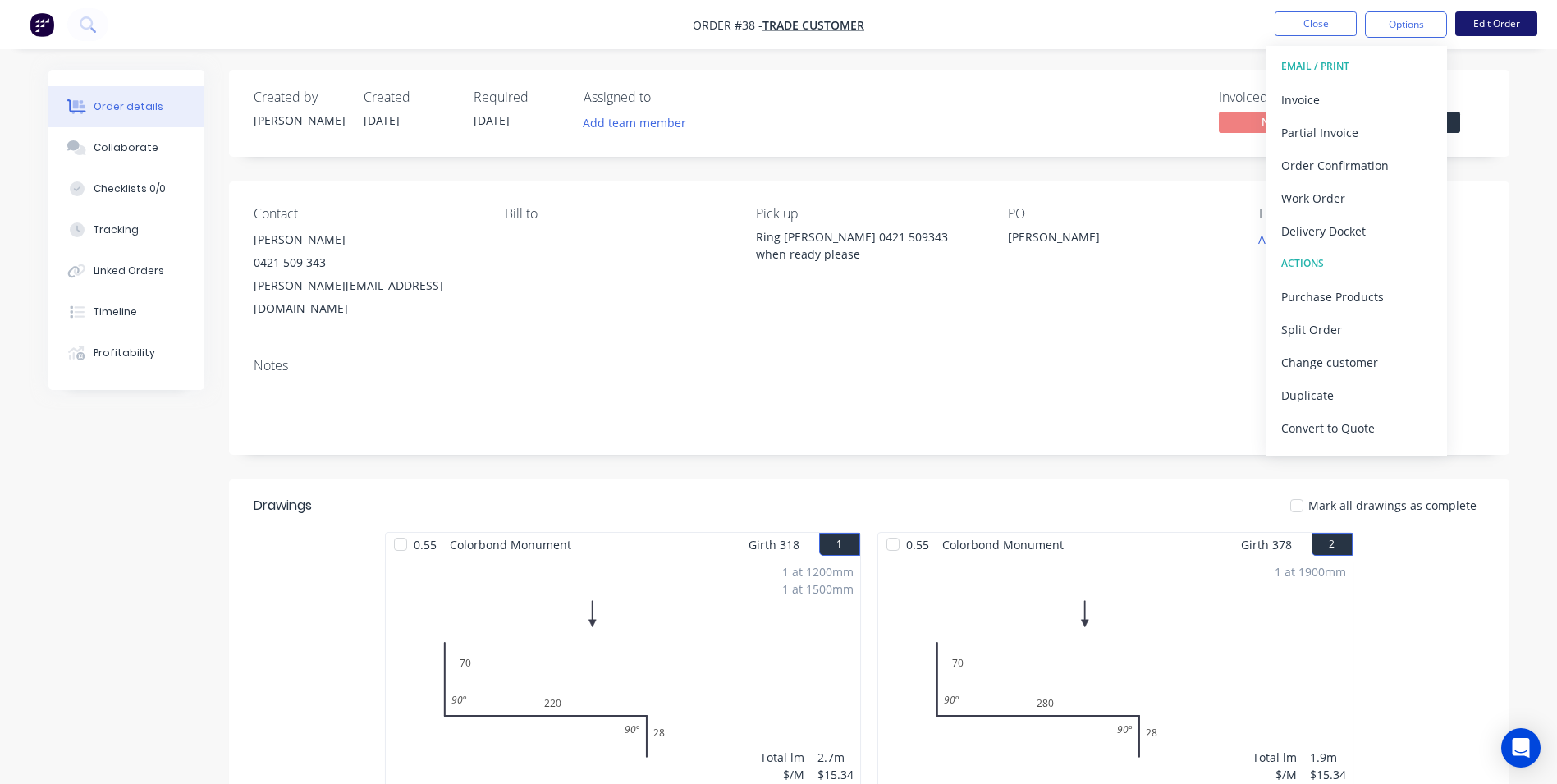
click at [1505, 28] on button "Edit Order" at bounding box center [1496, 23] width 82 height 25
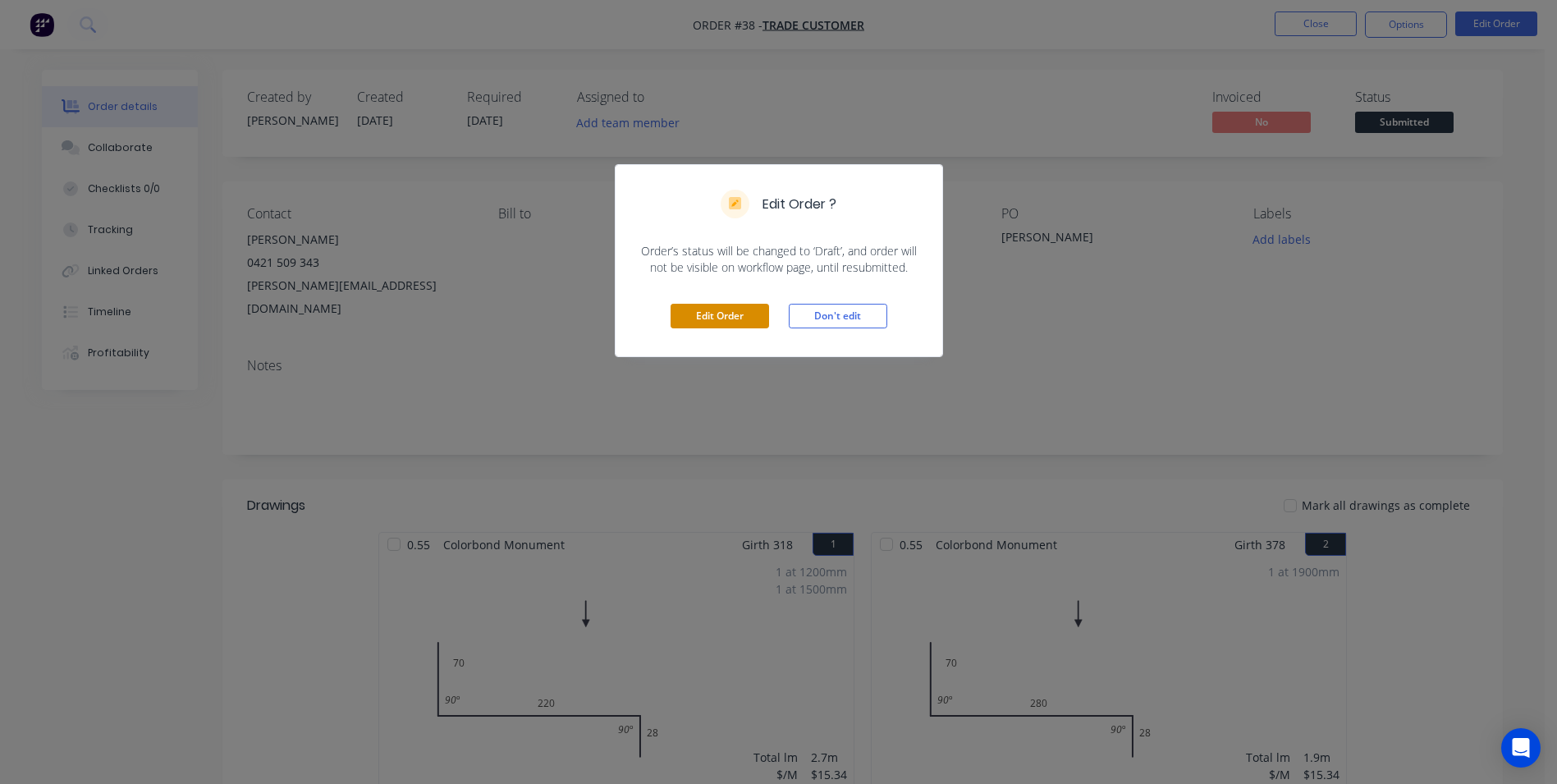
click at [700, 318] on button "Edit Order" at bounding box center [720, 316] width 98 height 25
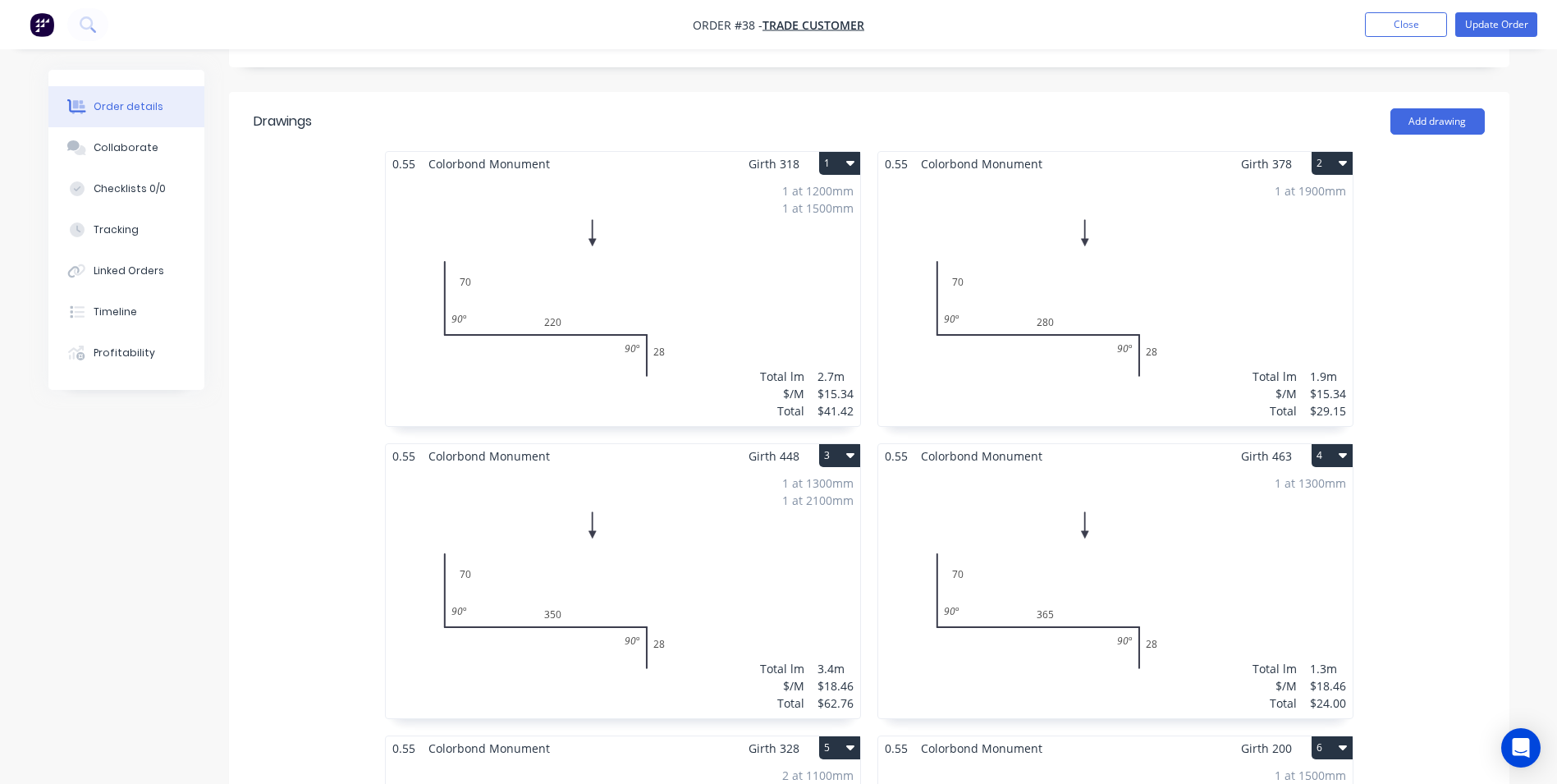
scroll to position [411, 0]
click at [829, 155] on button "1" at bounding box center [840, 166] width 41 height 23
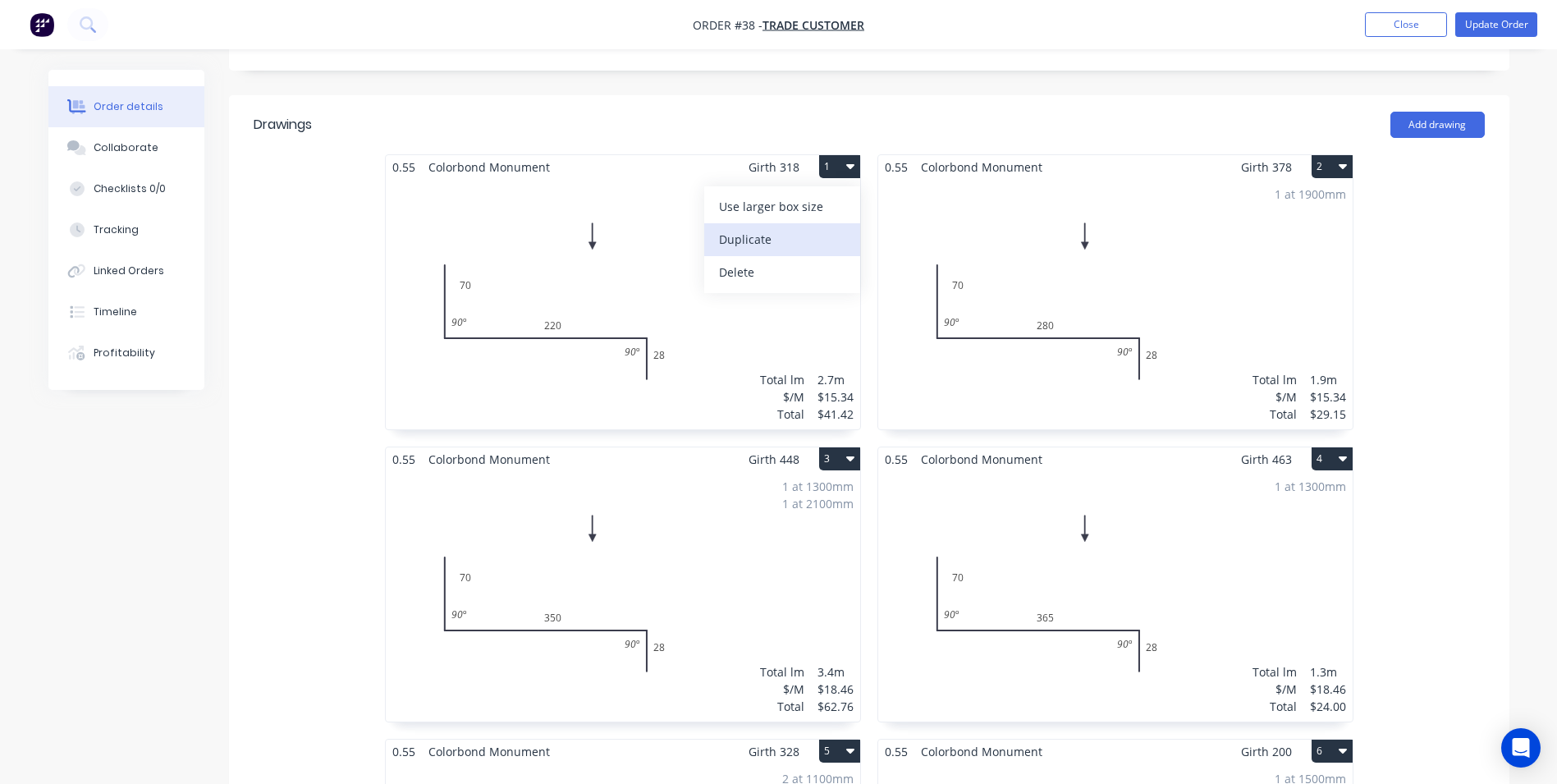
click at [789, 228] on div "Duplicate" at bounding box center [782, 240] width 126 height 24
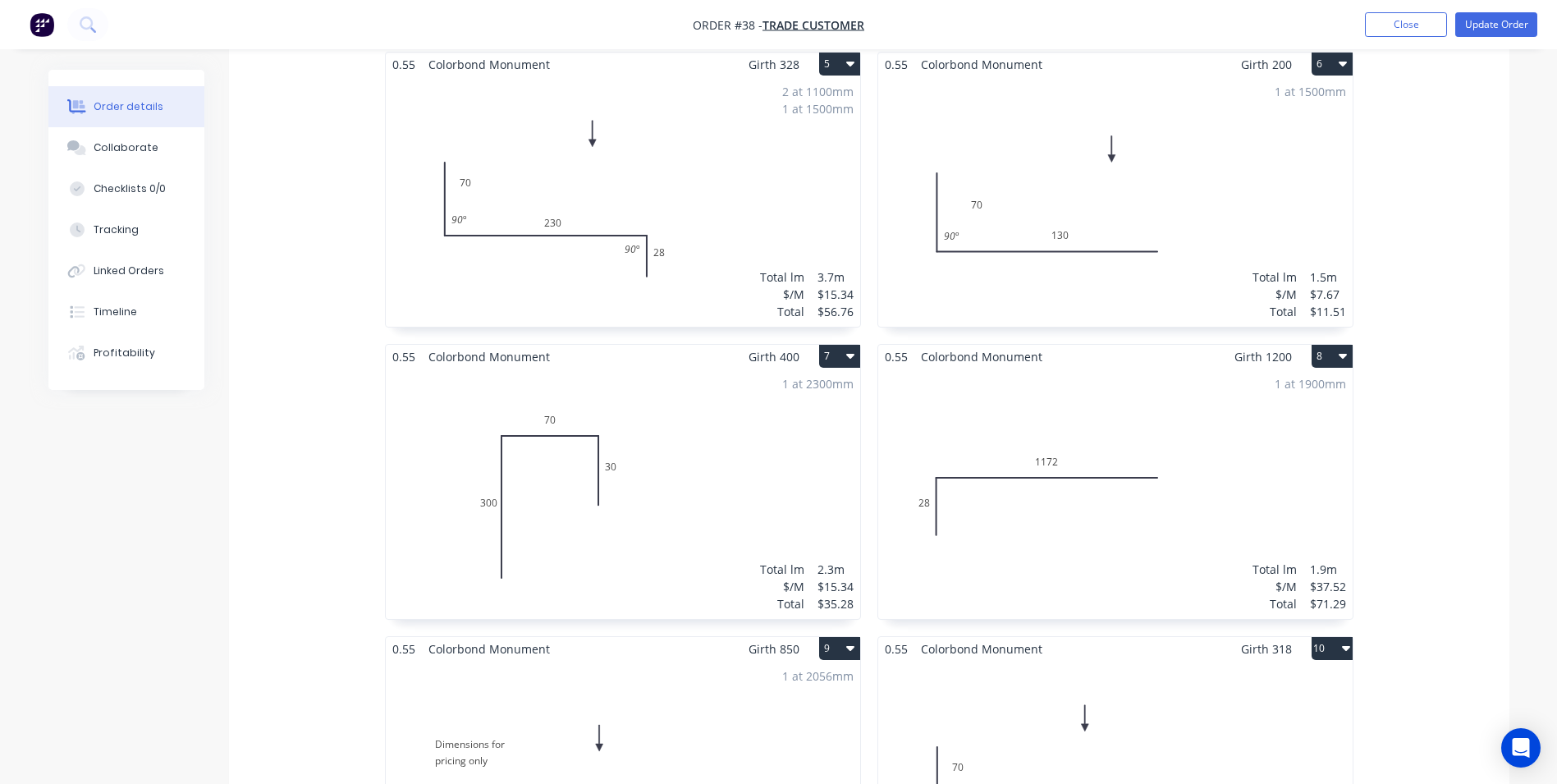
scroll to position [1313, 0]
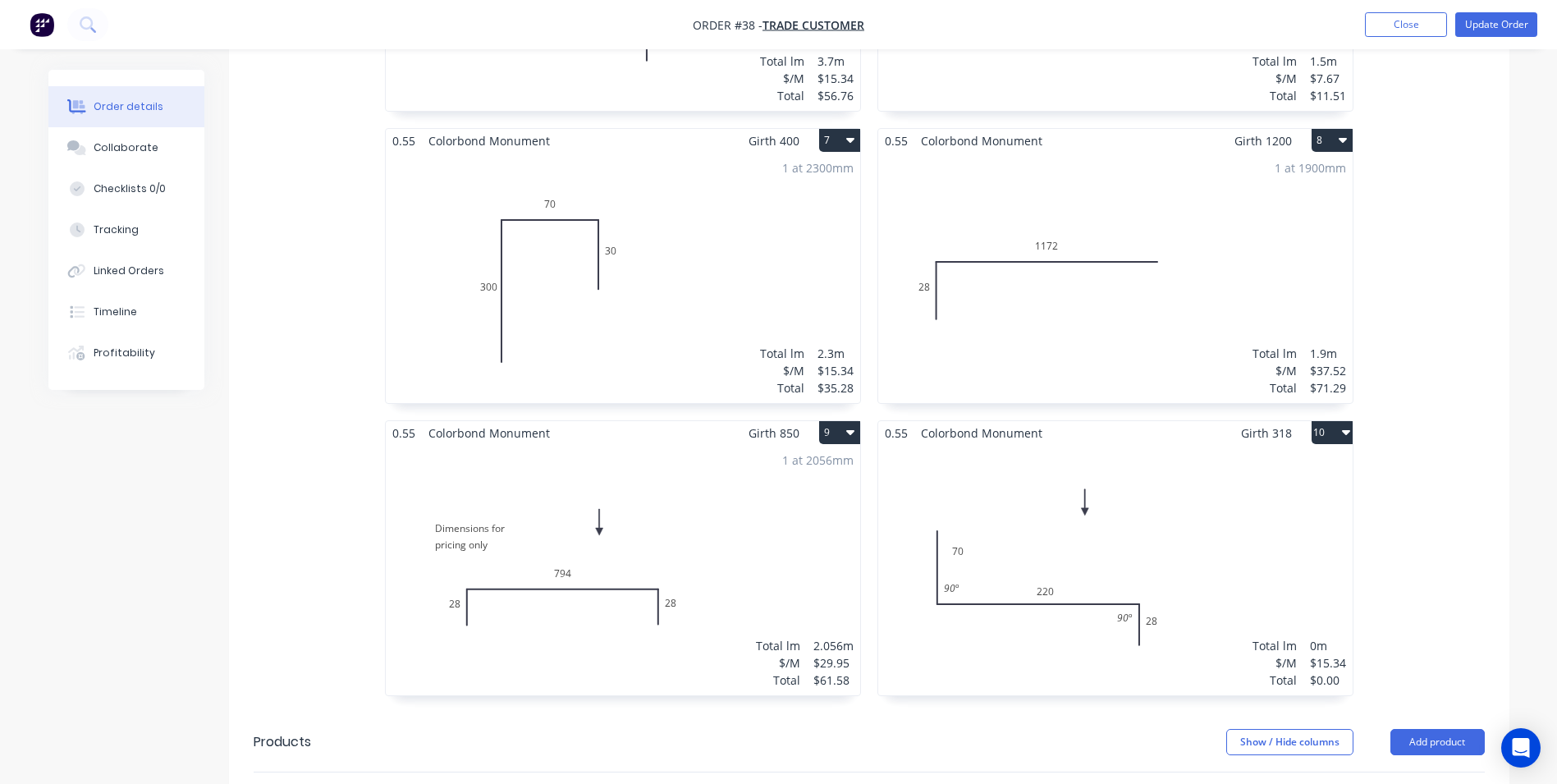
click at [990, 457] on div "Total lm $/M Total 0m $15.34 $0.00" at bounding box center [1115, 569] width 475 height 250
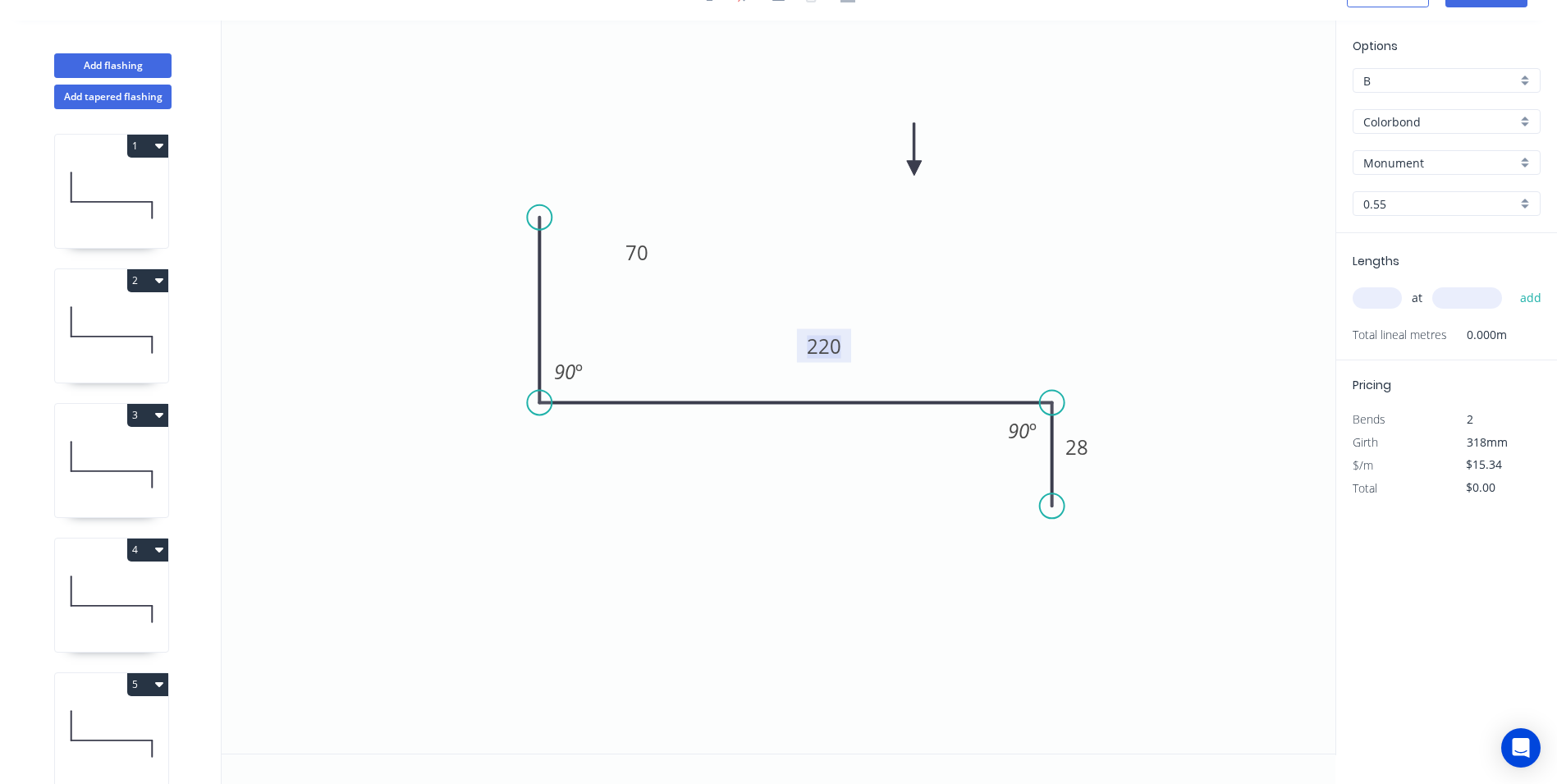
click at [834, 343] on tspan "220" at bounding box center [823, 346] width 34 height 27
click at [1107, 202] on icon "0 70 250 28 90 º 90 º" at bounding box center [778, 386] width 1114 height 733
click at [1373, 298] on input "text" at bounding box center [1377, 297] width 49 height 21
type input "1"
type input "1500"
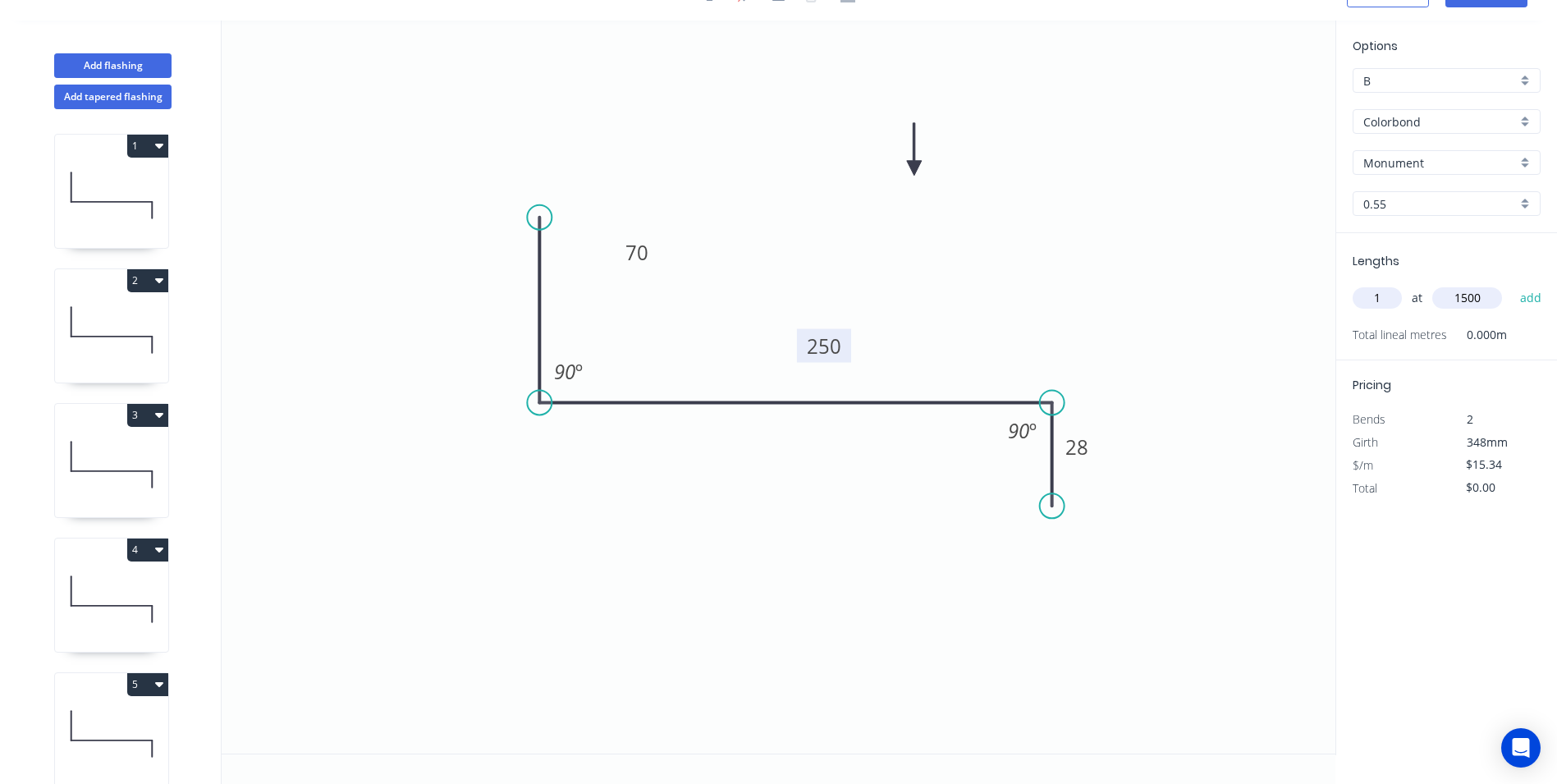
click at [1511, 284] on button "add" at bounding box center [1531, 298] width 39 height 28
type input "$23.01"
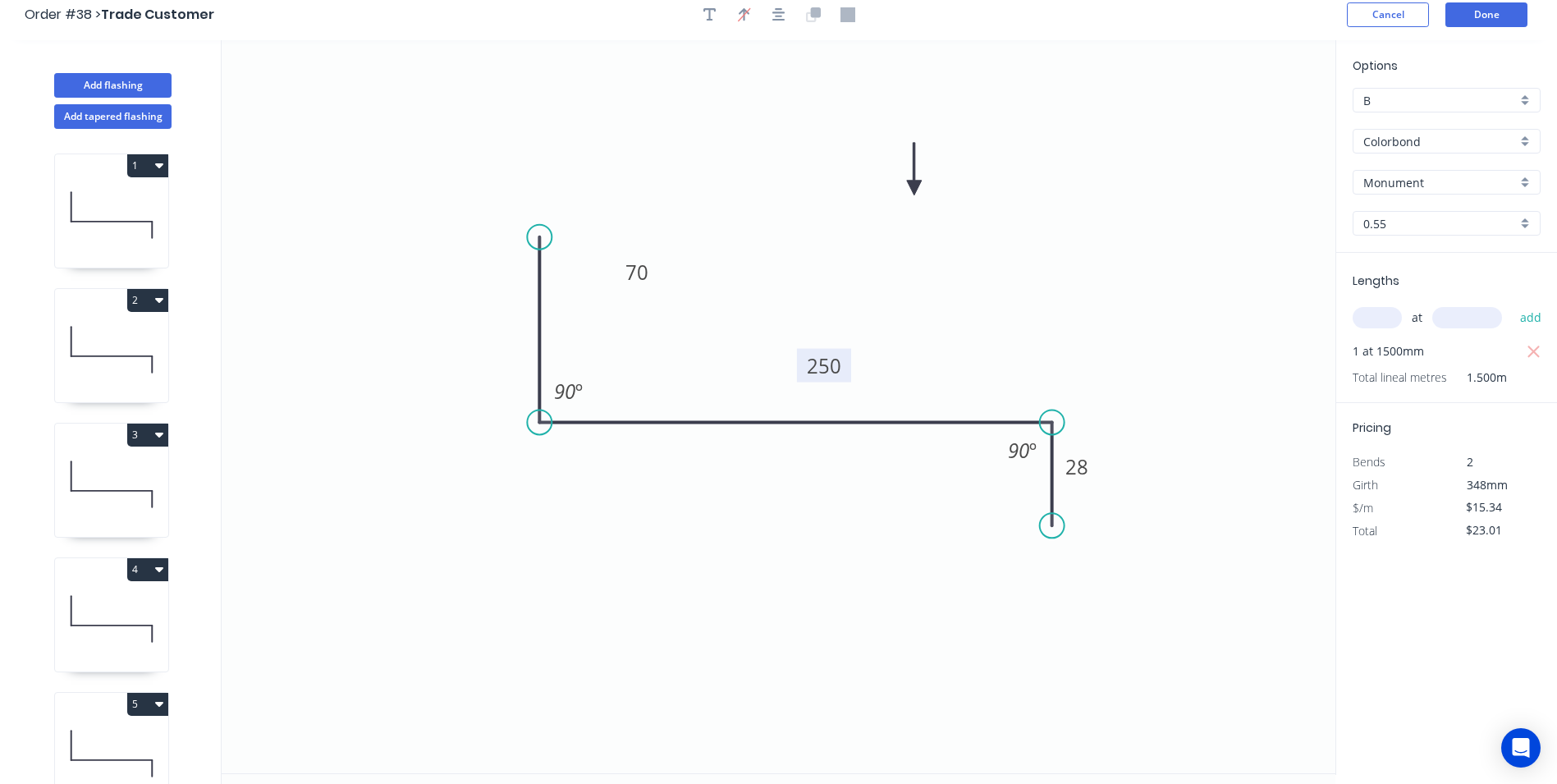
scroll to position [0, 0]
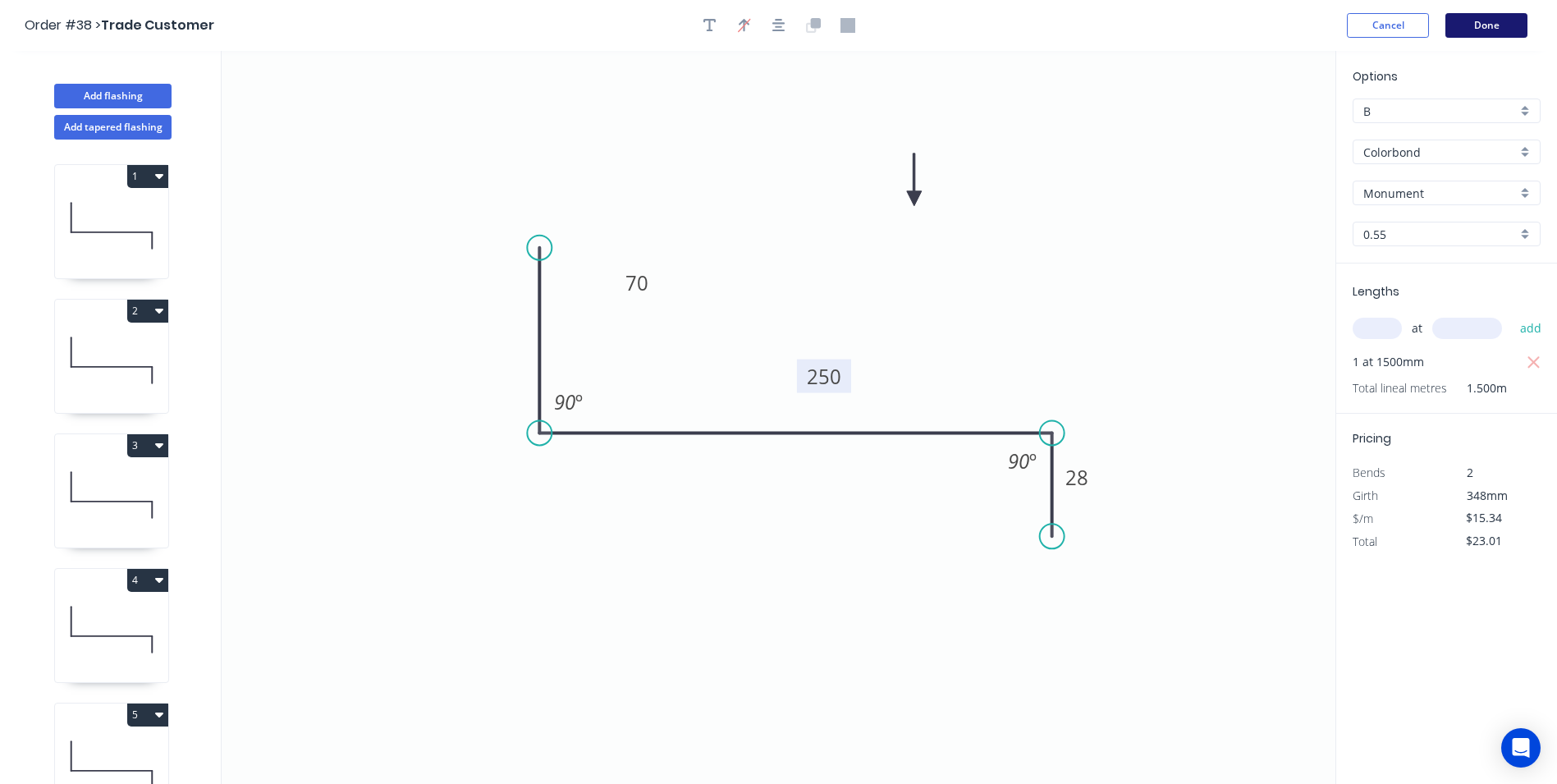
click at [1461, 34] on button "Done" at bounding box center [1486, 25] width 82 height 25
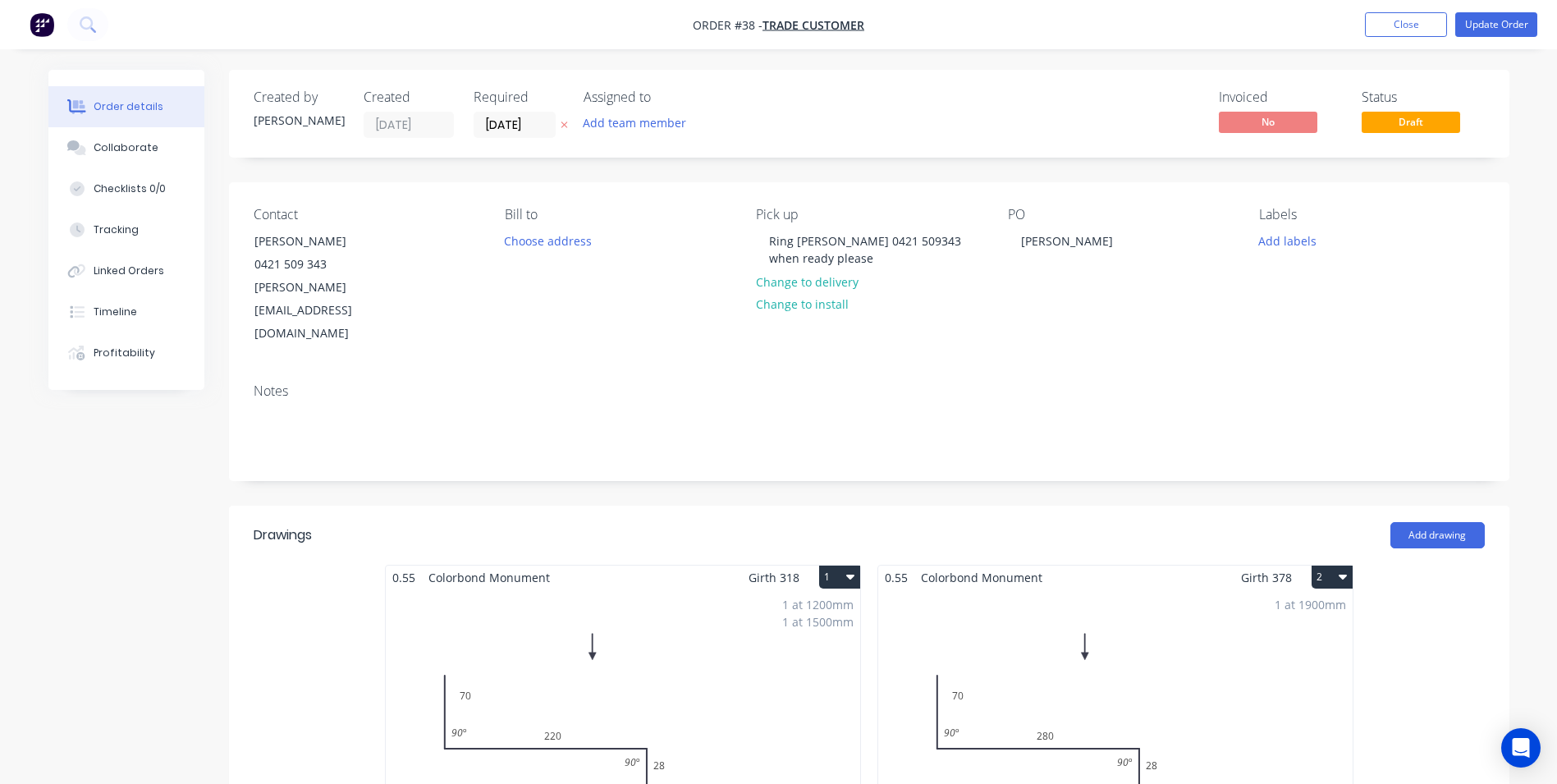
click at [1120, 384] on div "Notes" at bounding box center [869, 391] width 1231 height 16
click at [1483, 33] on button "Update Order" at bounding box center [1496, 24] width 82 height 25
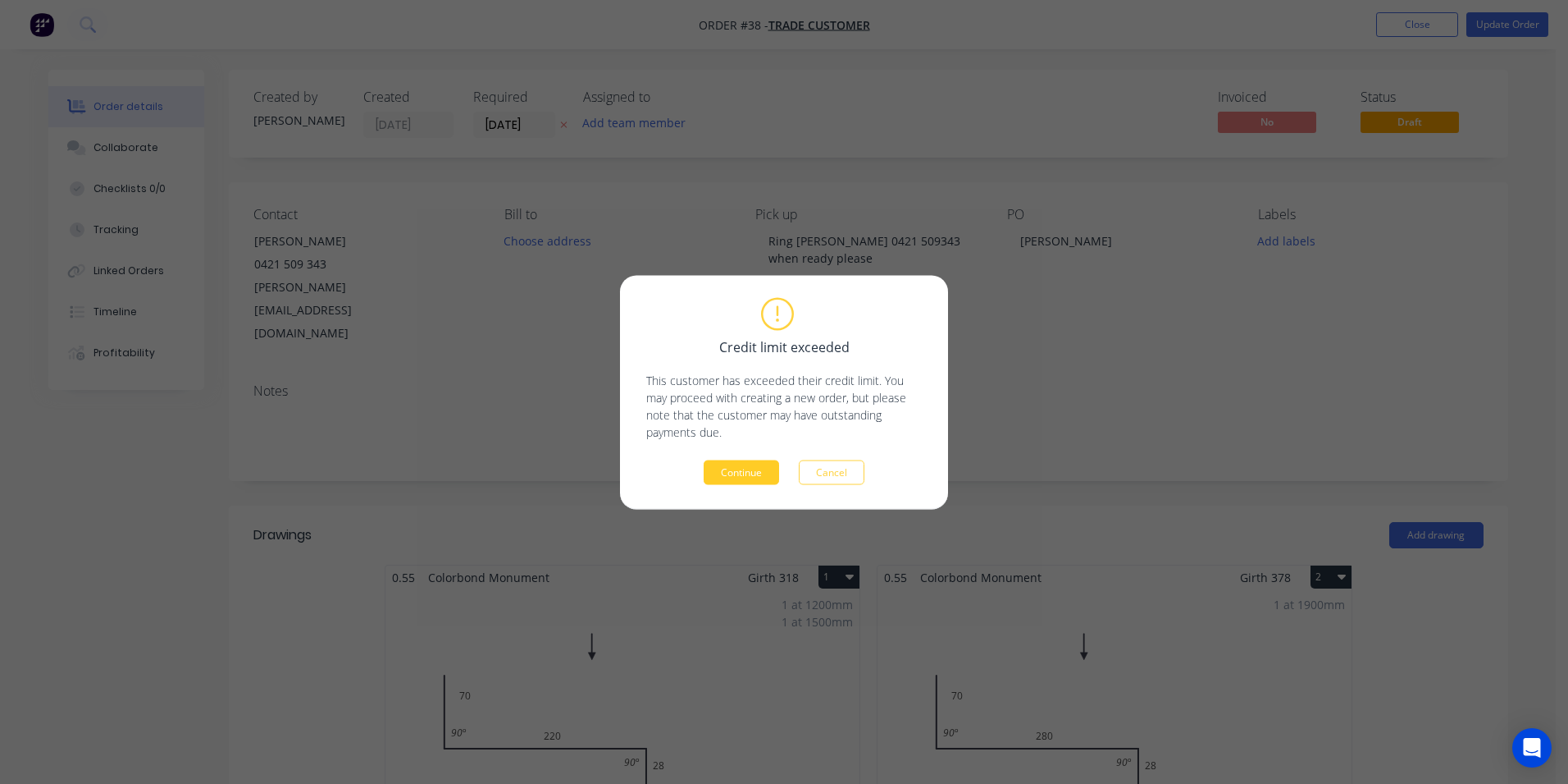
click at [728, 477] on button "Continue" at bounding box center [741, 472] width 75 height 25
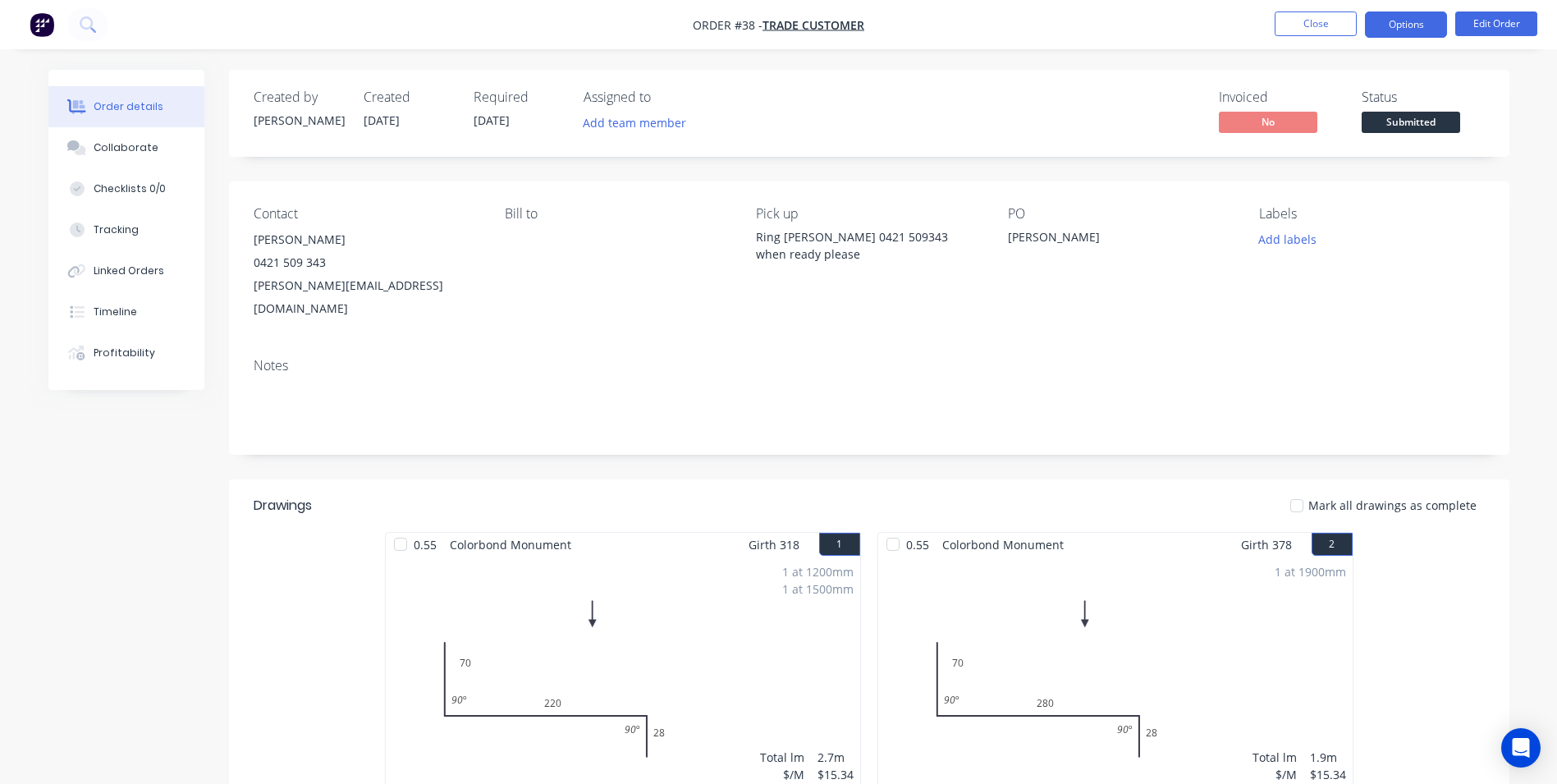
click at [1388, 27] on button "Options" at bounding box center [1406, 24] width 82 height 26
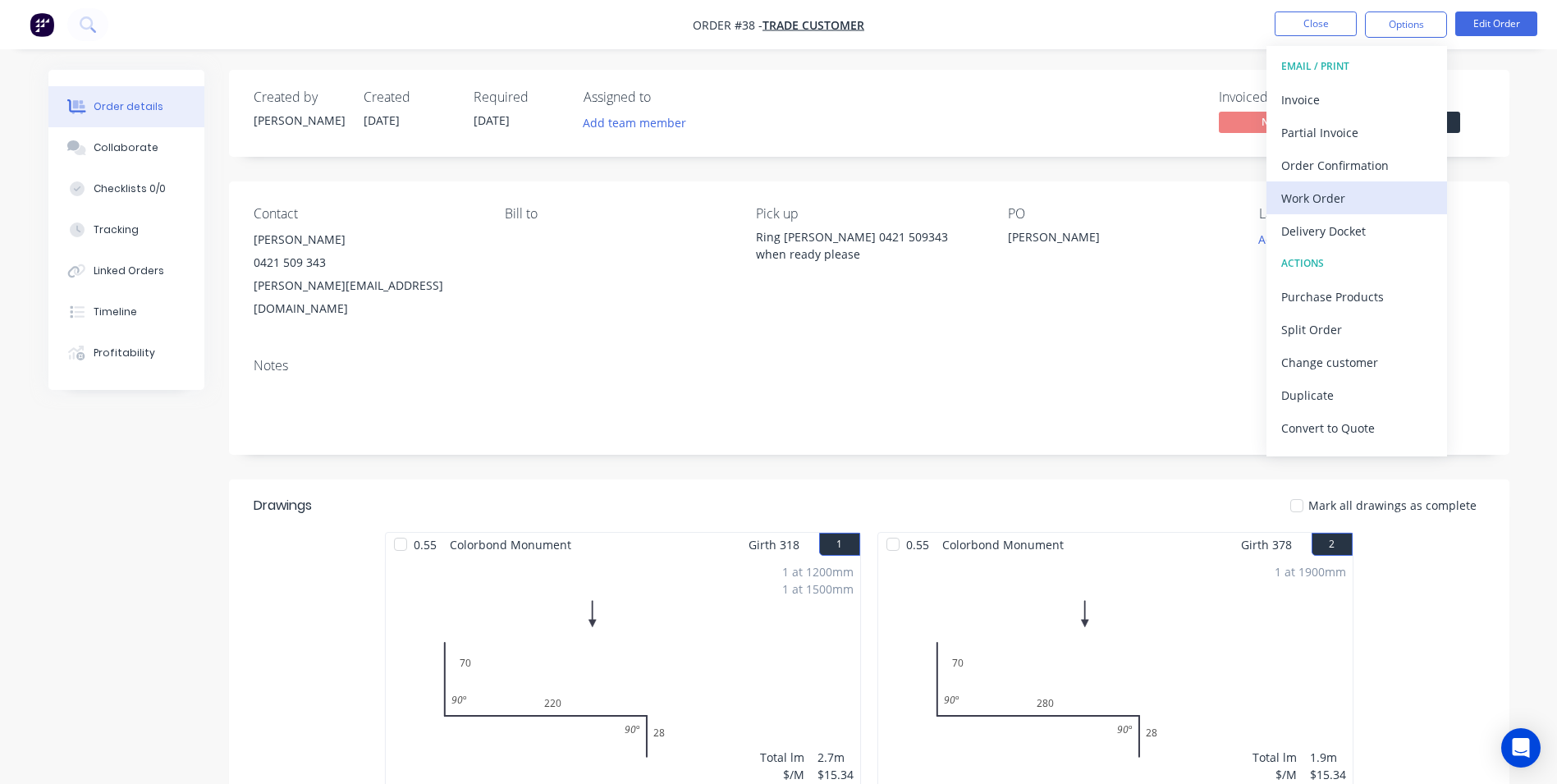
click at [1354, 208] on div "Work Order" at bounding box center [1356, 199] width 151 height 24
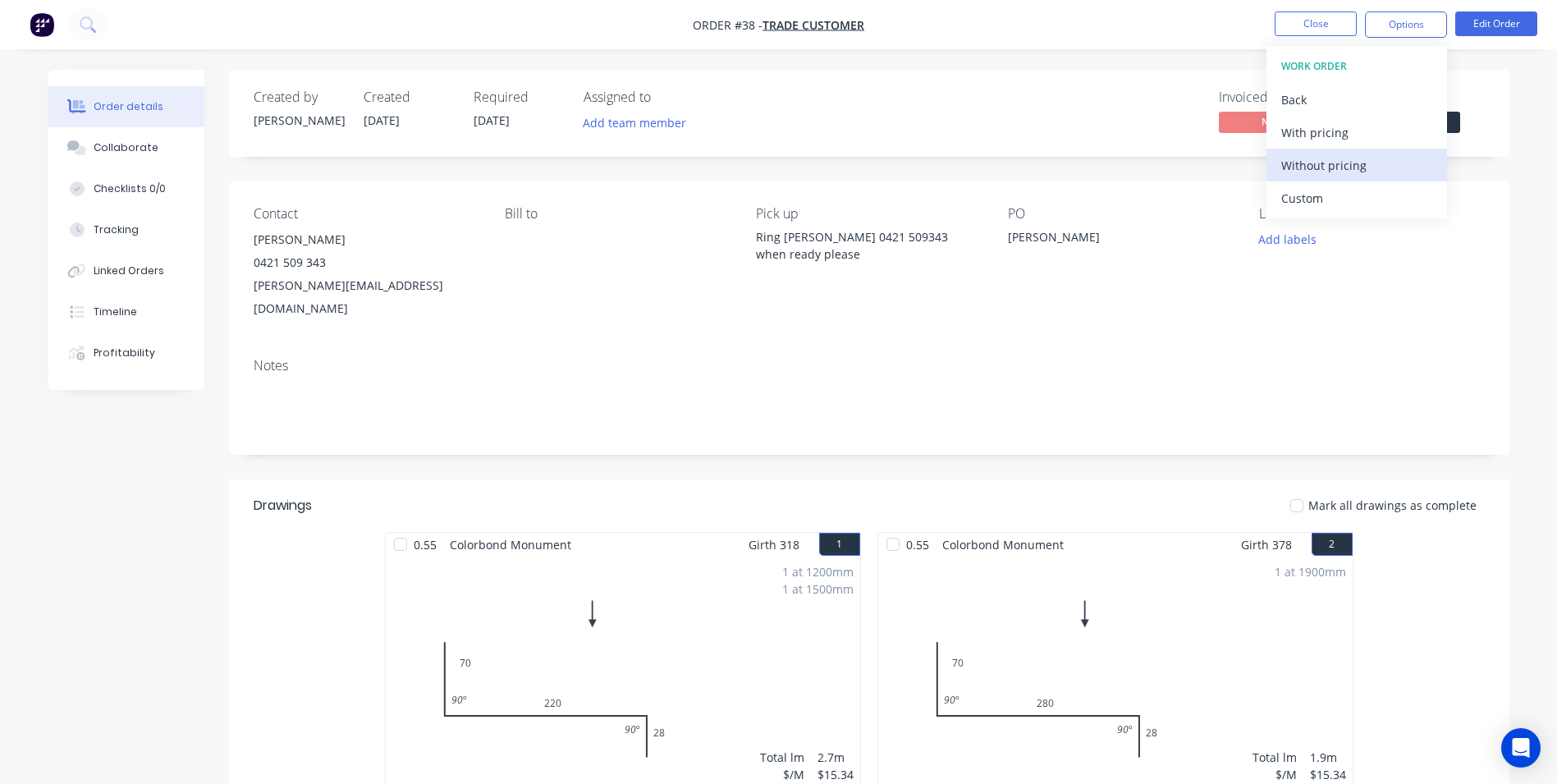
click at [1339, 176] on div "Without pricing" at bounding box center [1356, 165] width 151 height 24
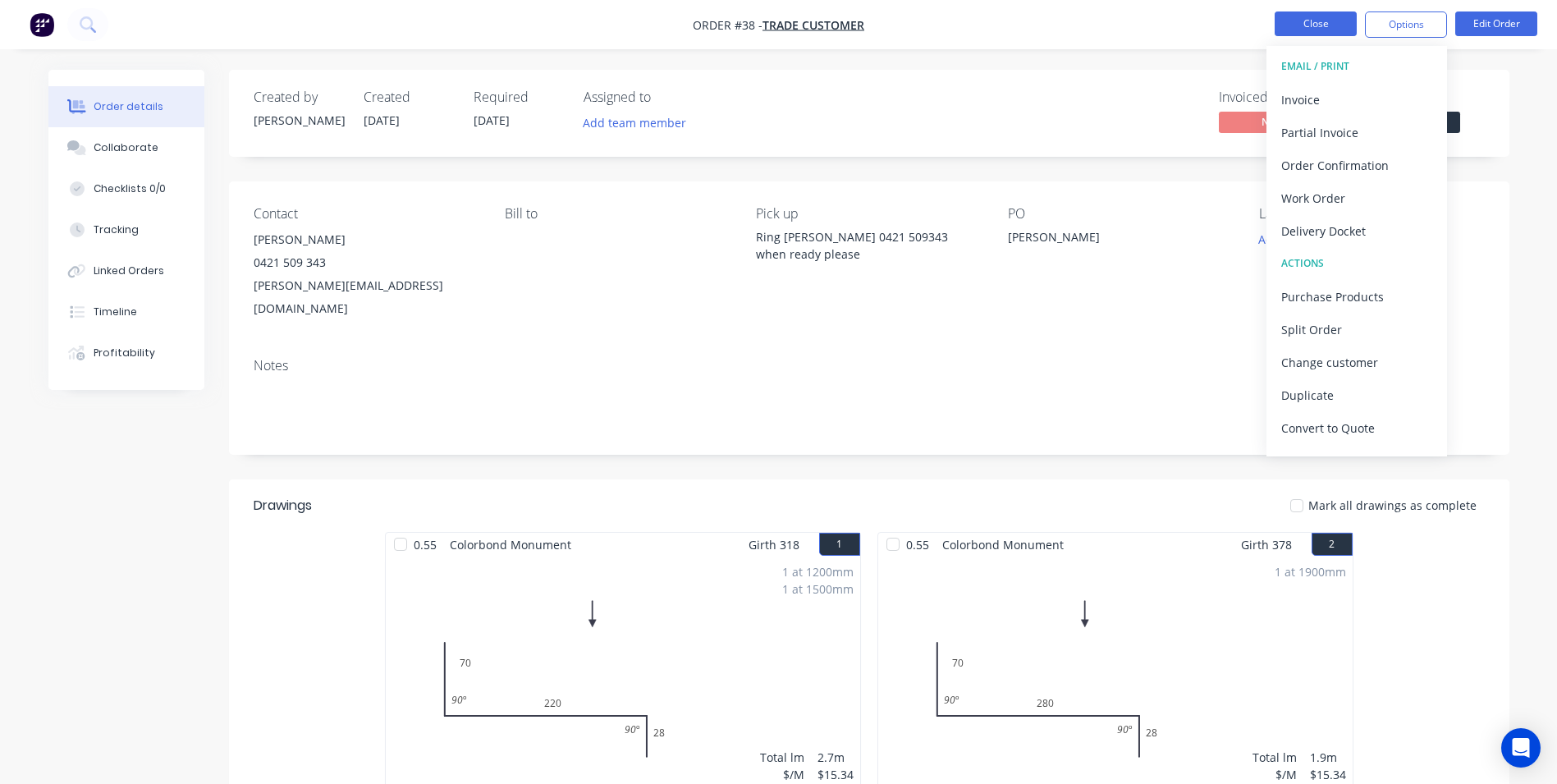
click at [1316, 28] on button "Close" at bounding box center [1315, 23] width 82 height 25
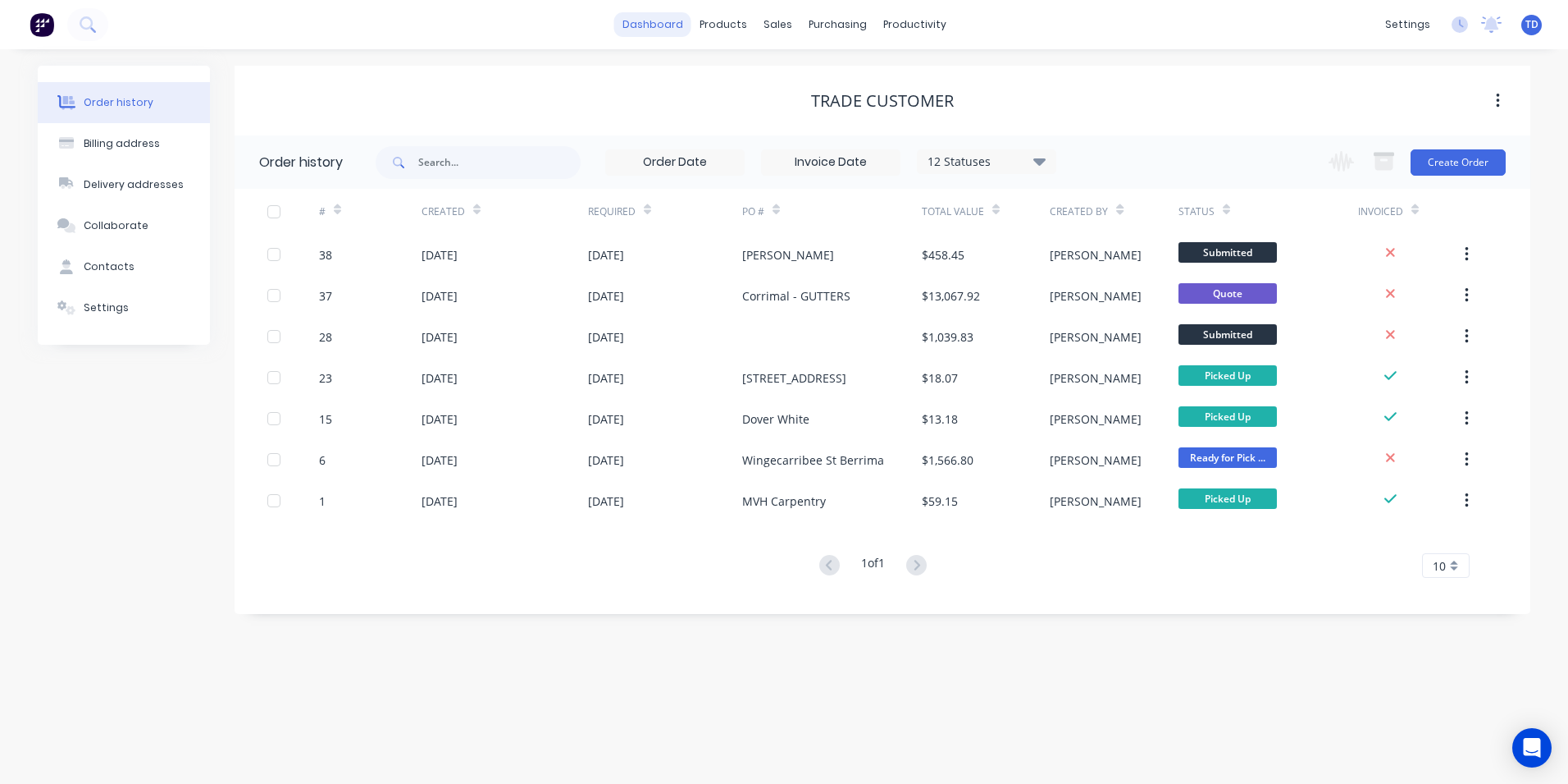
click at [676, 21] on link "dashboard" at bounding box center [653, 24] width 77 height 25
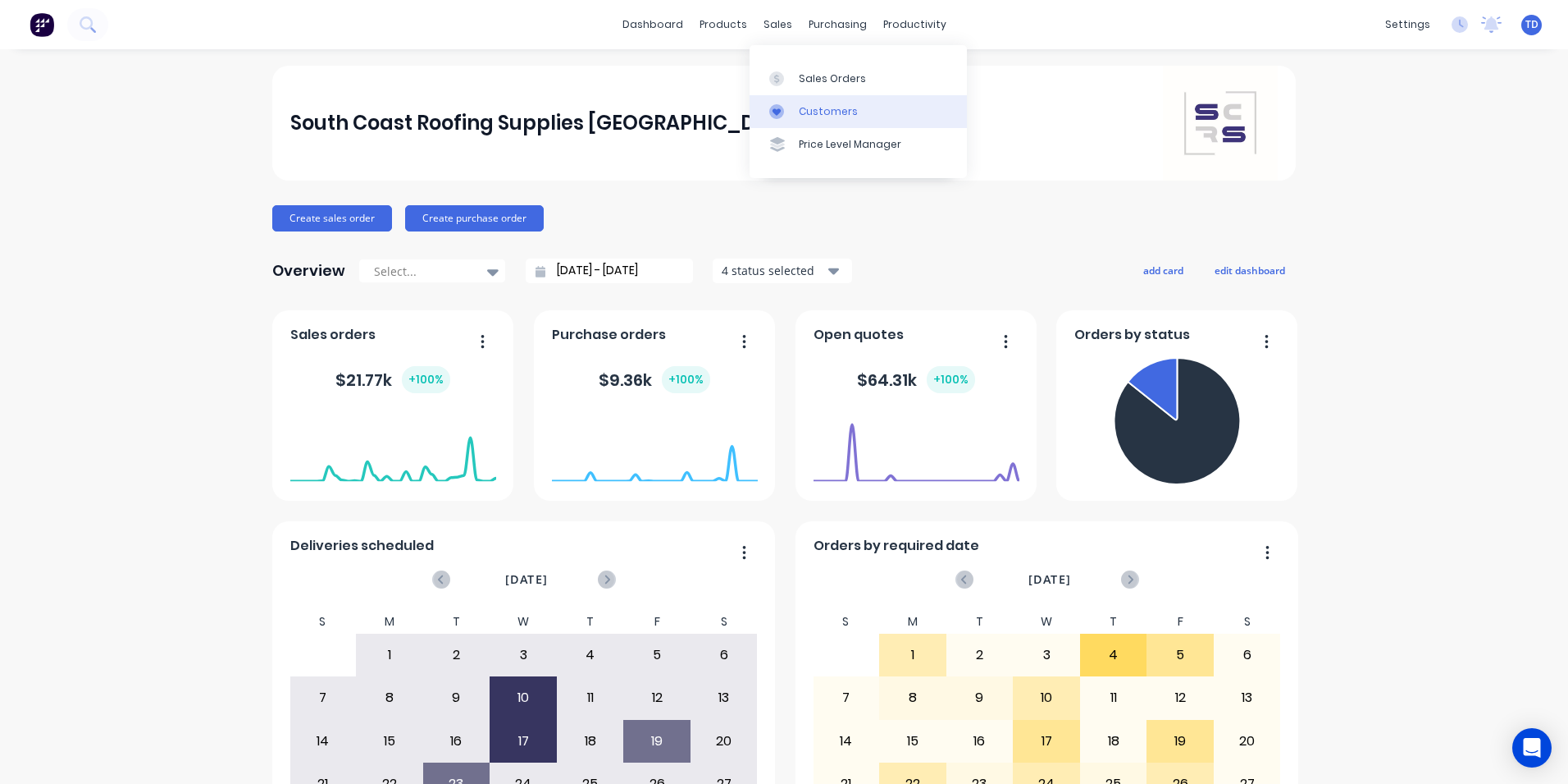
click at [806, 112] on div "Customers" at bounding box center [828, 111] width 59 height 15
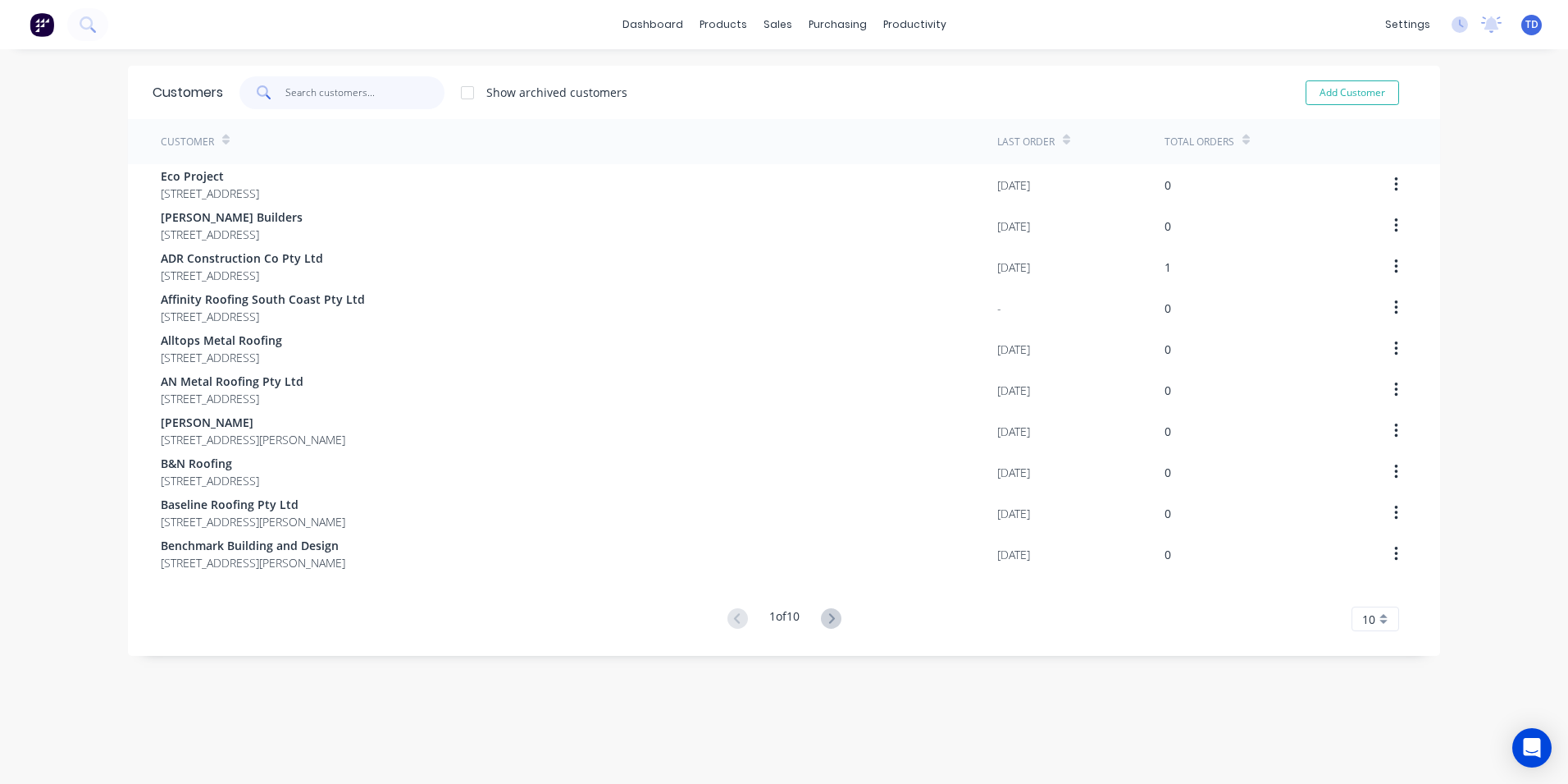
click at [372, 96] on input "text" at bounding box center [365, 92] width 160 height 33
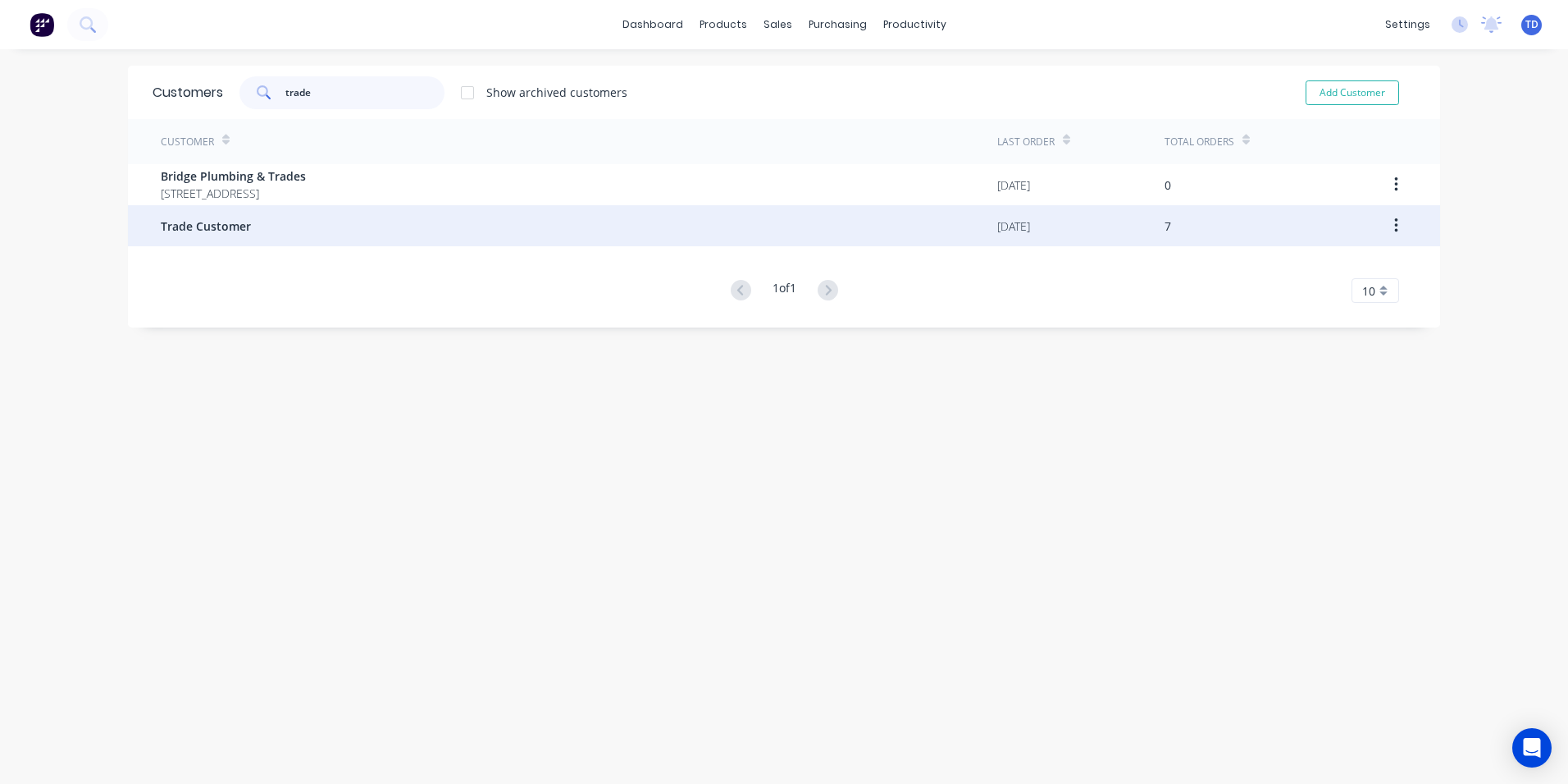
type input "trade"
click at [305, 230] on div "Trade Customer" at bounding box center [578, 226] width 836 height 41
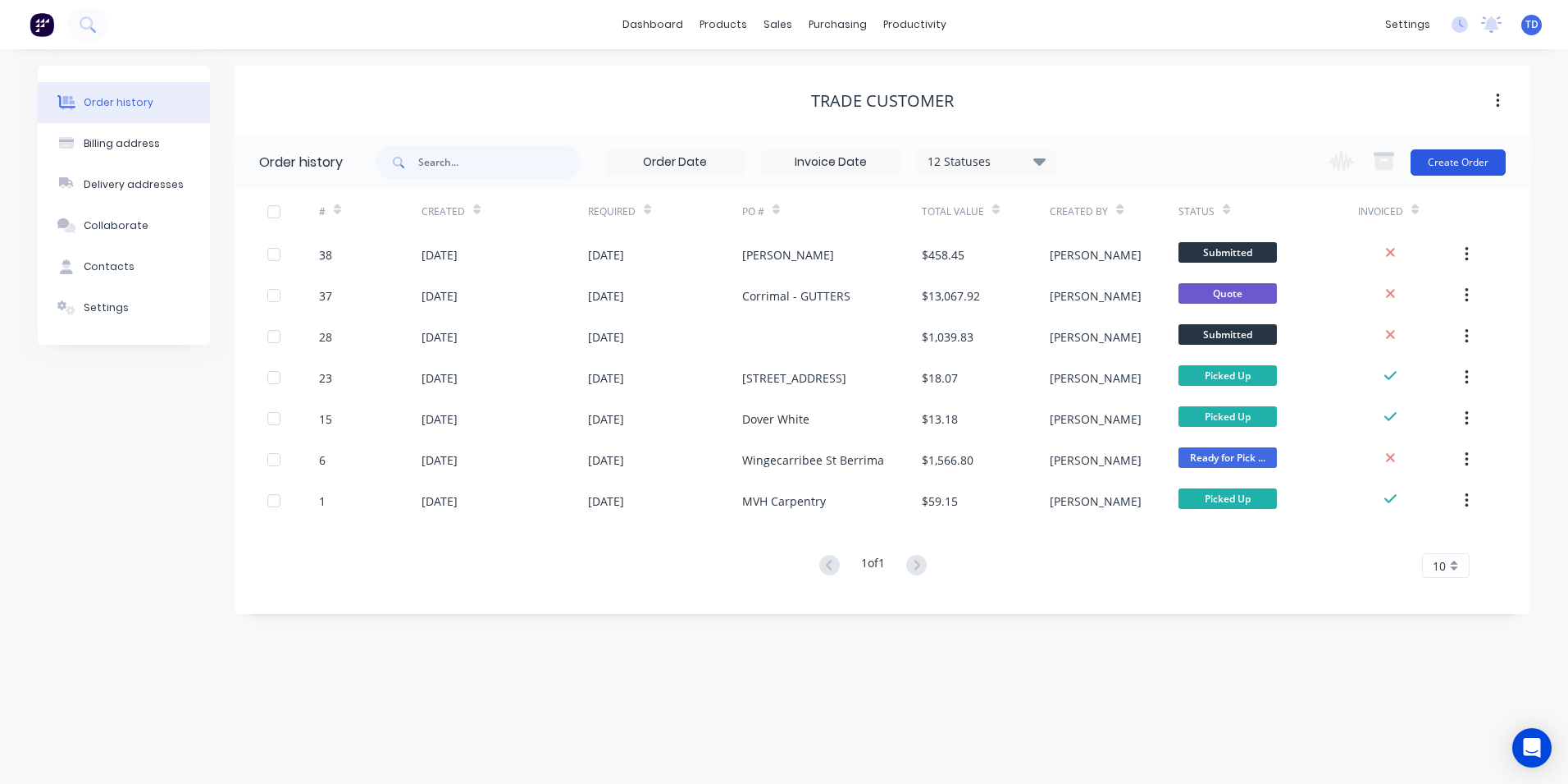
click at [1445, 158] on button "Create Order" at bounding box center [1458, 163] width 95 height 26
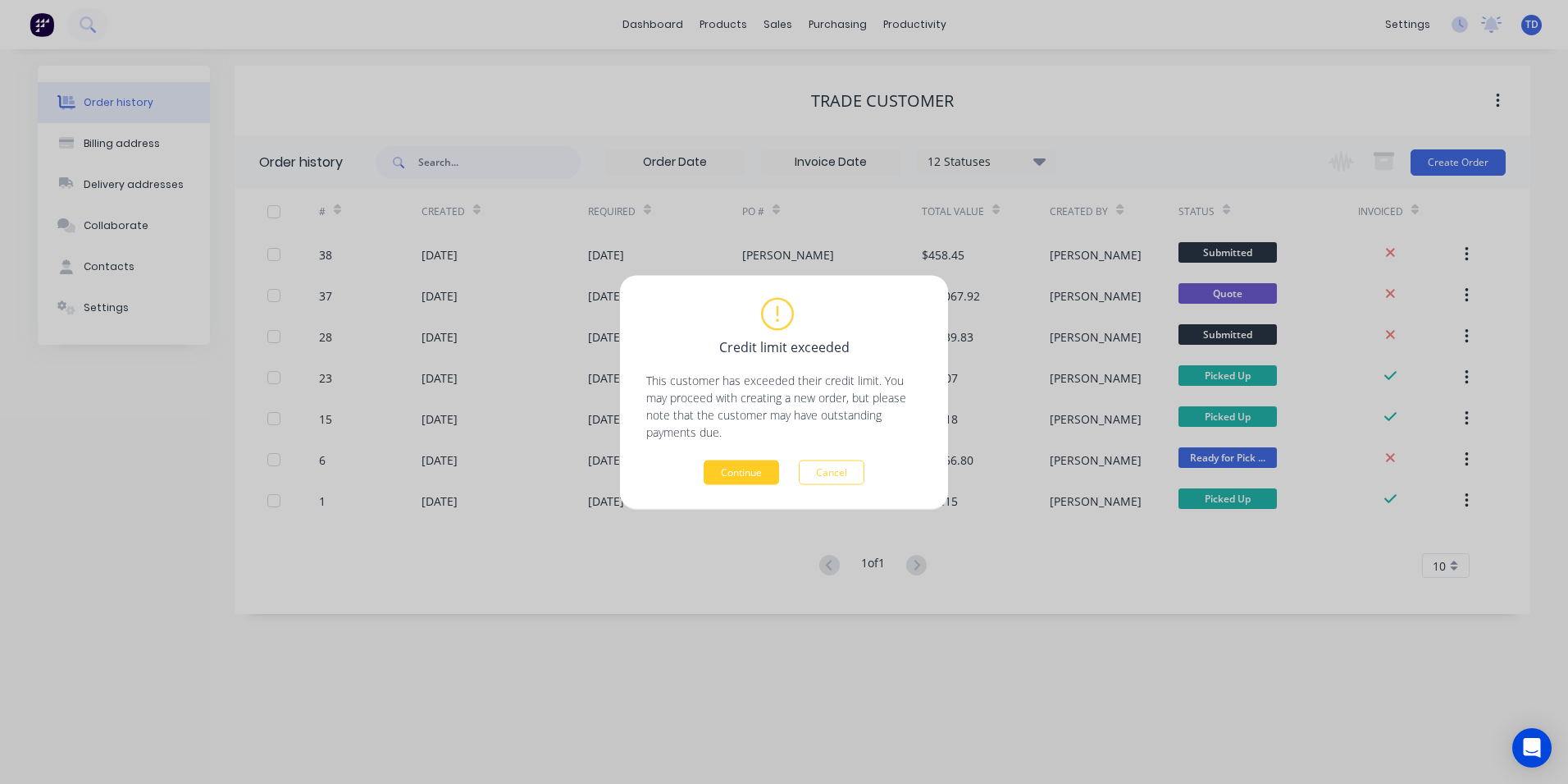
click at [740, 477] on button "Continue" at bounding box center [741, 472] width 75 height 25
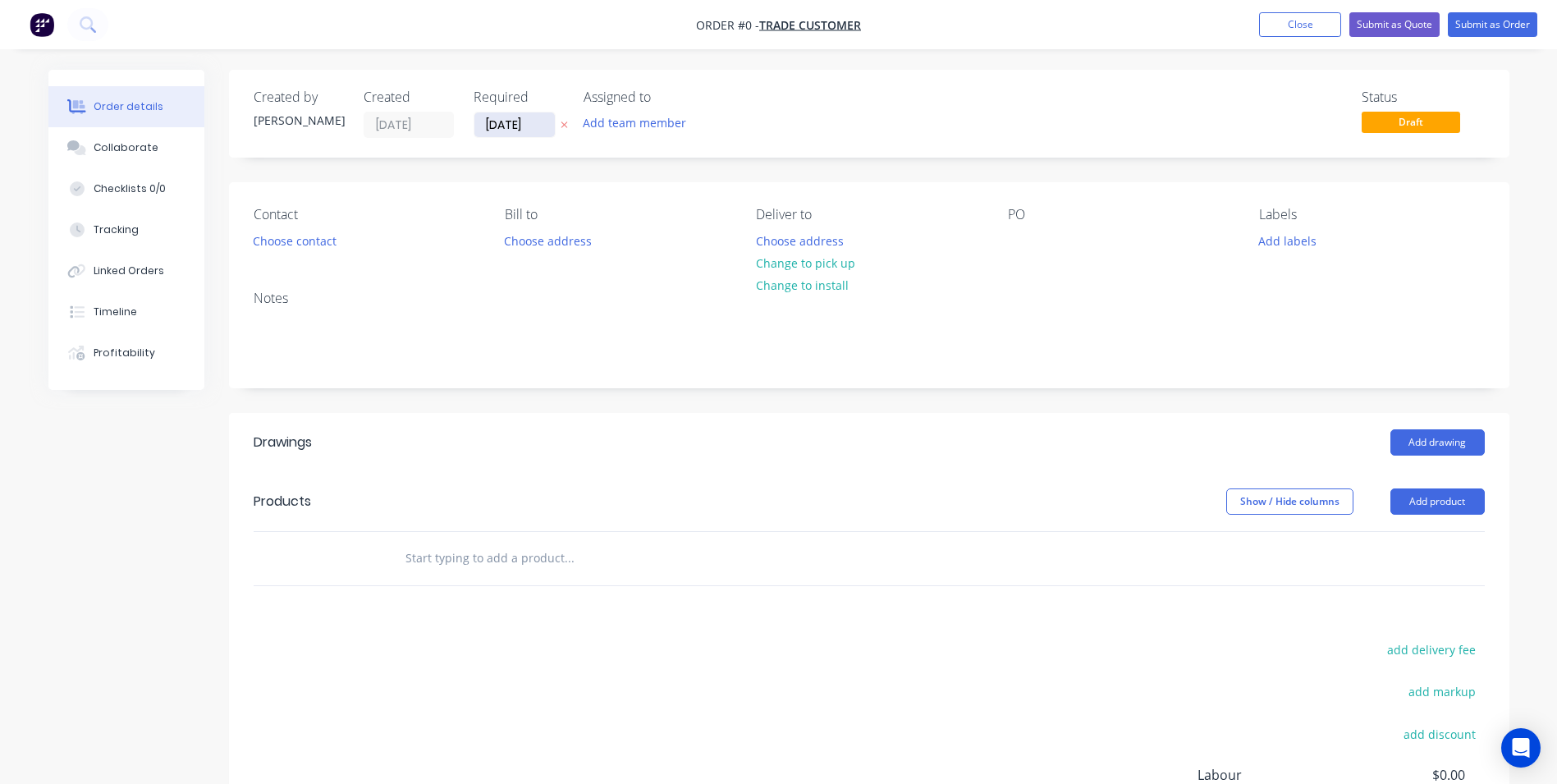
click at [531, 128] on input "[DATE]" at bounding box center [515, 124] width 81 height 25
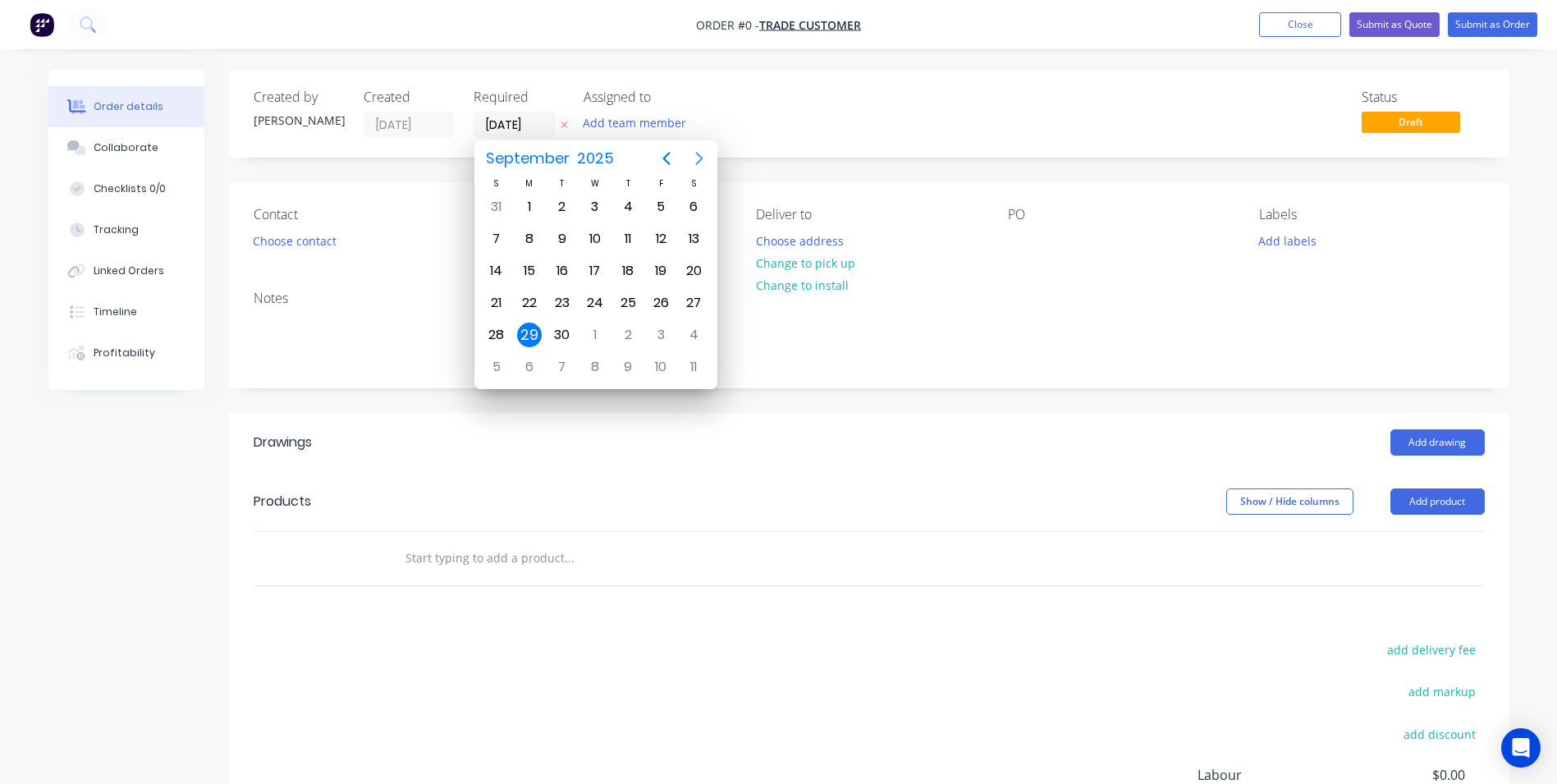
click at [703, 159] on icon "Next page" at bounding box center [699, 158] width 20 height 20
click at [631, 334] on div "30" at bounding box center [628, 334] width 25 height 25
type input "[DATE]"
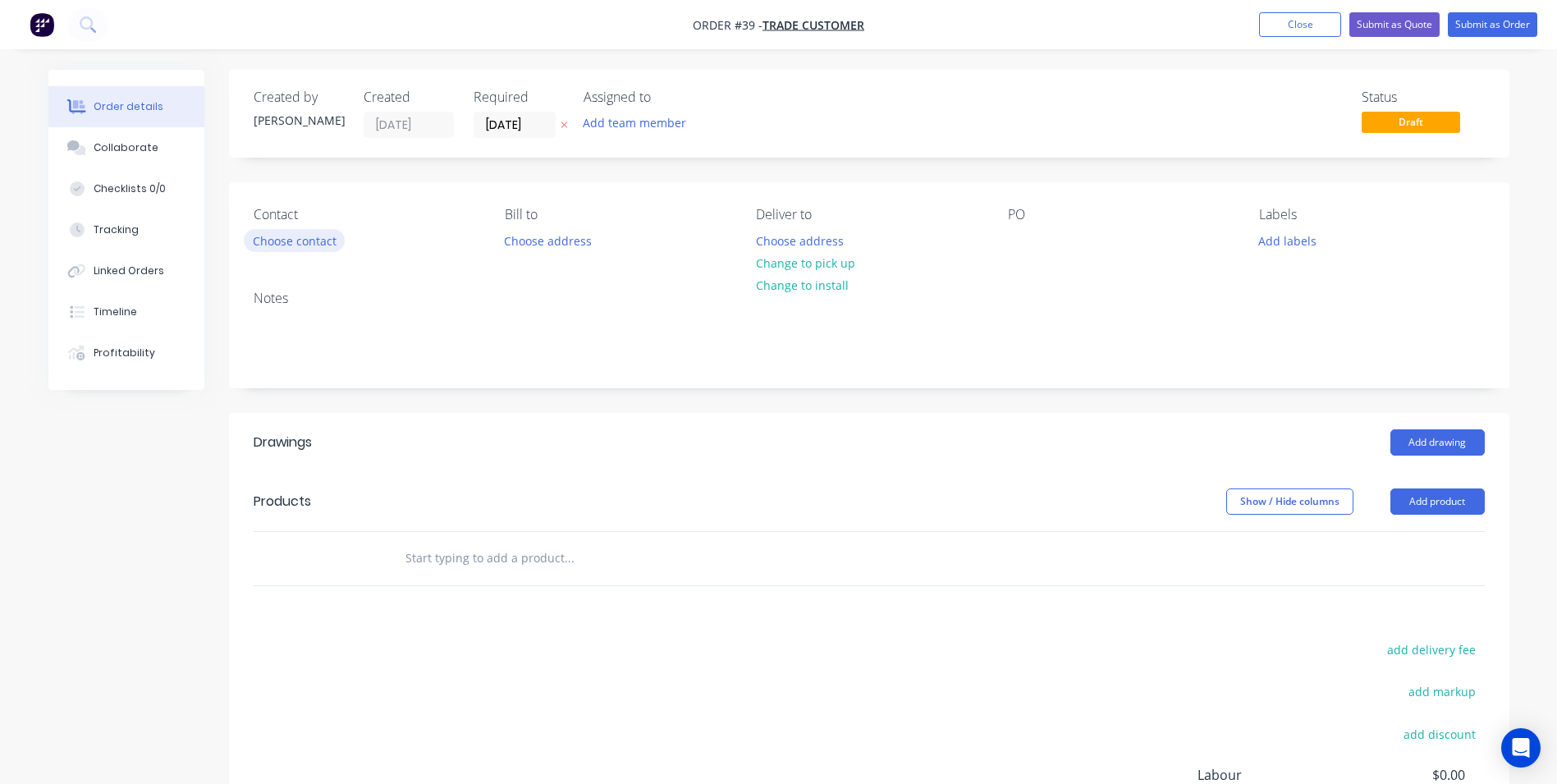
click at [318, 242] on button "Choose contact" at bounding box center [294, 240] width 101 height 22
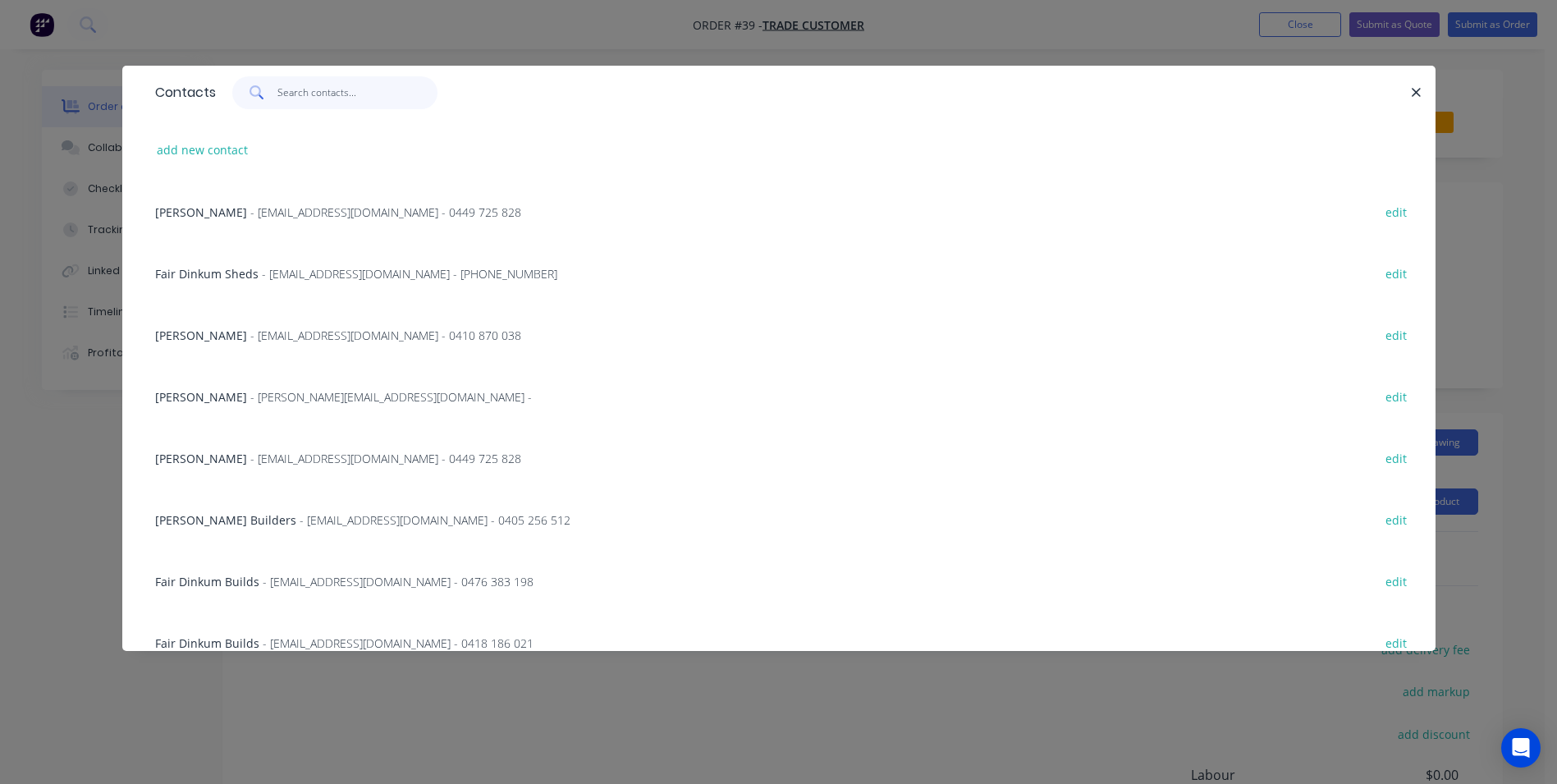
click at [320, 102] on input "text" at bounding box center [358, 92] width 160 height 33
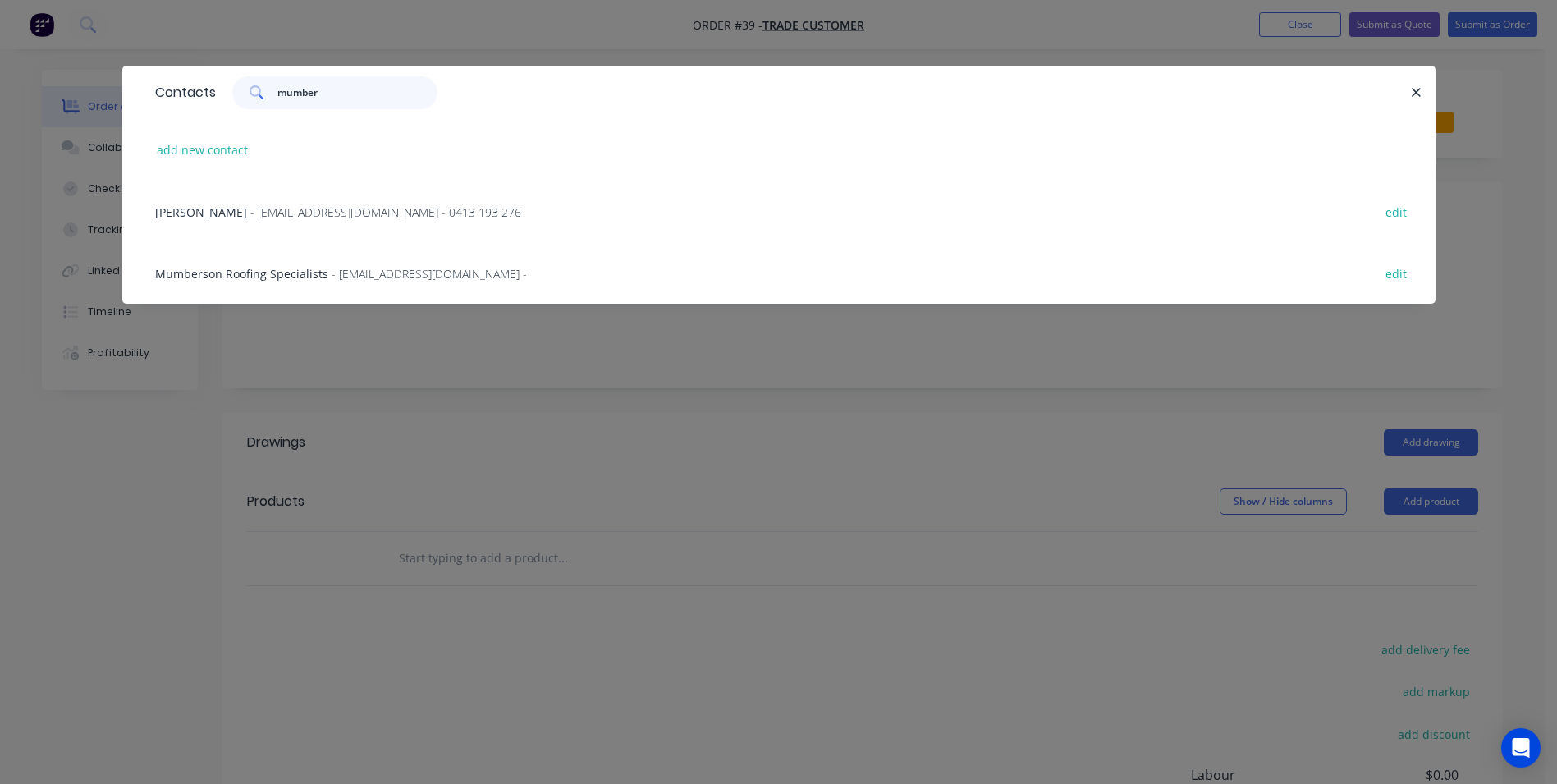
type input "mumber"
click at [377, 269] on span "- [EMAIL_ADDRESS][DOMAIN_NAME] -" at bounding box center [429, 273] width 195 height 16
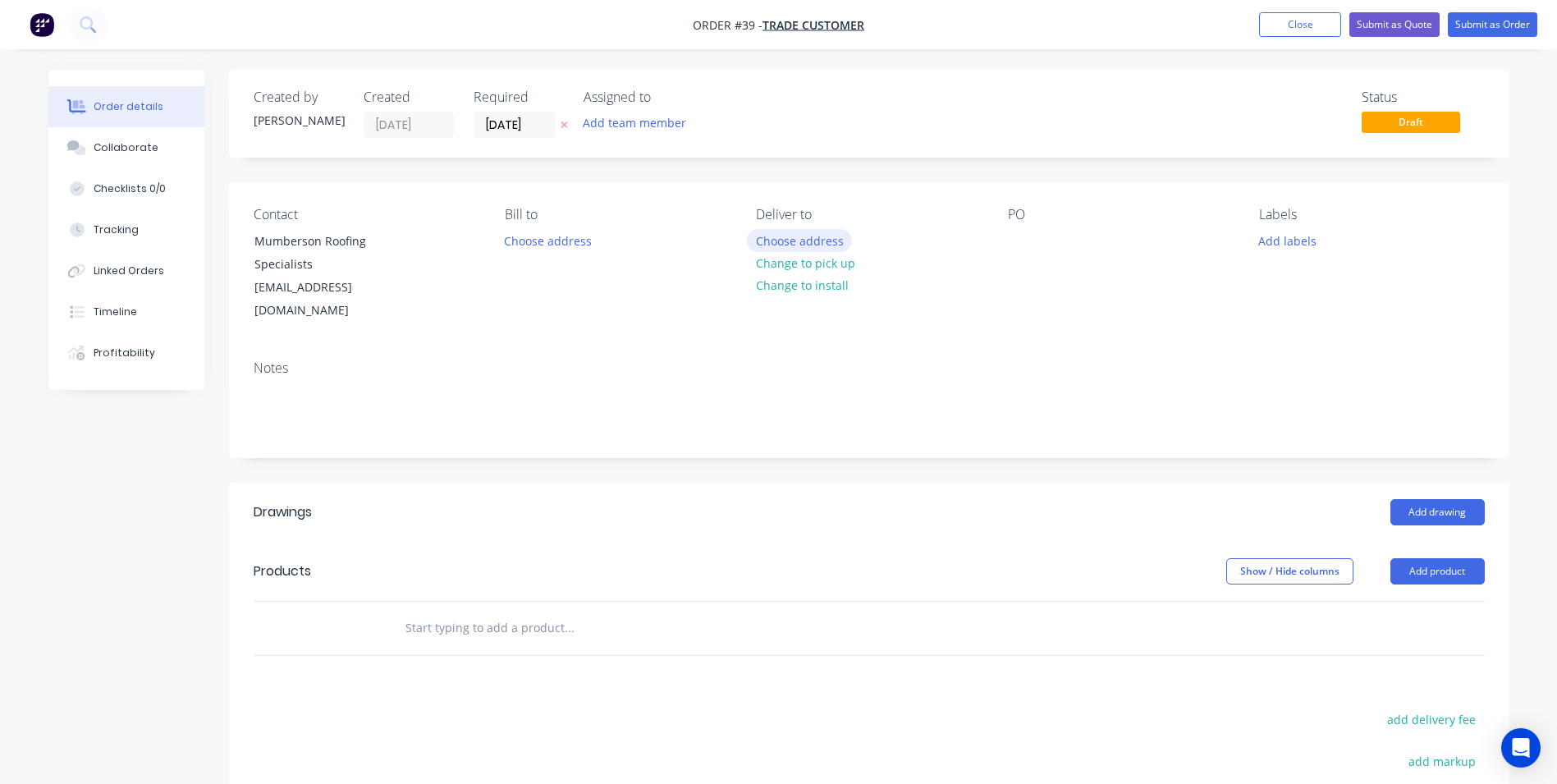
click at [808, 243] on button "Choose address" at bounding box center [799, 240] width 105 height 22
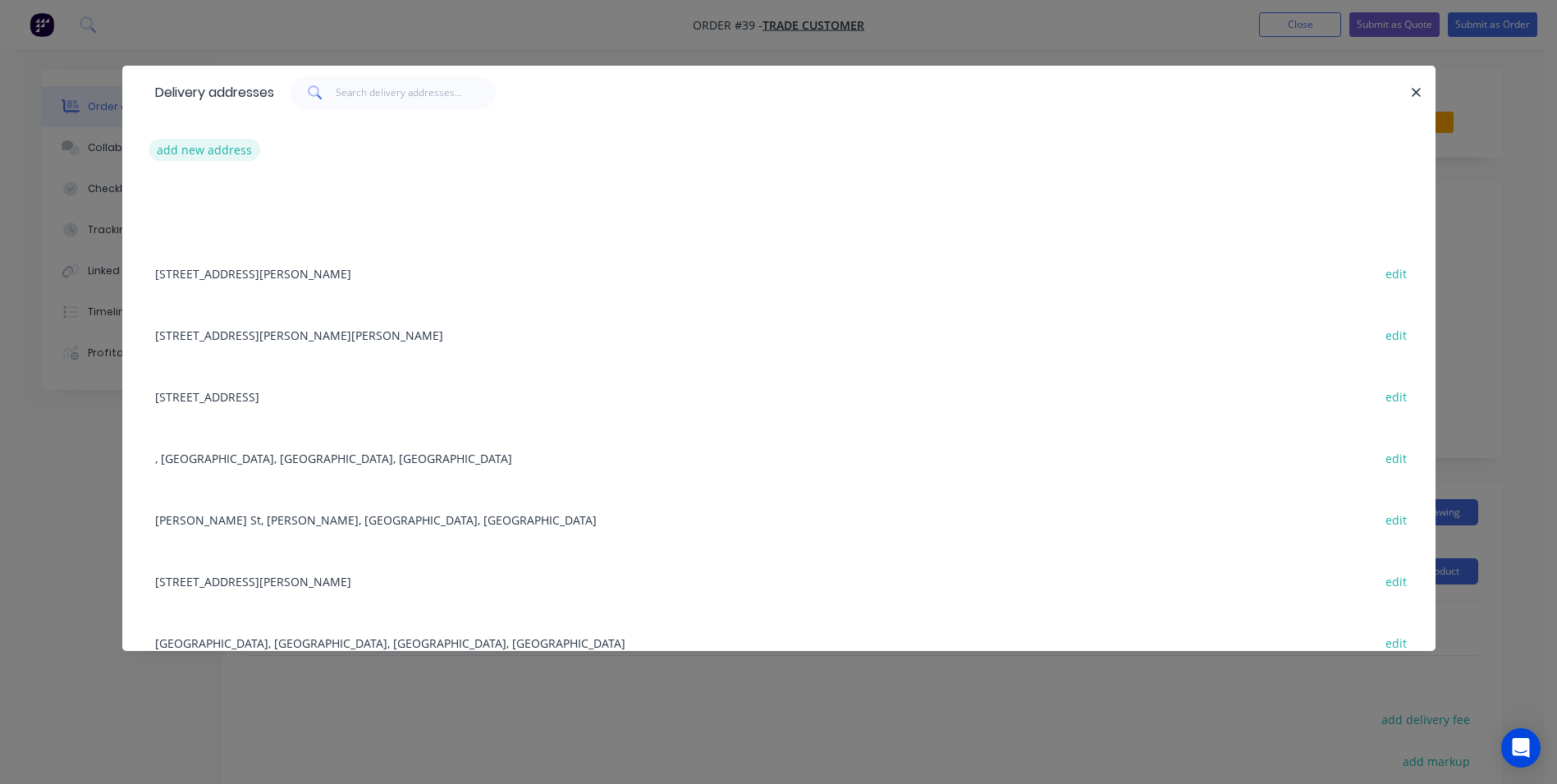
click at [211, 150] on button "add new address" at bounding box center [204, 150] width 112 height 22
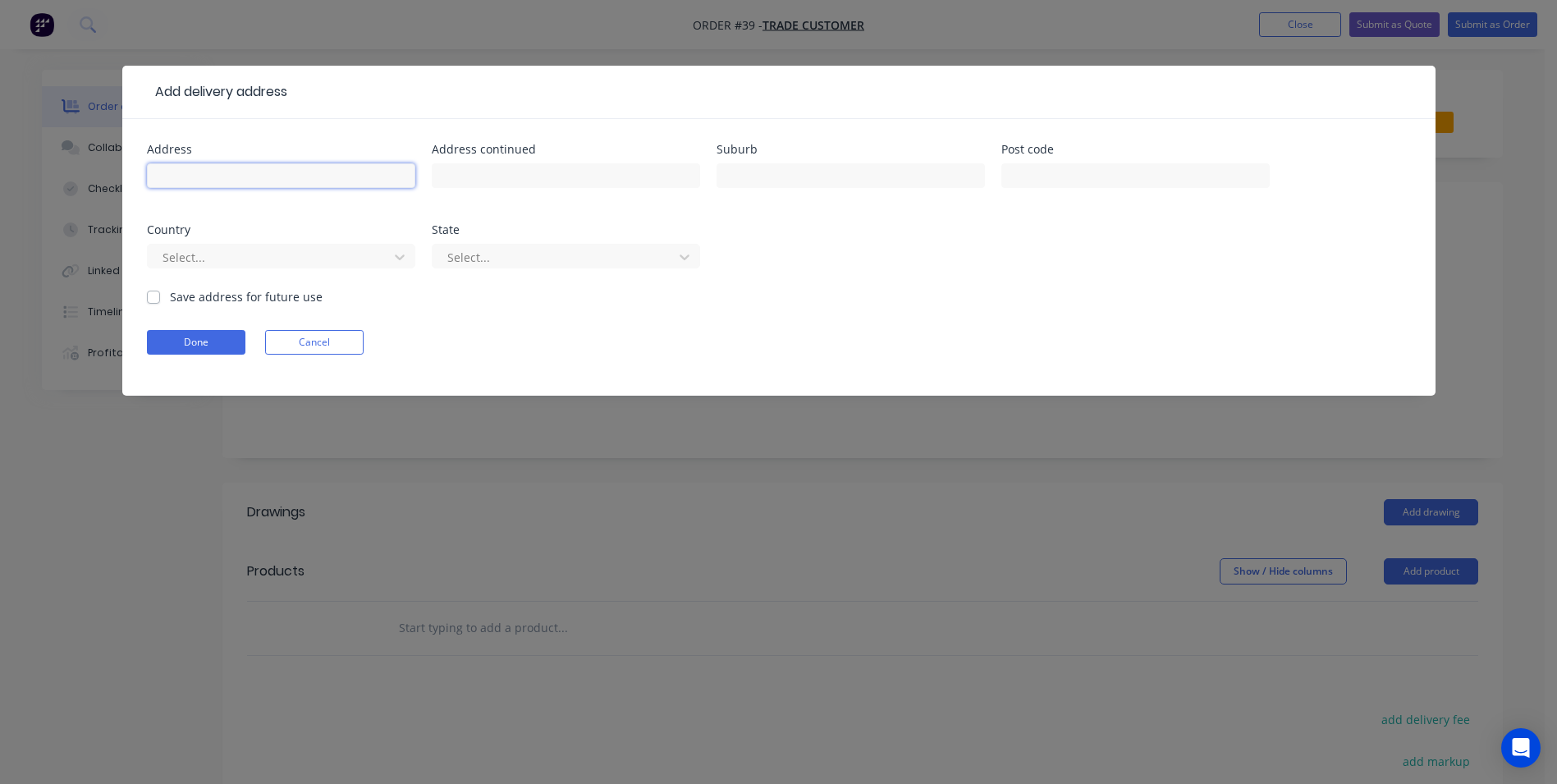
click at [248, 164] on input "text" at bounding box center [281, 176] width 268 height 25
type input "[STREET_ADDRESS][PERSON_NAME]"
type input "Thirlmere"
type input "2572"
click at [170, 301] on label "Save address for future use" at bounding box center [246, 296] width 152 height 18
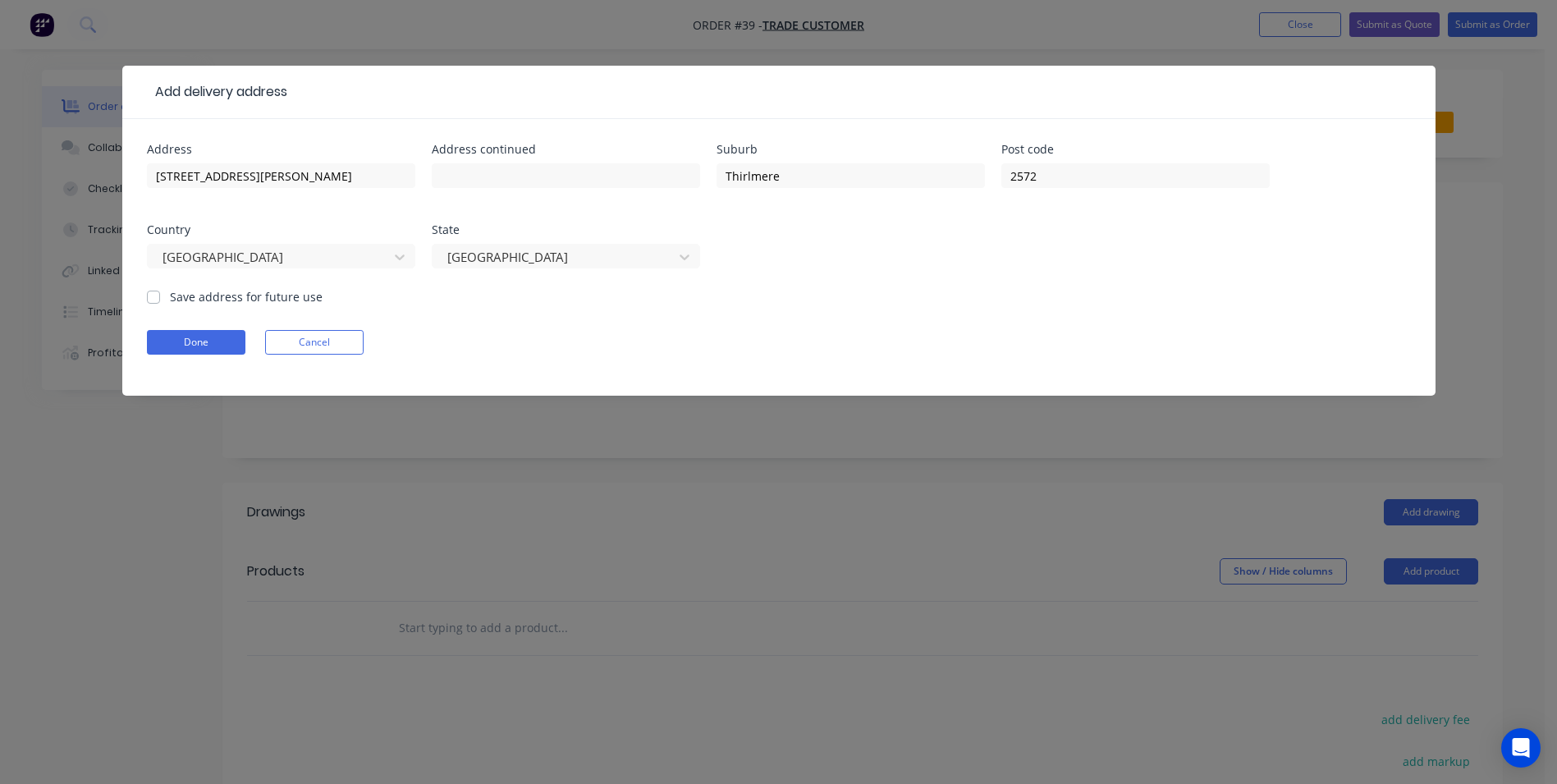
click at [155, 301] on input "Save address for future use" at bounding box center [153, 295] width 13 height 16
checkbox input "true"
click at [171, 337] on button "Done" at bounding box center [196, 342] width 98 height 25
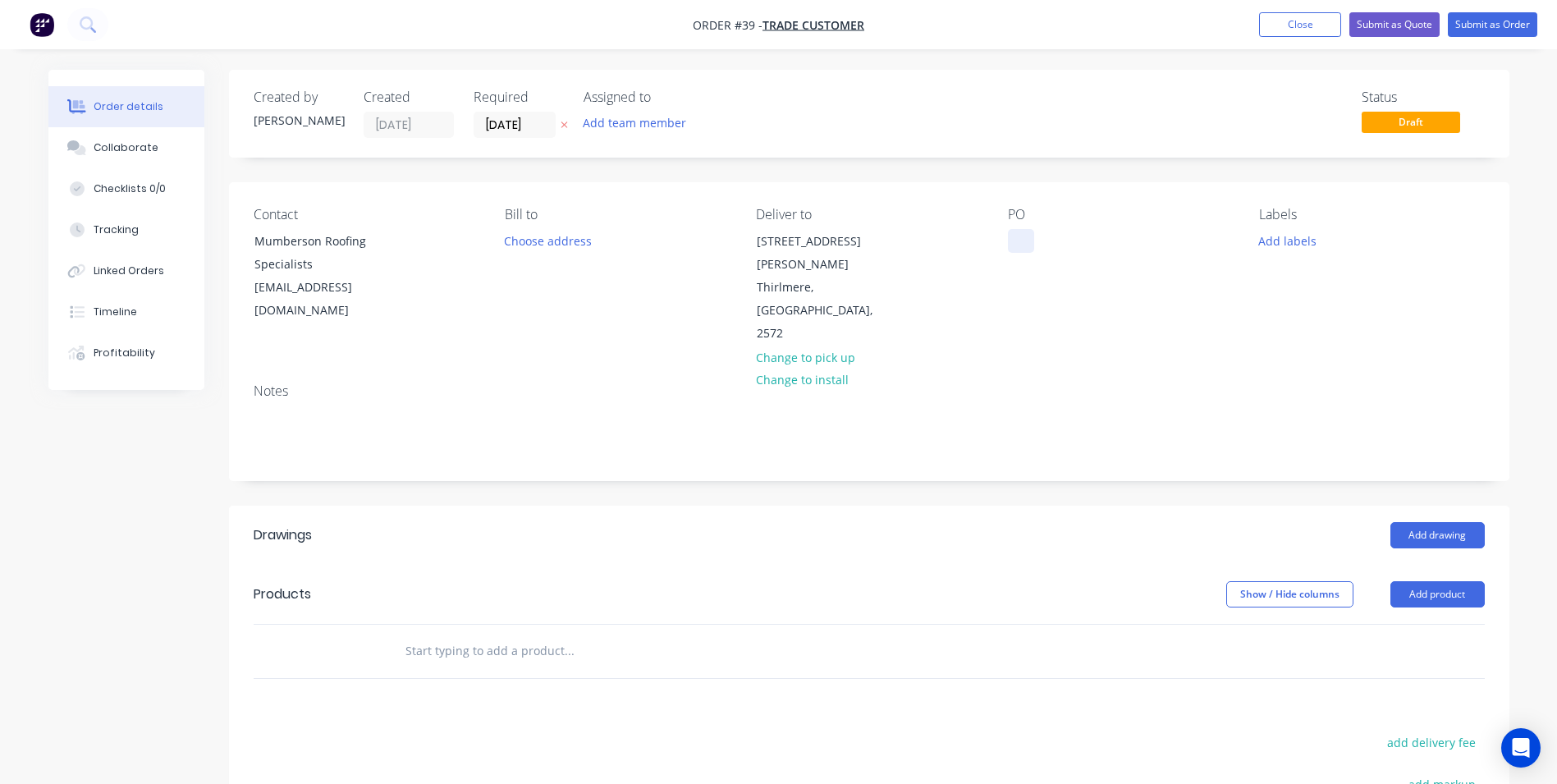
click at [1019, 242] on div at bounding box center [1021, 241] width 26 height 24
click at [527, 634] on input "text" at bounding box center [569, 650] width 328 height 33
type input "custom orb"
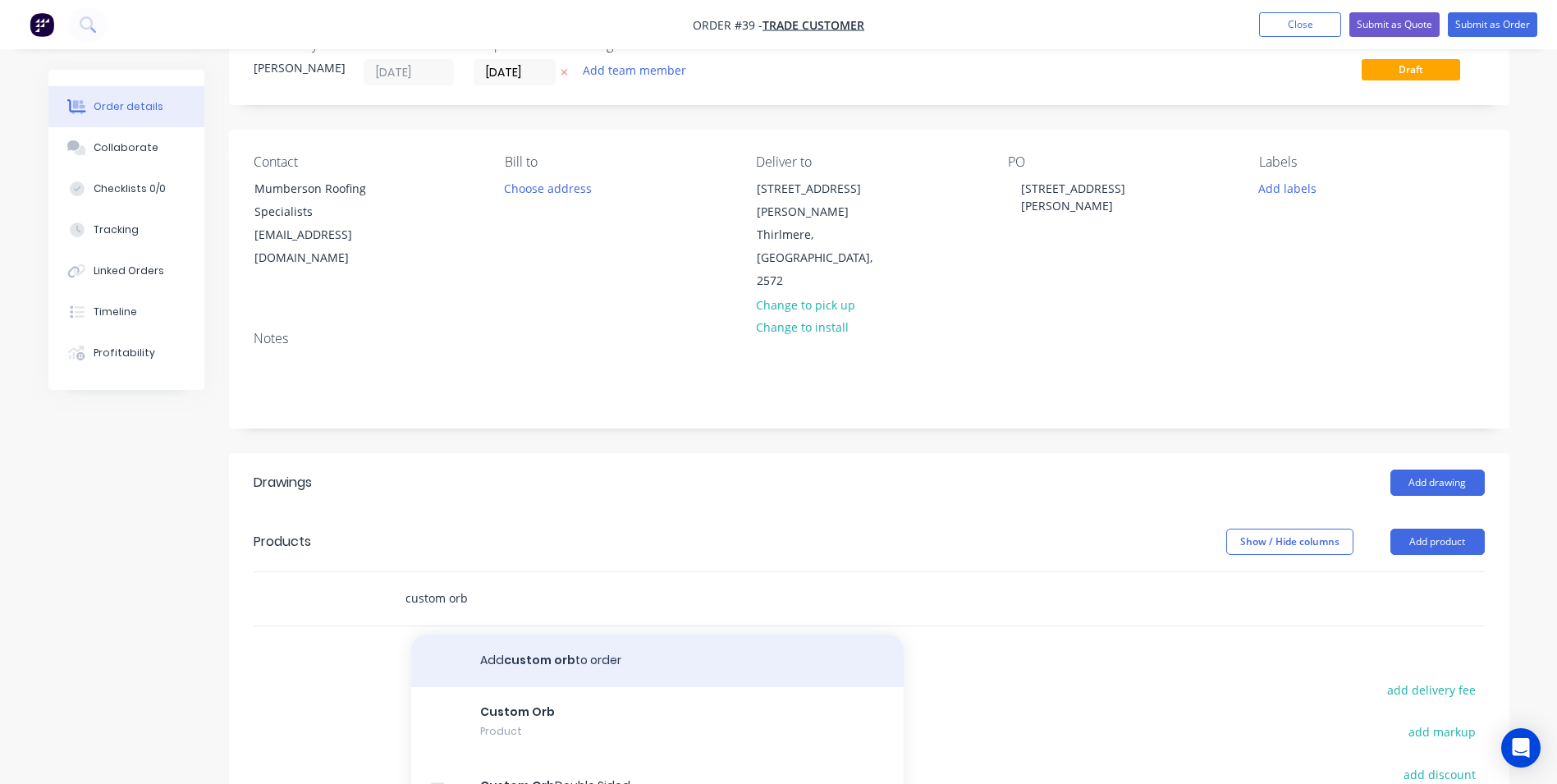
scroll to position [82, 0]
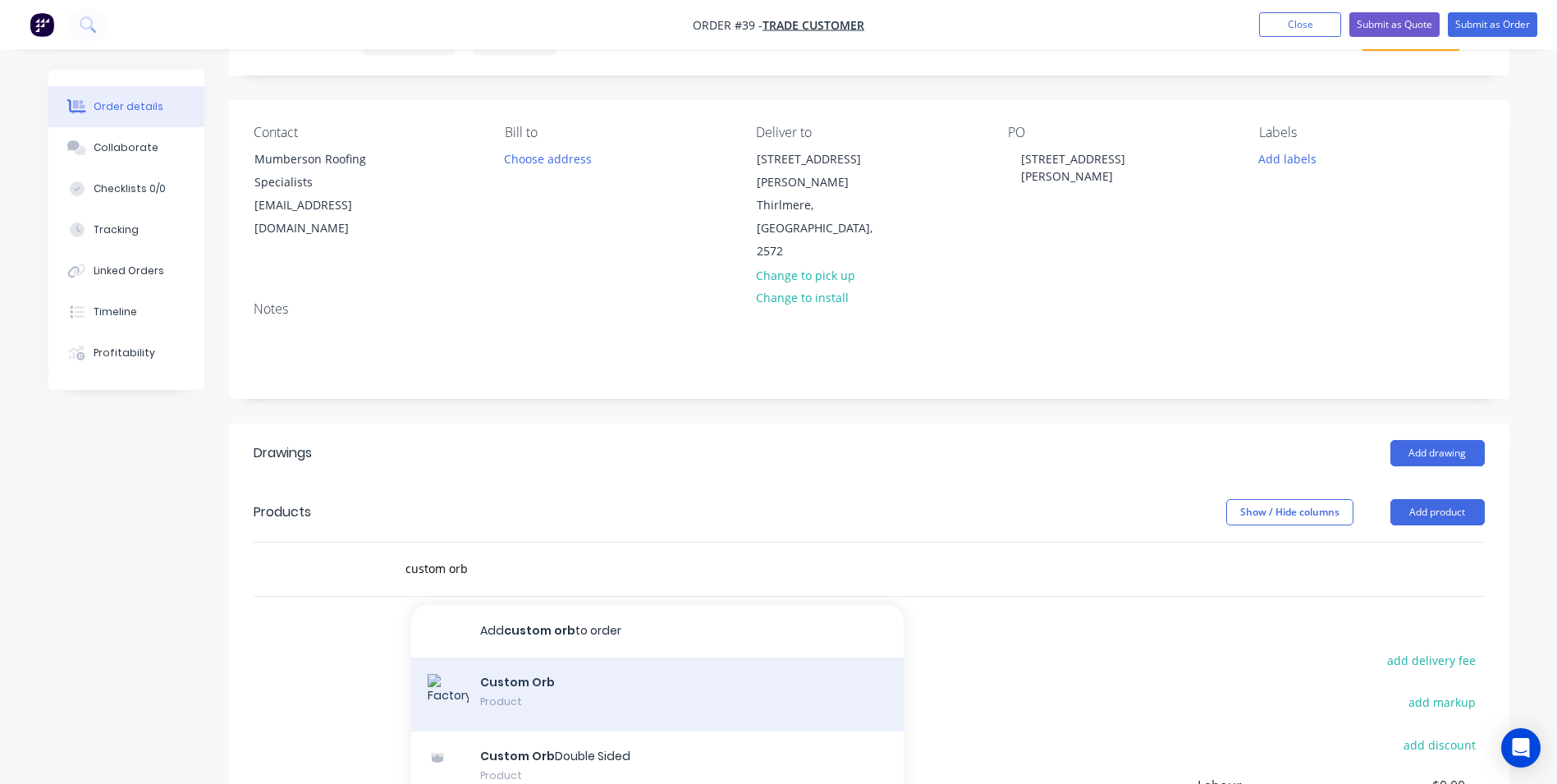
click at [504, 658] on div "Custom Orb Product" at bounding box center [658, 695] width 492 height 74
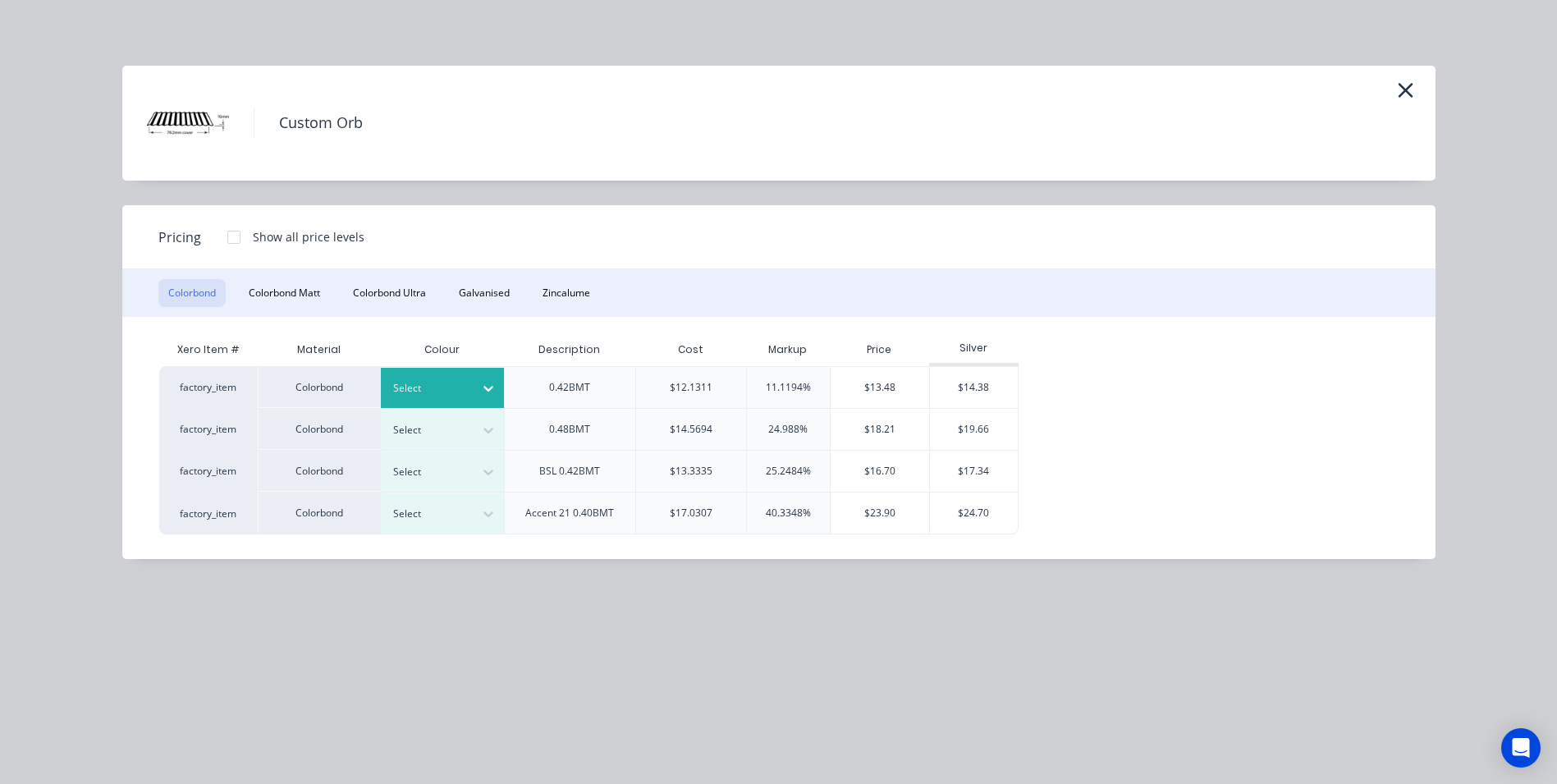
click at [413, 377] on div "Select" at bounding box center [427, 387] width 92 height 21
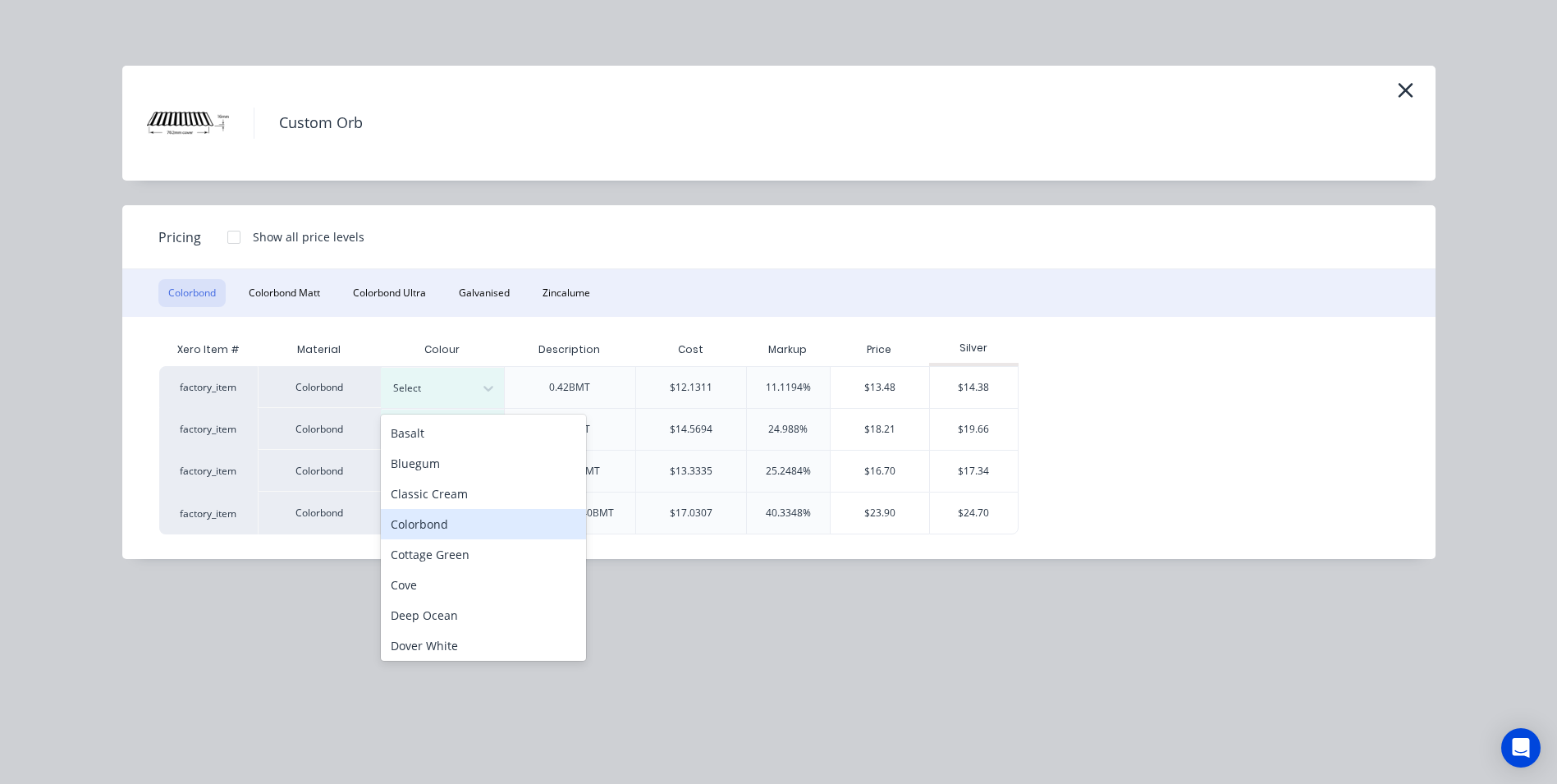
click at [411, 525] on div "Colorbond" at bounding box center [483, 524] width 205 height 31
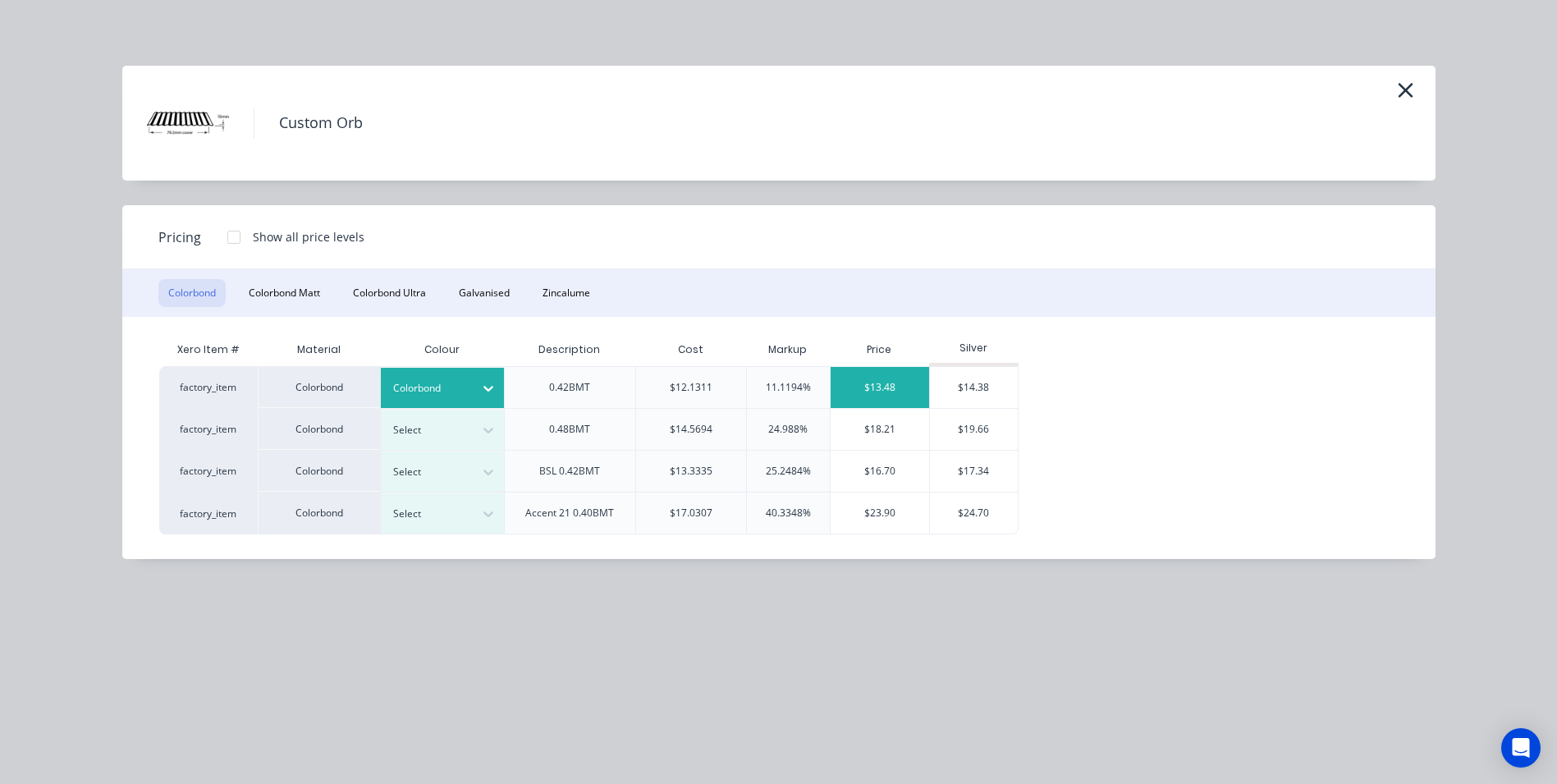
click at [896, 392] on div "$13.48" at bounding box center [880, 387] width 99 height 41
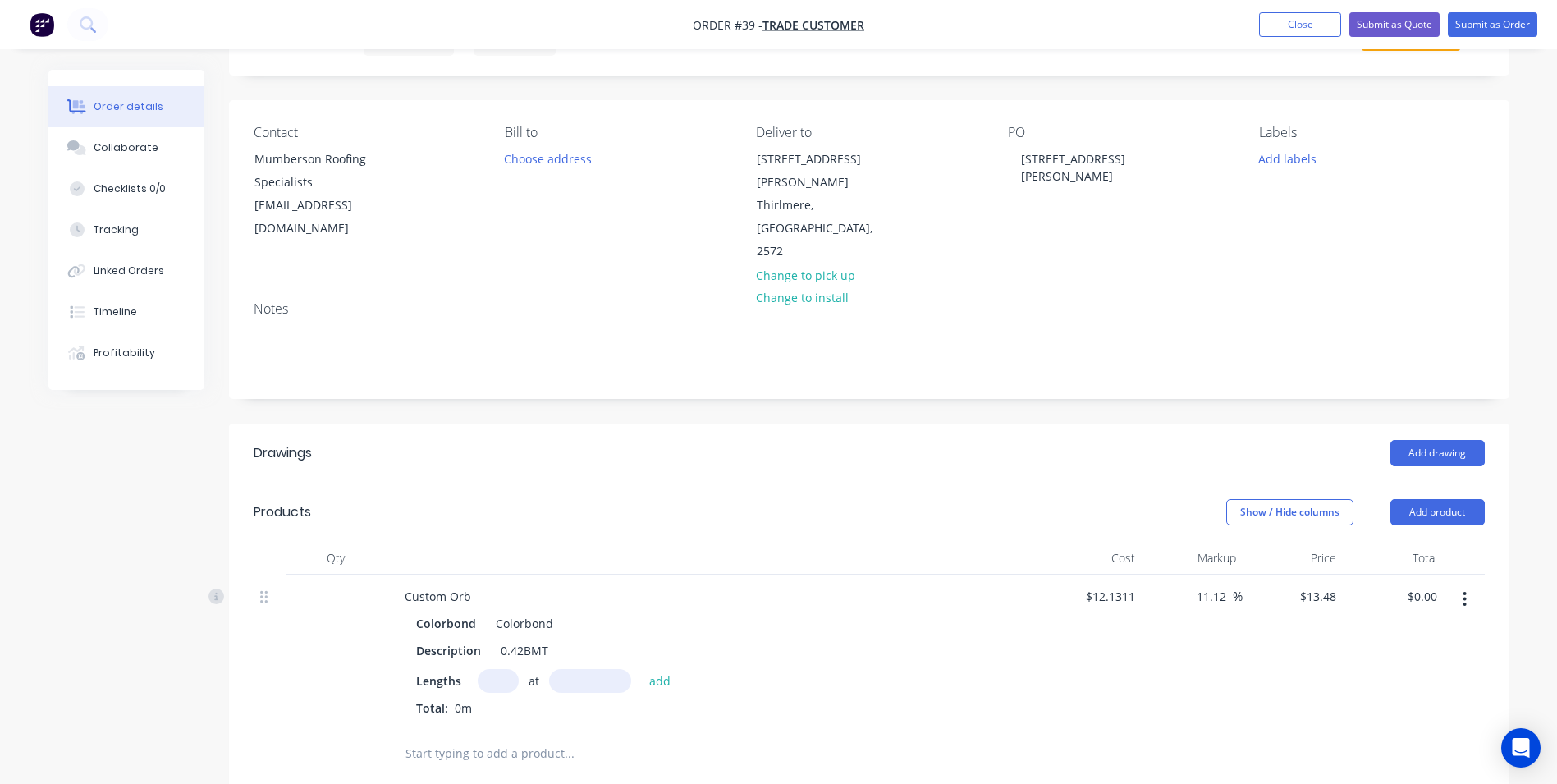
click at [491, 669] on input "text" at bounding box center [498, 681] width 41 height 24
type input "1"
type input "330000"
click at [641, 669] on button "add" at bounding box center [661, 680] width 39 height 22
type input "$4,448.40"
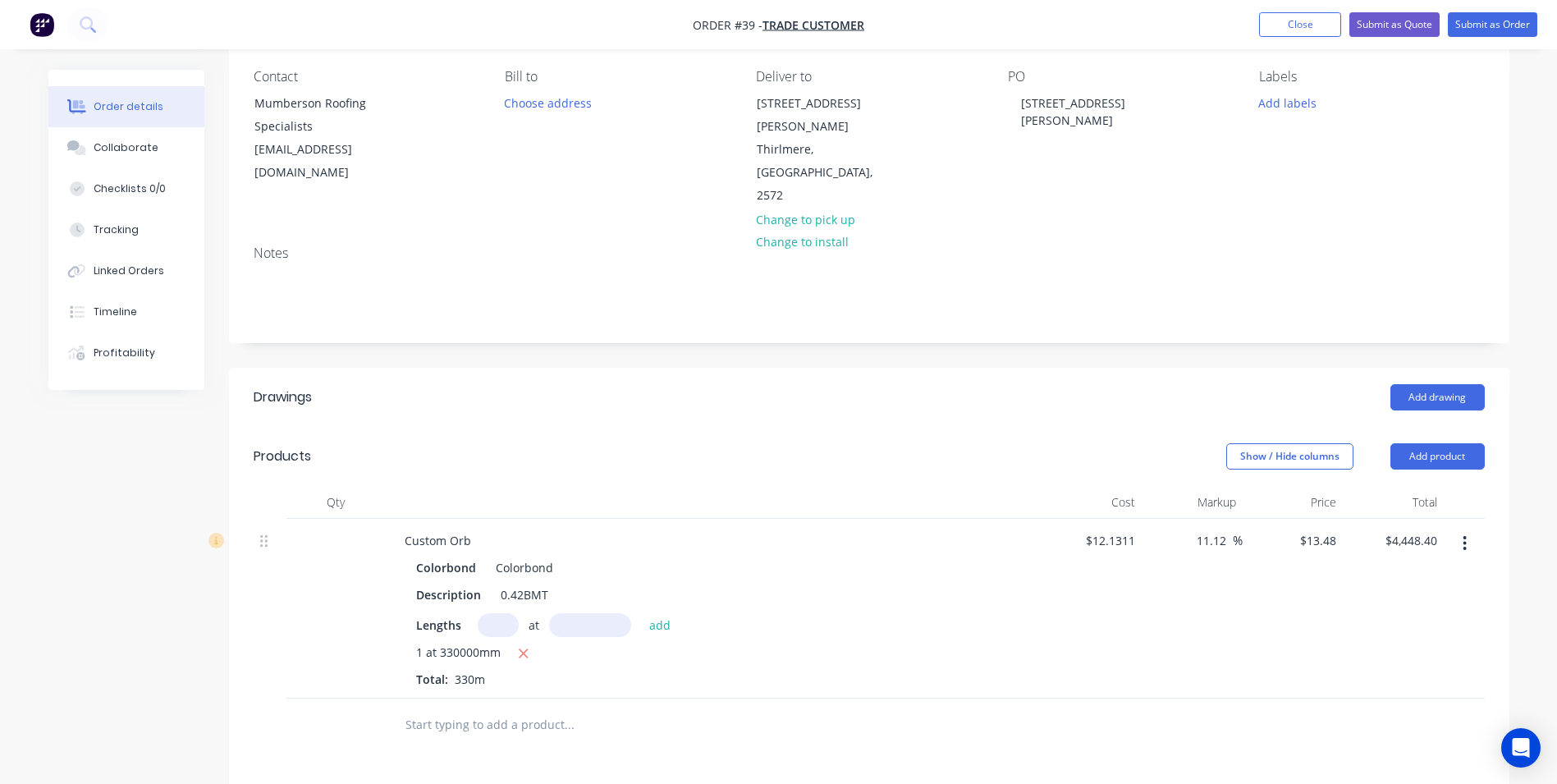
scroll to position [164, 0]
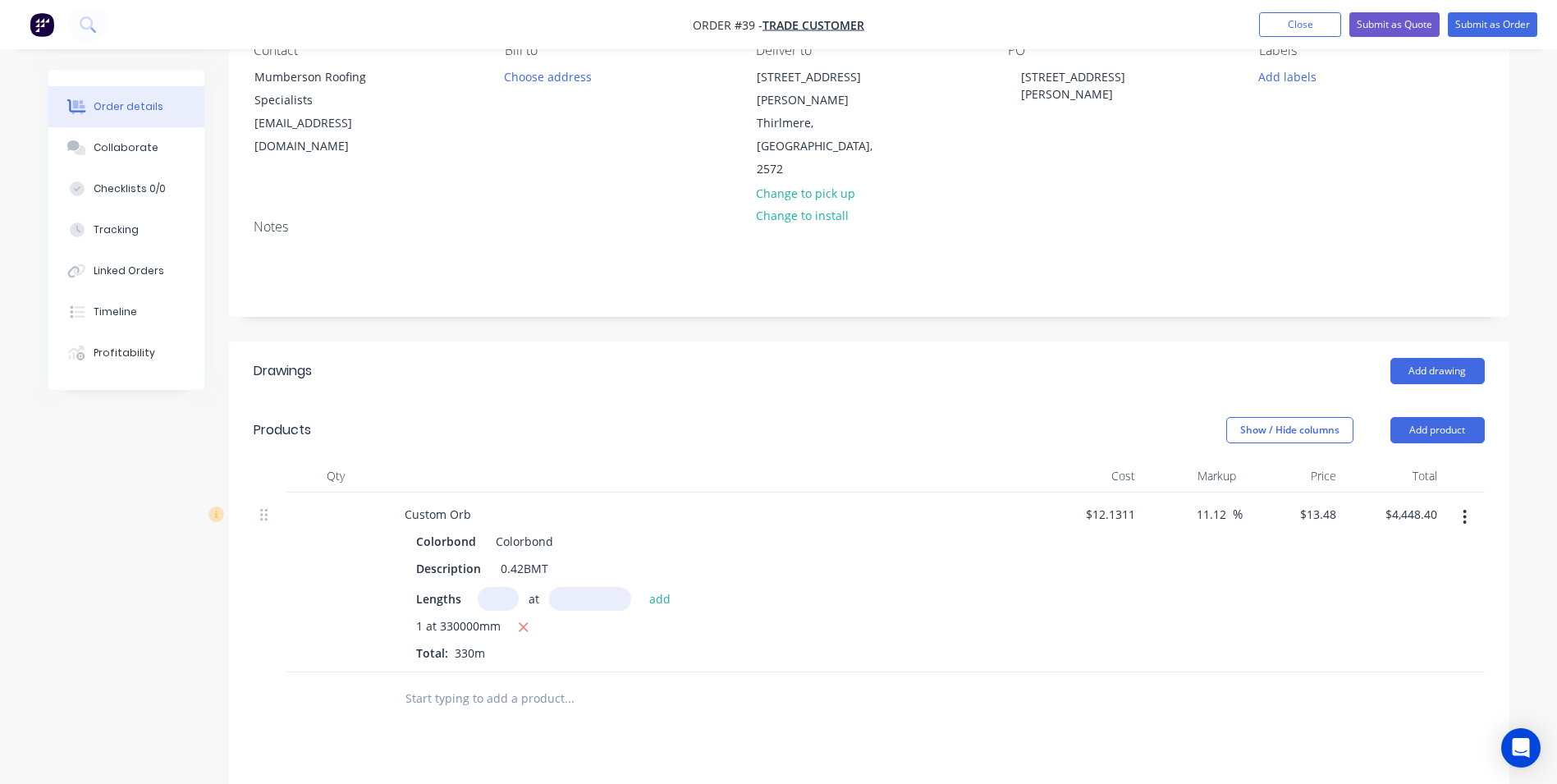
click at [413, 682] on input "text" at bounding box center [569, 698] width 328 height 33
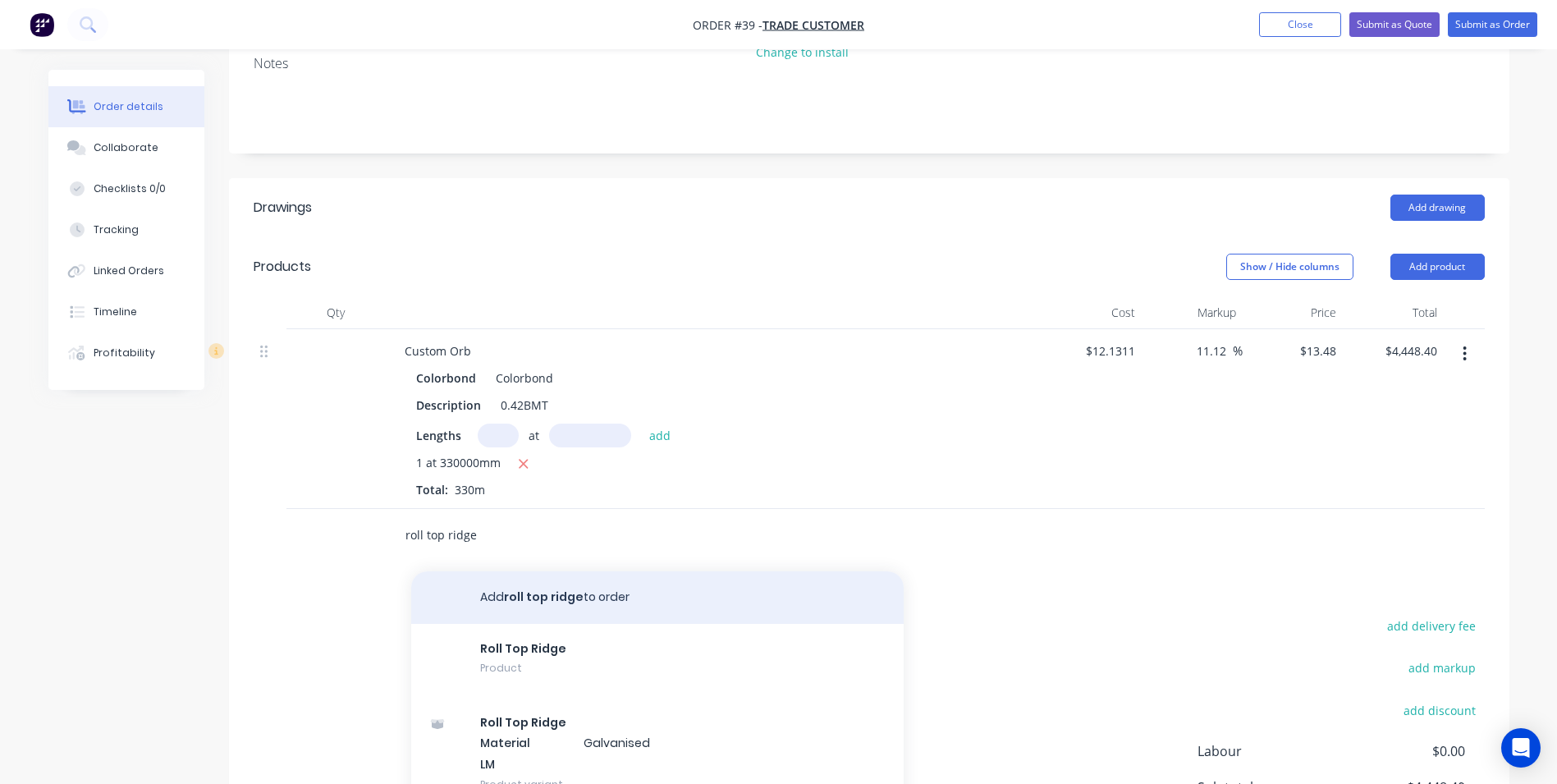
scroll to position [328, 0]
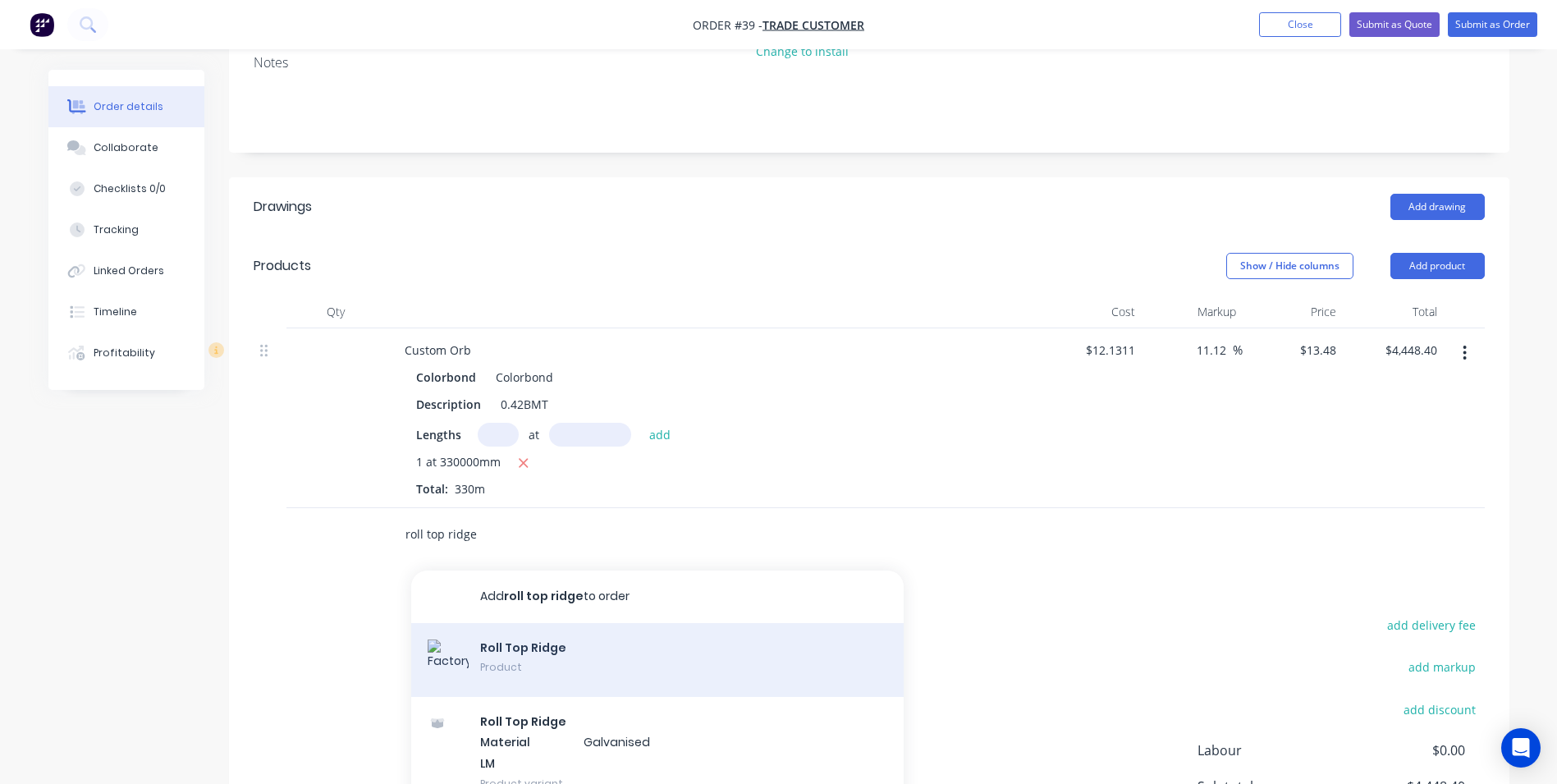
type input "roll top ridge"
click at [520, 623] on div "Roll Top Ridge Product" at bounding box center [658, 660] width 492 height 74
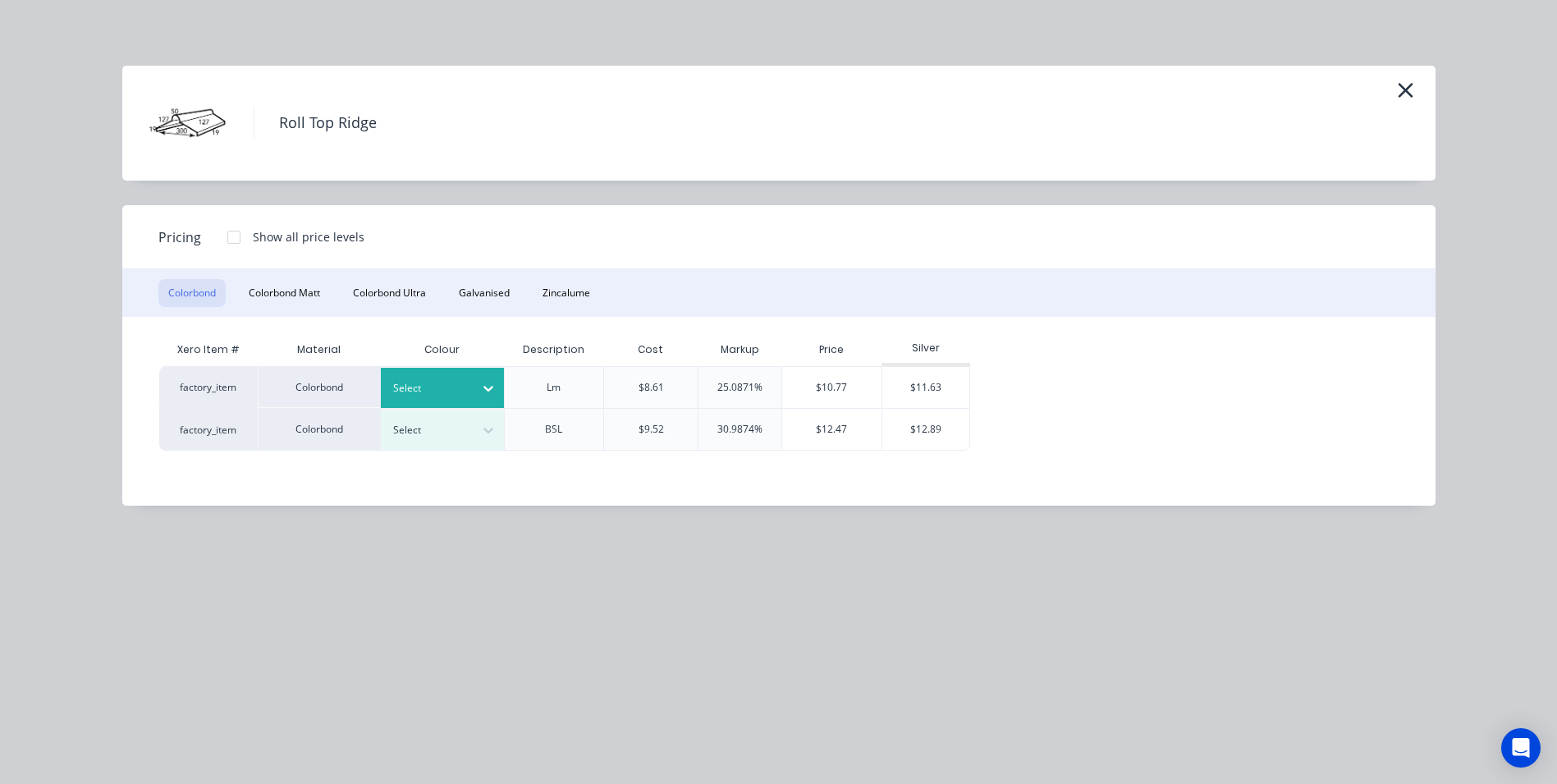
click at [405, 399] on div "Select" at bounding box center [442, 387] width 124 height 40
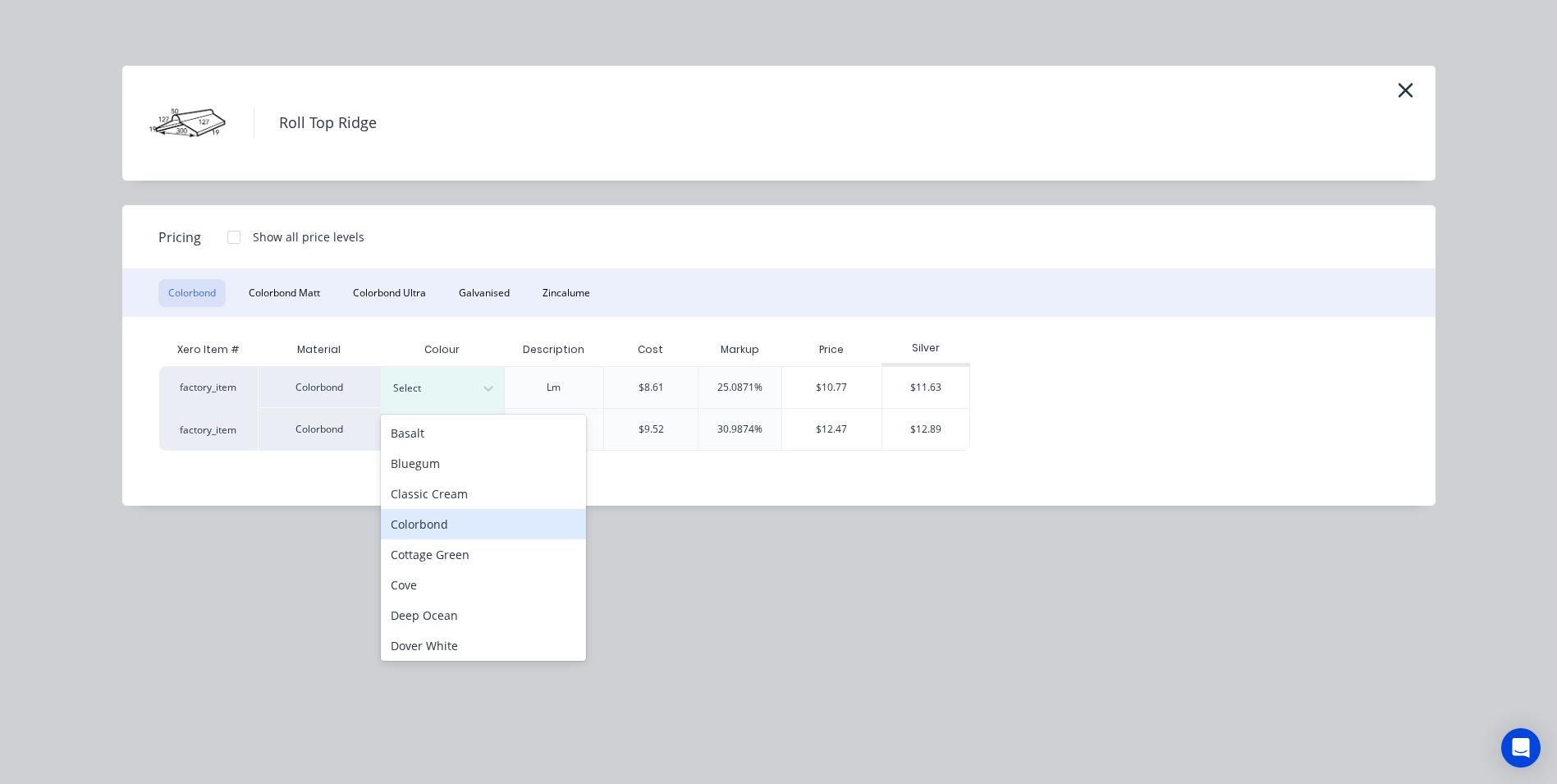
click at [397, 516] on div "Colorbond" at bounding box center [483, 524] width 205 height 31
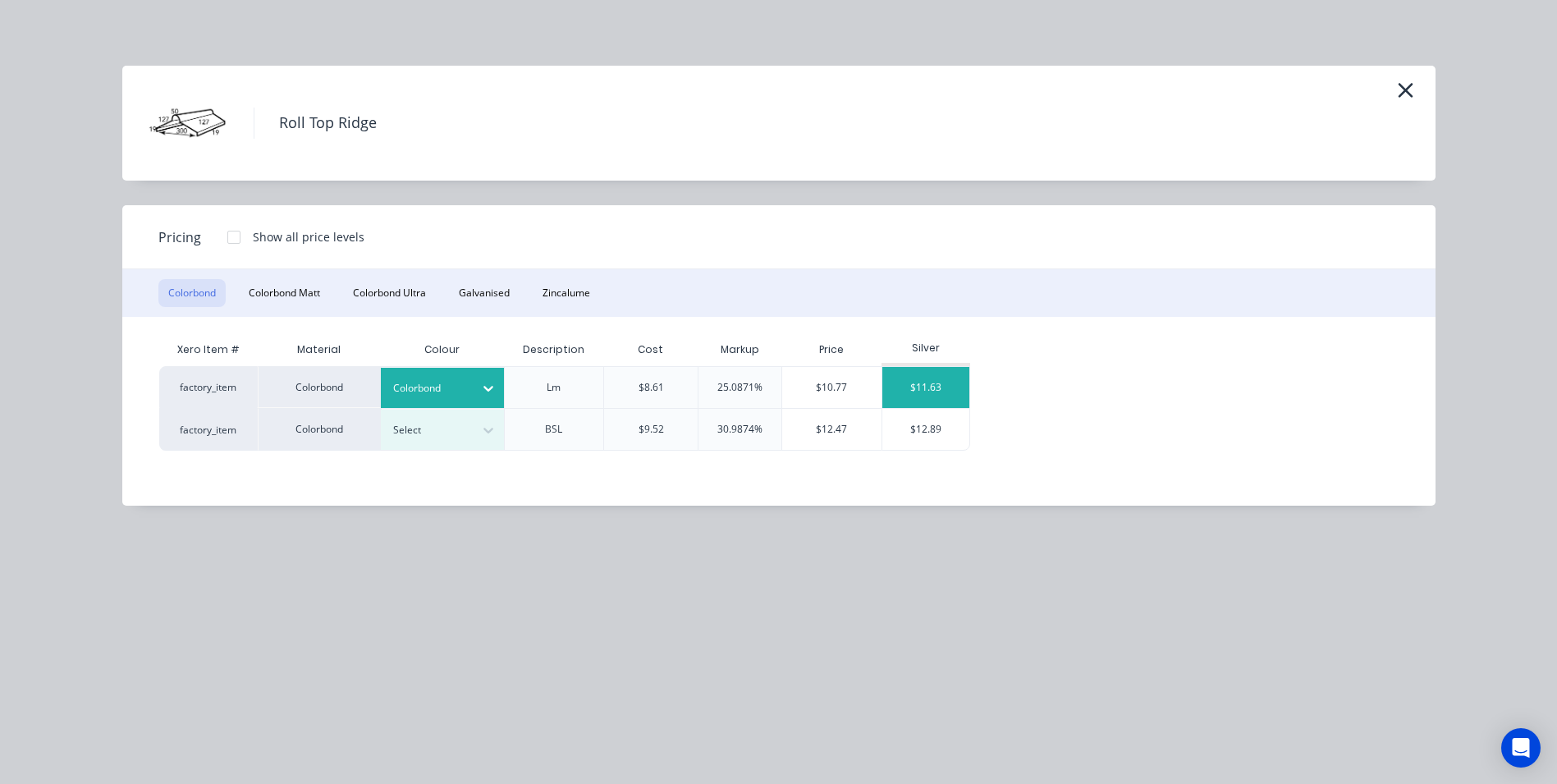
click at [940, 386] on div "$11.63" at bounding box center [926, 387] width 88 height 41
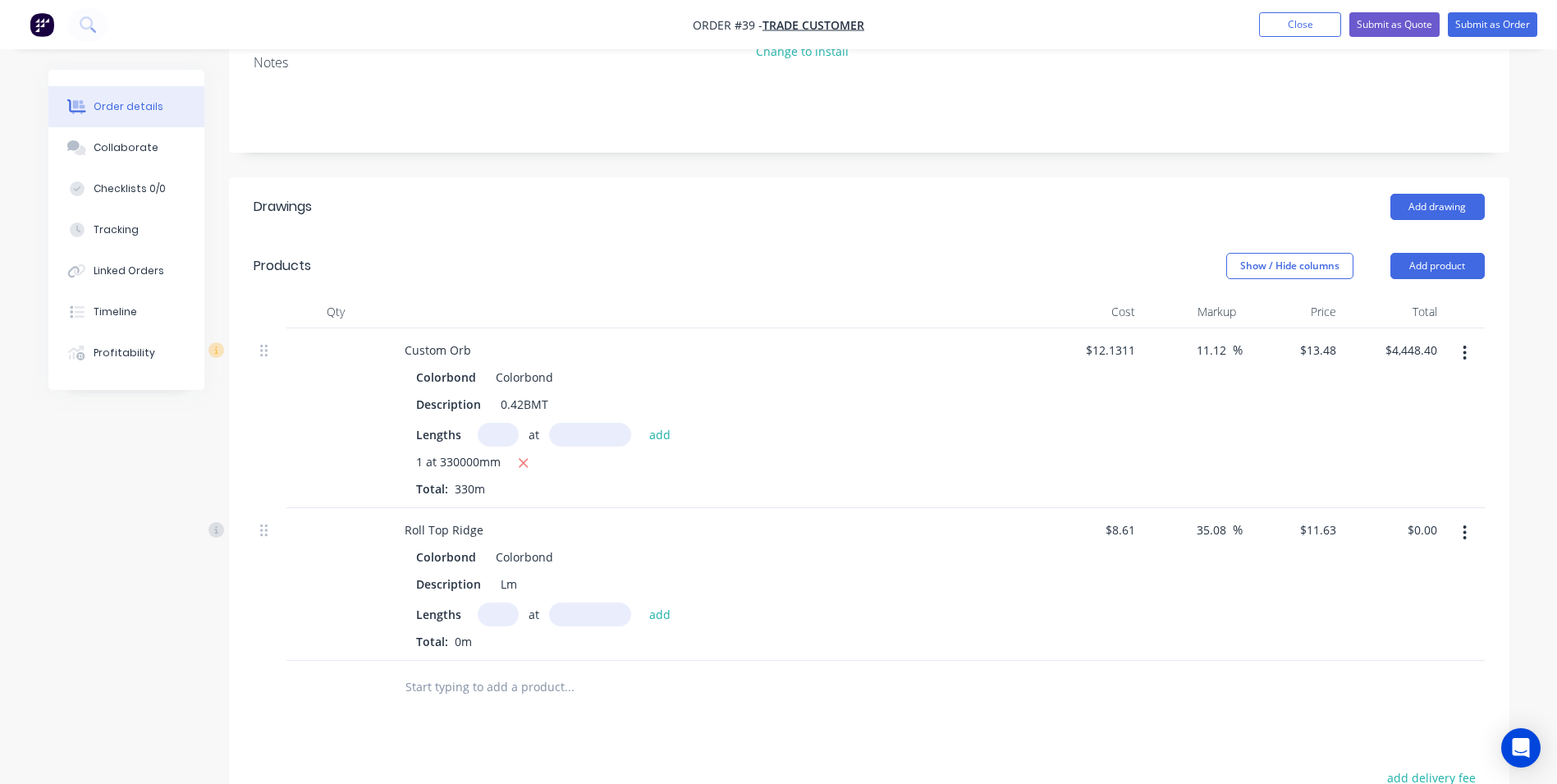
click at [504, 602] on input "text" at bounding box center [498, 614] width 41 height 24
type input "1"
type input "49001mm"
click at [641, 602] on button "add" at bounding box center [661, 613] width 39 height 22
type input "$569.88"
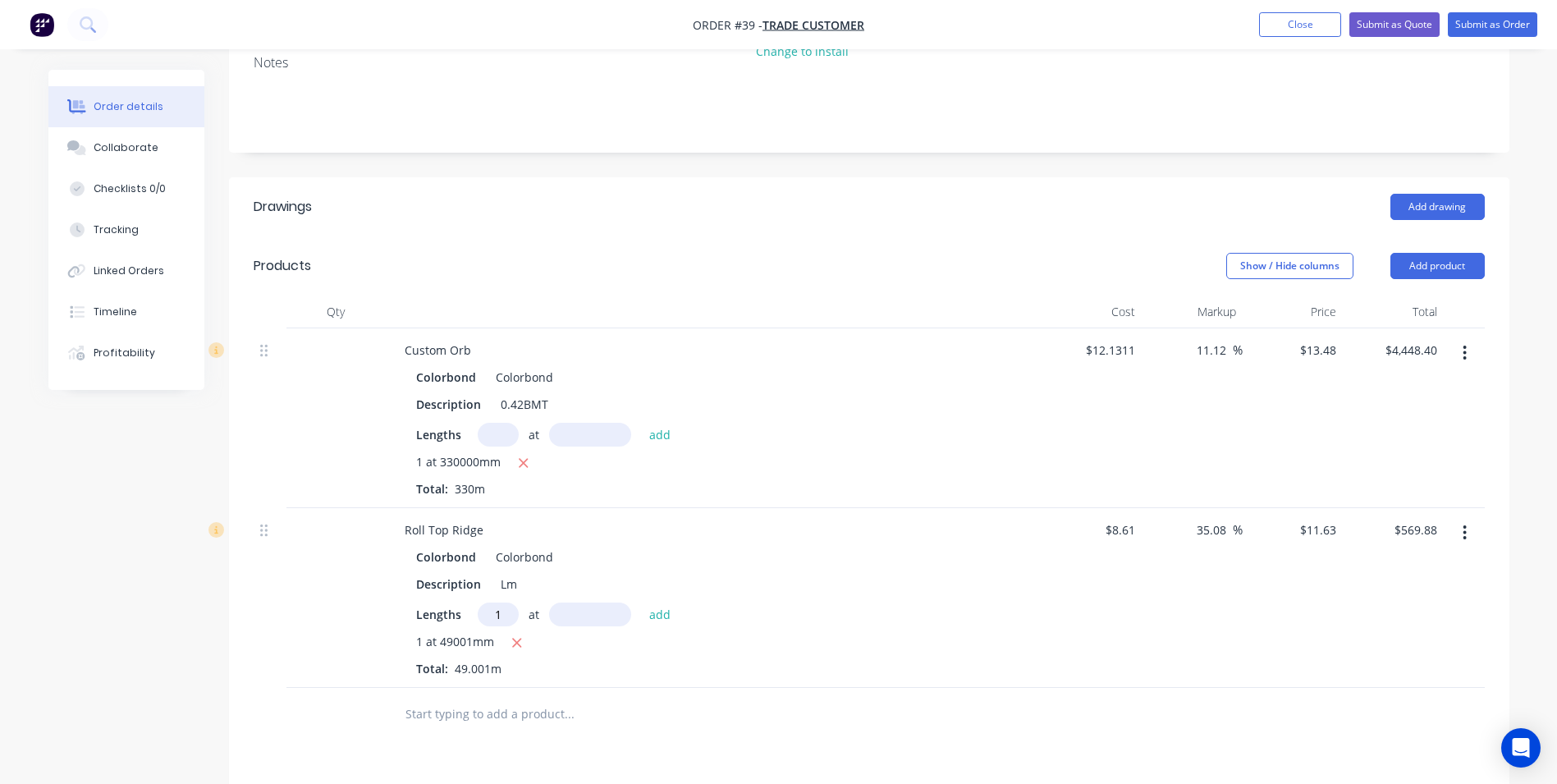
type input "1"
type input "4600"
click at [641, 602] on button "add" at bounding box center [661, 613] width 39 height 22
type input "$623.38"
type input "1"
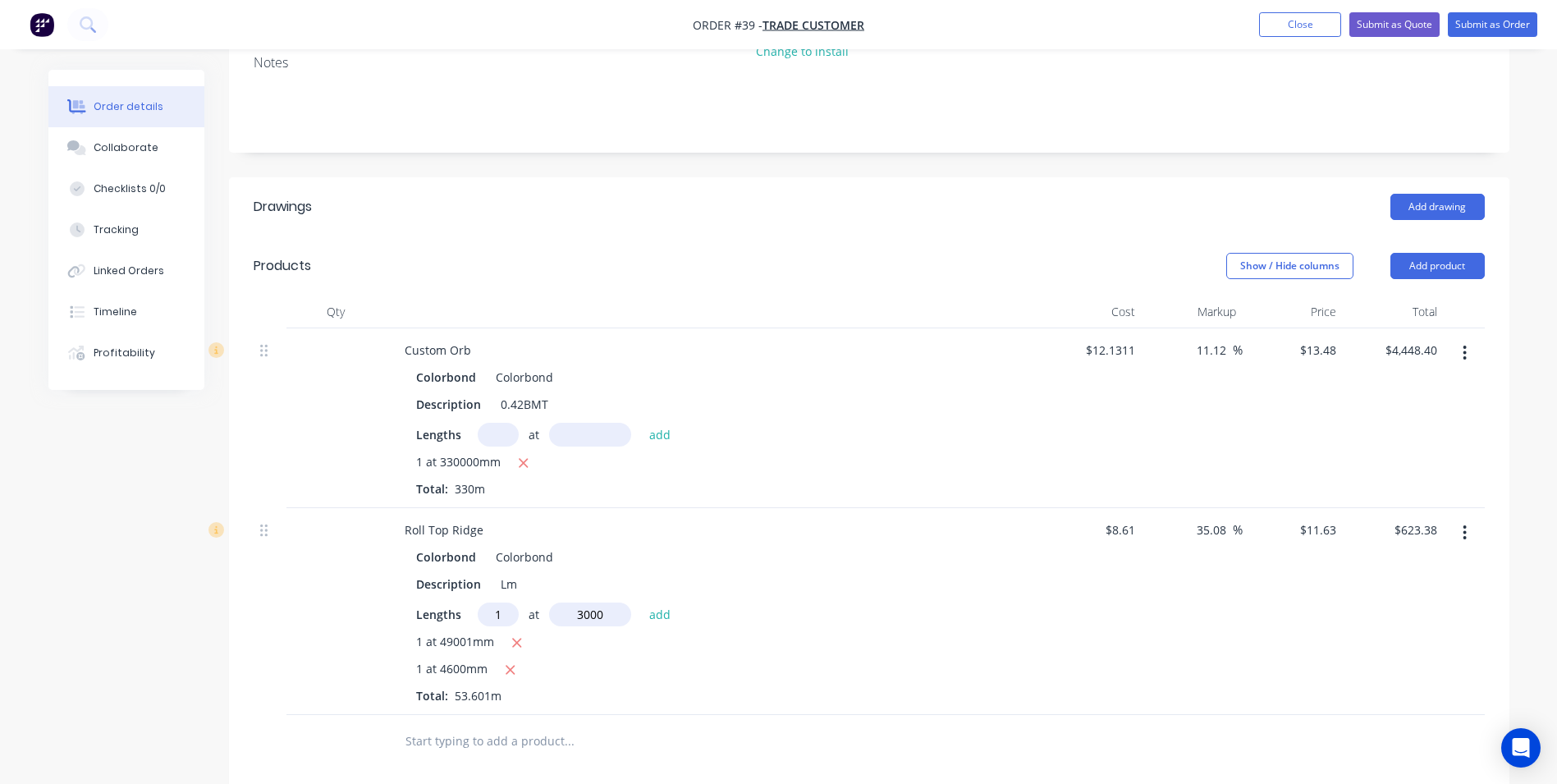
type input "3000"
click at [641, 602] on button "add" at bounding box center [661, 613] width 39 height 22
type input "$658.27"
type input "1"
type input "2300"
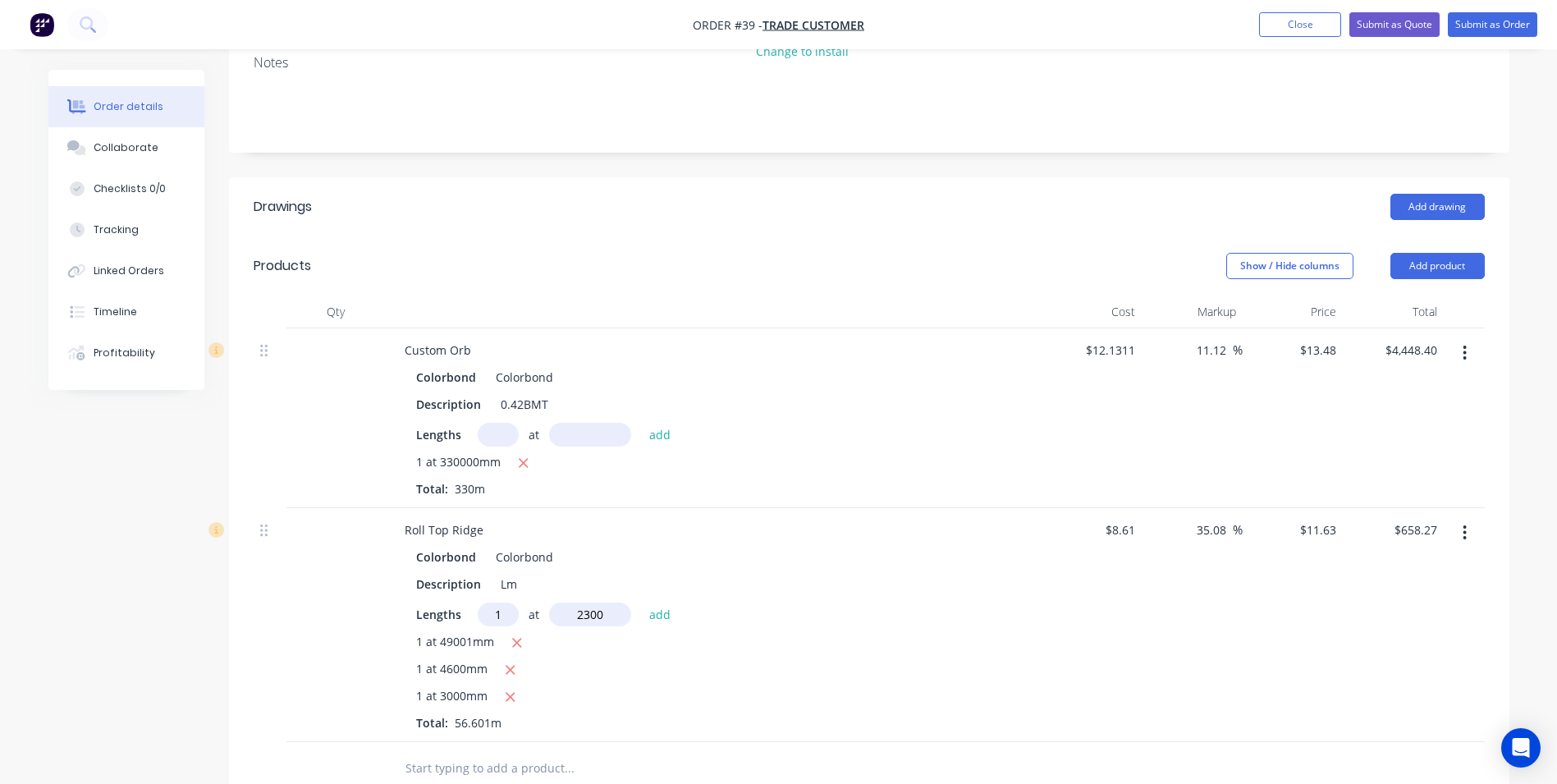
click at [641, 602] on button "add" at bounding box center [661, 613] width 39 height 22
type input "$685.02"
type input "4"
type input "4800"
click at [641, 602] on button "add" at bounding box center [661, 613] width 39 height 22
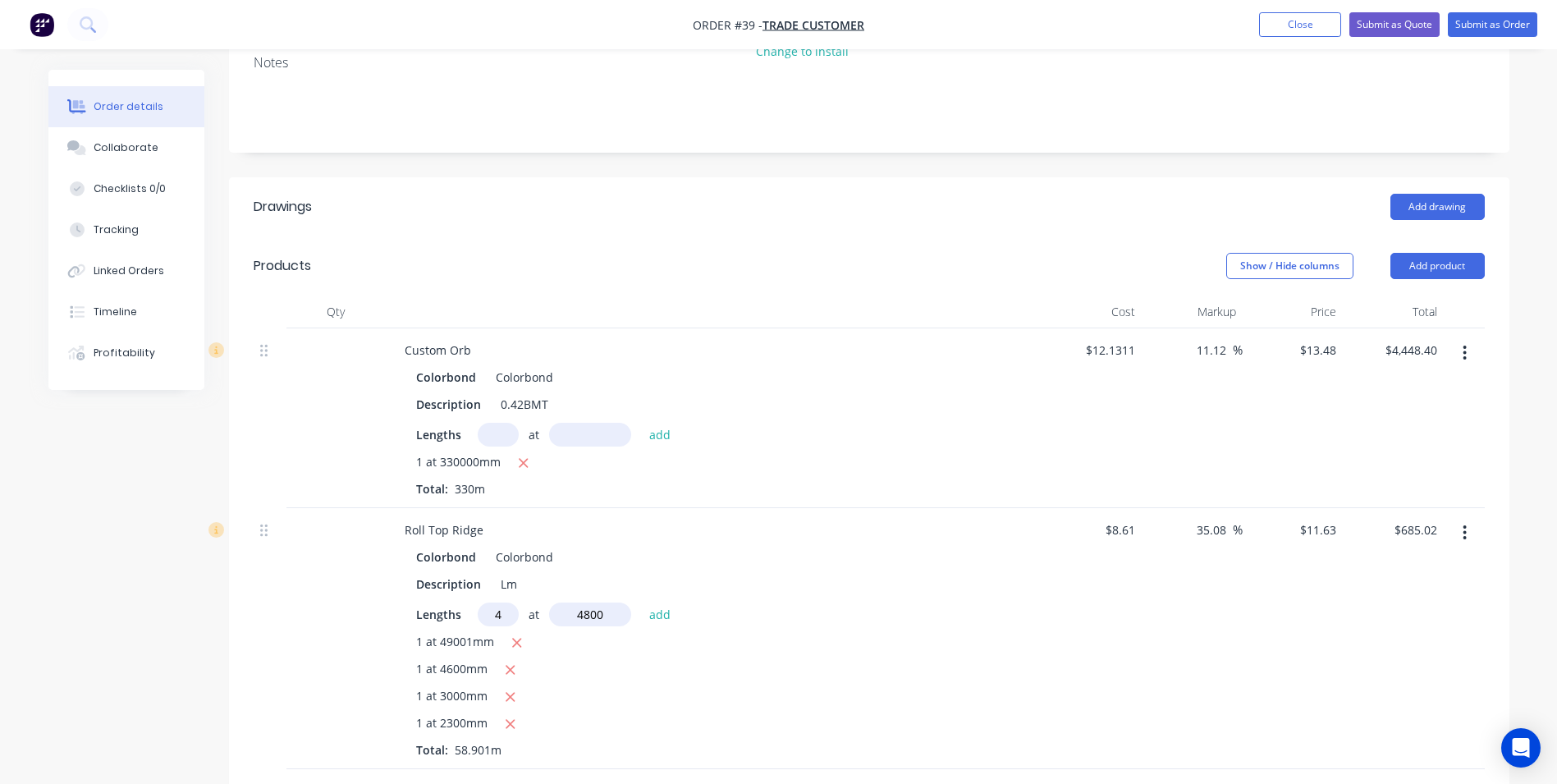
type input "$908.31"
type input "1"
type input "2800"
click at [641, 602] on button "add" at bounding box center [661, 613] width 39 height 22
type input "$940.88"
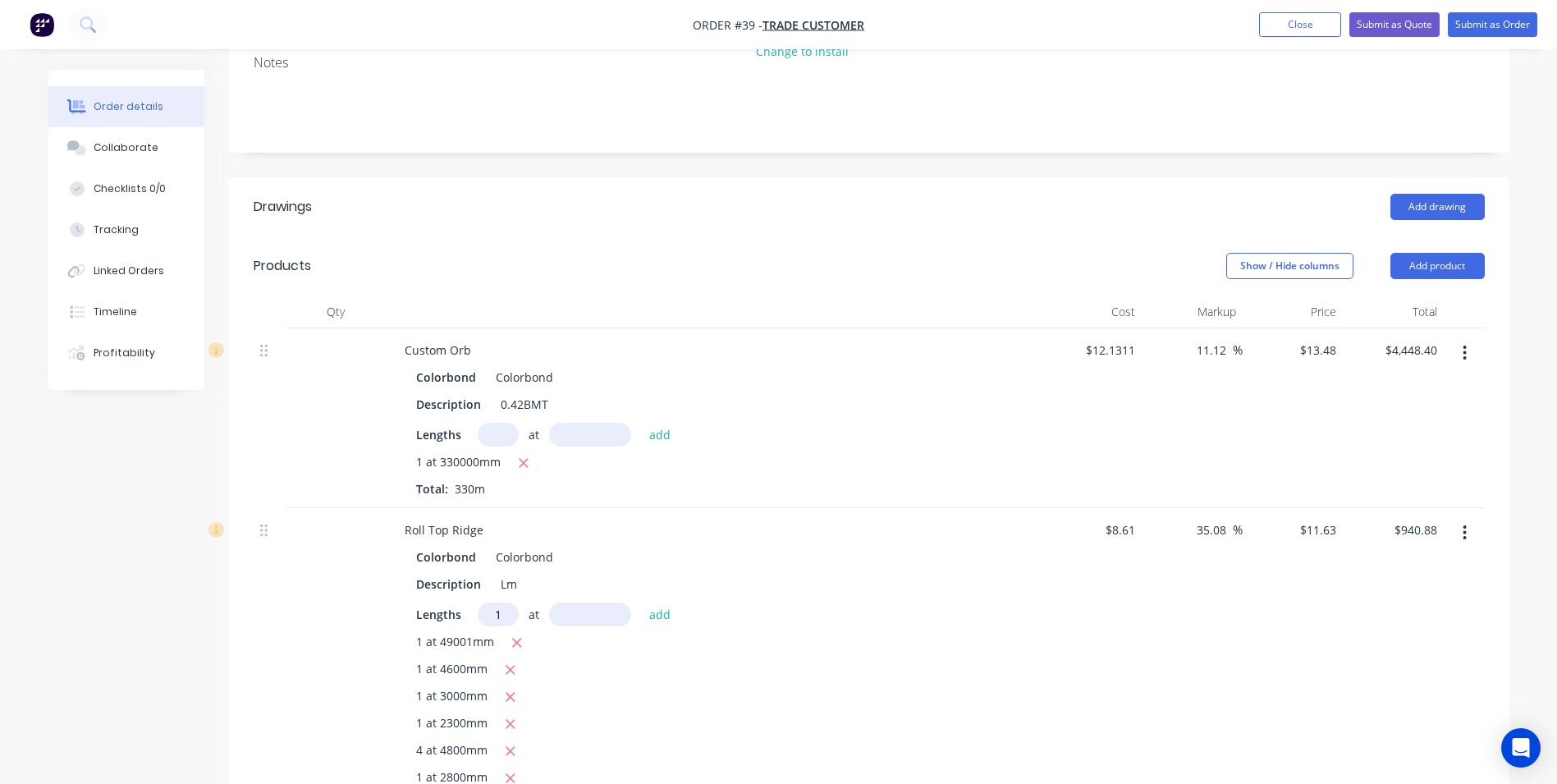
type input "1"
type input "1800"
click at [641, 602] on button "add" at bounding box center [661, 613] width 39 height 22
type input "$961.81"
type input "2"
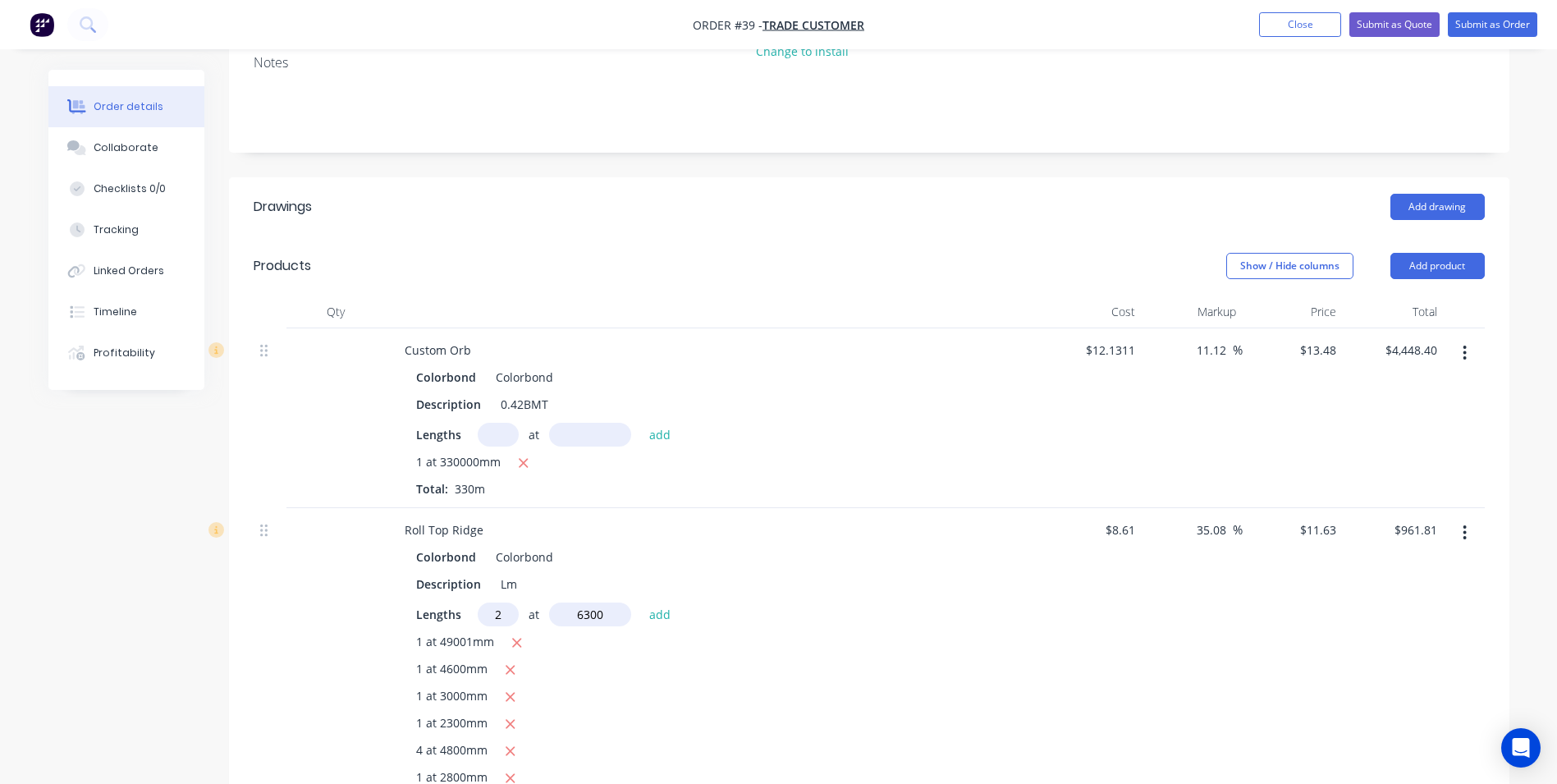
type input "6300"
click at [641, 602] on button "add" at bounding box center [661, 613] width 39 height 22
type input "$1,108.35"
type input "1"
type input "3900"
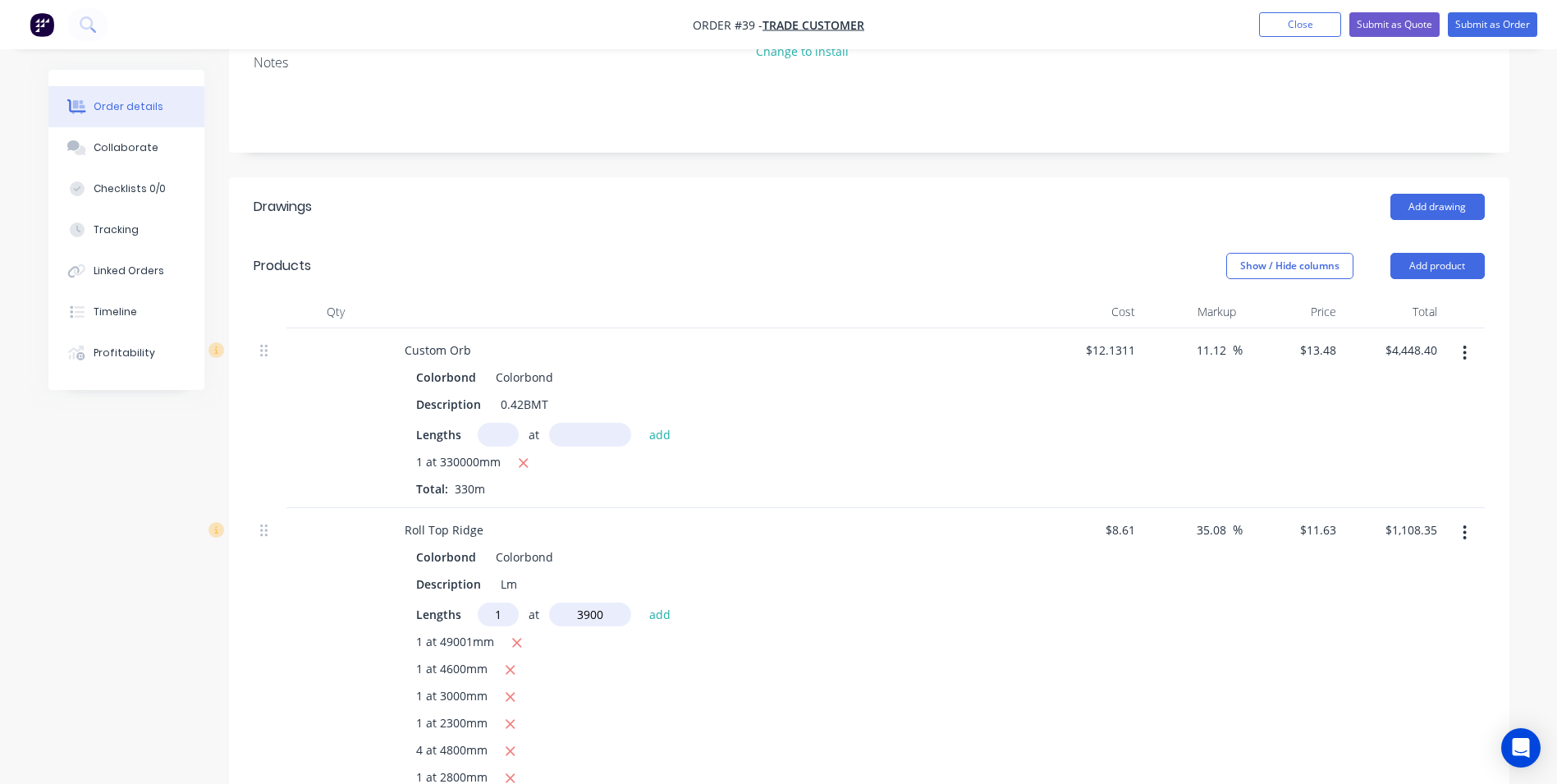
click at [641, 602] on button "add" at bounding box center [661, 613] width 39 height 22
type input "$1,153.71"
type input "2"
type input "5300"
click at [641, 602] on button "add" at bounding box center [661, 613] width 39 height 22
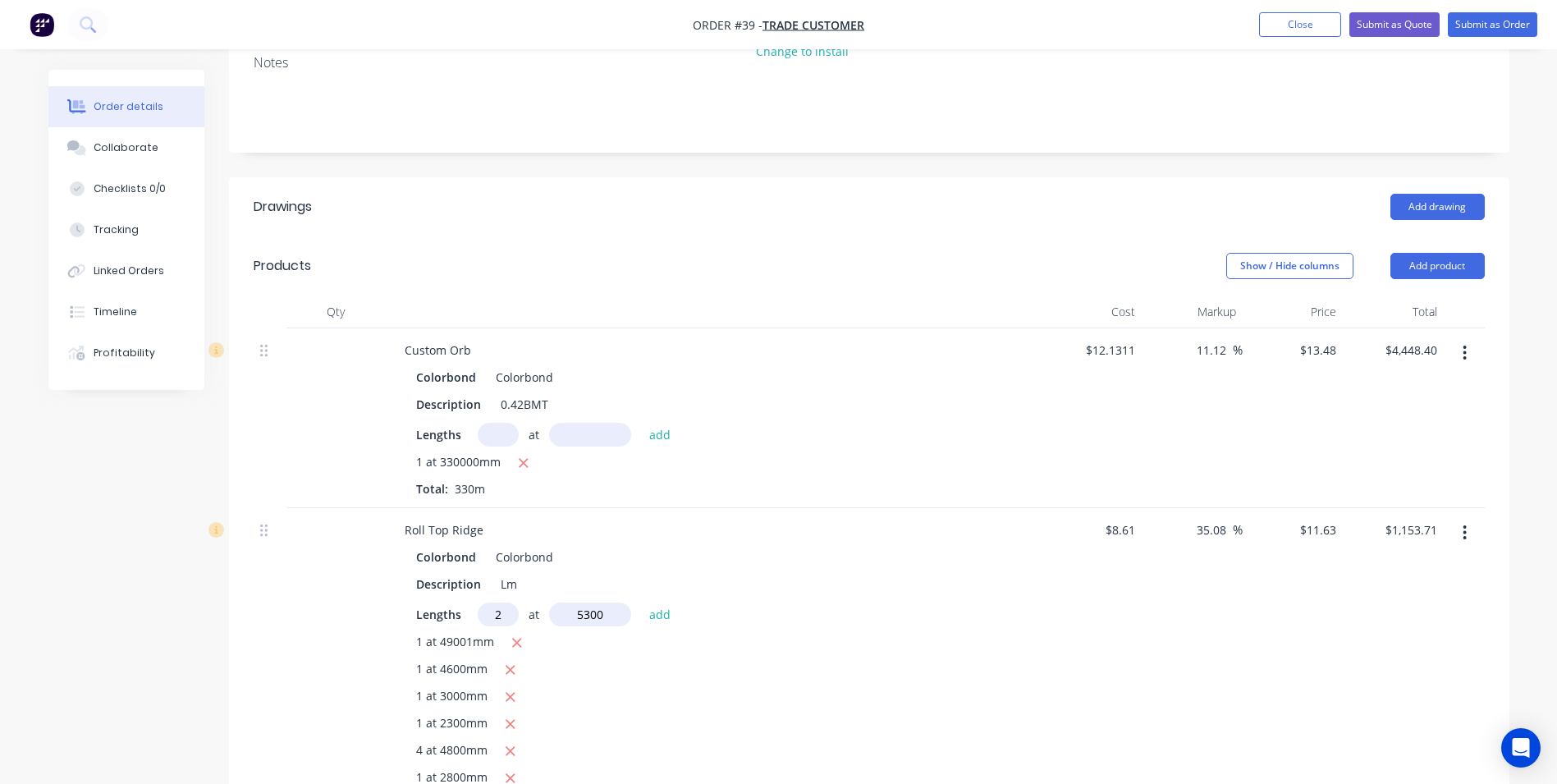
type input "$1,276.99"
type input "1"
type input "2400"
click at [641, 602] on button "add" at bounding box center [661, 613] width 39 height 22
type input "$1,304.90"
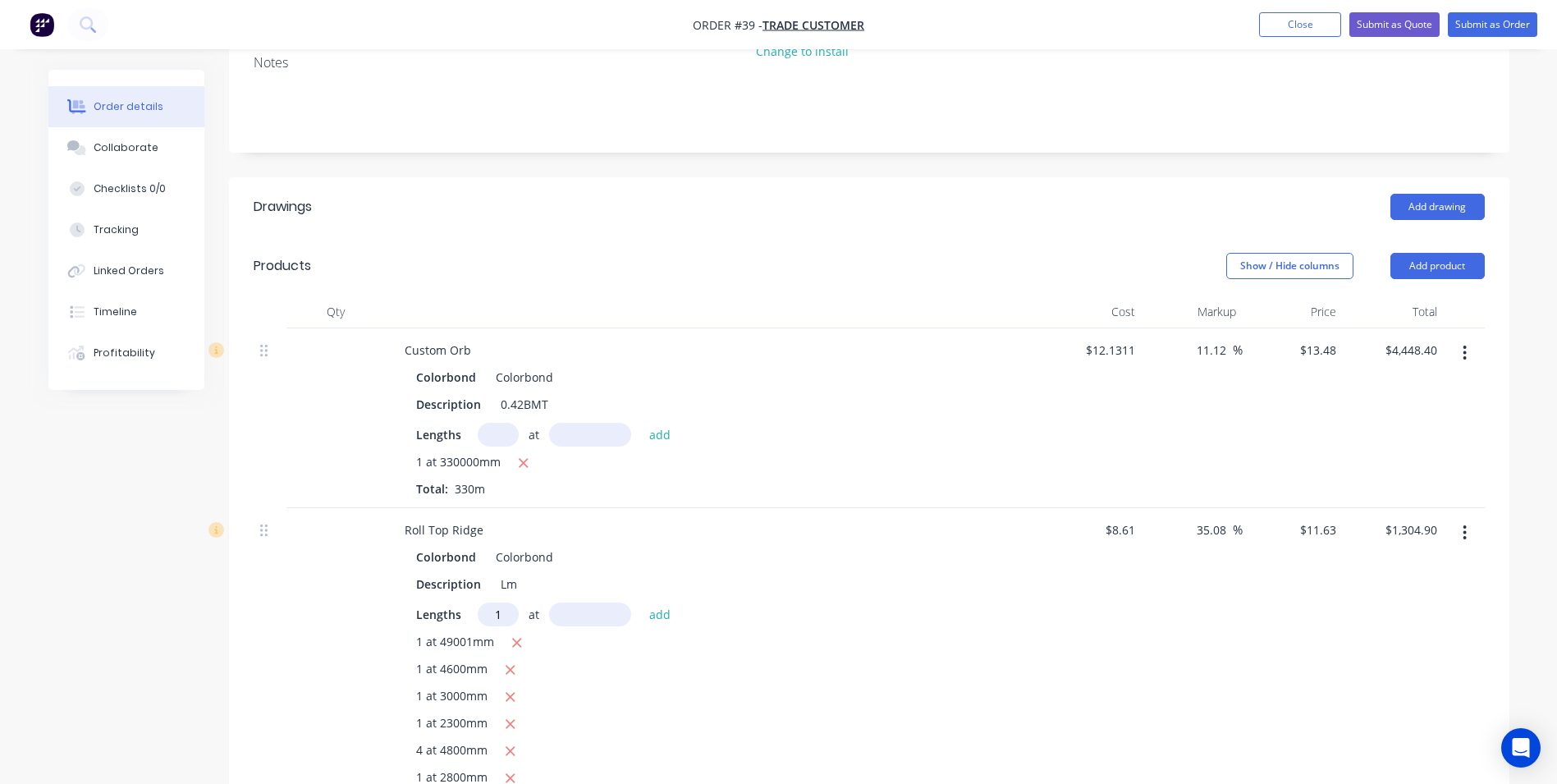
type input "1"
type input "3100"
click at [641, 602] on button "add" at bounding box center [661, 613] width 39 height 22
type input "$1,340.95"
type input "2"
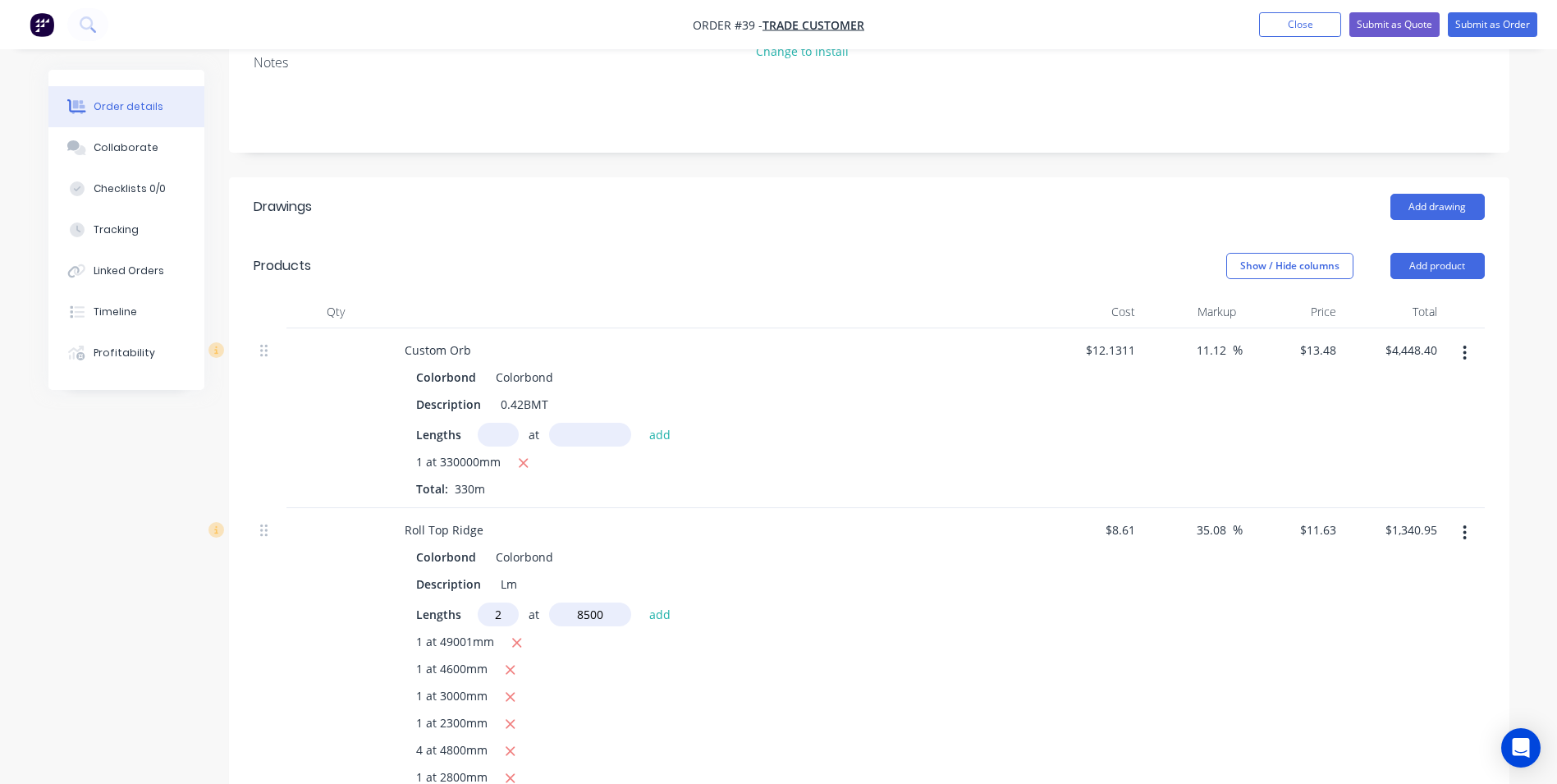
type input "8500"
click at [641, 602] on button "add" at bounding box center [661, 613] width 39 height 22
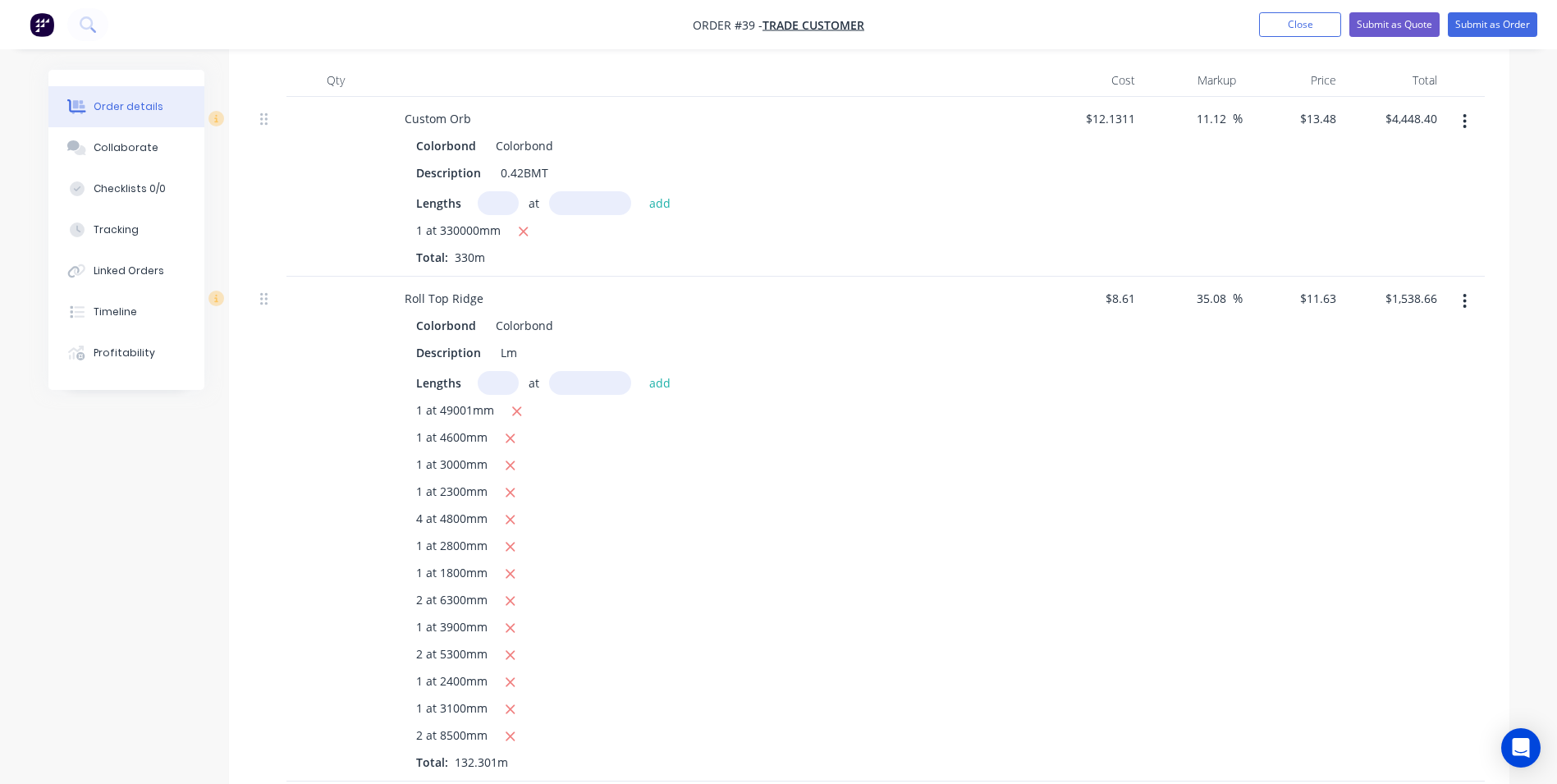
scroll to position [657, 0]
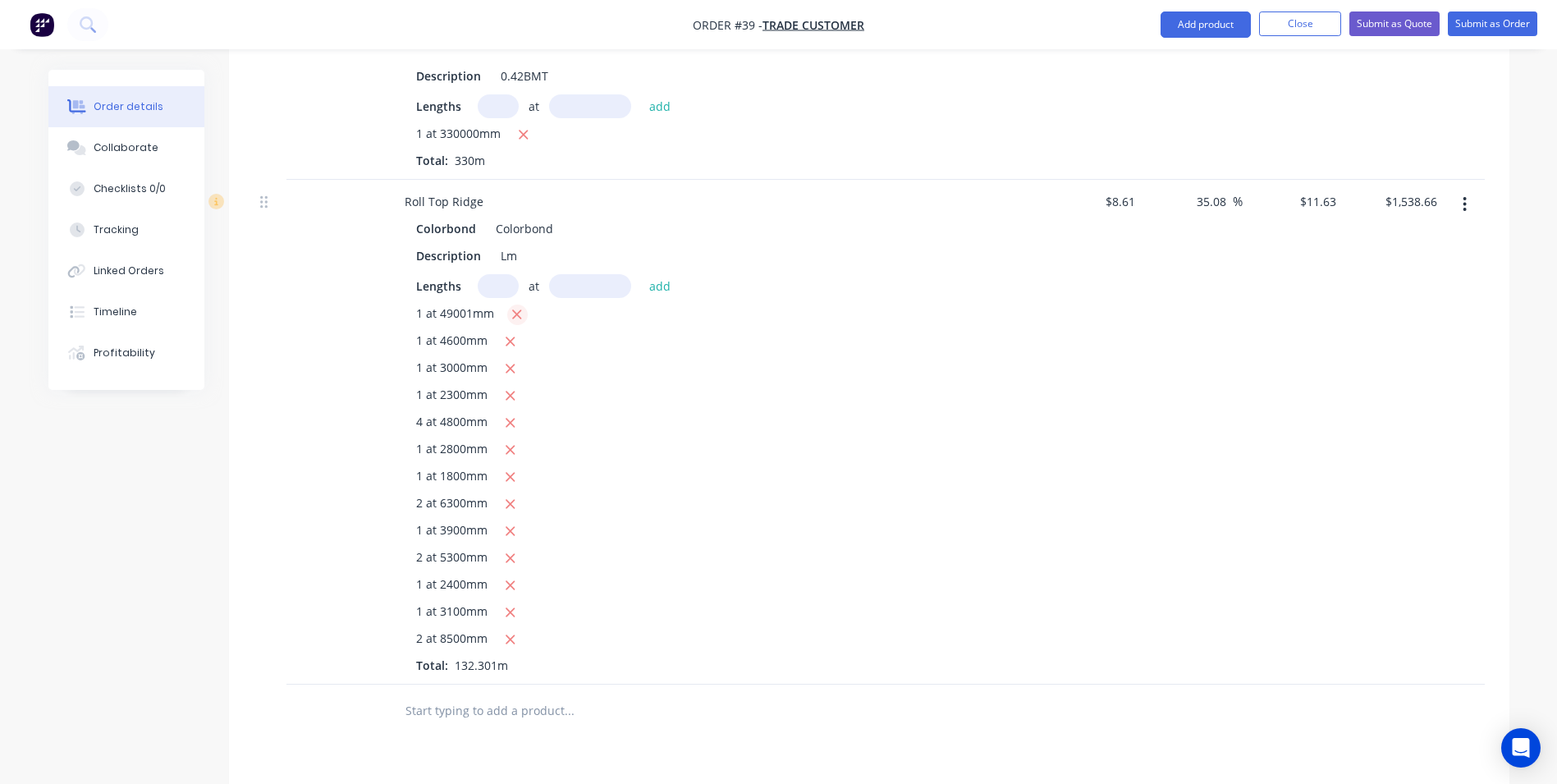
click at [517, 310] on icon "button" at bounding box center [517, 315] width 9 height 9
type input "$968.78"
click at [497, 274] on input "text" at bounding box center [498, 286] width 41 height 24
type input "1"
type input "4900"
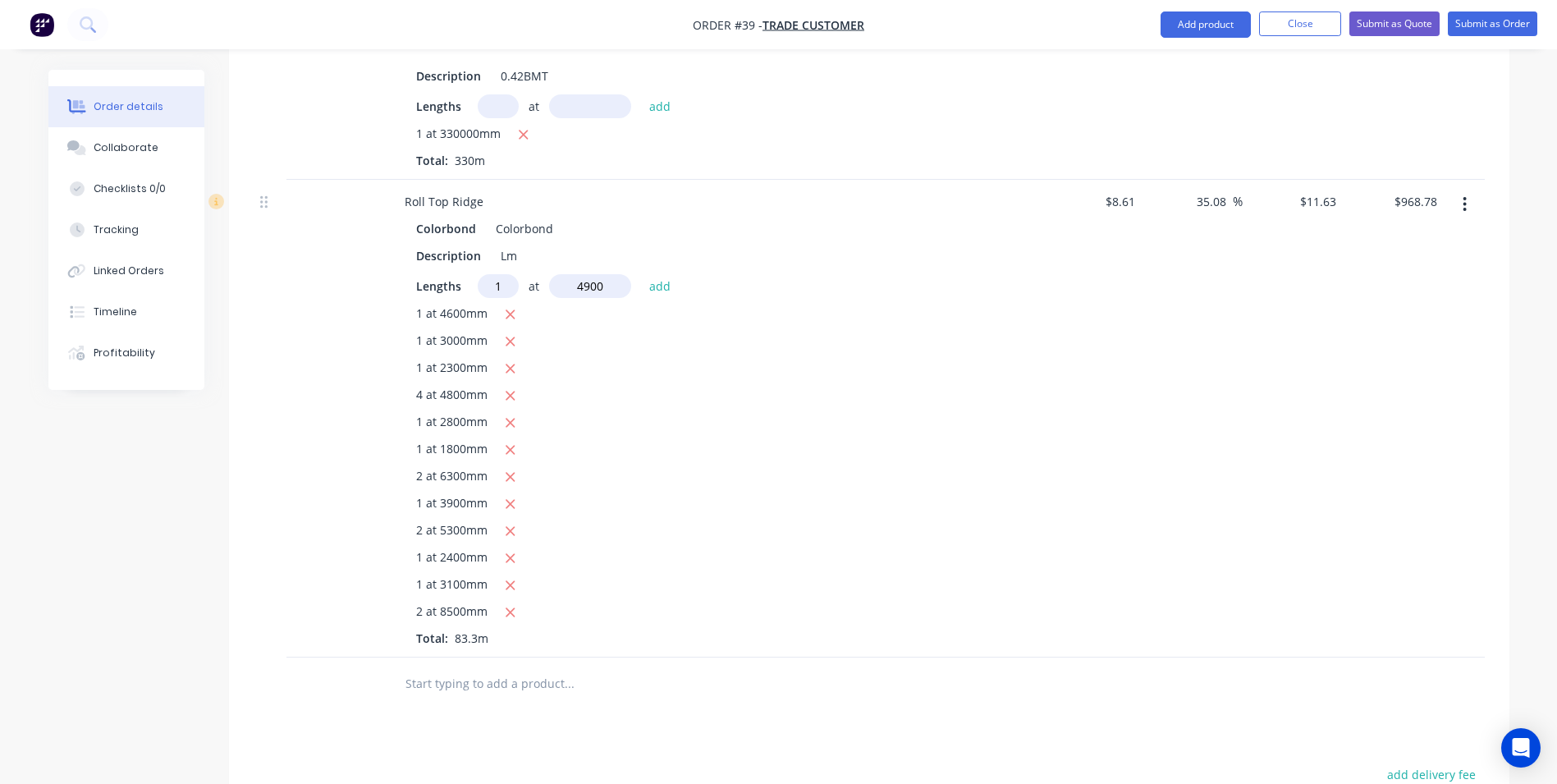
click at [641, 274] on button "add" at bounding box center [661, 285] width 39 height 22
type input "$1,025.77"
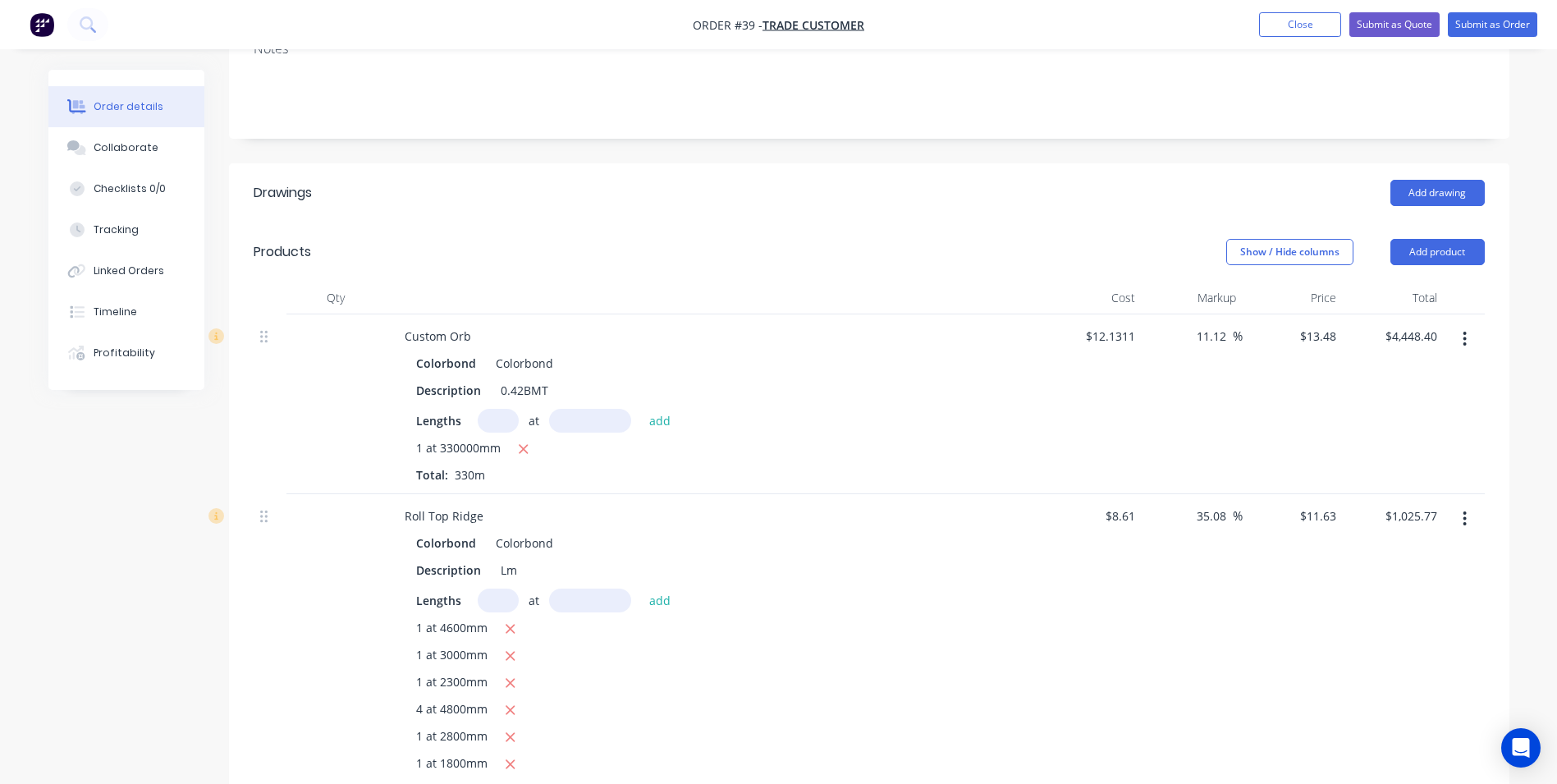
scroll to position [328, 0]
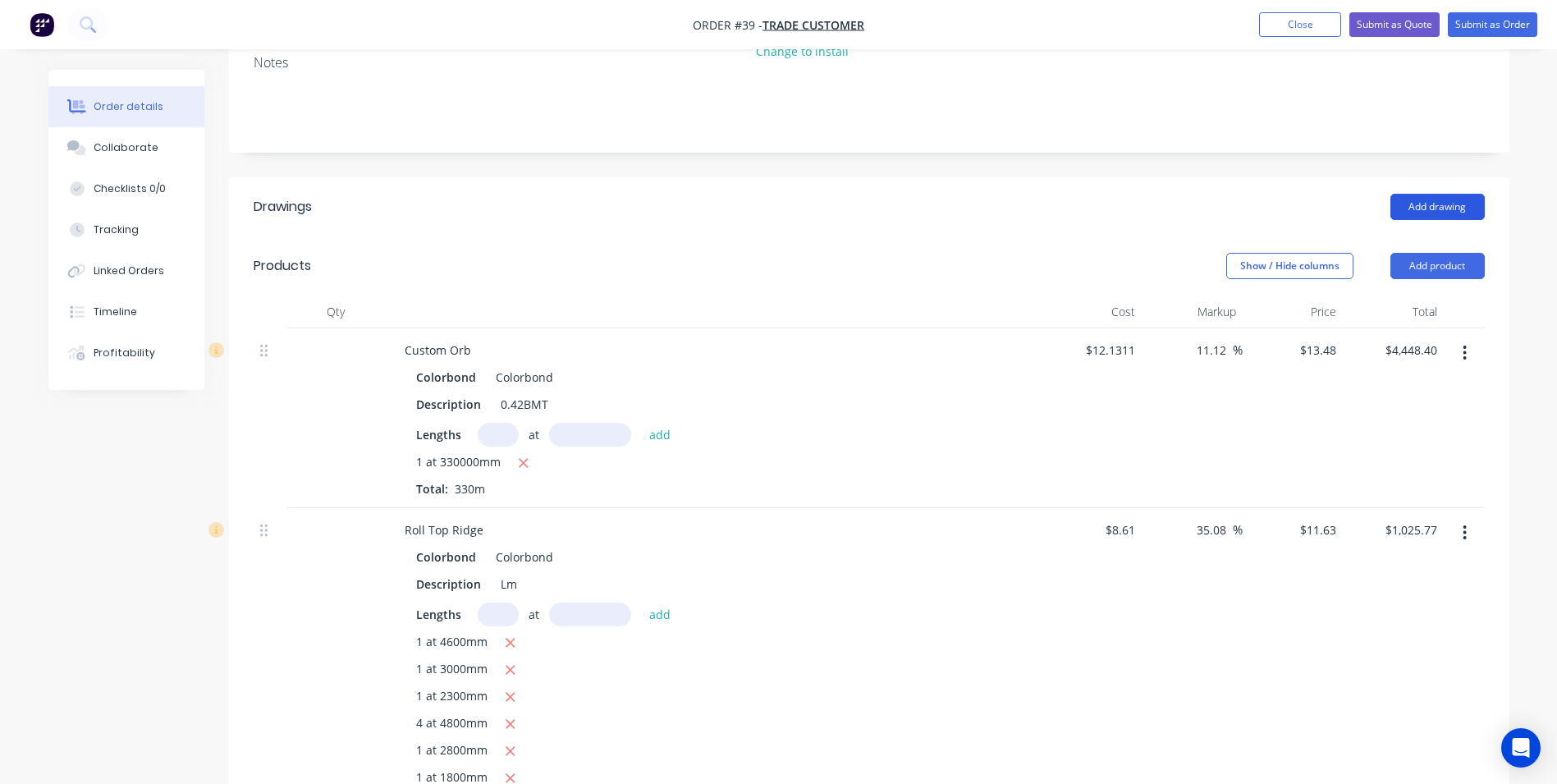
click at [1434, 193] on button "Add drawing" at bounding box center [1438, 206] width 95 height 26
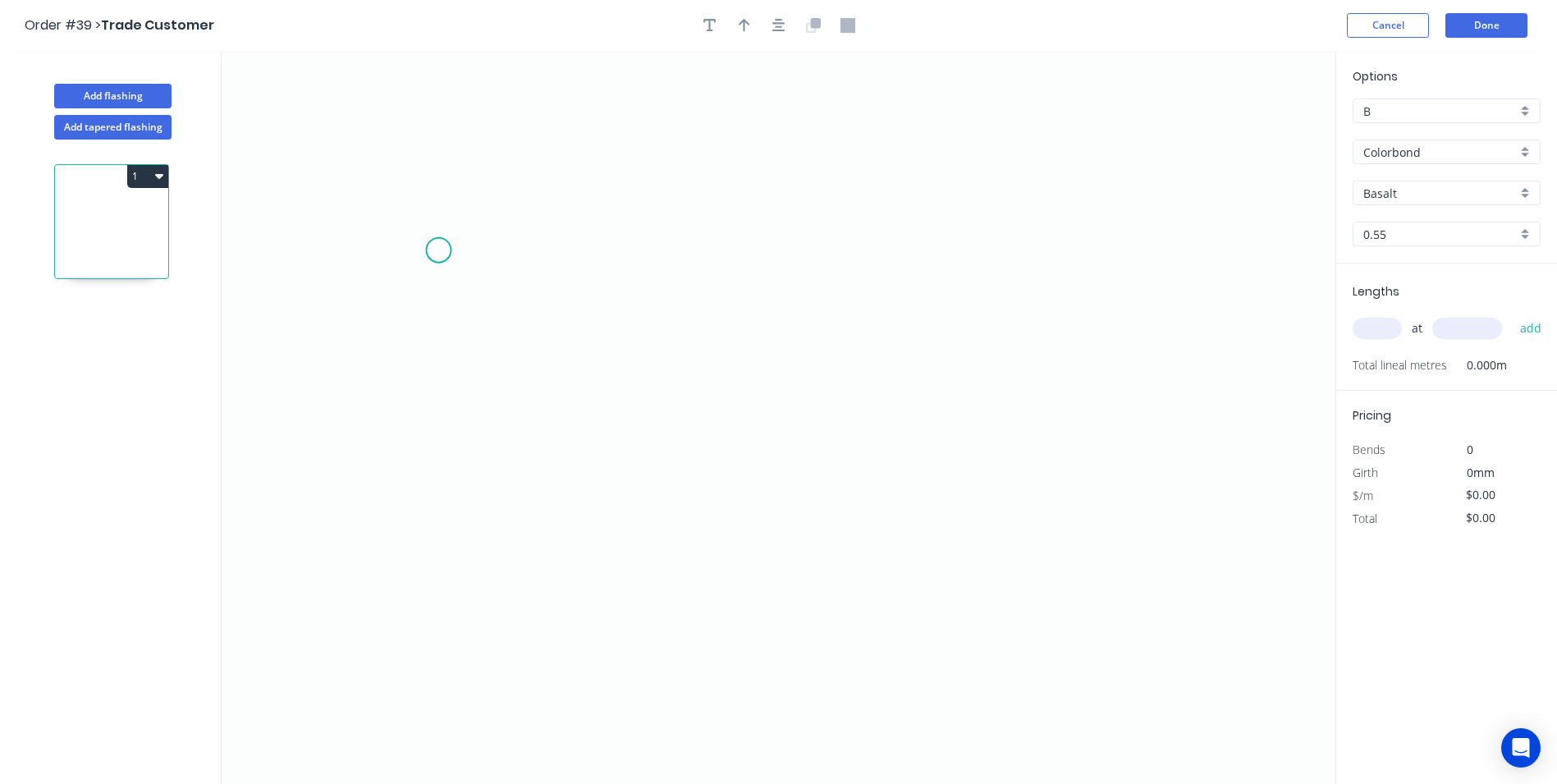
click at [438, 252] on icon "0" at bounding box center [778, 417] width 1114 height 733
click at [375, 287] on icon "0" at bounding box center [778, 417] width 1114 height 733
click at [865, 473] on icon "0 ?" at bounding box center [778, 417] width 1114 height 733
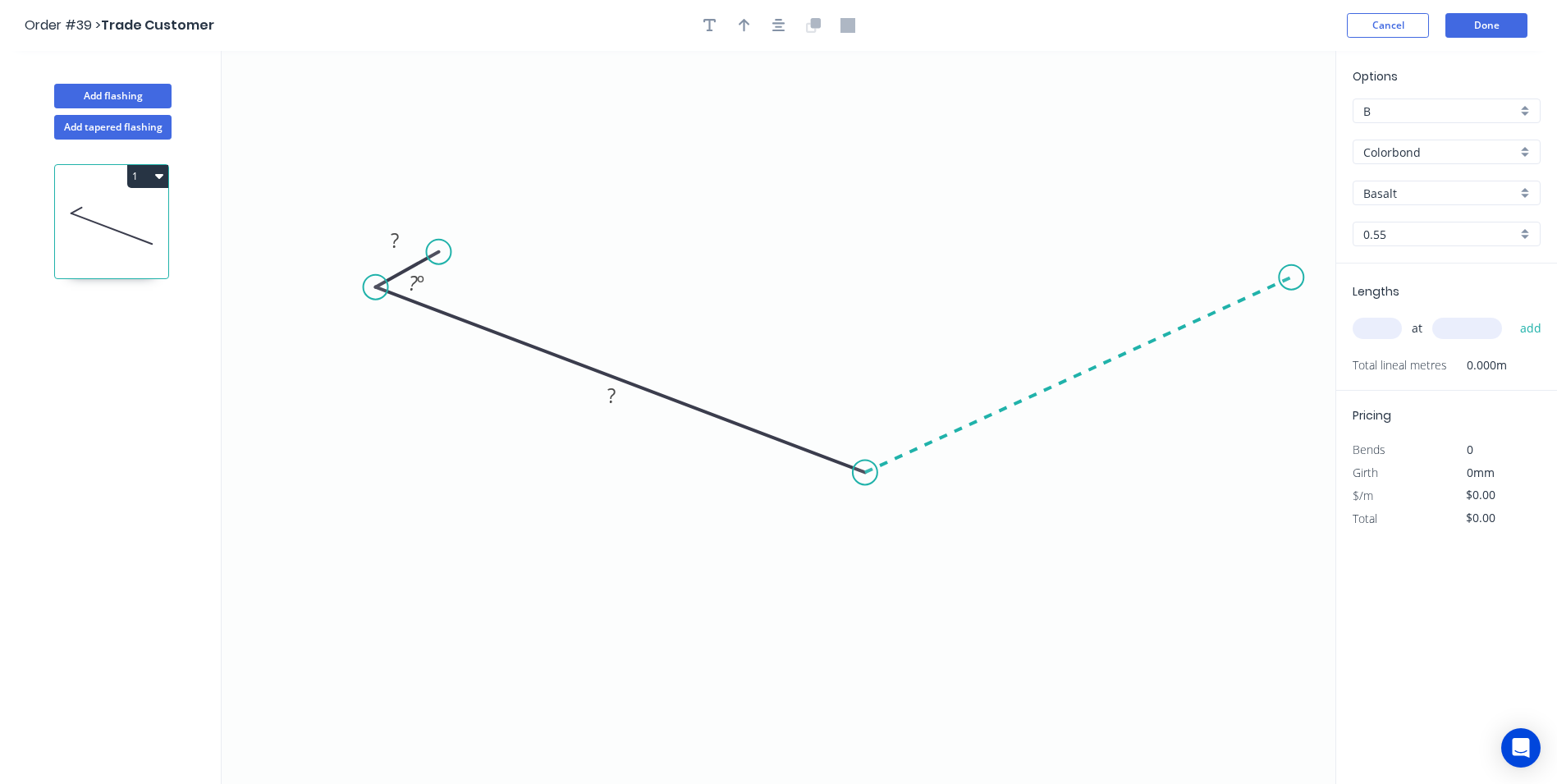
click at [1292, 277] on icon "0 ? ? ? º" at bounding box center [778, 417] width 1114 height 733
click at [1203, 248] on icon "0 ? ? ? ? º" at bounding box center [778, 417] width 1114 height 733
click at [1203, 248] on circle at bounding box center [1202, 248] width 25 height 25
drag, startPoint x: 1105, startPoint y: 383, endPoint x: 1046, endPoint y: 336, distance: 75.4
click at [1046, 334] on icon "0 ? ? ? ? ? º ? º" at bounding box center [778, 417] width 1114 height 733
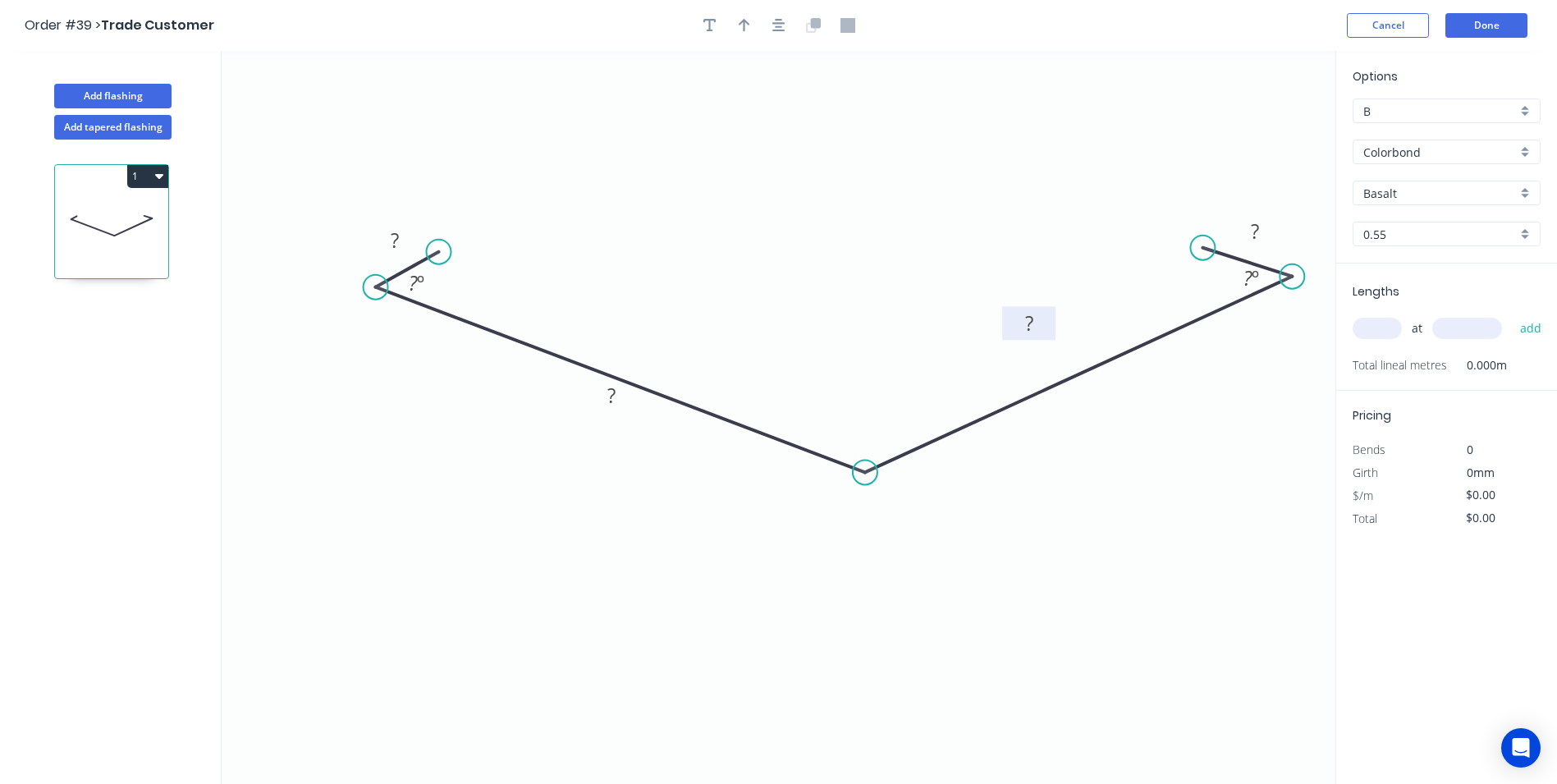
drag, startPoint x: 1109, startPoint y: 380, endPoint x: 1011, endPoint y: 334, distance: 108.3
click at [1042, 315] on rect at bounding box center [1028, 323] width 53 height 33
drag, startPoint x: 626, startPoint y: 386, endPoint x: 651, endPoint y: 297, distance: 92.4
click at [651, 297] on icon "0 ? ? ? ? ? º ? º" at bounding box center [778, 417] width 1114 height 733
drag, startPoint x: 629, startPoint y: 391, endPoint x: 659, endPoint y: 299, distance: 96.8
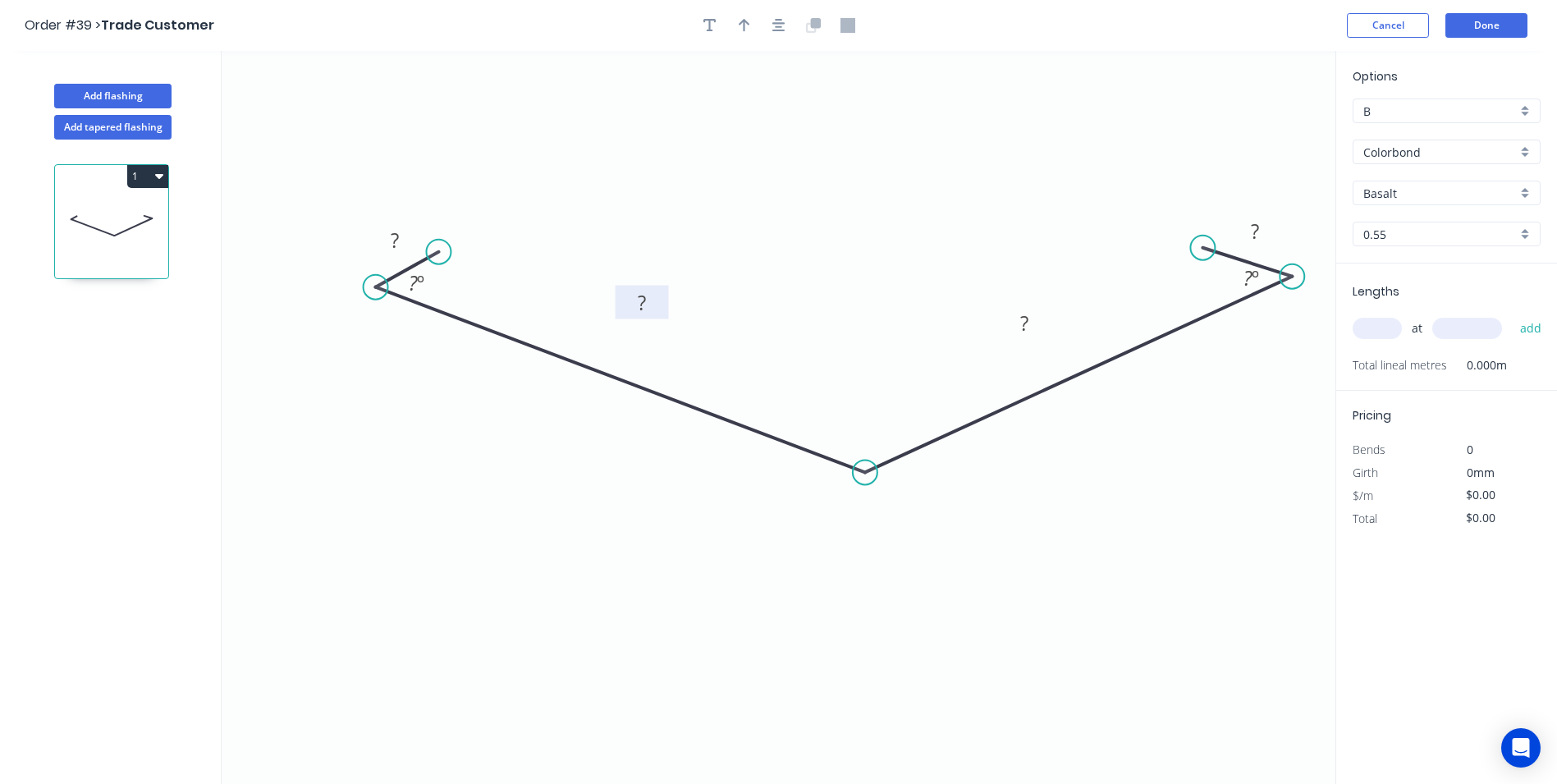
click at [659, 299] on rect at bounding box center [642, 302] width 53 height 33
click at [398, 239] on tspan "?" at bounding box center [395, 240] width 8 height 27
type input "$16.81"
click at [1398, 195] on input "Basalt" at bounding box center [1439, 193] width 153 height 18
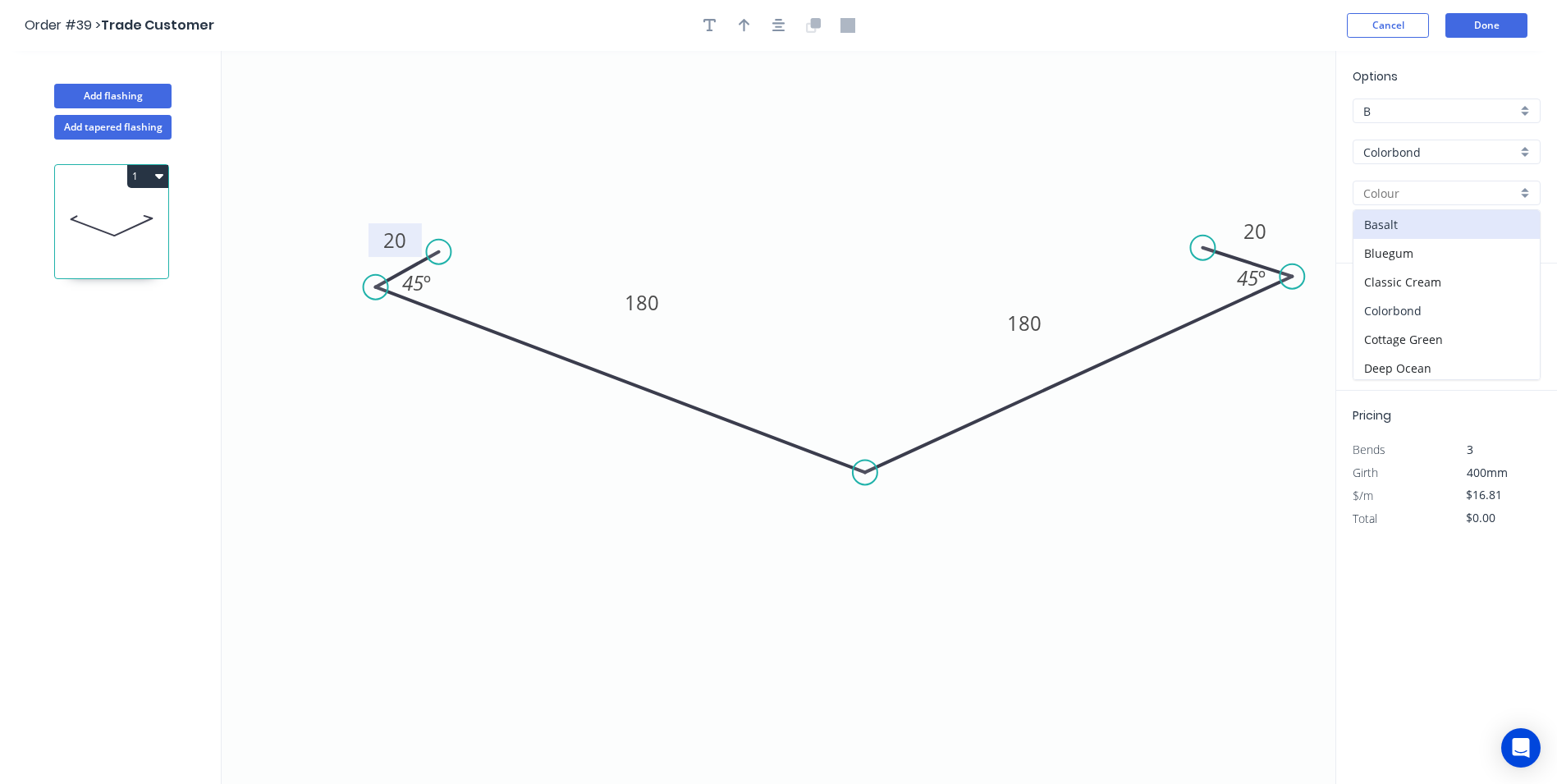
click at [1423, 319] on div "Colorbond" at bounding box center [1446, 310] width 187 height 29
type input "Colorbond"
click at [1386, 337] on input "text" at bounding box center [1377, 328] width 49 height 21
type input "1"
type input "4900"
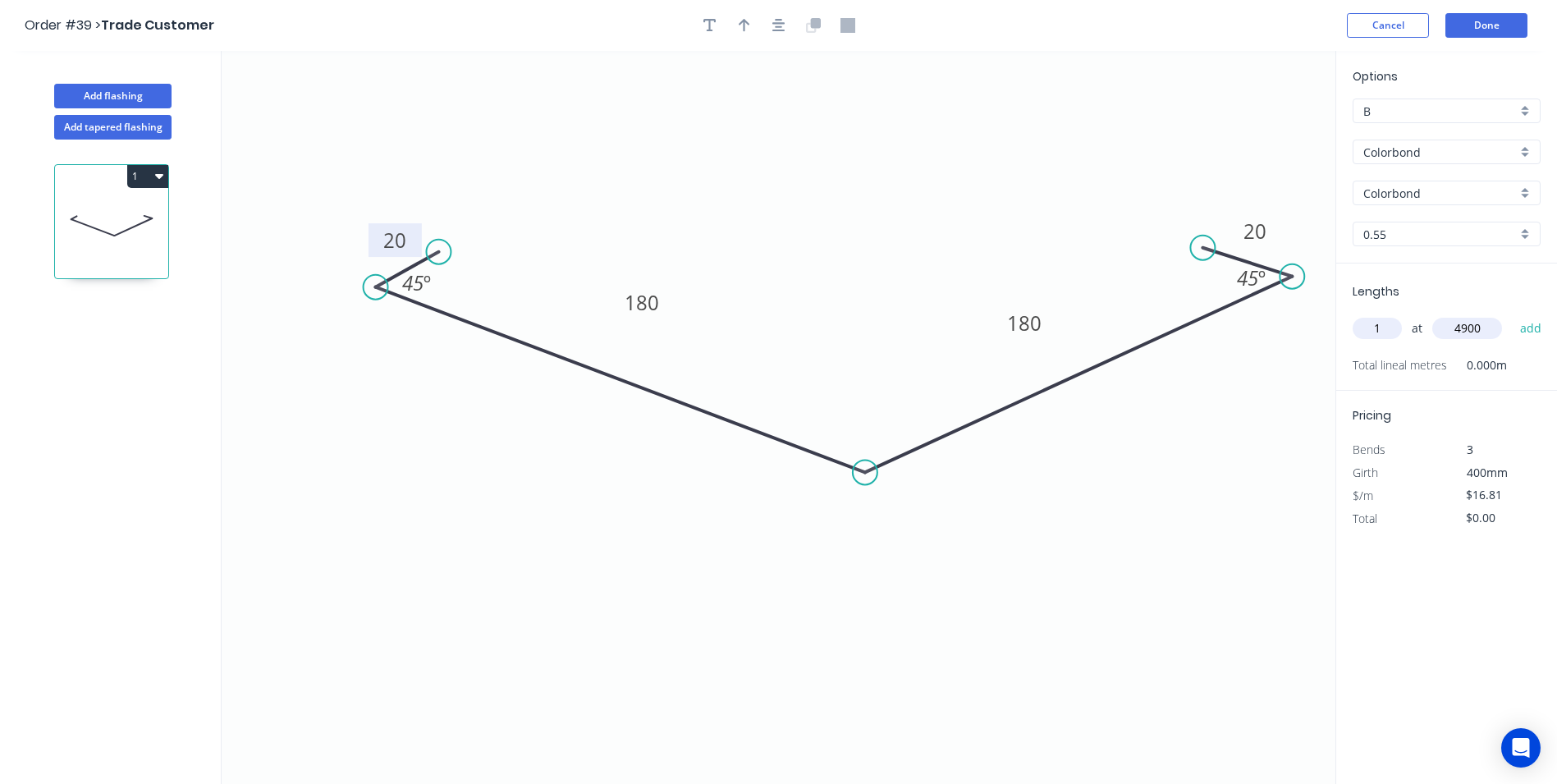
click at [1511, 314] on button "add" at bounding box center [1531, 328] width 39 height 28
type input "$82.37"
type input "2"
type input "4800"
click at [1511, 314] on button "add" at bounding box center [1531, 328] width 39 height 28
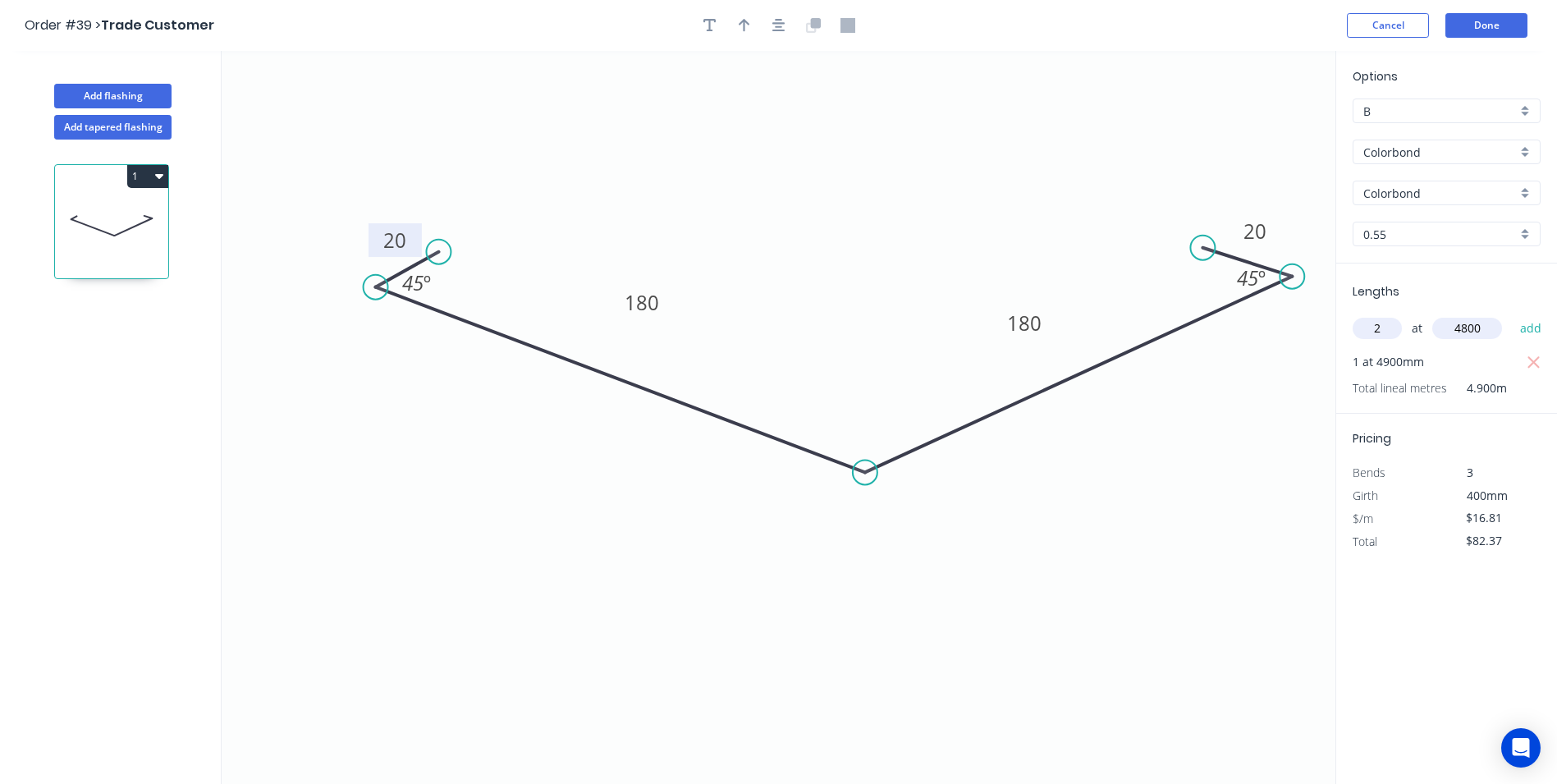
type input "$243.75"
type input "2"
type input "6300"
click at [1511, 314] on button "add" at bounding box center [1531, 328] width 39 height 28
type input "$455.55"
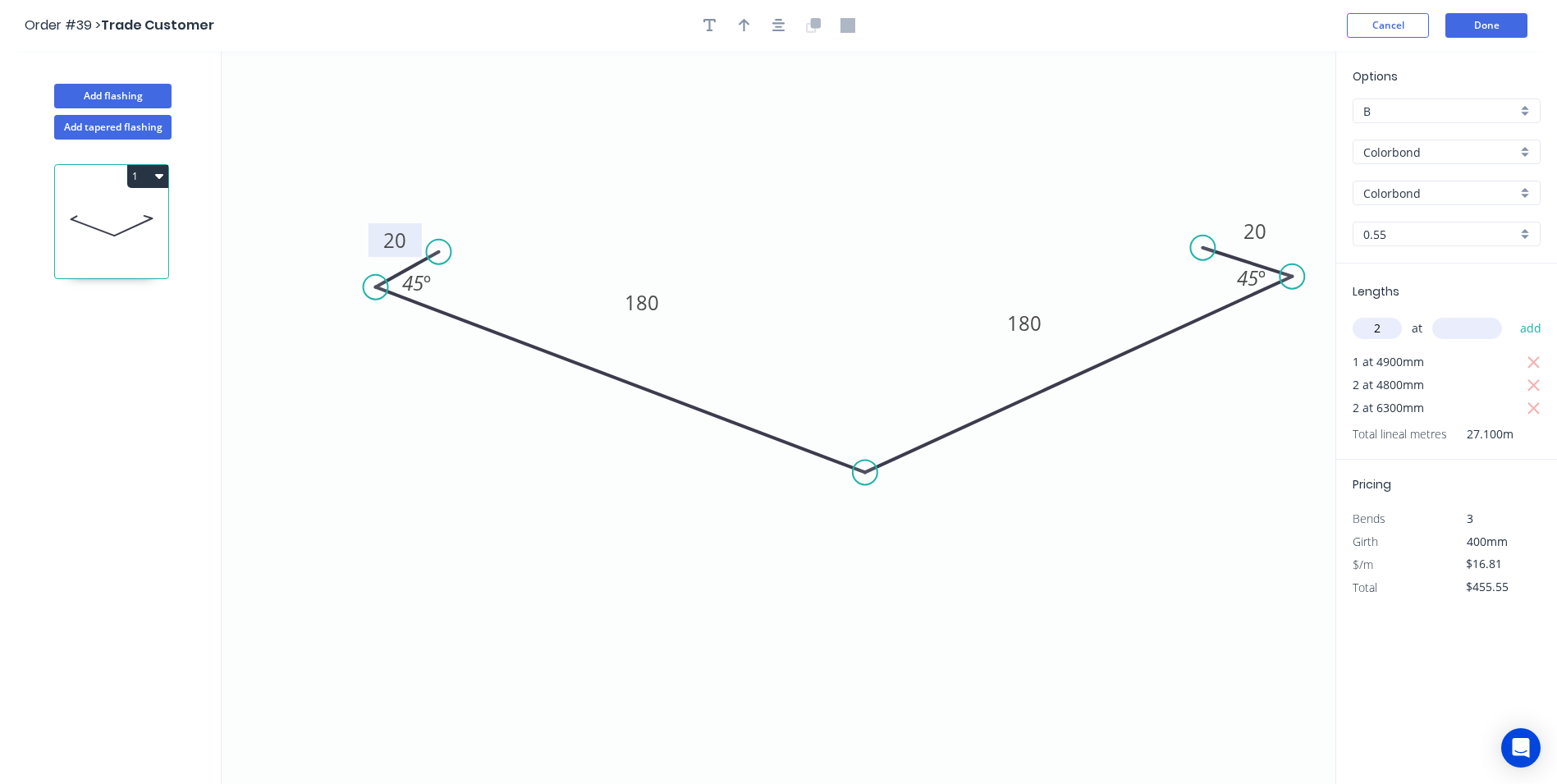
type input "2"
type input "5300"
click at [1511, 314] on button "add" at bounding box center [1531, 328] width 39 height 28
type input "$633.74"
click at [1462, 27] on button "Done" at bounding box center [1486, 25] width 82 height 25
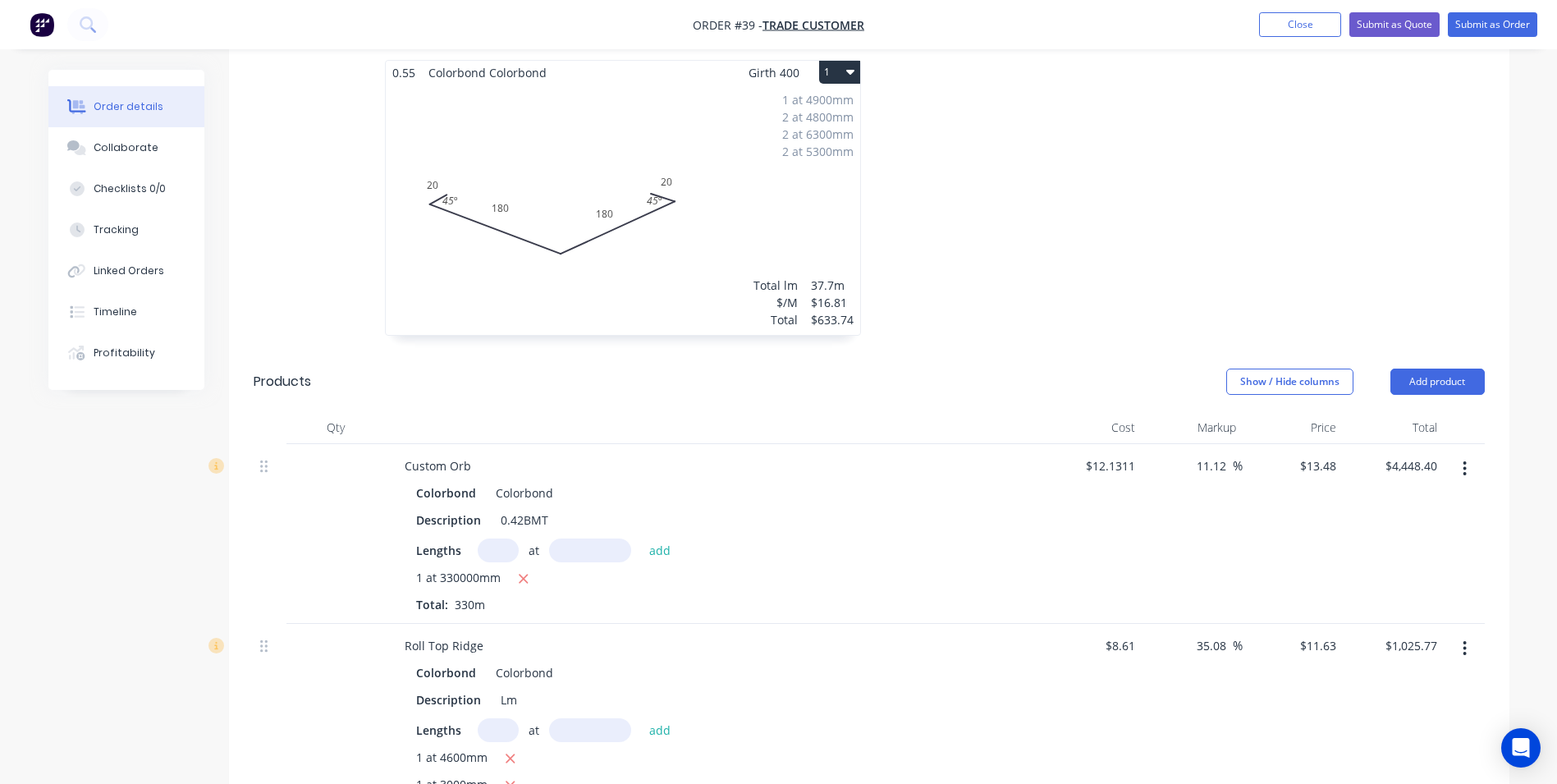
scroll to position [657, 0]
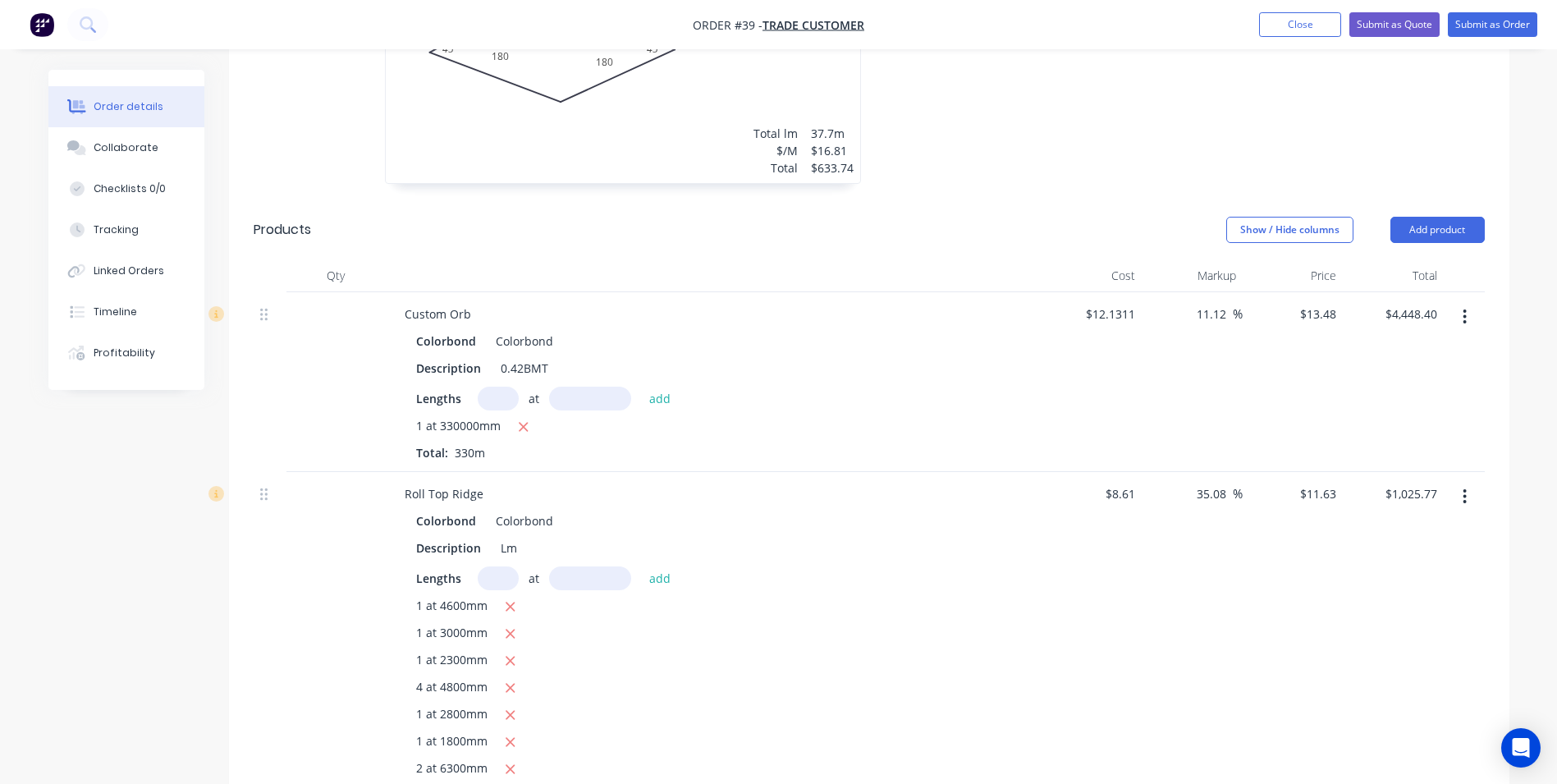
click at [506, 567] on input "text" at bounding box center [498, 579] width 41 height 24
type input "1"
type input "88200"
click at [641, 567] on button "add" at bounding box center [661, 578] width 39 height 22
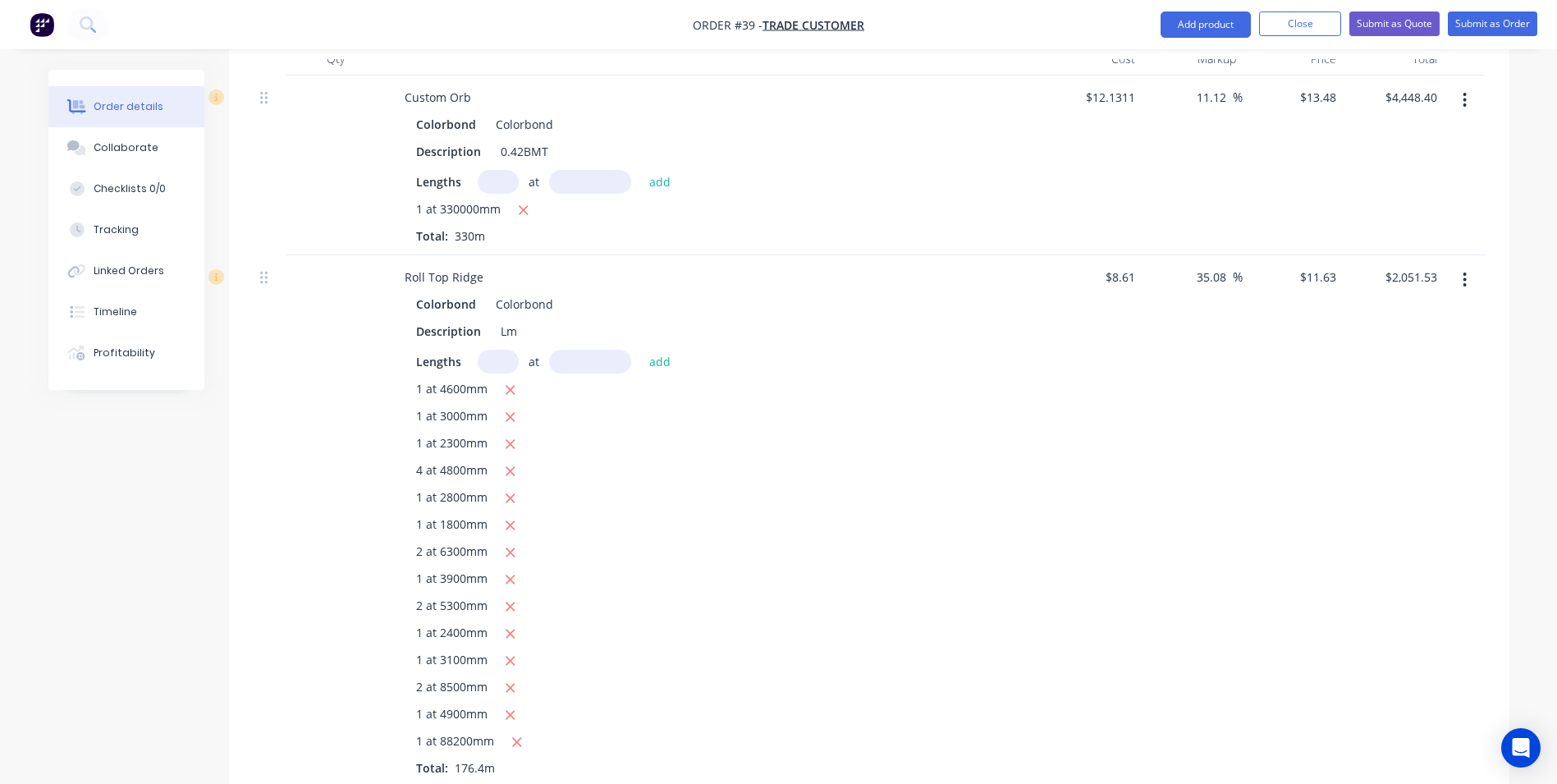
scroll to position [903, 0]
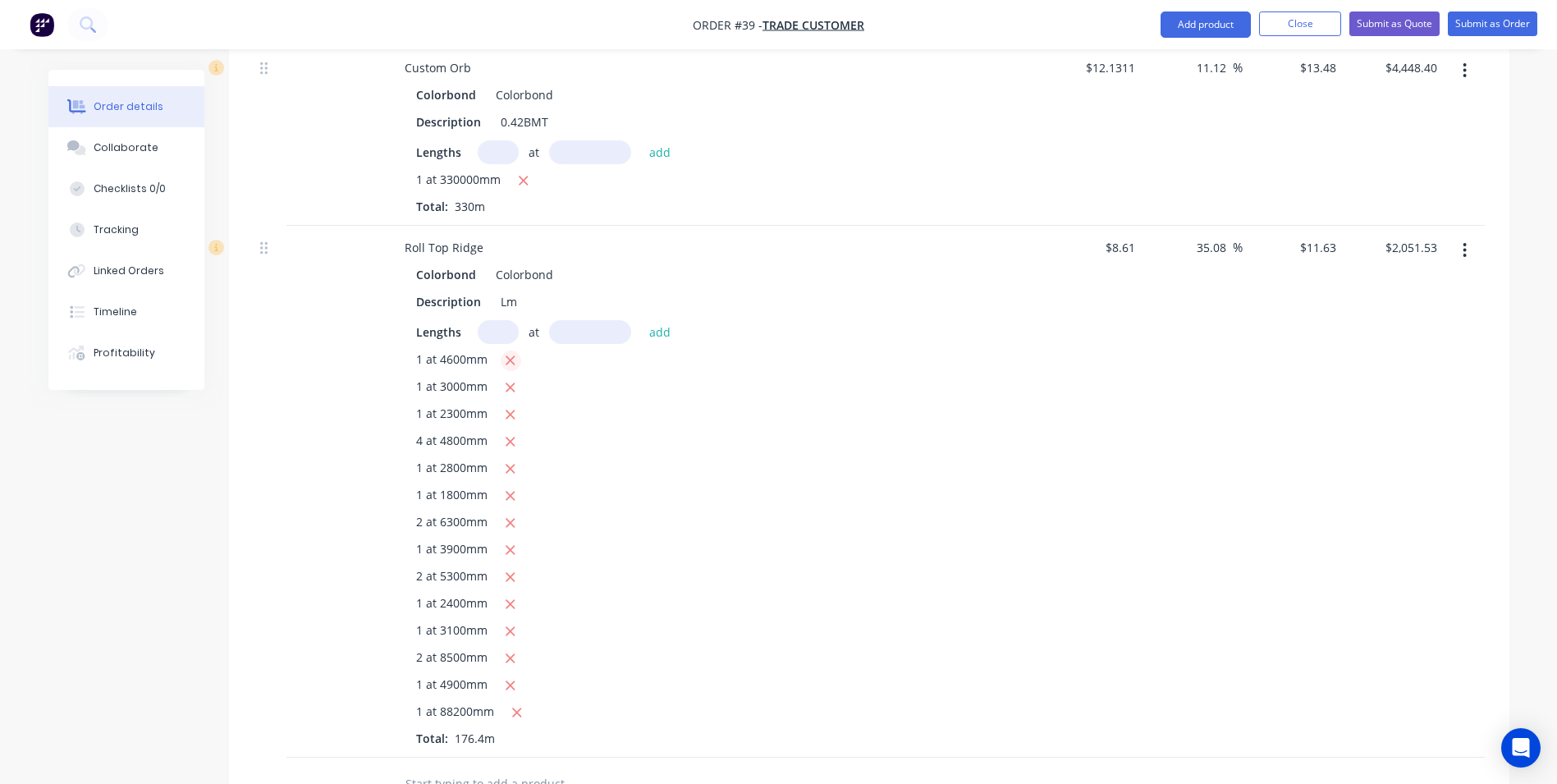
click at [509, 356] on icon "button" at bounding box center [511, 360] width 9 height 9
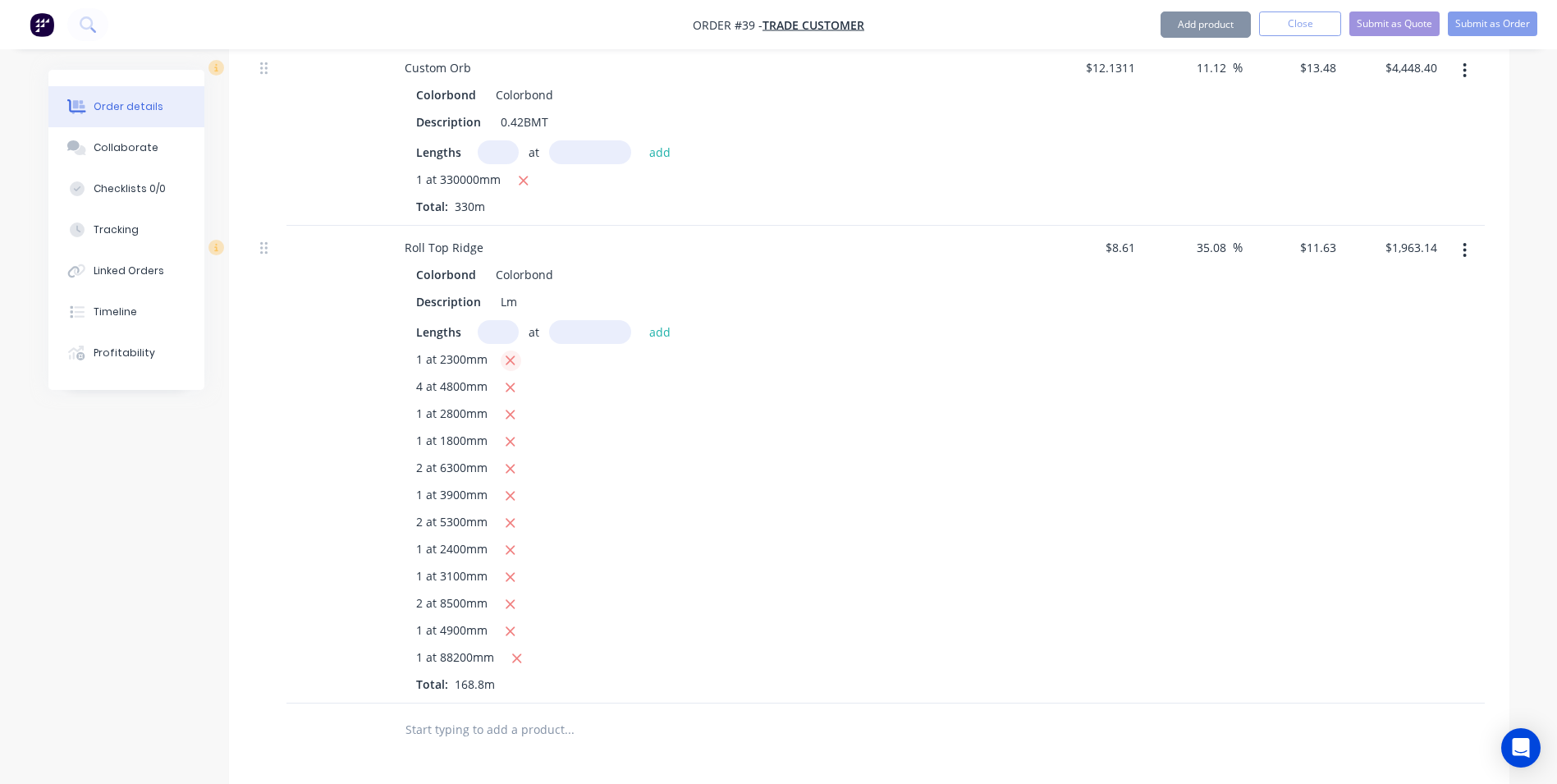
click at [509, 356] on icon "button" at bounding box center [511, 360] width 9 height 9
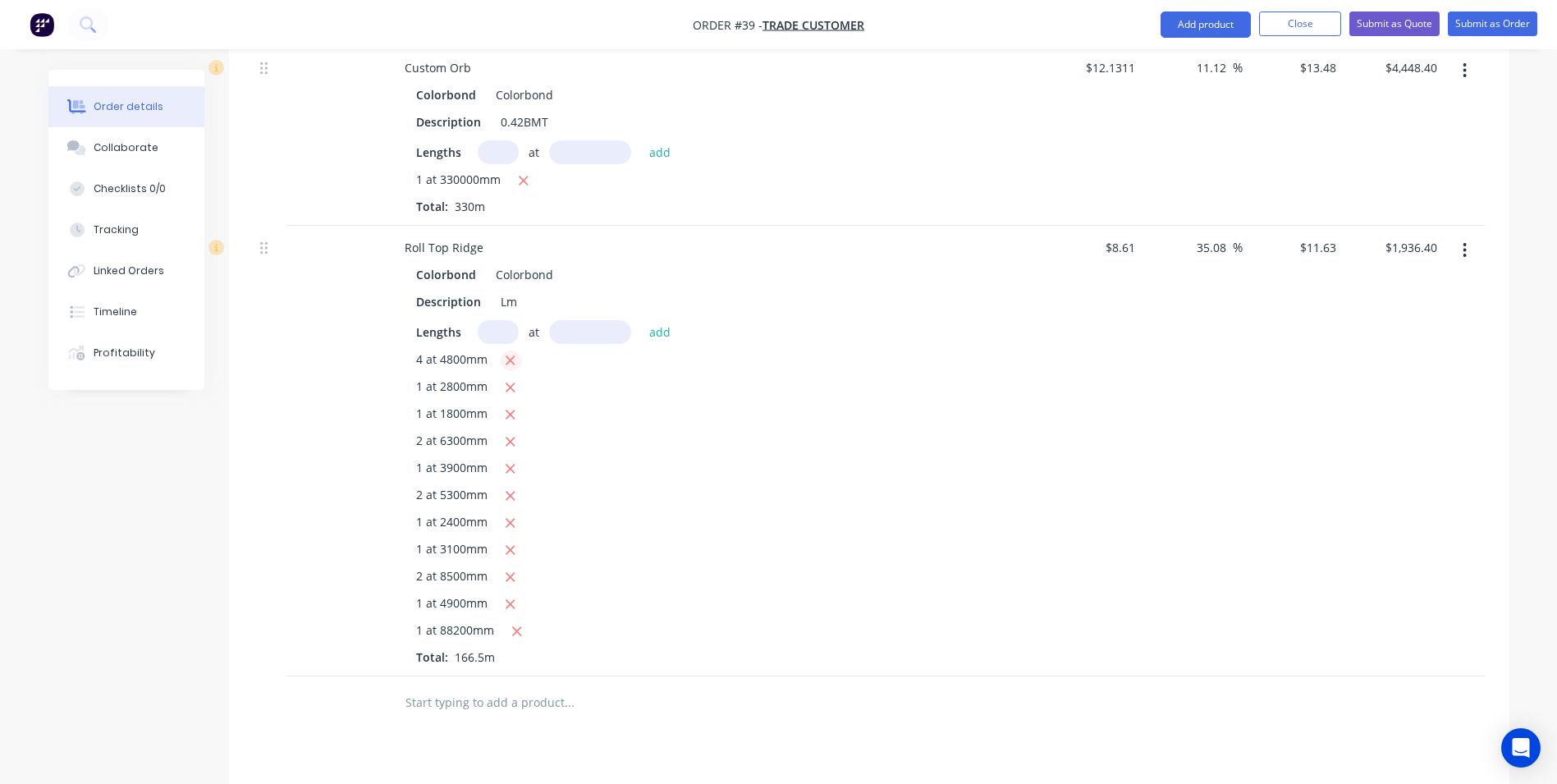
click at [509, 356] on icon "button" at bounding box center [511, 360] width 9 height 9
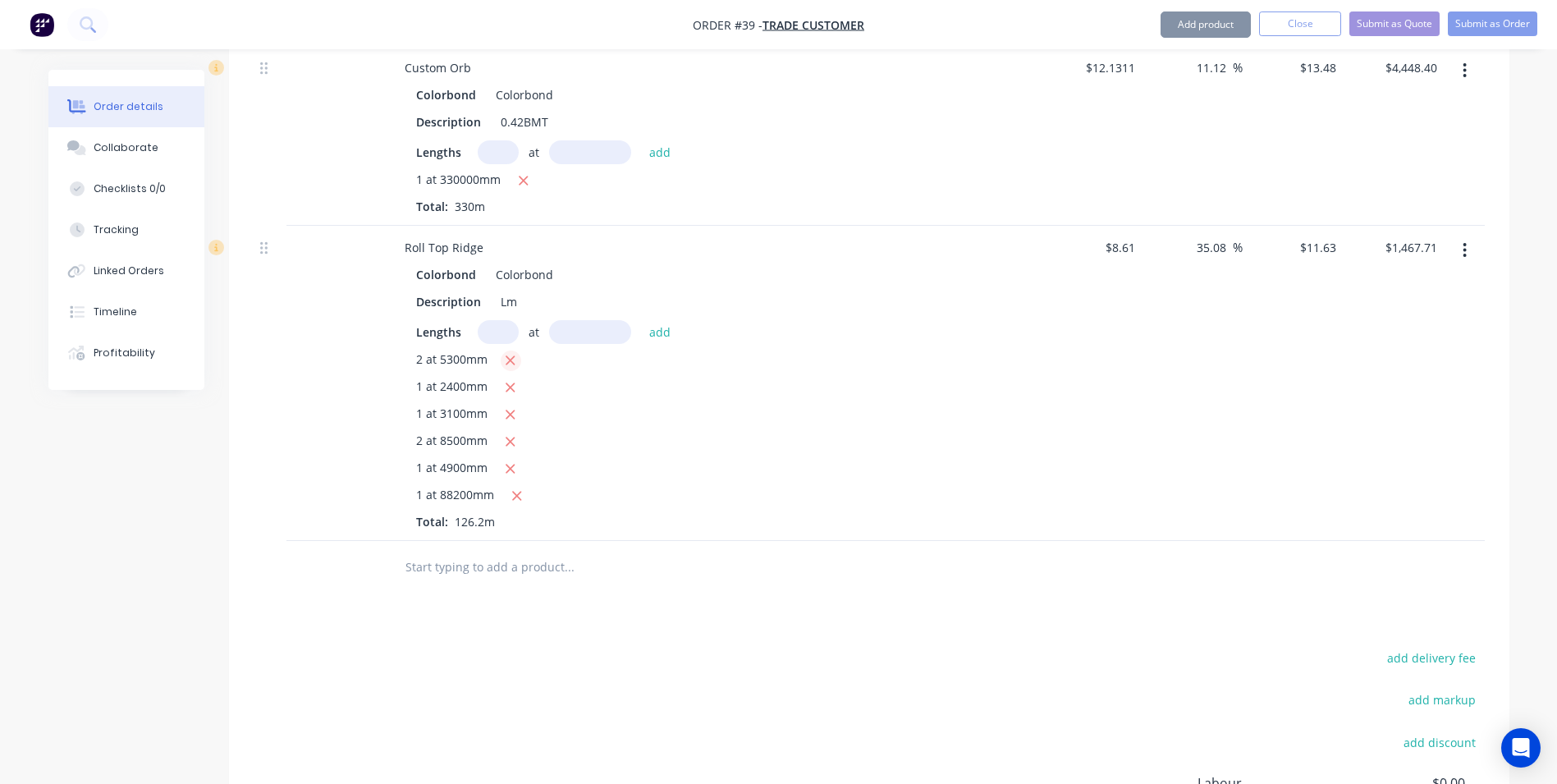
click at [509, 356] on icon "button" at bounding box center [511, 360] width 9 height 9
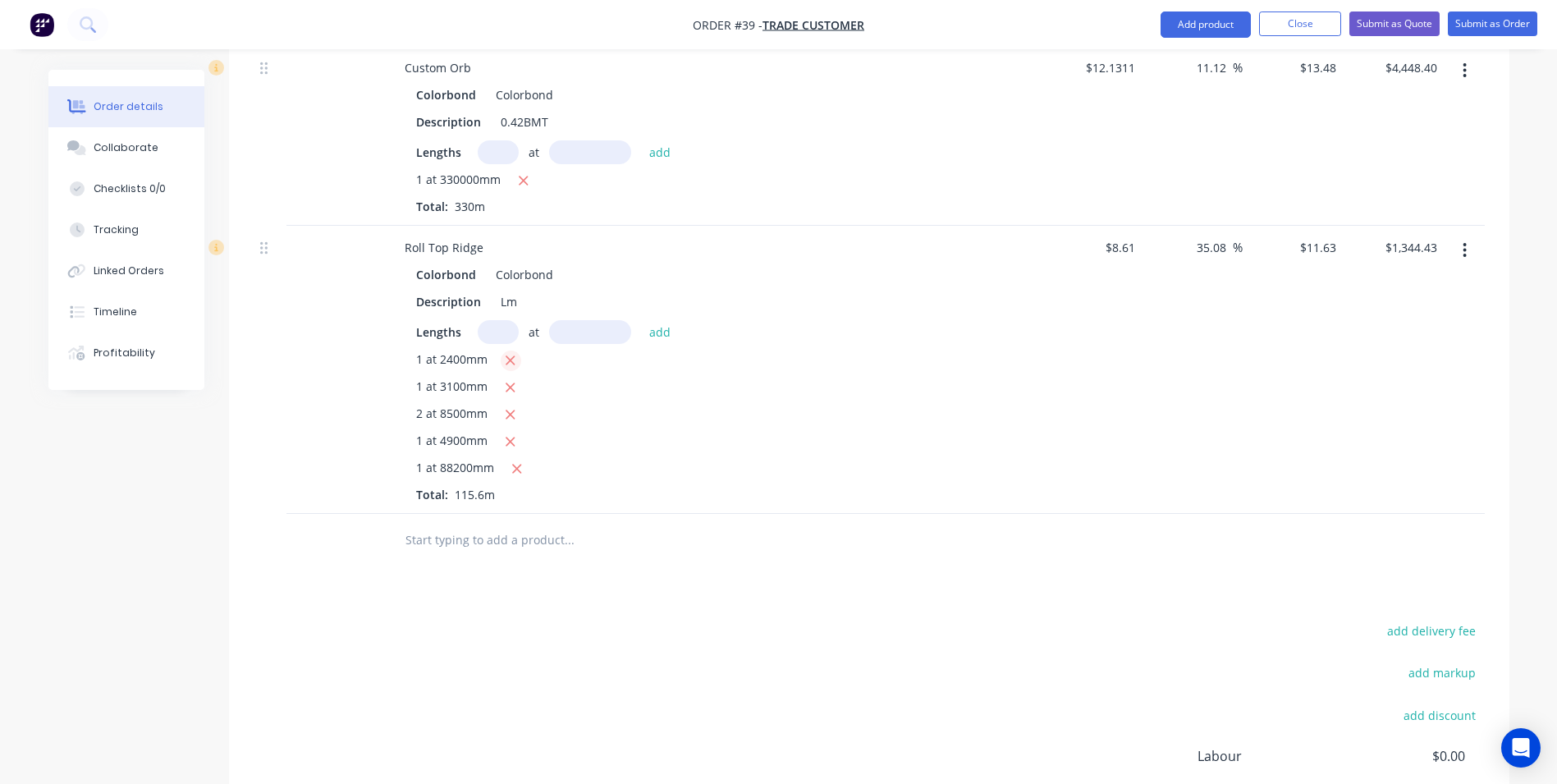
click at [509, 356] on icon "button" at bounding box center [511, 360] width 9 height 9
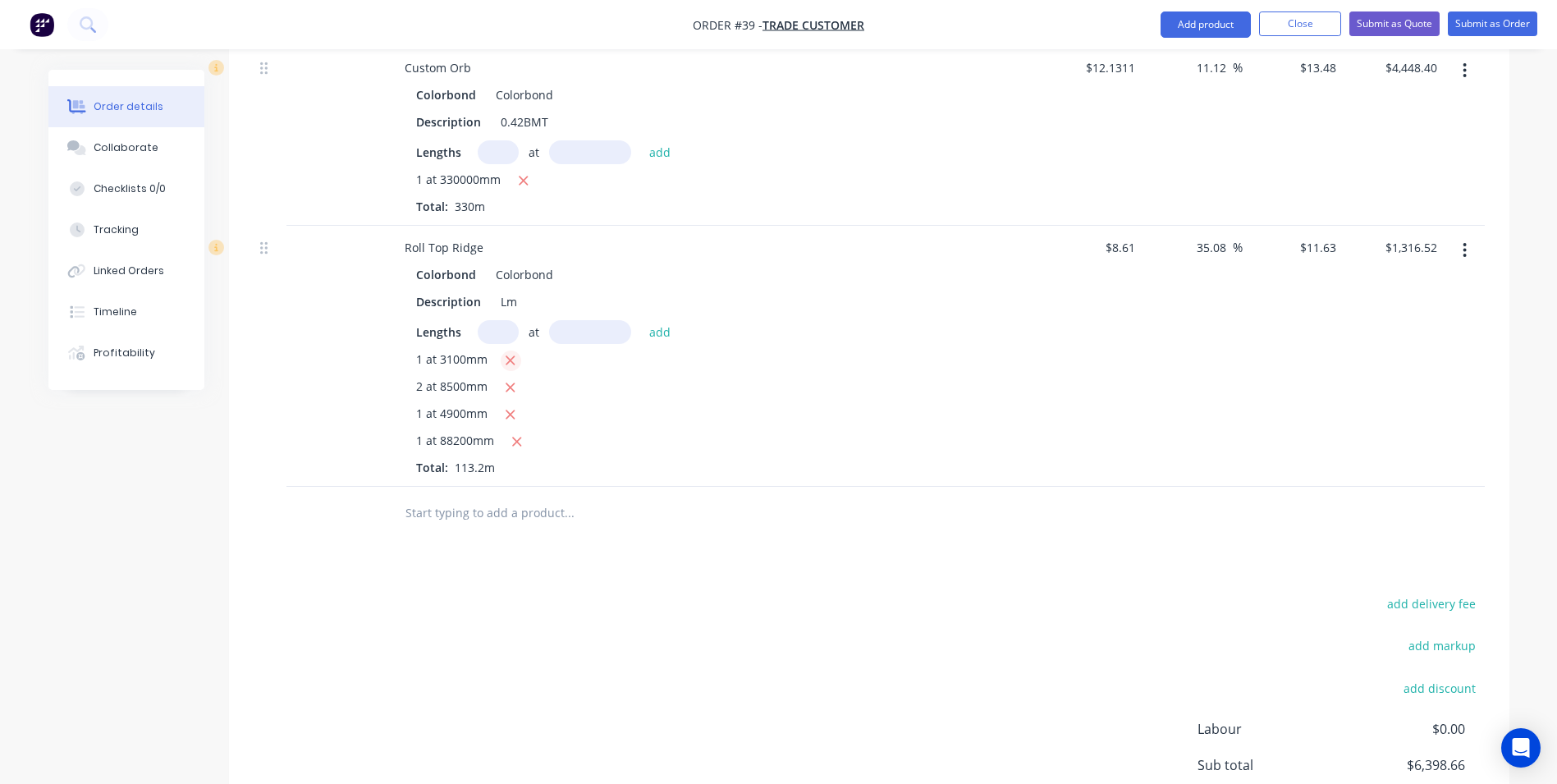
click at [509, 356] on icon "button" at bounding box center [511, 360] width 9 height 9
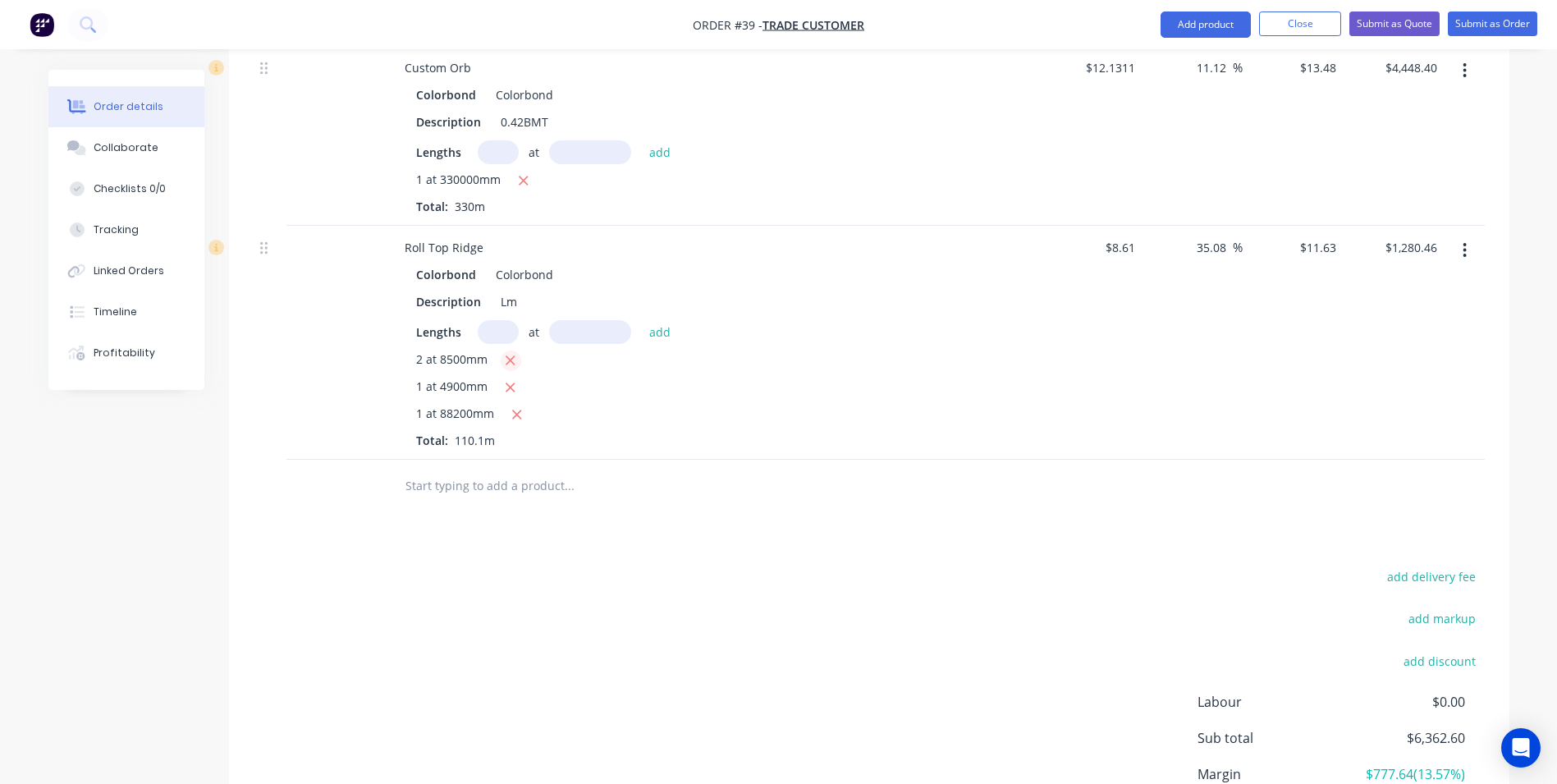
click at [509, 356] on icon "button" at bounding box center [511, 360] width 9 height 9
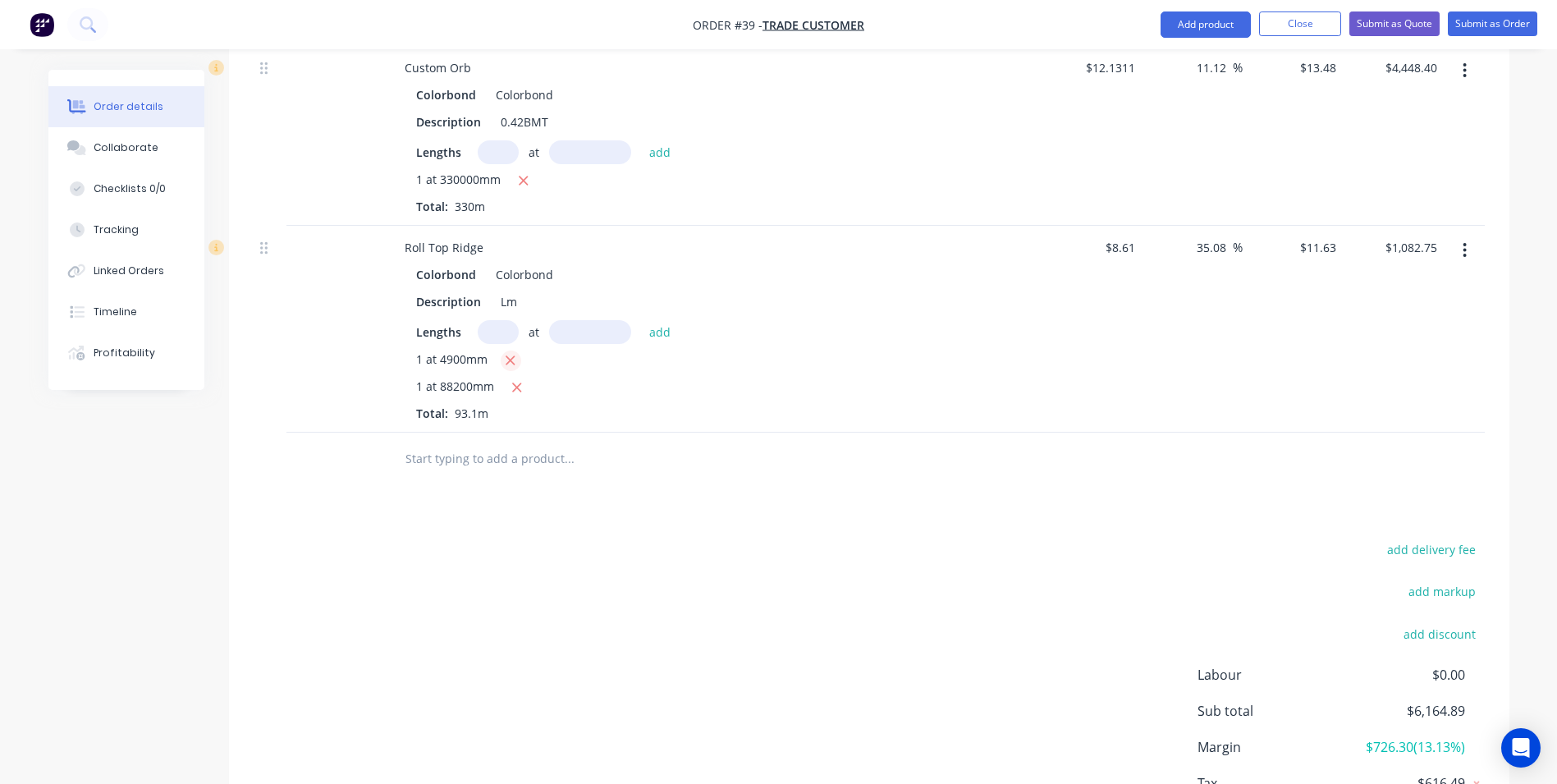
click at [509, 356] on icon "button" at bounding box center [511, 360] width 9 height 9
type input "$1,025.77"
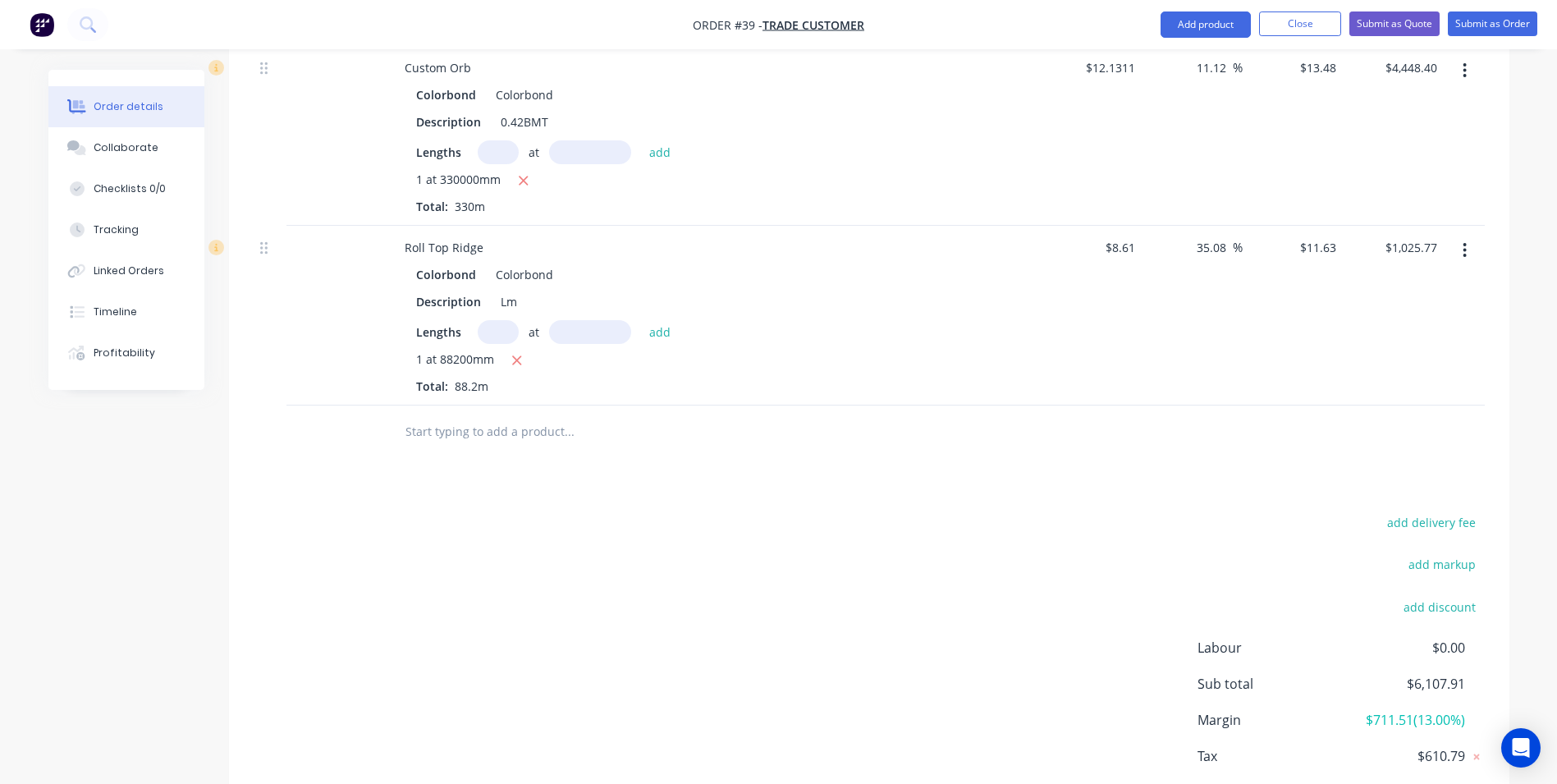
click at [454, 415] on input "text" at bounding box center [569, 431] width 328 height 33
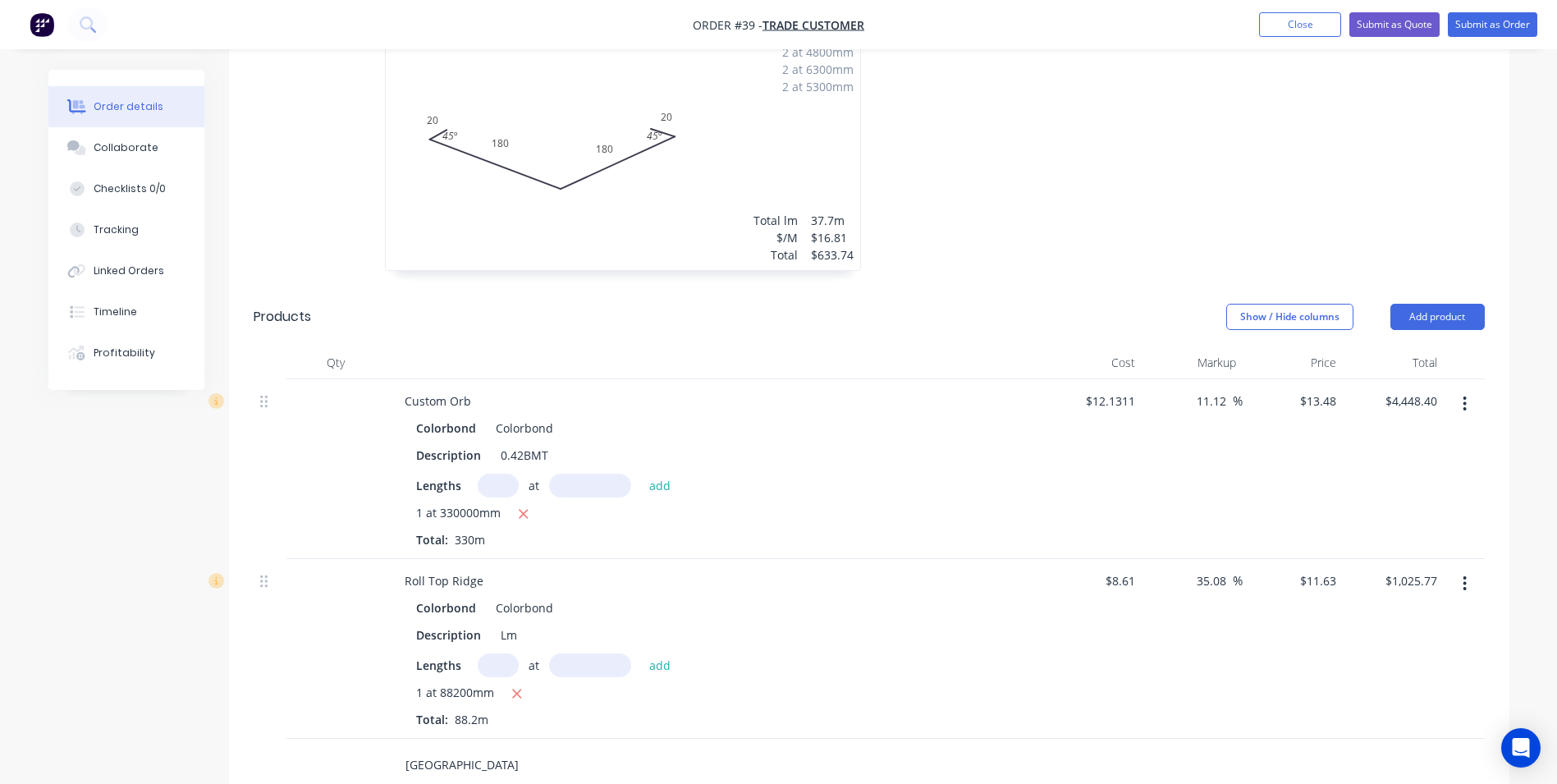
scroll to position [411, 0]
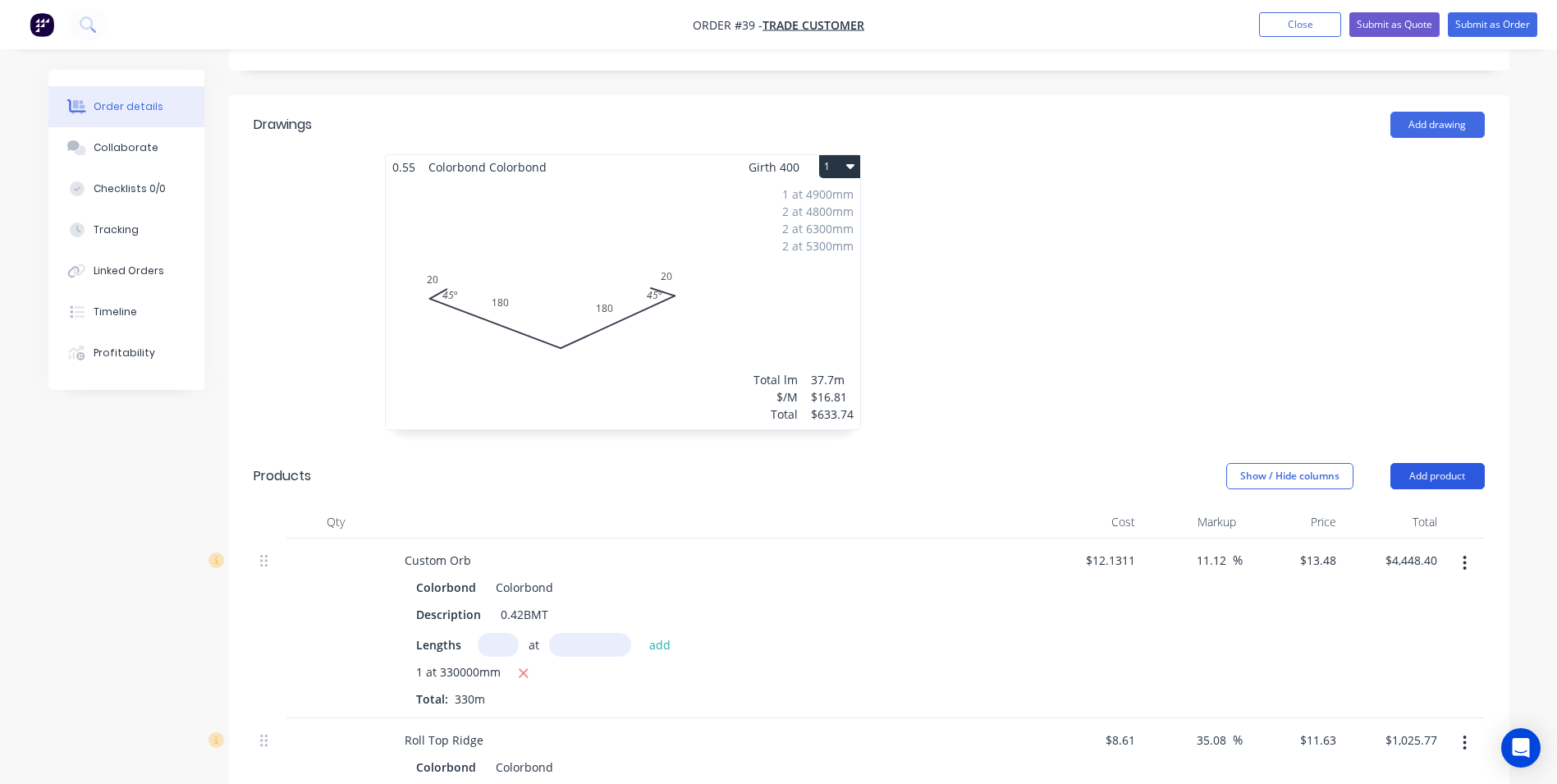
type input "[GEOGRAPHIC_DATA]"
click at [1425, 463] on button "Add product" at bounding box center [1438, 476] width 95 height 26
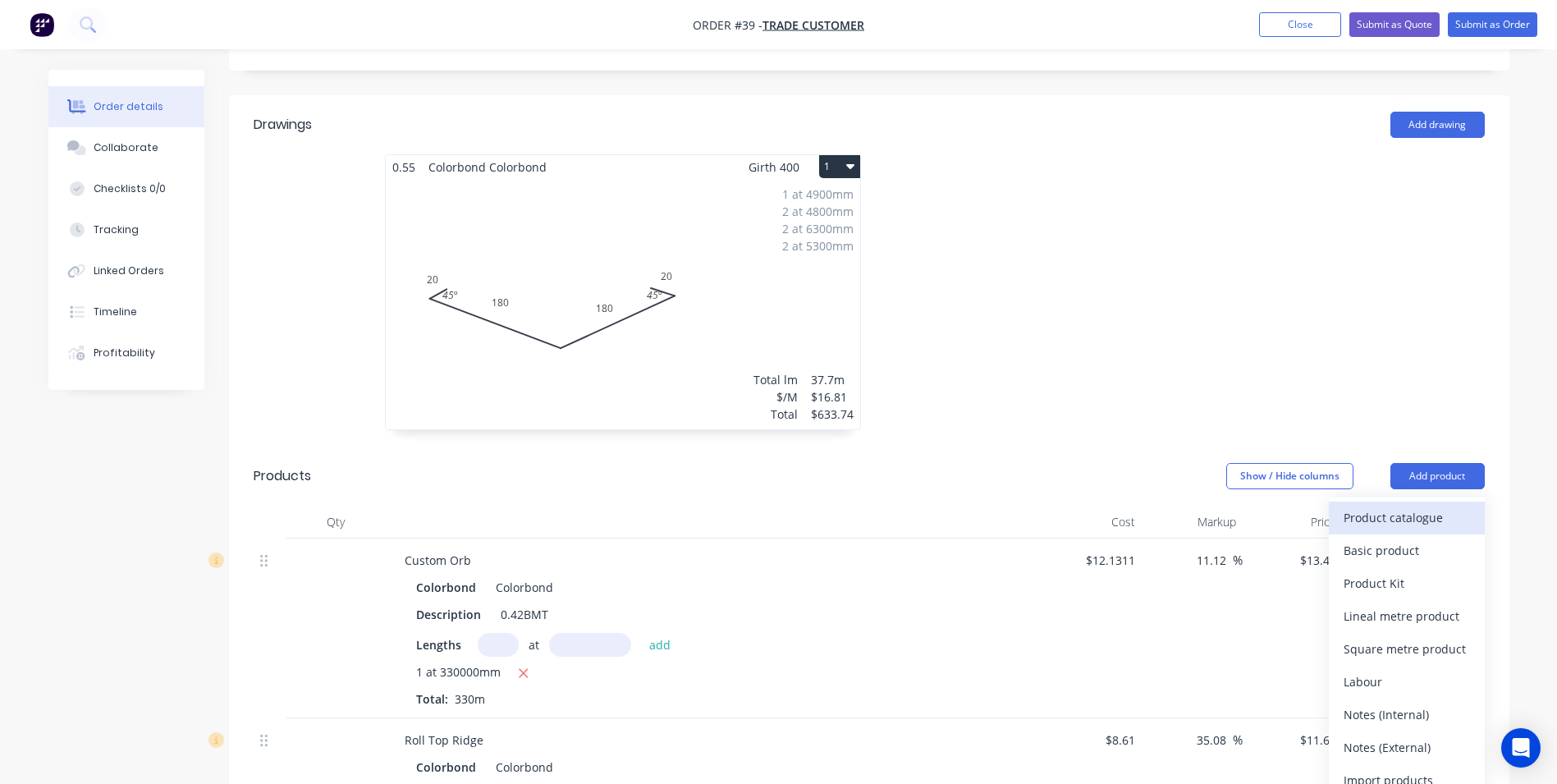
click at [1400, 505] on div "Product catalogue" at bounding box center [1407, 517] width 126 height 24
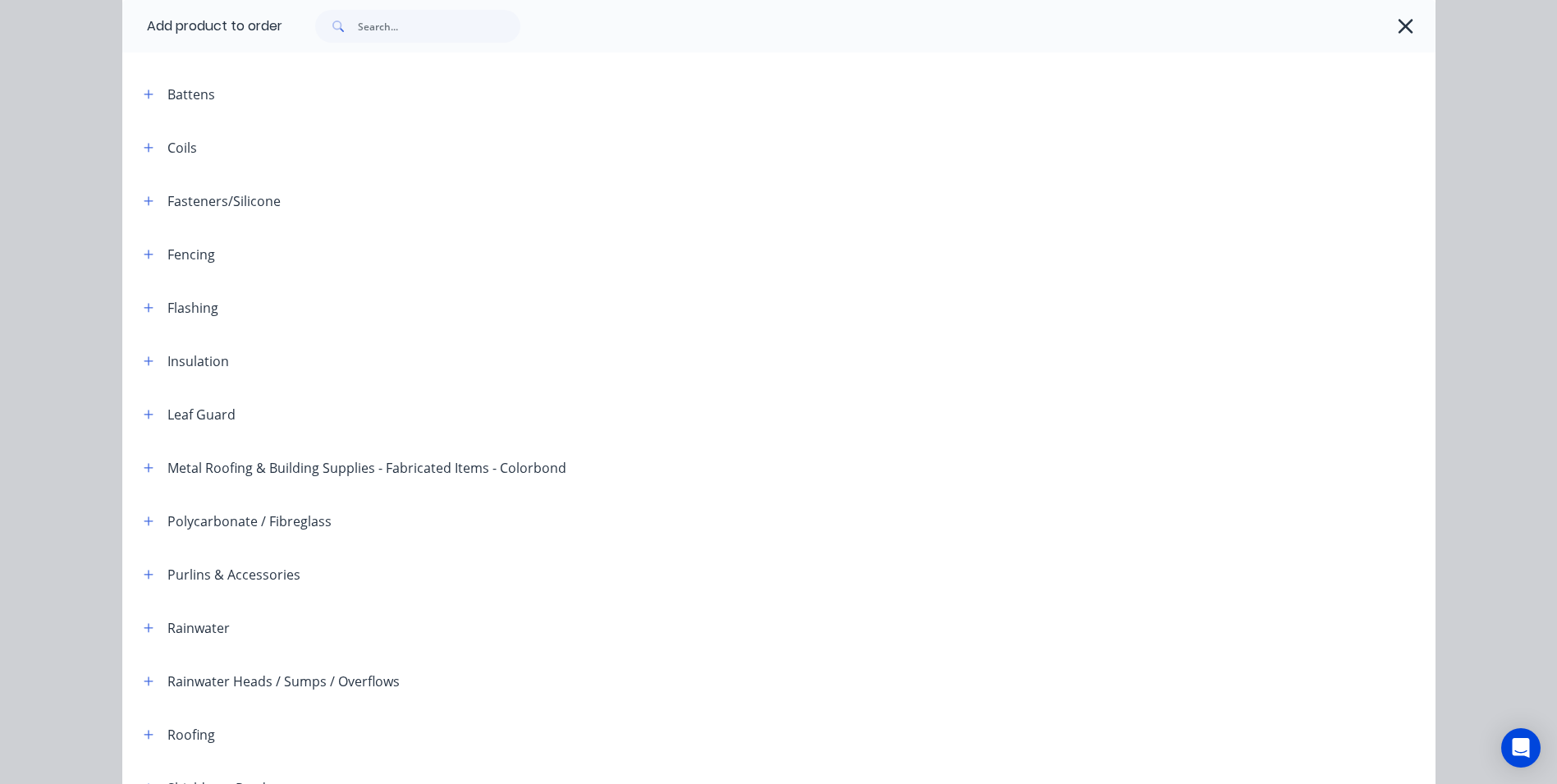
scroll to position [246, 0]
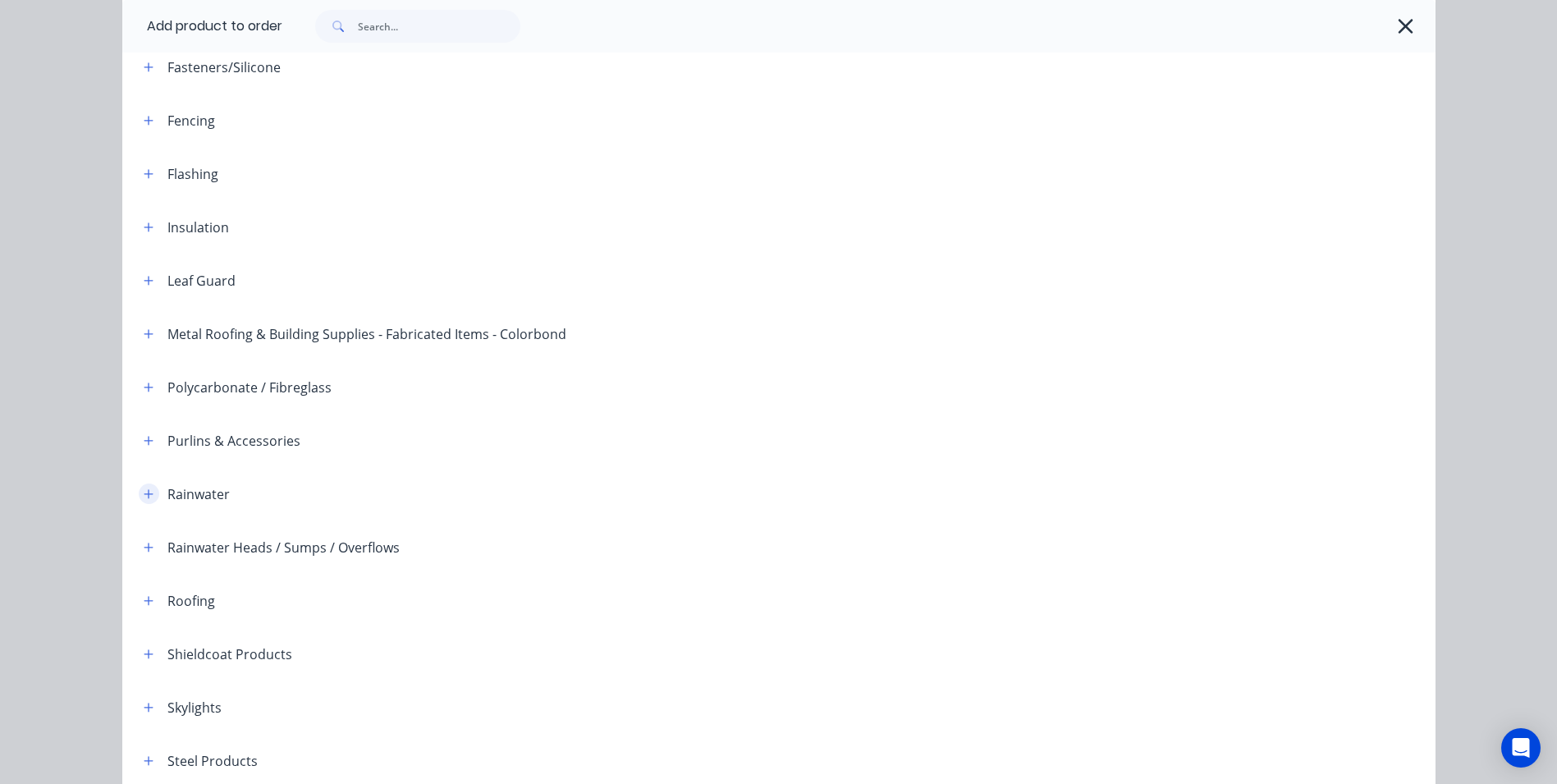
click at [151, 495] on button "button" at bounding box center [149, 493] width 20 height 20
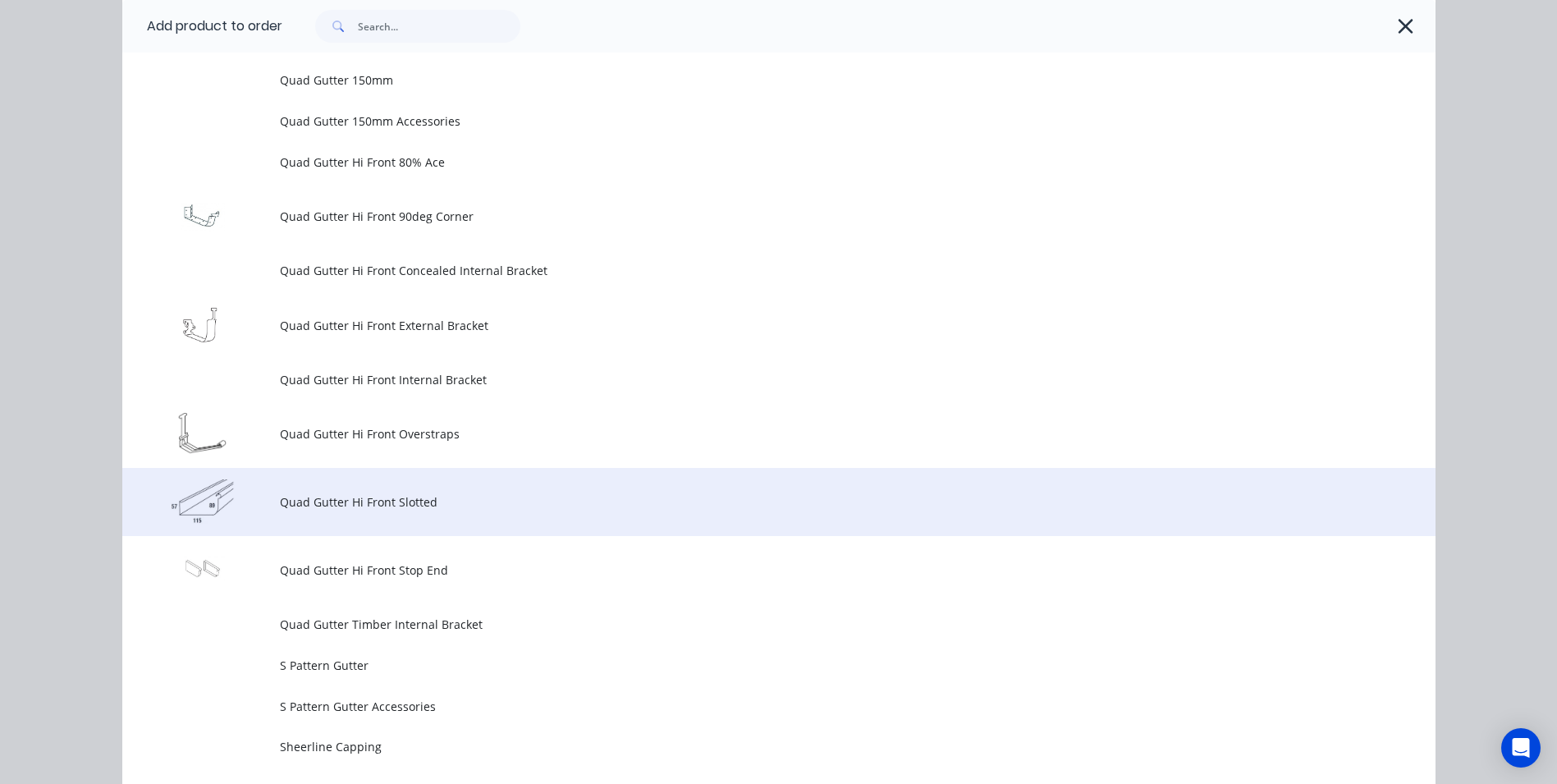
scroll to position [4186, 0]
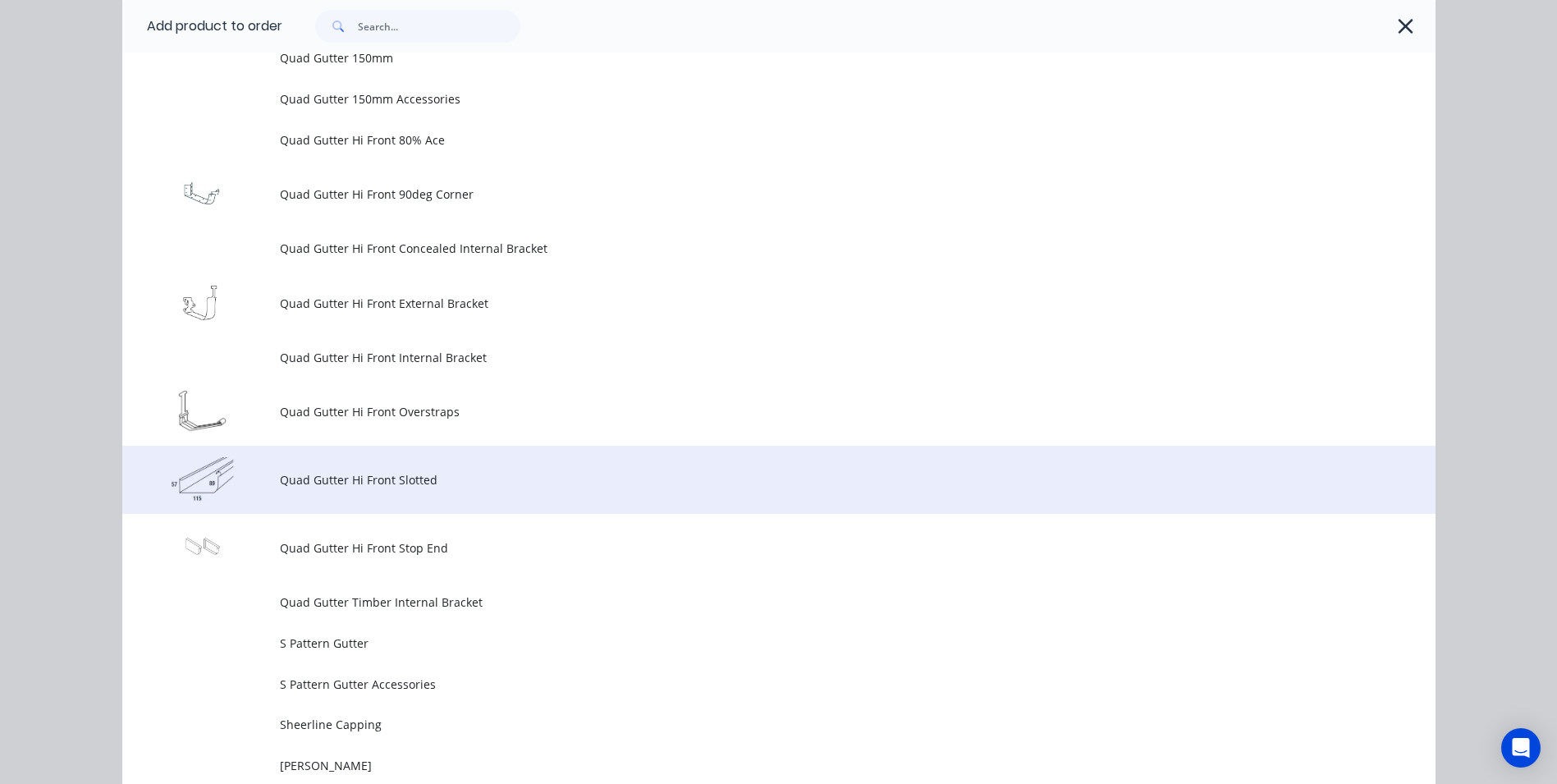
click at [324, 476] on span "Quad Gutter Hi Front Slotted" at bounding box center [741, 479] width 924 height 18
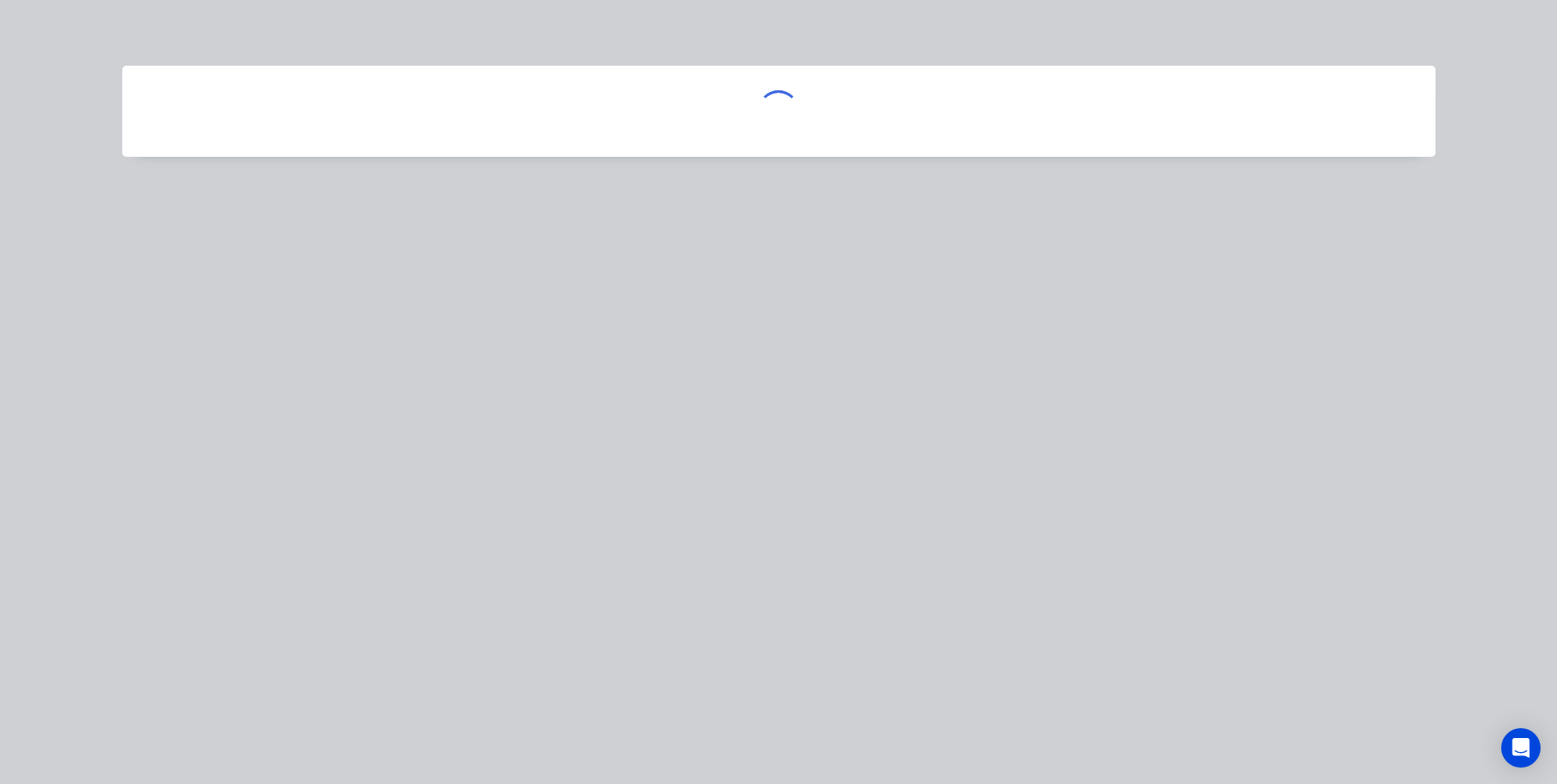
scroll to position [0, 0]
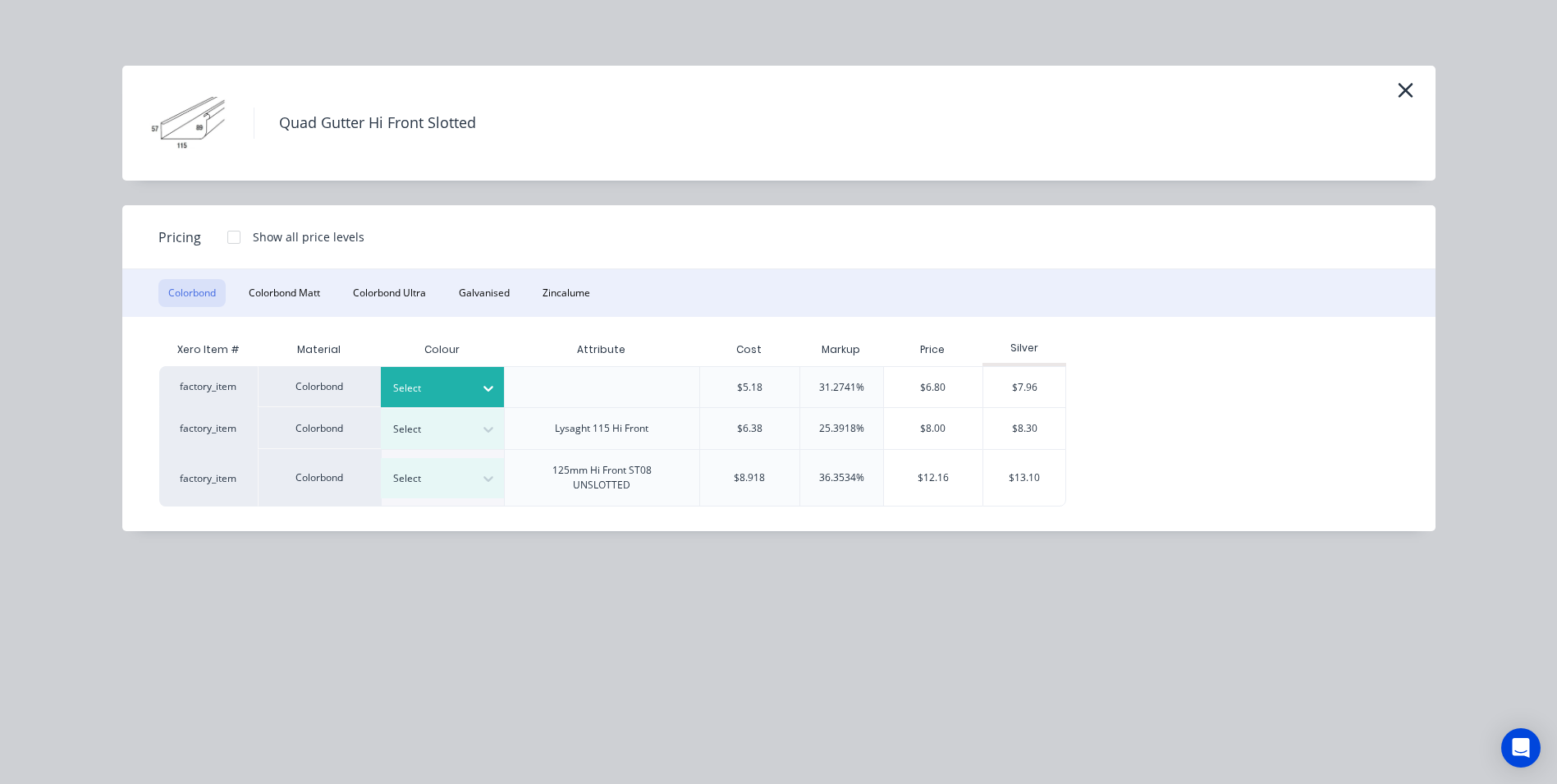
click at [447, 387] on div at bounding box center [430, 387] width 74 height 18
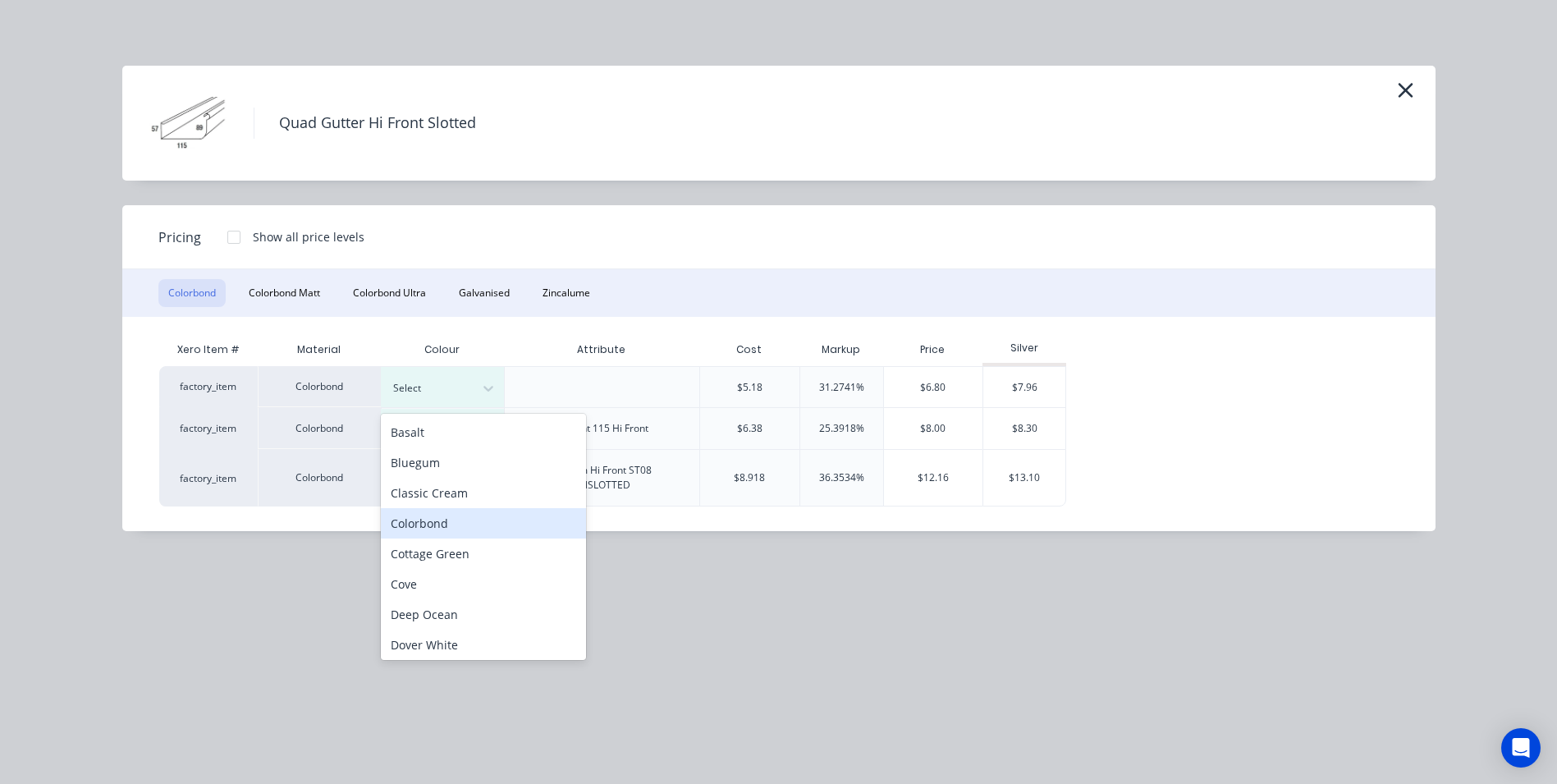
click at [445, 525] on div "Colorbond" at bounding box center [483, 523] width 205 height 31
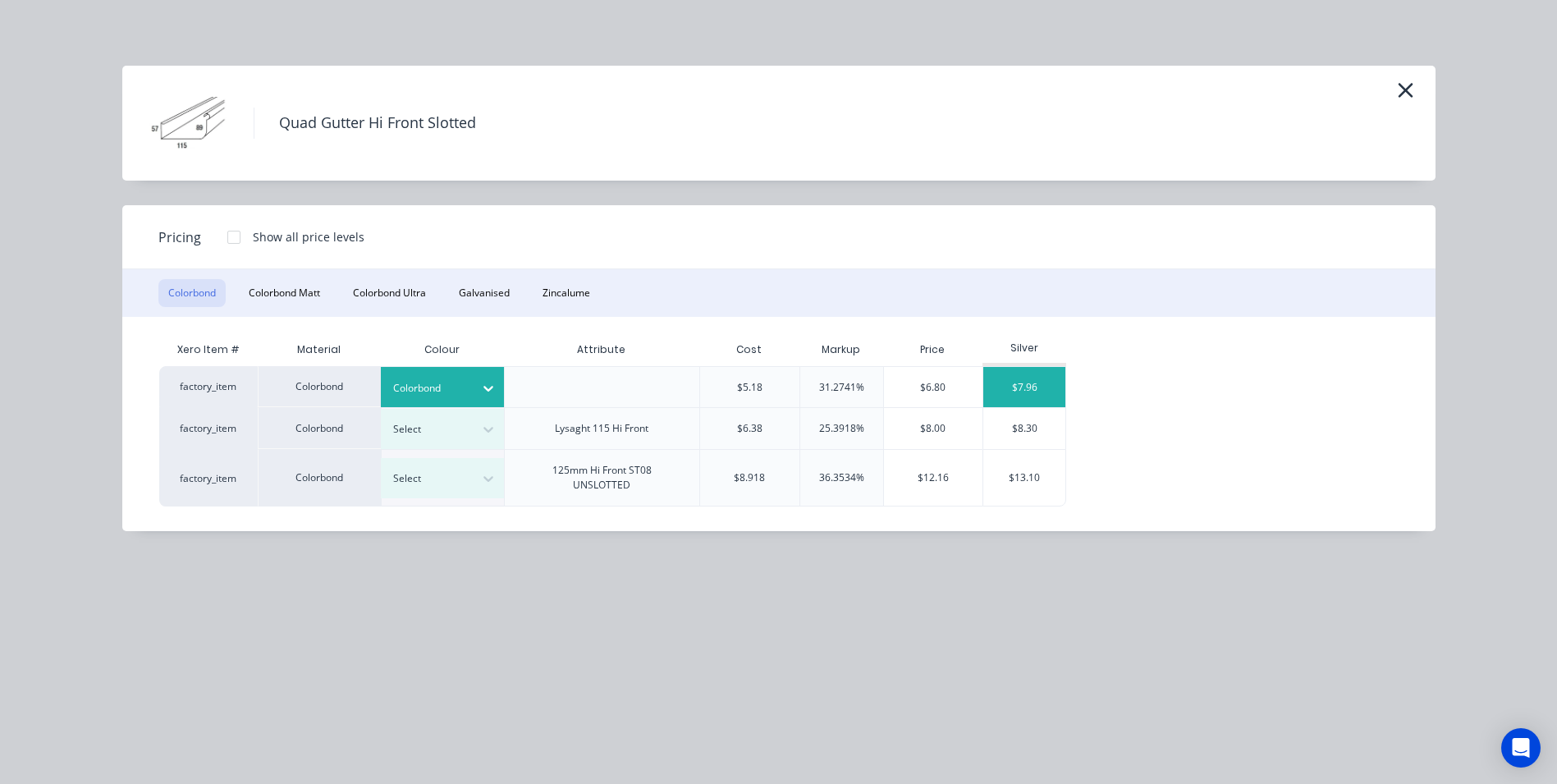
click at [1012, 393] on div "$7.96" at bounding box center [1024, 386] width 82 height 40
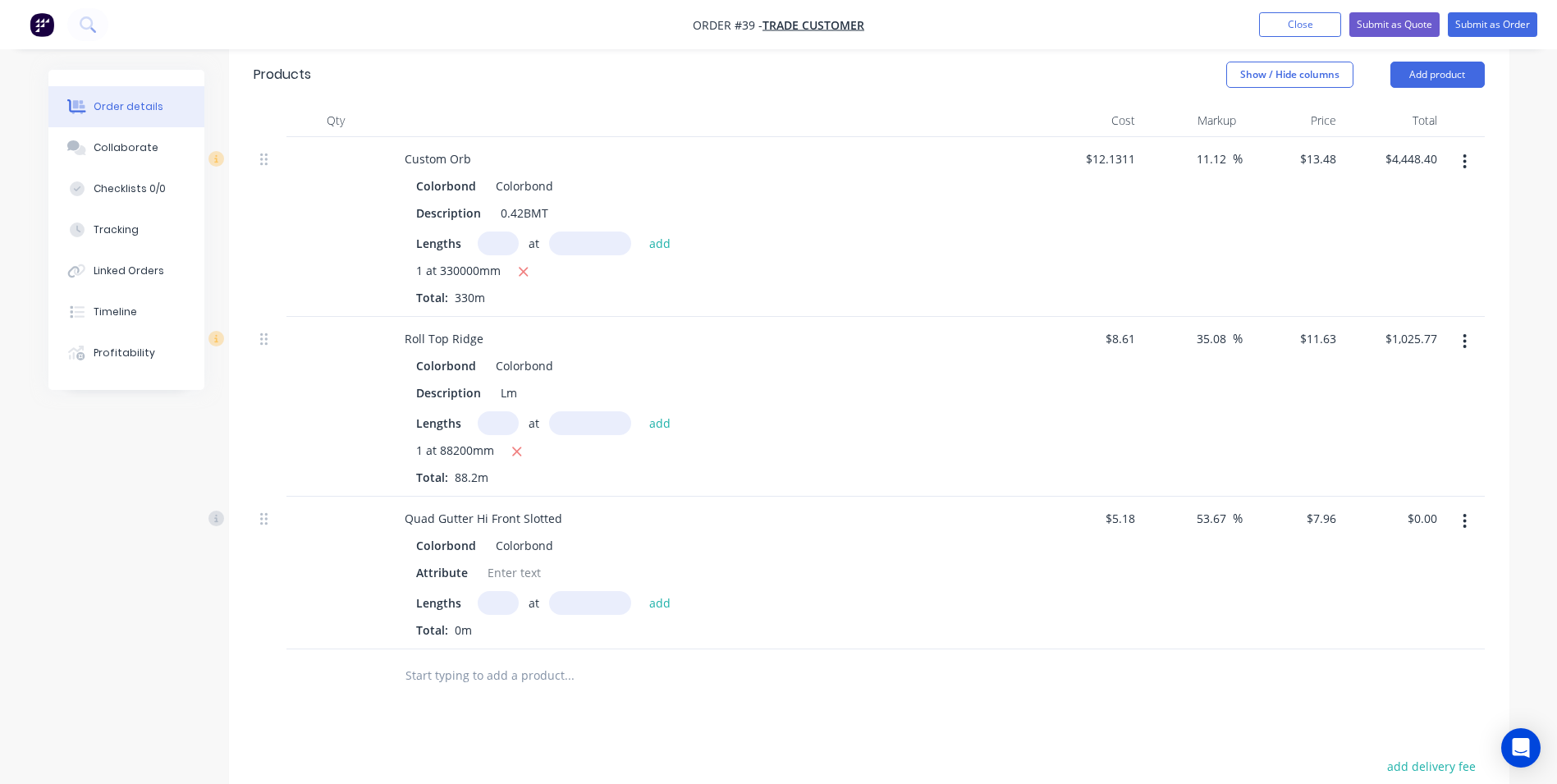
scroll to position [820, 0]
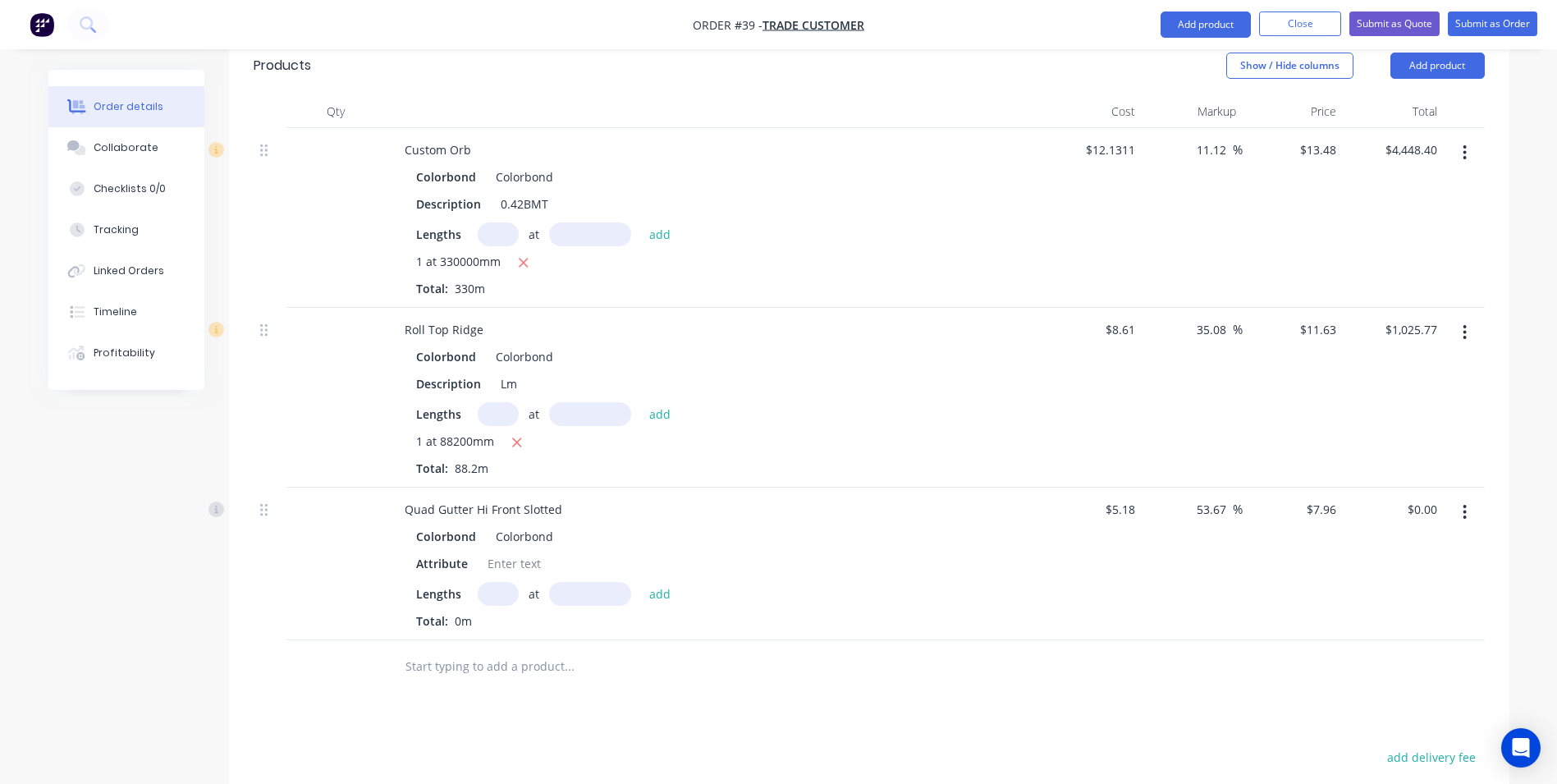
click at [508, 581] on input "text" at bounding box center [498, 594] width 41 height 24
type input "1"
type input "6400"
click at [641, 581] on button "add" at bounding box center [661, 593] width 39 height 22
type input "$50.94"
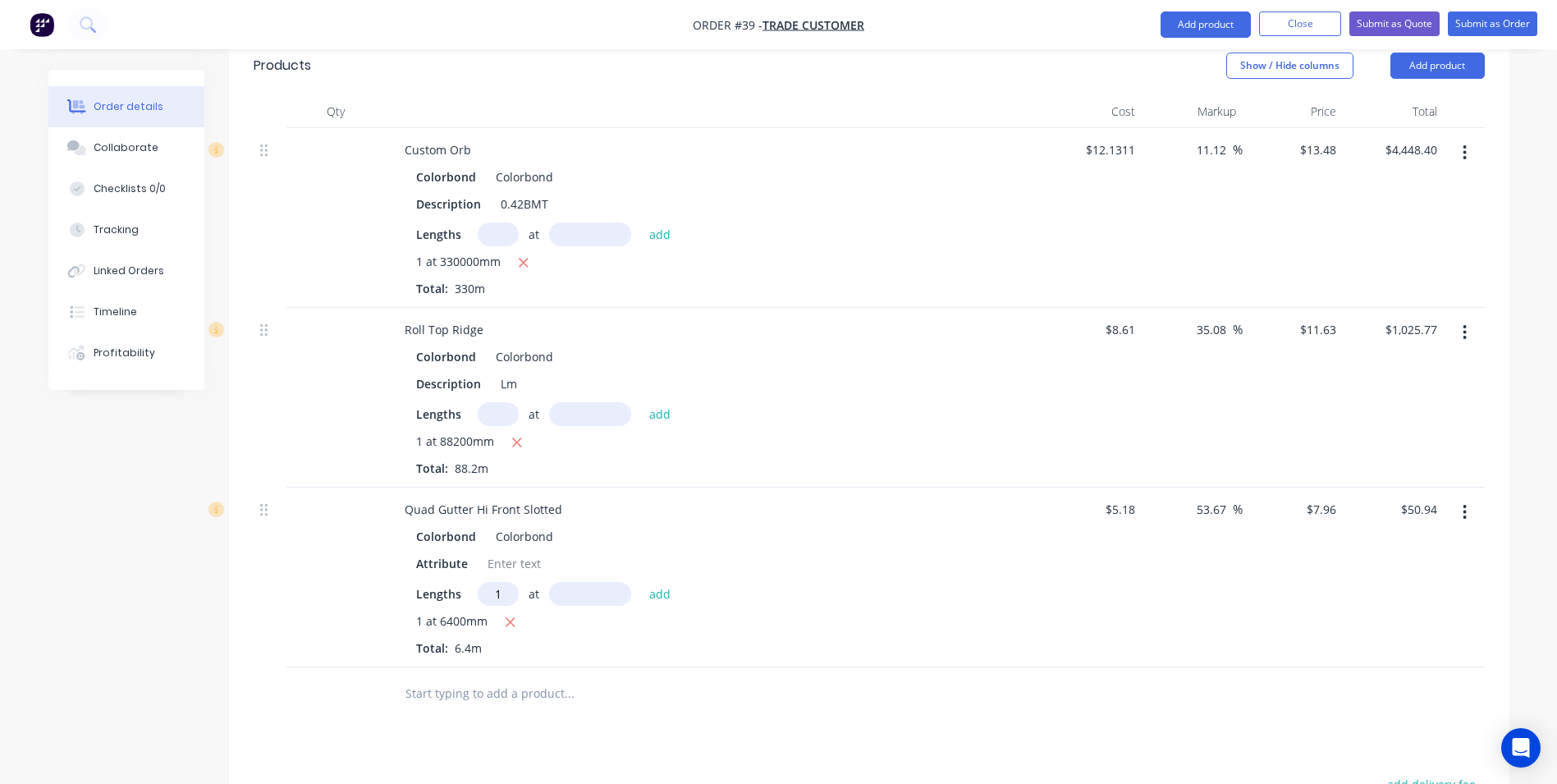
type input "1"
type input "4200mm"
click at [627, 581] on input "4200mm" at bounding box center [590, 594] width 82 height 24
click at [641, 581] on button "add" at bounding box center [661, 593] width 39 height 22
type input "$84.38"
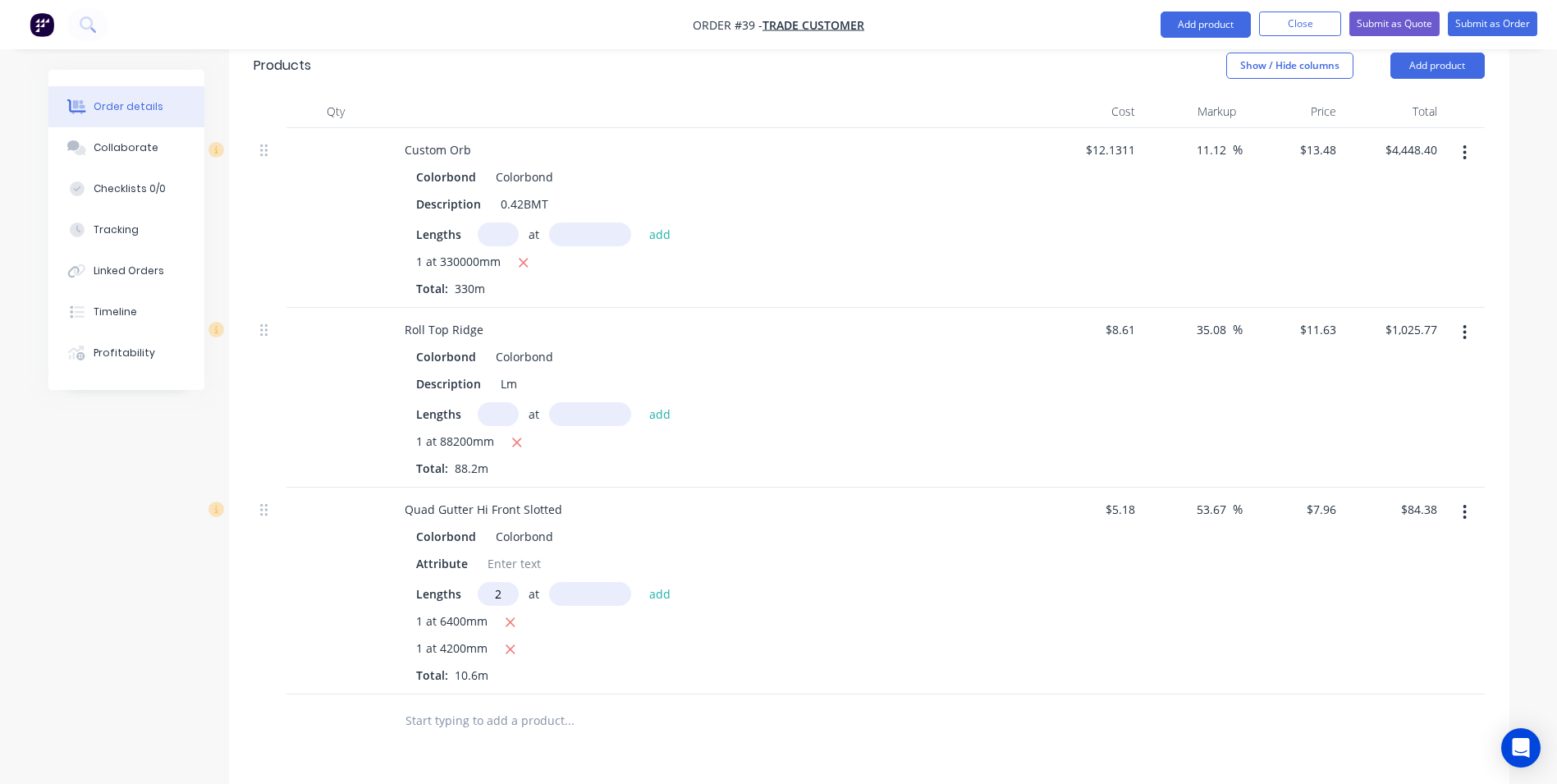
type input "2"
type input "5100"
click at [641, 581] on button "add" at bounding box center [661, 593] width 39 height 22
type input "$165.57"
type input "3"
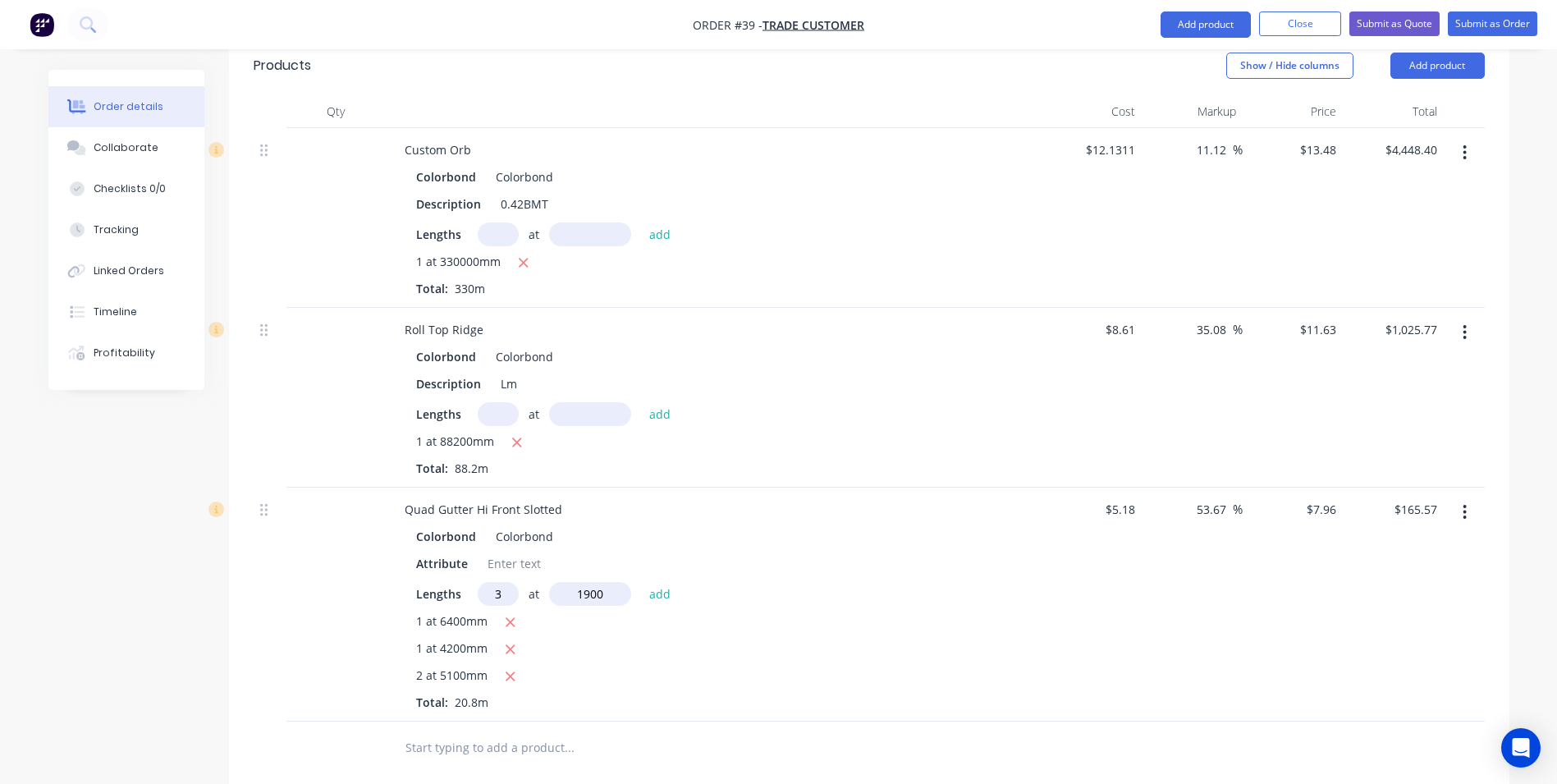
type input "1900"
click at [641, 581] on button "add" at bounding box center [661, 593] width 39 height 22
type input "$210.94"
type input "1"
type input "2900"
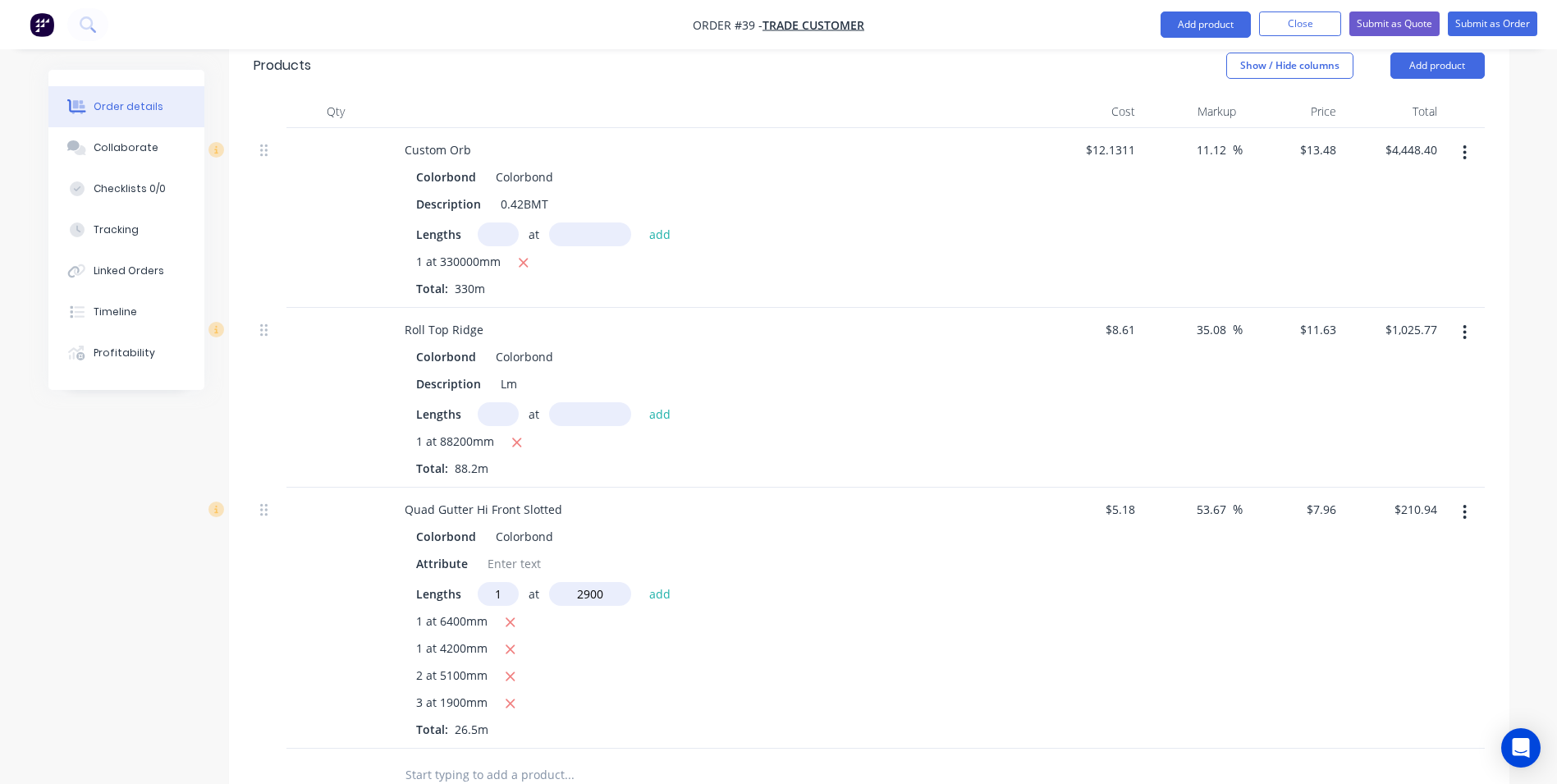
click at [641, 581] on button "add" at bounding box center [661, 593] width 39 height 22
type input "$234.02"
type input "1"
type input "8200"
click at [641, 581] on button "add" at bounding box center [661, 593] width 39 height 22
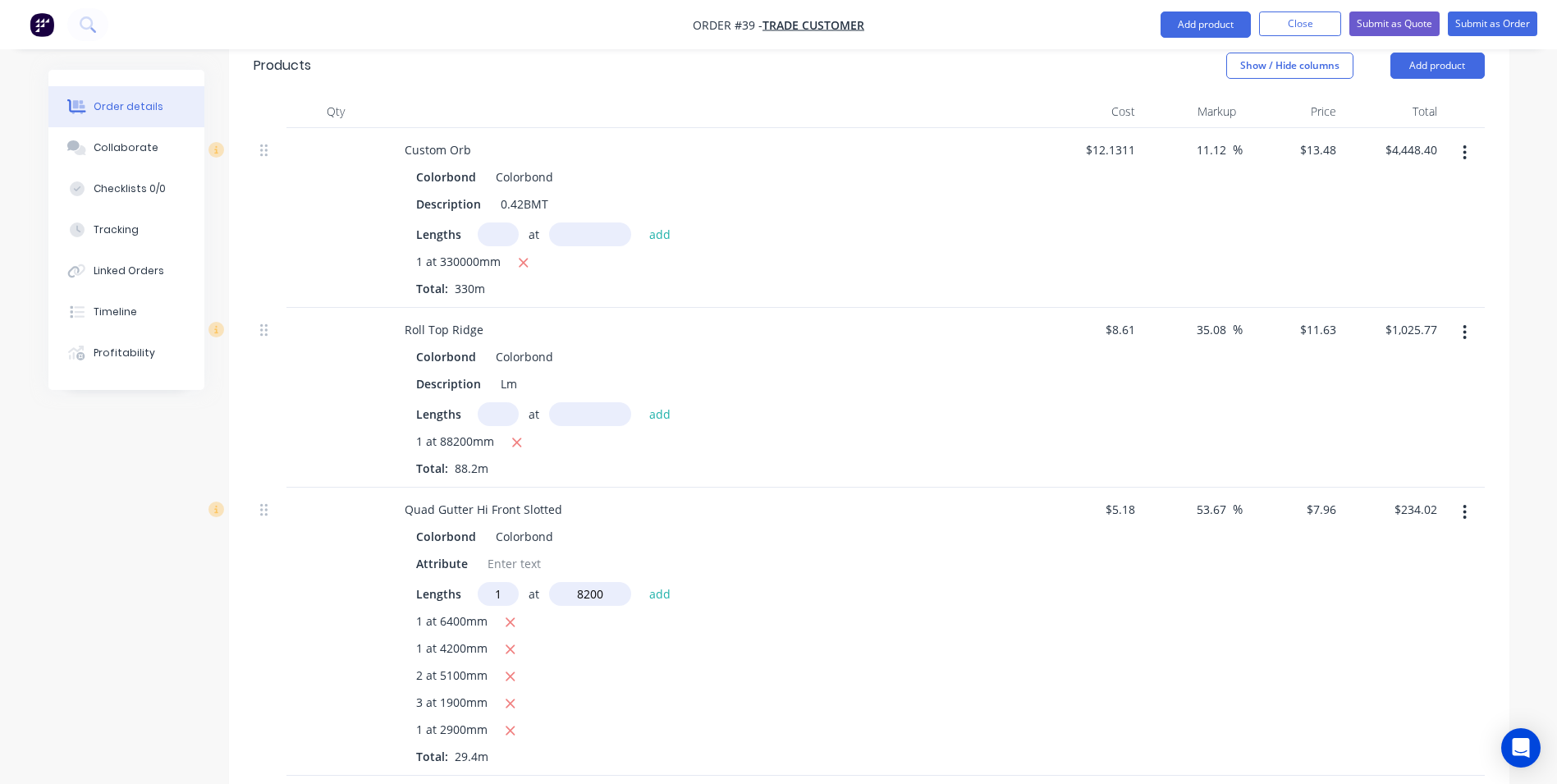
type input "$299.30"
type input "1"
type input "6100"
click at [641, 581] on button "add" at bounding box center [661, 593] width 39 height 22
type input "$347.85"
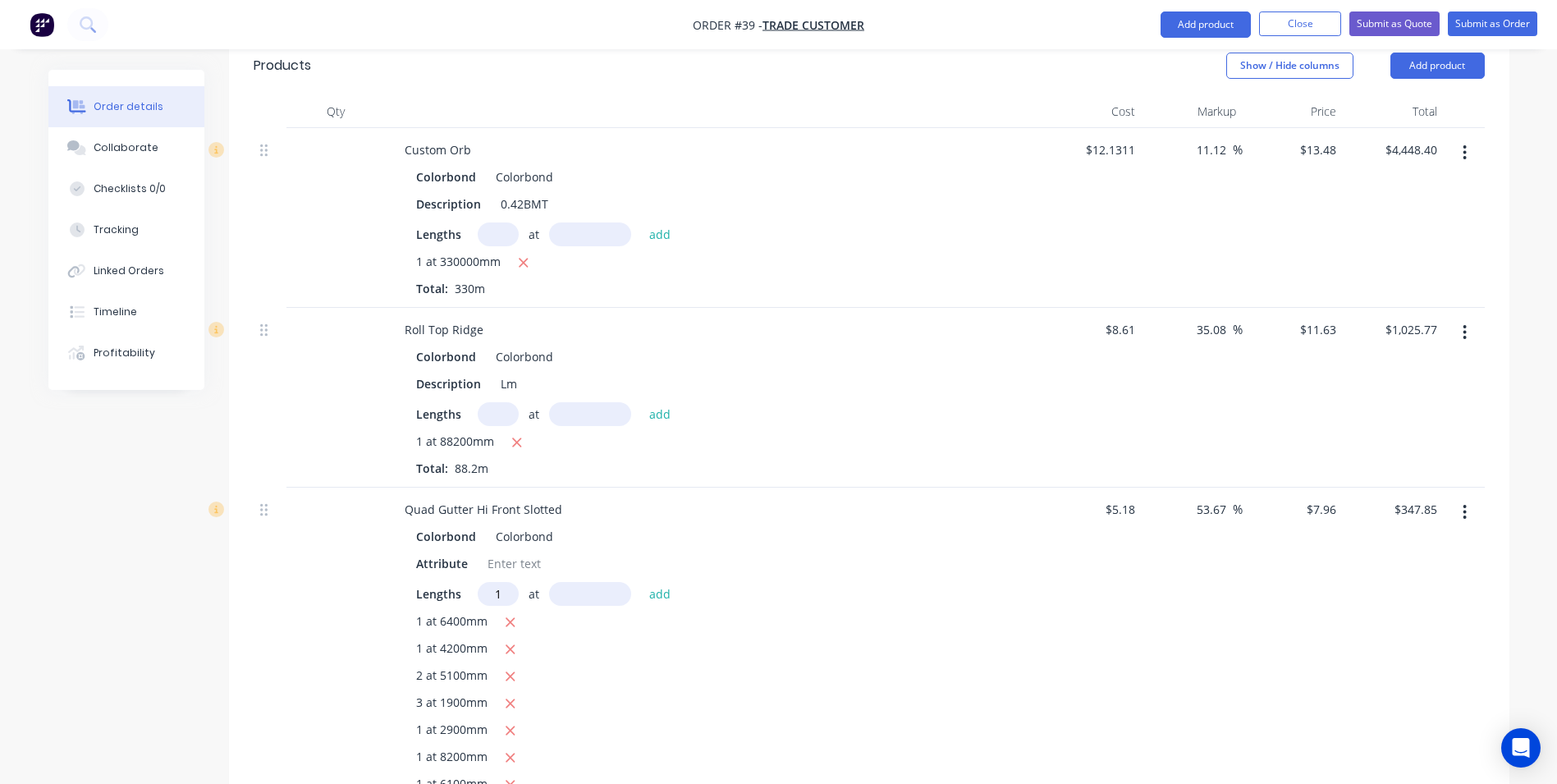
type input "1"
type input "4800"
click at [641, 581] on button "add" at bounding box center [661, 593] width 39 height 22
type input "$386.06"
type input "1"
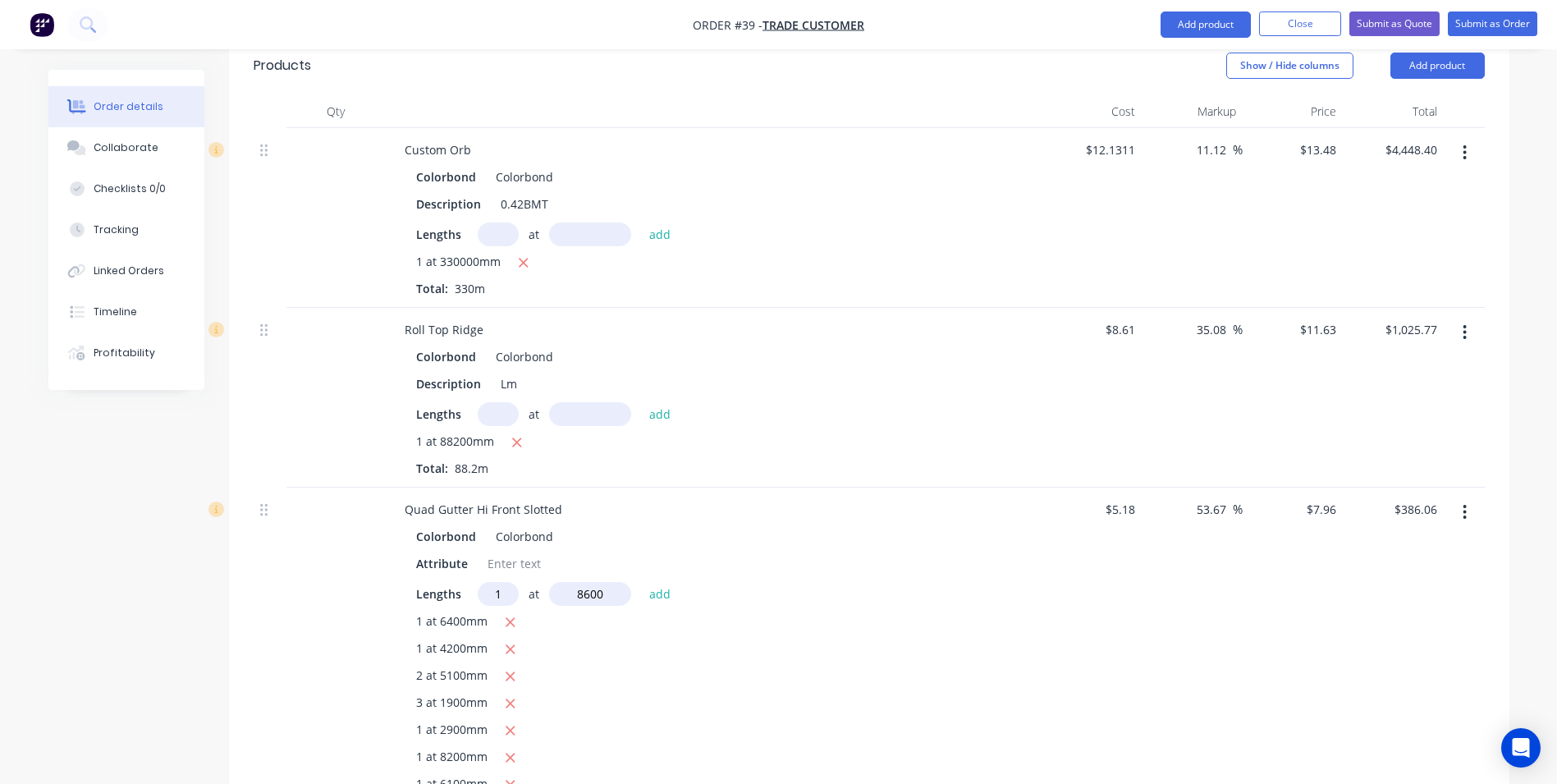
type input "8600"
click at [641, 581] on button "add" at bounding box center [661, 593] width 39 height 22
type input "$454.52"
type input "2"
type input "8300"
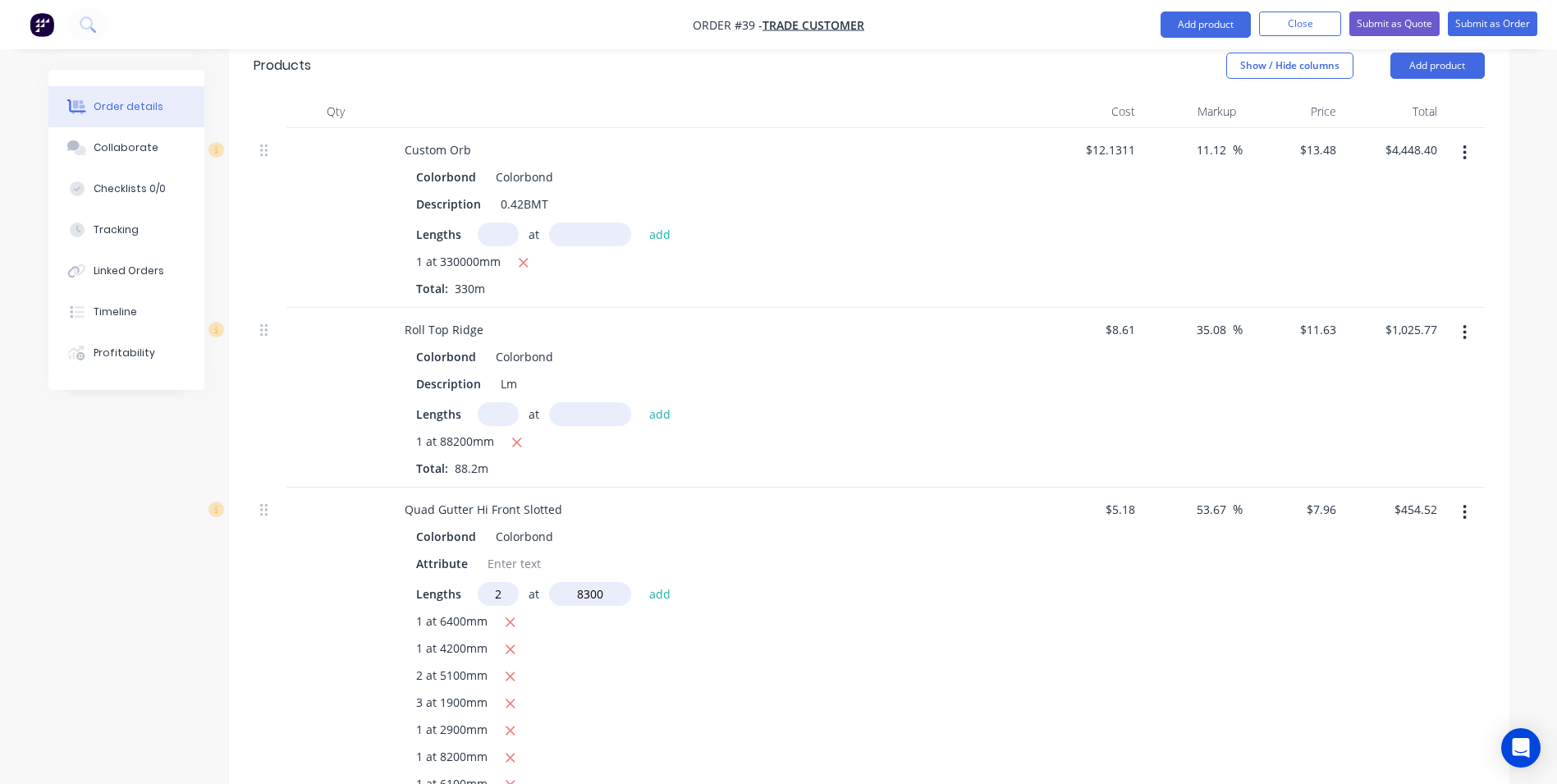
click at [641, 581] on button "add" at bounding box center [661, 593] width 39 height 22
type input "$586.65"
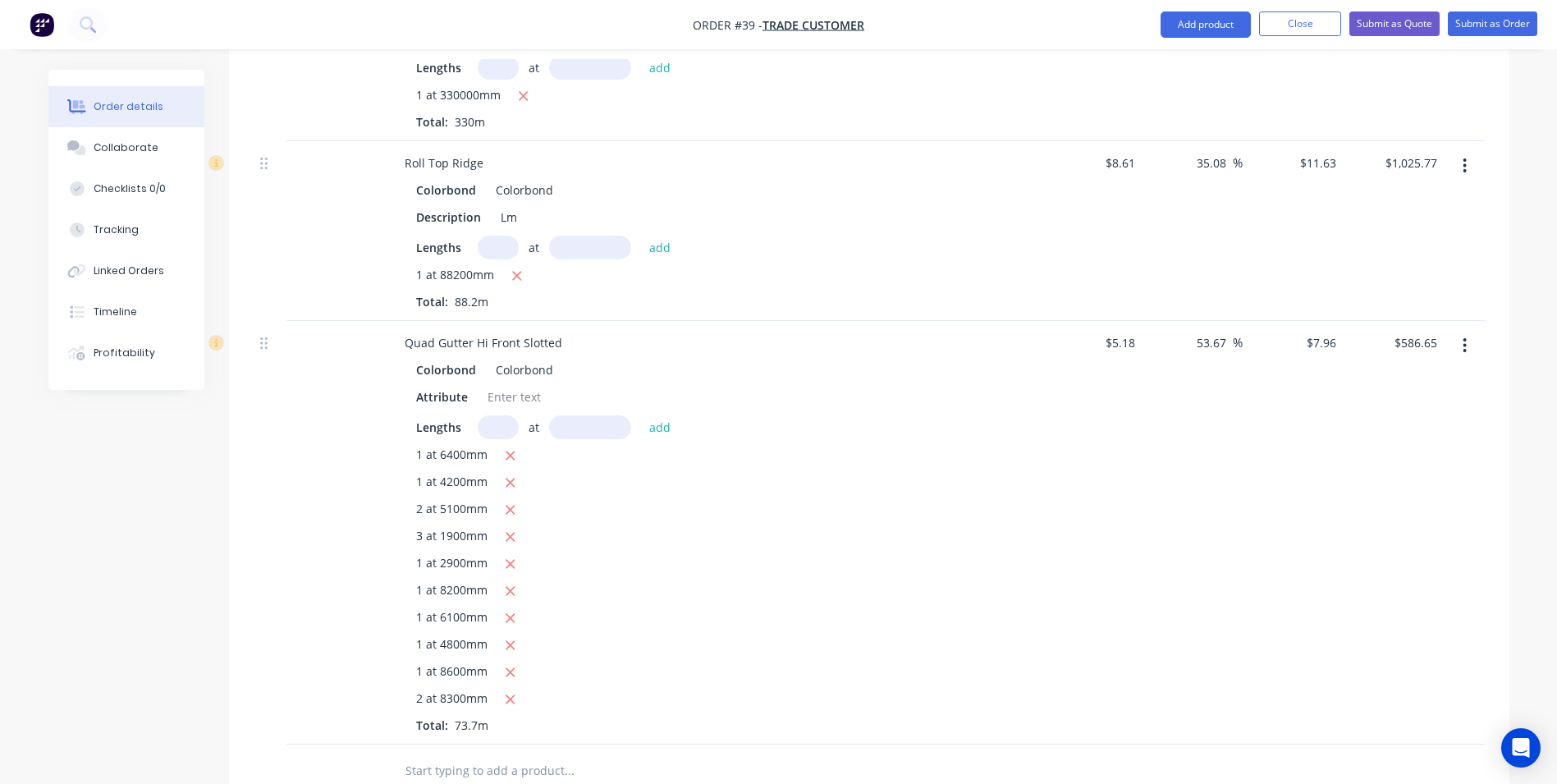
scroll to position [1067, 0]
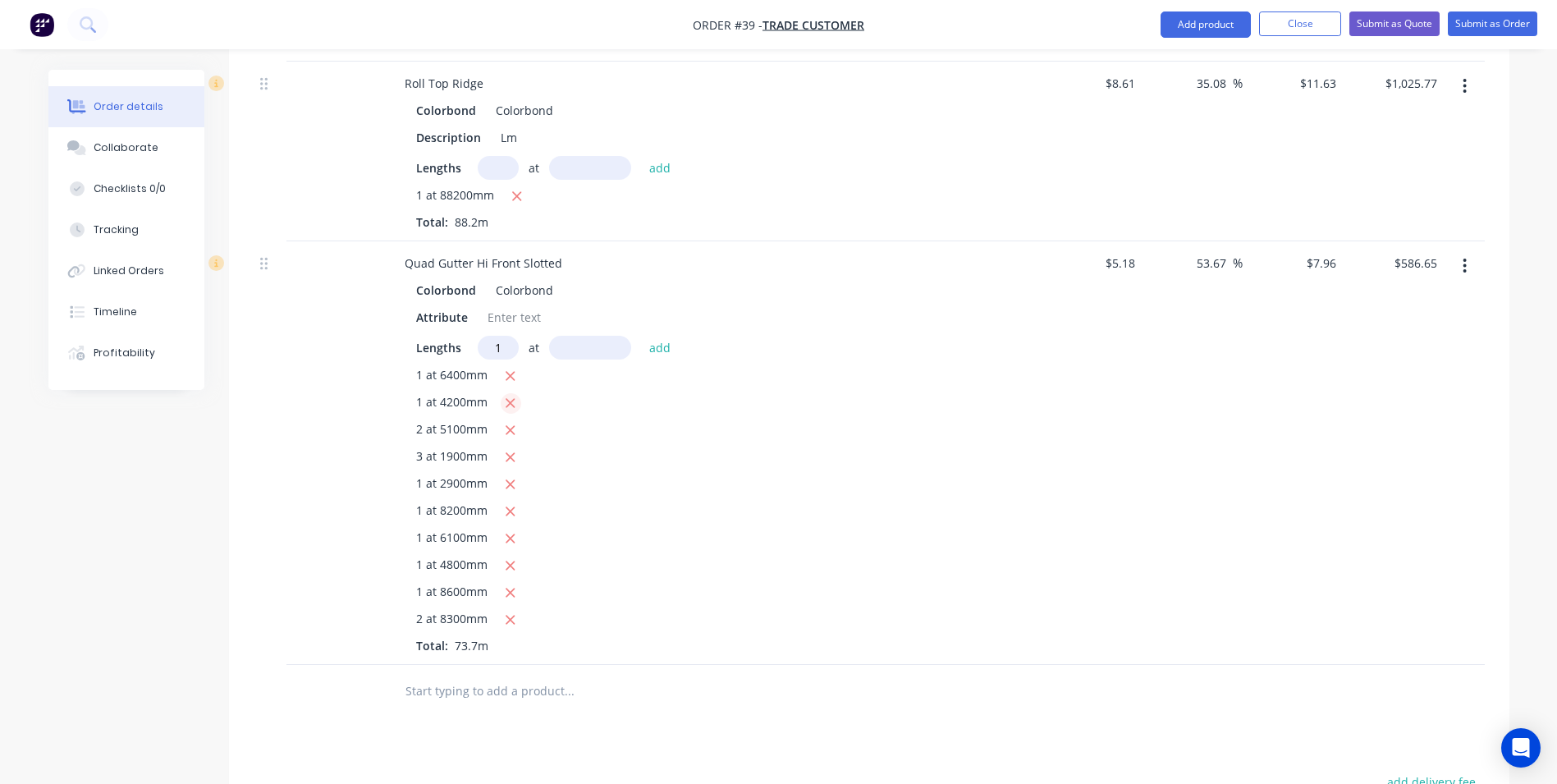
type input "1"
type input "73700"
click at [641, 335] on button "add" at bounding box center [661, 346] width 39 height 22
click at [509, 369] on icon "button" at bounding box center [509, 376] width 10 height 15
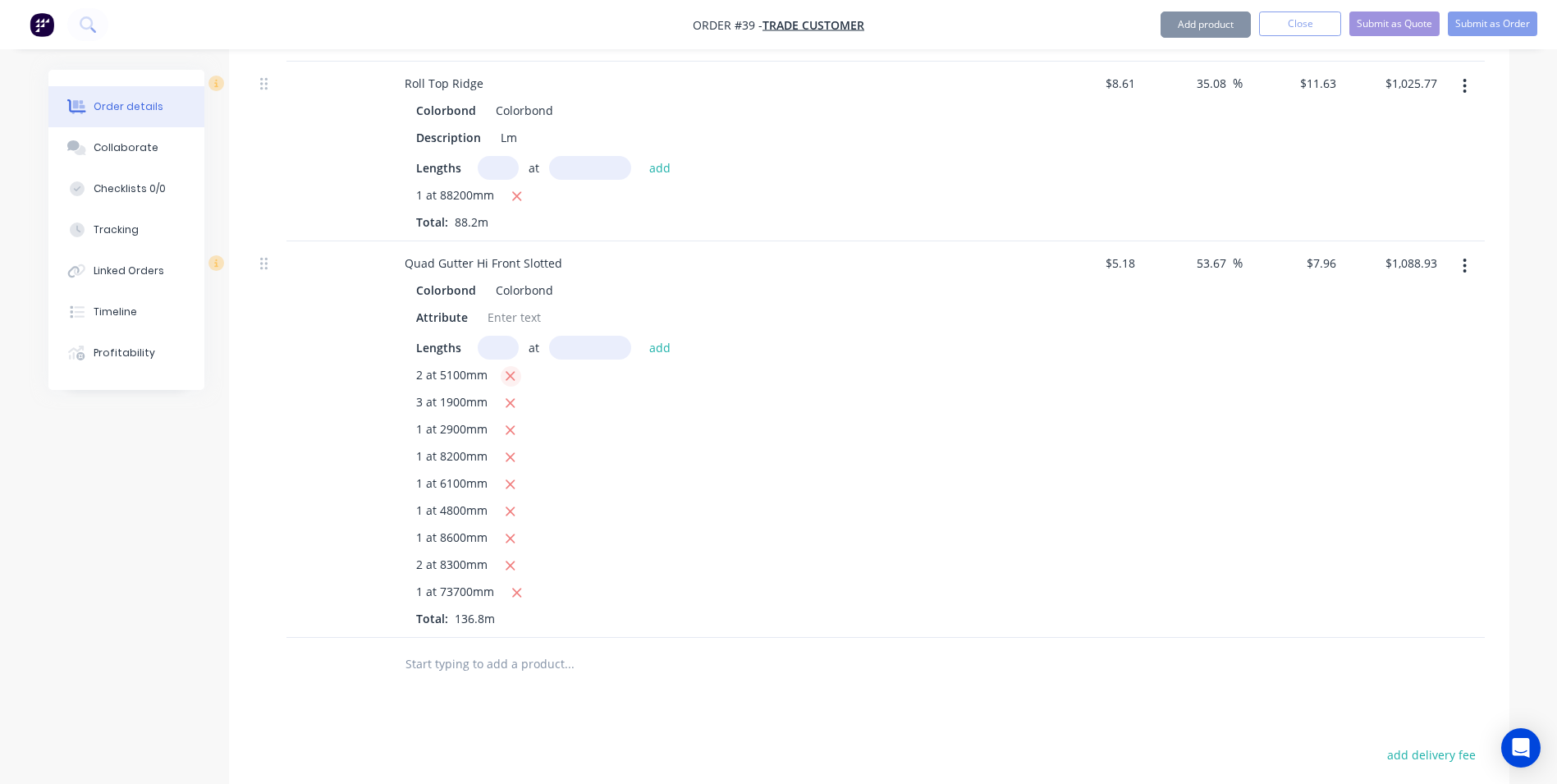
click at [509, 369] on icon "button" at bounding box center [509, 376] width 10 height 15
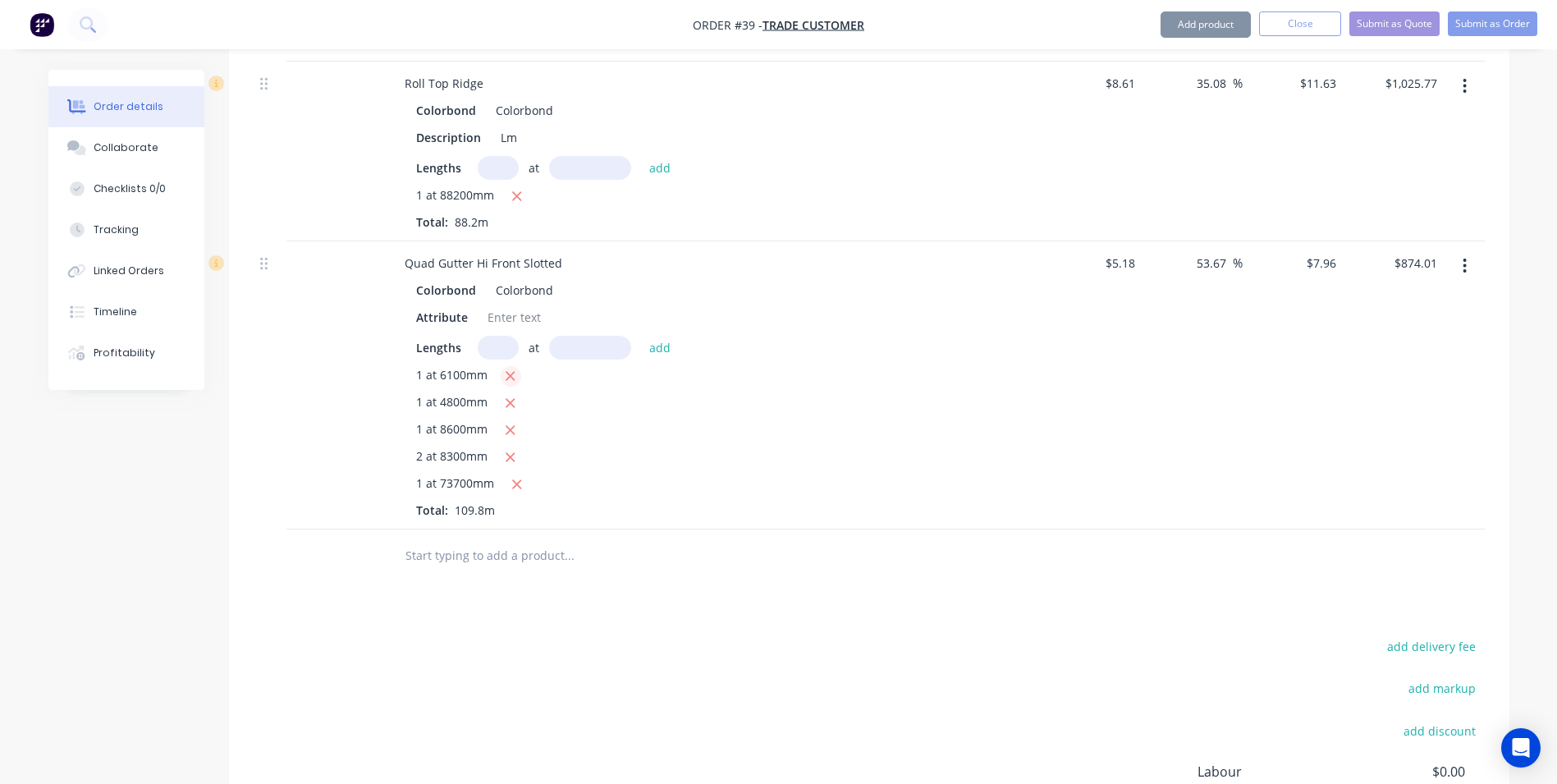
click at [509, 369] on icon "button" at bounding box center [509, 376] width 10 height 15
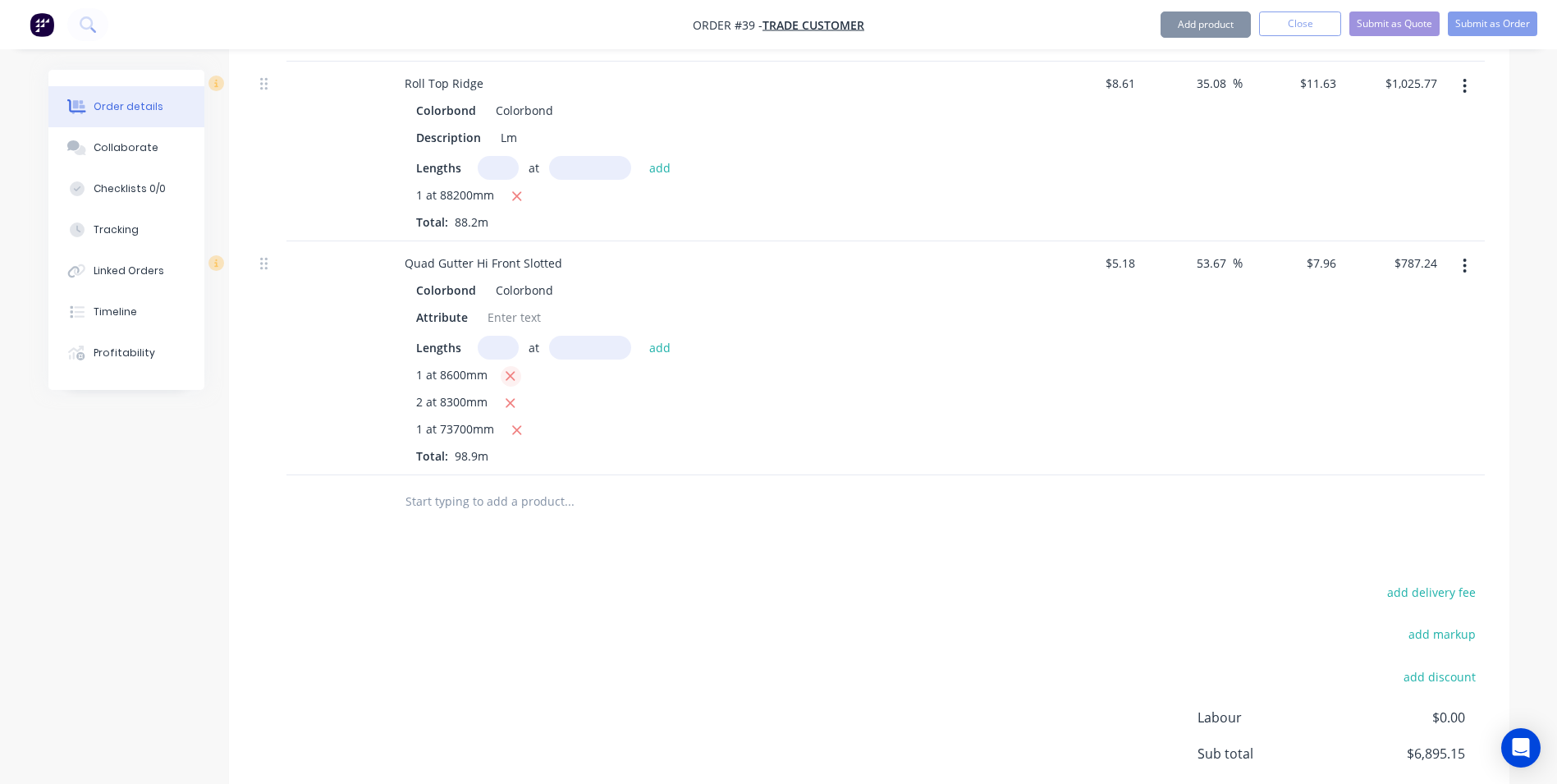
click at [509, 369] on icon "button" at bounding box center [509, 376] width 10 height 15
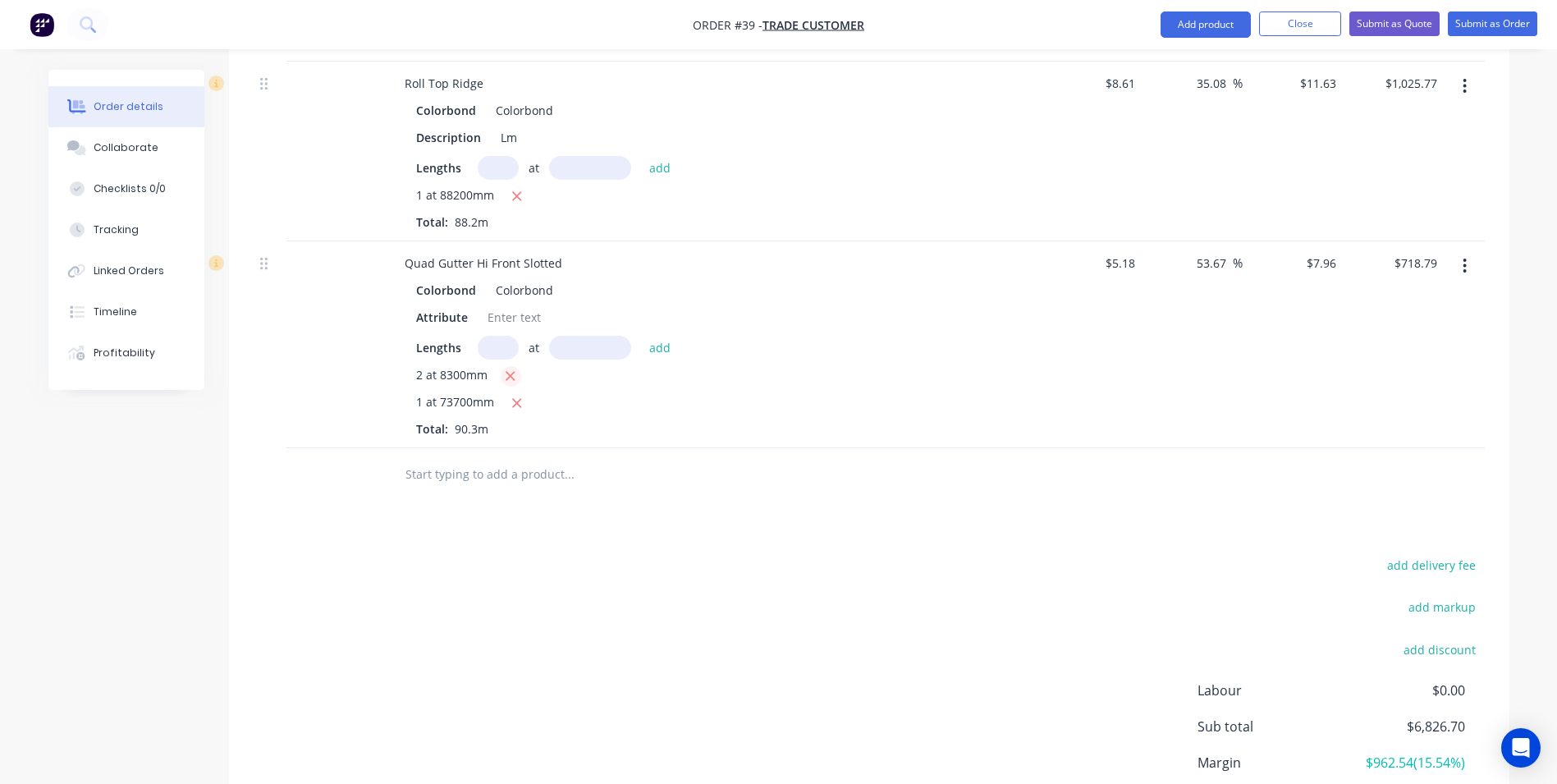
click at [509, 369] on icon "button" at bounding box center [509, 376] width 10 height 15
type input "$586.65"
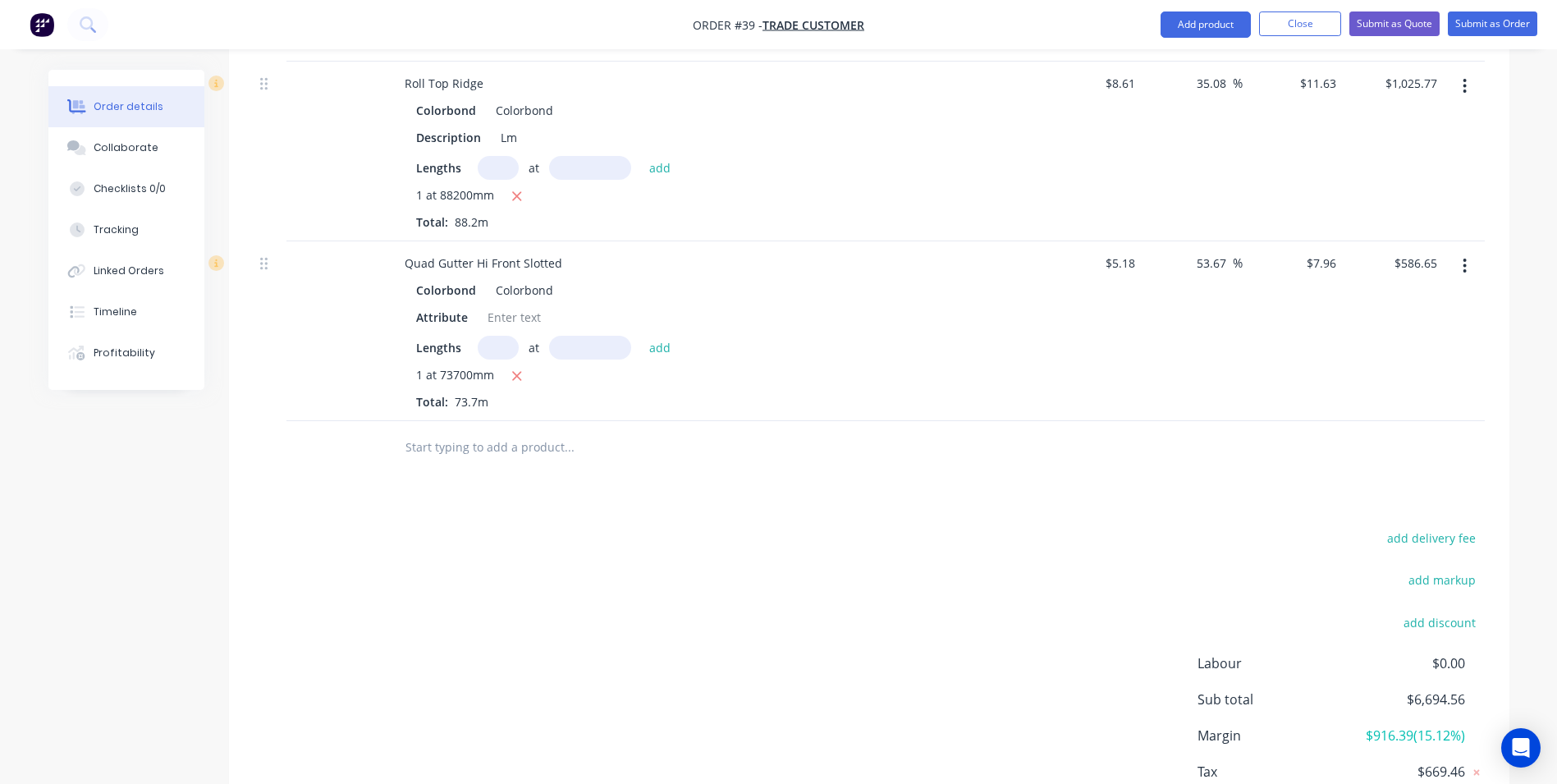
click at [424, 431] on input "text" at bounding box center [569, 447] width 328 height 33
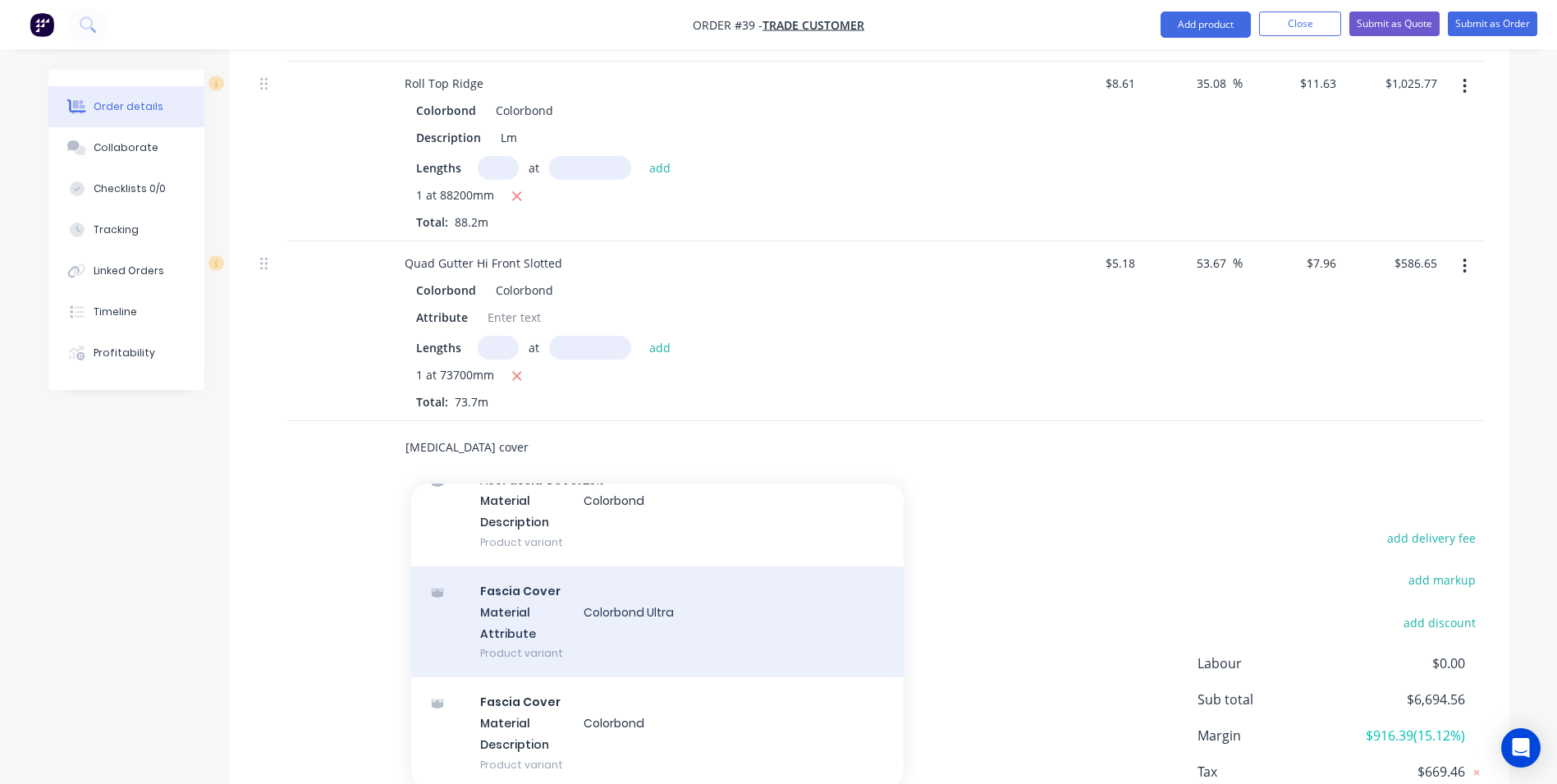
scroll to position [328, 0]
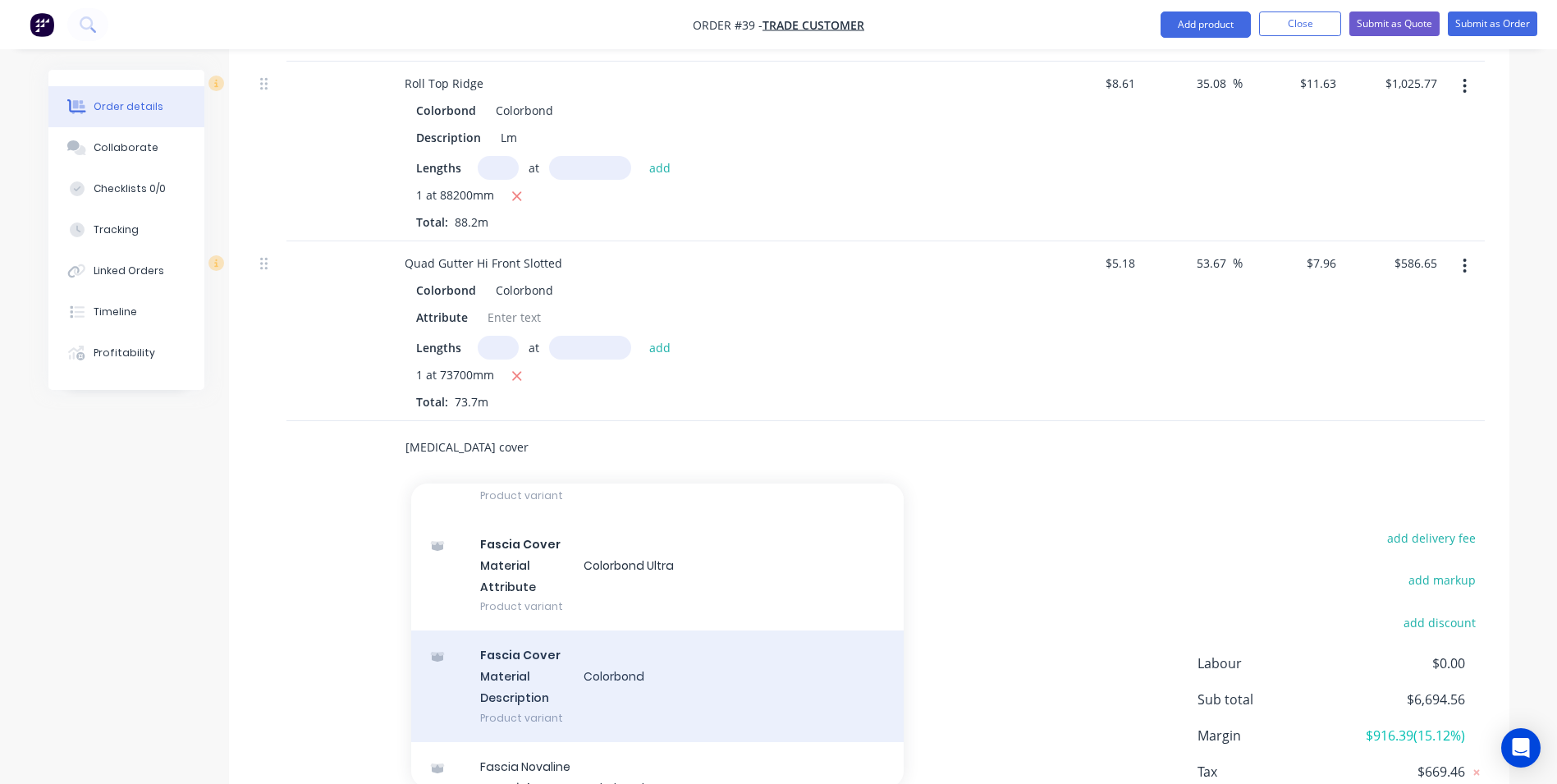
type input "[MEDICAL_DATA] cover"
click at [567, 633] on div "[MEDICAL_DATA] Cover Material Colorbond Description Product variant" at bounding box center [658, 686] width 492 height 111
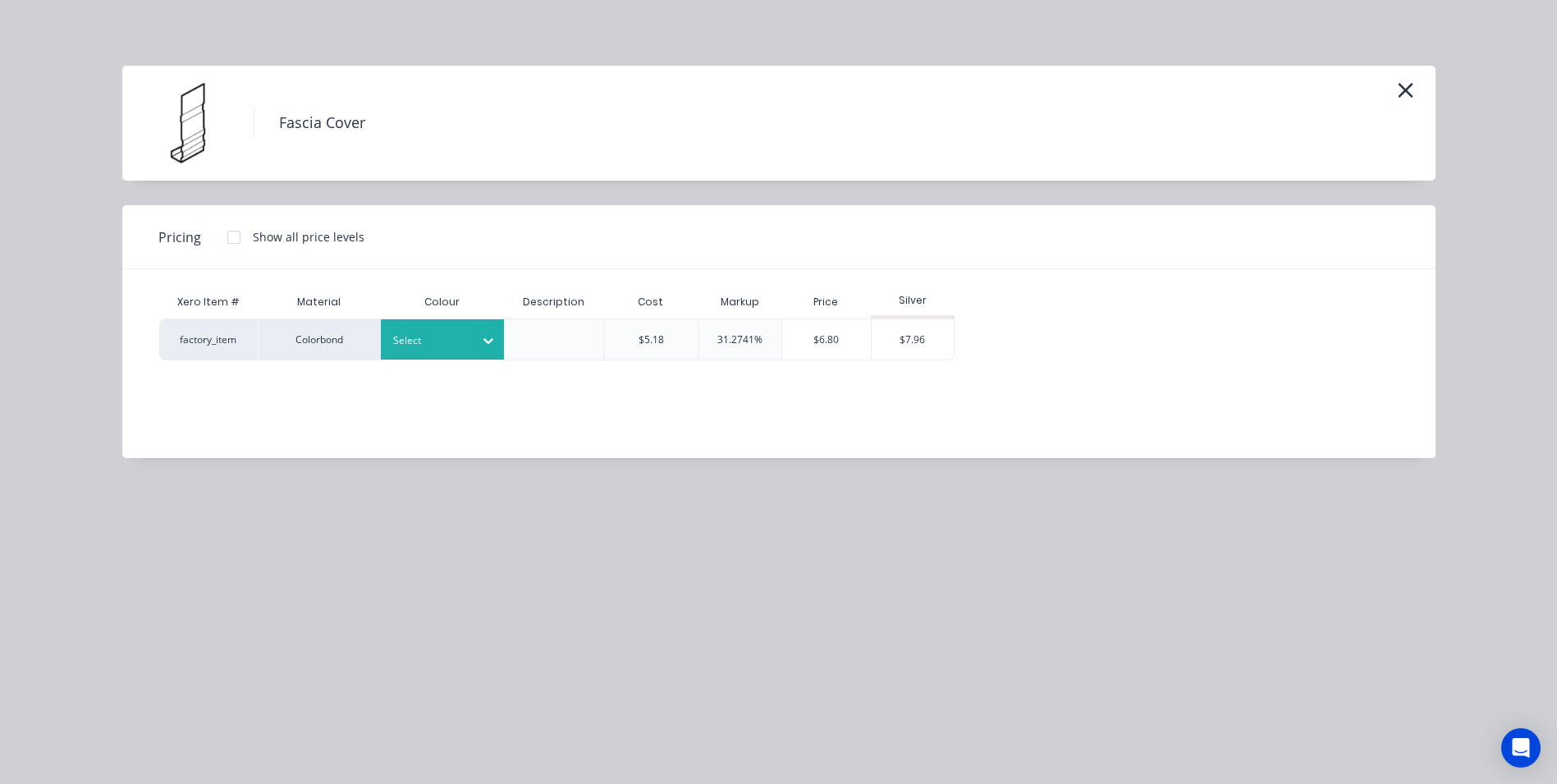
click at [426, 340] on div at bounding box center [430, 340] width 74 height 18
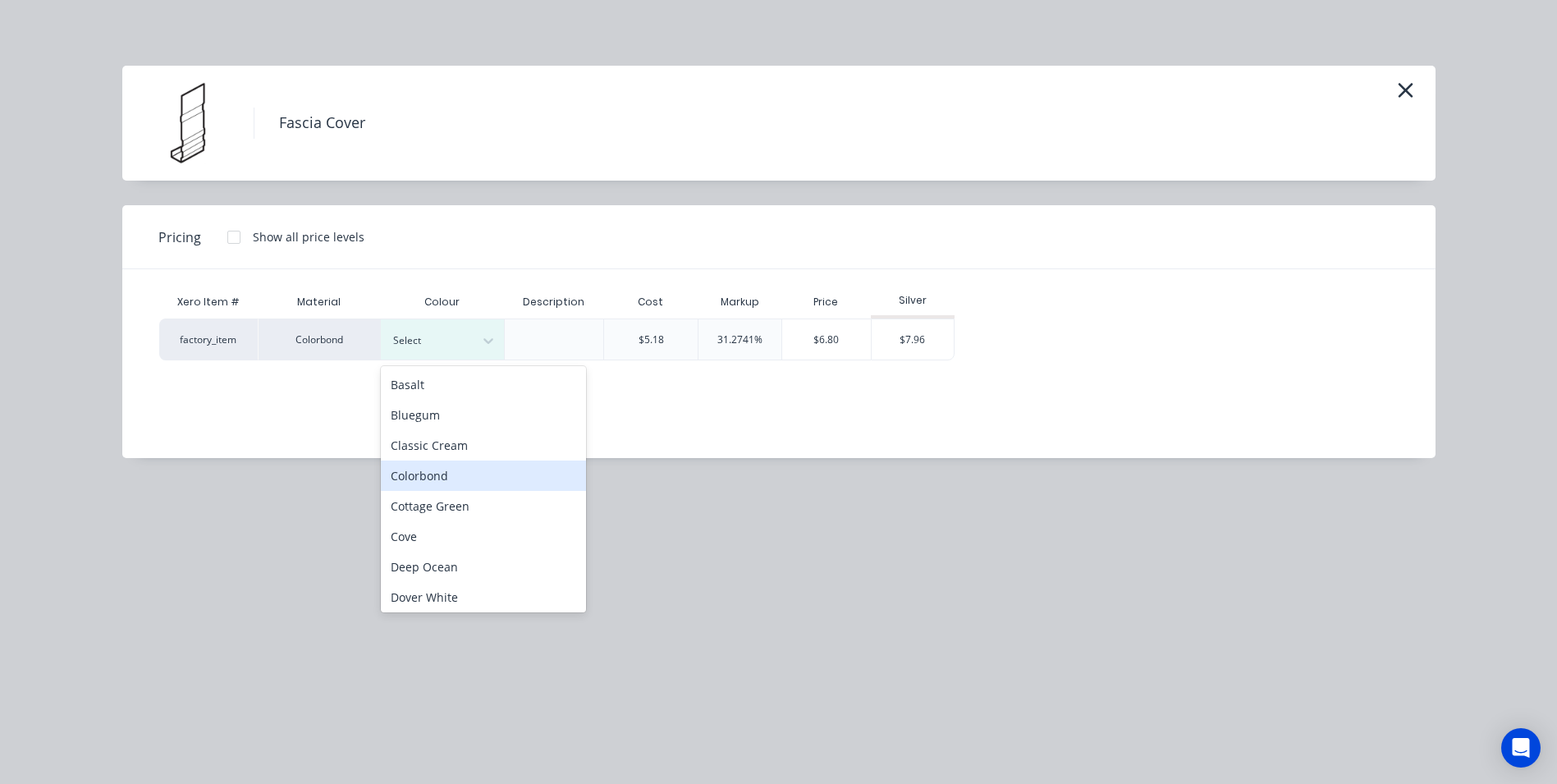
click at [399, 474] on div "Colorbond" at bounding box center [483, 476] width 205 height 31
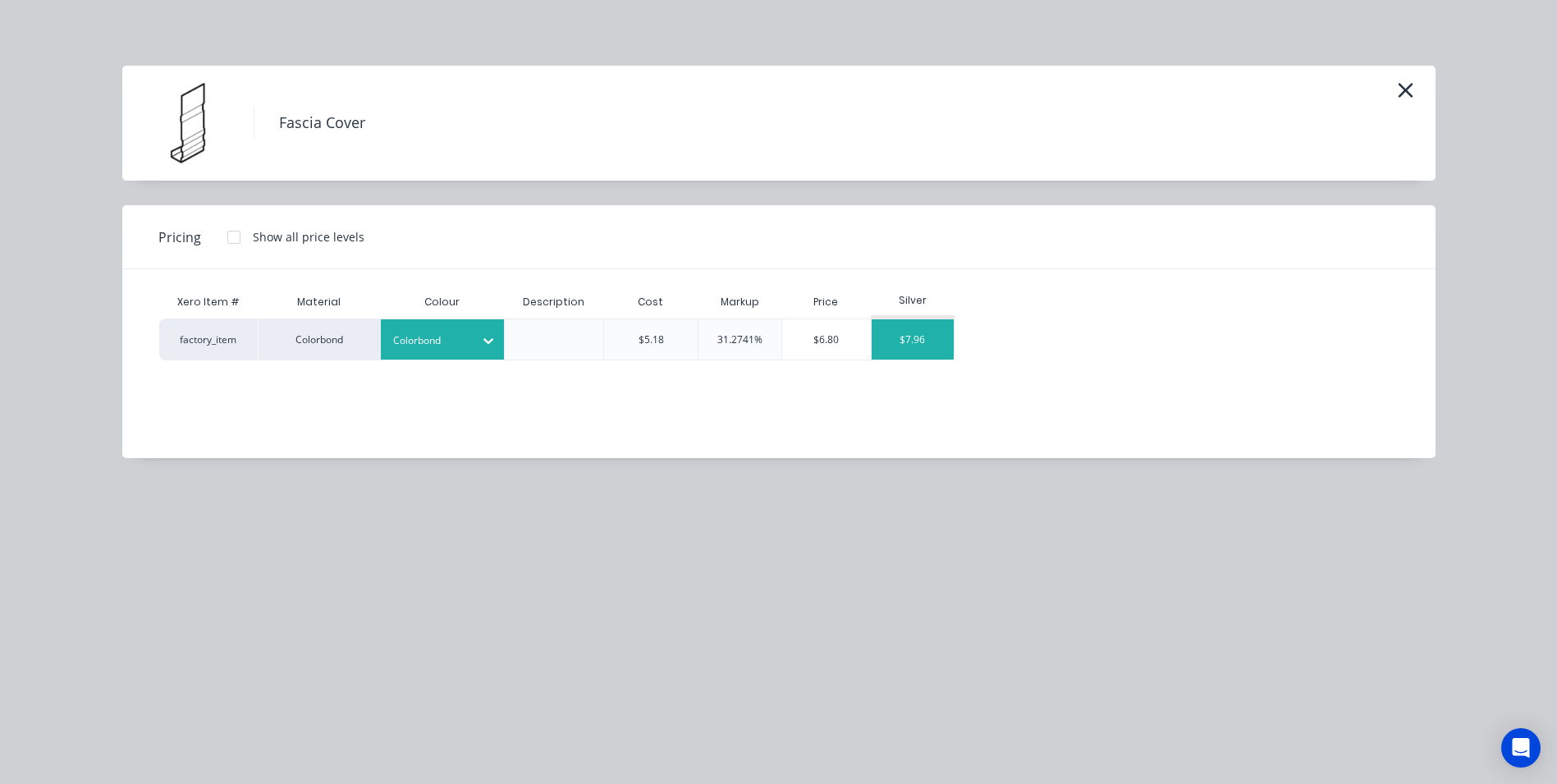
click at [891, 346] on div "$7.96" at bounding box center [912, 339] width 82 height 40
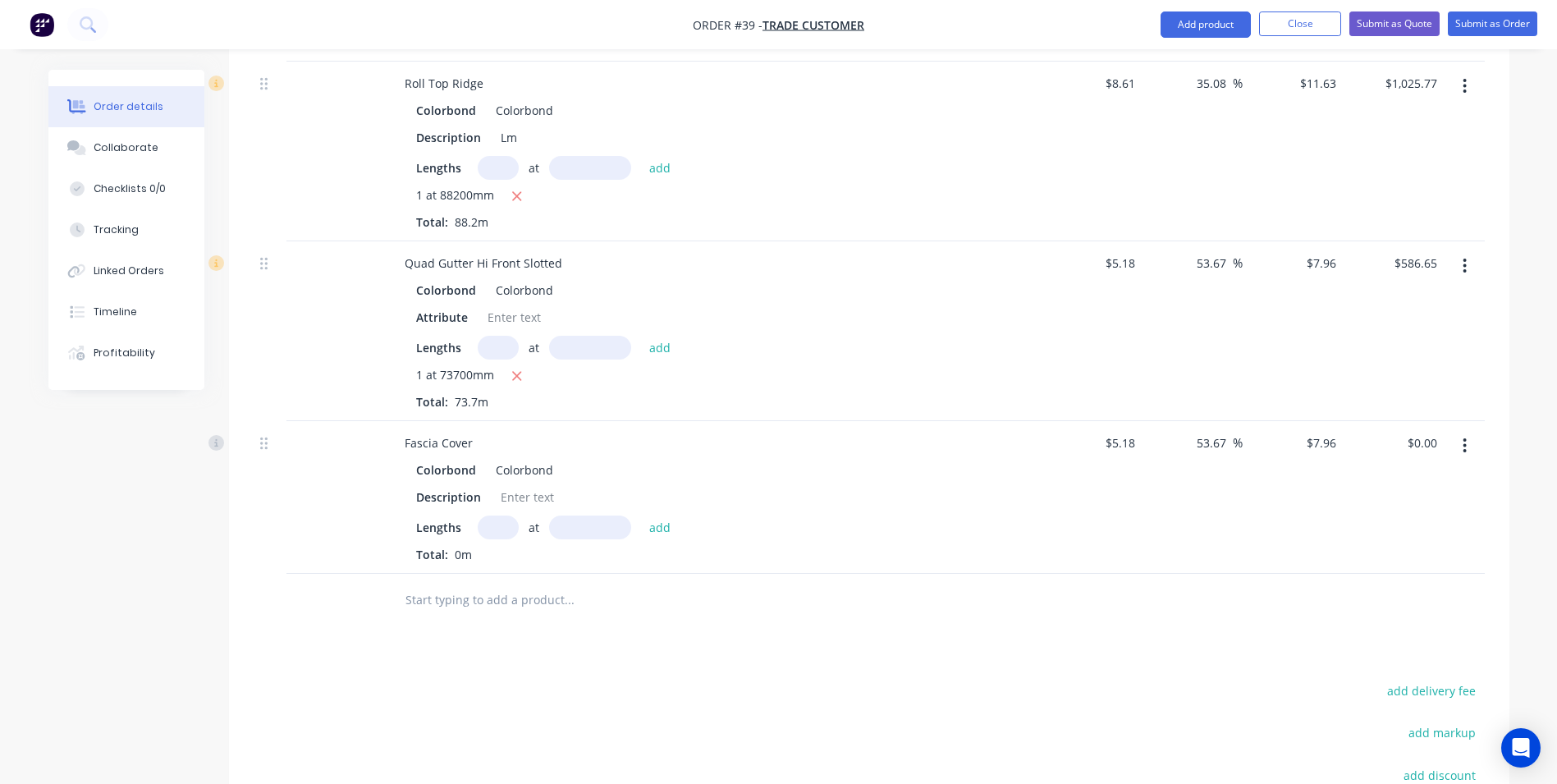
click at [507, 516] on input "text" at bounding box center [498, 528] width 41 height 24
type input "1"
type input "6200"
click at [641, 516] on button "add" at bounding box center [661, 527] width 39 height 22
type input "$49.35"
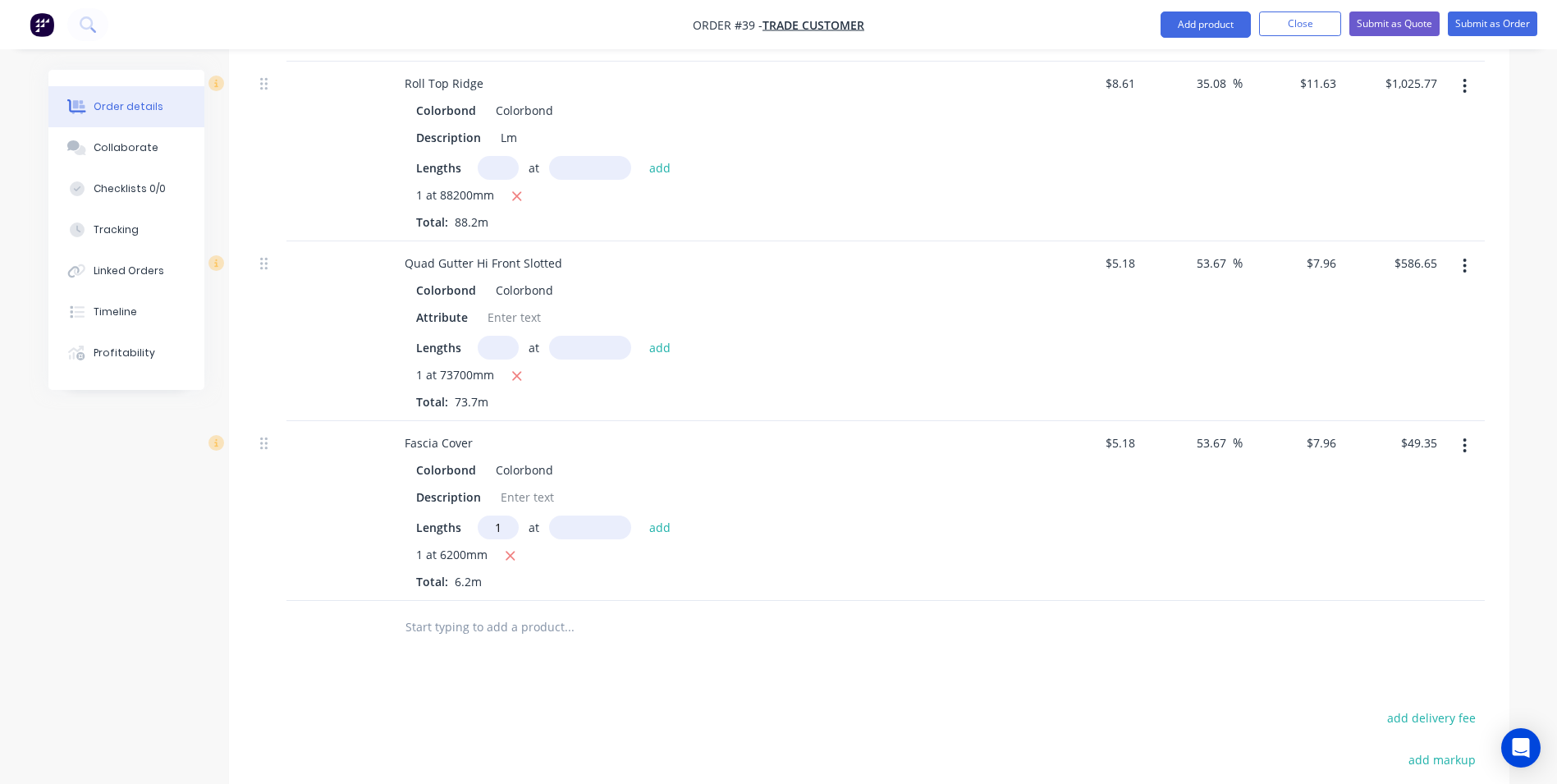
type input "1"
type input "4000"
click at [641, 516] on button "add" at bounding box center [661, 527] width 39 height 22
type input "$81.19"
type input "2"
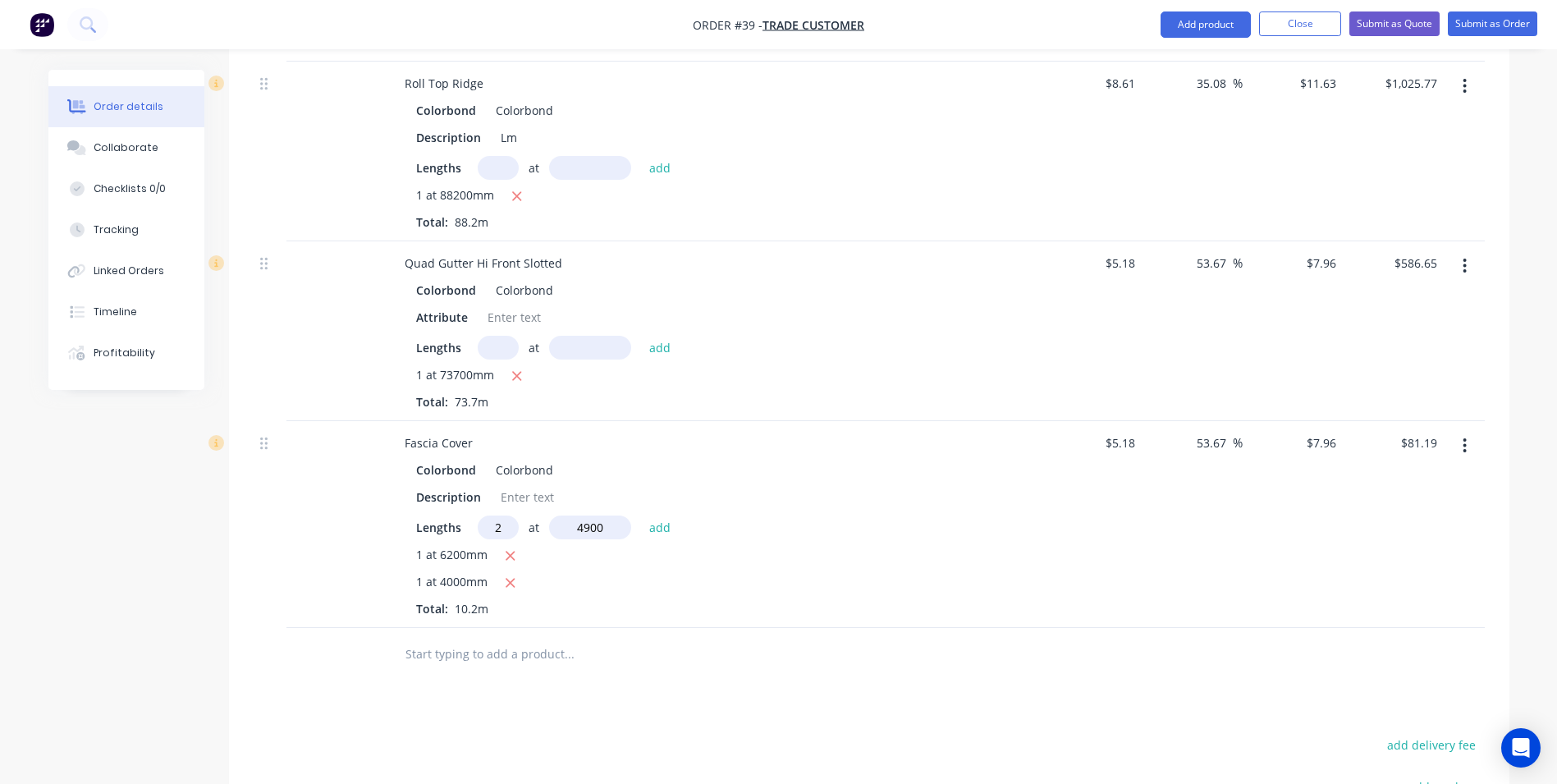
type input "4900"
click at [641, 516] on button "add" at bounding box center [661, 527] width 39 height 22
type input "$159.20"
type input "3"
type input "1700"
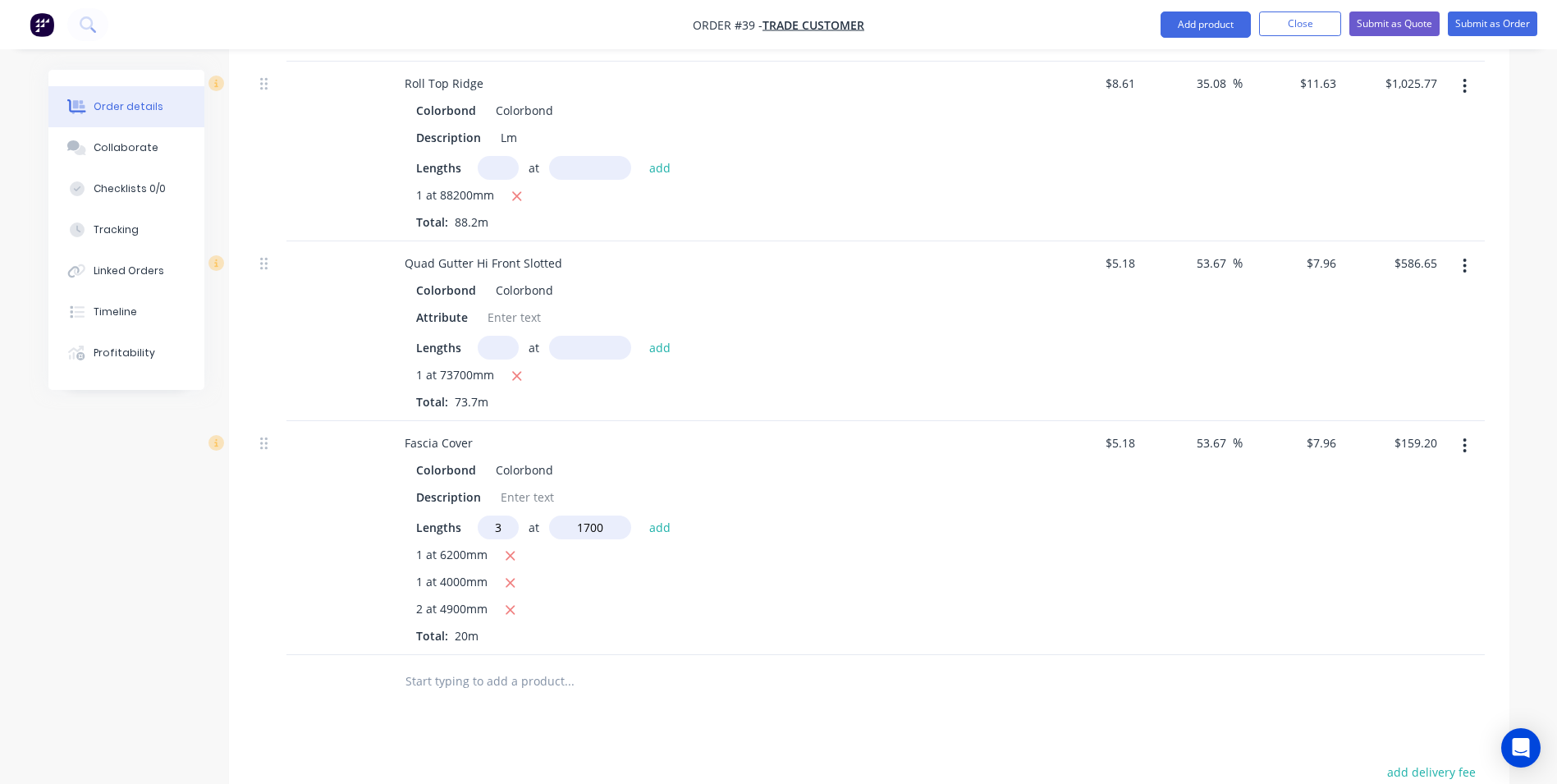
click at [641, 516] on button "add" at bounding box center [661, 527] width 39 height 22
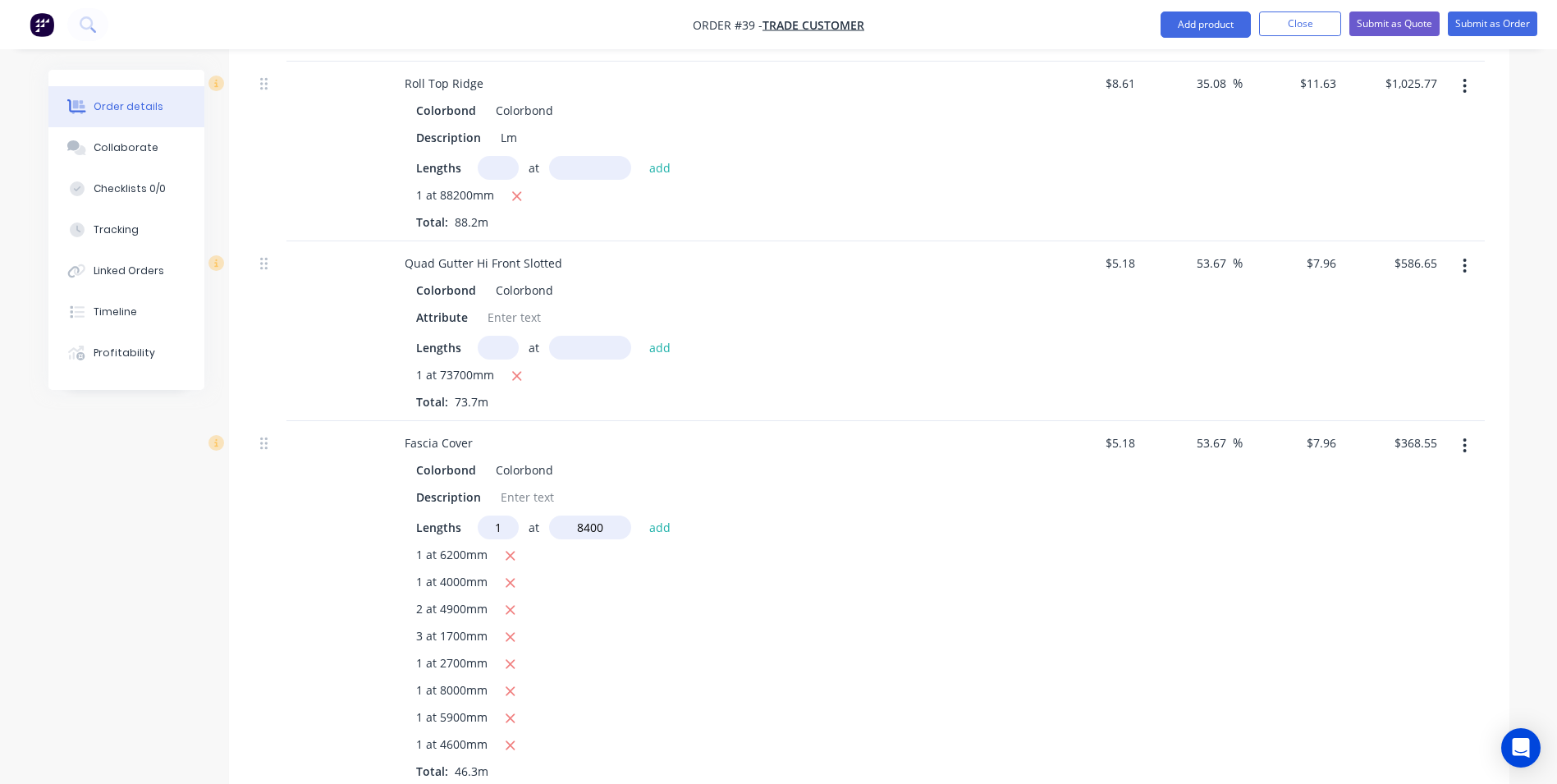
click at [641, 516] on button "add" at bounding box center [661, 527] width 39 height 22
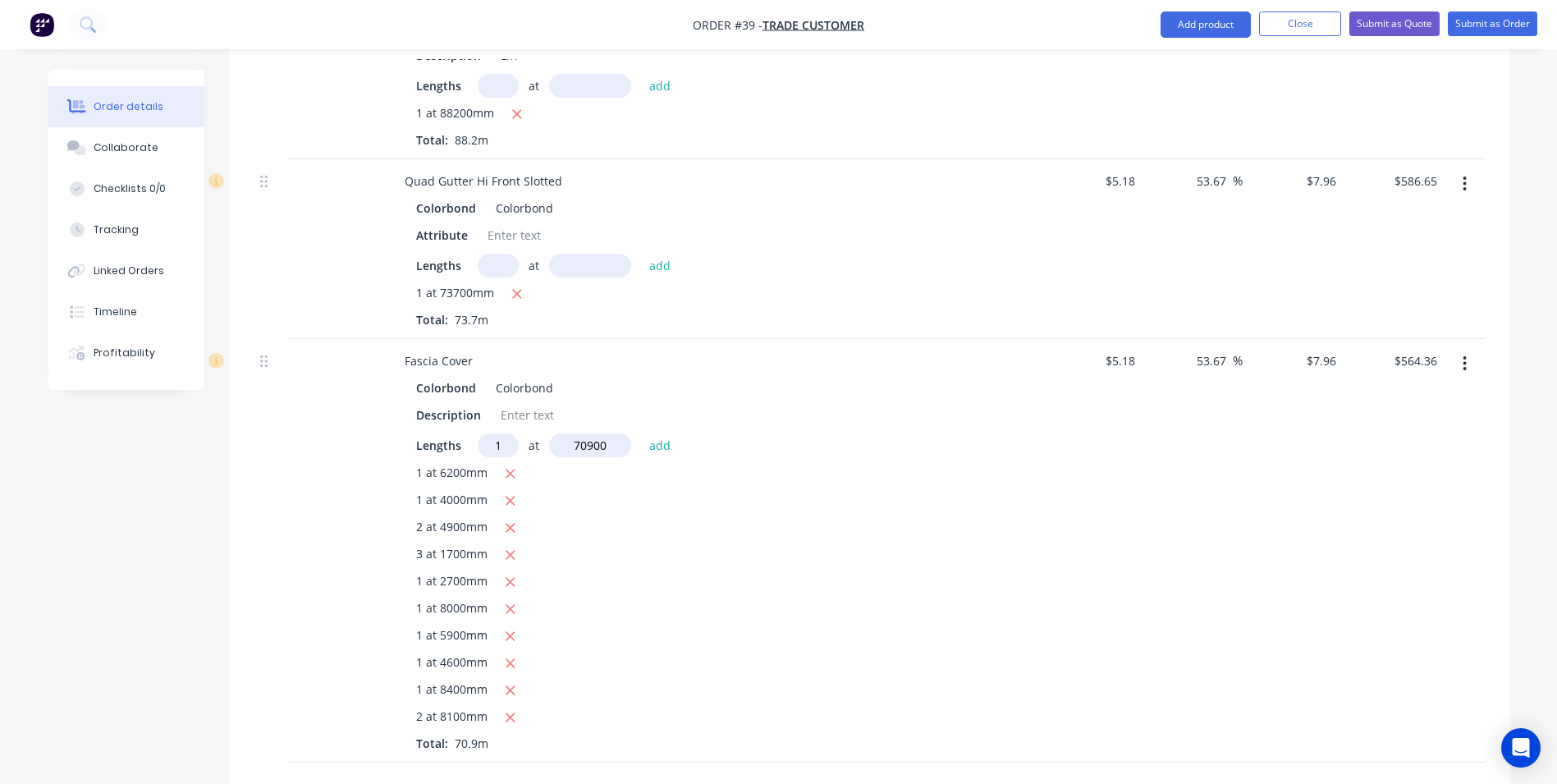
click at [641, 433] on button "add" at bounding box center [661, 444] width 39 height 22
click at [511, 466] on icon "button" at bounding box center [509, 474] width 10 height 15
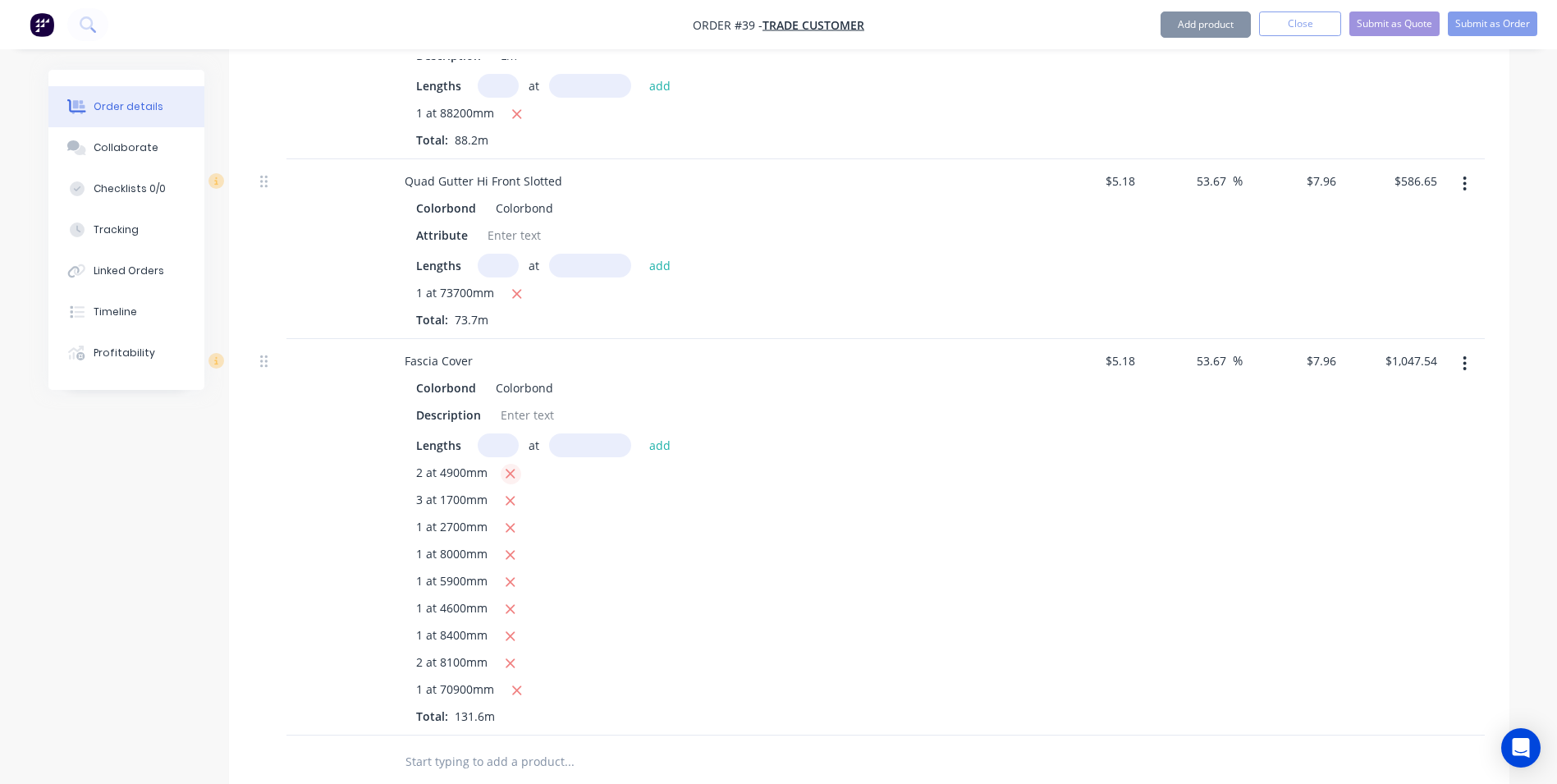
click at [511, 466] on icon "button" at bounding box center [509, 474] width 10 height 15
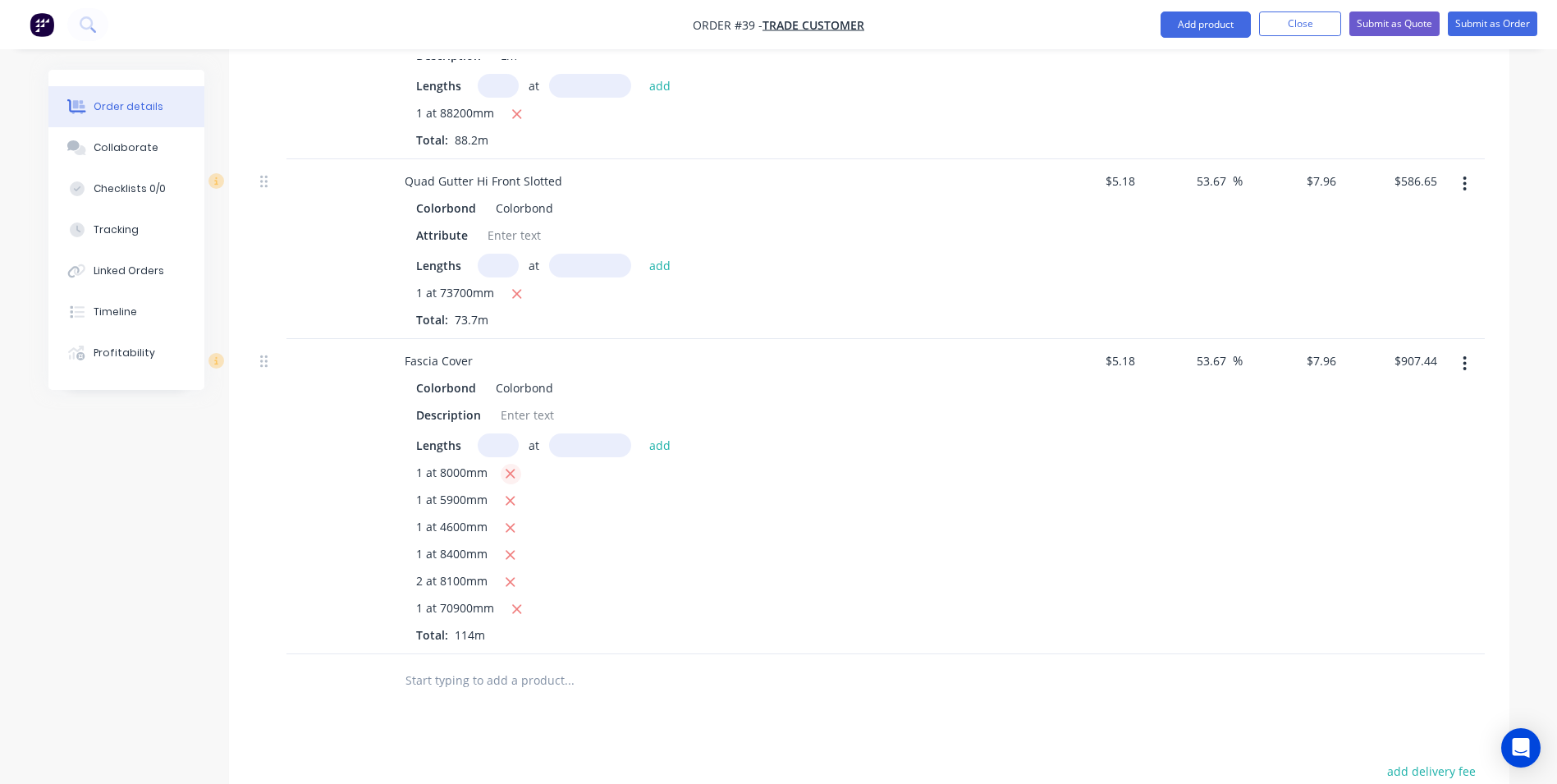
click at [511, 466] on icon "button" at bounding box center [509, 474] width 10 height 15
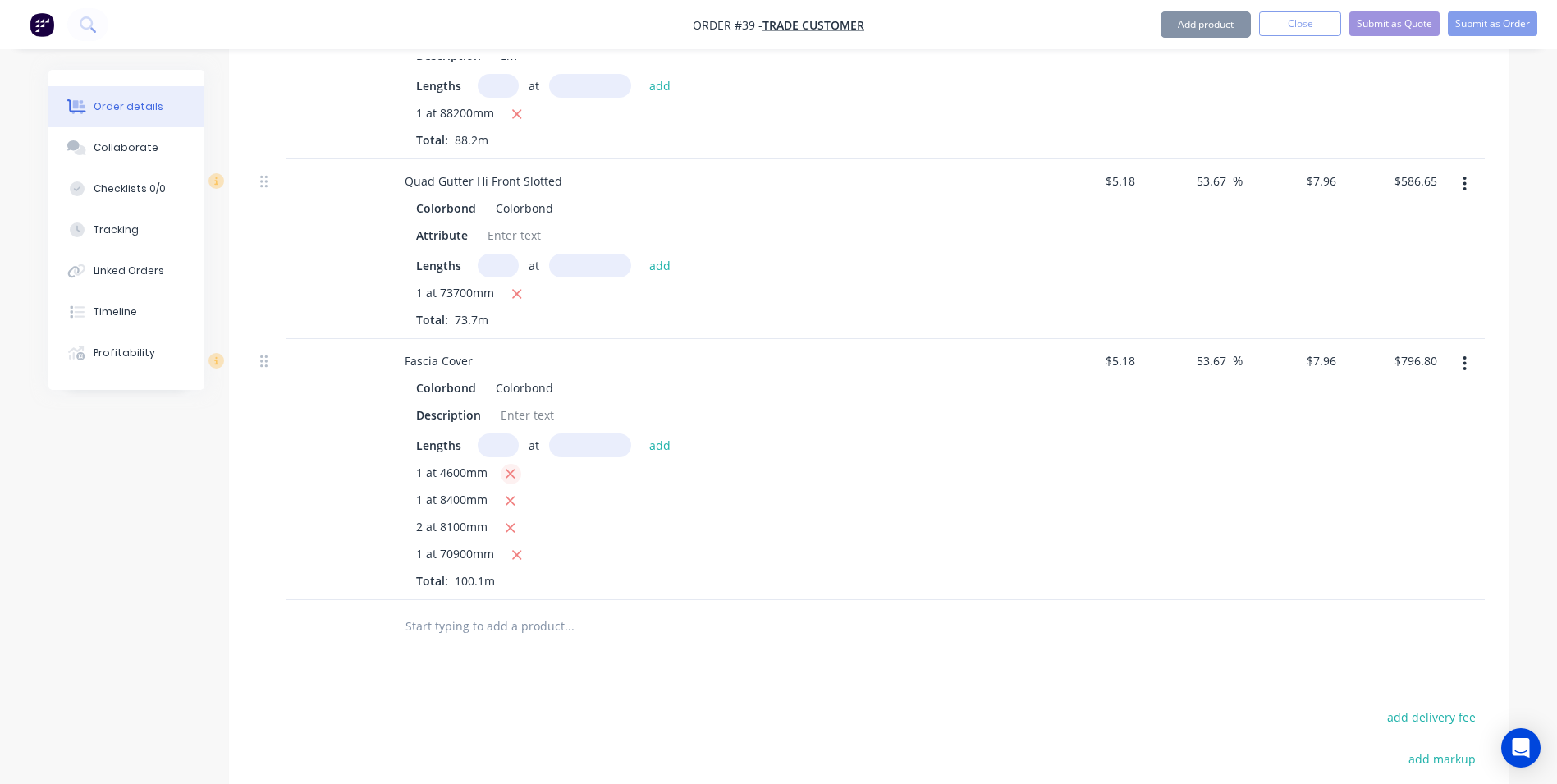
click at [511, 466] on icon "button" at bounding box center [509, 474] width 10 height 15
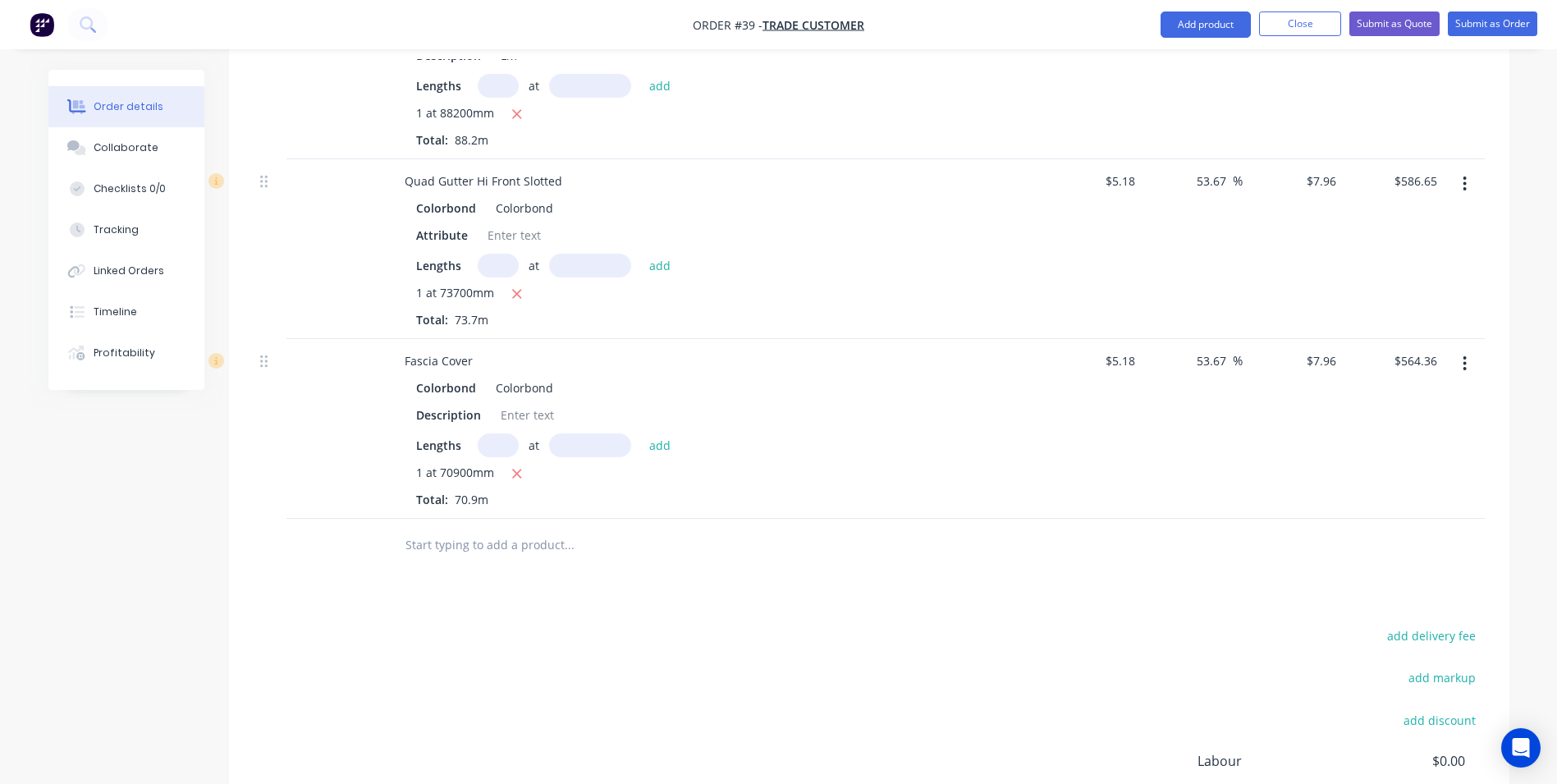
click at [579, 464] on div "1 at 70900mm Total: 70.9m" at bounding box center [713, 486] width 595 height 45
click at [478, 529] on input "text" at bounding box center [569, 544] width 328 height 33
click at [490, 529] on input "text" at bounding box center [569, 544] width 328 height 33
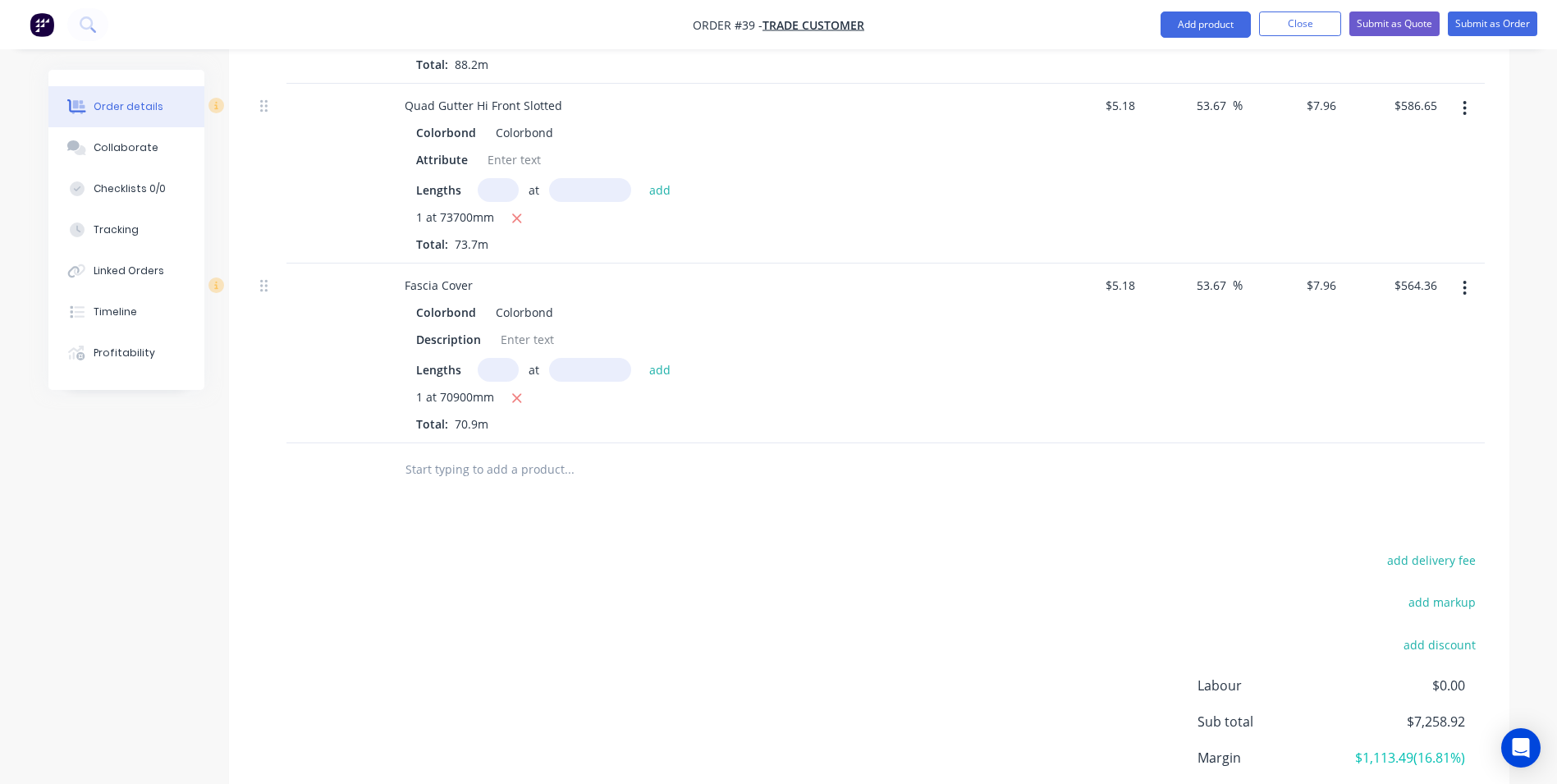
scroll to position [1231, 0]
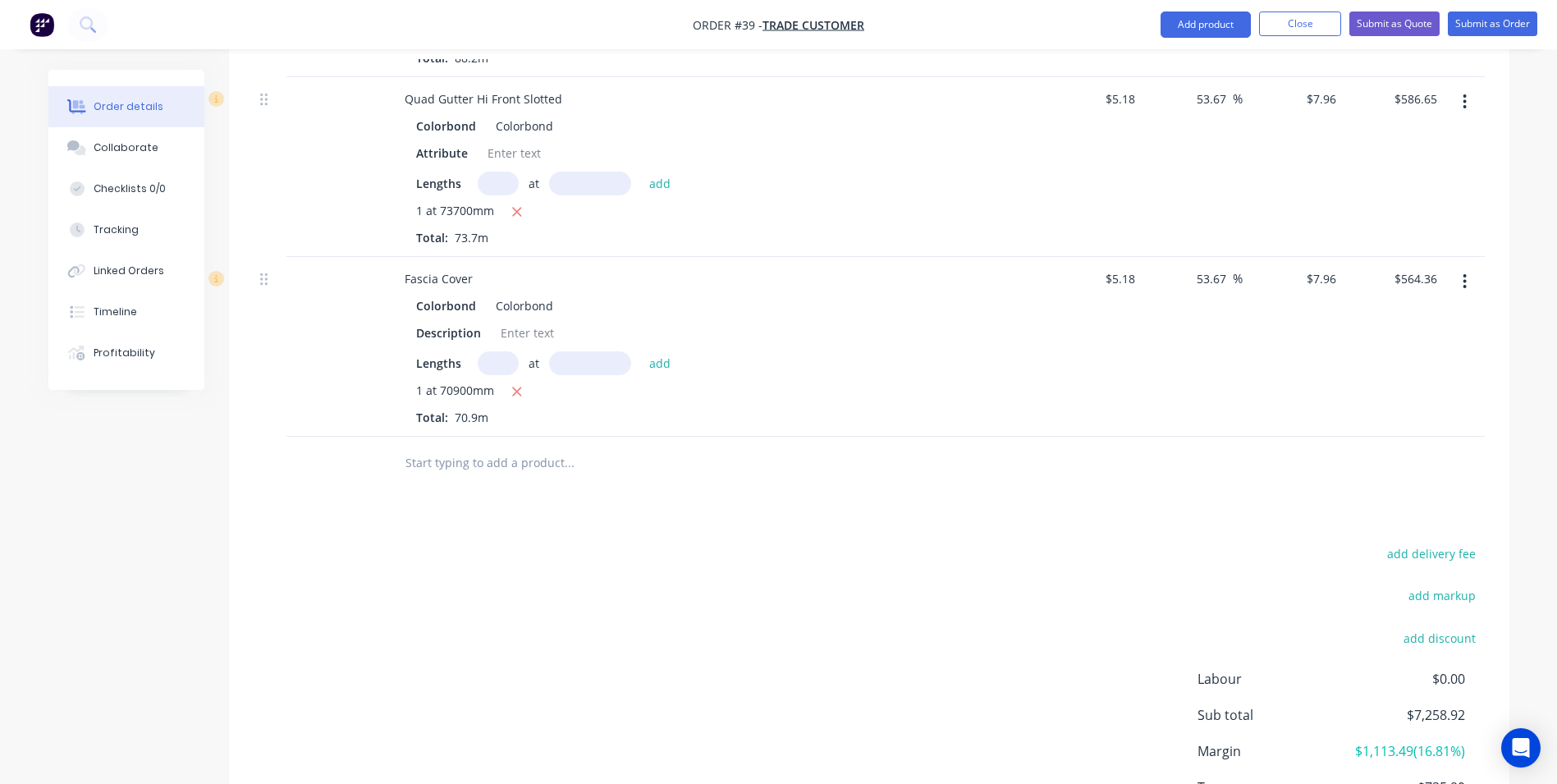
click at [462, 447] on input "text" at bounding box center [569, 463] width 328 height 33
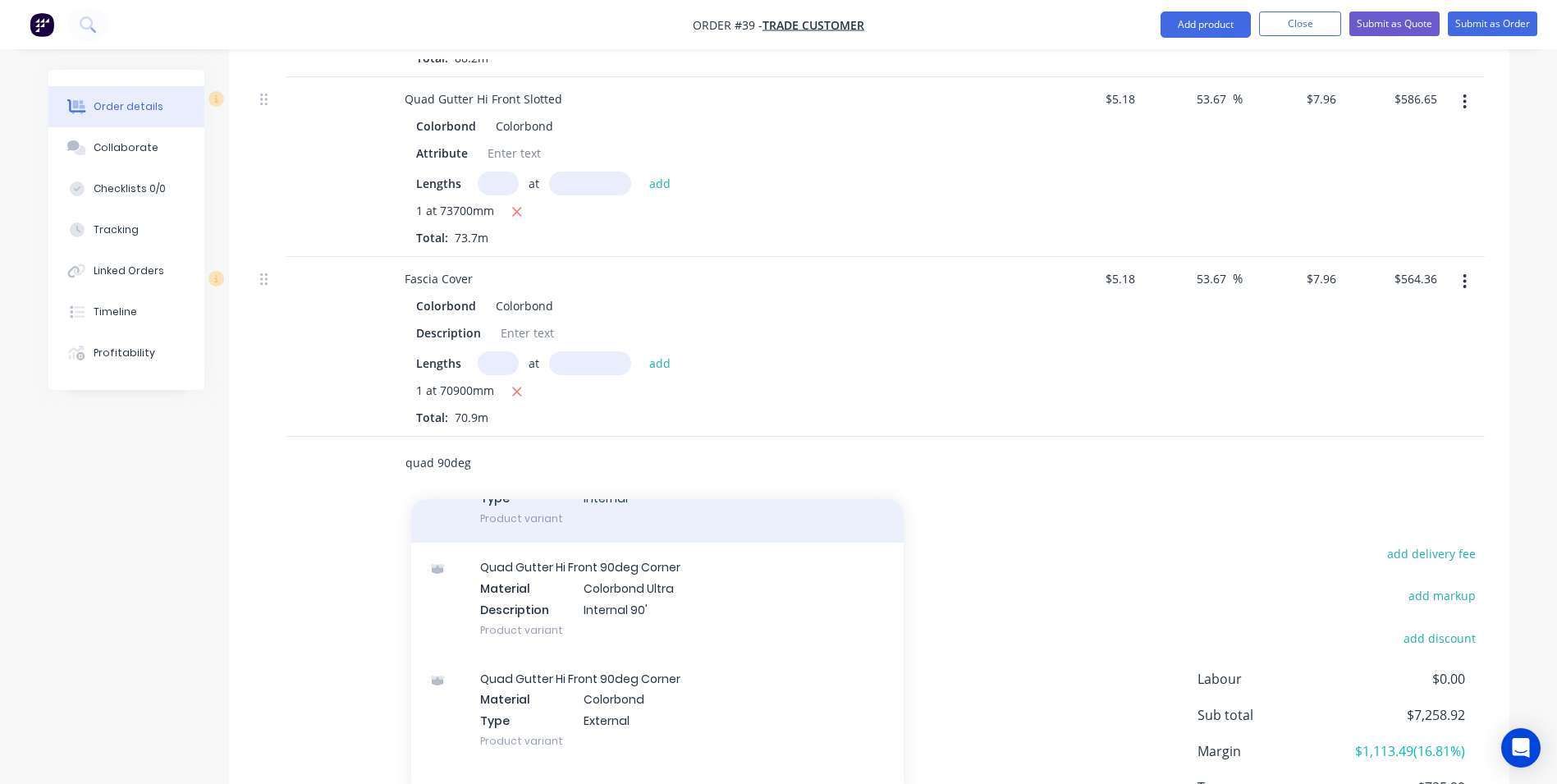
scroll to position [492, 0]
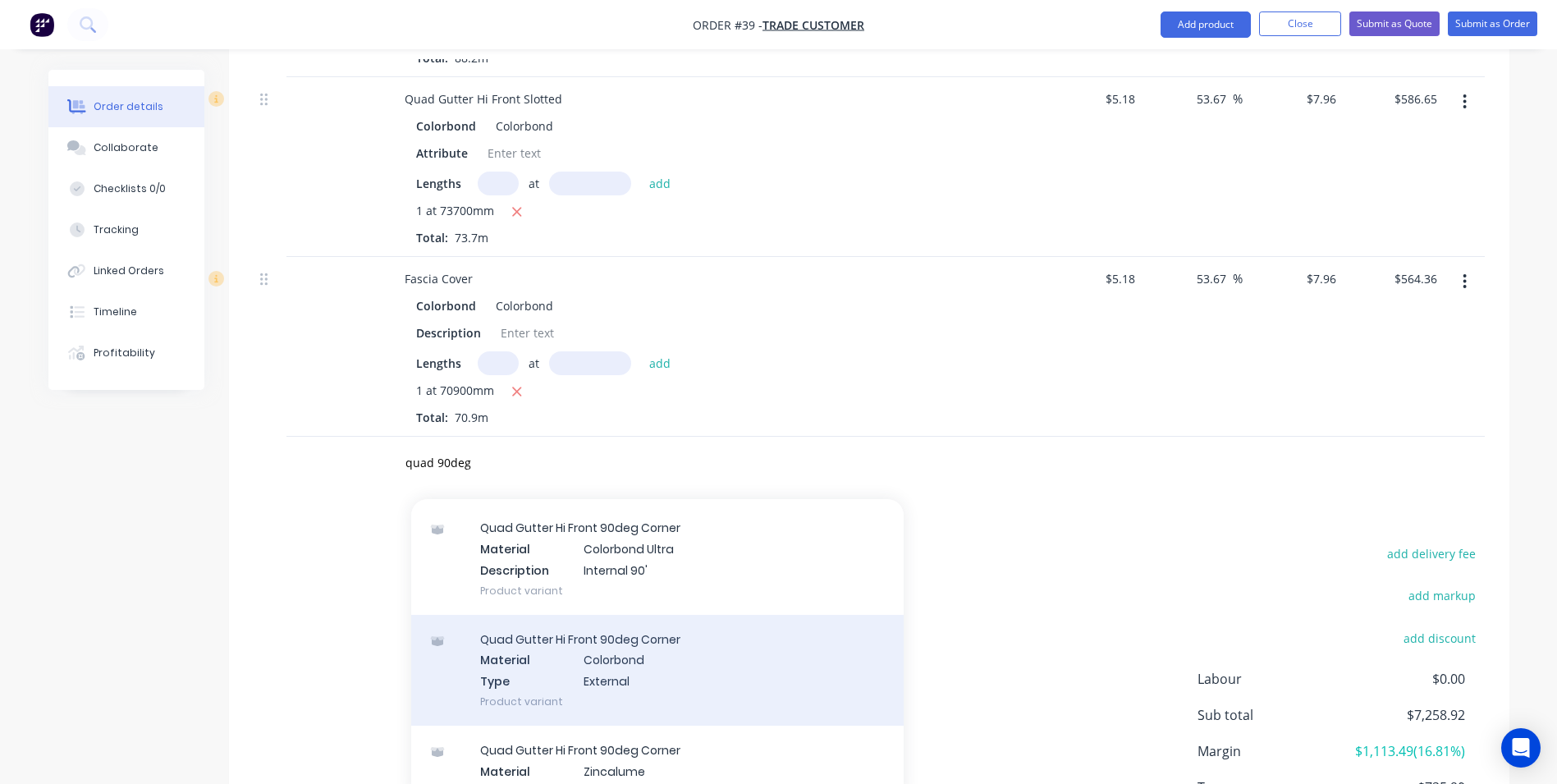
click at [593, 646] on div "Quad Gutter Hi Front 90deg Corner Material Colorbond Type External Product vari…" at bounding box center [658, 670] width 492 height 111
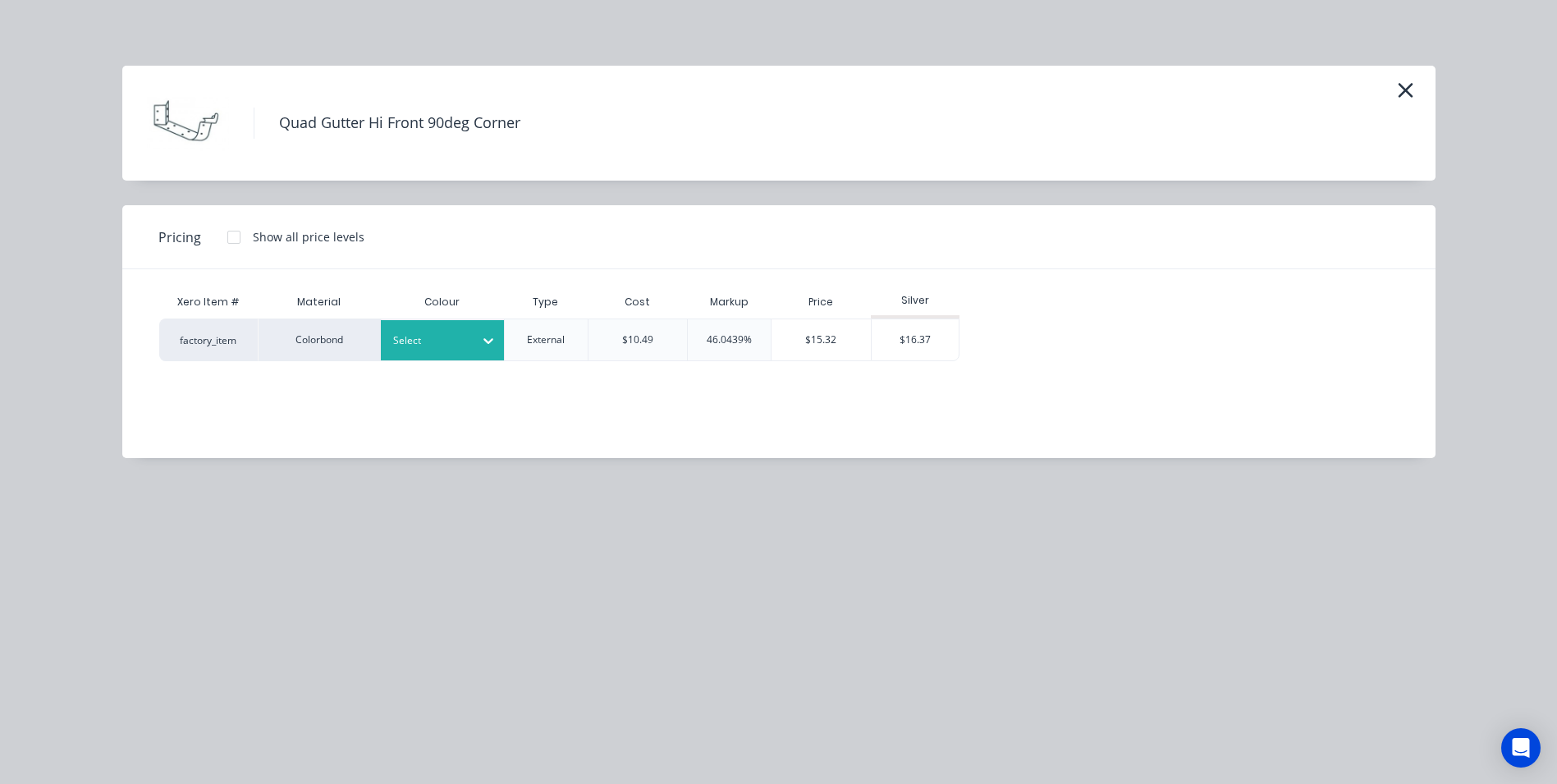
click at [427, 347] on div at bounding box center [430, 340] width 74 height 18
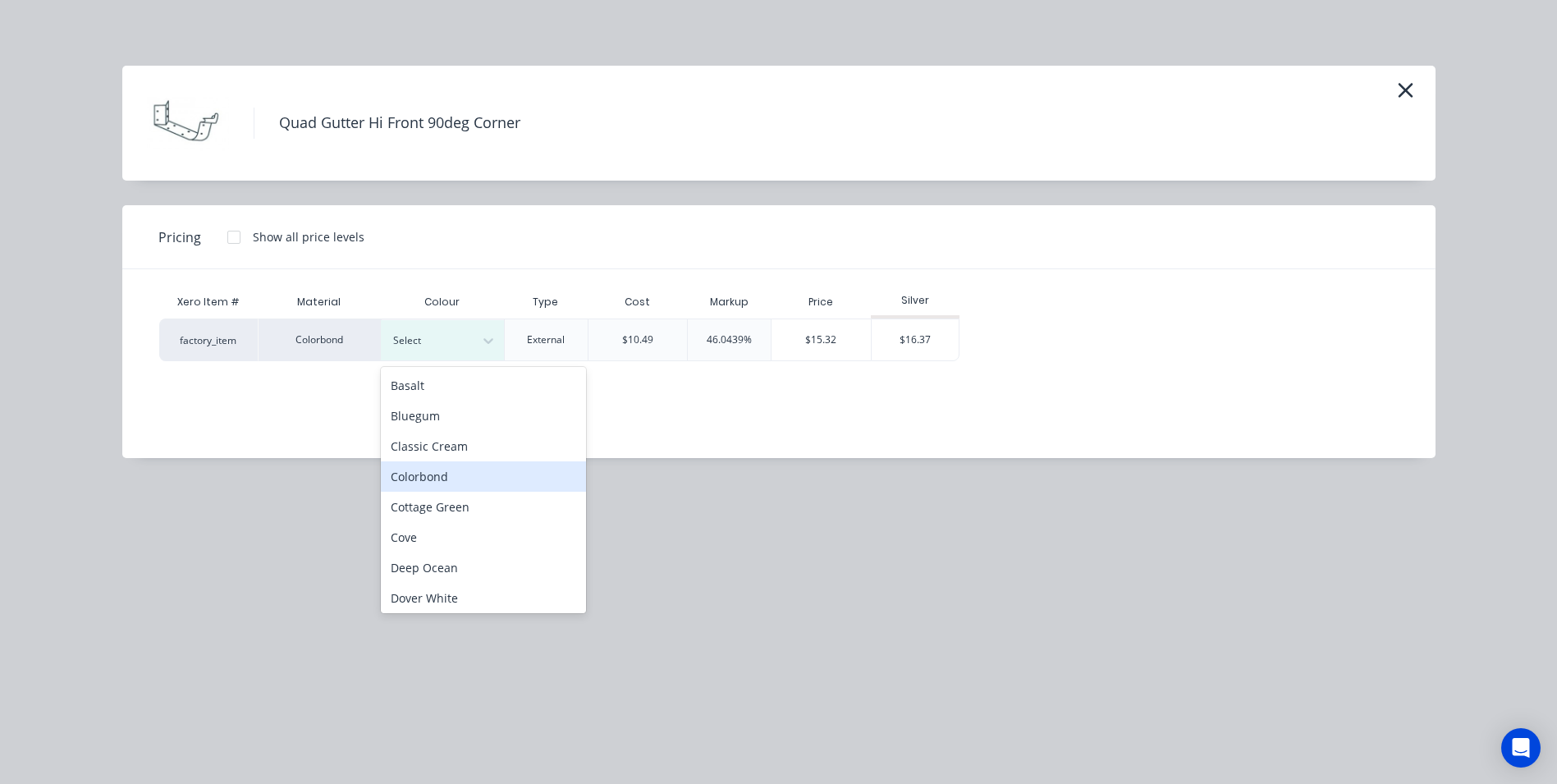
click at [419, 473] on div "Colorbond" at bounding box center [483, 477] width 205 height 31
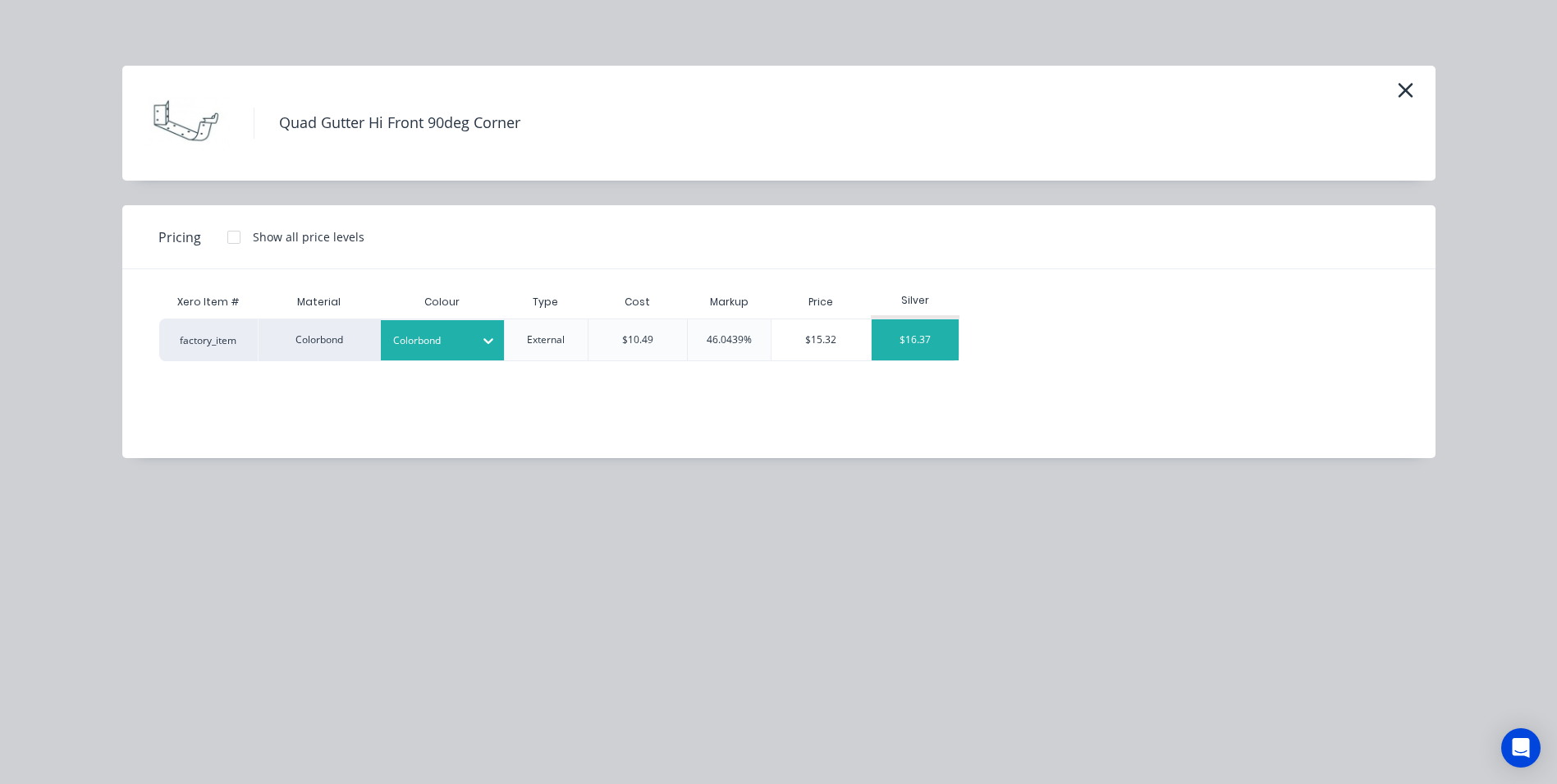
click at [897, 335] on div "$16.37" at bounding box center [915, 340] width 88 height 41
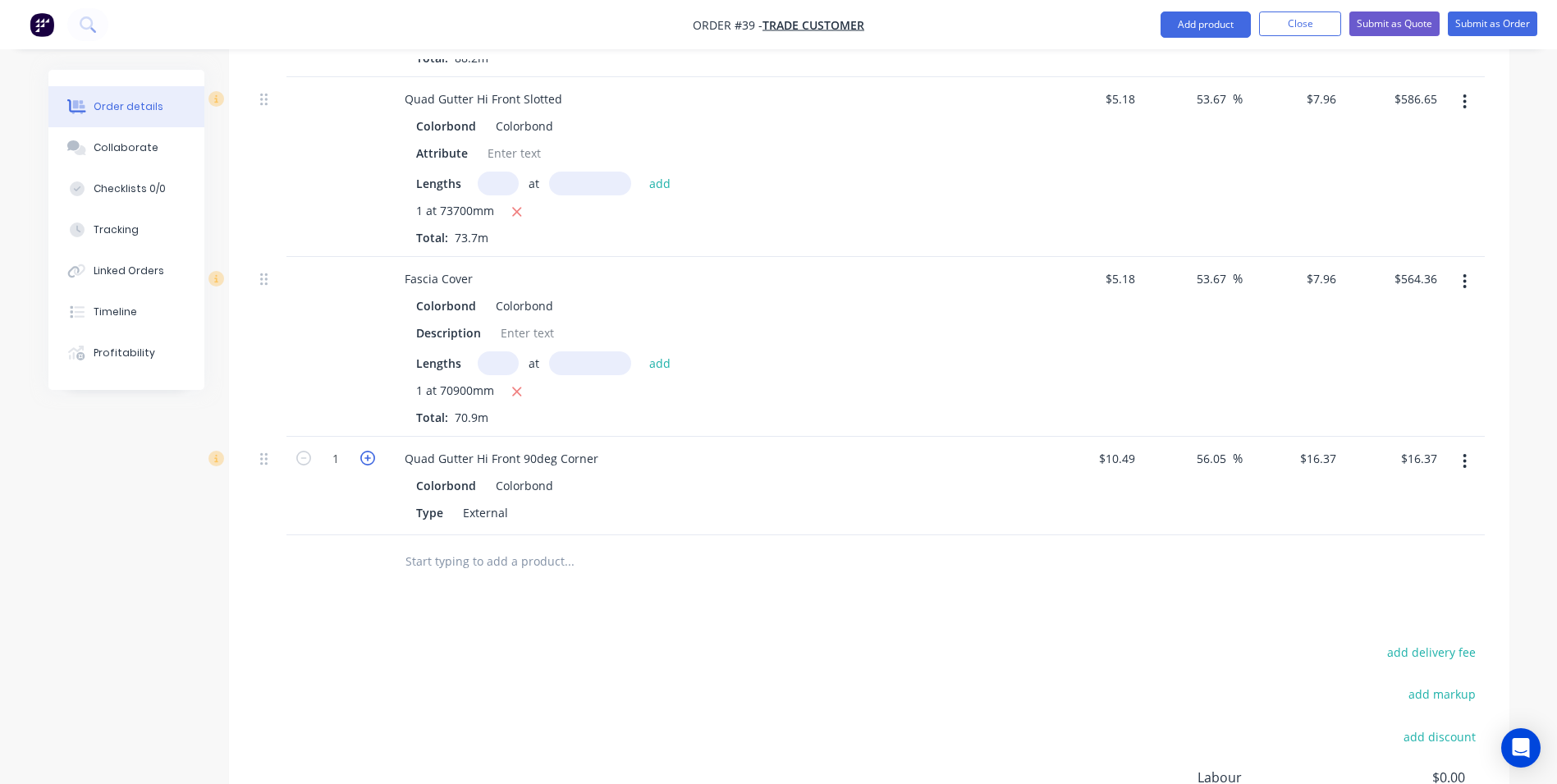
click at [367, 451] on icon "button" at bounding box center [368, 458] width 15 height 15
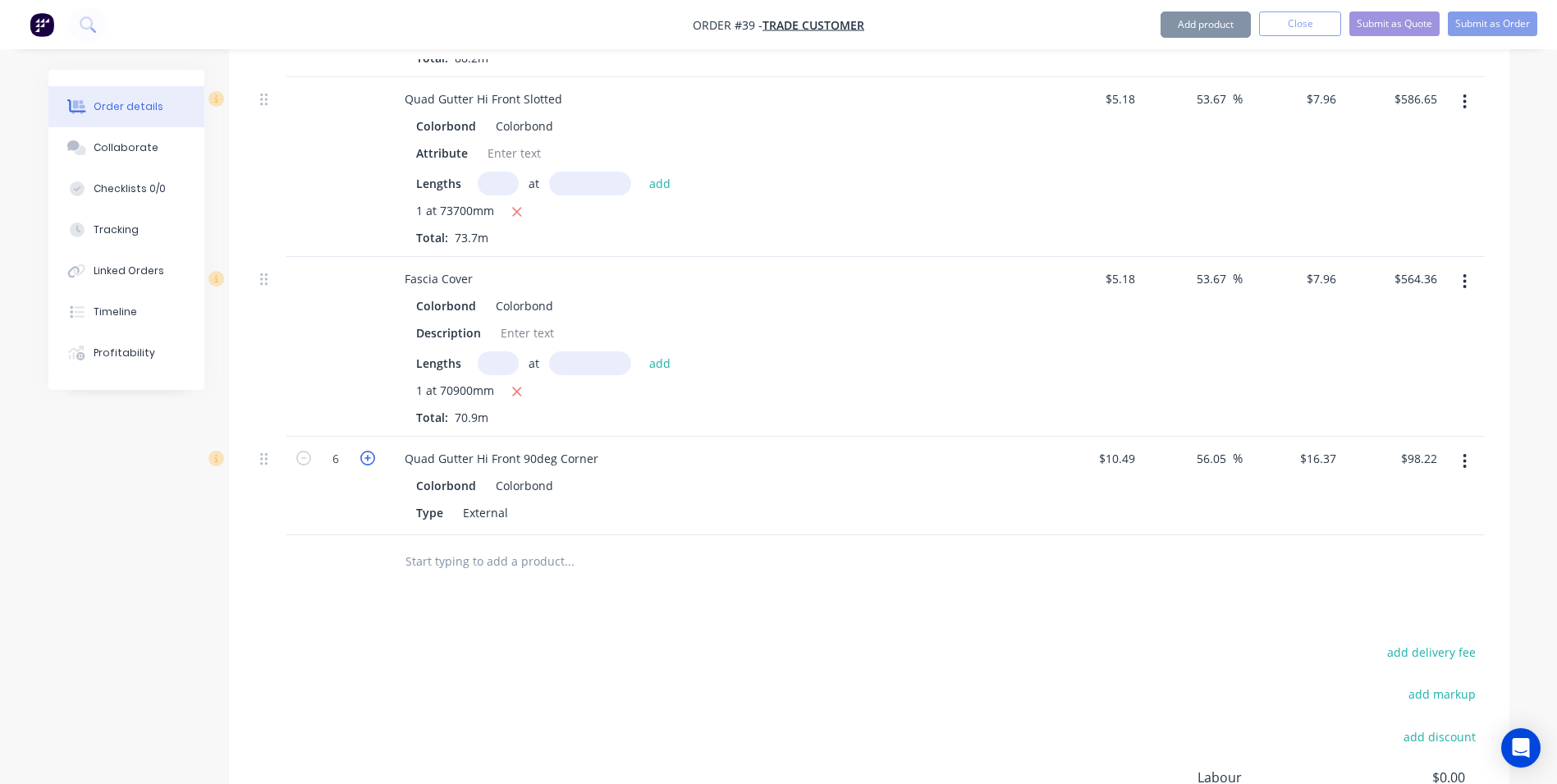
click at [367, 451] on icon "button" at bounding box center [368, 458] width 15 height 15
click at [420, 545] on input "text" at bounding box center [569, 561] width 328 height 33
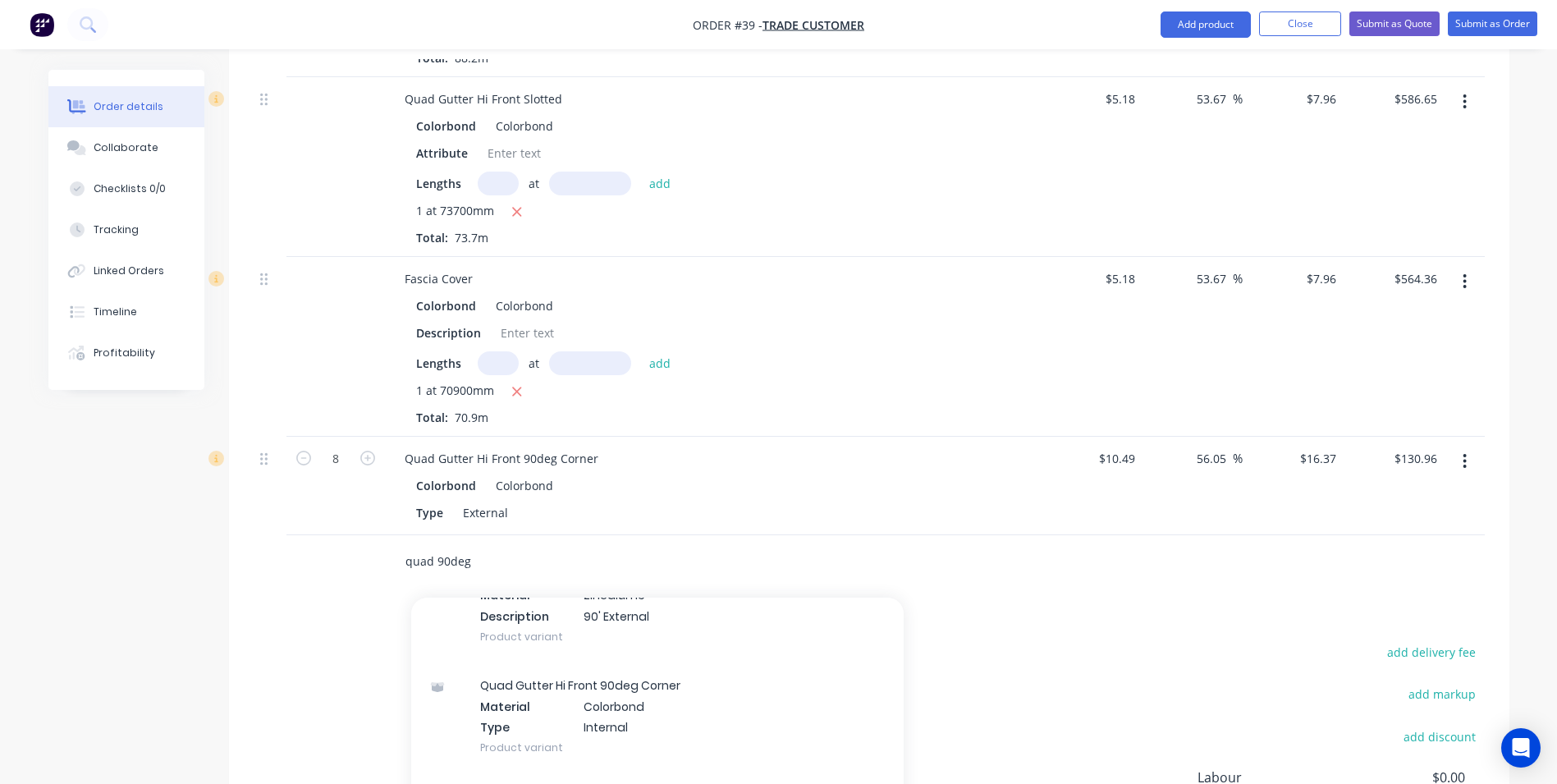
scroll to position [328, 0]
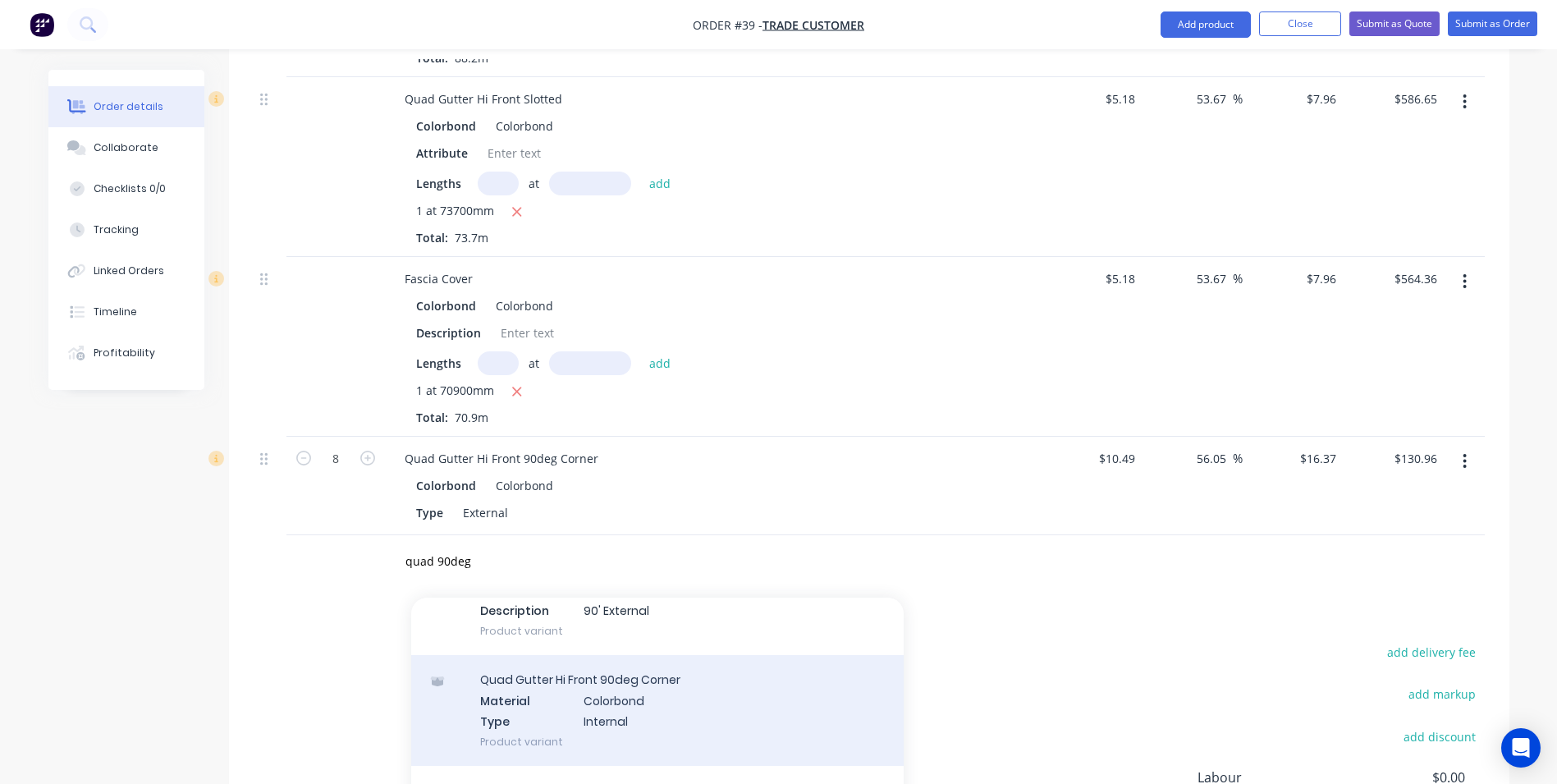
click at [553, 655] on div "Quad Gutter Hi Front 90deg Corner Material Colorbond Type Internal Product vari…" at bounding box center [658, 710] width 492 height 111
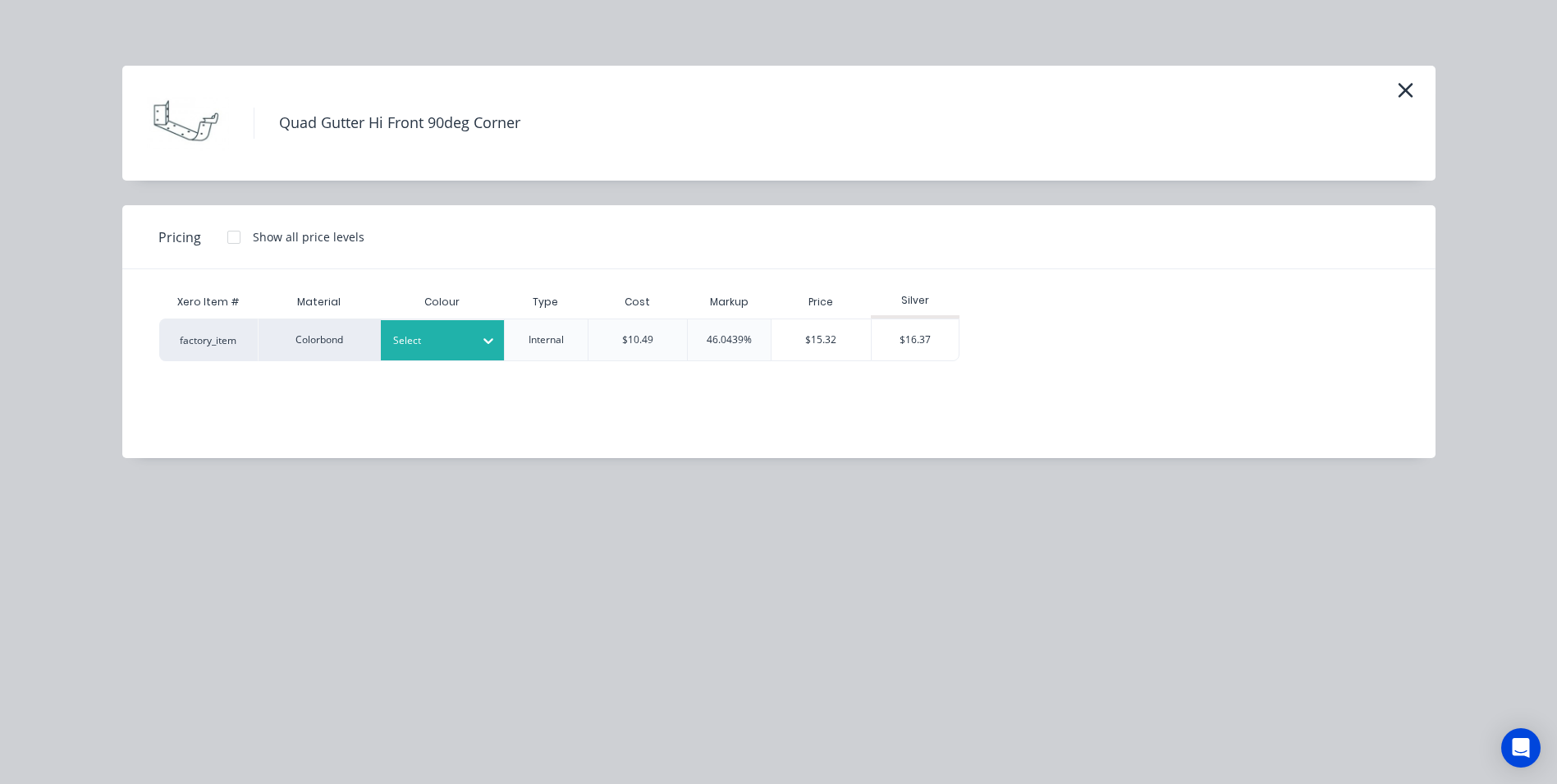
click at [403, 342] on div at bounding box center [430, 340] width 74 height 18
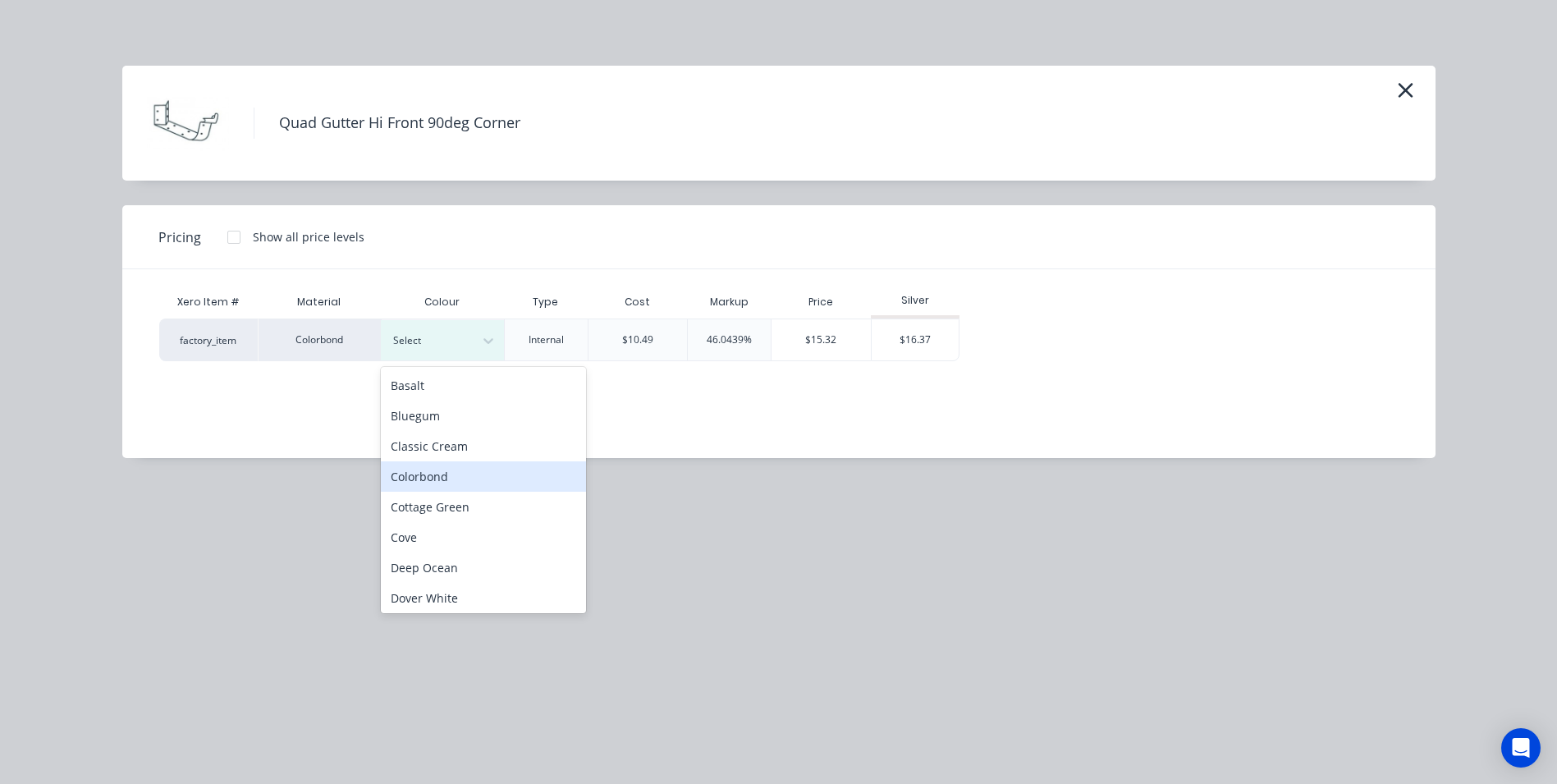
click at [401, 474] on div "Colorbond" at bounding box center [483, 477] width 205 height 31
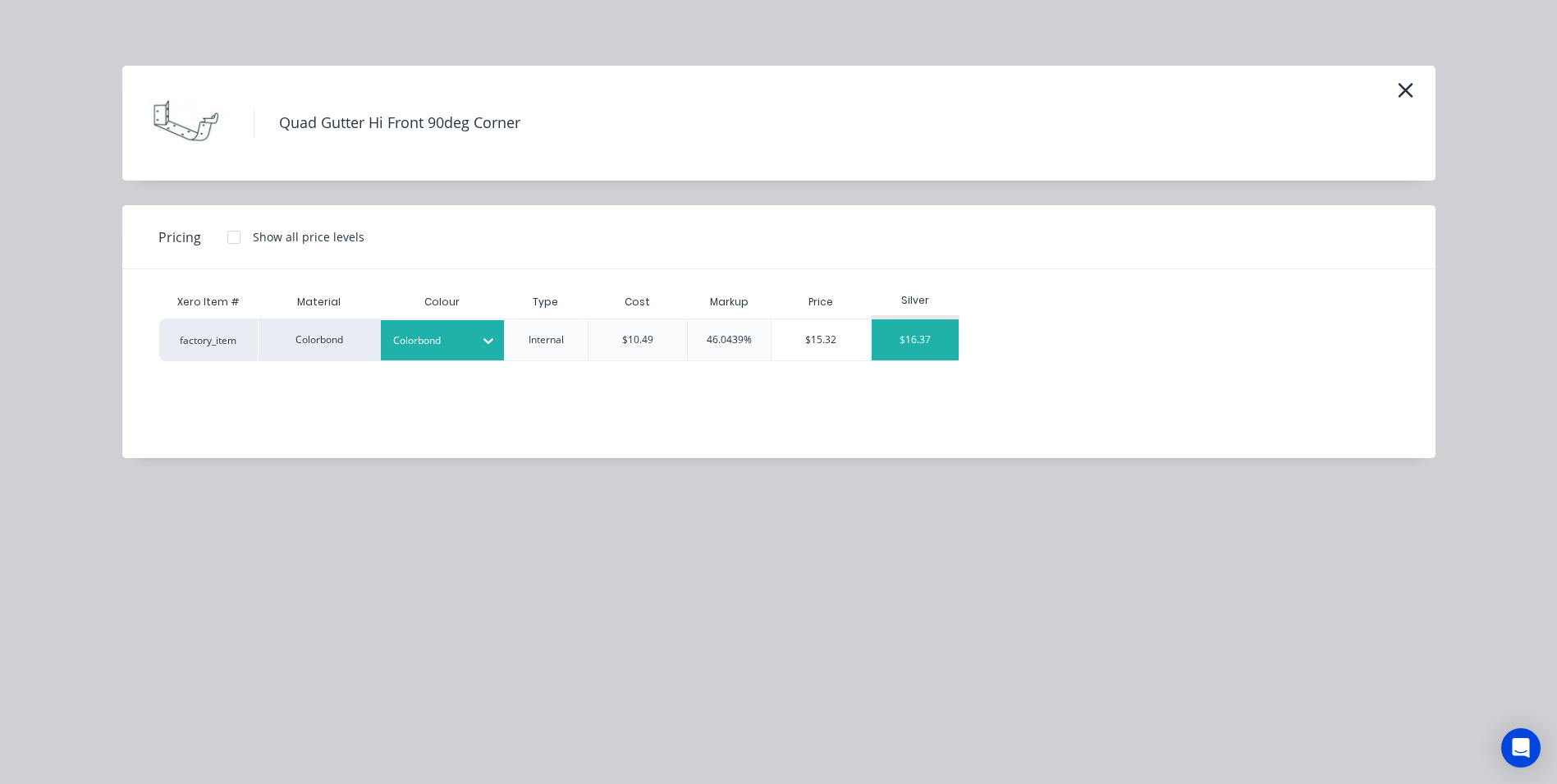
click at [914, 359] on div "$16.37" at bounding box center [915, 340] width 88 height 41
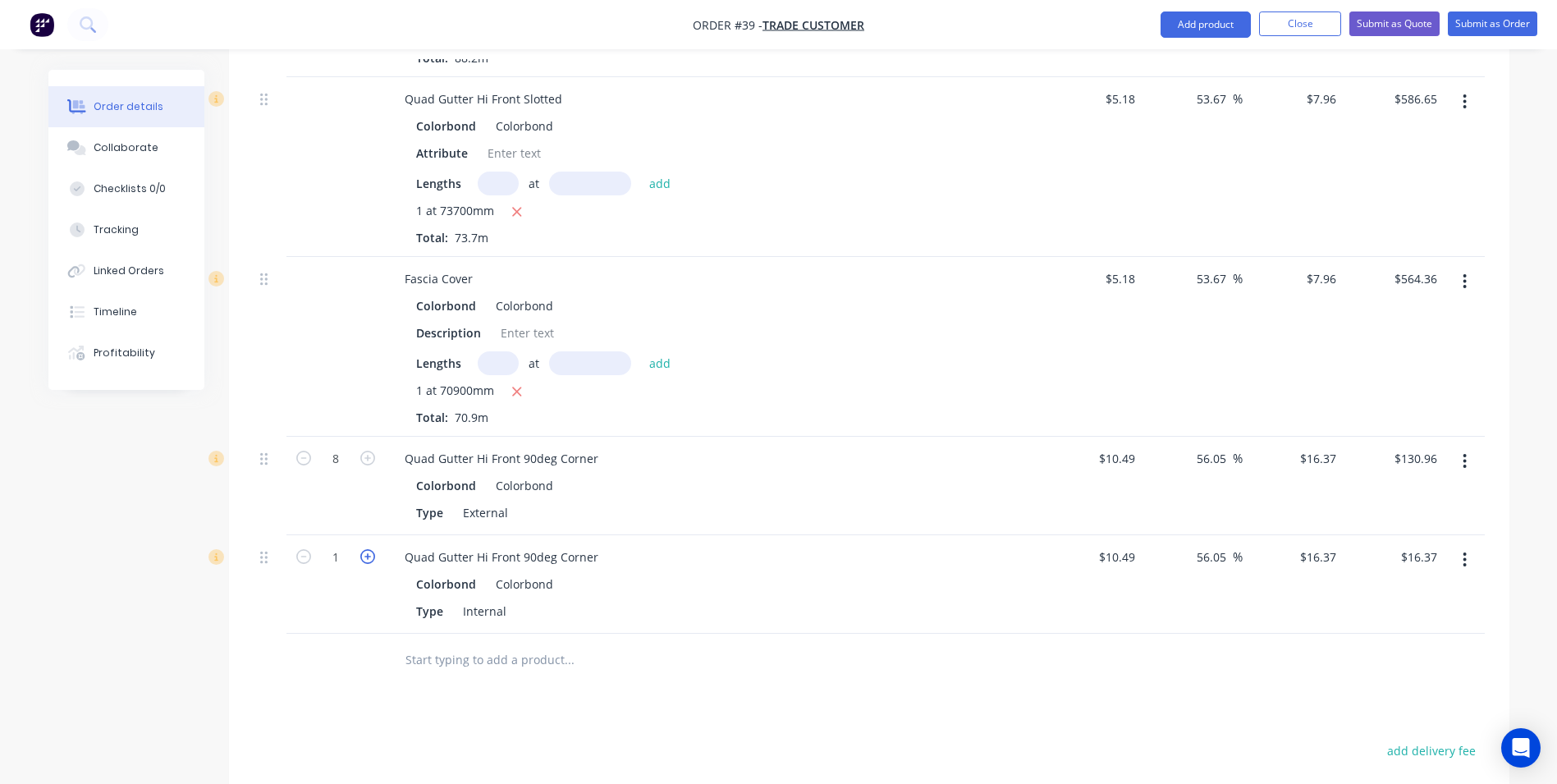
click at [362, 549] on icon "button" at bounding box center [368, 556] width 15 height 15
click at [459, 644] on input "text" at bounding box center [569, 660] width 328 height 33
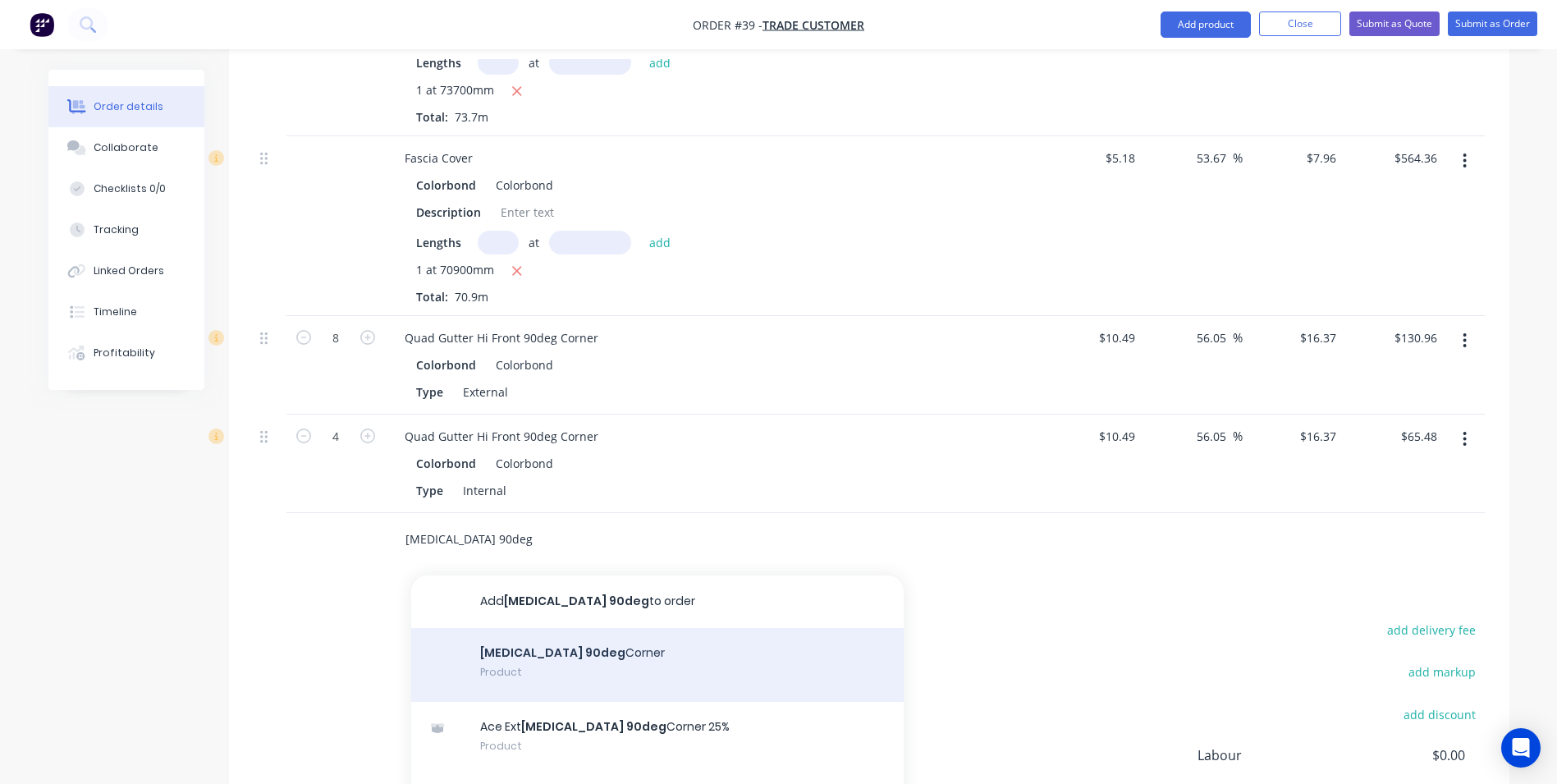
scroll to position [1395, 0]
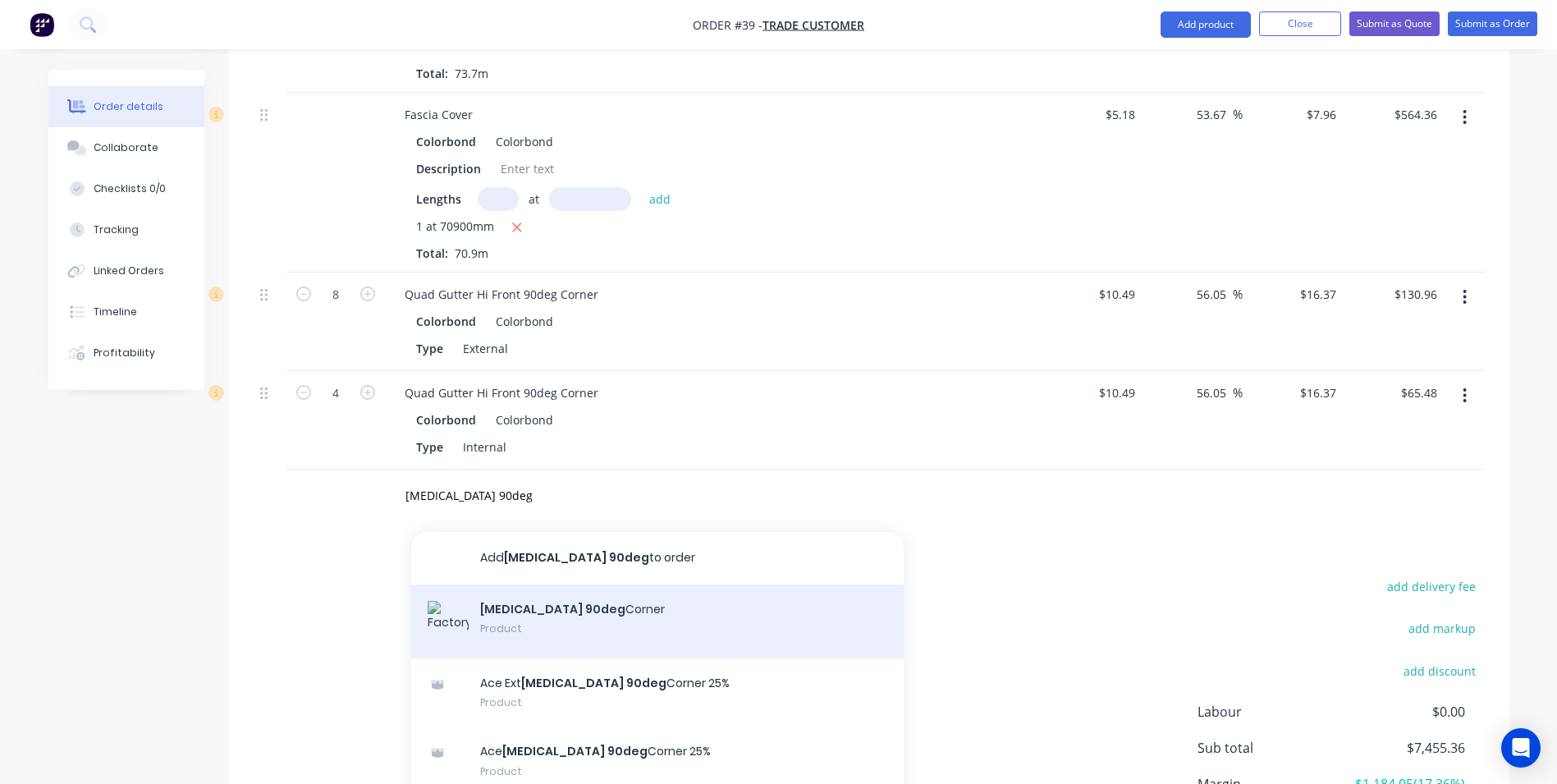
click at [517, 584] on div "[MEDICAL_DATA] 90deg Corner Product" at bounding box center [658, 621] width 492 height 74
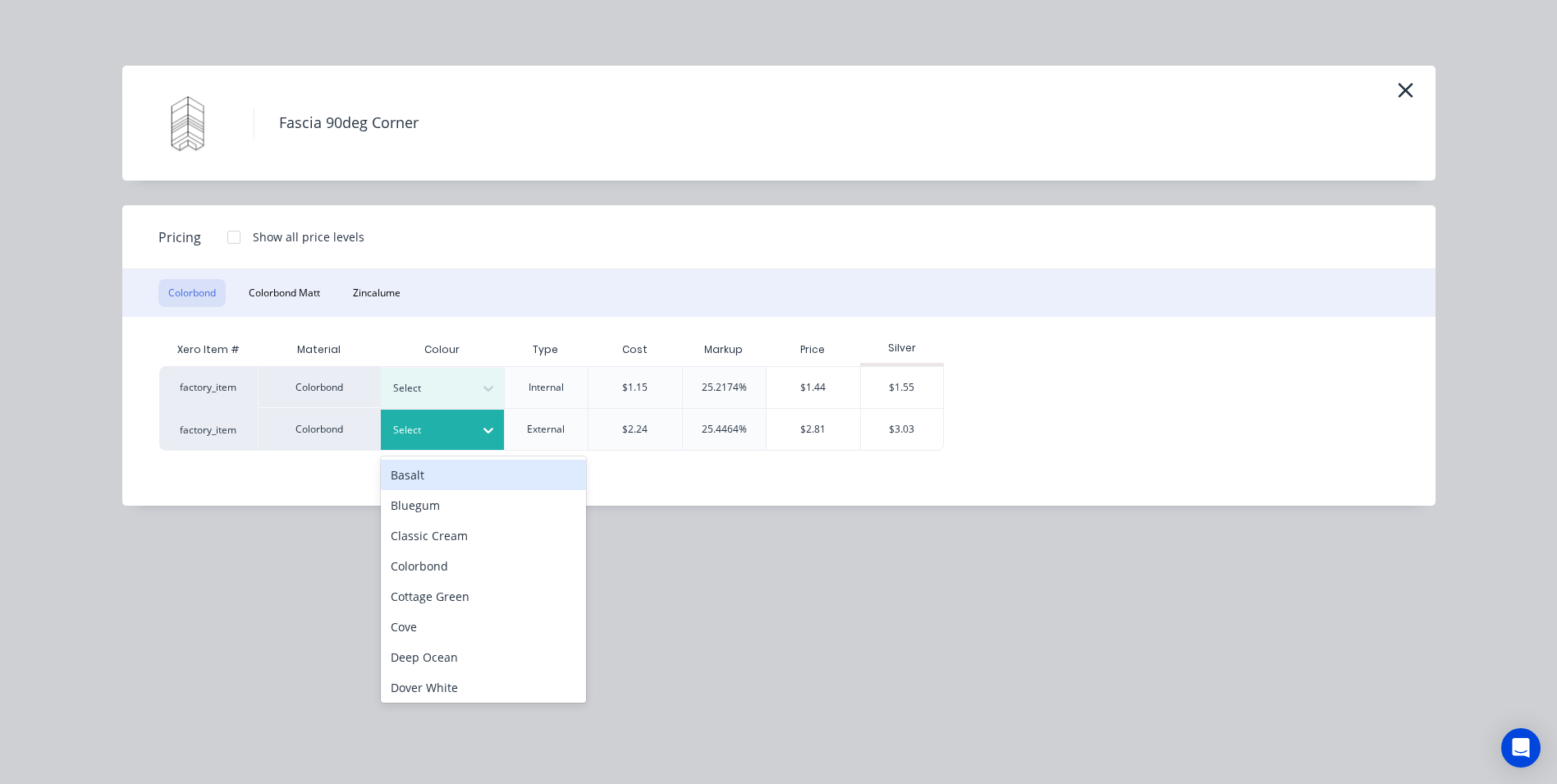
click at [444, 414] on div "Select" at bounding box center [442, 429] width 124 height 40
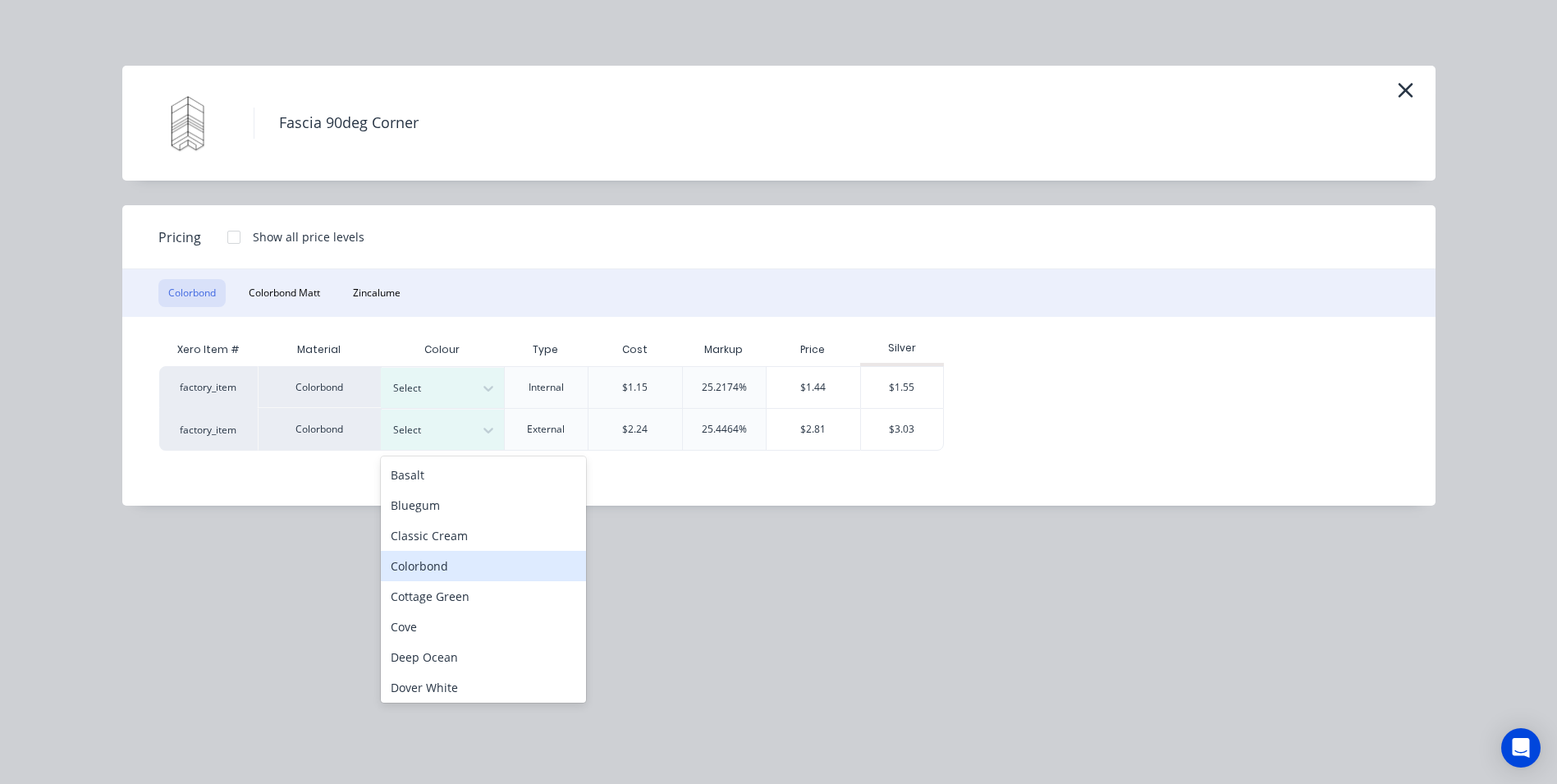
click at [452, 560] on div "Colorbond" at bounding box center [483, 566] width 205 height 31
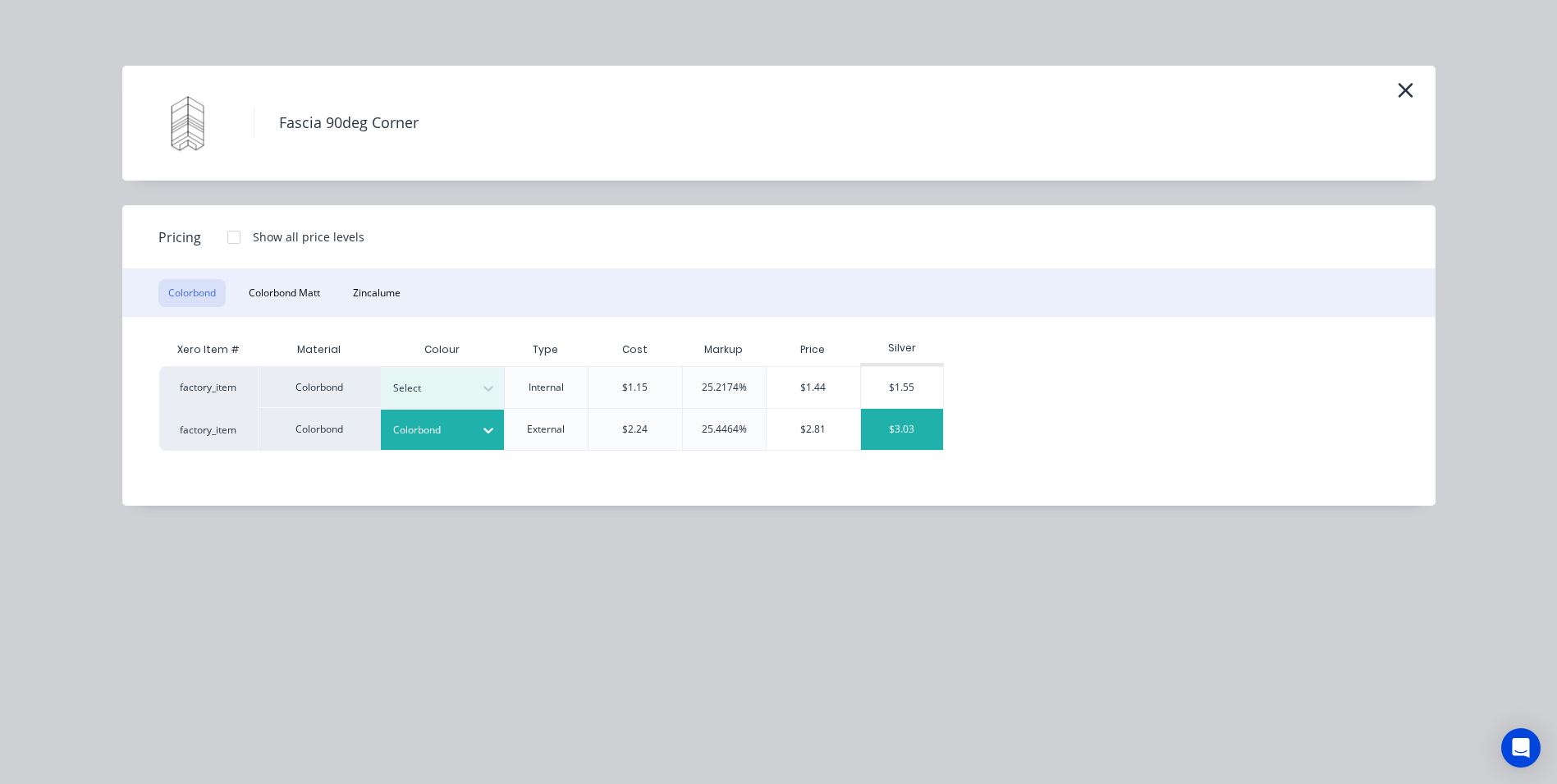
click at [888, 428] on div "$3.03" at bounding box center [902, 429] width 82 height 41
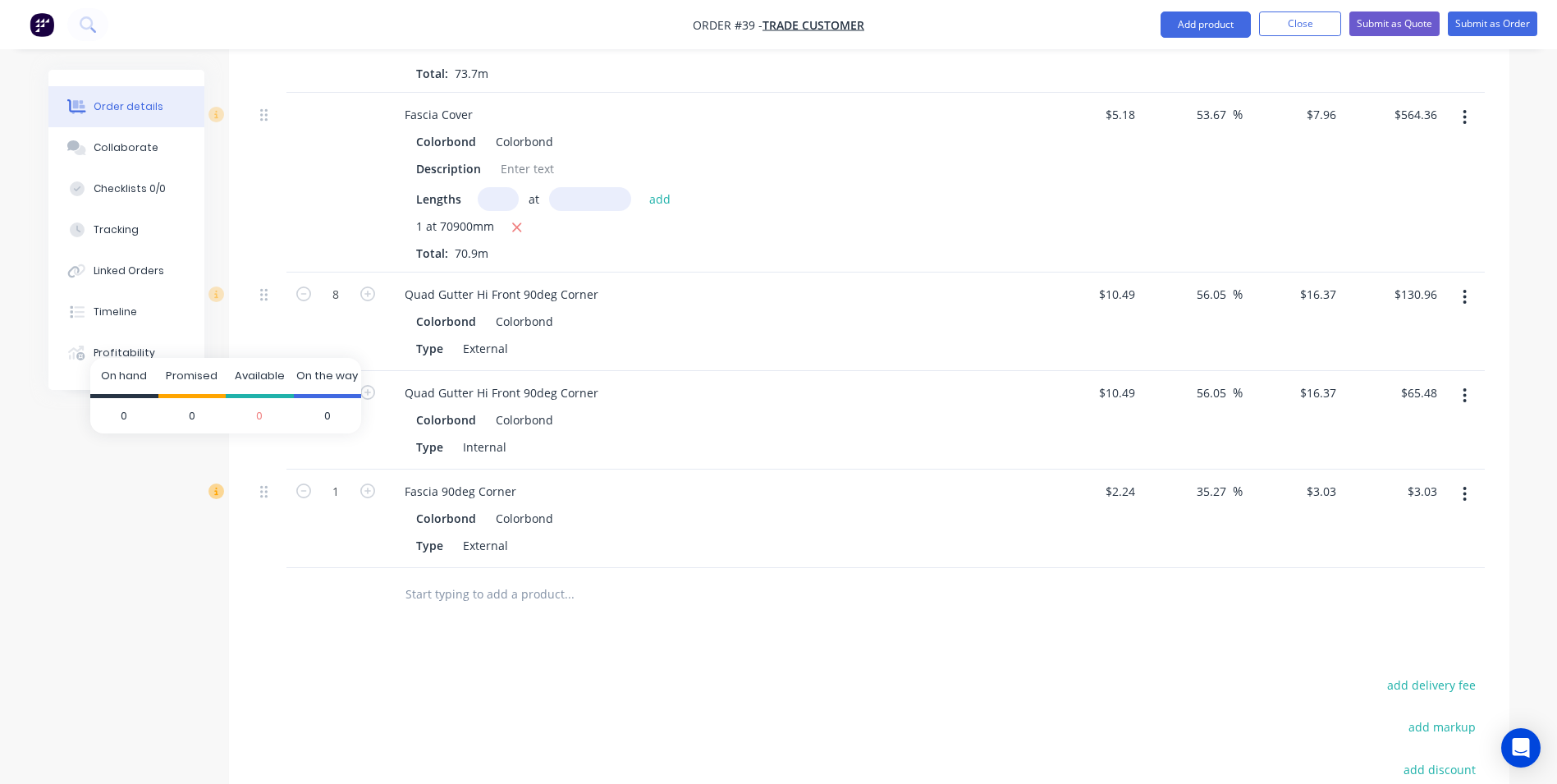
click at [217, 483] on icon at bounding box center [216, 490] width 15 height 15
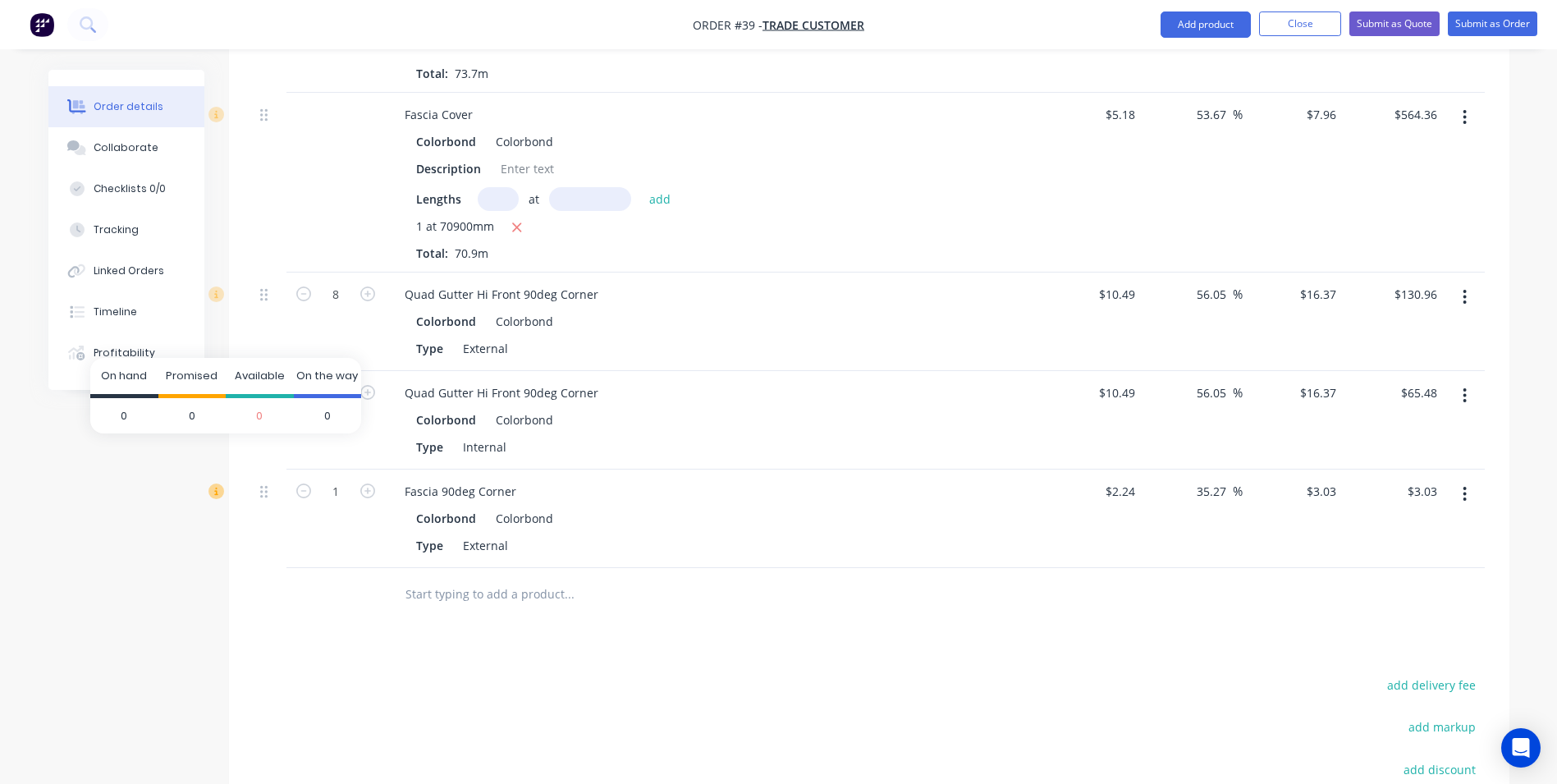
click at [217, 483] on icon at bounding box center [216, 490] width 15 height 15
click at [377, 481] on button "button" at bounding box center [367, 490] width 21 height 18
click at [375, 481] on button "button" at bounding box center [367, 490] width 21 height 18
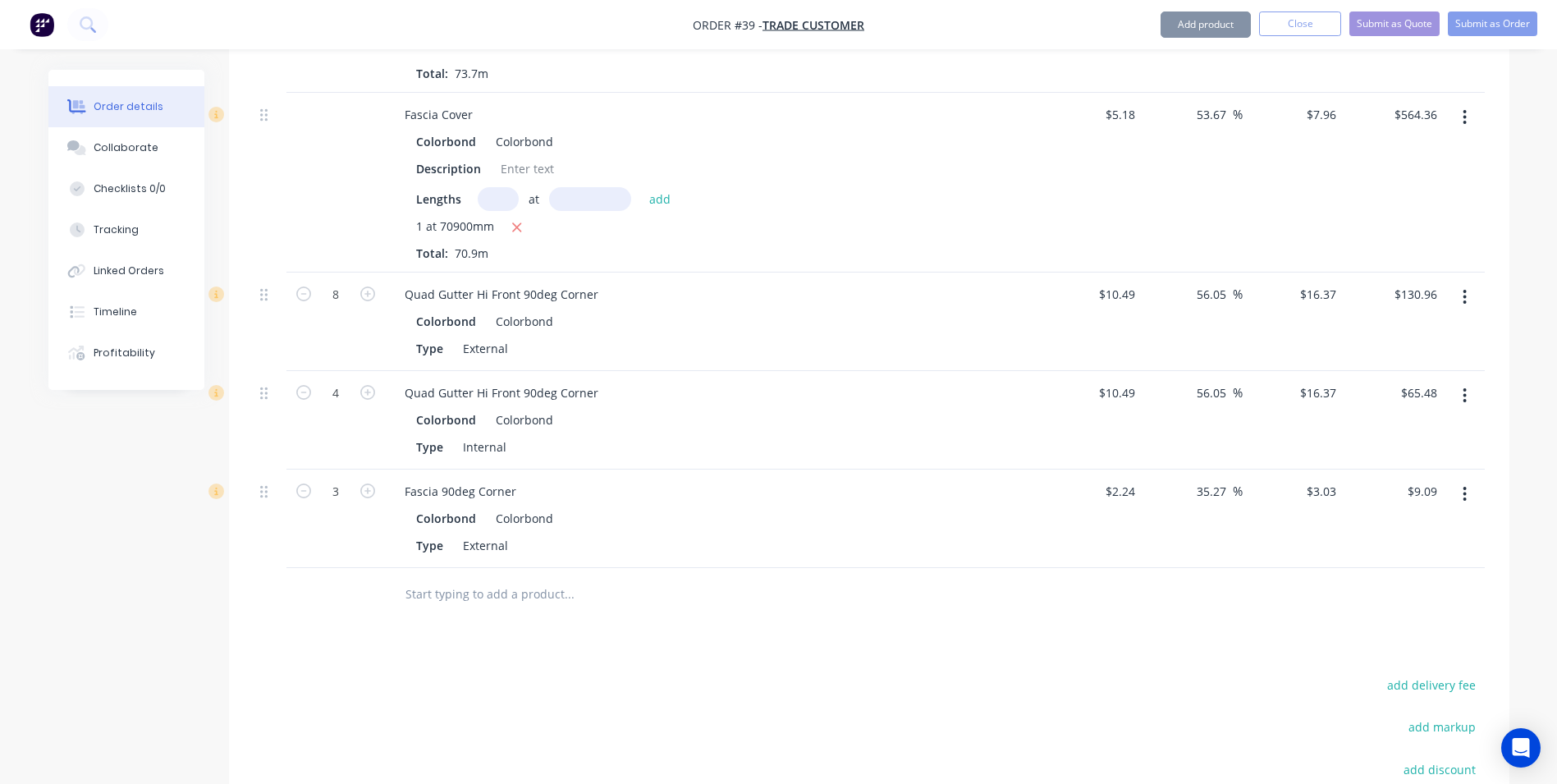
click at [375, 481] on button "button" at bounding box center [367, 490] width 21 height 18
click at [374, 483] on icon "button" at bounding box center [368, 490] width 15 height 15
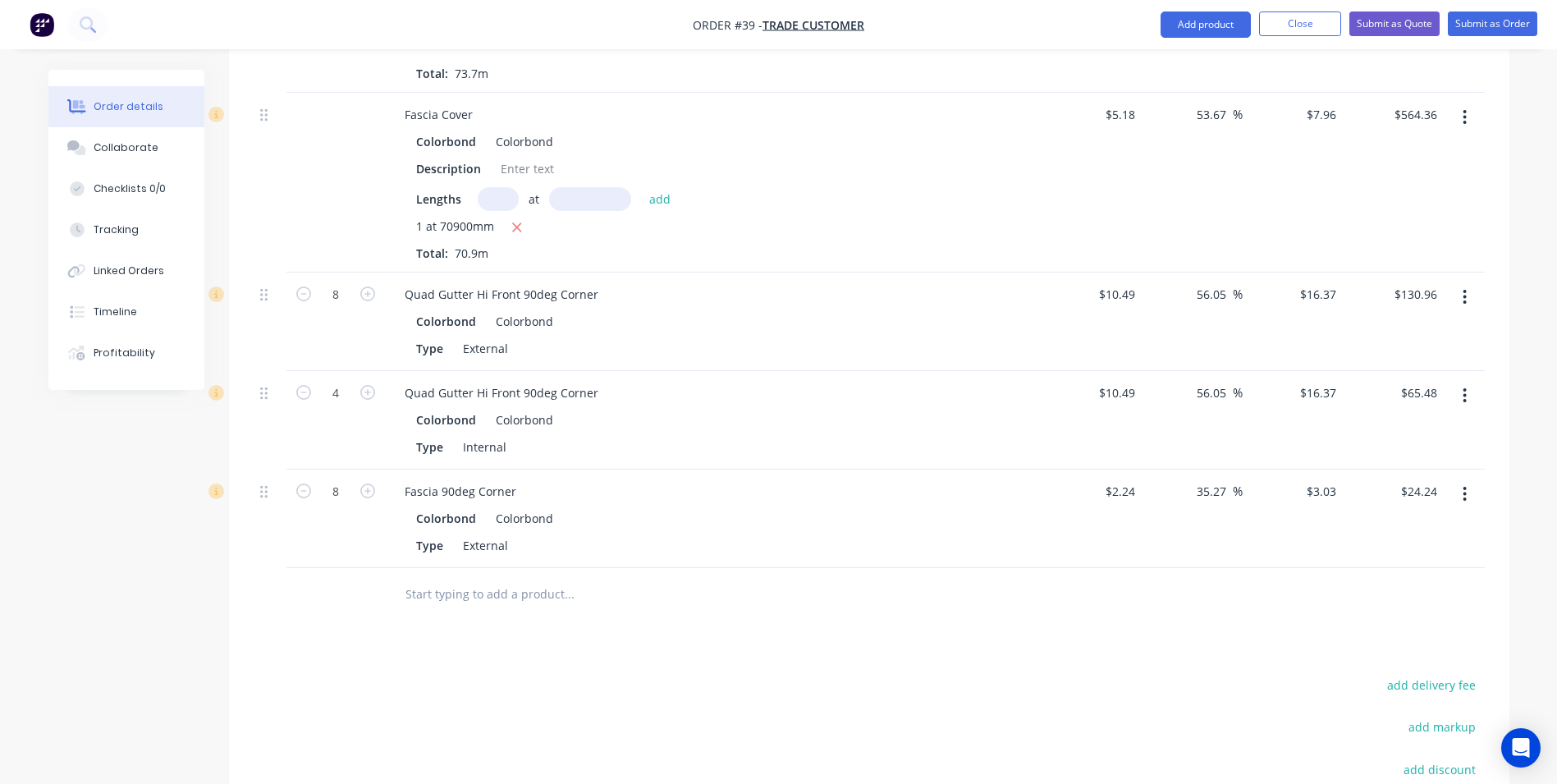
click at [430, 578] on input "text" at bounding box center [569, 594] width 328 height 33
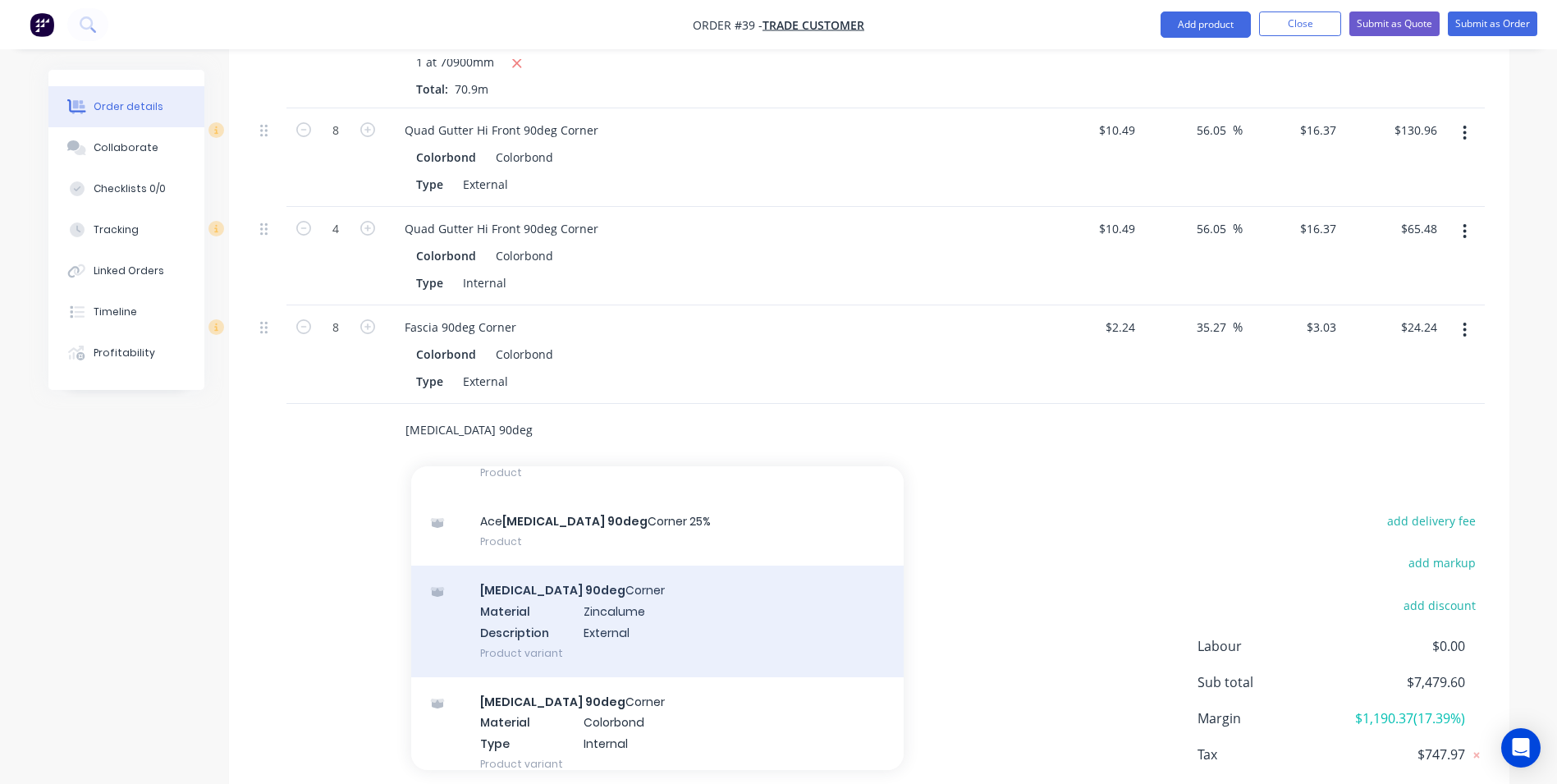
scroll to position [328, 0]
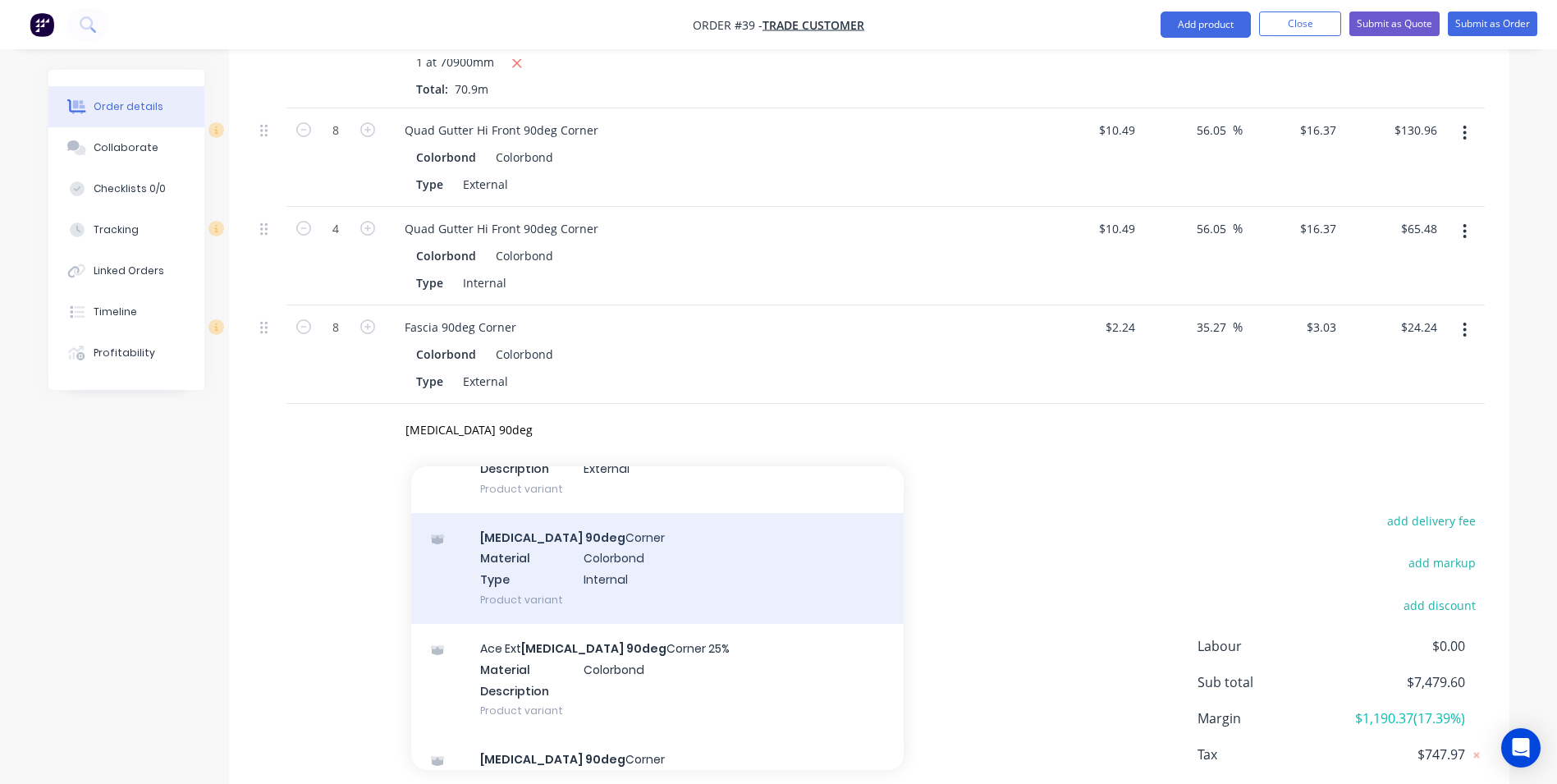
click at [569, 541] on div "[MEDICAL_DATA] 90deg Corner Material Colorbond Type Internal Product variant" at bounding box center [658, 568] width 492 height 111
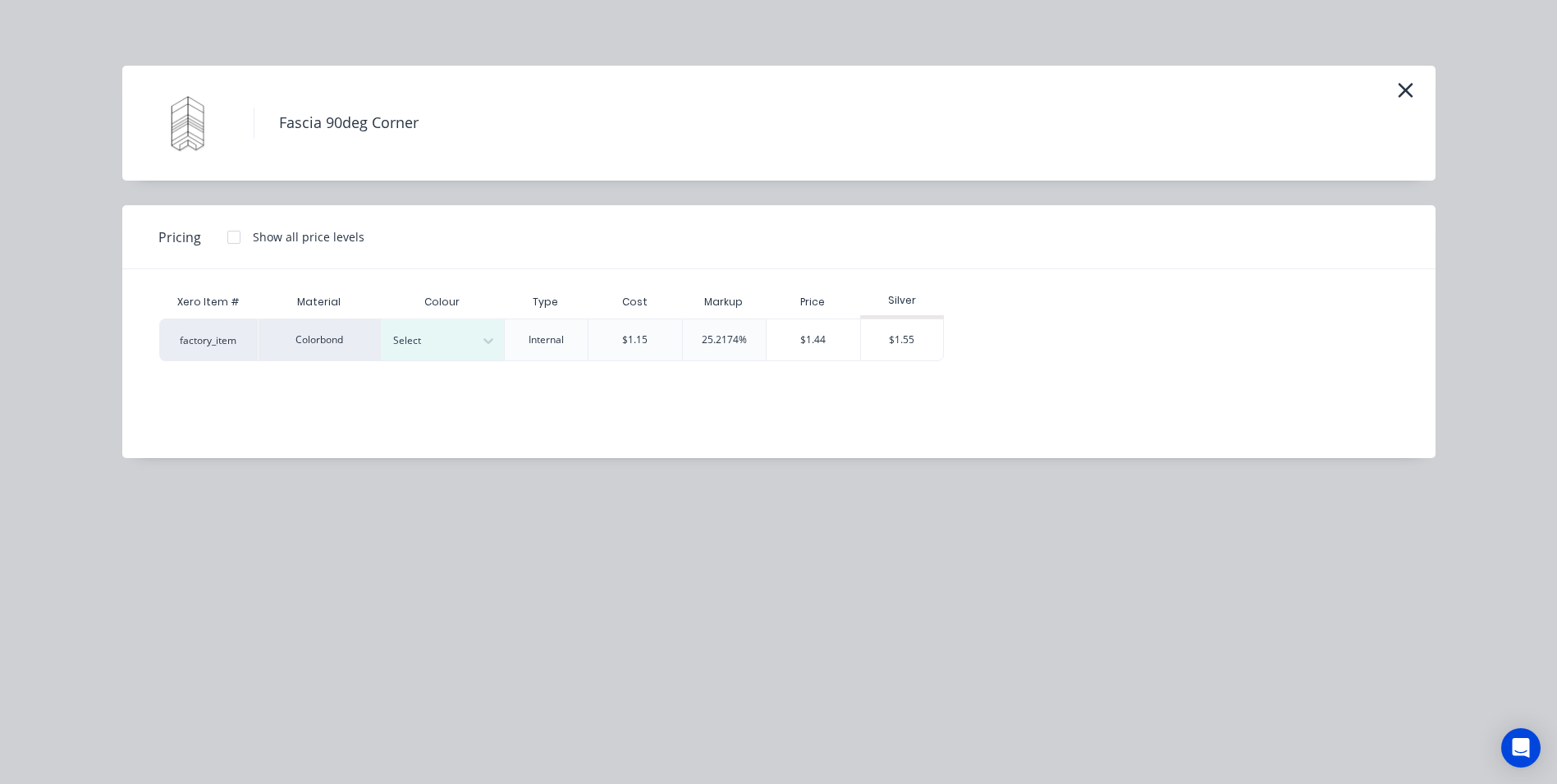
click at [429, 360] on div "Xero Item # Material Colour Type Cost Markup Price Silver factory_item Colorbon…" at bounding box center [766, 351] width 1289 height 164
click at [440, 335] on div at bounding box center [430, 340] width 74 height 18
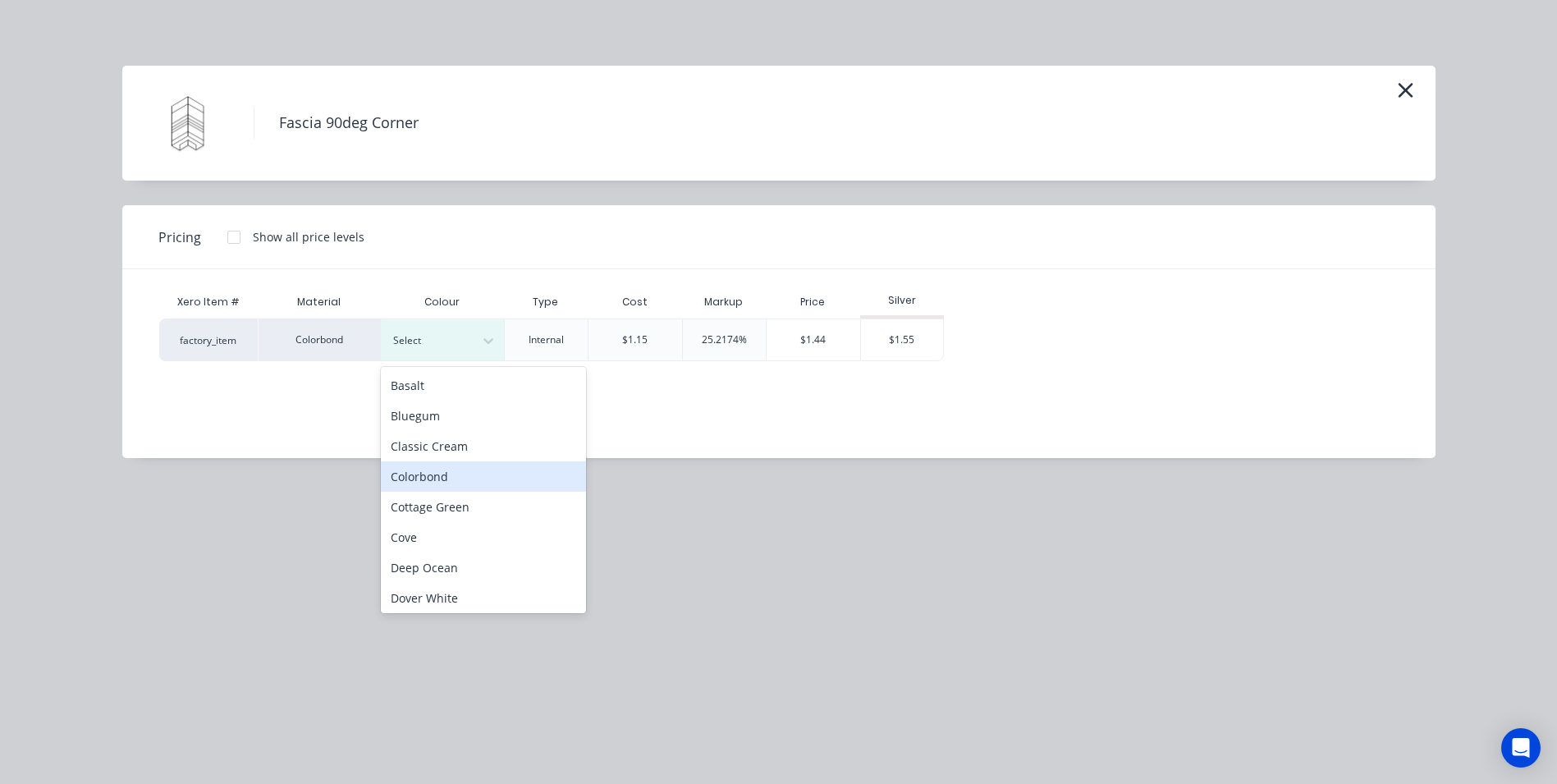
click at [425, 470] on div "Colorbond" at bounding box center [483, 477] width 205 height 31
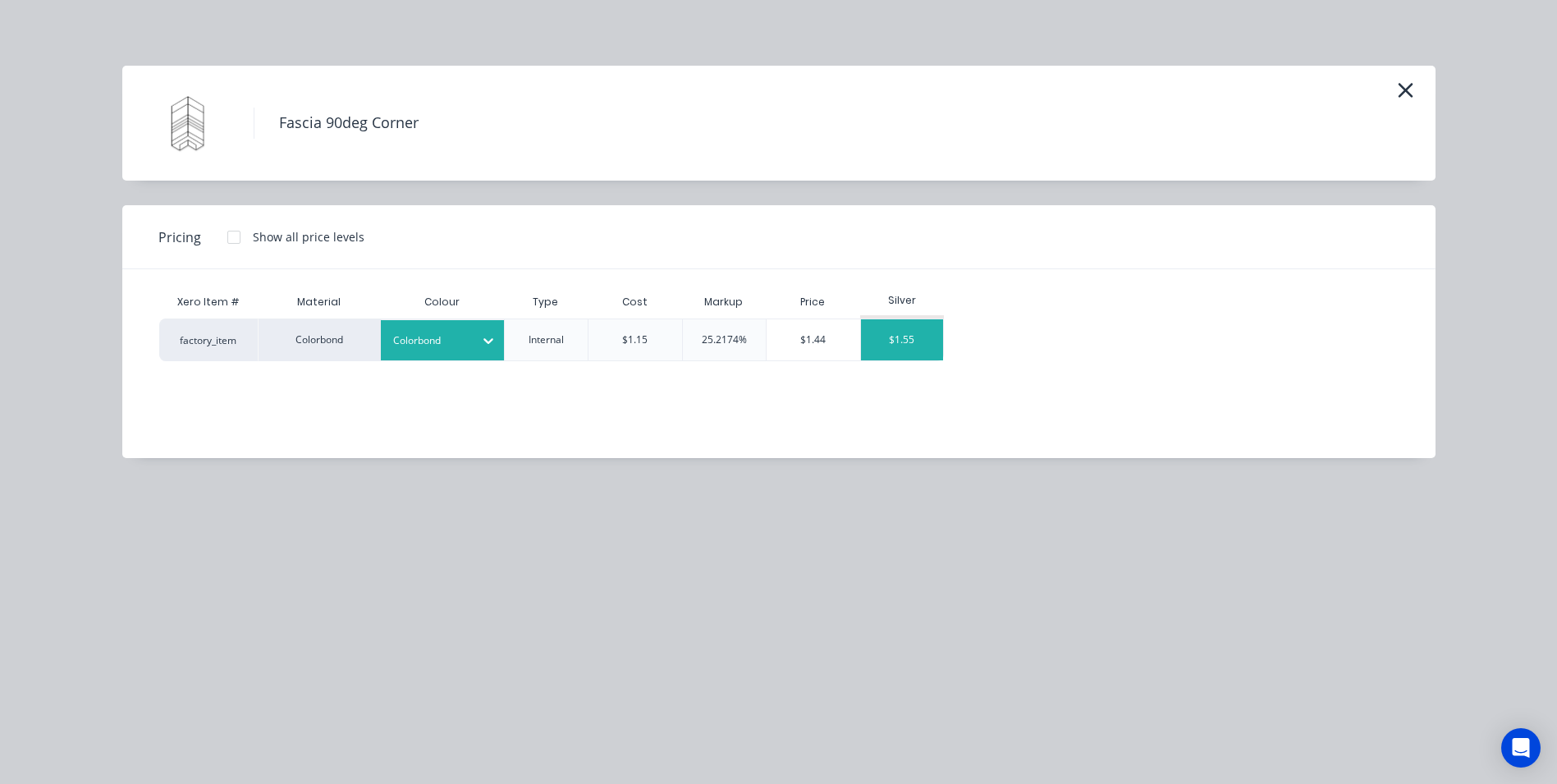
click at [930, 349] on div "$1.55" at bounding box center [902, 340] width 82 height 41
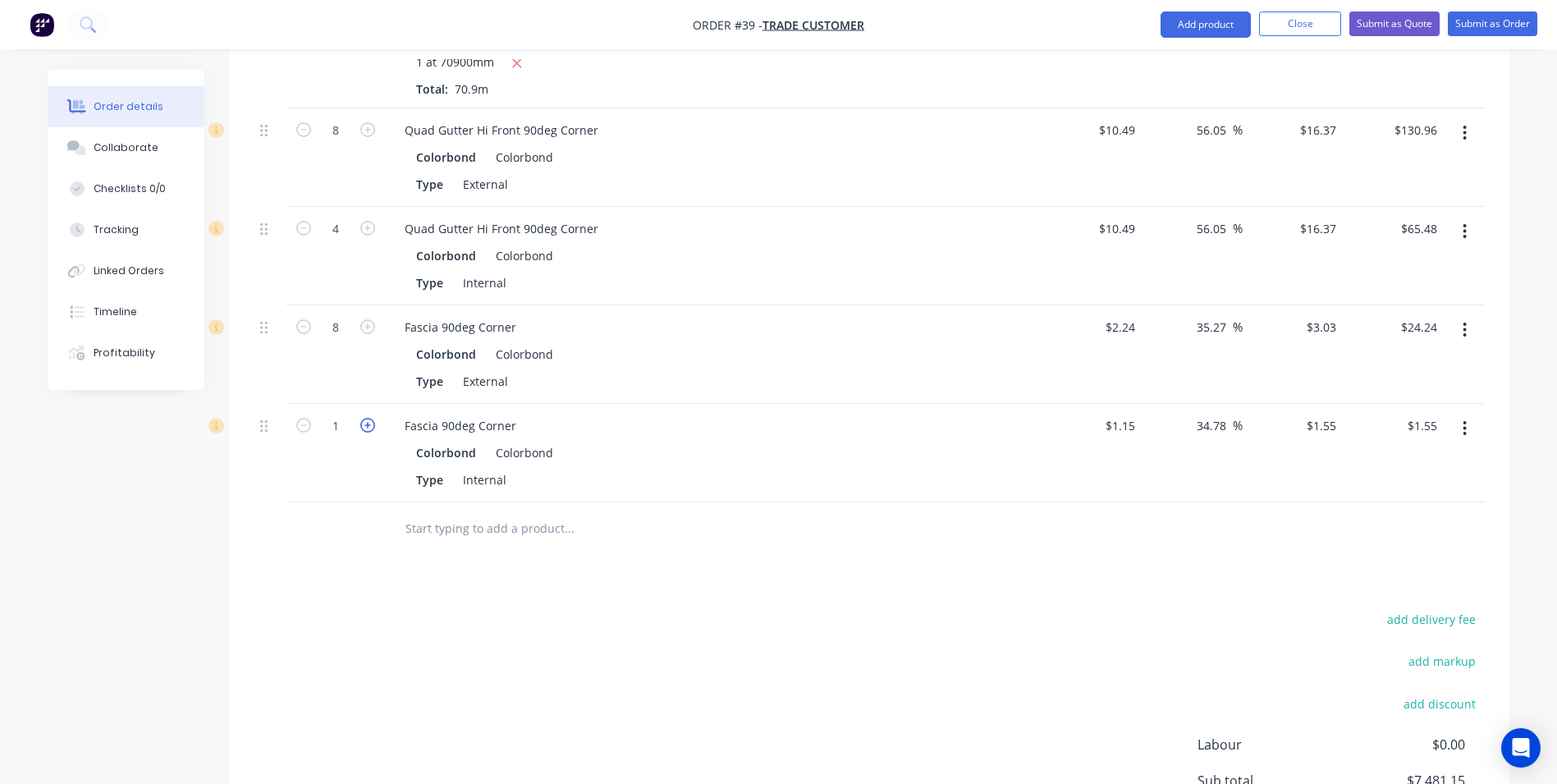
click at [364, 418] on icon "button" at bounding box center [368, 425] width 15 height 15
click at [368, 418] on icon "button" at bounding box center [368, 425] width 15 height 15
click at [453, 512] on input "text" at bounding box center [569, 528] width 328 height 33
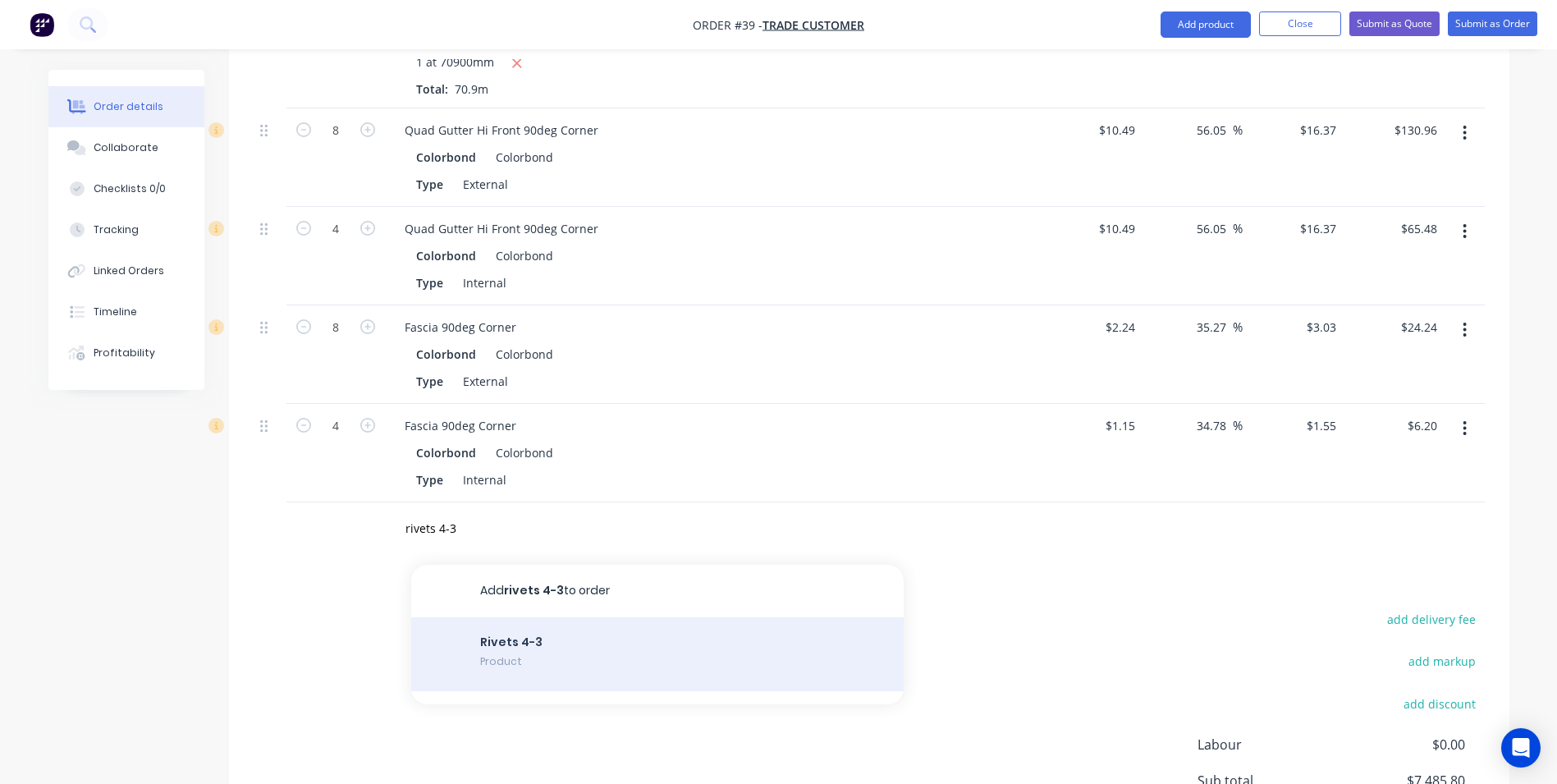
click at [495, 617] on div "Rivets 4-3 Product" at bounding box center [658, 654] width 492 height 74
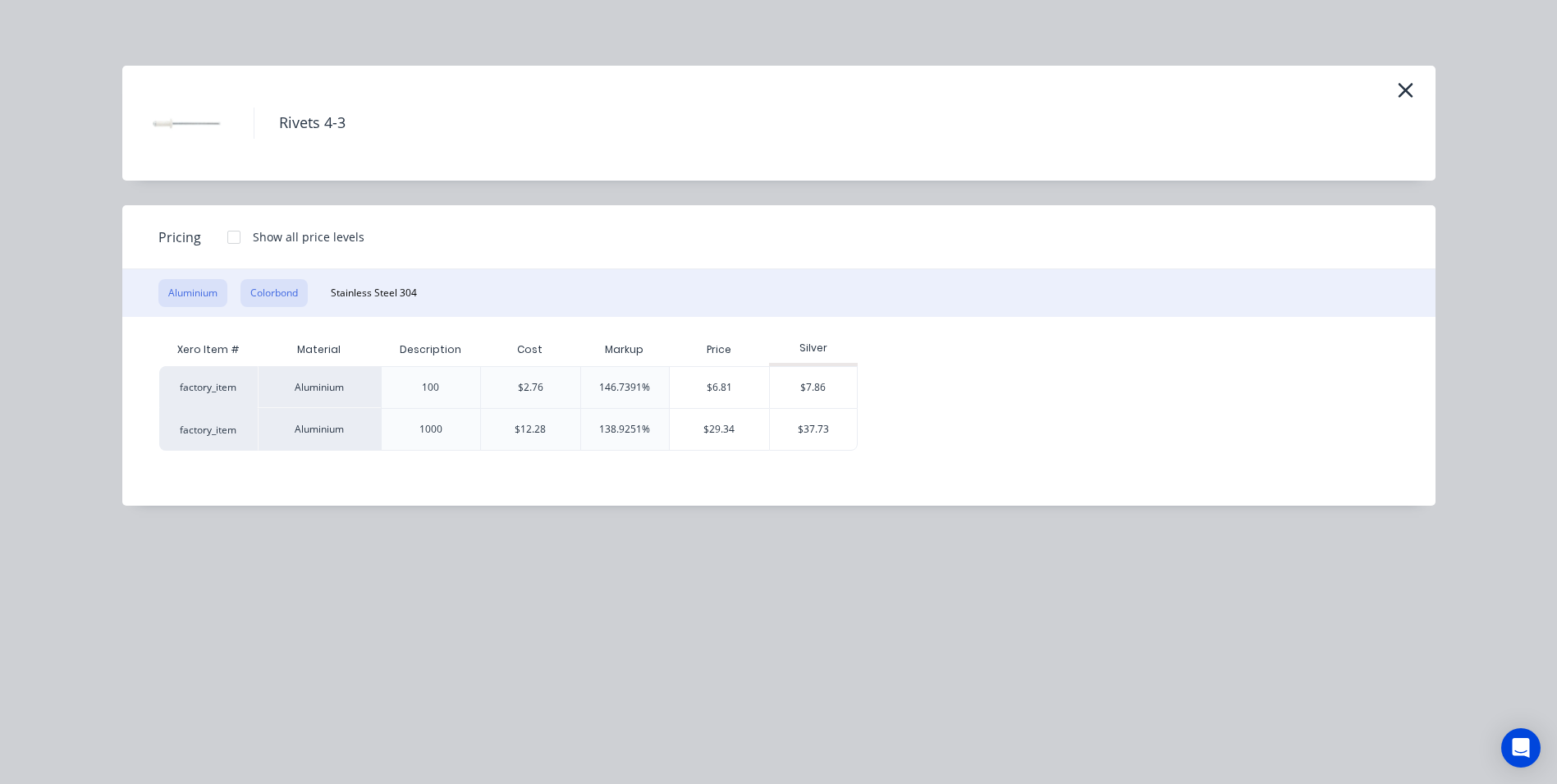
click at [258, 285] on button "Colorbond" at bounding box center [274, 293] width 67 height 28
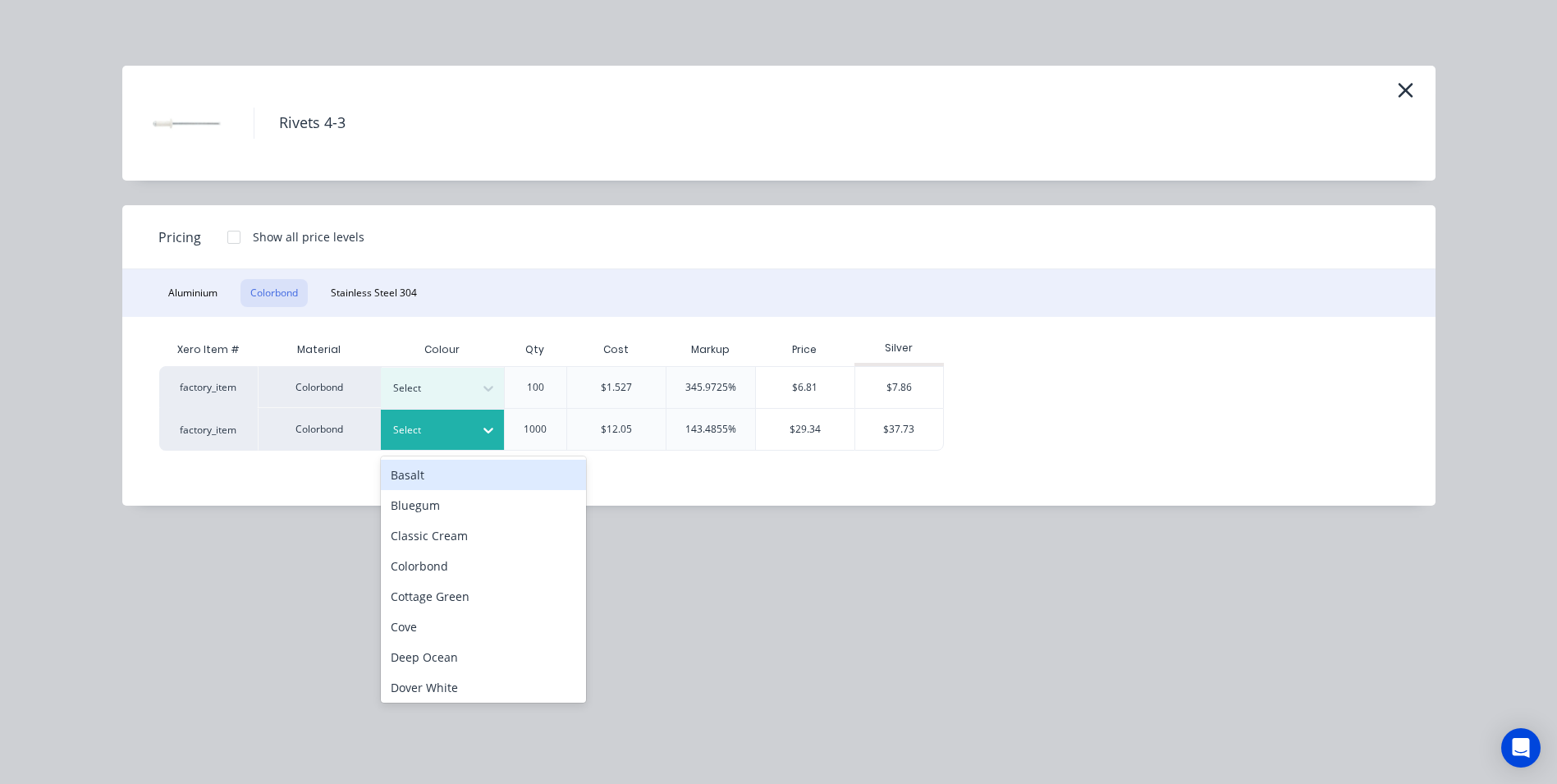
click at [450, 427] on div at bounding box center [430, 429] width 74 height 18
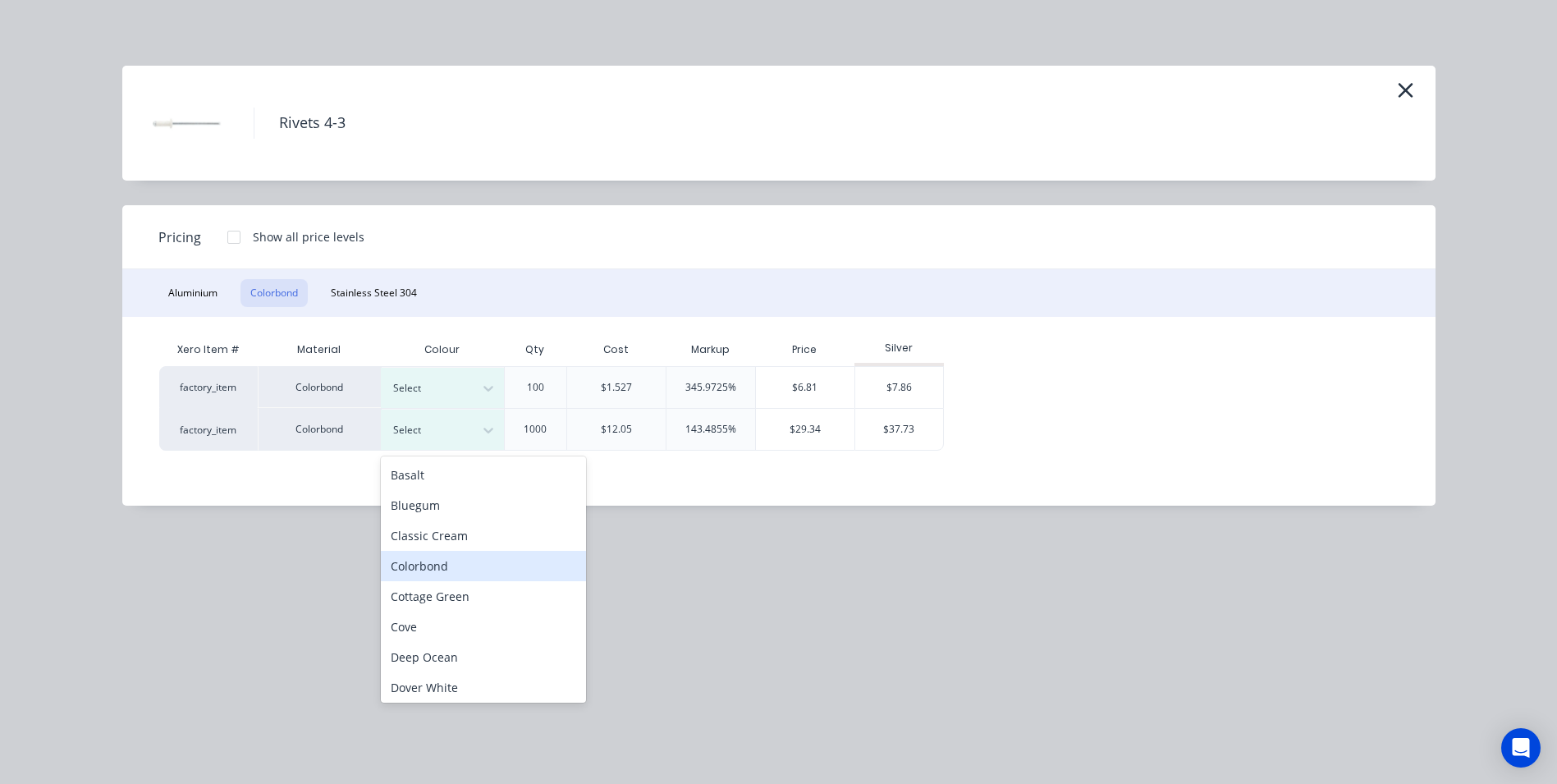
click at [432, 556] on div "Colorbond" at bounding box center [483, 566] width 205 height 31
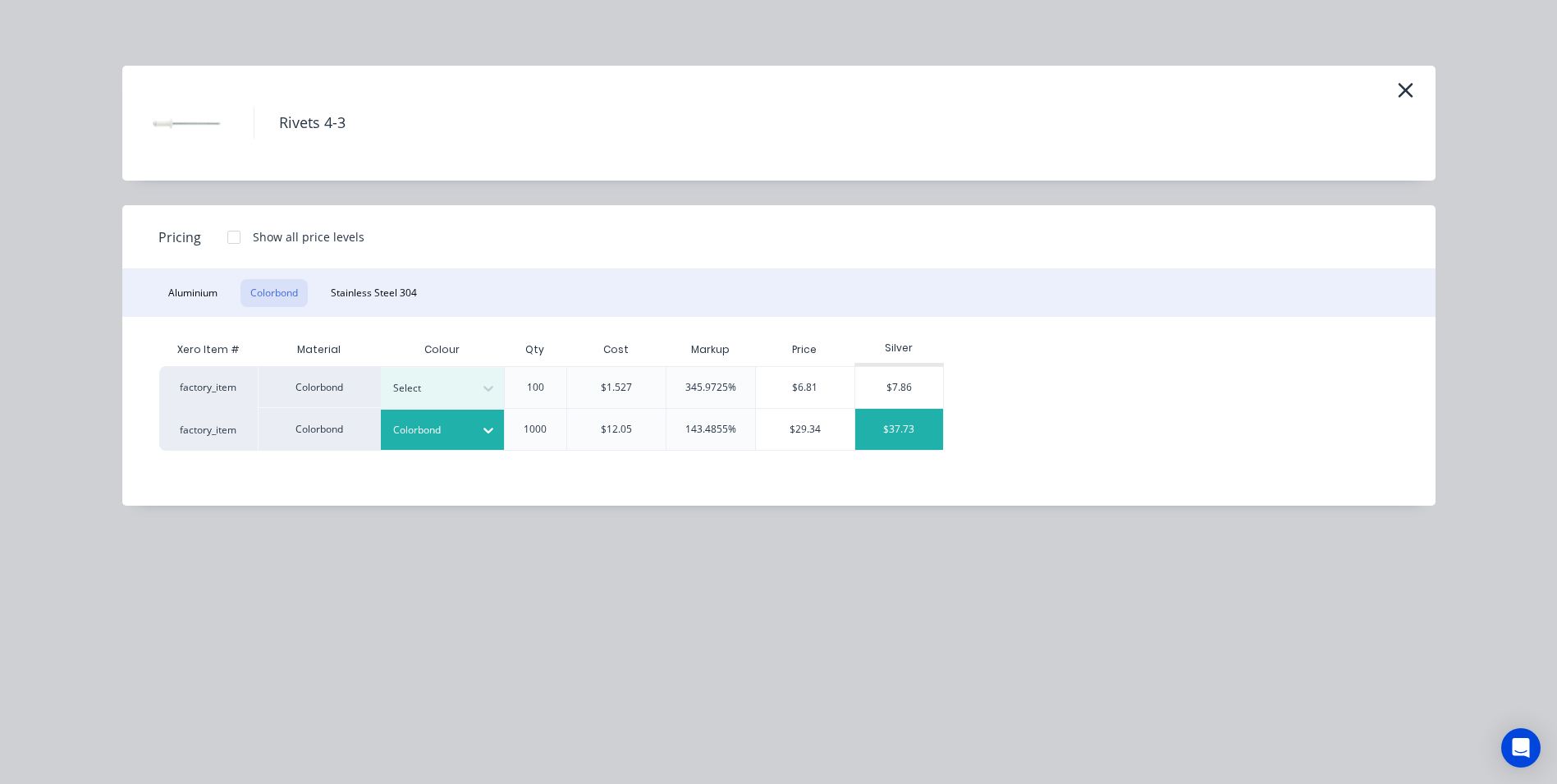
click at [875, 422] on div "$37.73" at bounding box center [899, 429] width 88 height 41
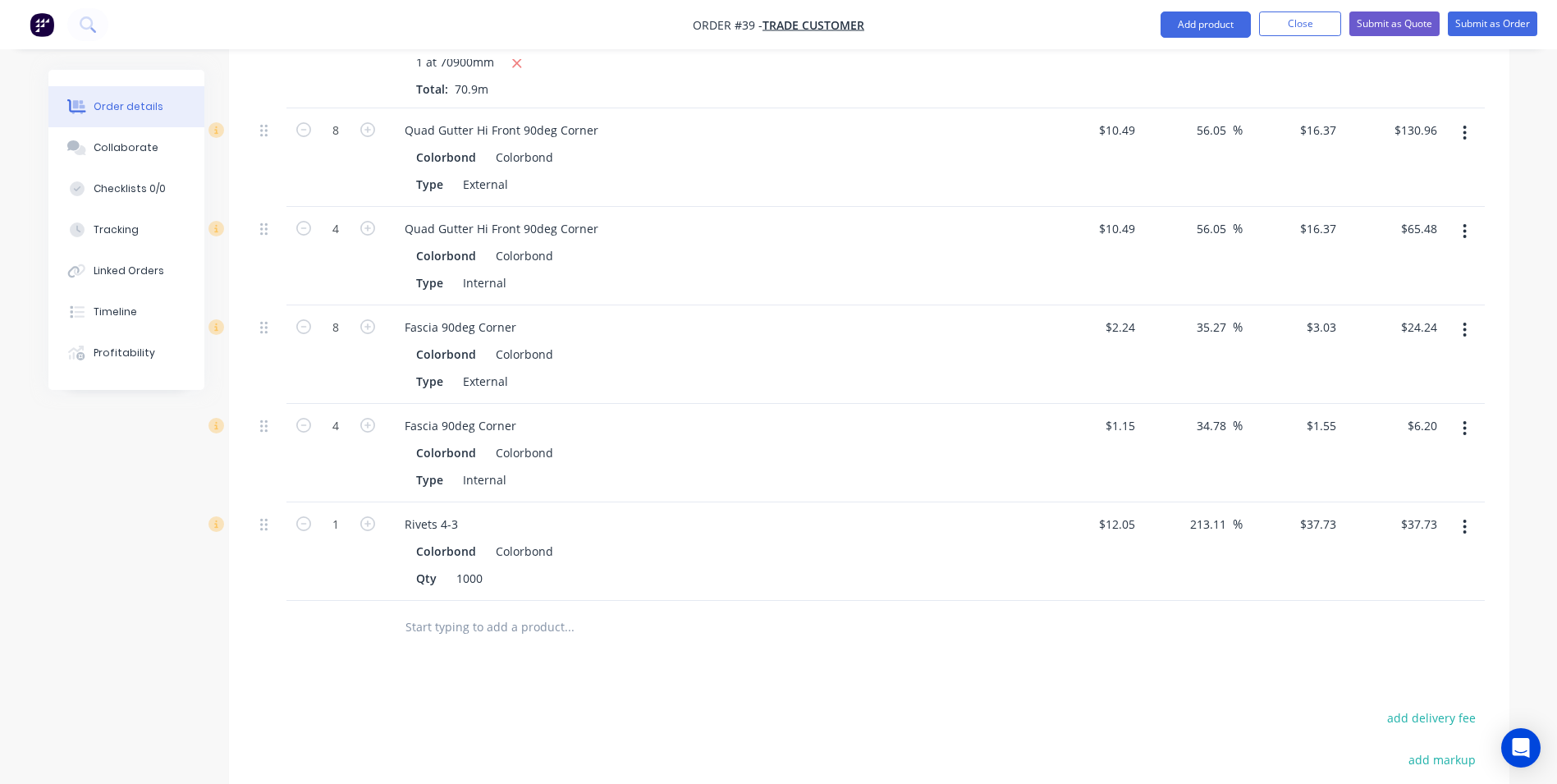
click at [491, 610] on input "text" at bounding box center [569, 626] width 328 height 33
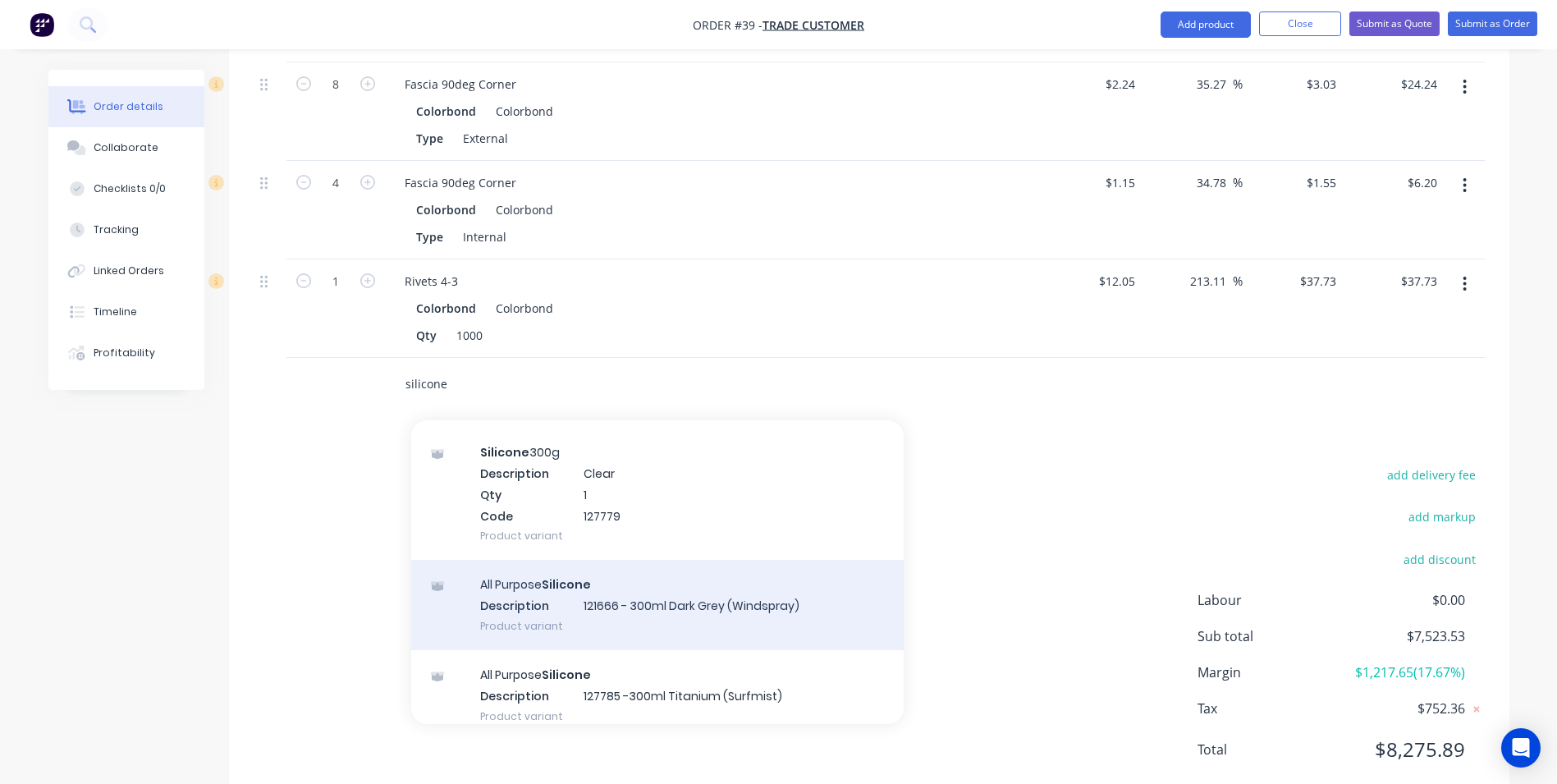
scroll to position [492, 0]
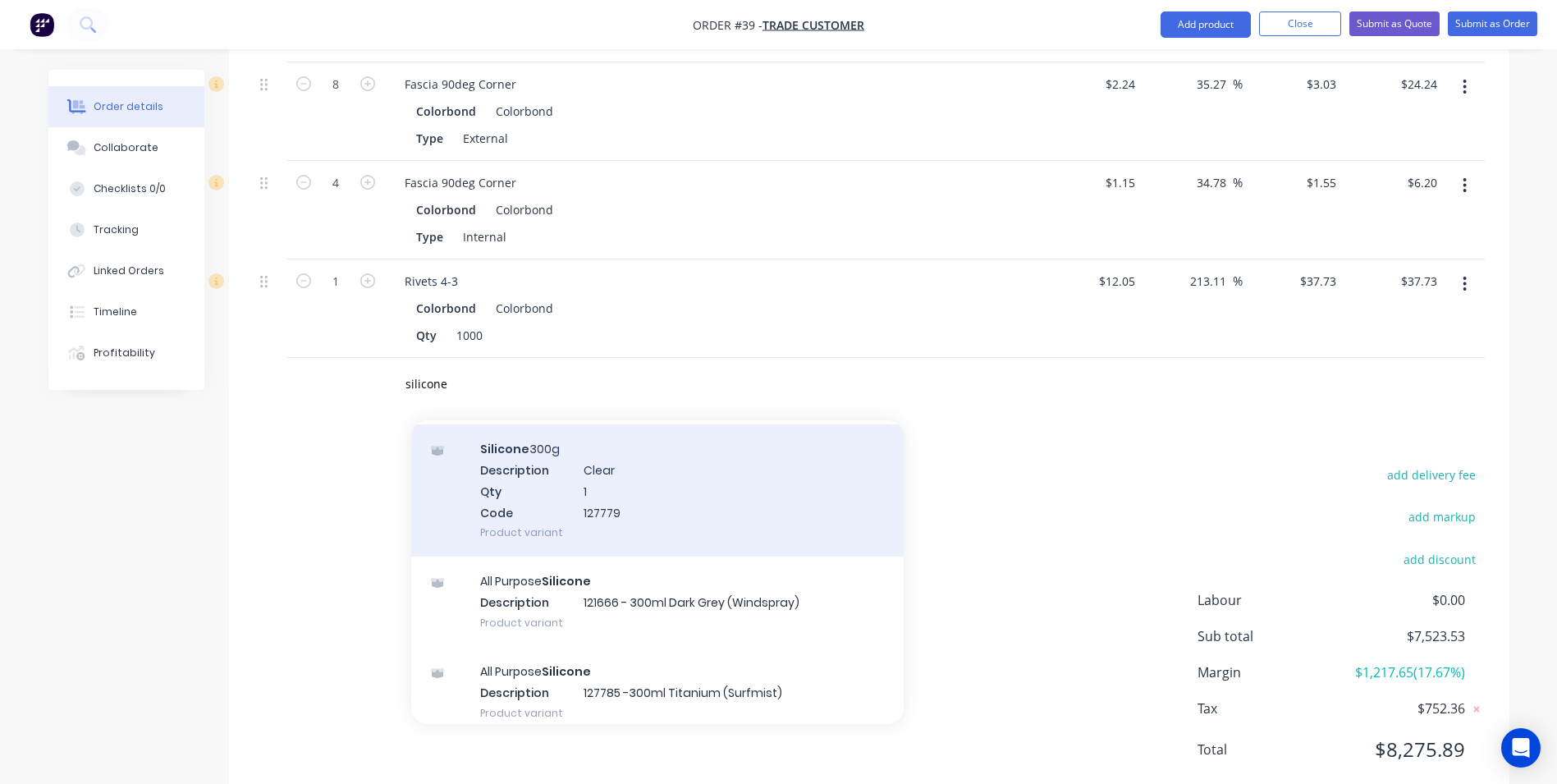
click at [537, 445] on div "Silicone 300g Description Clear Qty 1 Code 127779 Product variant" at bounding box center [658, 490] width 492 height 132
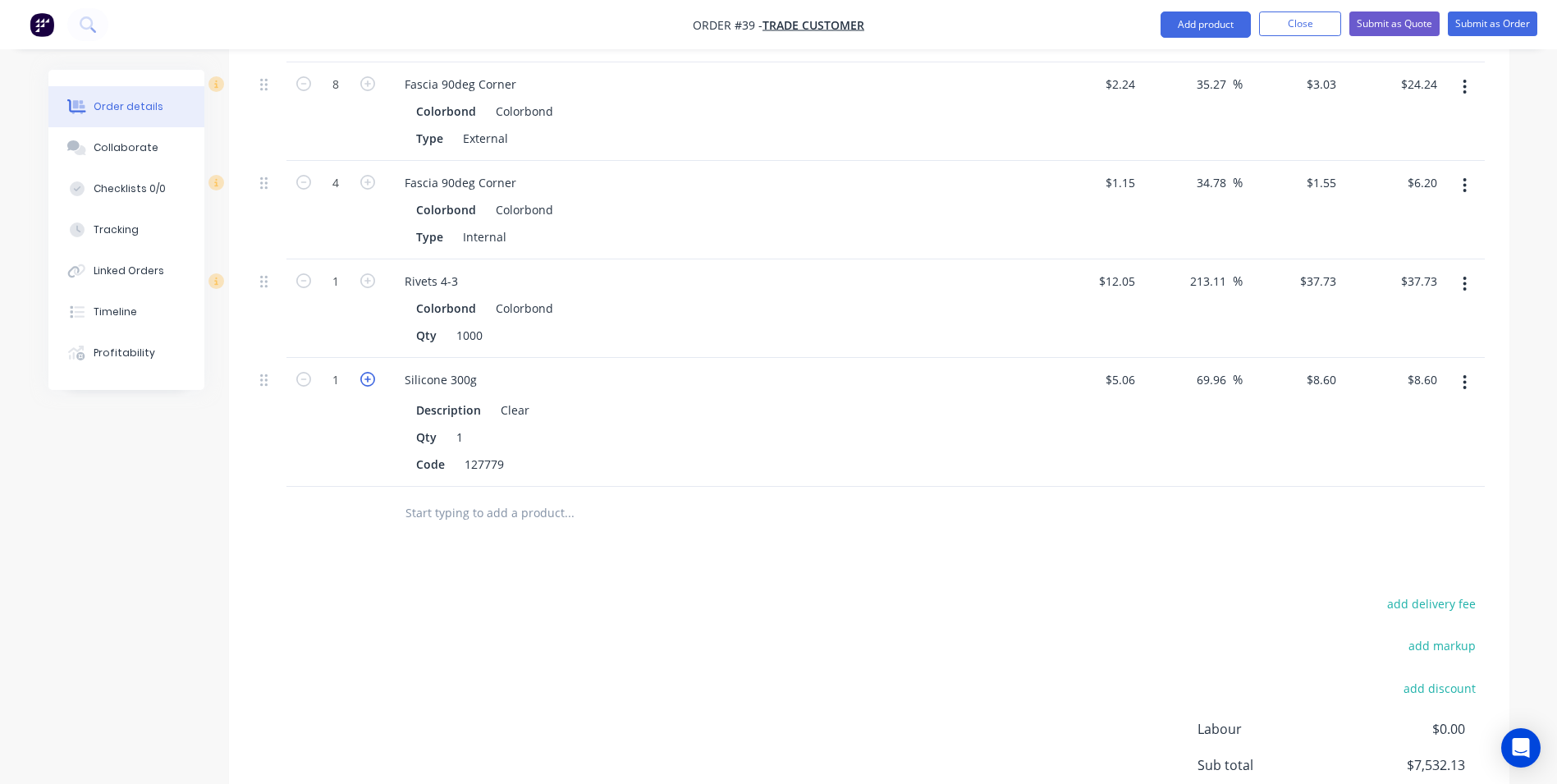
click at [367, 372] on icon "button" at bounding box center [368, 379] width 15 height 15
click at [409, 496] on input "text" at bounding box center [569, 512] width 328 height 33
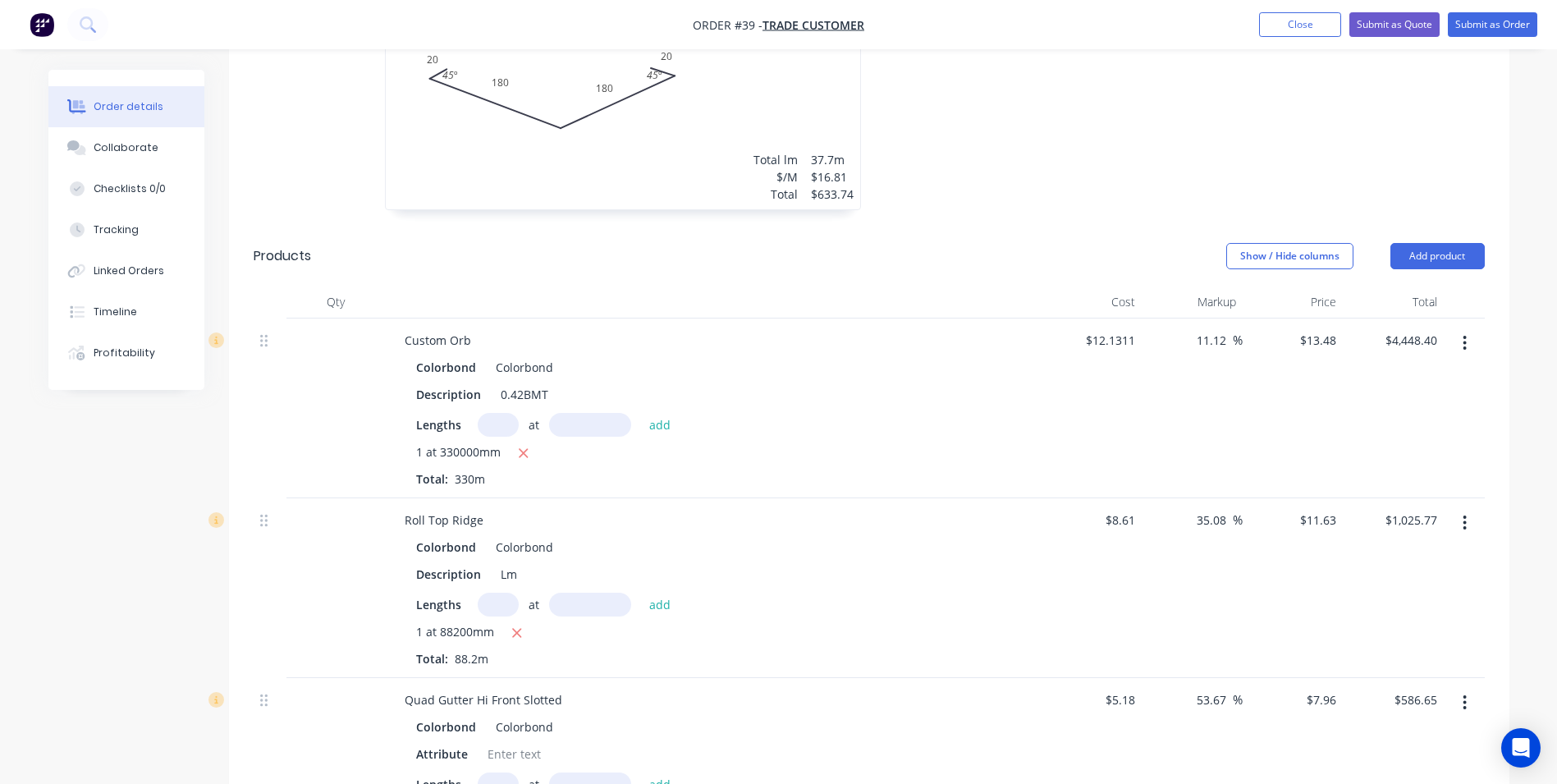
scroll to position [490, 0]
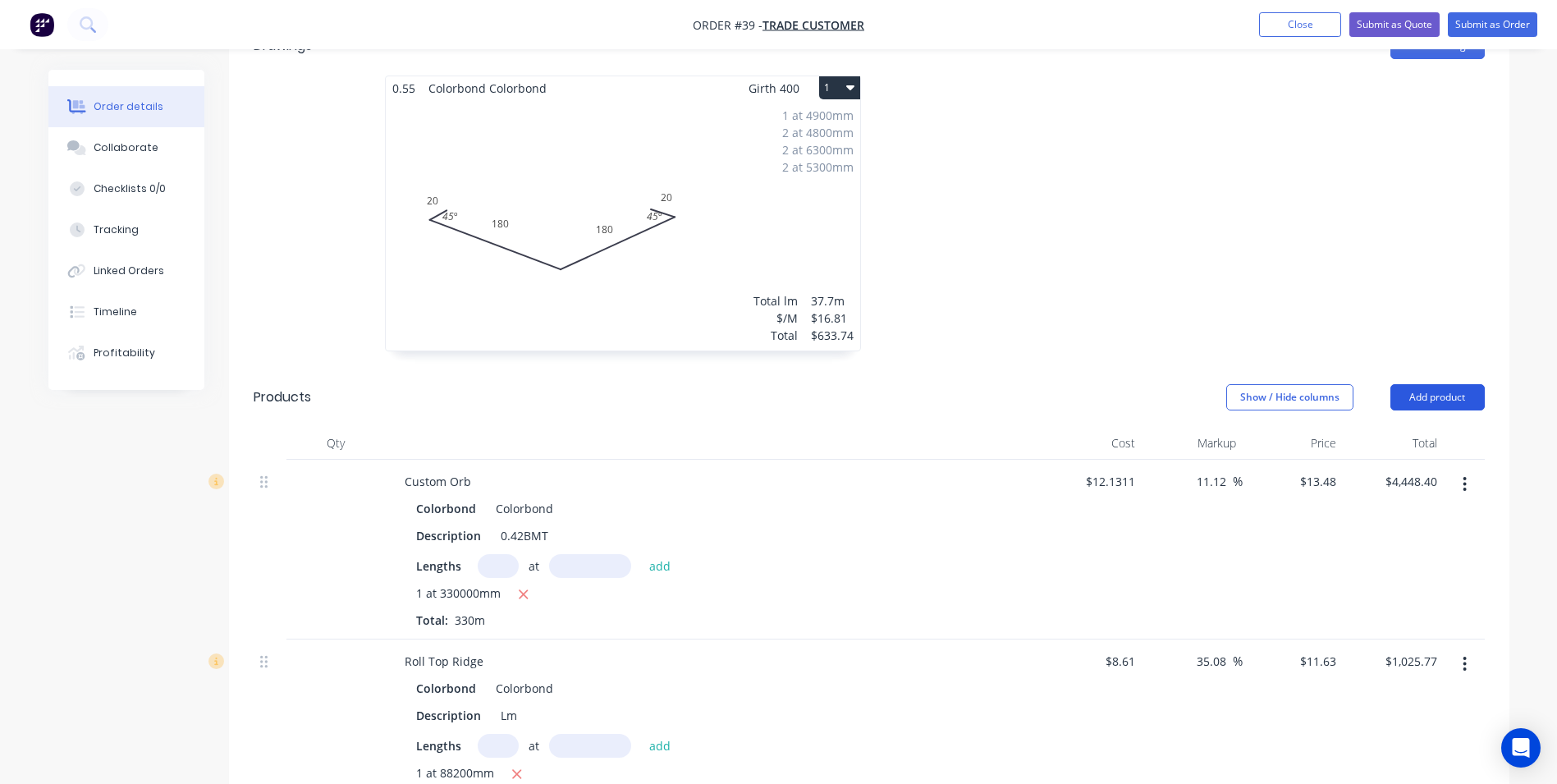
click at [1432, 384] on button "Add product" at bounding box center [1438, 397] width 95 height 26
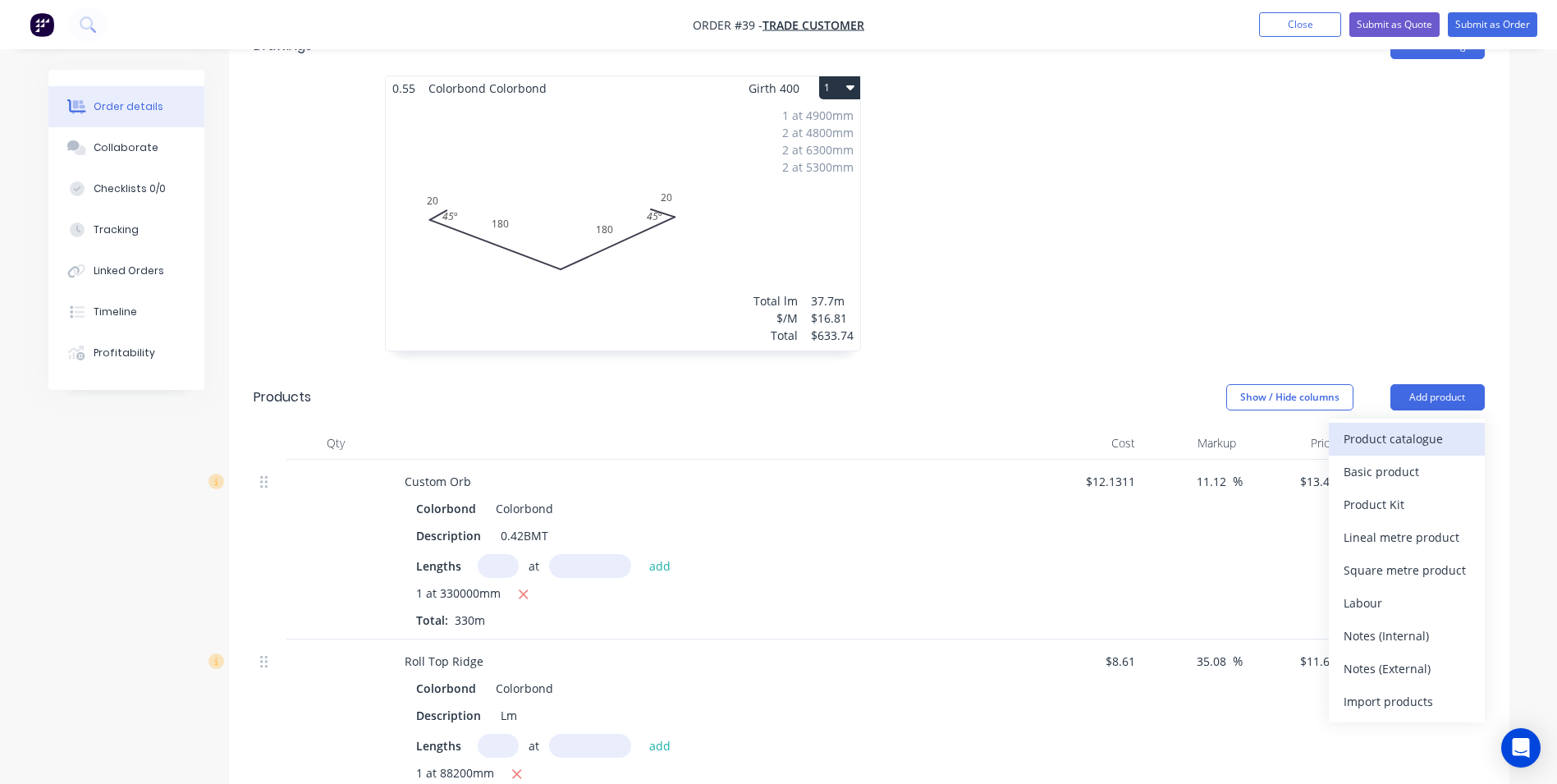
click at [1399, 426] on div "Product catalogue" at bounding box center [1407, 438] width 126 height 24
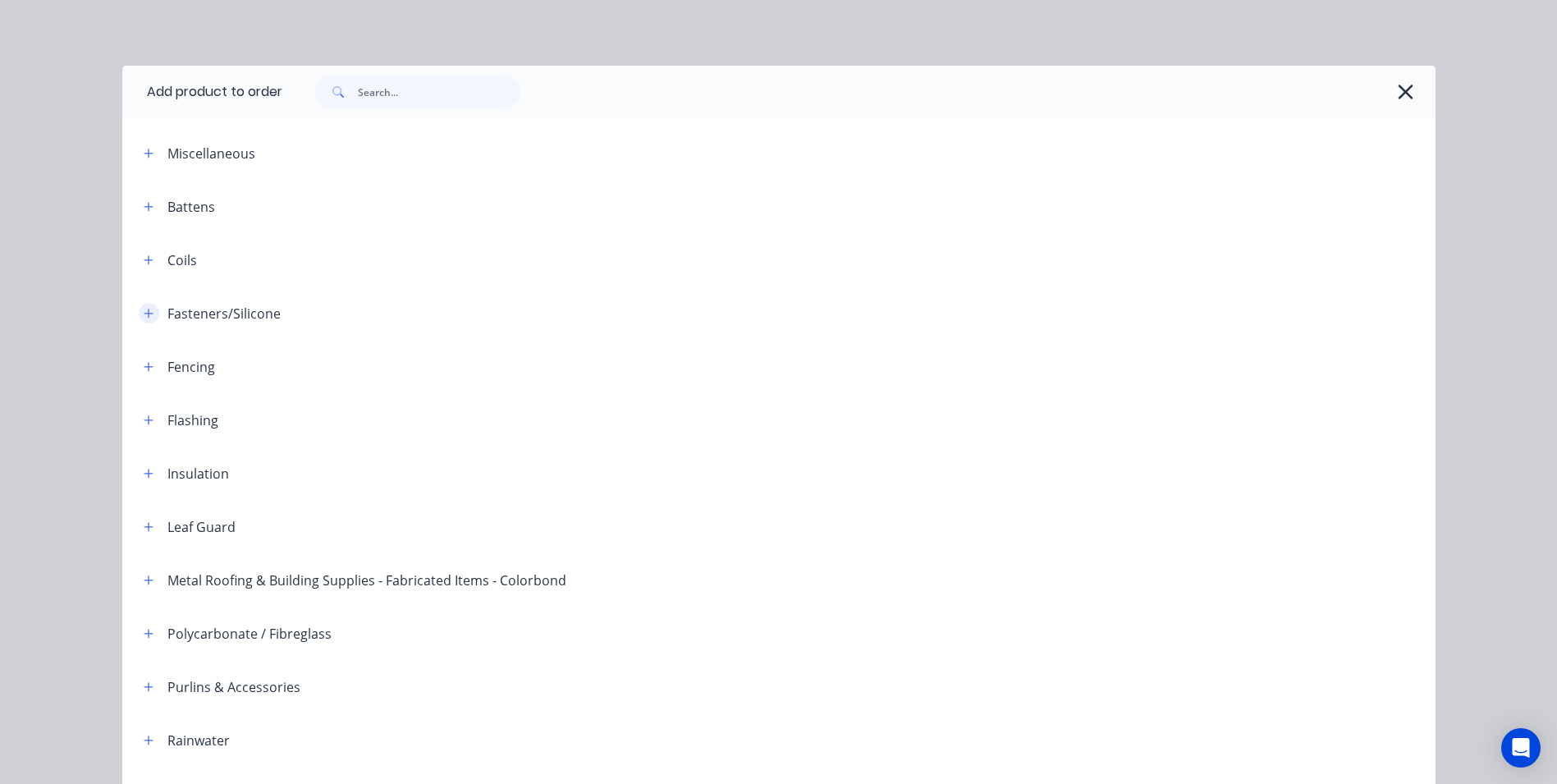
click at [146, 312] on icon "button" at bounding box center [149, 313] width 10 height 11
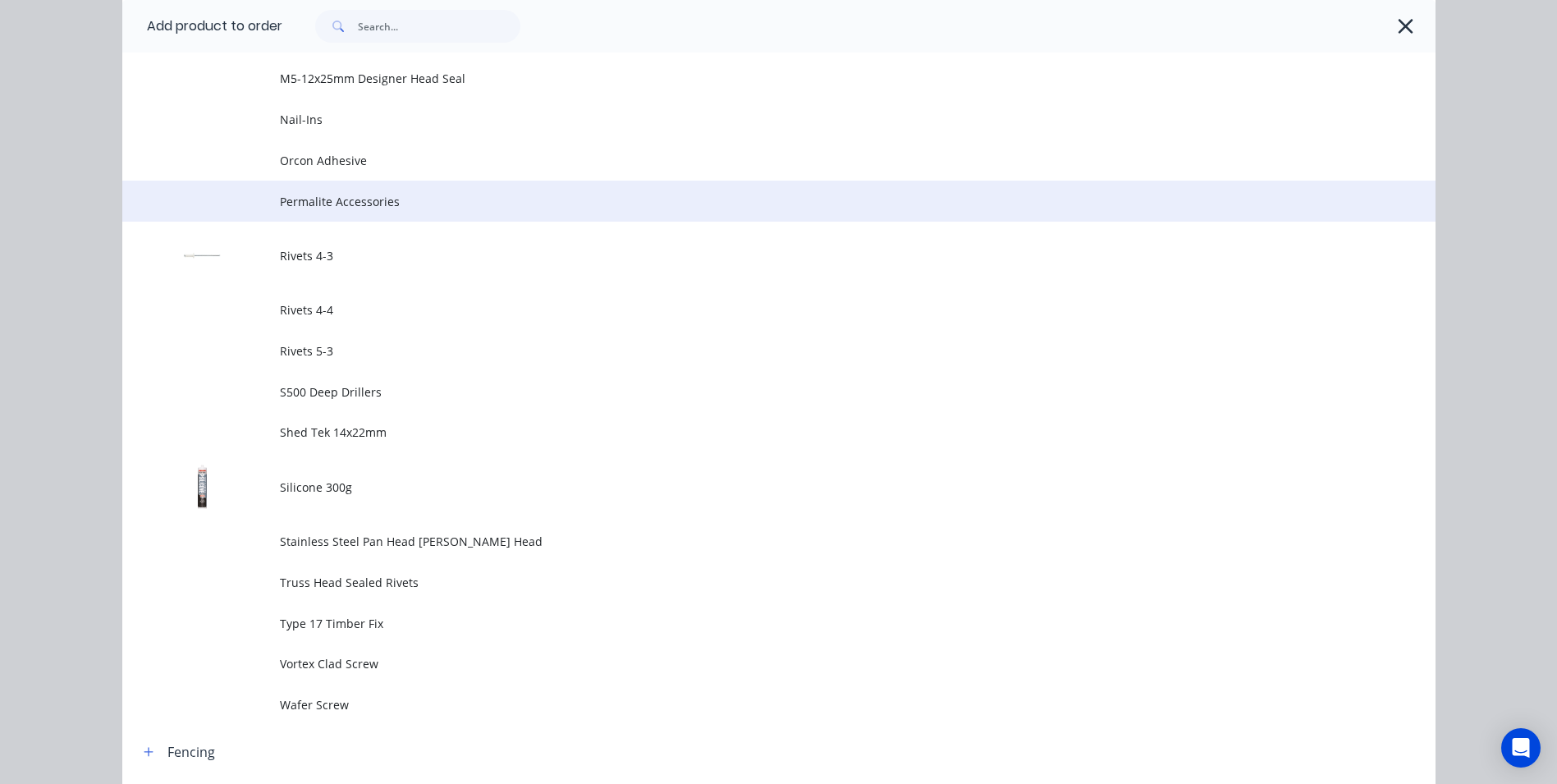
scroll to position [1313, 0]
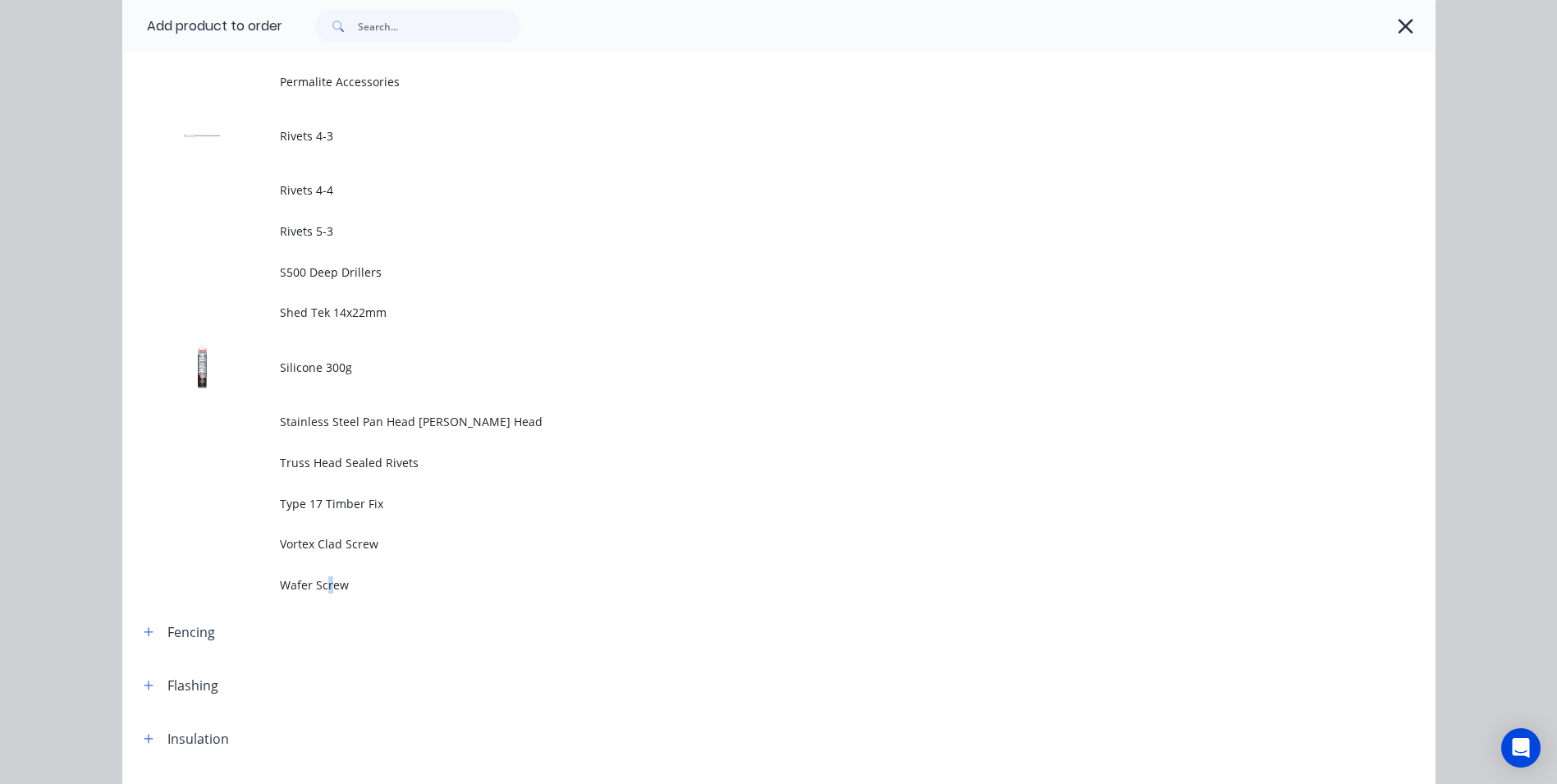
click at [323, 595] on td "Wafer Screw" at bounding box center [857, 585] width 1156 height 41
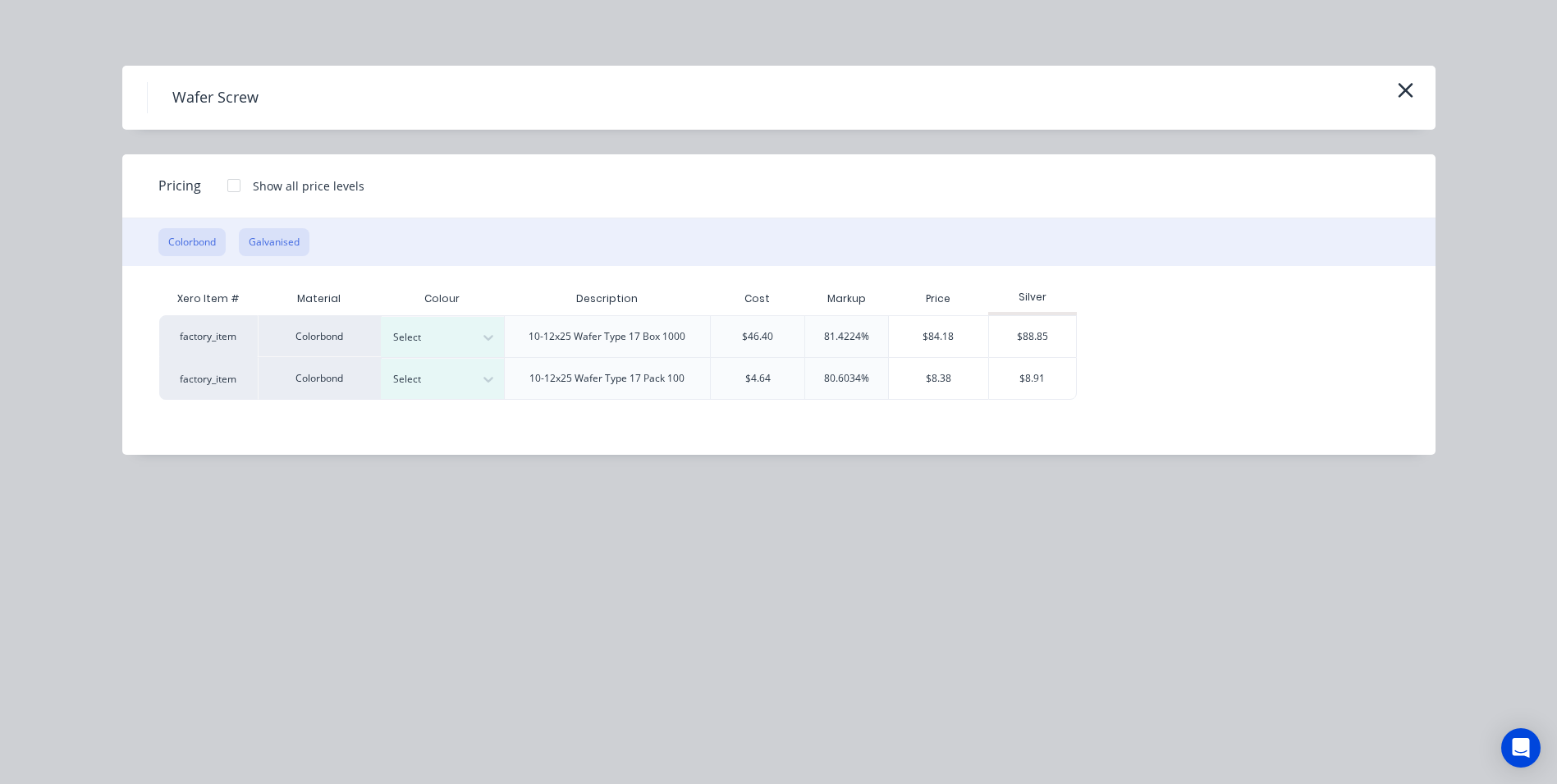
click at [264, 247] on button "Galvanised" at bounding box center [274, 242] width 71 height 28
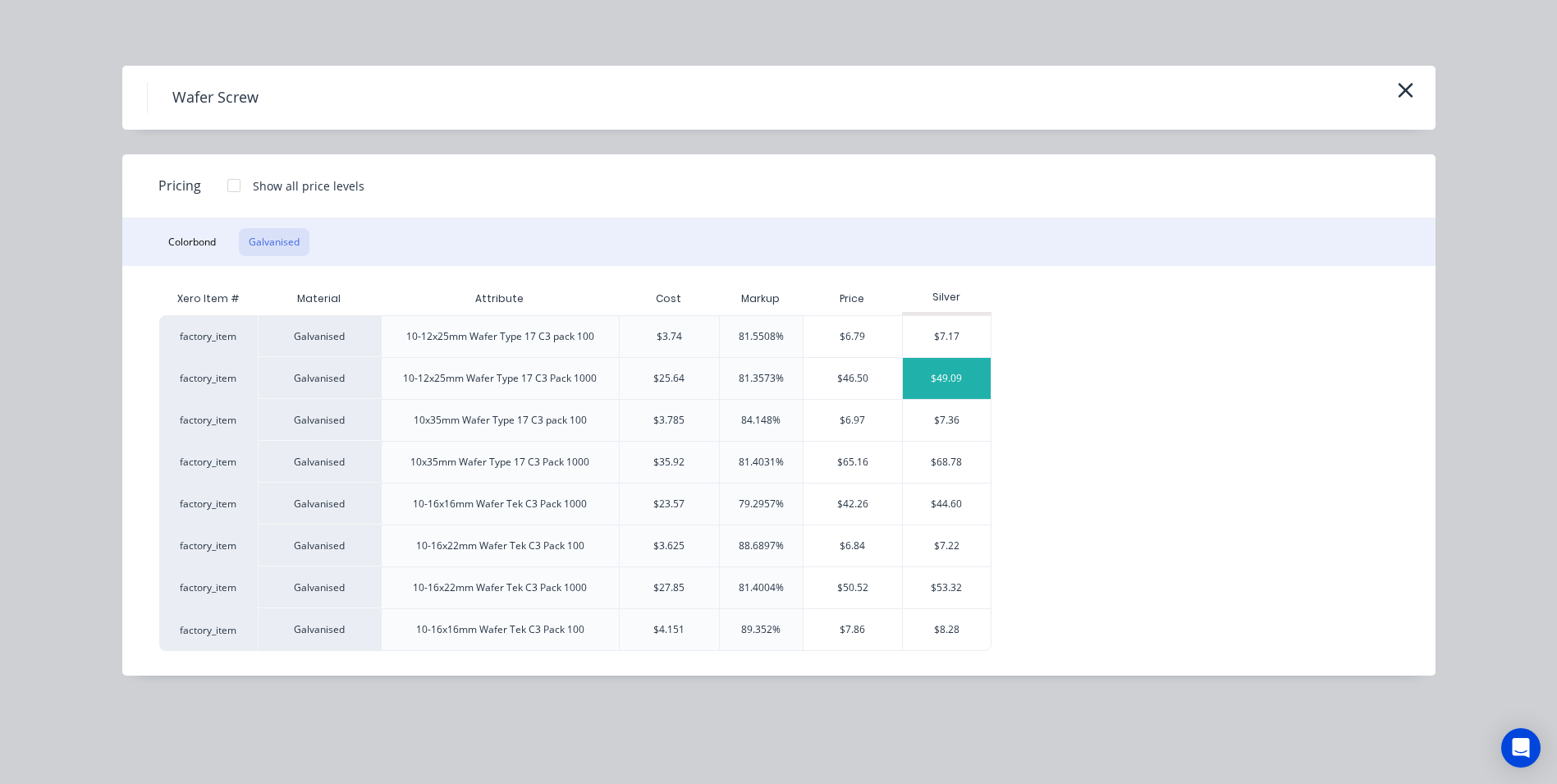
click at [941, 381] on div "$49.09" at bounding box center [947, 378] width 88 height 41
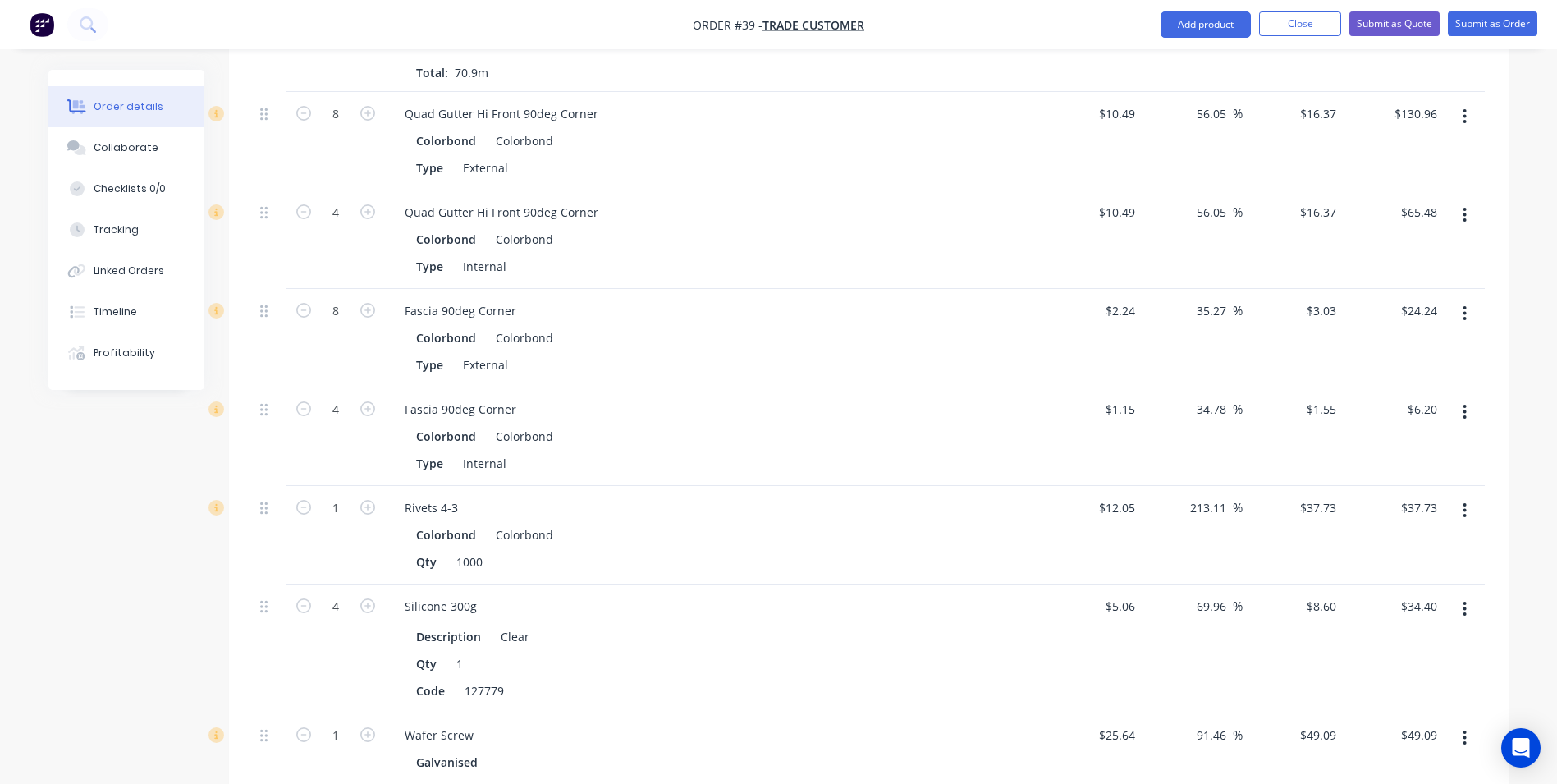
scroll to position [1802, 0]
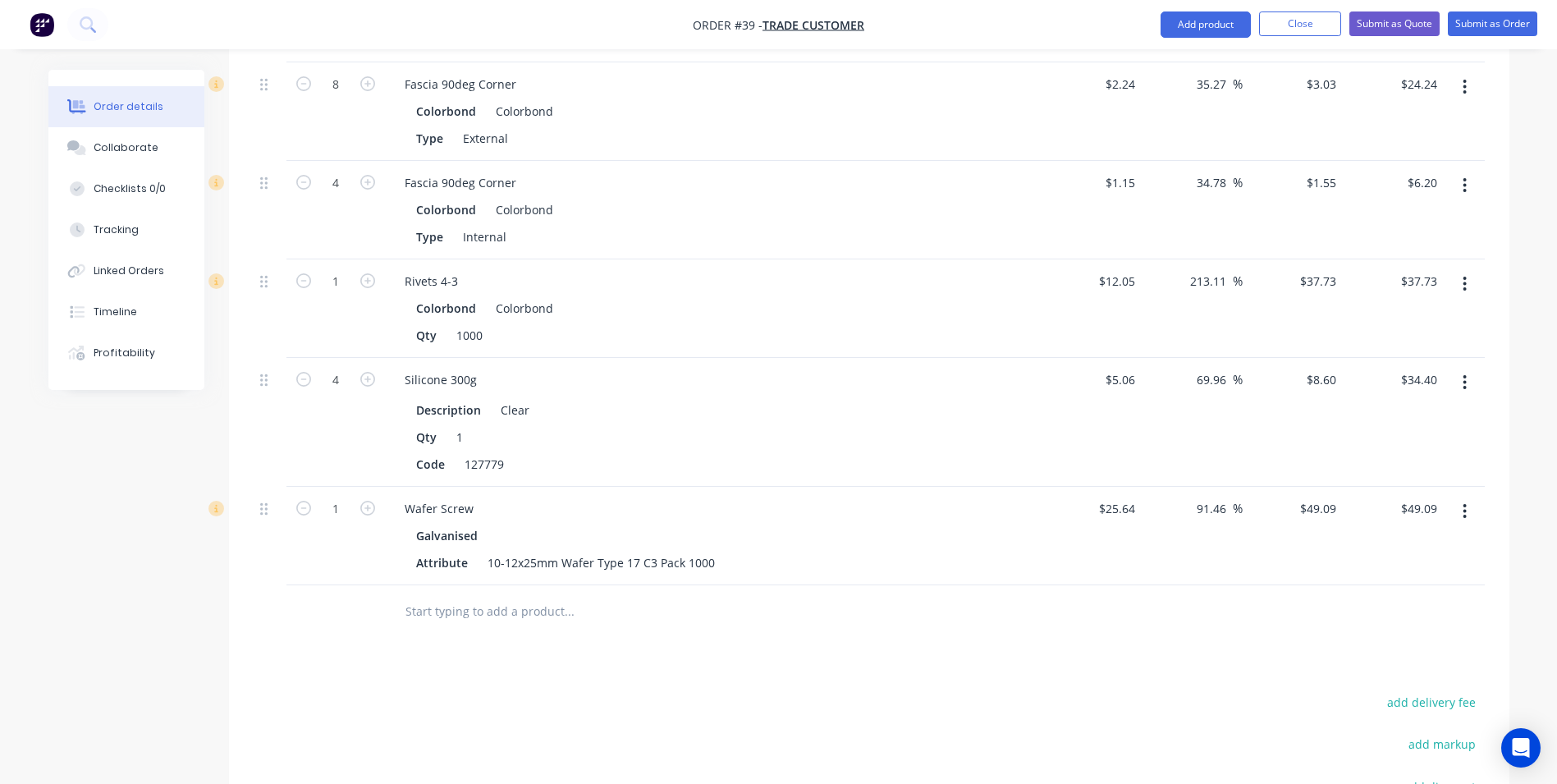
click at [447, 595] on input "text" at bounding box center [569, 611] width 328 height 33
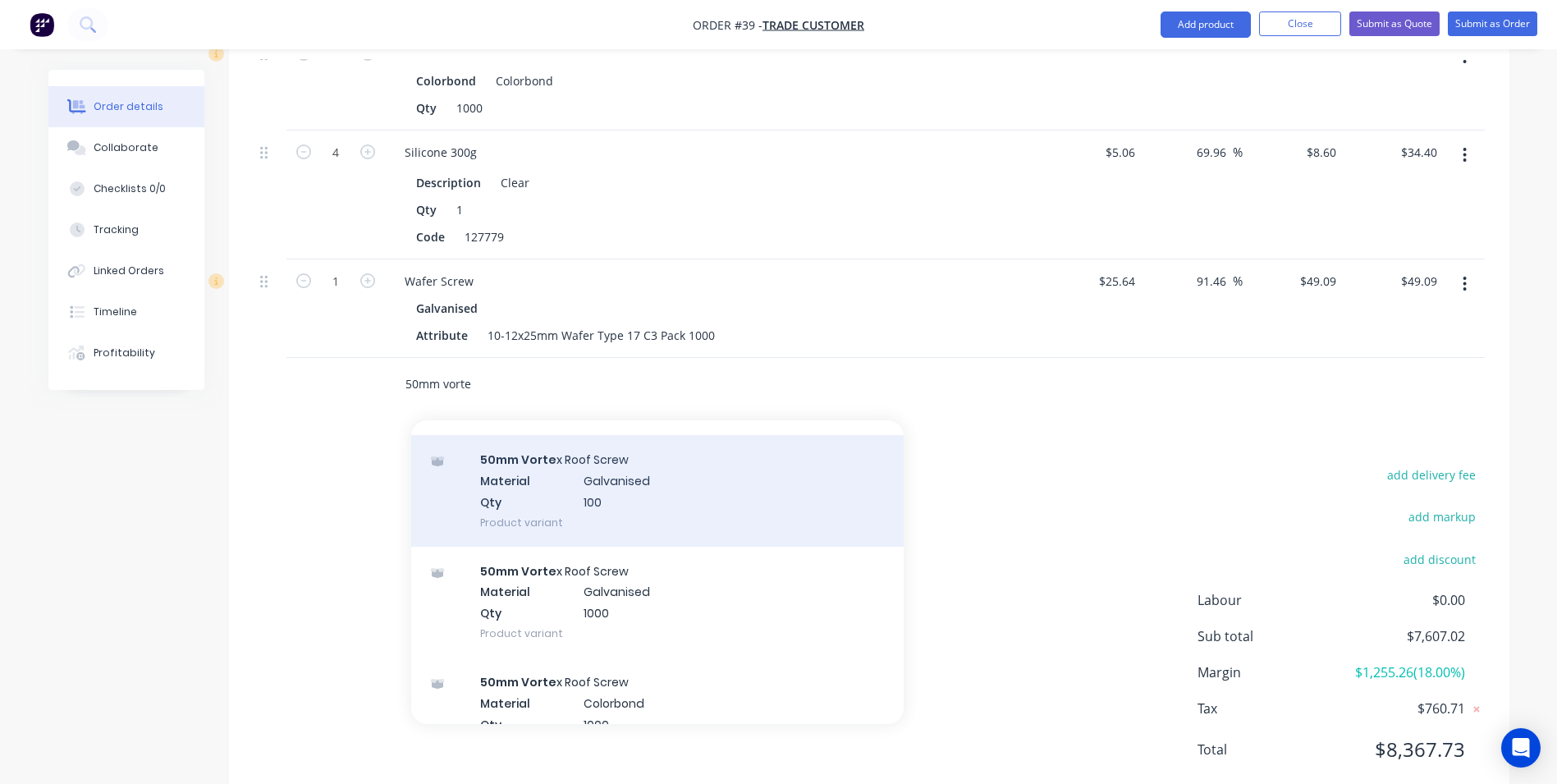
scroll to position [657, 0]
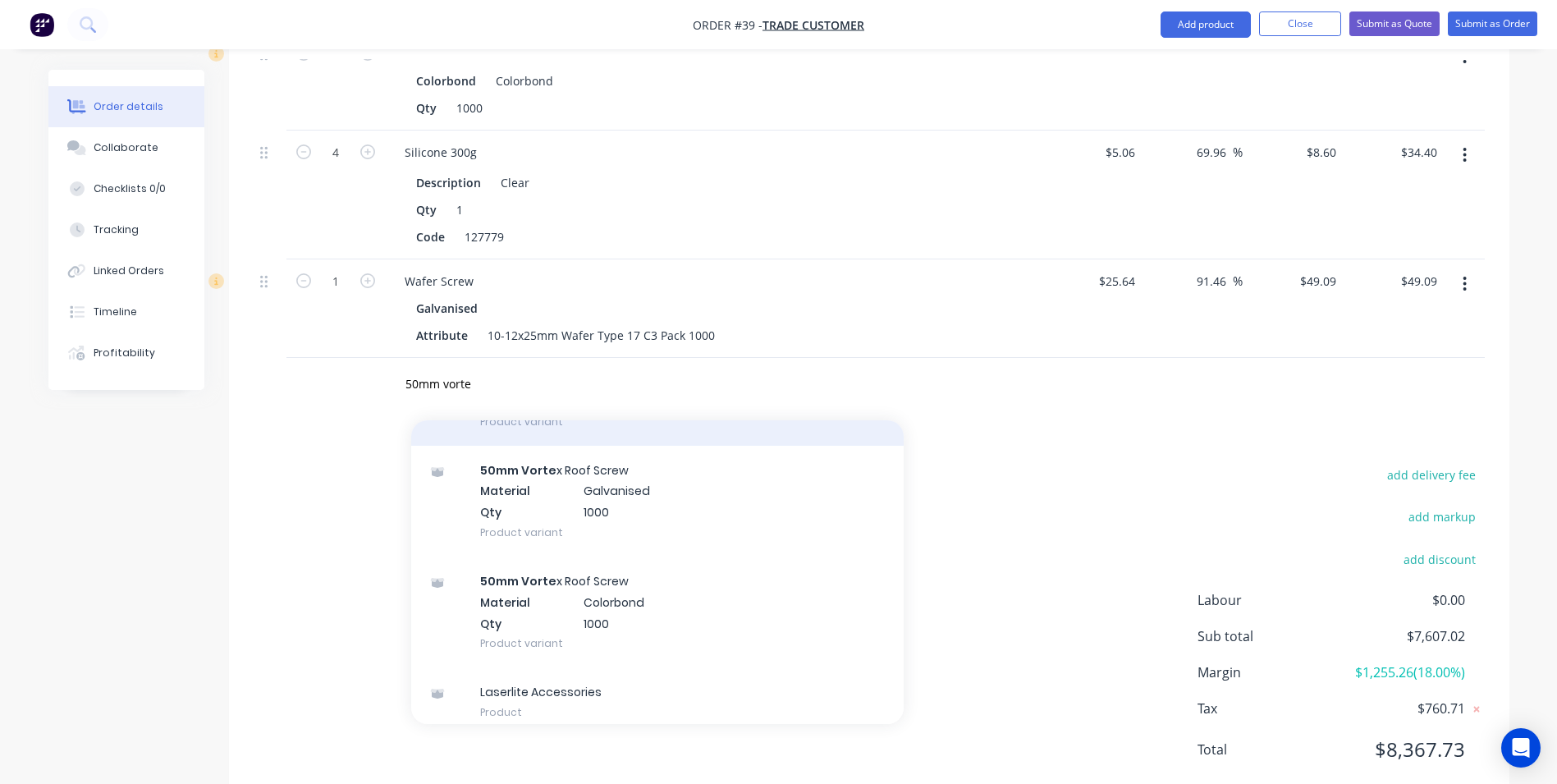
click at [588, 556] on div "50mm Vorte x Roof Screw Material Colorbond Qty 1000 Product variant" at bounding box center [658, 611] width 492 height 111
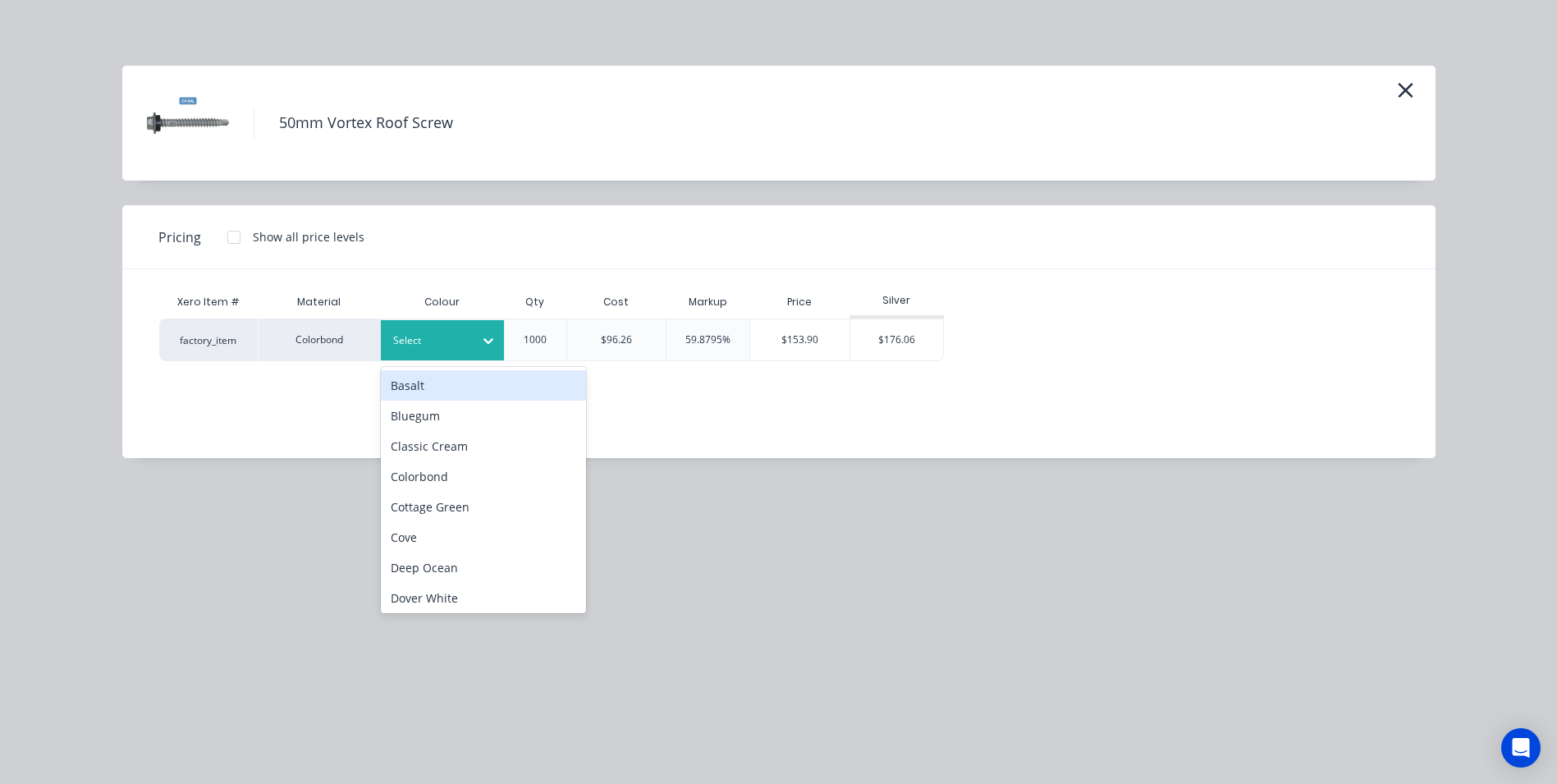
click at [401, 334] on div at bounding box center [430, 340] width 74 height 18
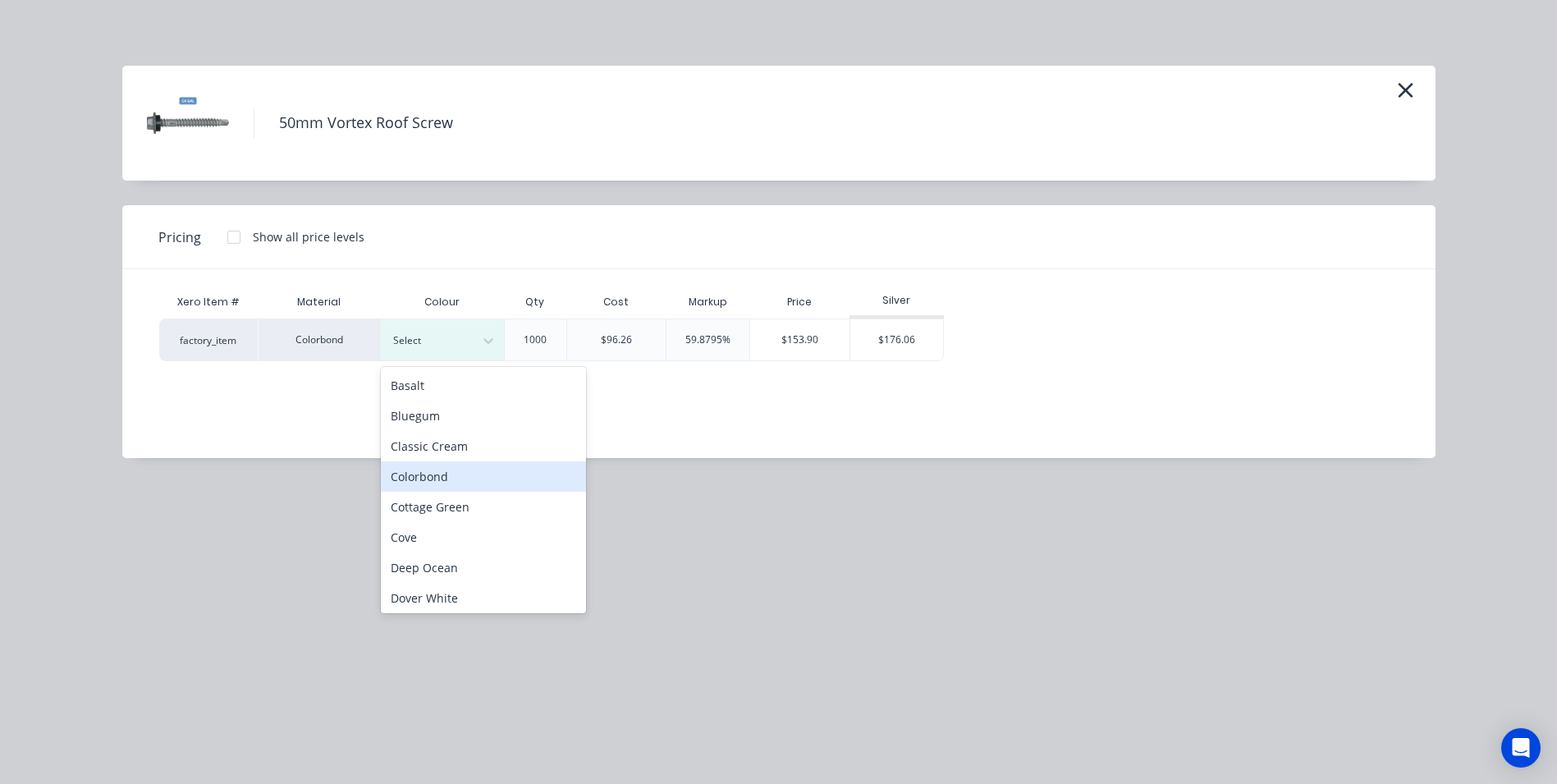
click at [430, 480] on div "Colorbond" at bounding box center [483, 477] width 205 height 31
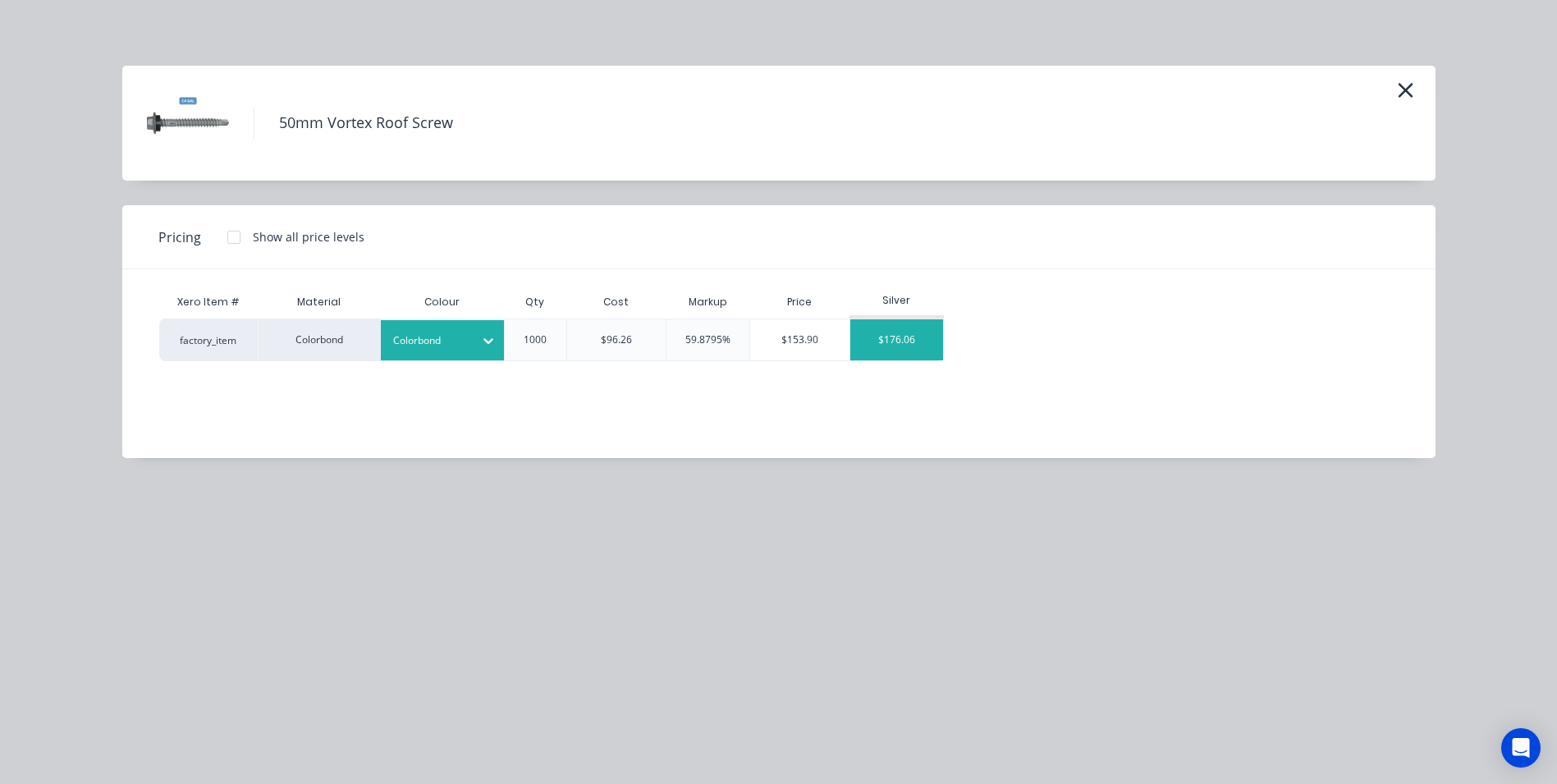
click at [936, 342] on div "$176.06" at bounding box center [896, 340] width 93 height 41
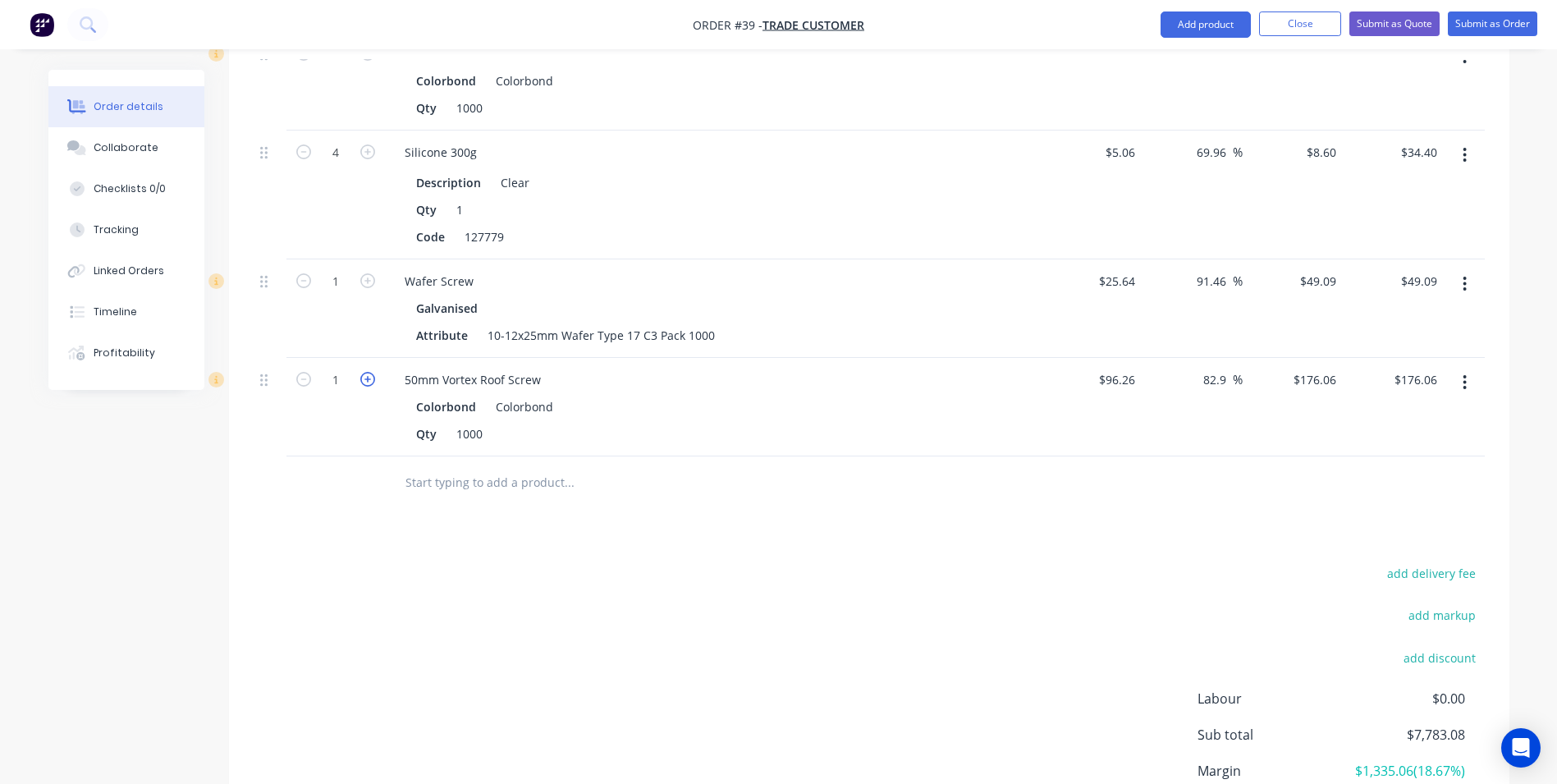
click at [374, 372] on icon "button" at bounding box center [368, 379] width 15 height 15
click at [481, 466] on input "text" at bounding box center [569, 482] width 328 height 33
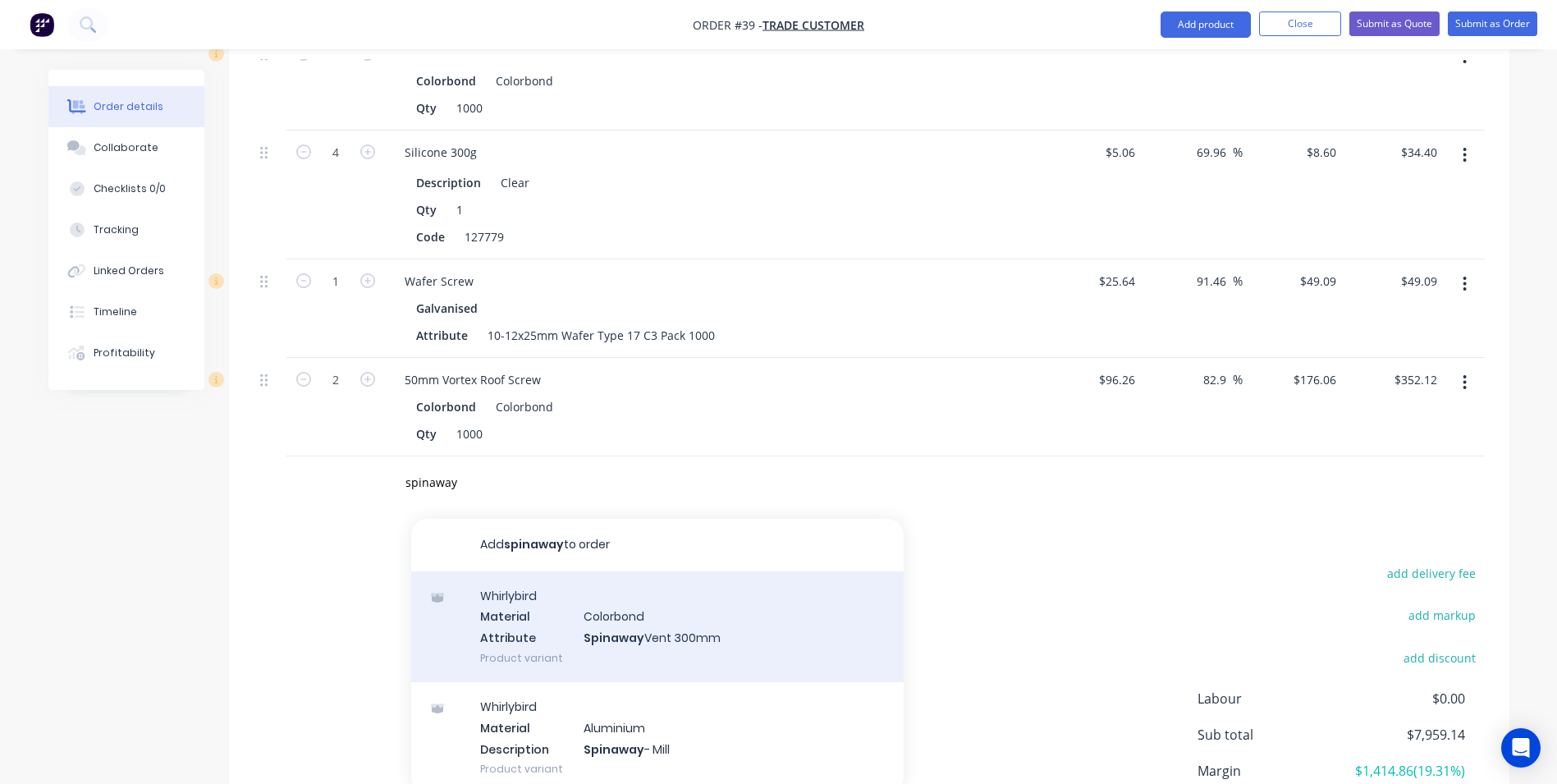
click at [542, 571] on div "Whirlybird Material Colorbond Attribute Spinaway Vent 300mm Product variant" at bounding box center [658, 626] width 492 height 111
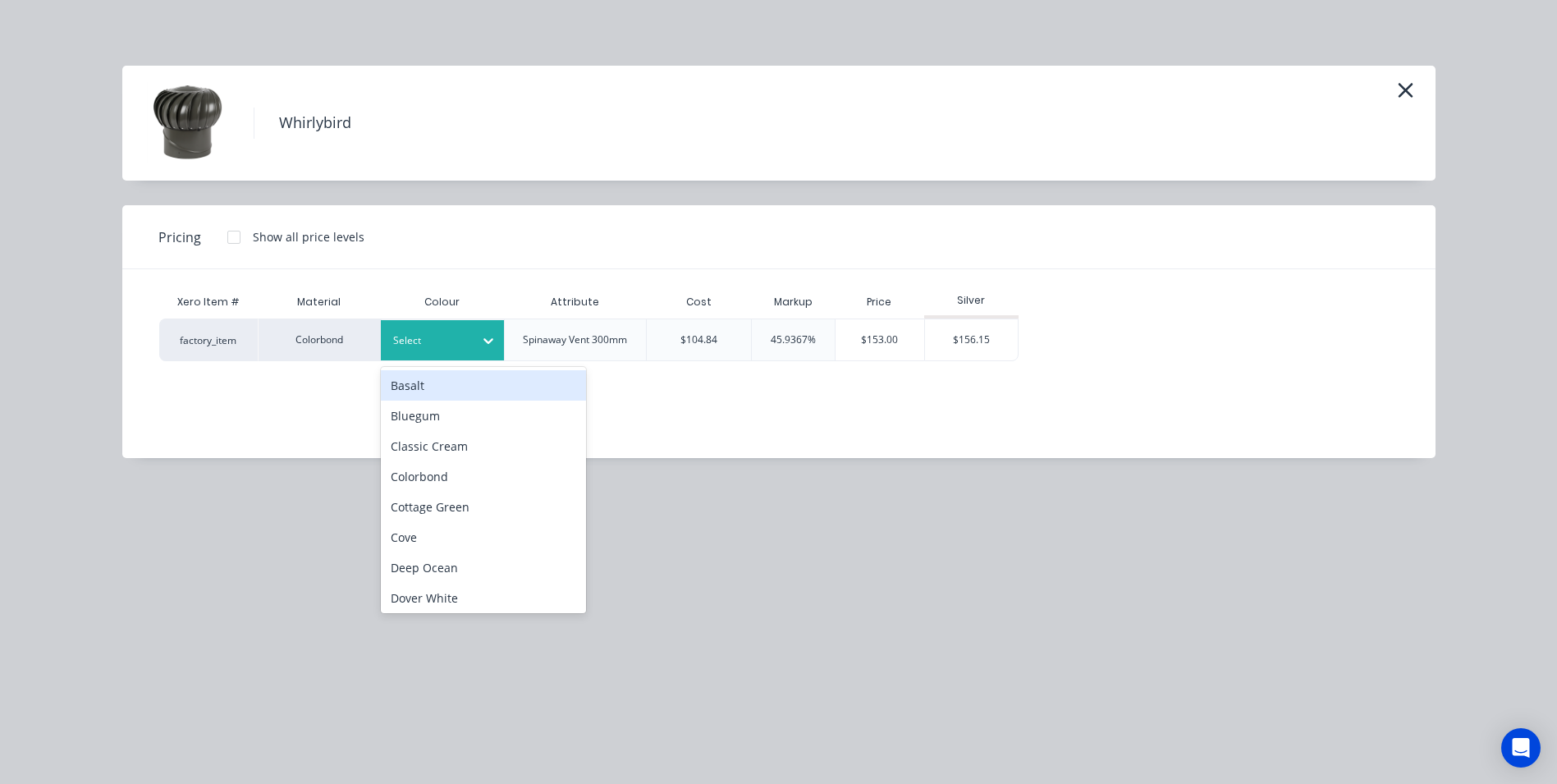
click at [484, 339] on icon at bounding box center [488, 341] width 10 height 6
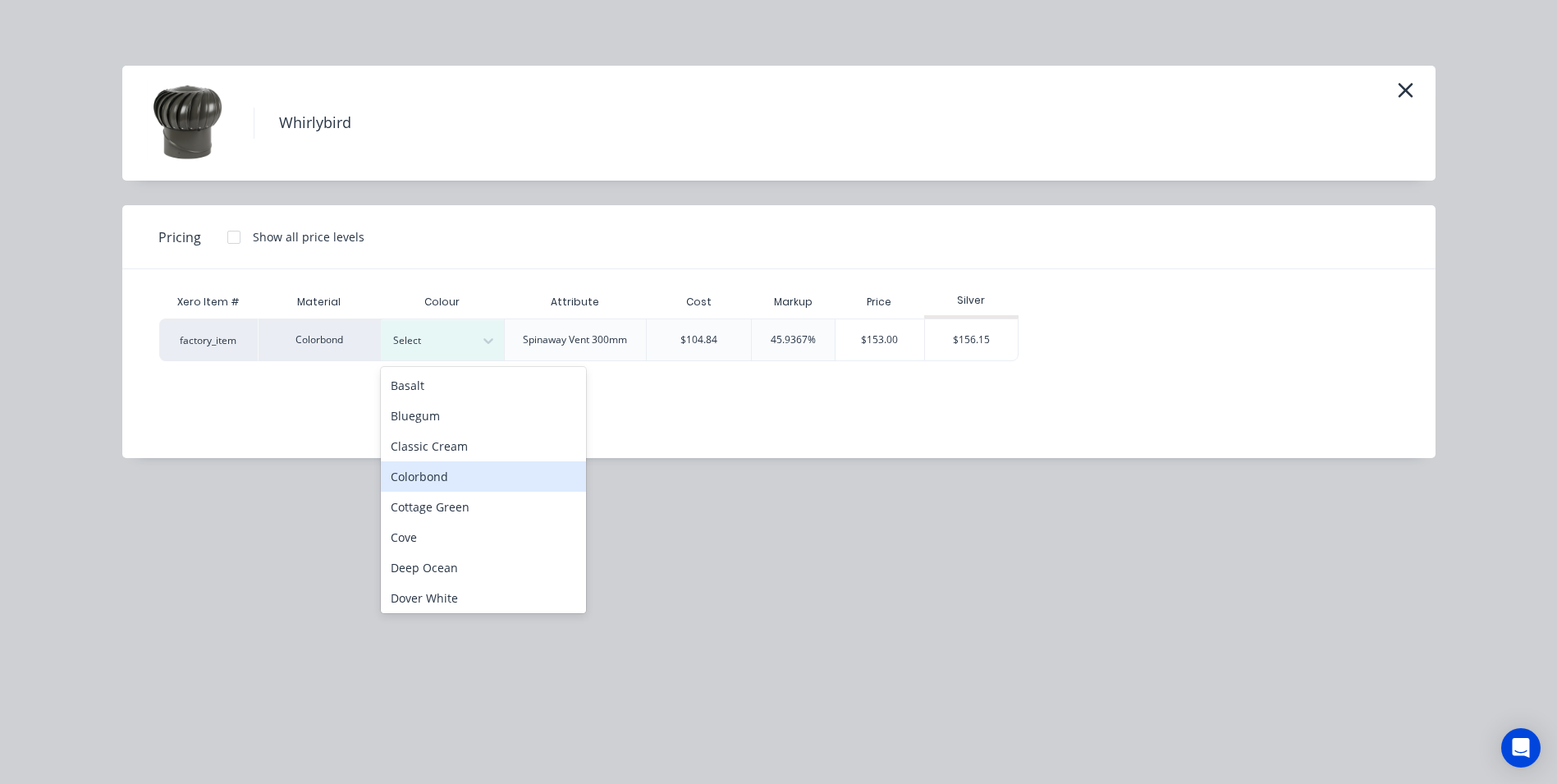
click at [447, 479] on div "Colorbond" at bounding box center [483, 477] width 205 height 31
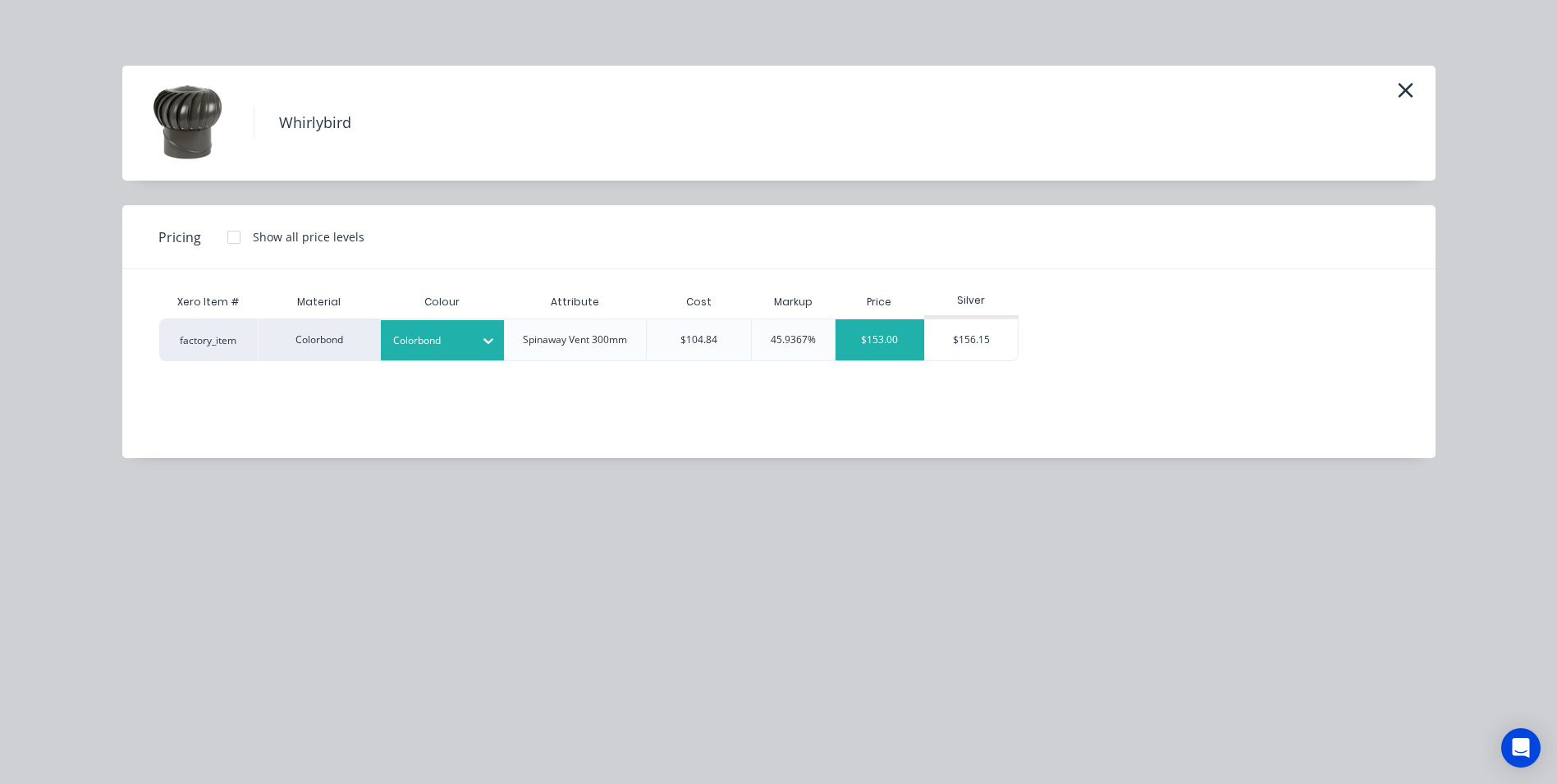
click at [866, 339] on div "$153.00" at bounding box center [879, 340] width 88 height 41
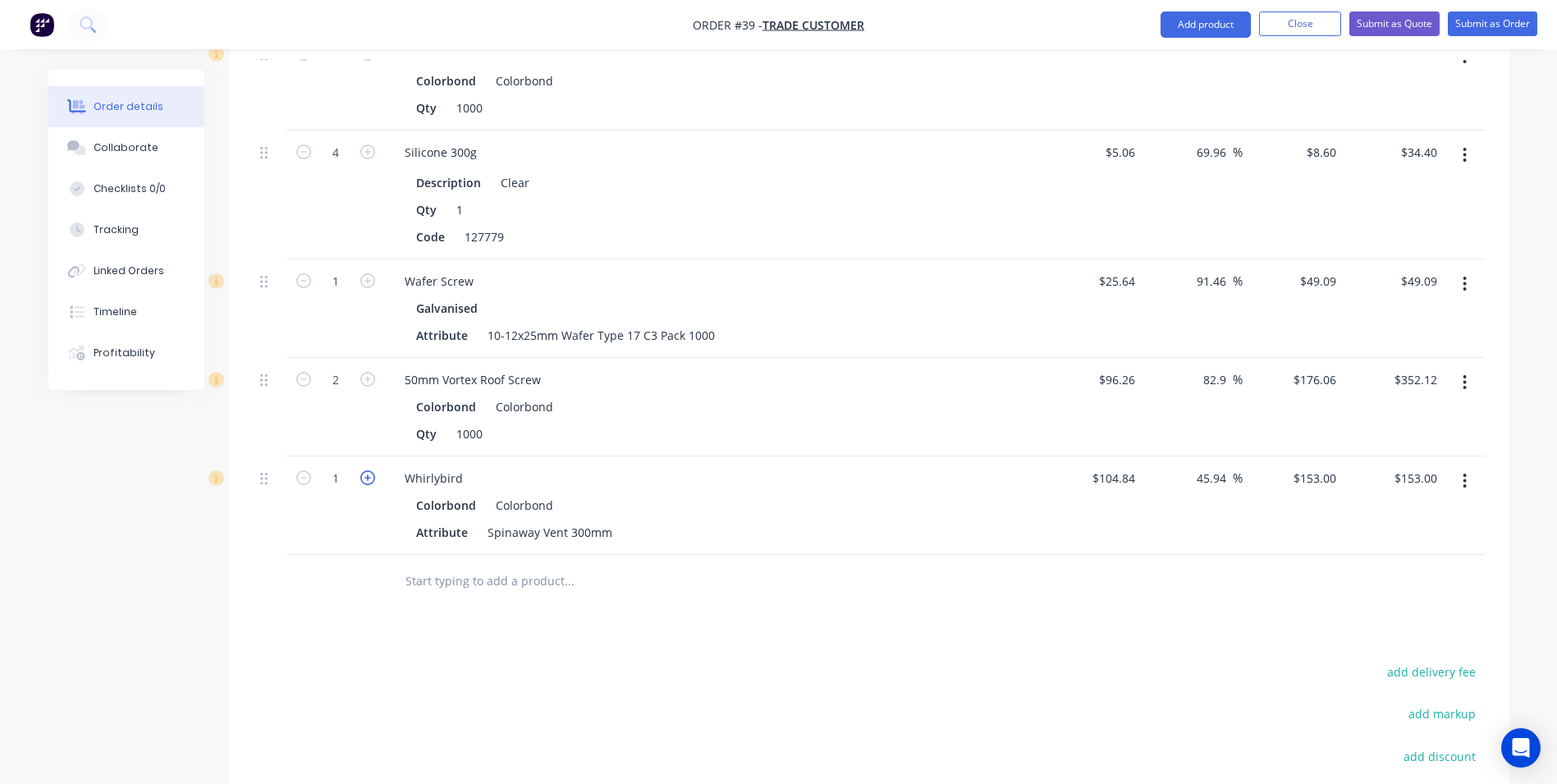
click at [365, 470] on icon "button" at bounding box center [368, 477] width 15 height 15
click at [405, 565] on input "text" at bounding box center [569, 581] width 328 height 33
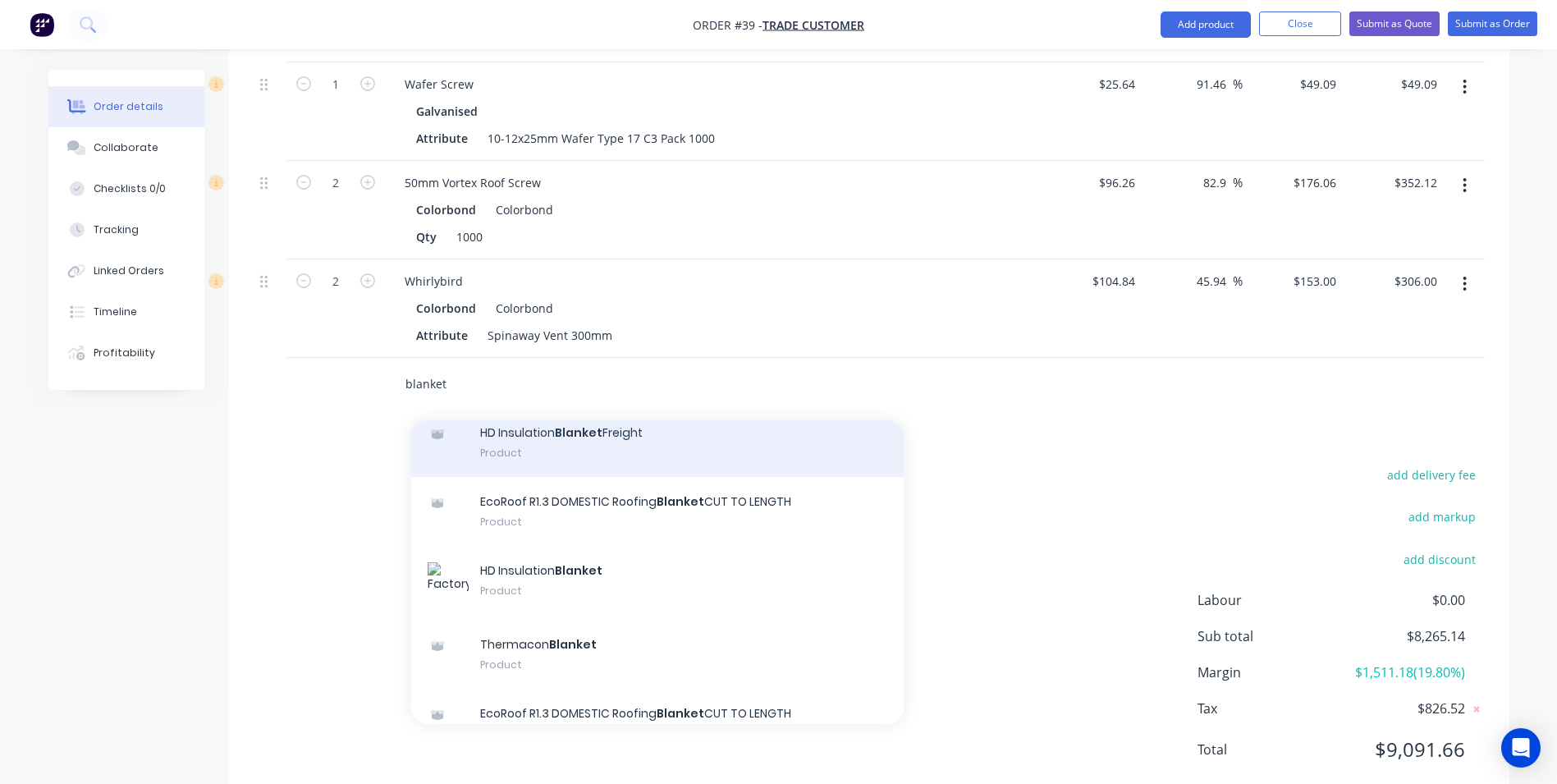
scroll to position [164, 0]
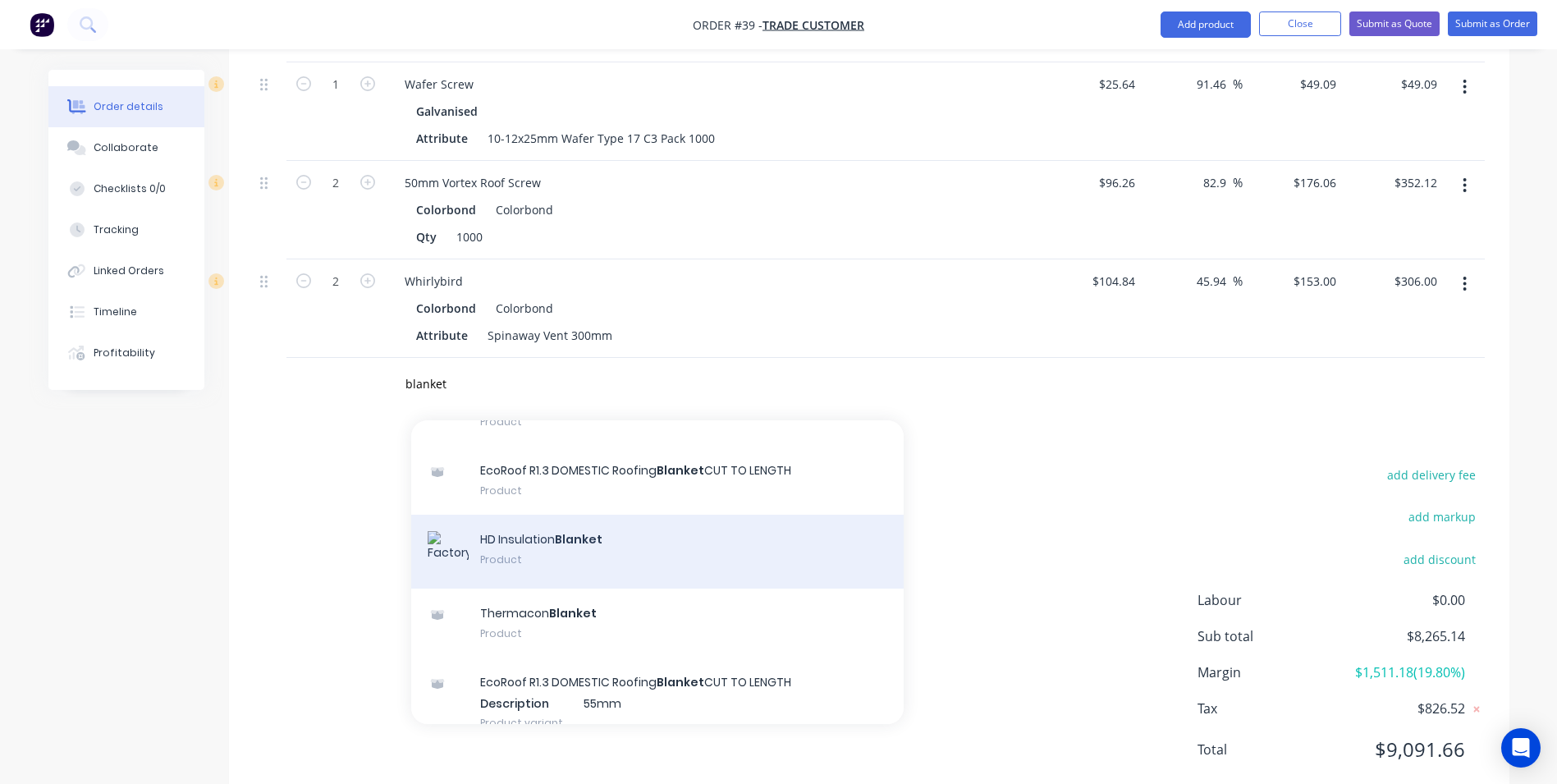
click at [595, 515] on div "HD Insulation Blanket Product" at bounding box center [658, 552] width 492 height 74
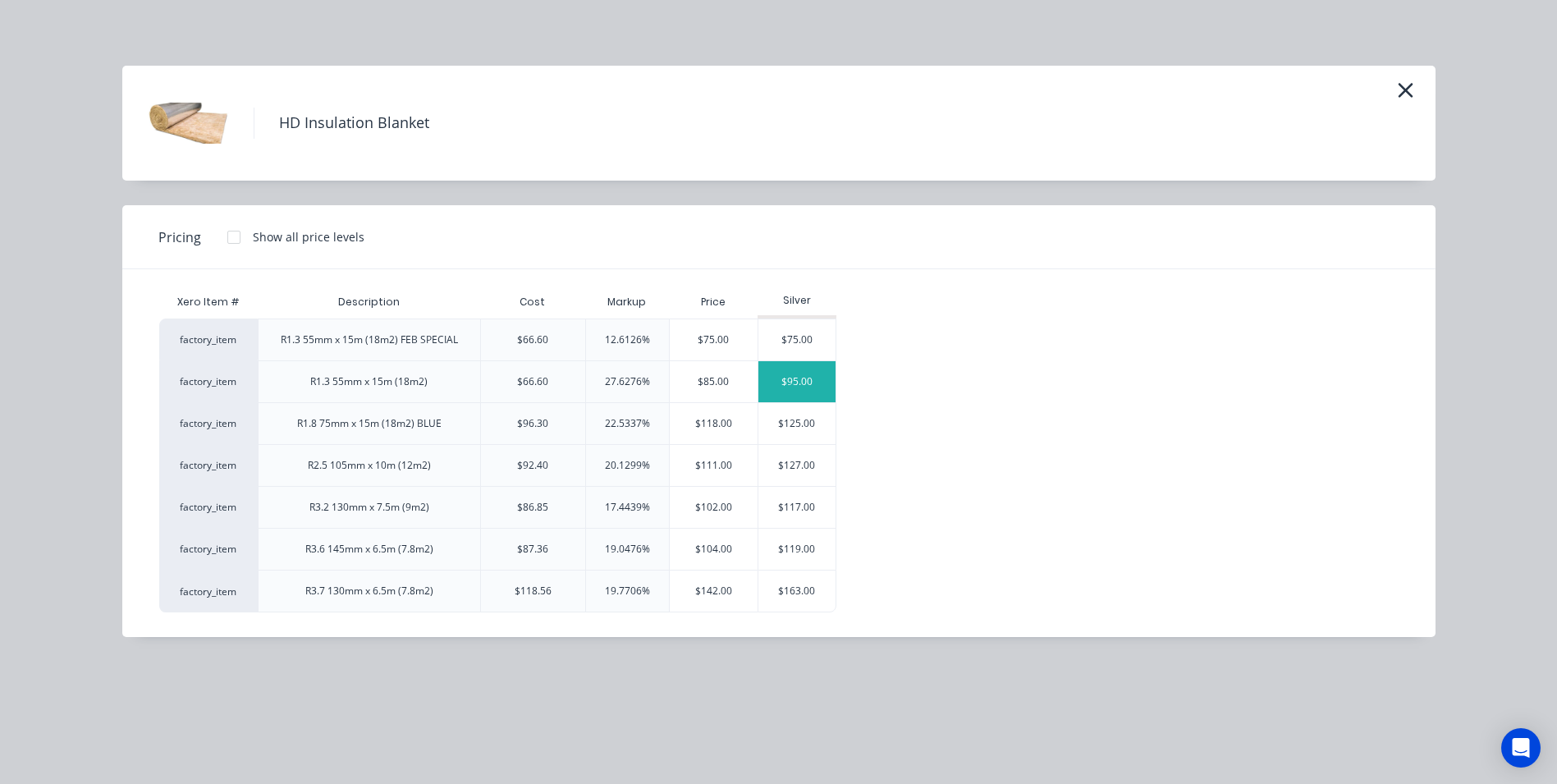
click at [765, 393] on div "$95.00" at bounding box center [796, 382] width 77 height 41
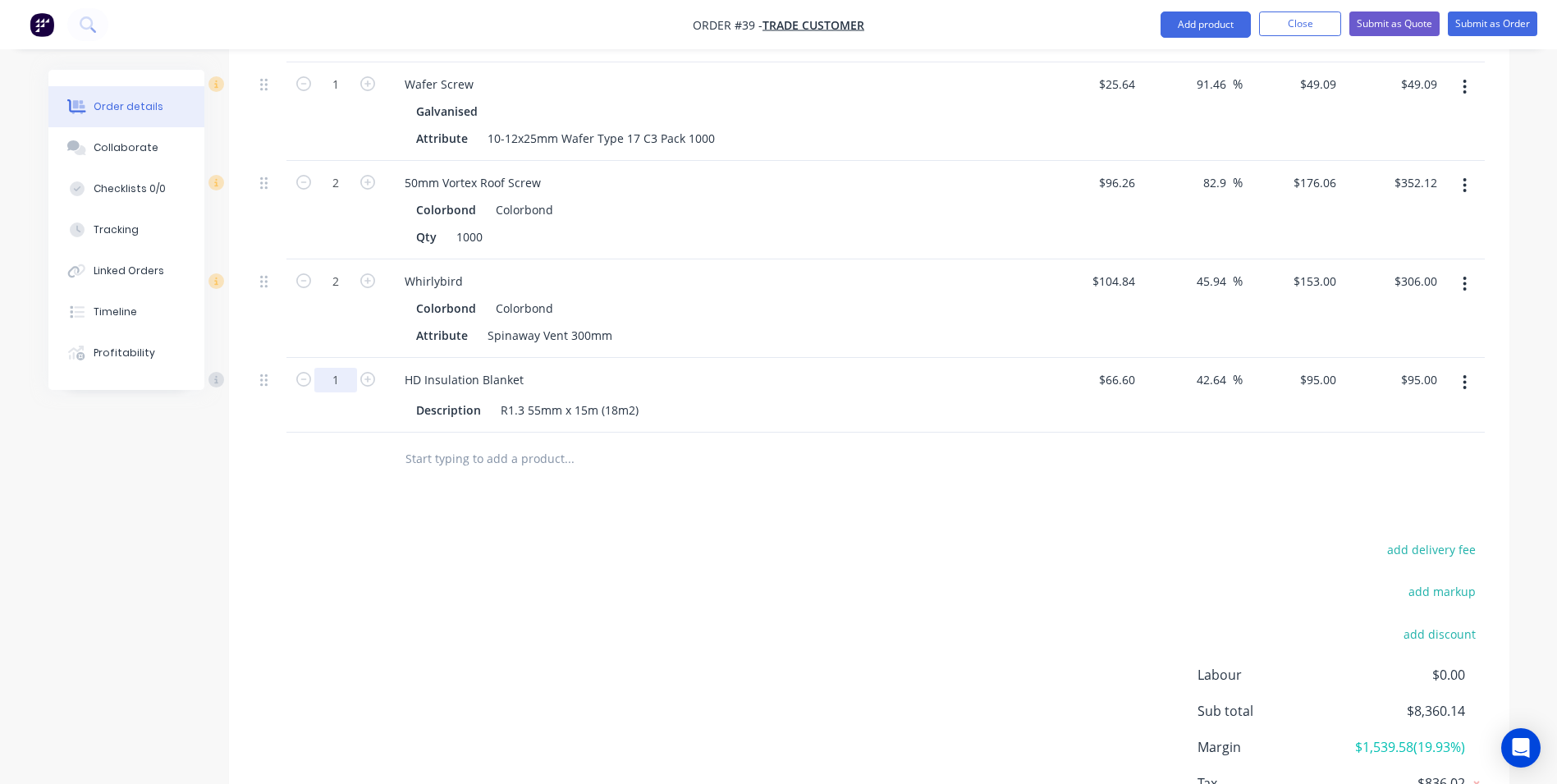
click at [349, 368] on input "1" at bounding box center [335, 380] width 43 height 25
click at [430, 442] on input "text" at bounding box center [569, 458] width 328 height 33
click at [522, 442] on input "40mm top hat" at bounding box center [569, 458] width 328 height 33
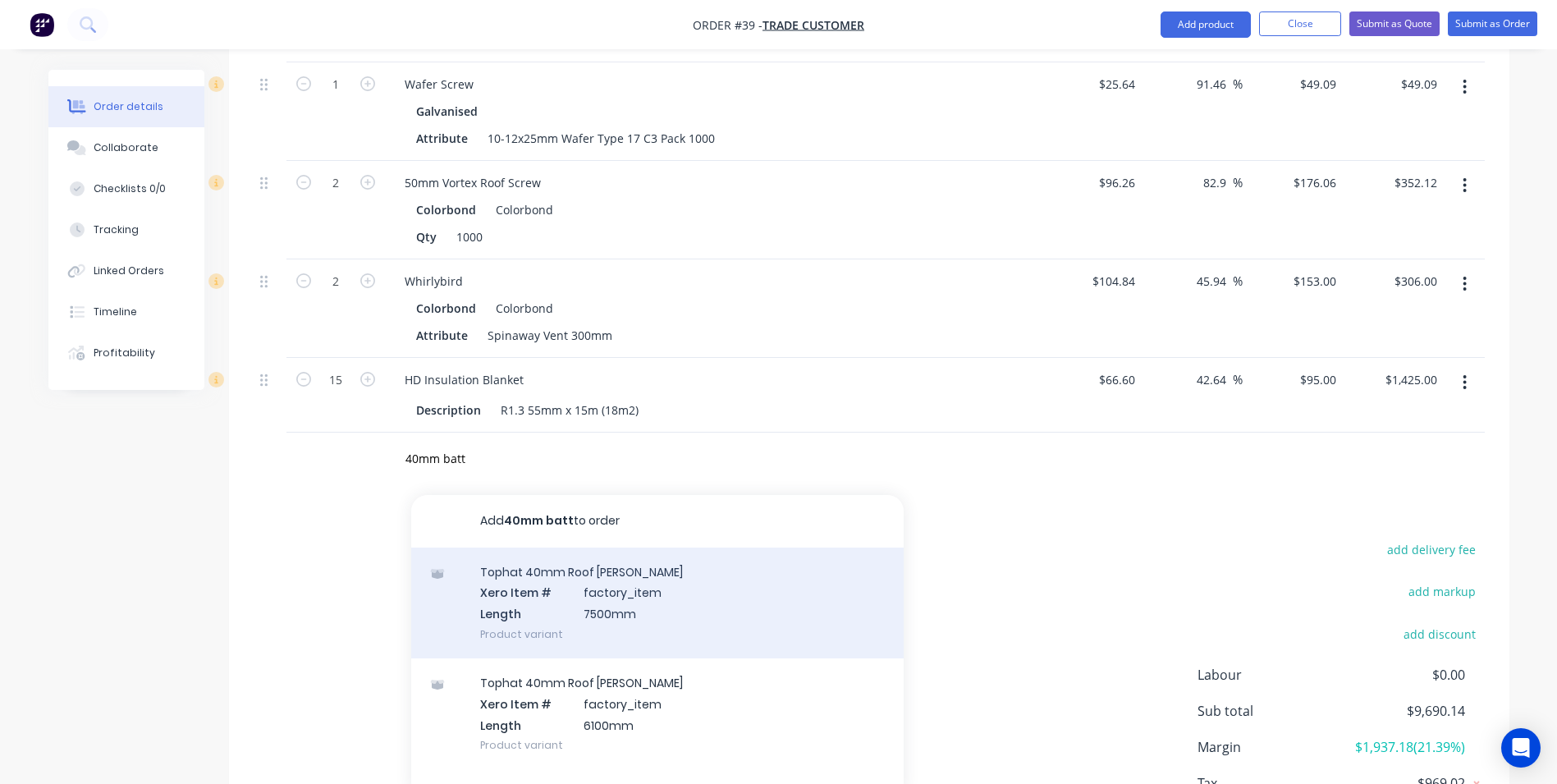
click at [546, 551] on div "Tophat 40mm Roof [PERSON_NAME] Xero Item # factory_item Length 7500mm Product v…" at bounding box center [658, 602] width 492 height 111
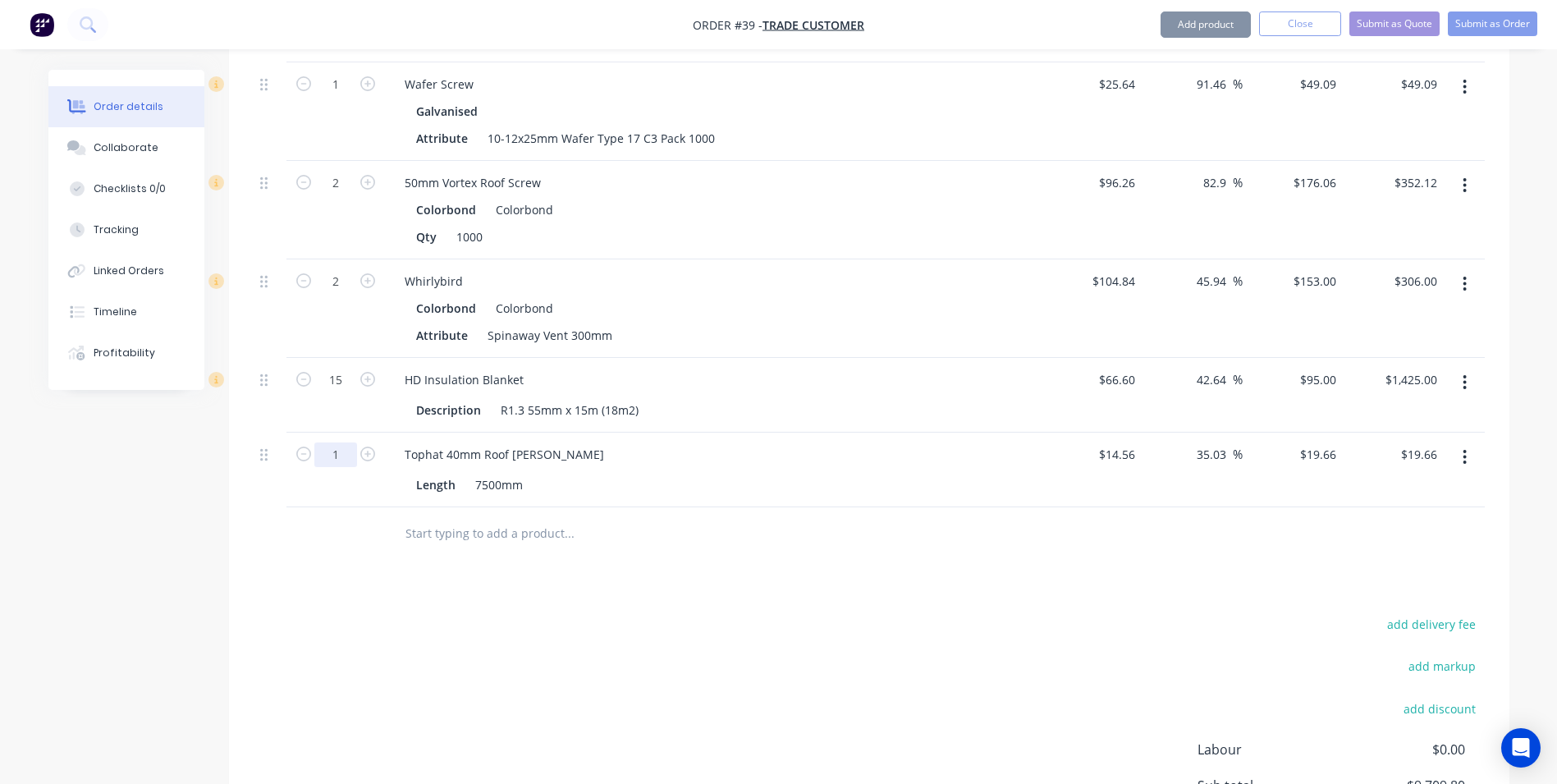
click at [348, 442] on input "1" at bounding box center [335, 454] width 43 height 25
click at [427, 517] on input "text" at bounding box center [569, 533] width 328 height 33
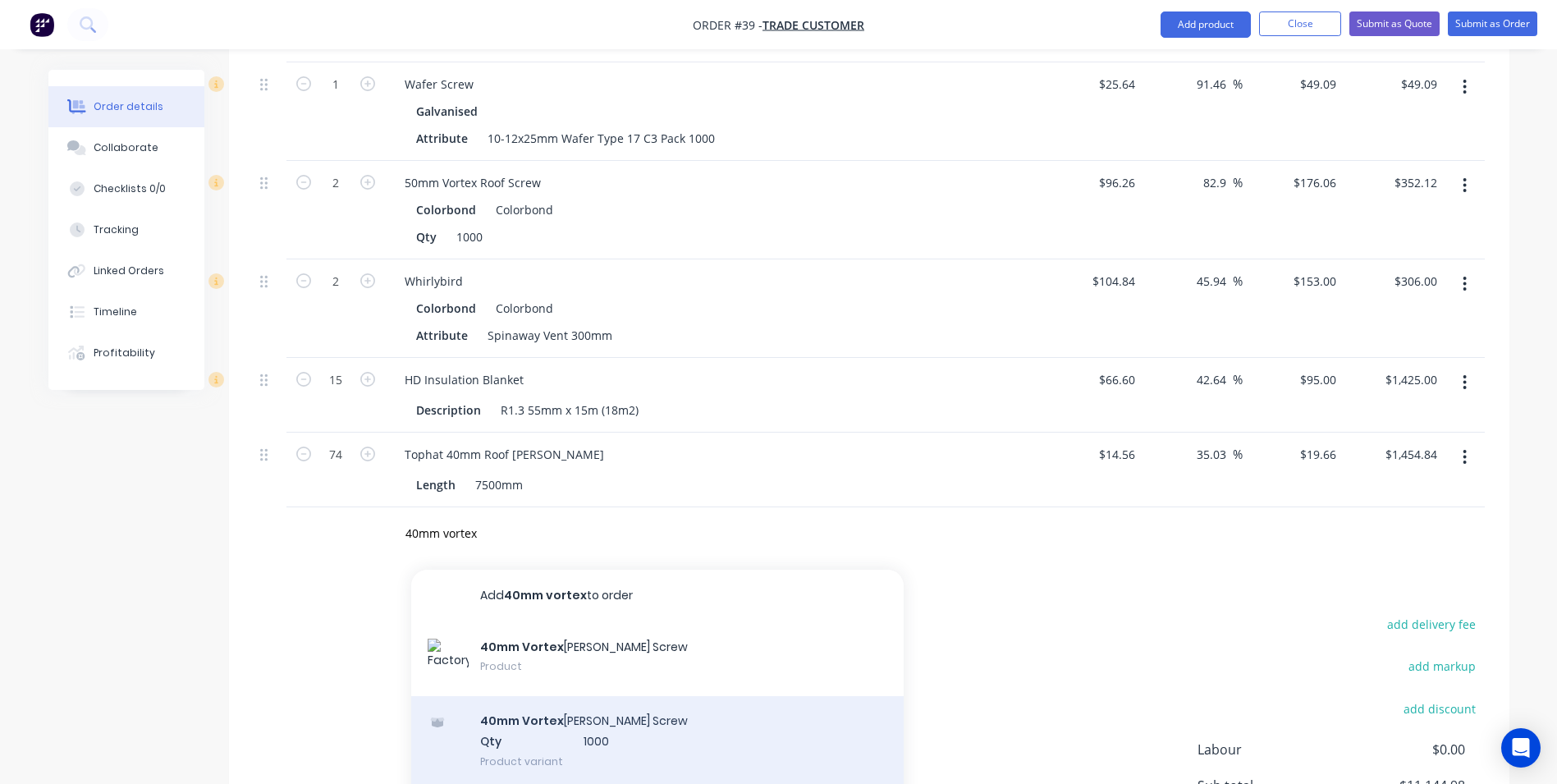
click at [583, 696] on div "40mm Vortex [PERSON_NAME] Screw Qty 1000 Product variant" at bounding box center [658, 740] width 492 height 90
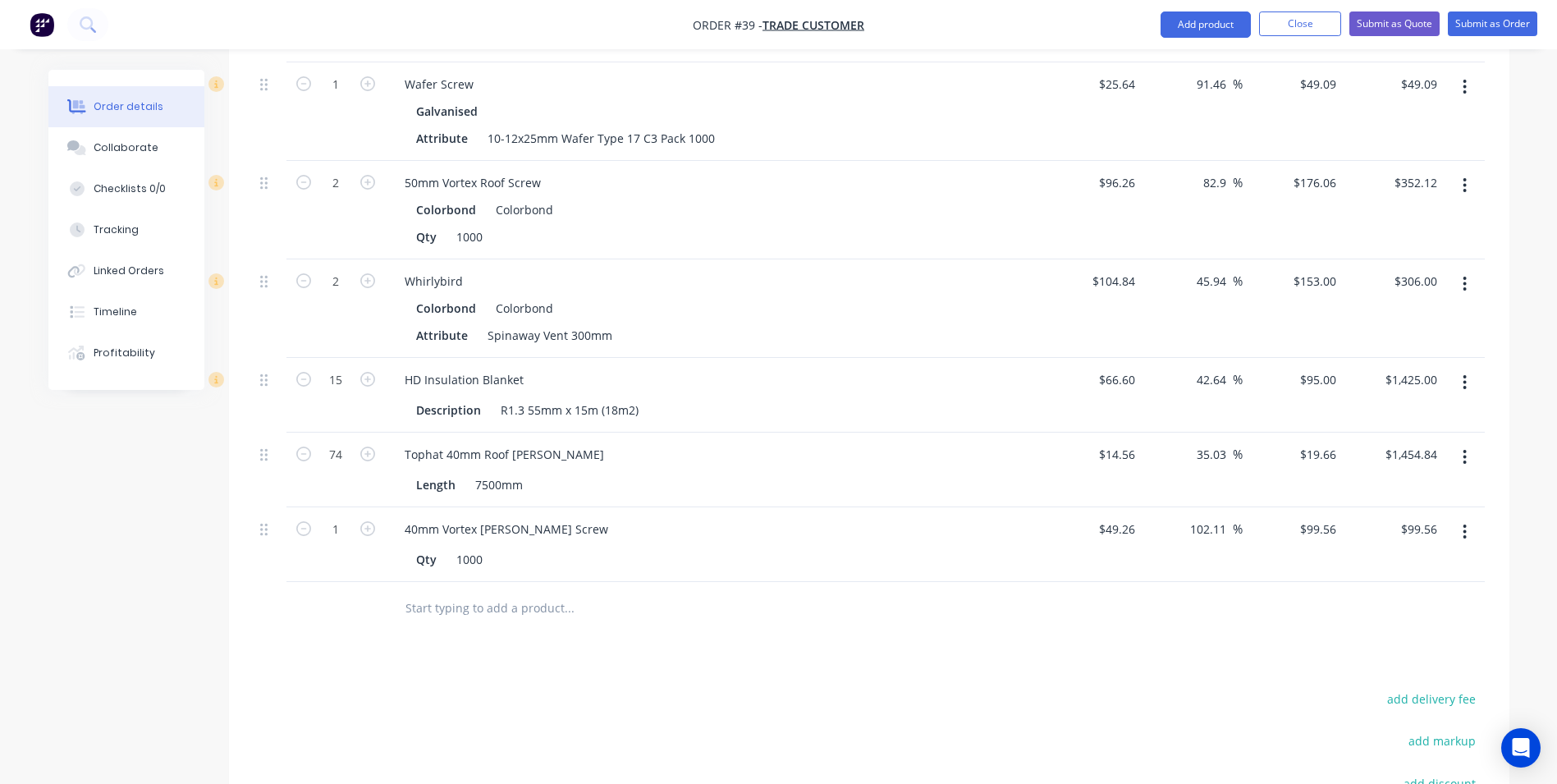
click at [464, 592] on input "text" at bounding box center [569, 608] width 328 height 33
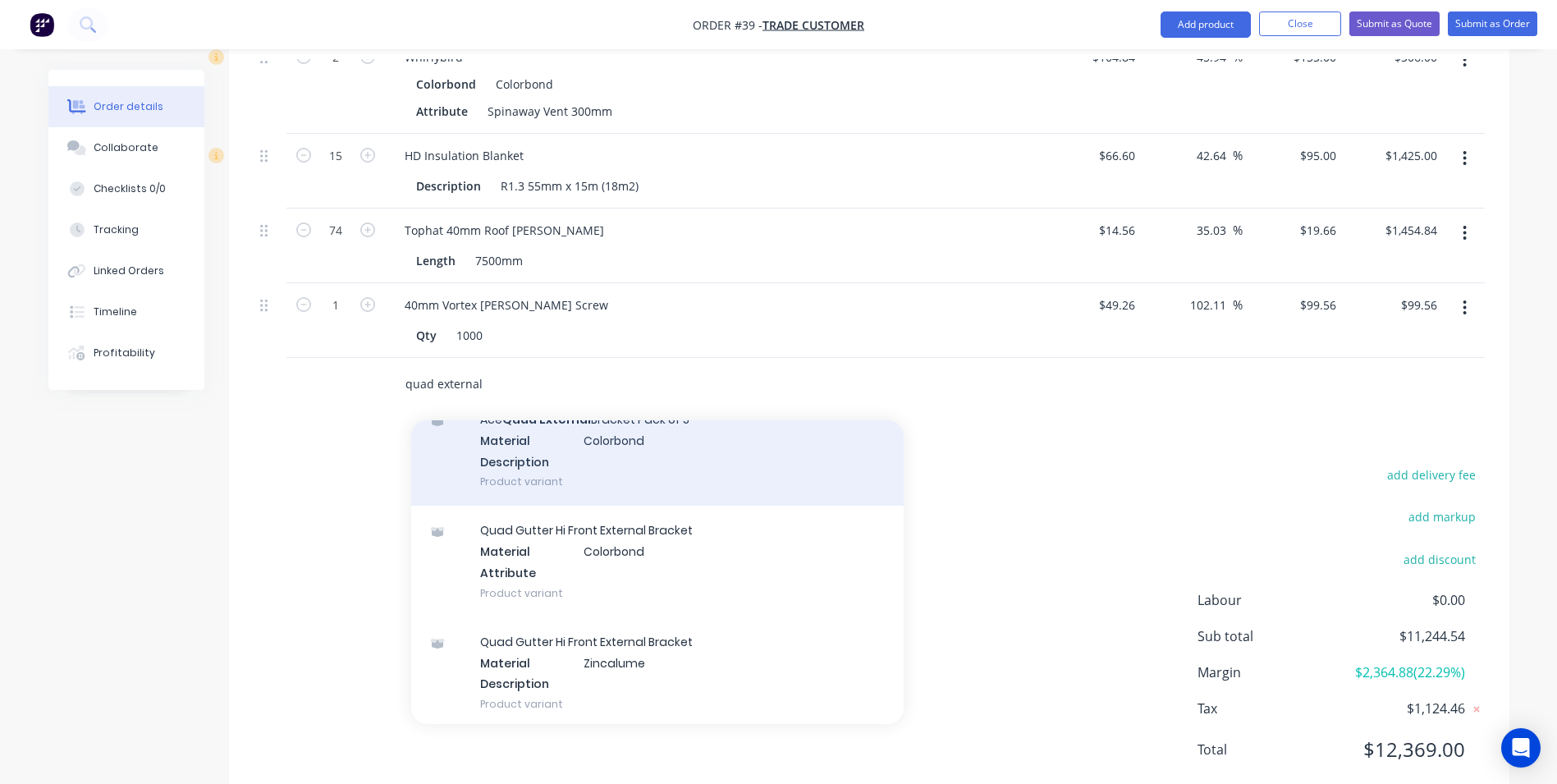
scroll to position [411, 0]
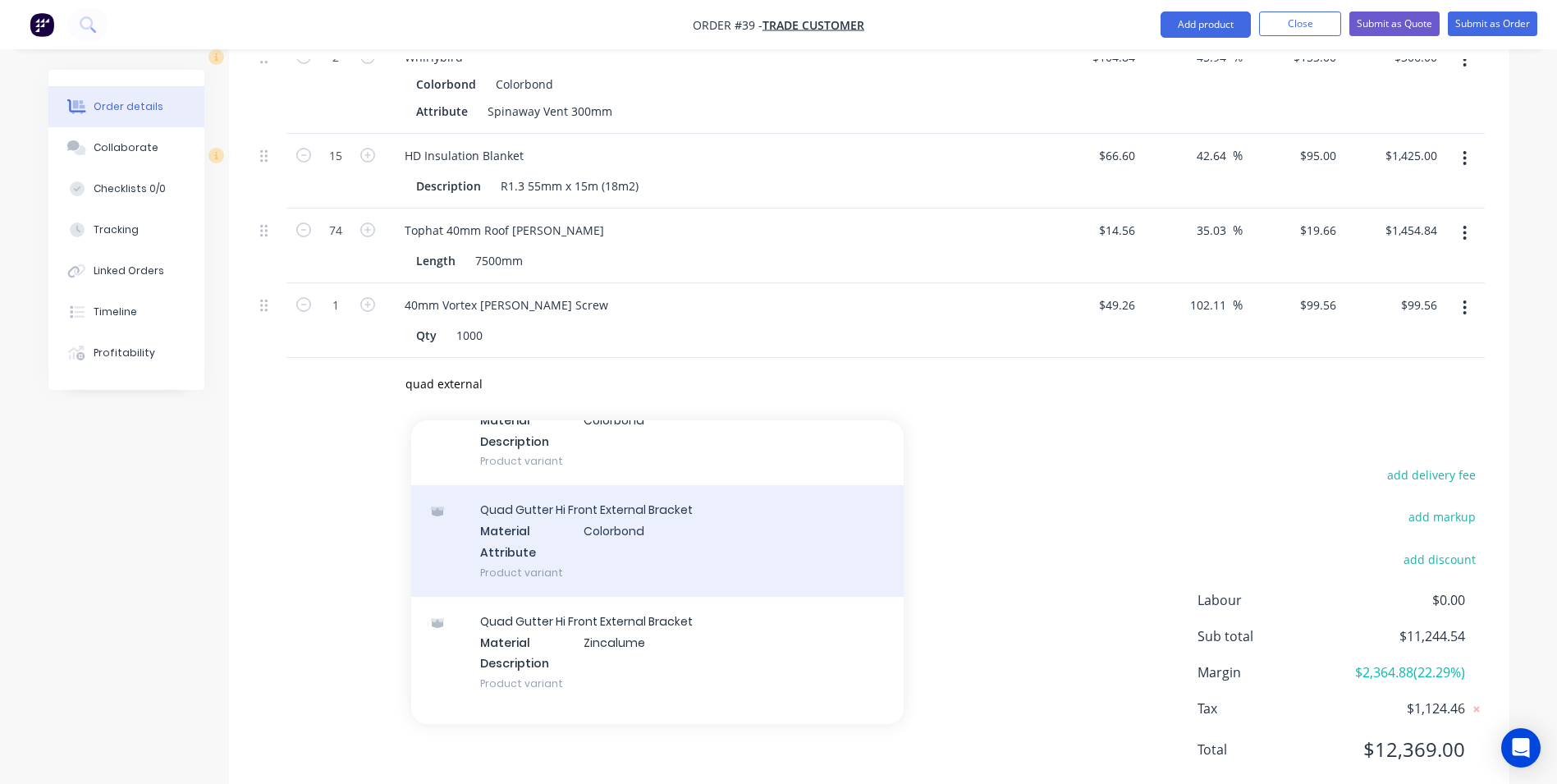
click at [594, 516] on div "Quad Gutter Hi Front External Bracket Material Colorbond Attribute Product vari…" at bounding box center [658, 540] width 492 height 111
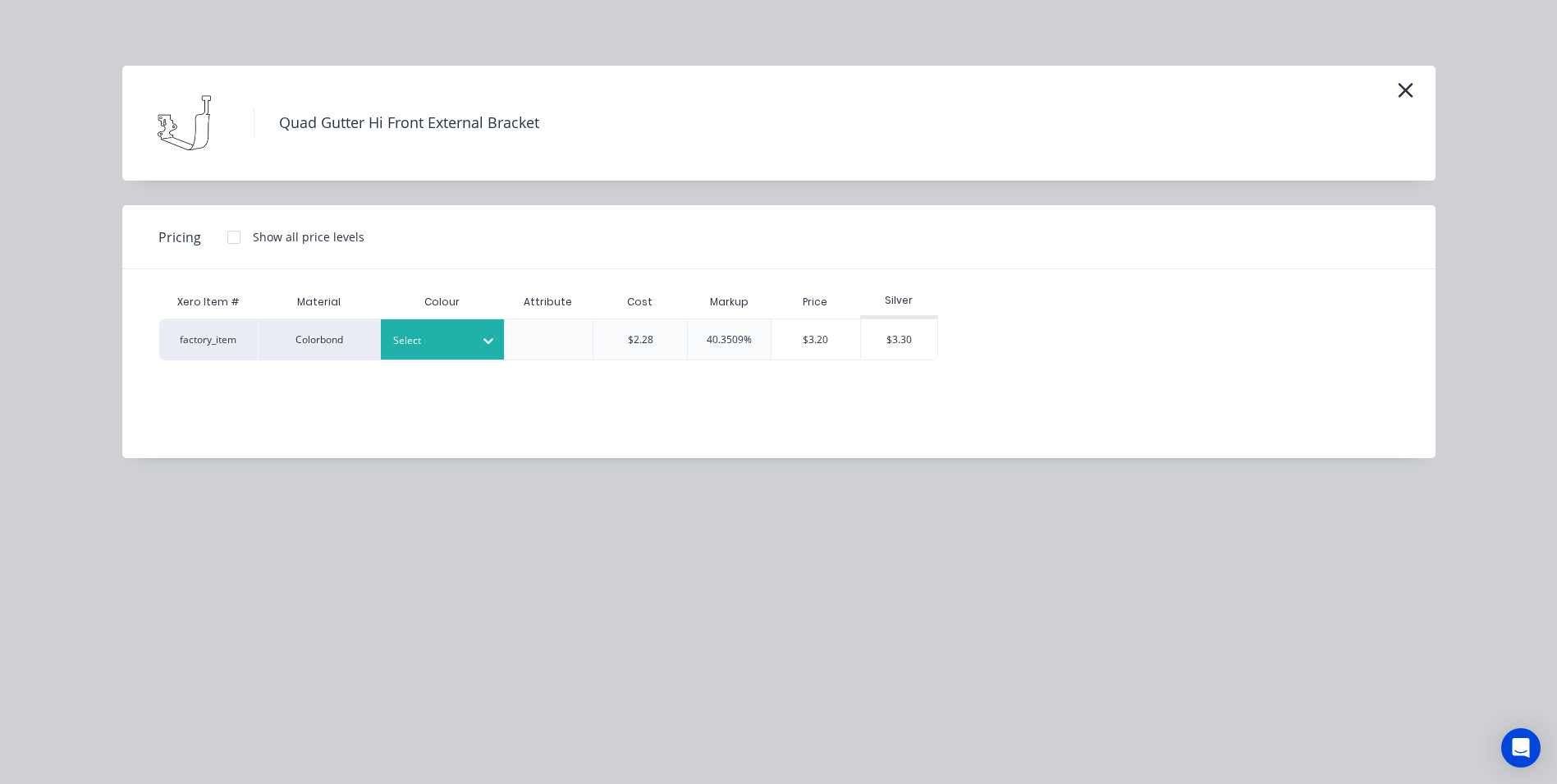
click at [449, 335] on div at bounding box center [430, 340] width 74 height 18
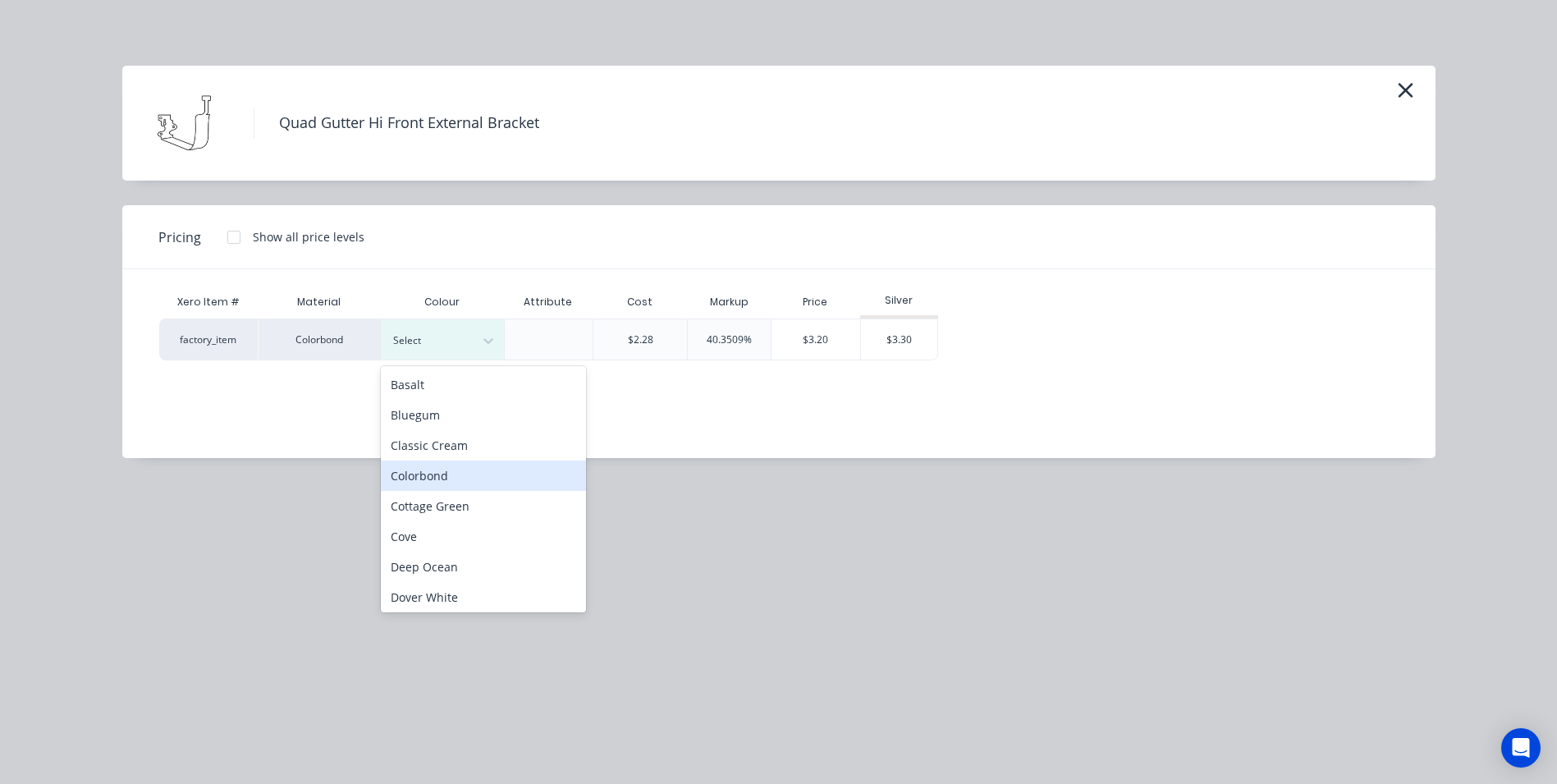
click at [414, 464] on div "Colorbond" at bounding box center [483, 476] width 205 height 31
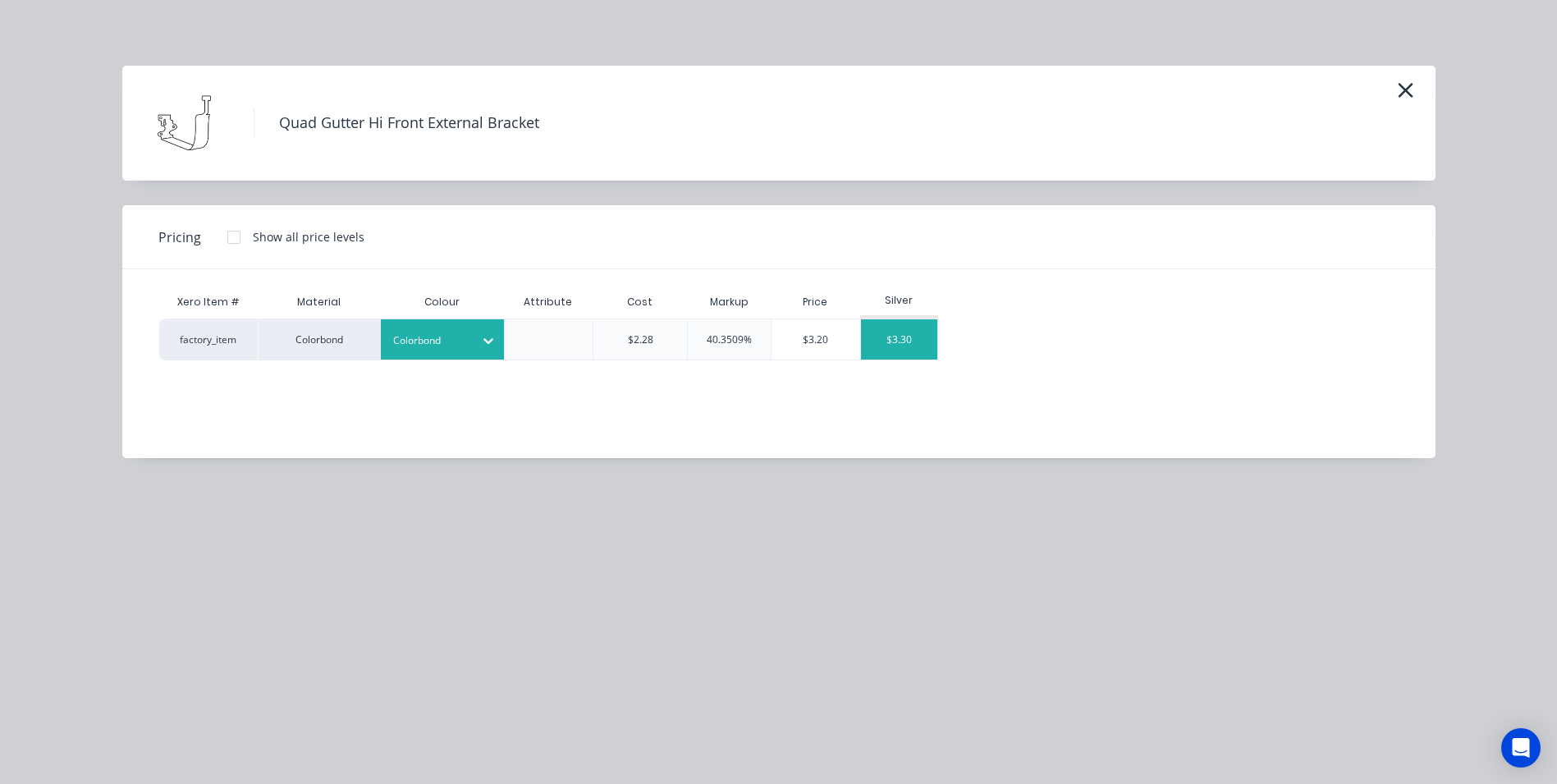
click at [894, 351] on div "$3.30" at bounding box center [899, 339] width 77 height 40
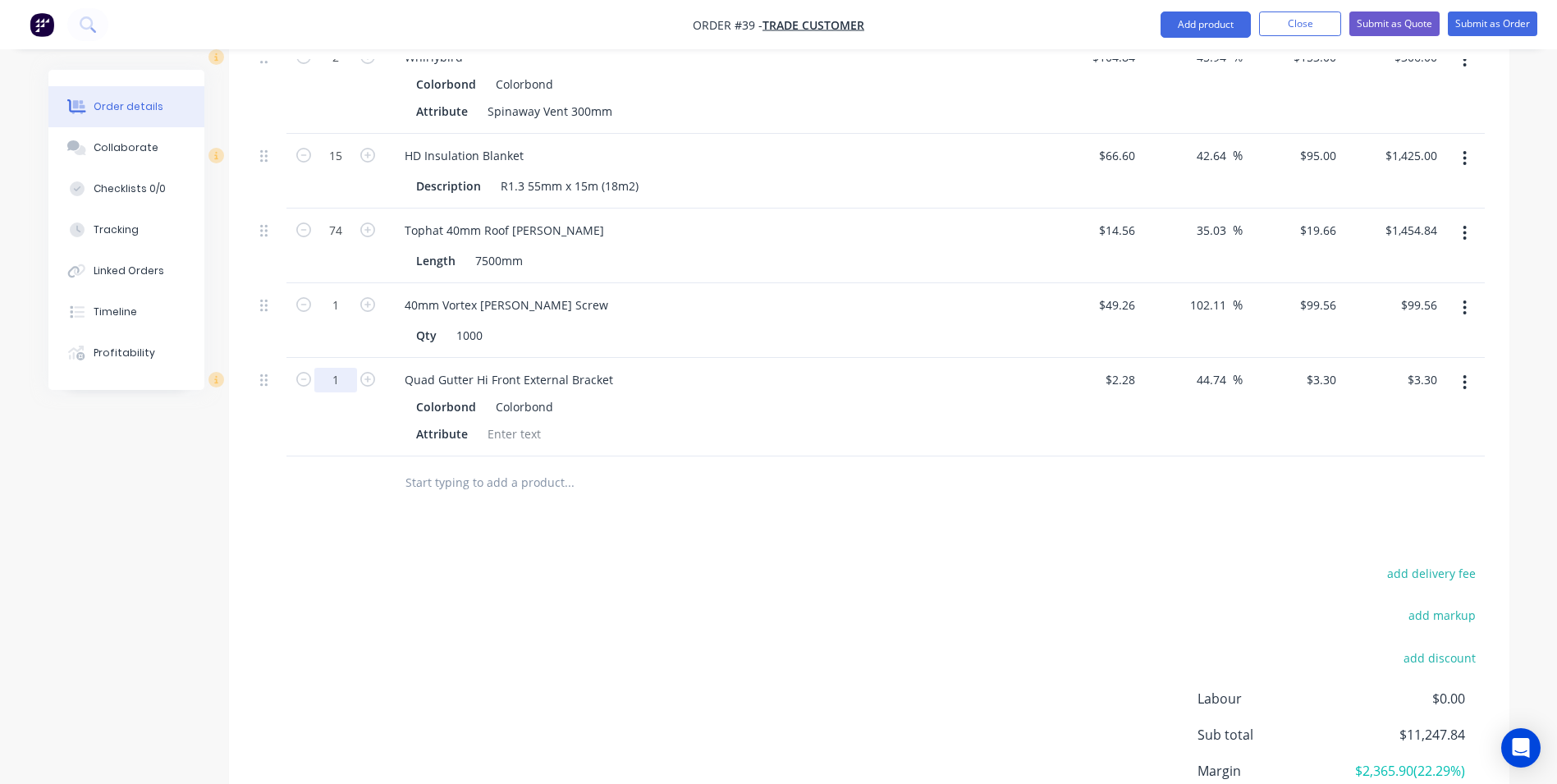
click at [335, 368] on input "1" at bounding box center [335, 380] width 43 height 25
click at [471, 466] on input "text" at bounding box center [569, 482] width 328 height 33
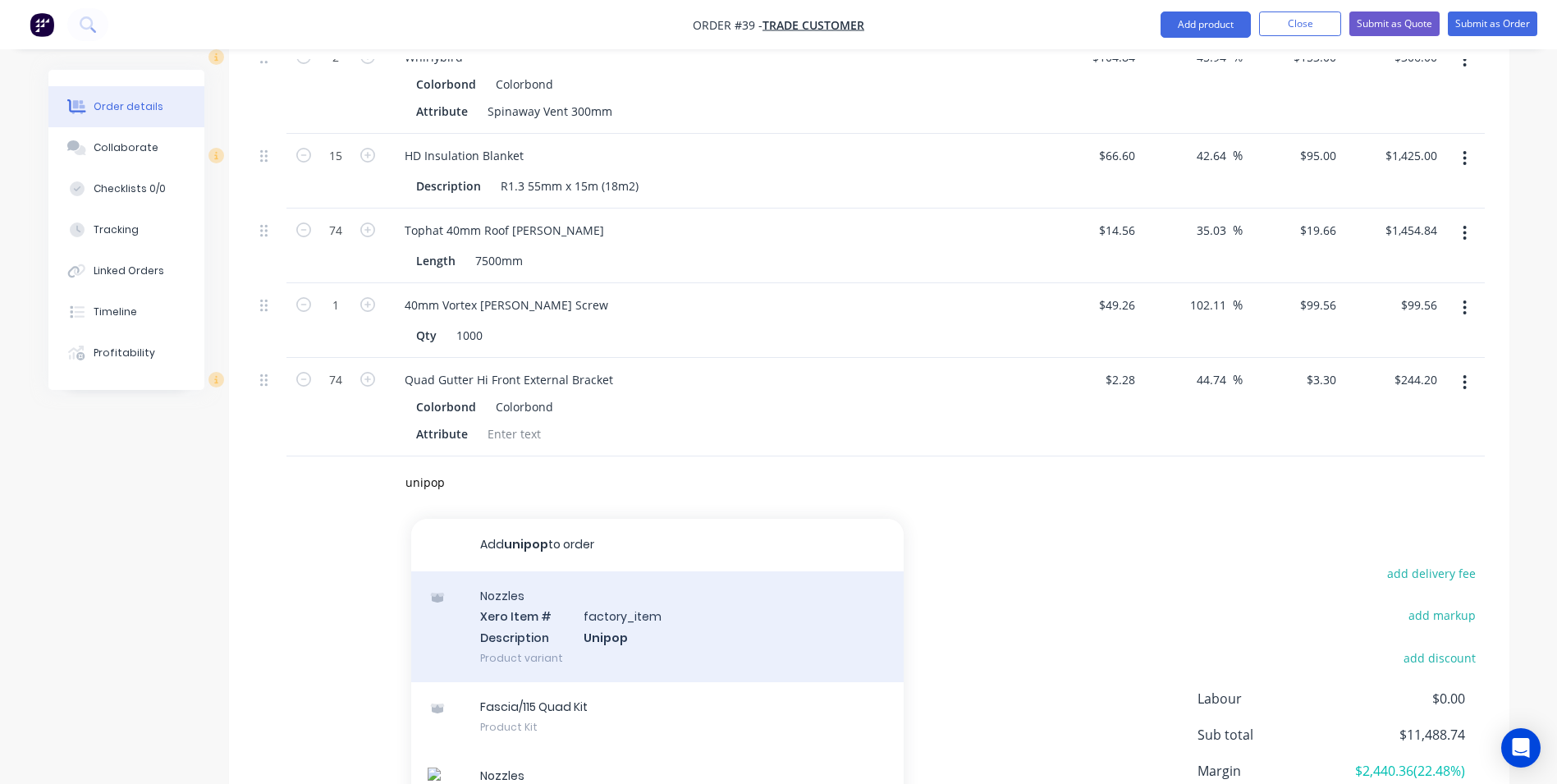
click at [529, 571] on div "Nozzles Xero Item # factory_item Description Unipop Product variant" at bounding box center [658, 626] width 492 height 111
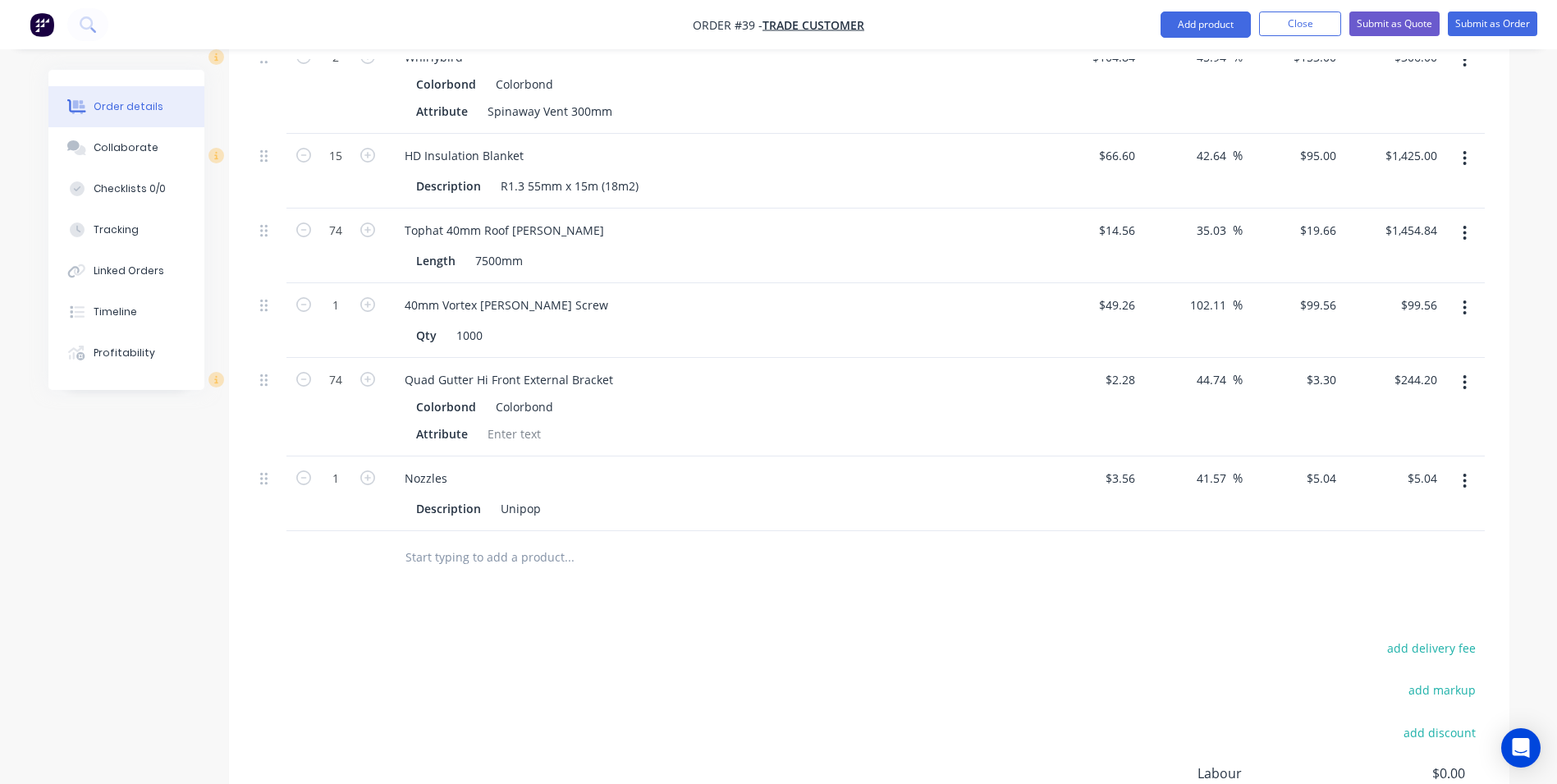
click at [366, 468] on button "button" at bounding box center [367, 477] width 21 height 18
click at [364, 468] on button "button" at bounding box center [367, 477] width 21 height 18
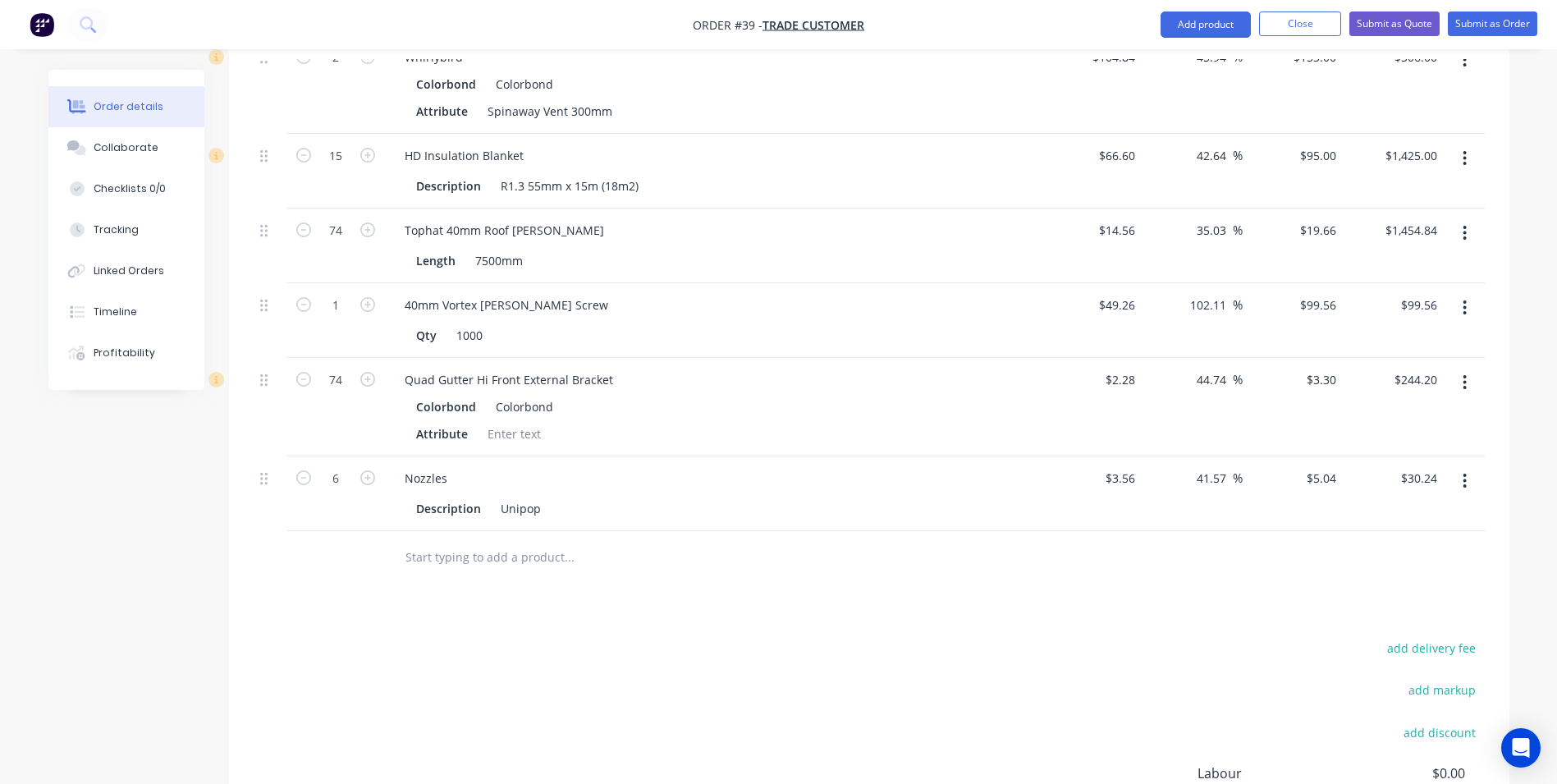
click at [412, 541] on input "text" at bounding box center [569, 556] width 328 height 33
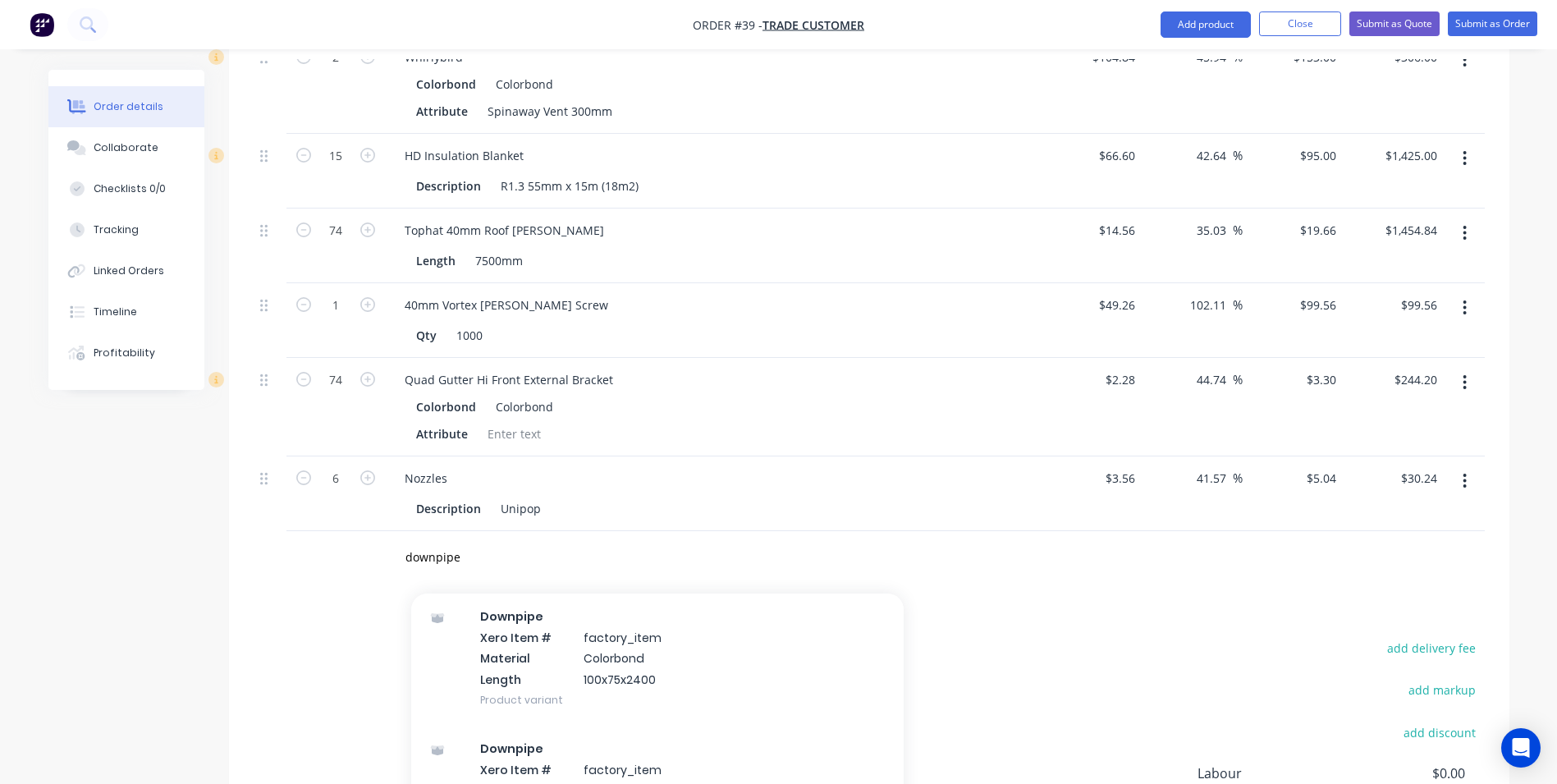
click at [604, 599] on div "Downpipe Xero Item # factory_item Material Colorbond Length 100x75x2400 Product…" at bounding box center [658, 658] width 492 height 132
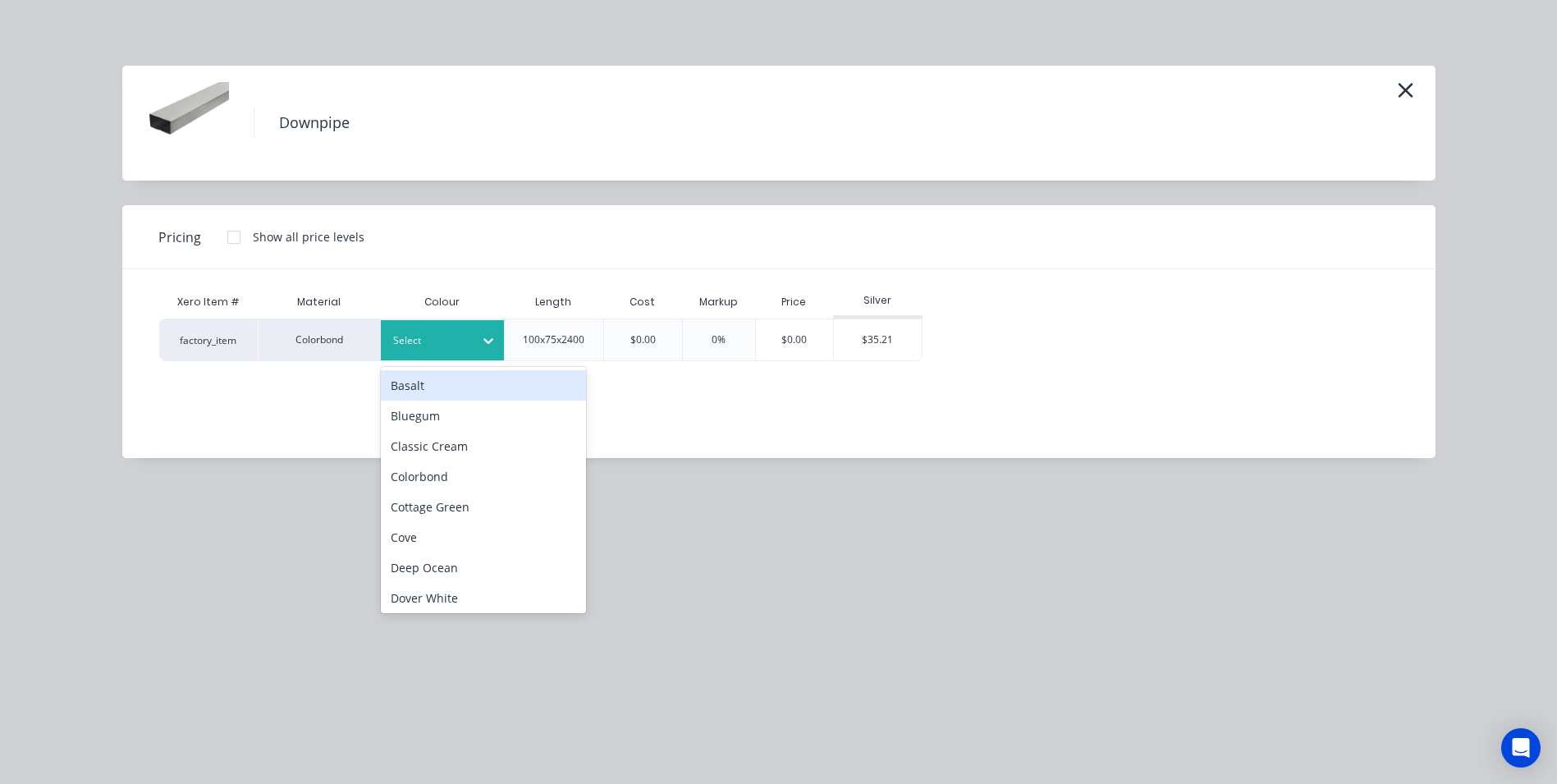
click at [405, 351] on div "Select" at bounding box center [442, 340] width 124 height 40
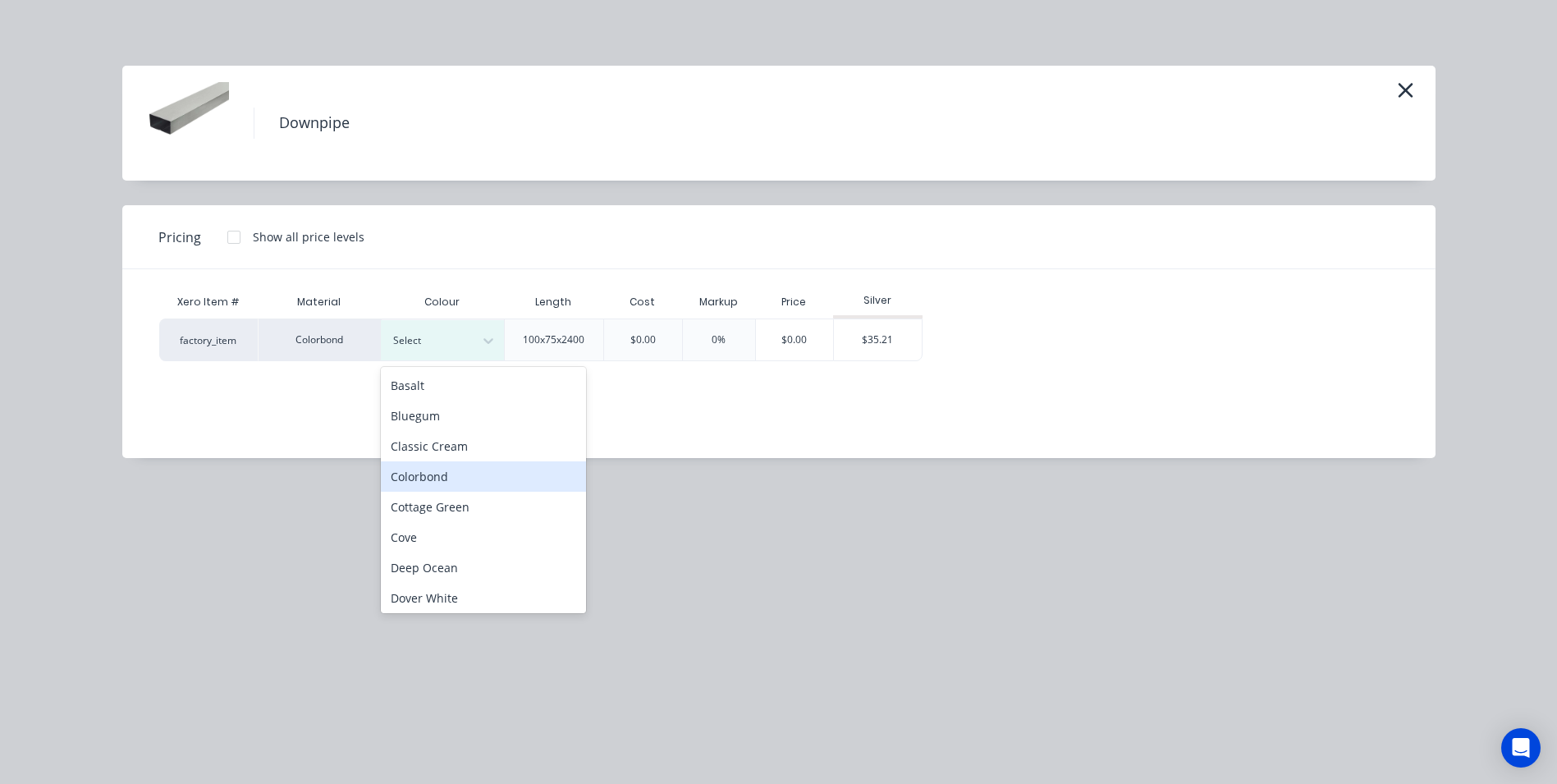
click at [412, 466] on div "Colorbond" at bounding box center [483, 477] width 205 height 31
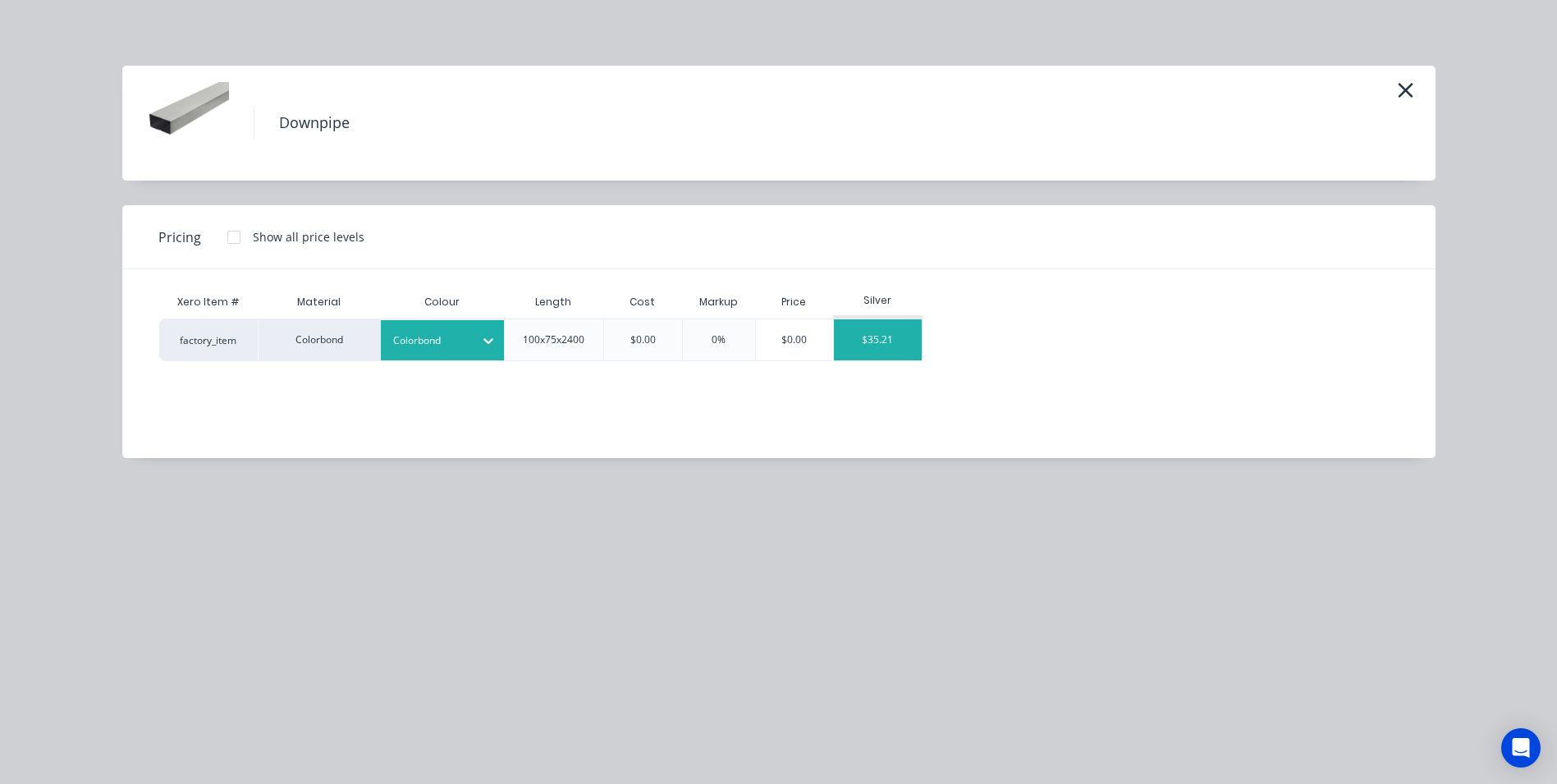
click at [870, 341] on div "$35.21" at bounding box center [878, 340] width 88 height 41
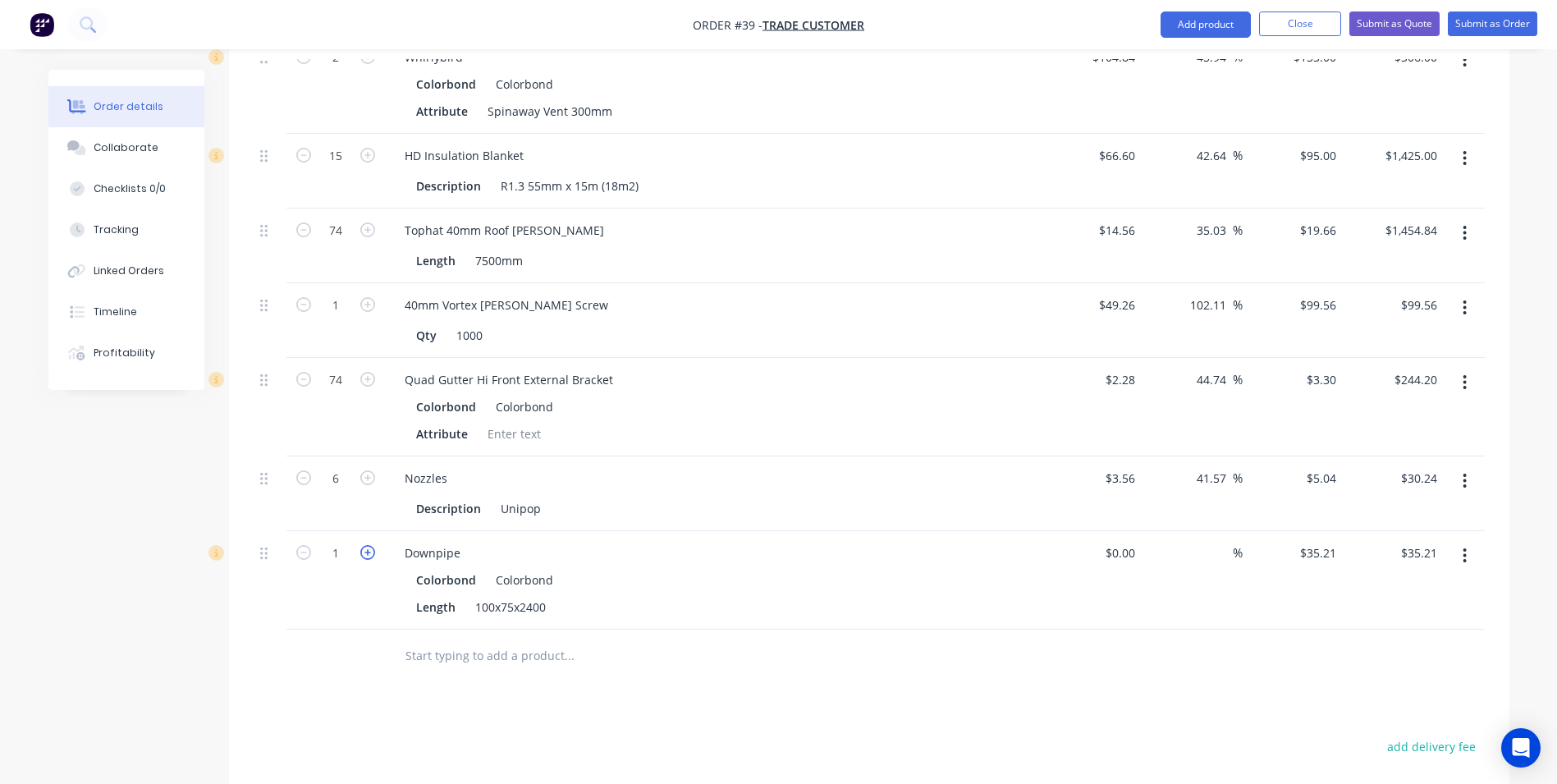
click at [364, 545] on icon "button" at bounding box center [368, 553] width 15 height 15
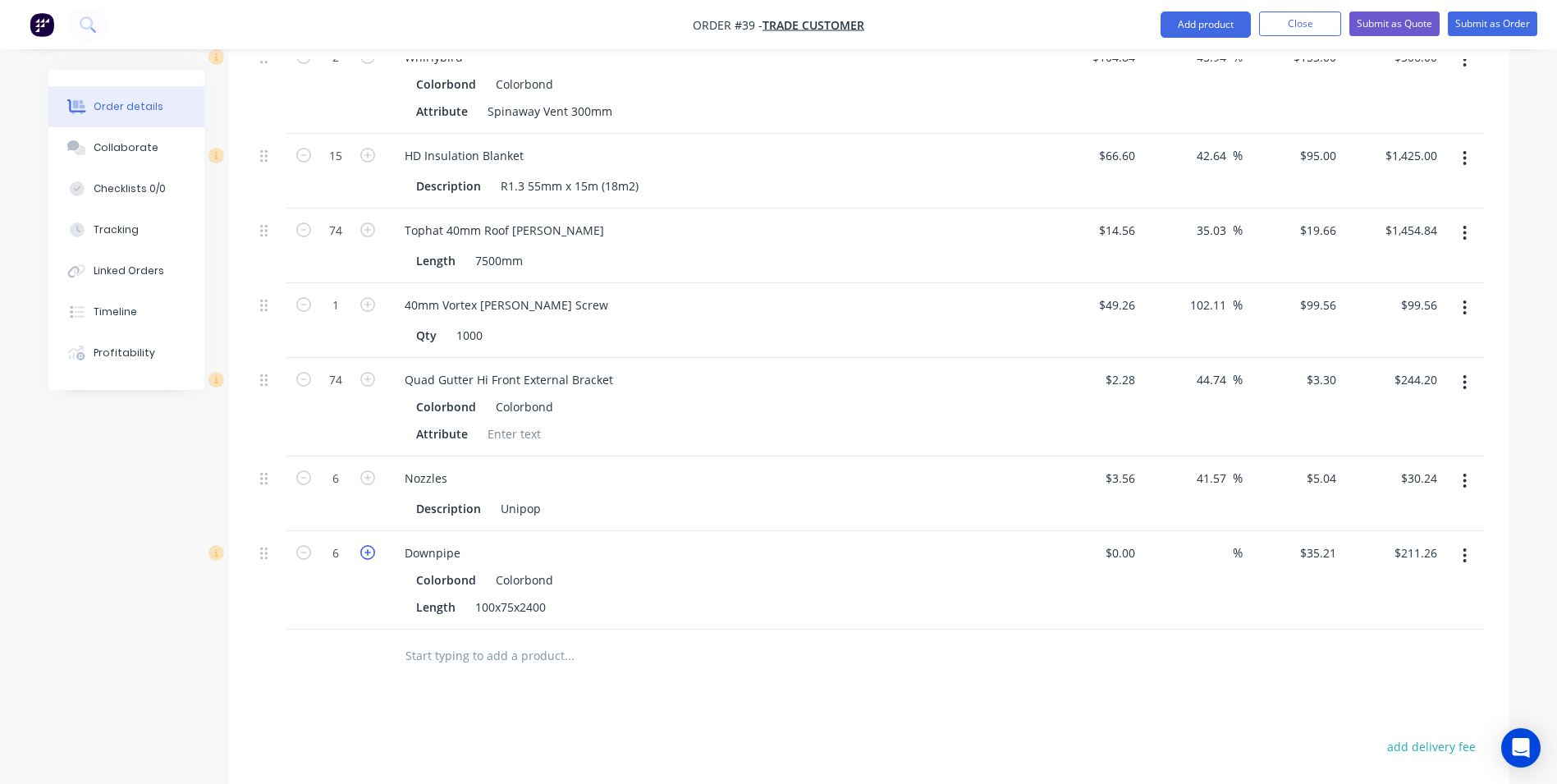
click at [364, 545] on icon "button" at bounding box center [368, 553] width 15 height 15
click at [419, 639] on input "text" at bounding box center [569, 655] width 328 height 33
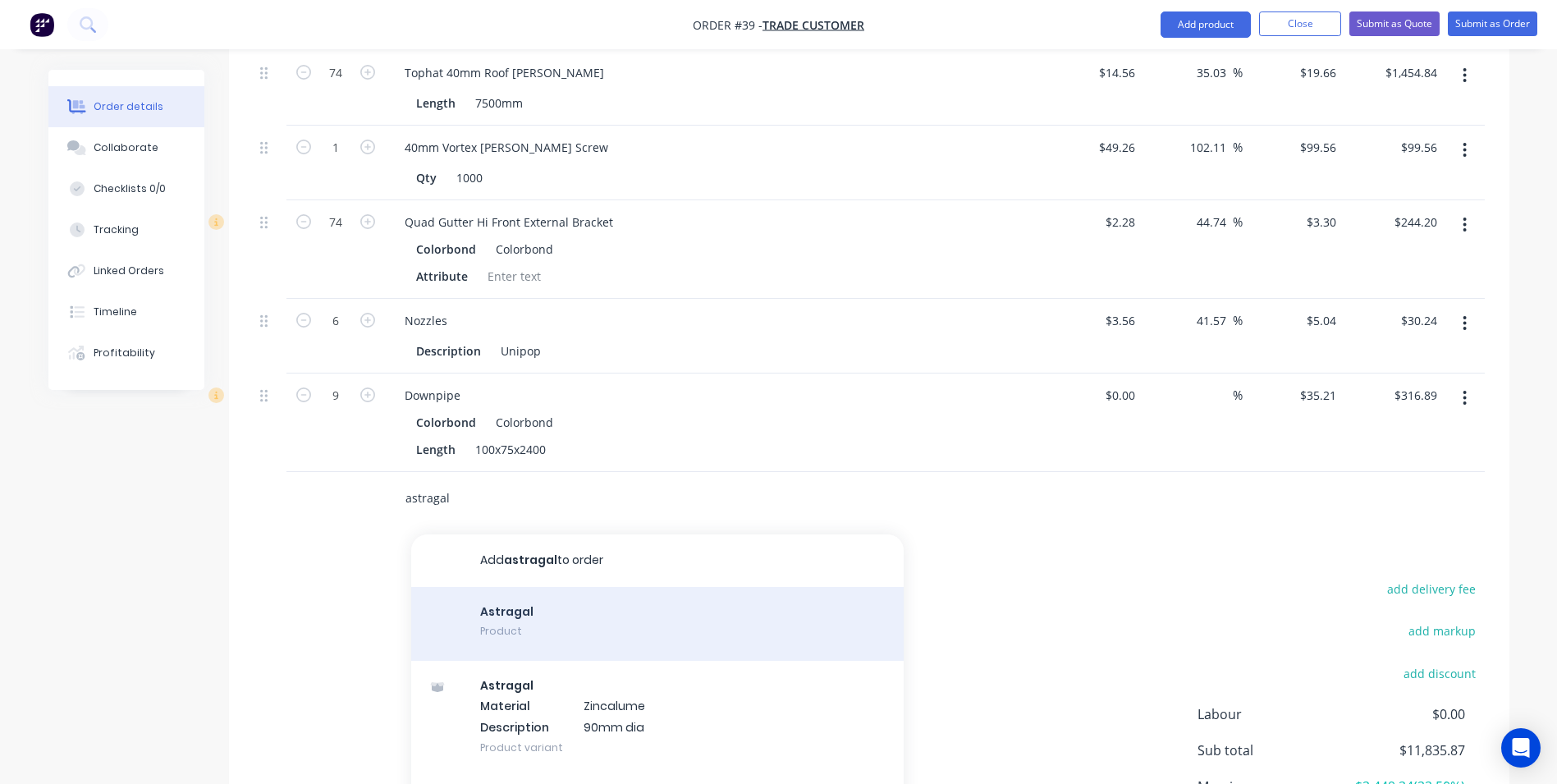
scroll to position [2615, 0]
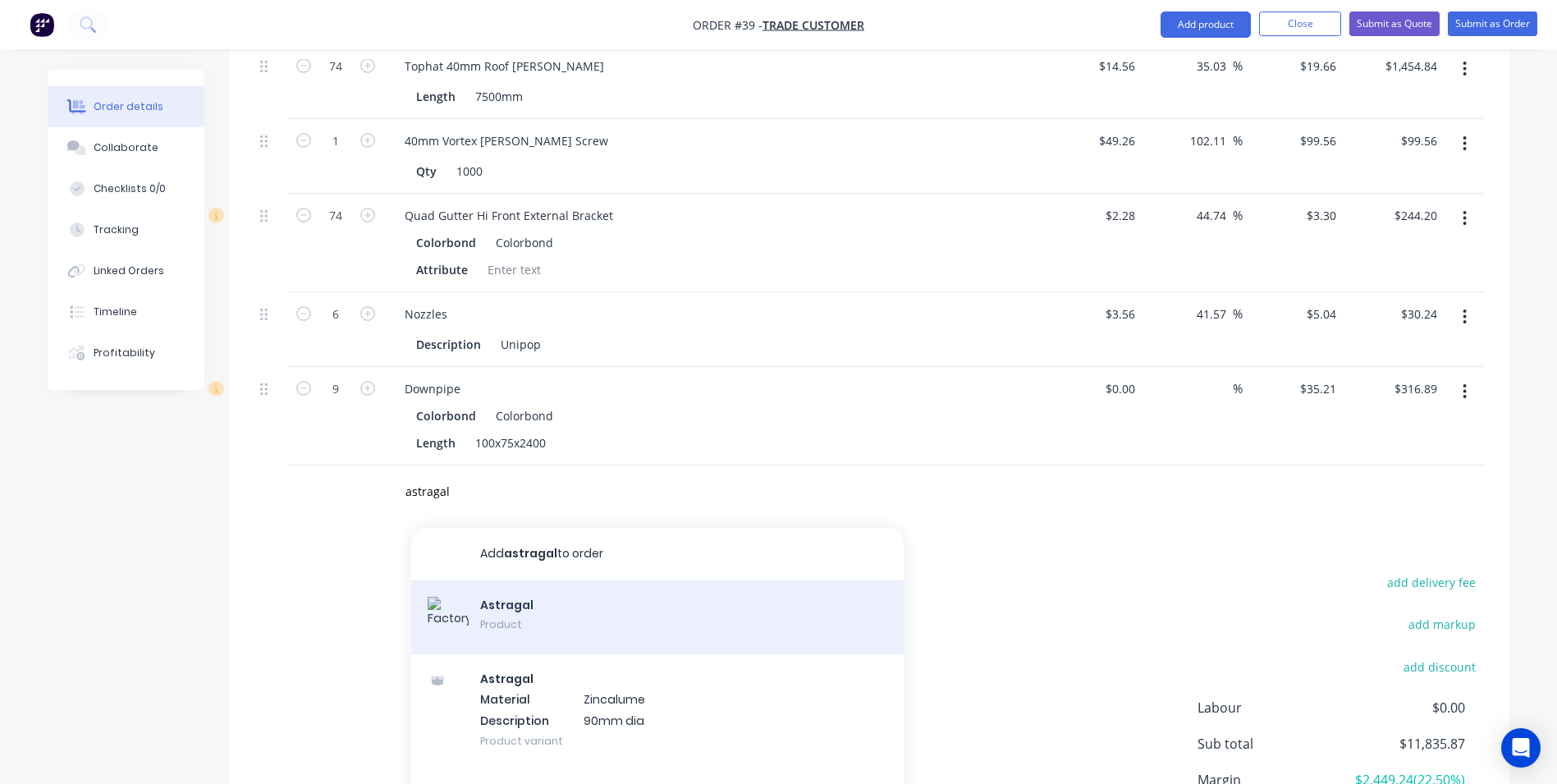
click at [535, 581] on div "Astragal Product" at bounding box center [658, 618] width 492 height 74
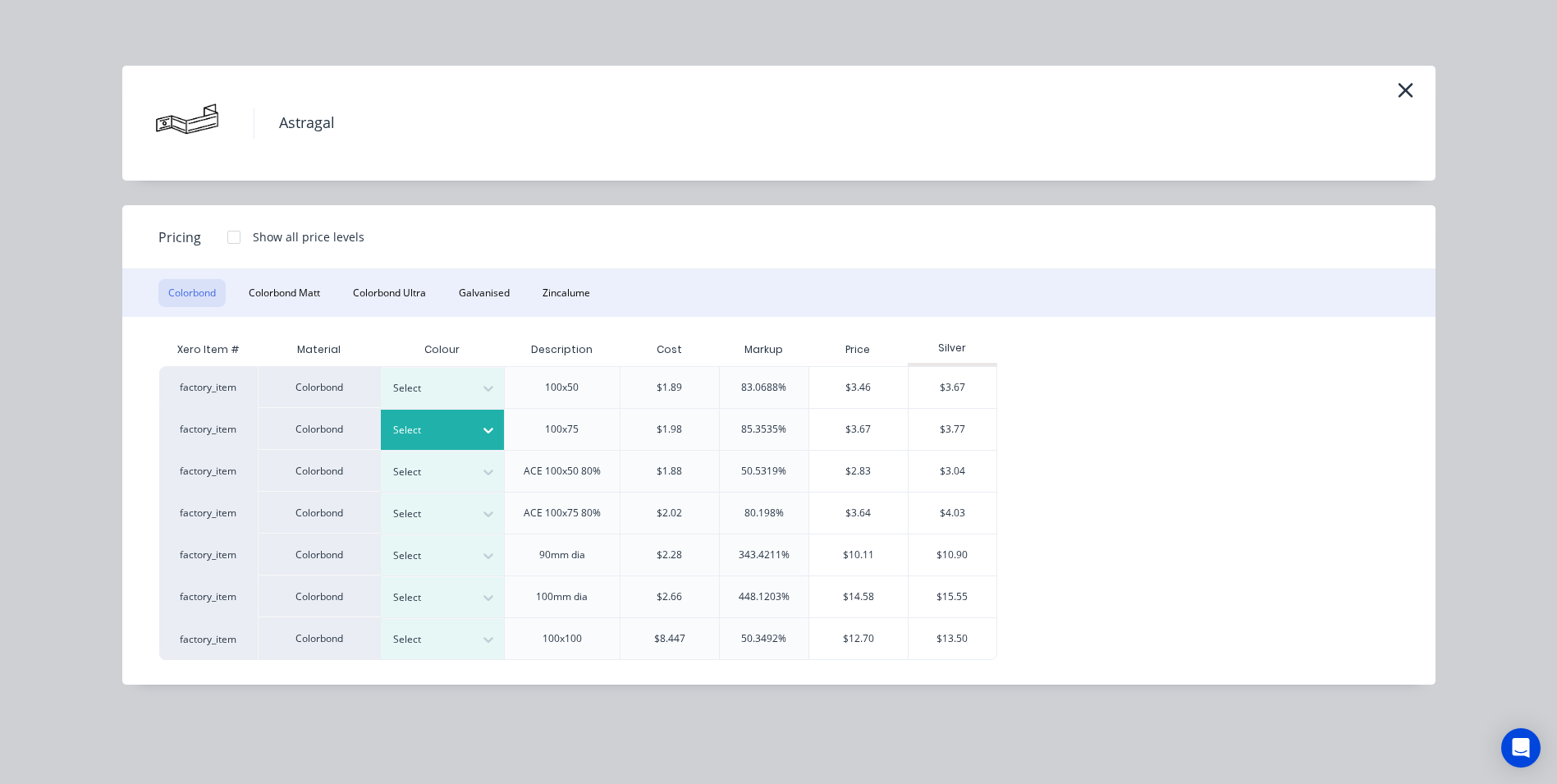
click at [409, 425] on div at bounding box center [430, 429] width 74 height 18
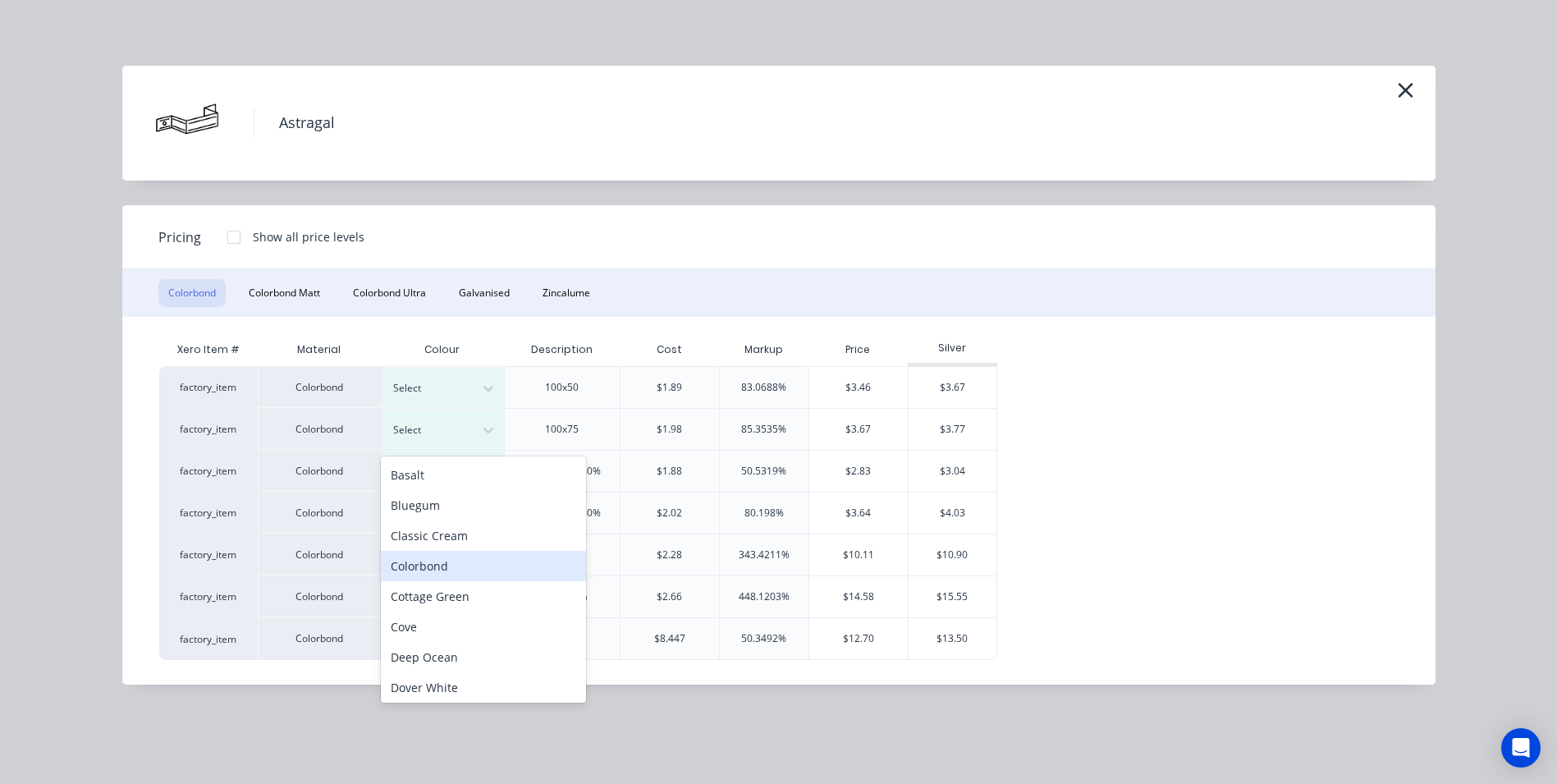
click at [427, 559] on div "Colorbond" at bounding box center [483, 566] width 205 height 31
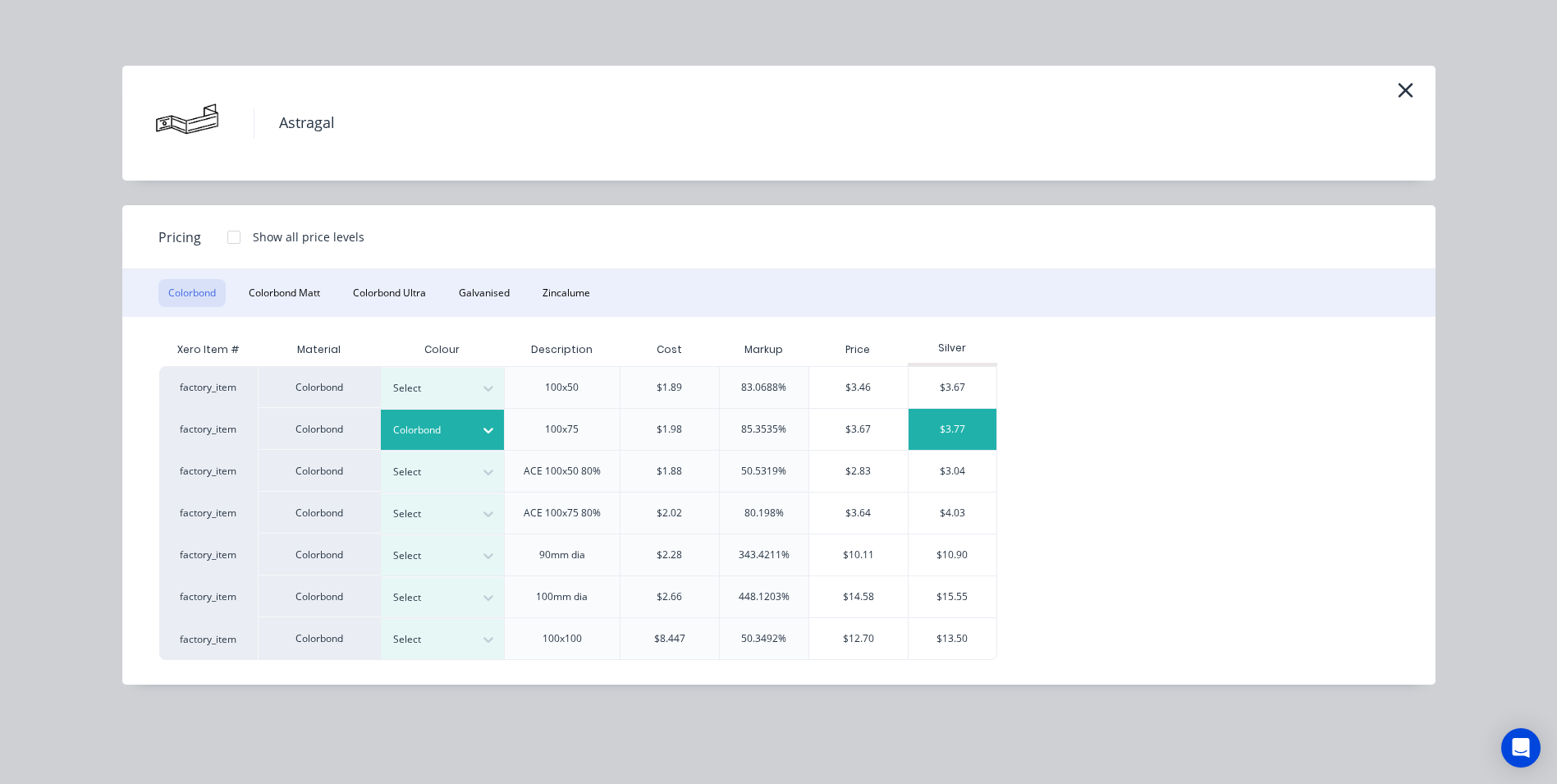
click at [943, 445] on div "$3.77" at bounding box center [952, 429] width 88 height 41
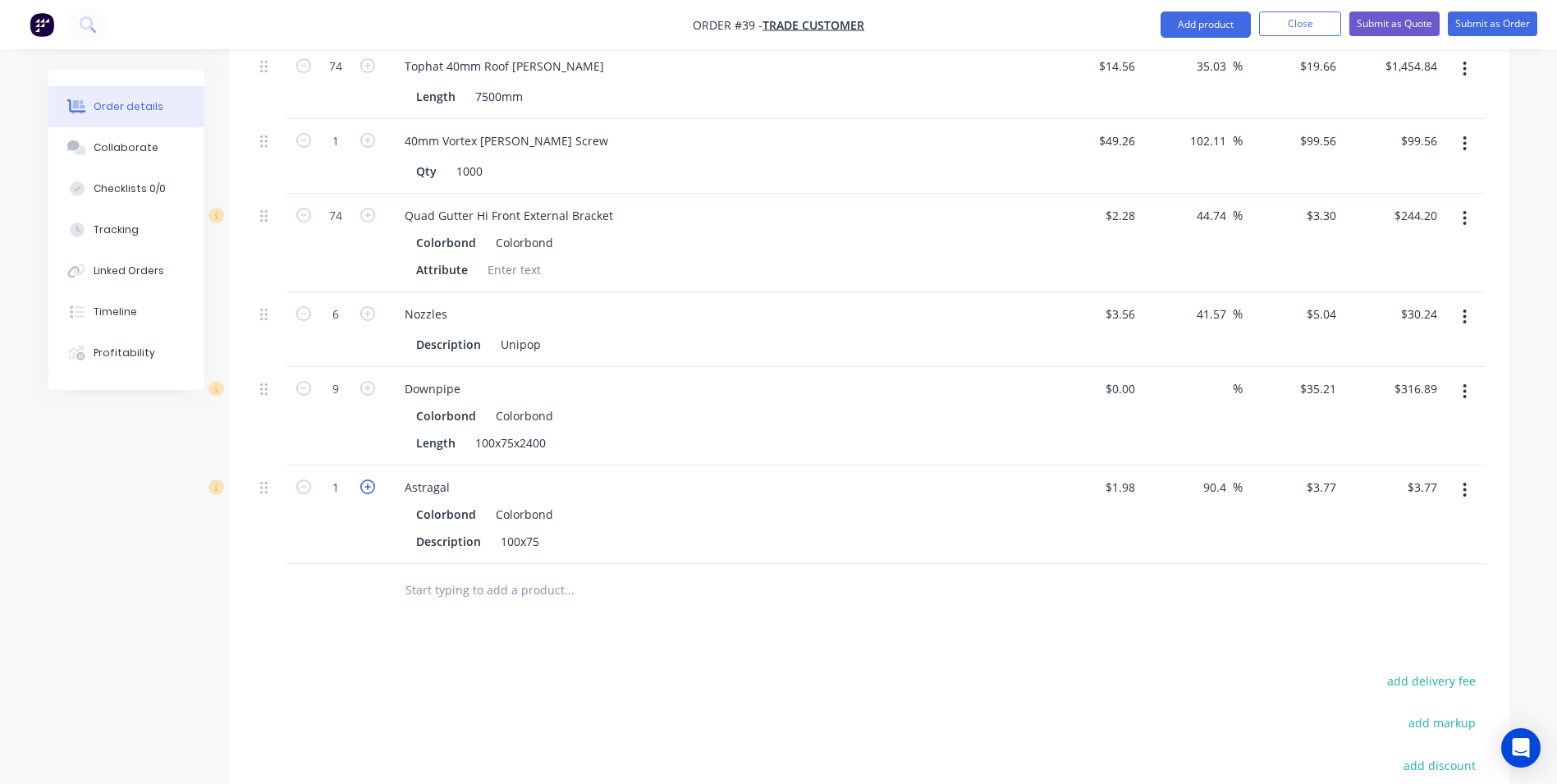
click at [366, 479] on icon "button" at bounding box center [368, 487] width 15 height 15
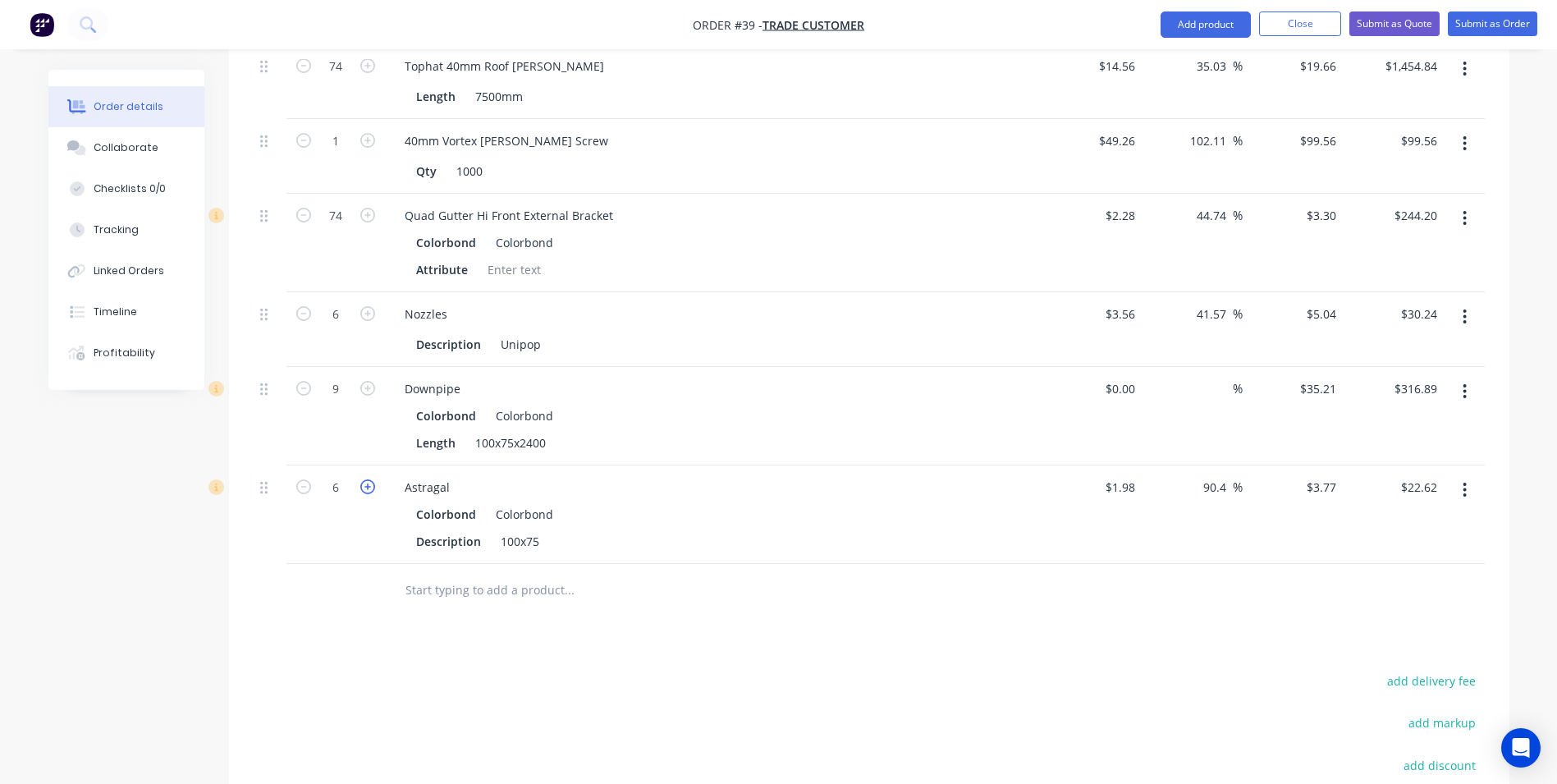
click at [366, 479] on icon "button" at bounding box center [368, 487] width 15 height 15
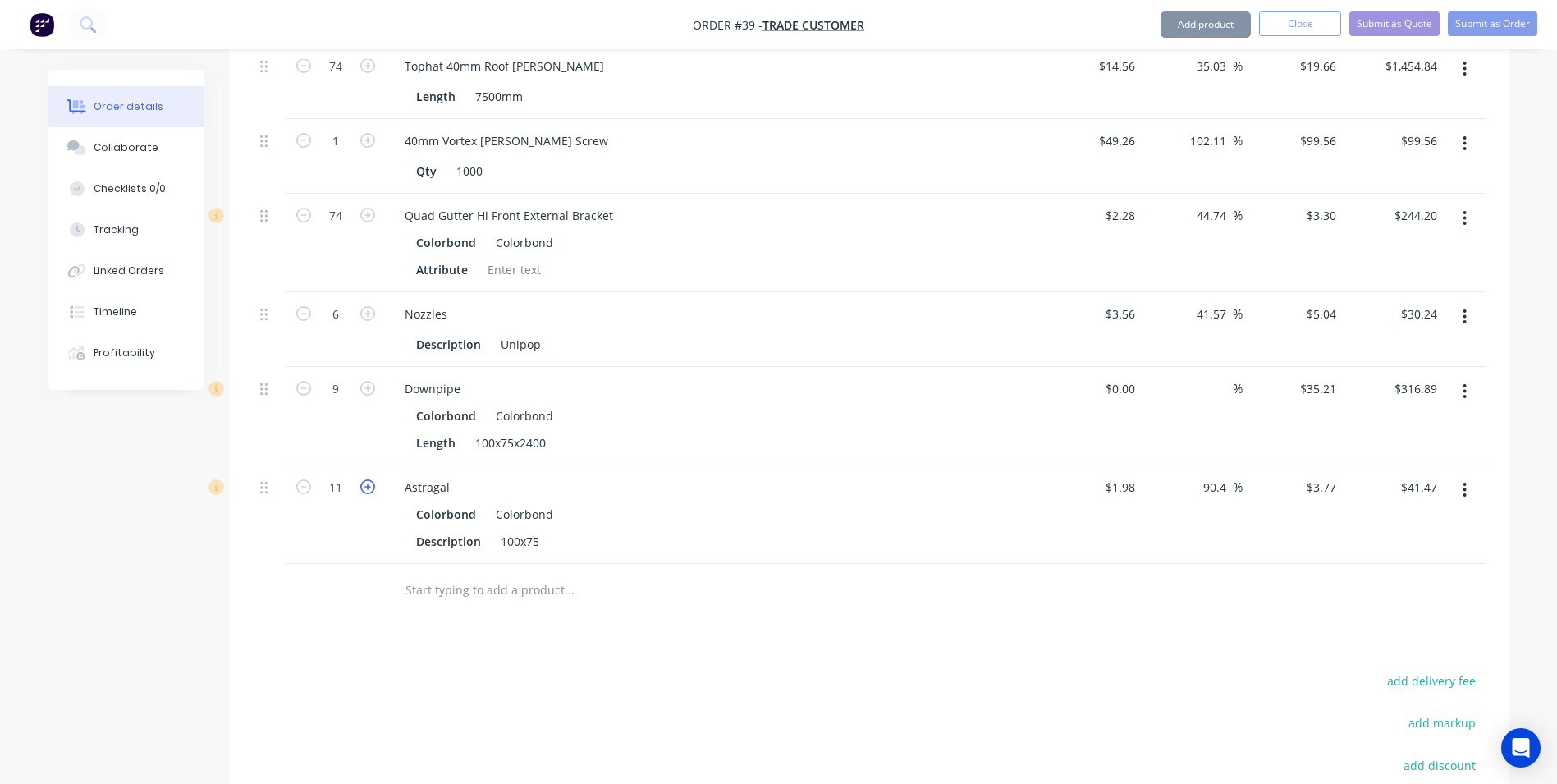
click at [366, 479] on icon "button" at bounding box center [368, 487] width 15 height 15
click at [440, 574] on input "text" at bounding box center [569, 590] width 328 height 33
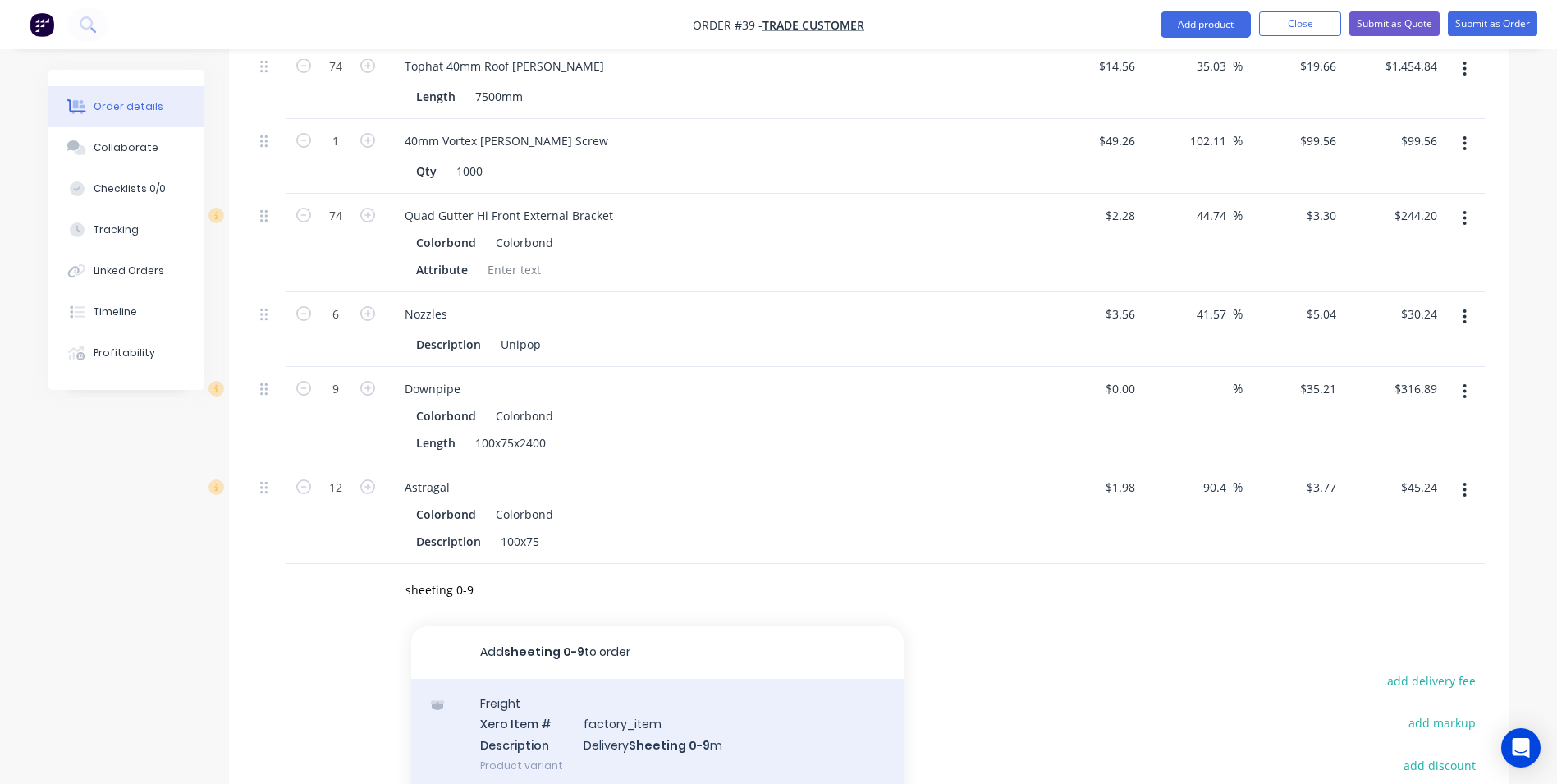
click at [575, 699] on div "Freight Xero Item # factory_item Description Delivery Sheeting 0-9 m Product va…" at bounding box center [658, 734] width 492 height 111
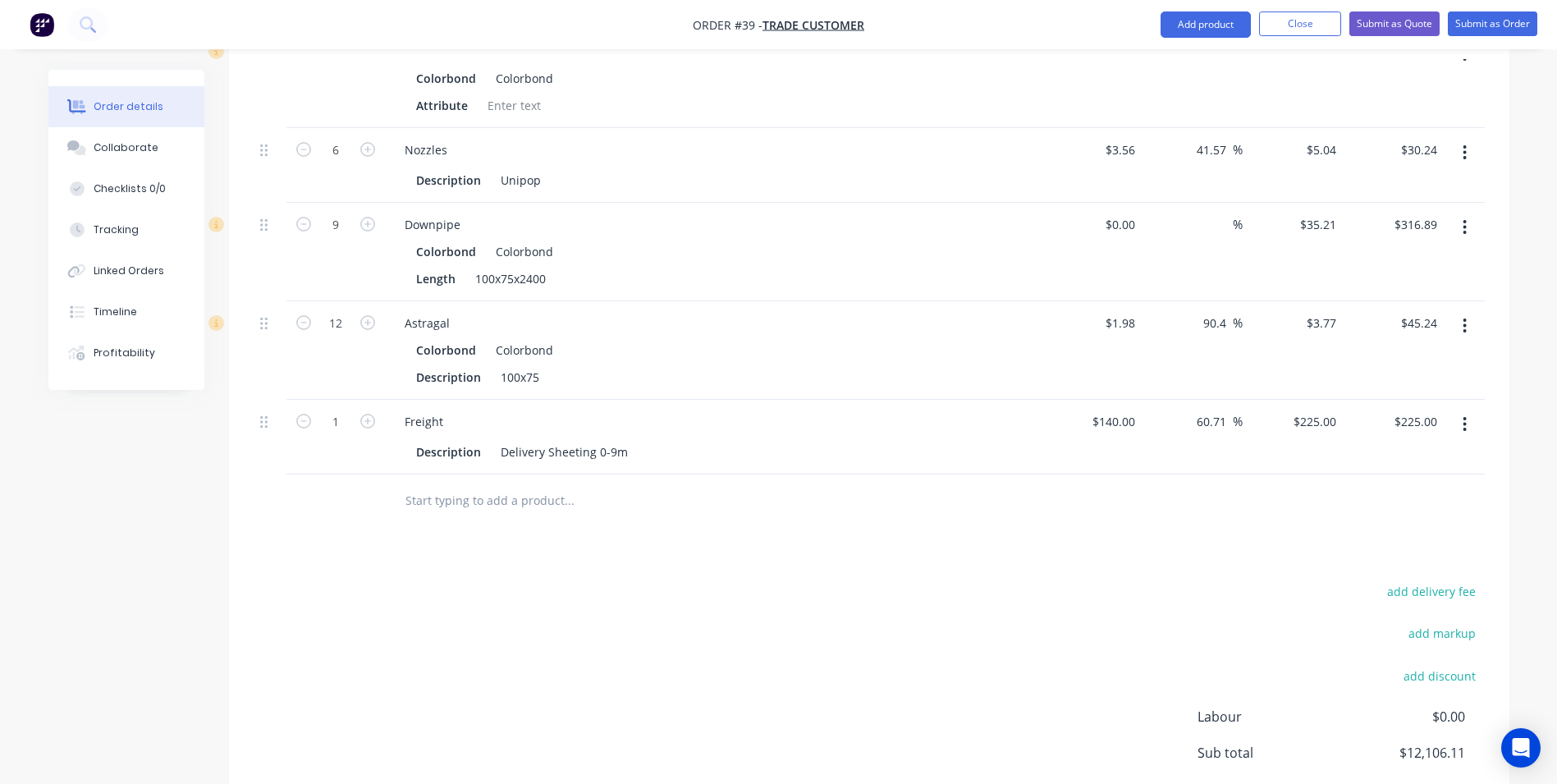
scroll to position [2697, 0]
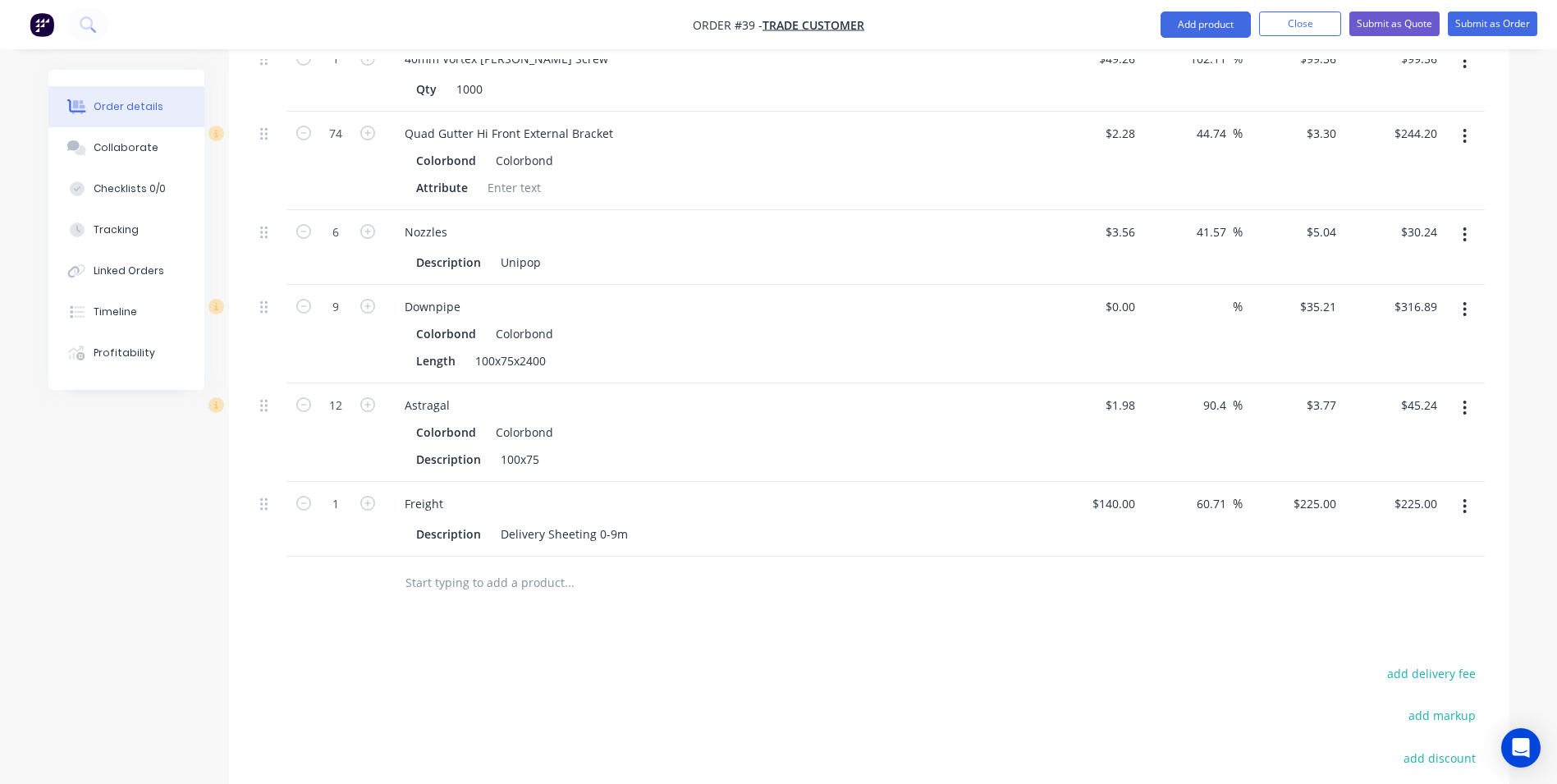
click at [444, 567] on input "text" at bounding box center [569, 582] width 328 height 33
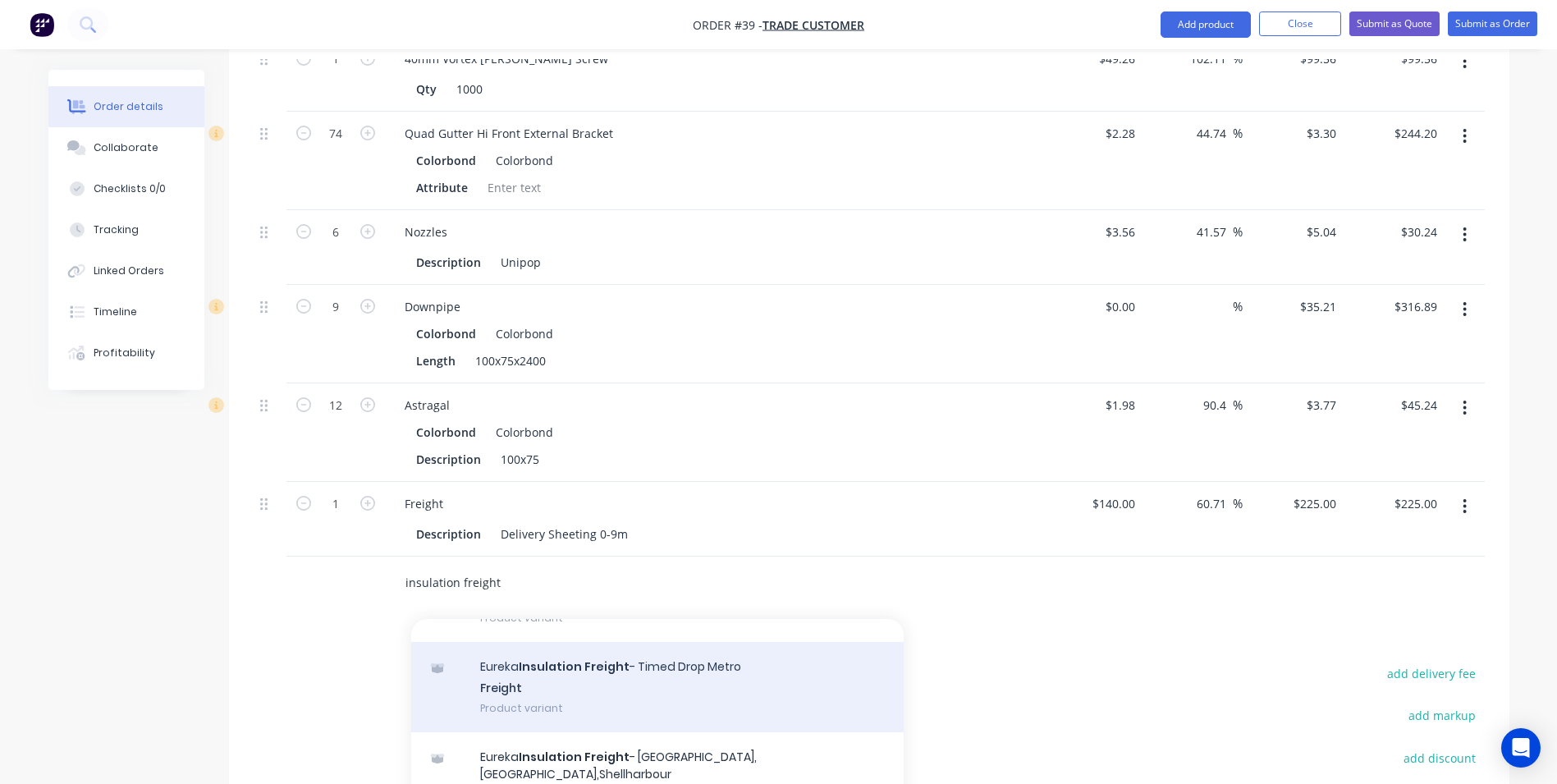
scroll to position [328, 0]
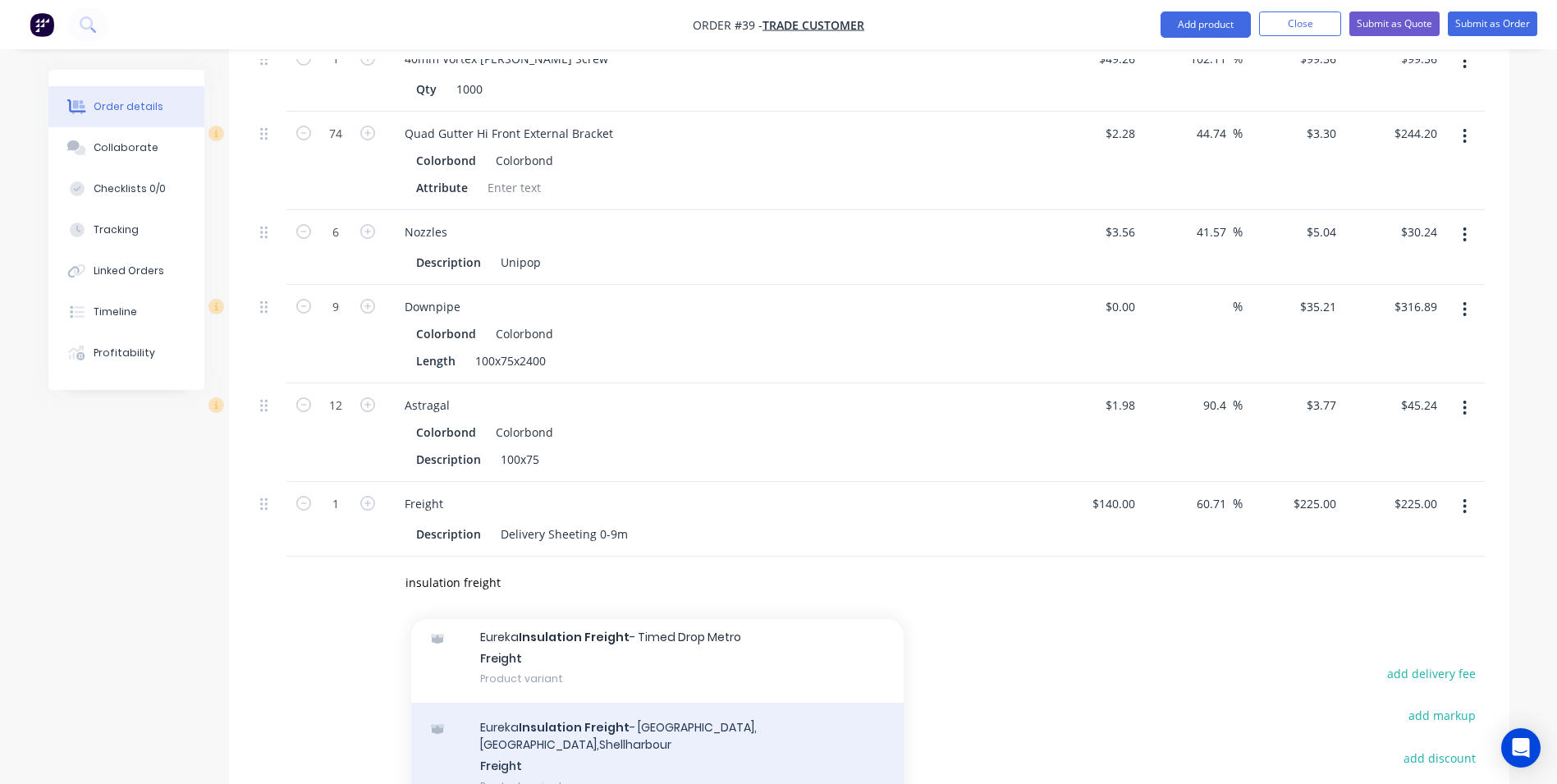
click at [679, 702] on div "Eureka Insulation Freight - [GEOGRAPHIC_DATA],[GEOGRAPHIC_DATA],Shellharbour Fr…" at bounding box center [658, 756] width 492 height 108
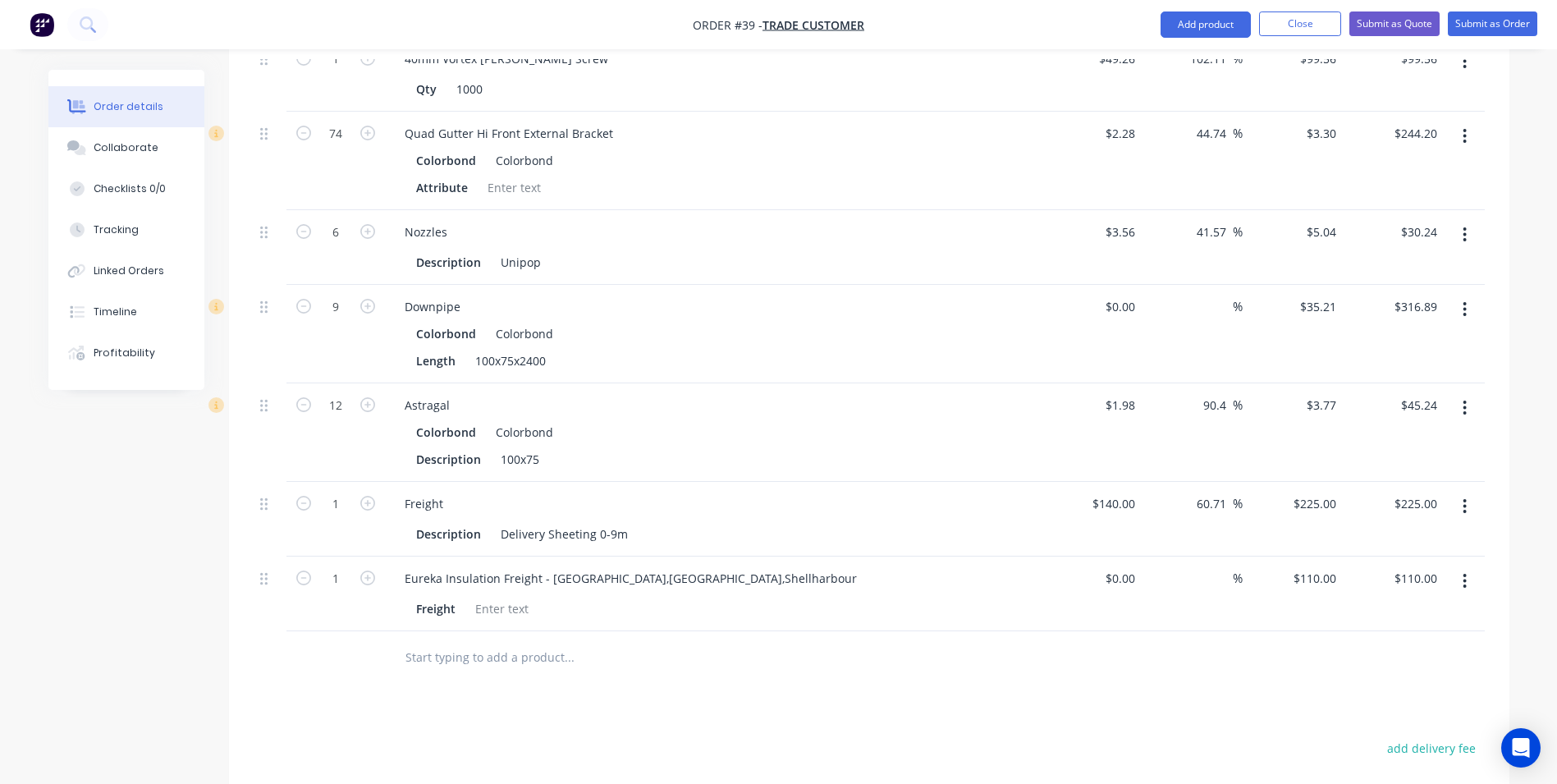
click at [1117, 567] on div "$0.00" at bounding box center [1119, 579] width 45 height 24
click at [1132, 294] on input at bounding box center [1132, 307] width 19 height 24
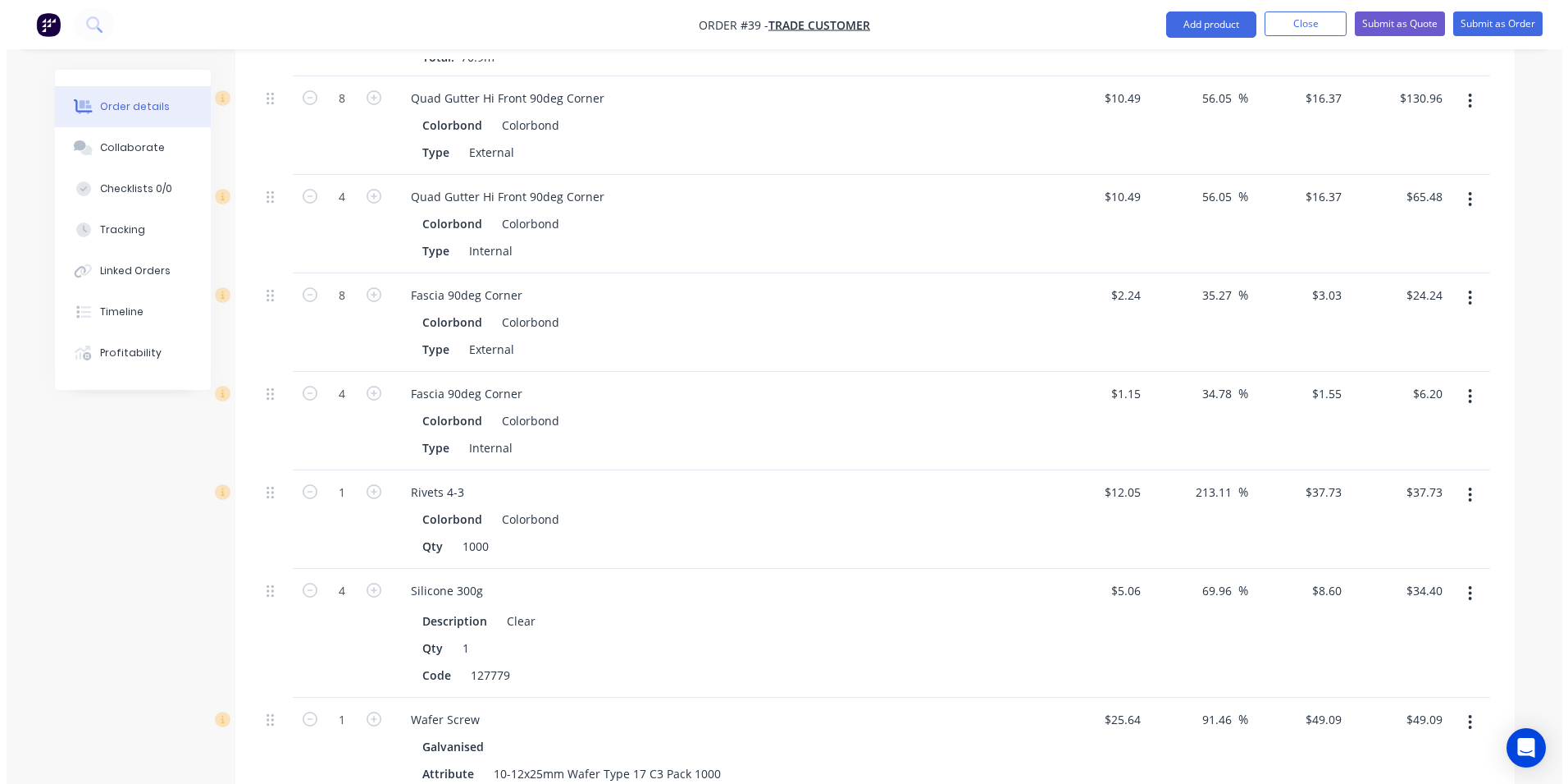
scroll to position [1575, 0]
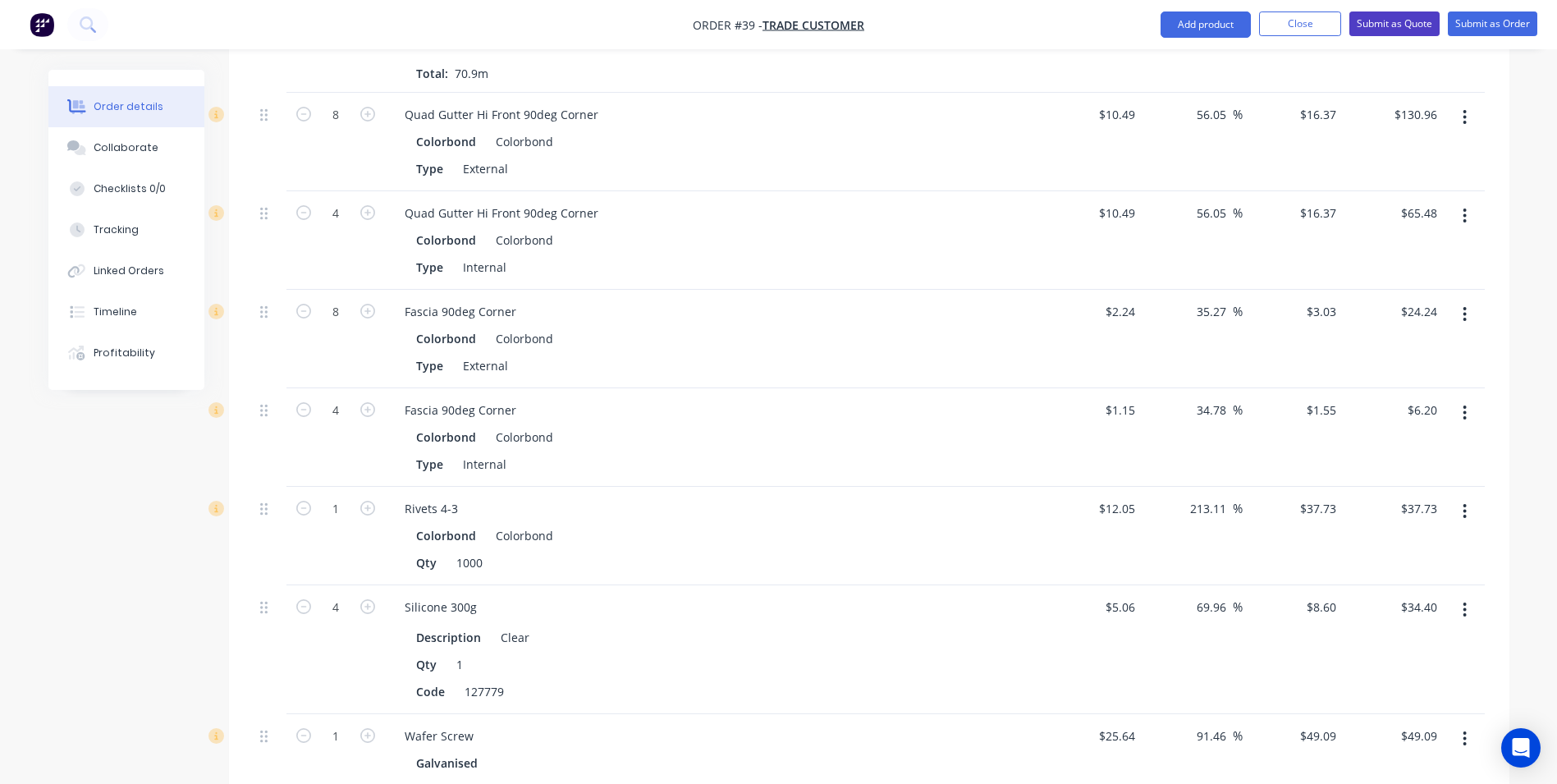
click at [1395, 33] on button "Submit as Quote" at bounding box center [1393, 23] width 90 height 25
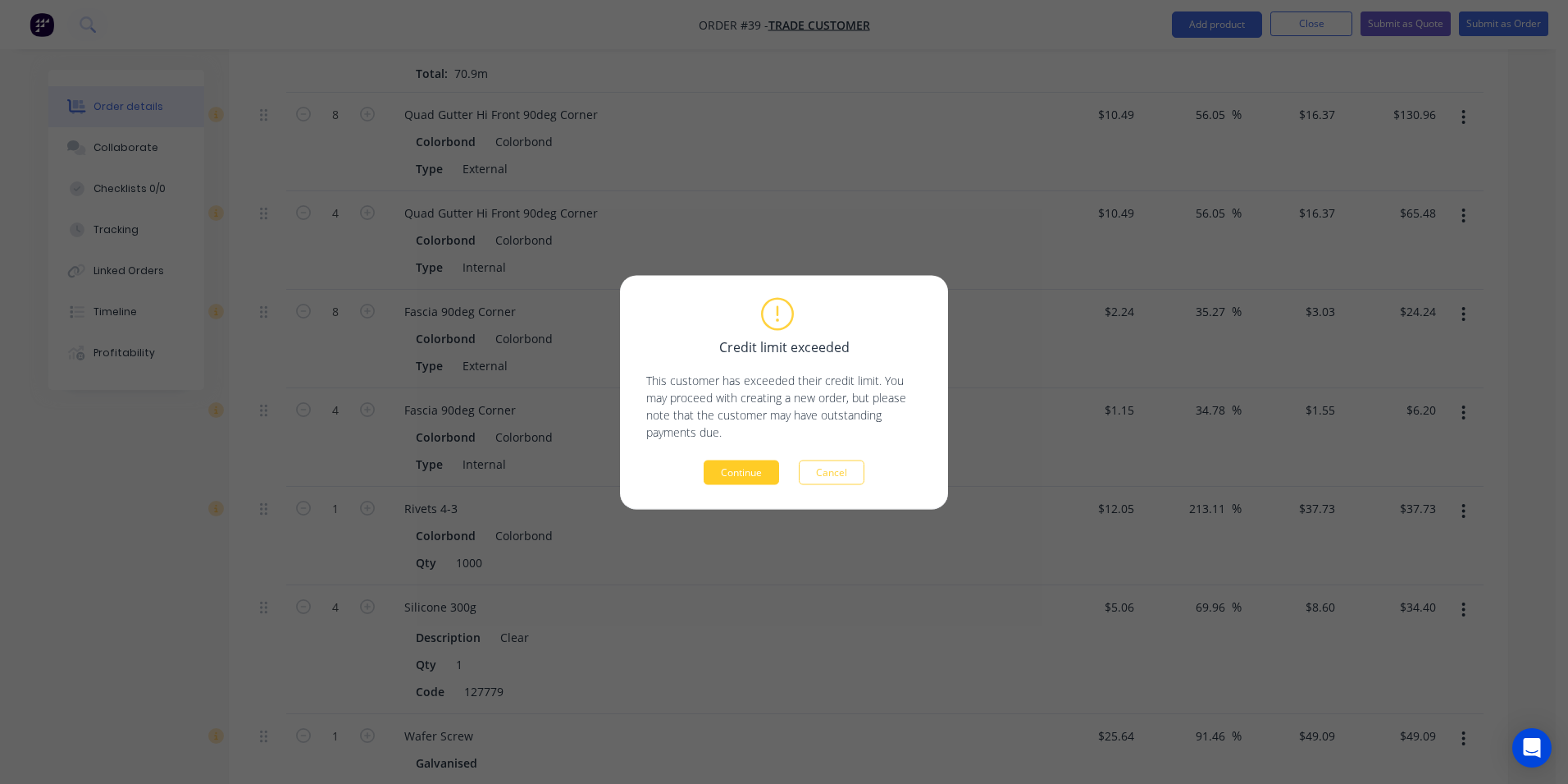
click at [754, 478] on button "Continue" at bounding box center [741, 472] width 75 height 25
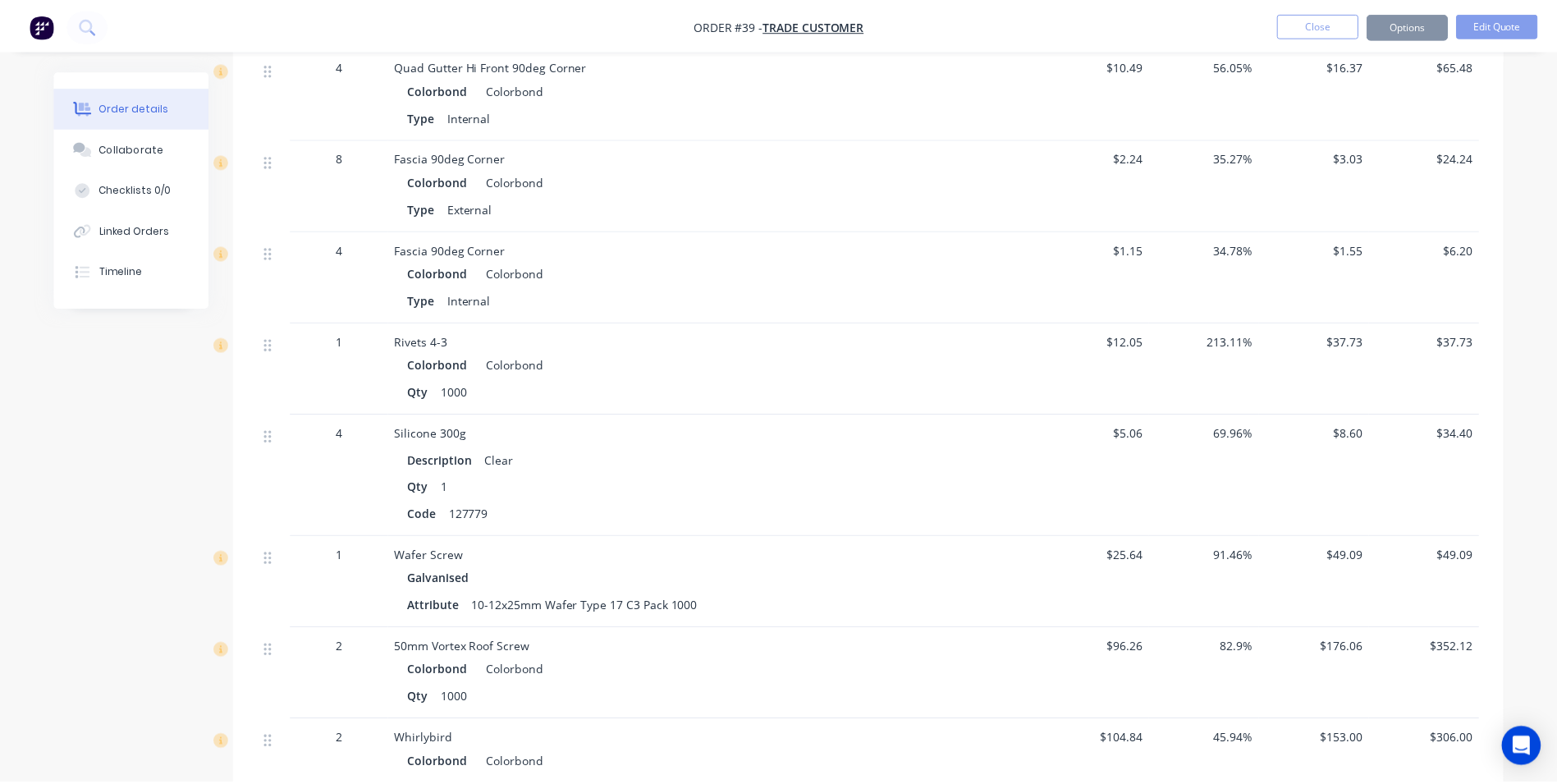
scroll to position [1548, 0]
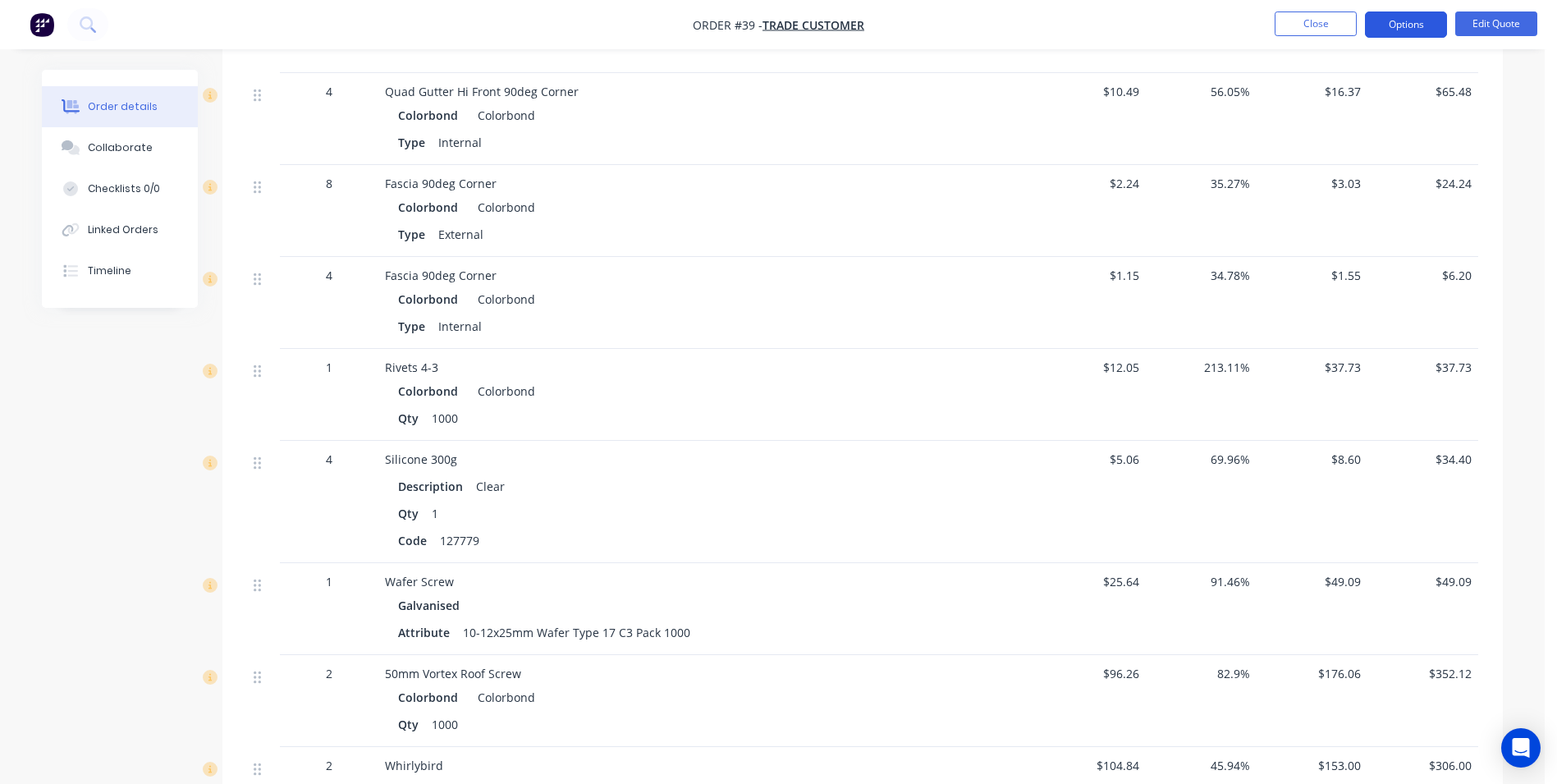
click at [1388, 32] on button "Options" at bounding box center [1406, 24] width 82 height 26
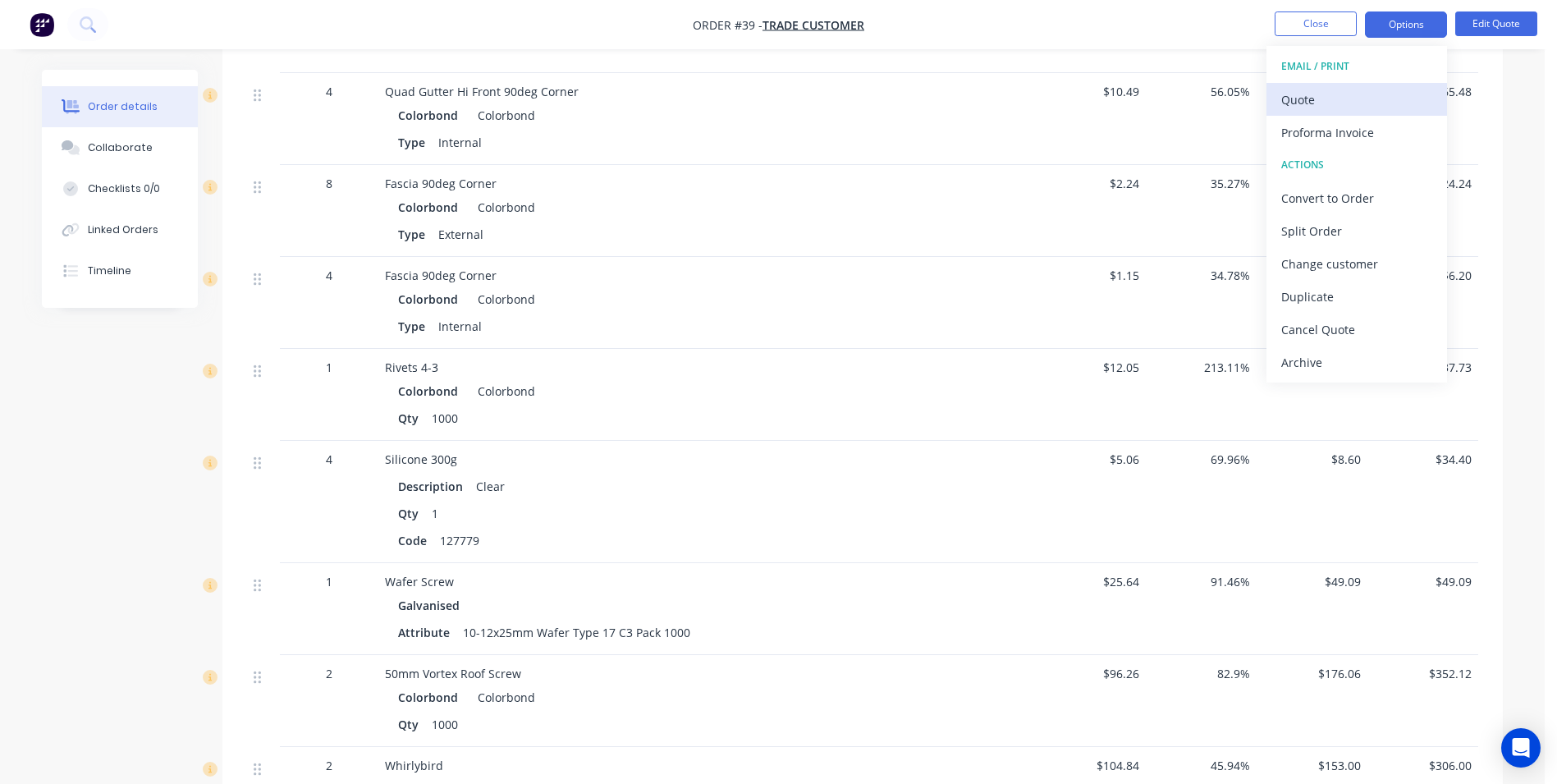
click at [1336, 96] on div "Quote" at bounding box center [1356, 100] width 151 height 24
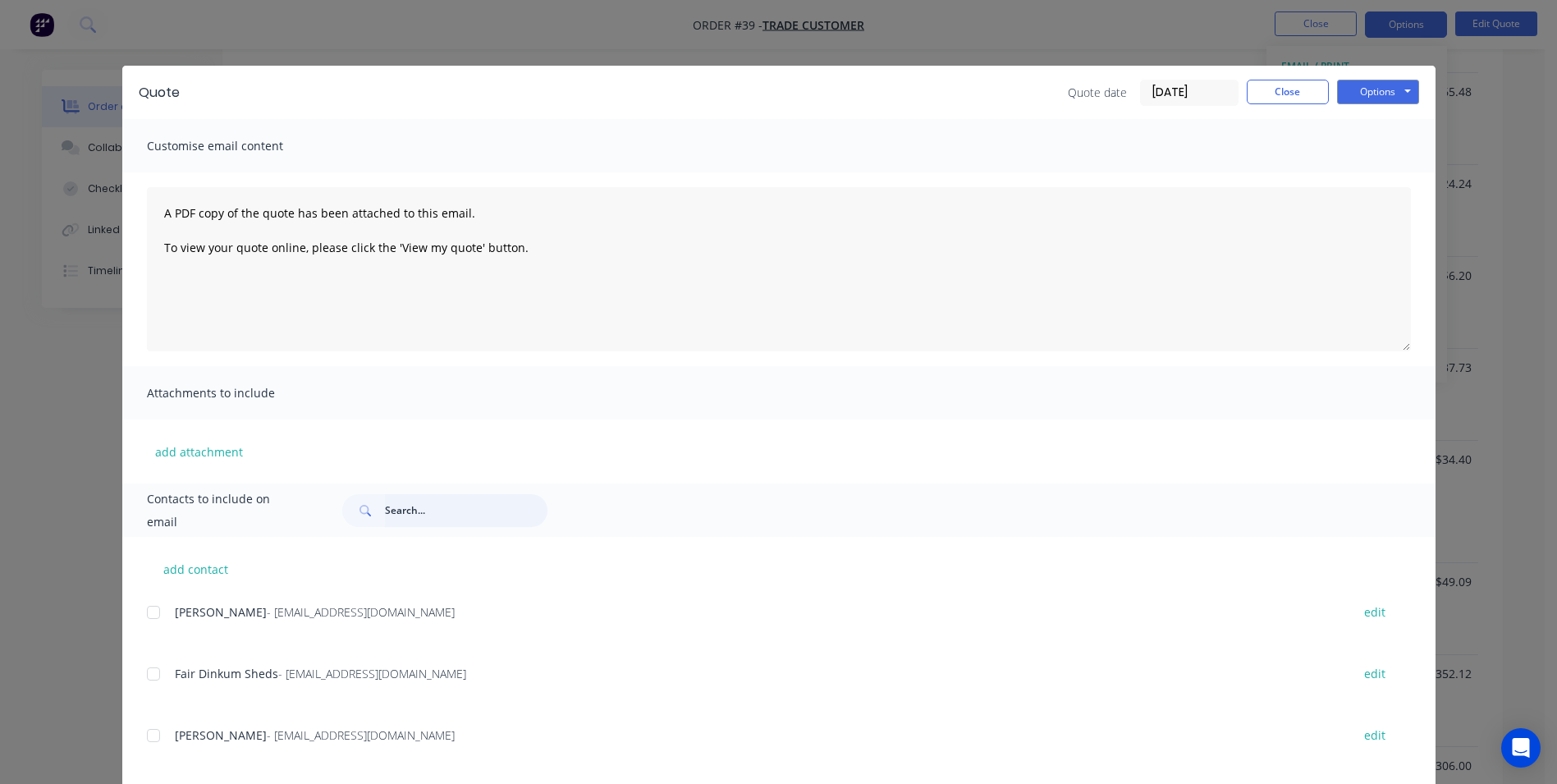
click at [420, 508] on input "text" at bounding box center [465, 510] width 163 height 33
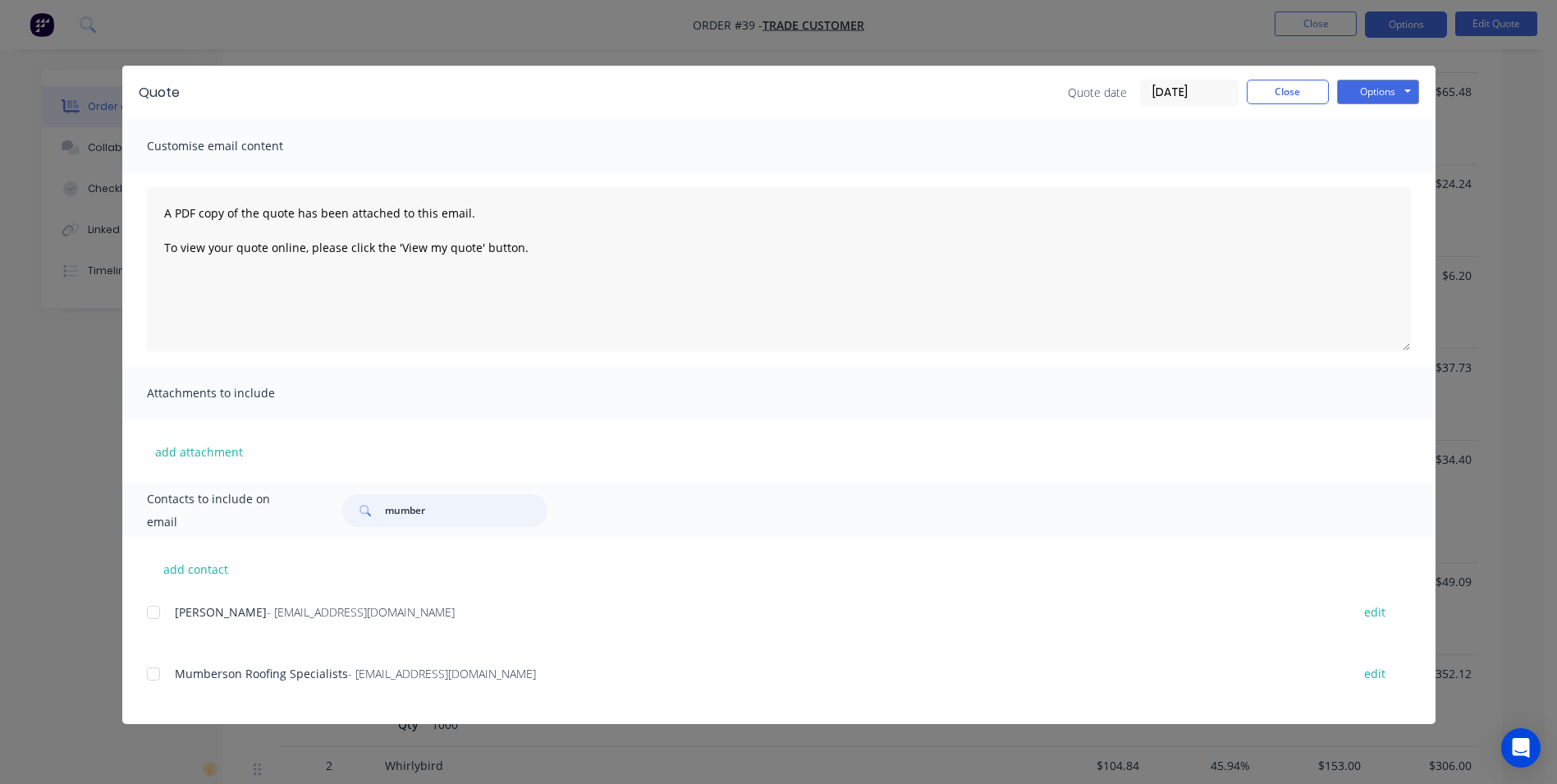
click at [154, 672] on div at bounding box center [153, 673] width 33 height 33
click at [1372, 95] on button "Options" at bounding box center [1378, 92] width 82 height 25
click at [1370, 173] on button "Email" at bounding box center [1389, 175] width 105 height 27
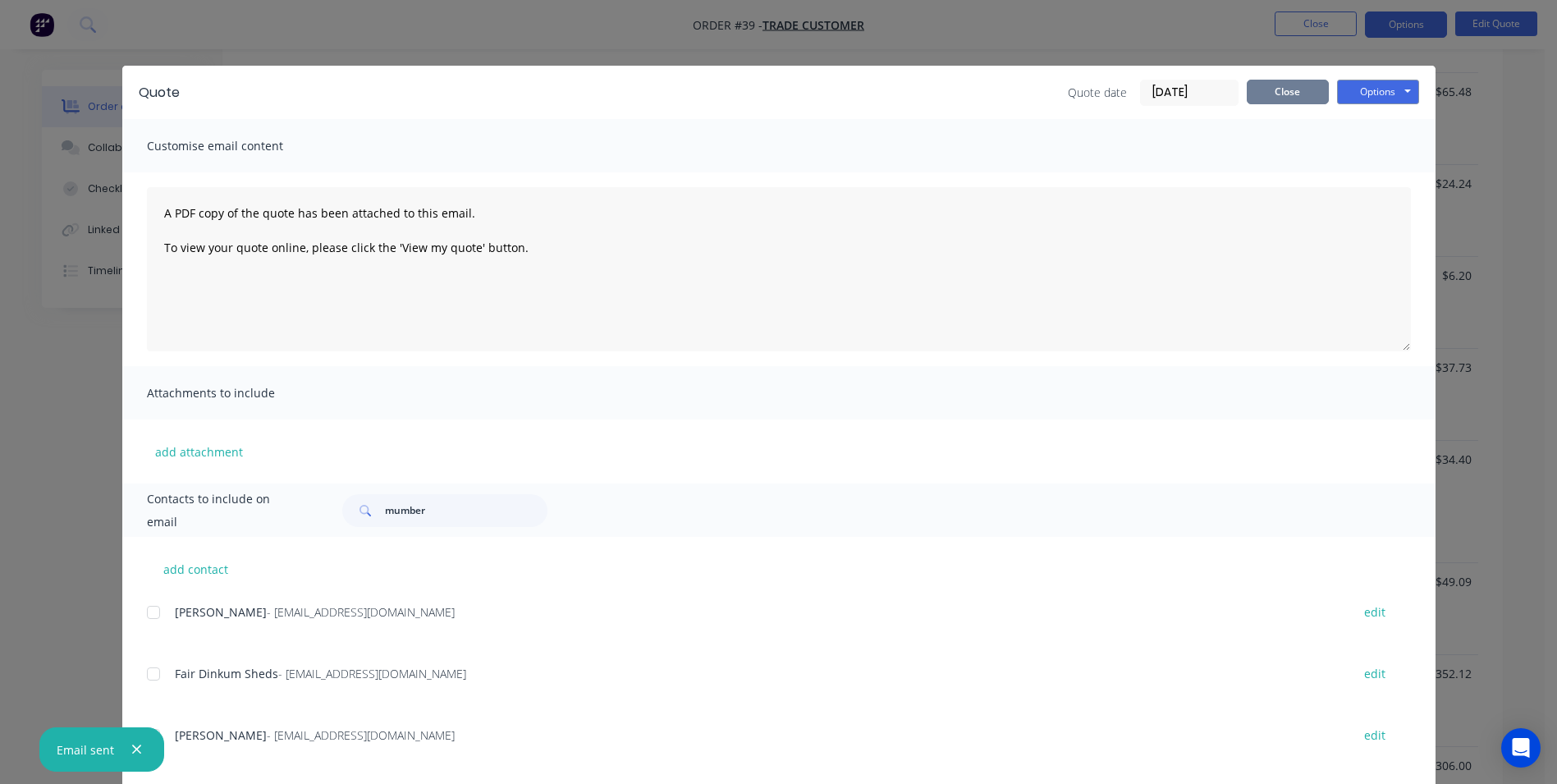
click at [1291, 86] on button "Close" at bounding box center [1288, 92] width 82 height 25
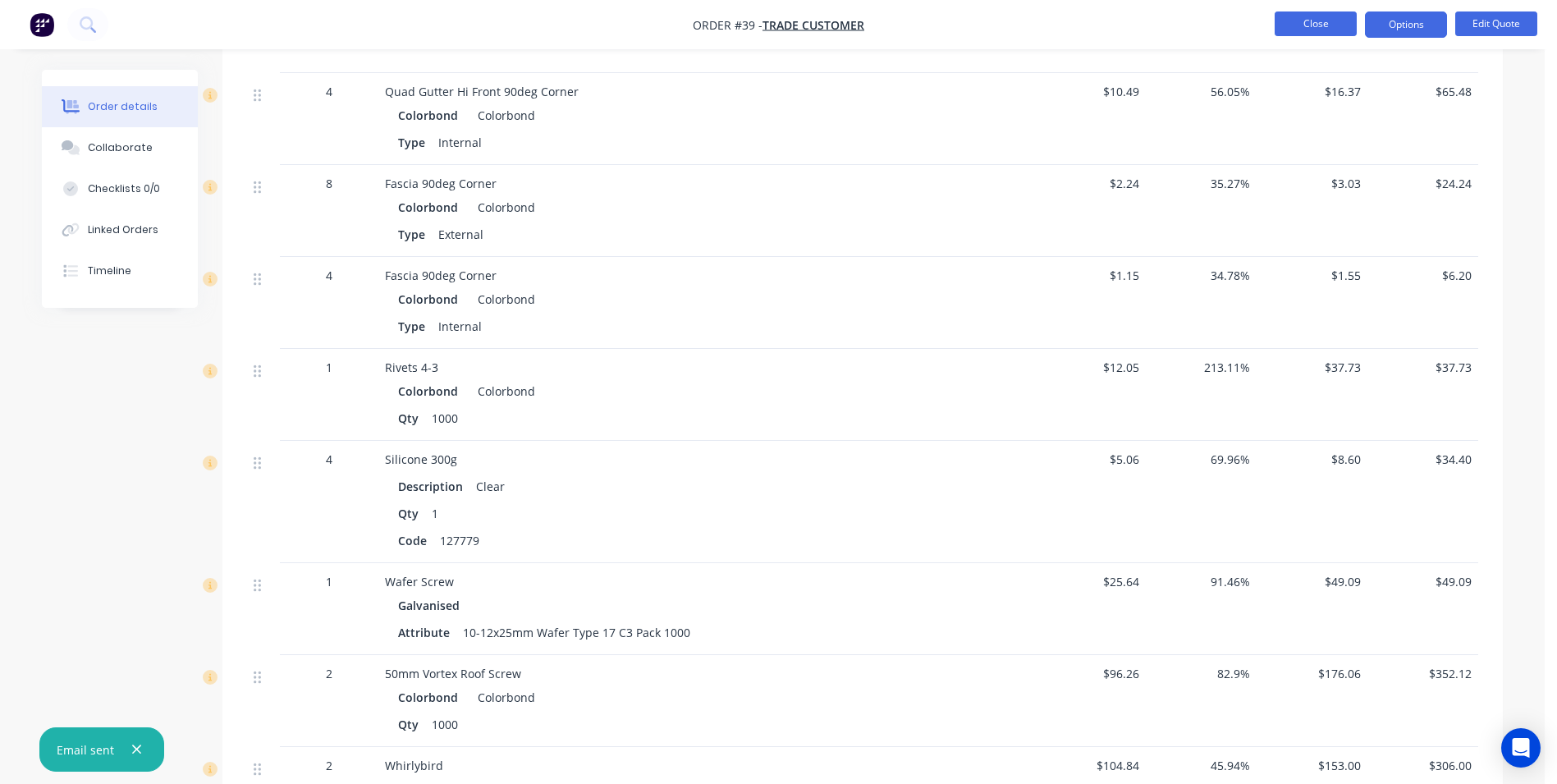
click at [1303, 31] on button "Close" at bounding box center [1315, 23] width 82 height 25
